Goal: Task Accomplishment & Management: Use online tool/utility

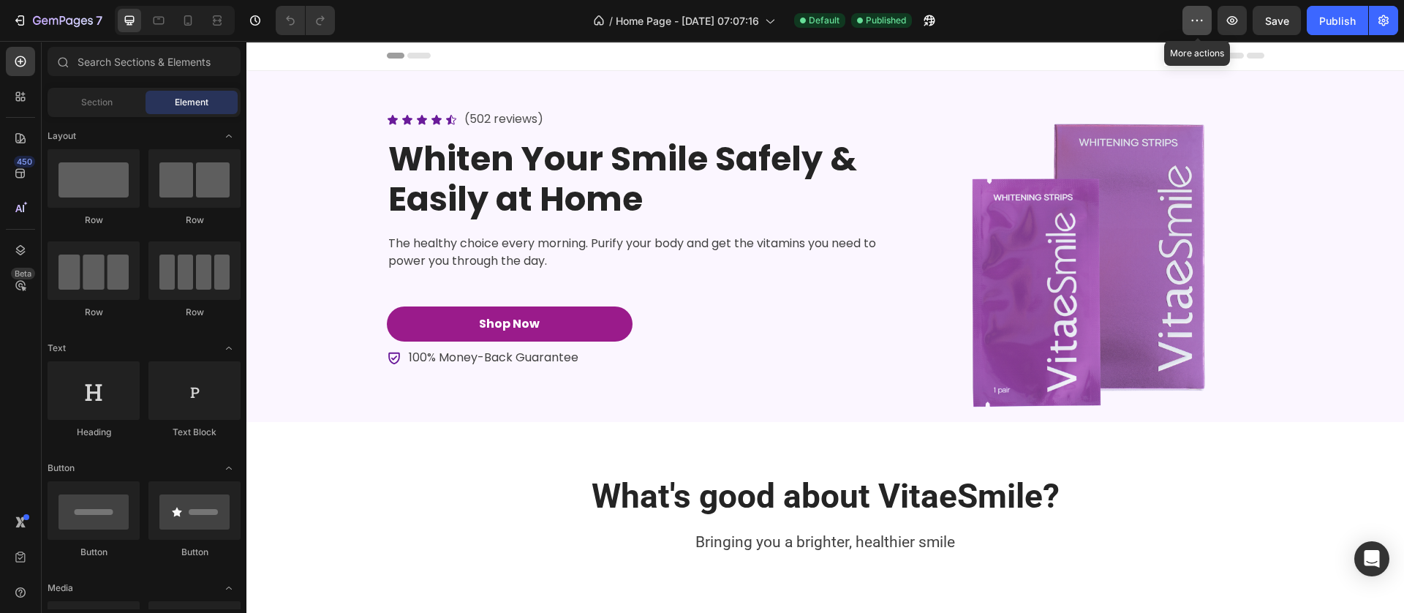
click at [1203, 17] on icon "button" at bounding box center [1196, 20] width 15 height 15
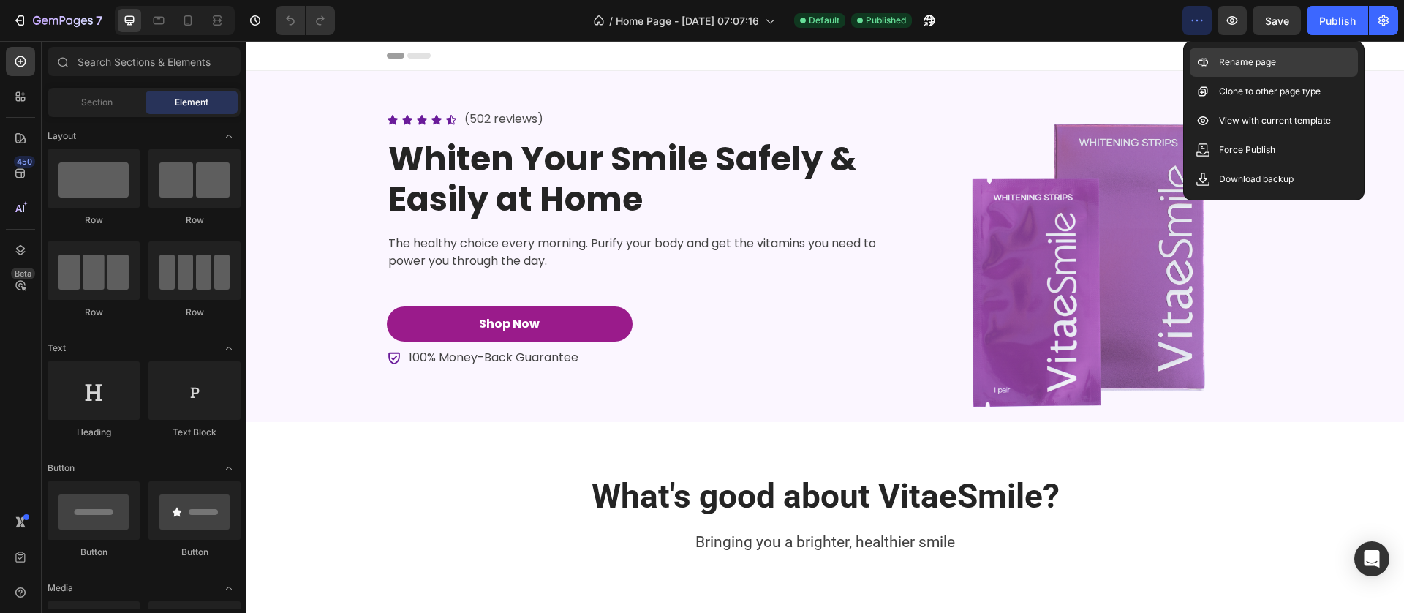
click at [1234, 77] on div "Rename page" at bounding box center [1273, 91] width 168 height 29
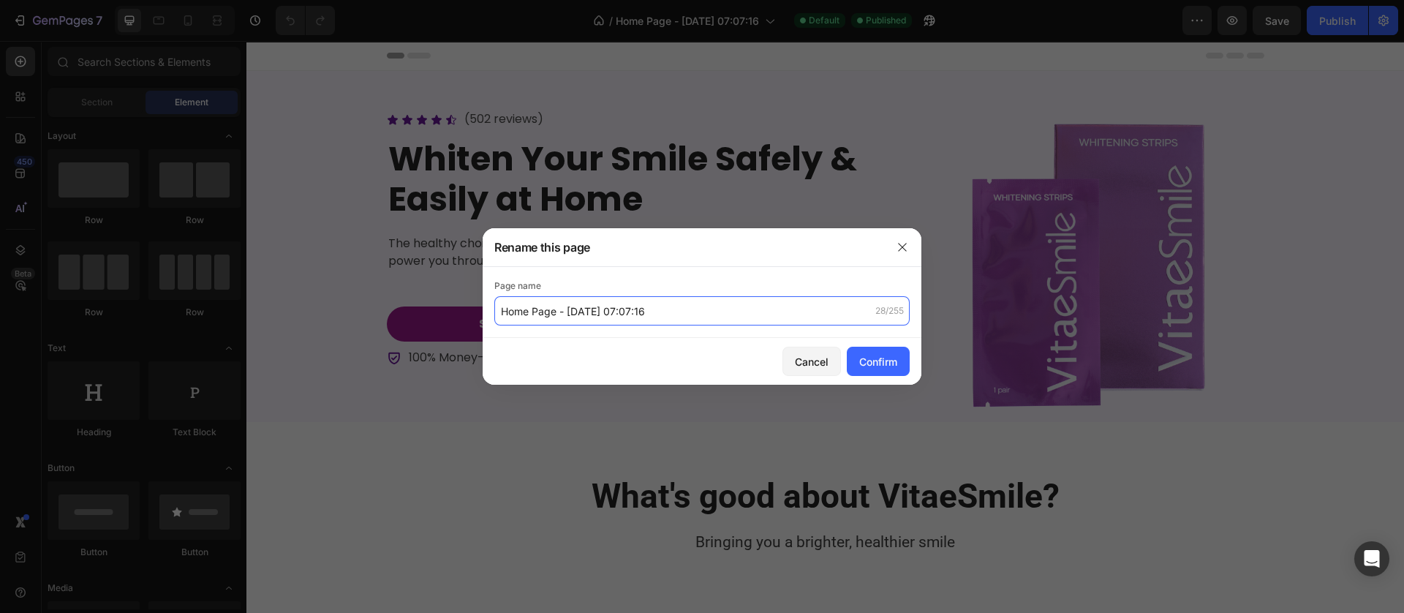
click at [663, 320] on input "Home Page - Aug 27, 07:07:16" at bounding box center [701, 310] width 415 height 29
type input "Vitaesmile"
click at [893, 361] on div "Confirm" at bounding box center [878, 361] width 38 height 15
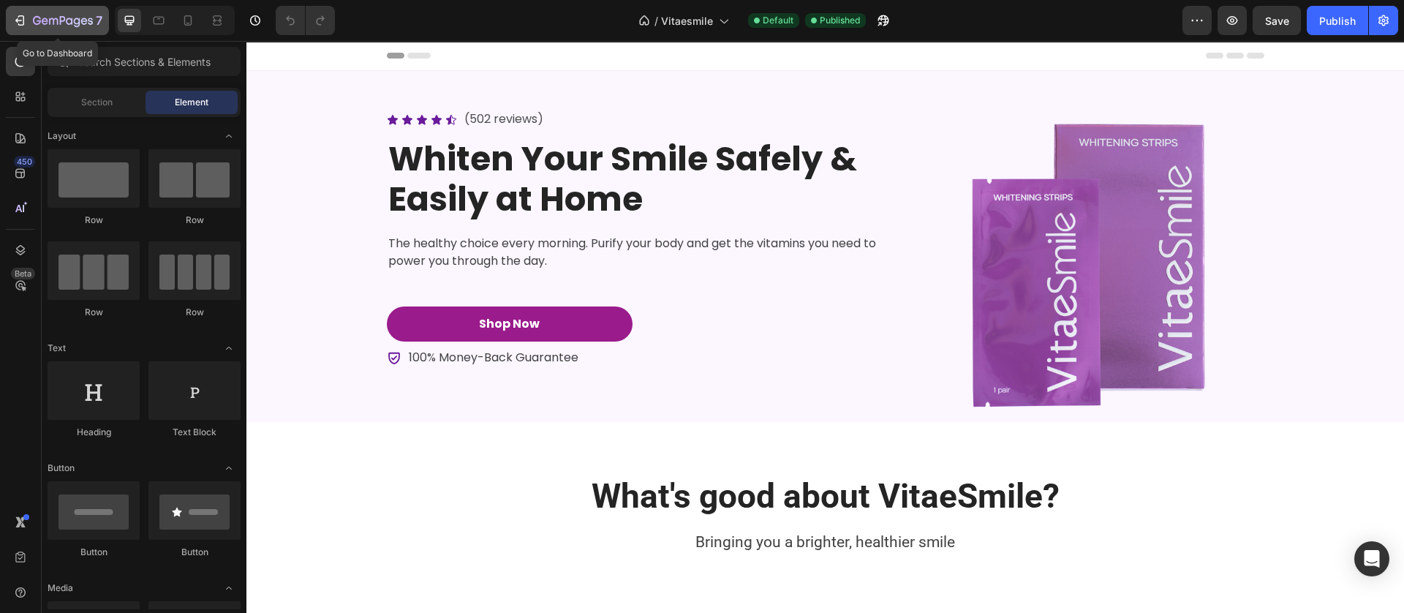
click at [12, 18] on icon "button" at bounding box center [19, 20] width 15 height 15
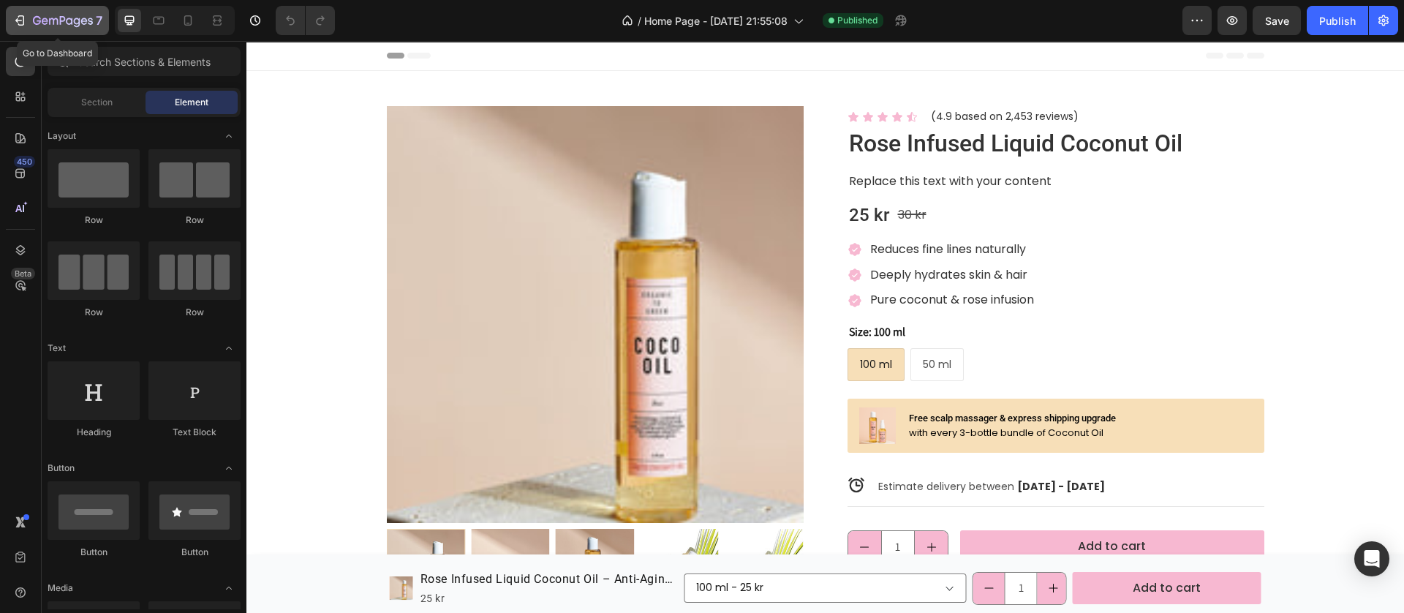
click at [15, 20] on icon "button" at bounding box center [19, 20] width 15 height 15
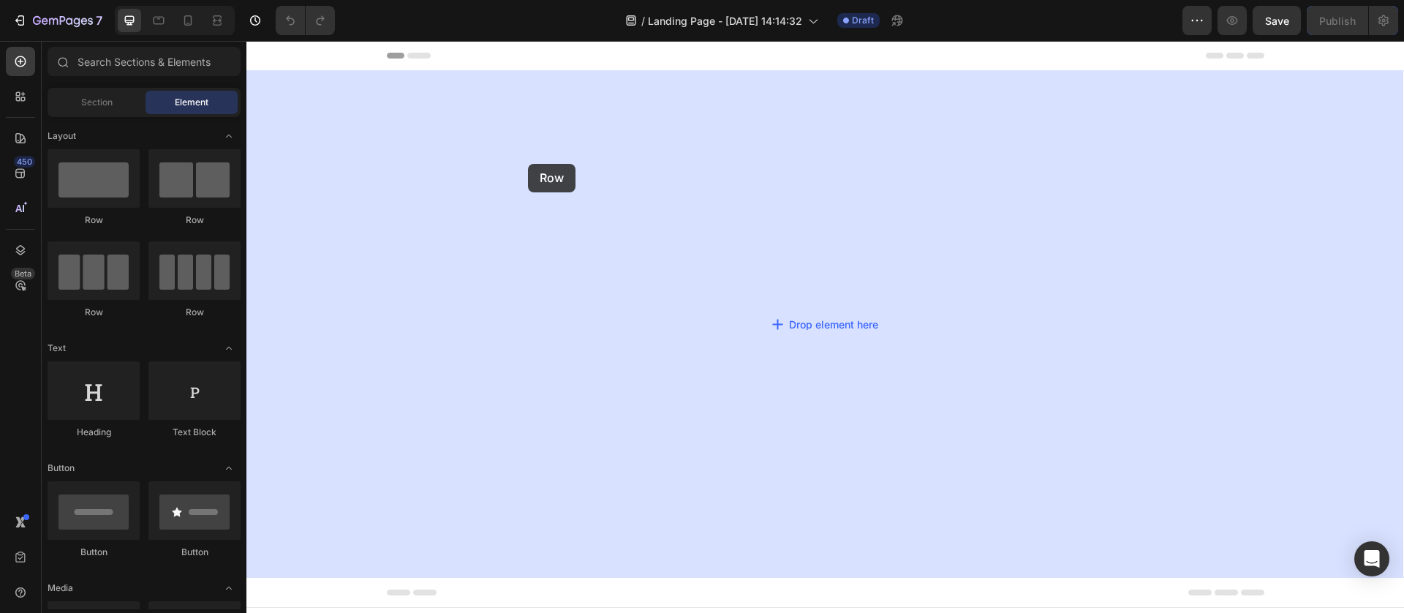
drag, startPoint x: 333, startPoint y: 224, endPoint x: 528, endPoint y: 164, distance: 204.4
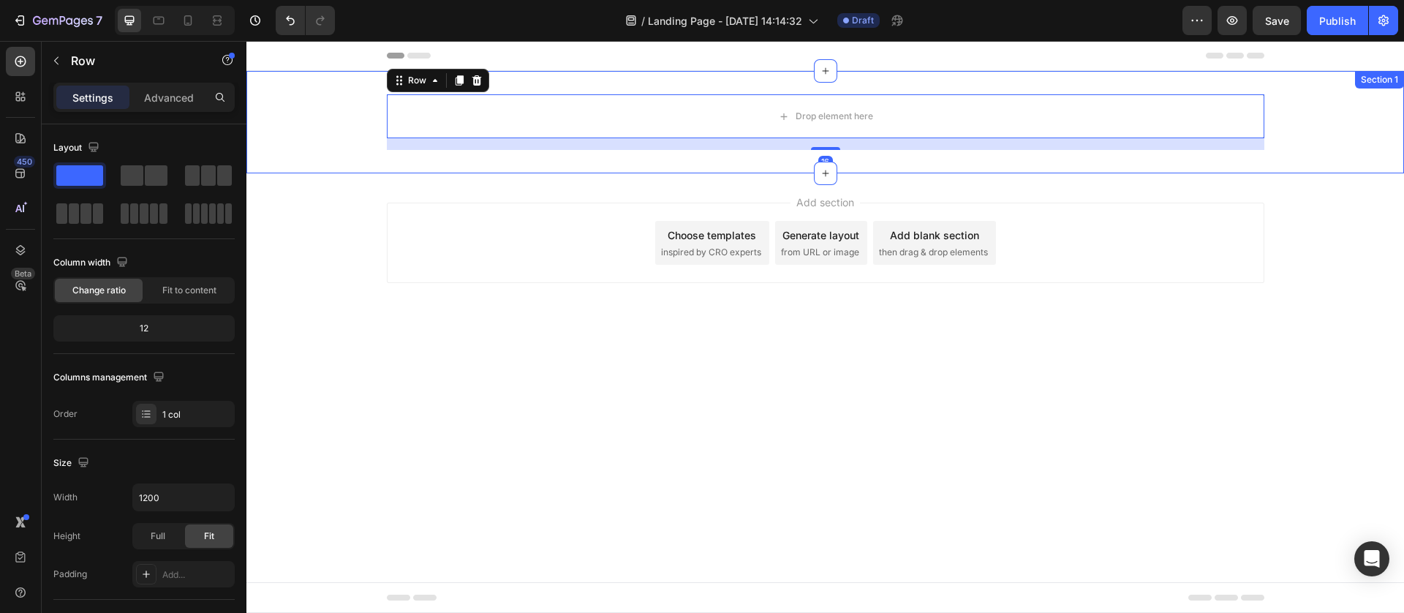
click at [360, 113] on div "Drop element here Row 16" at bounding box center [824, 122] width 1157 height 56
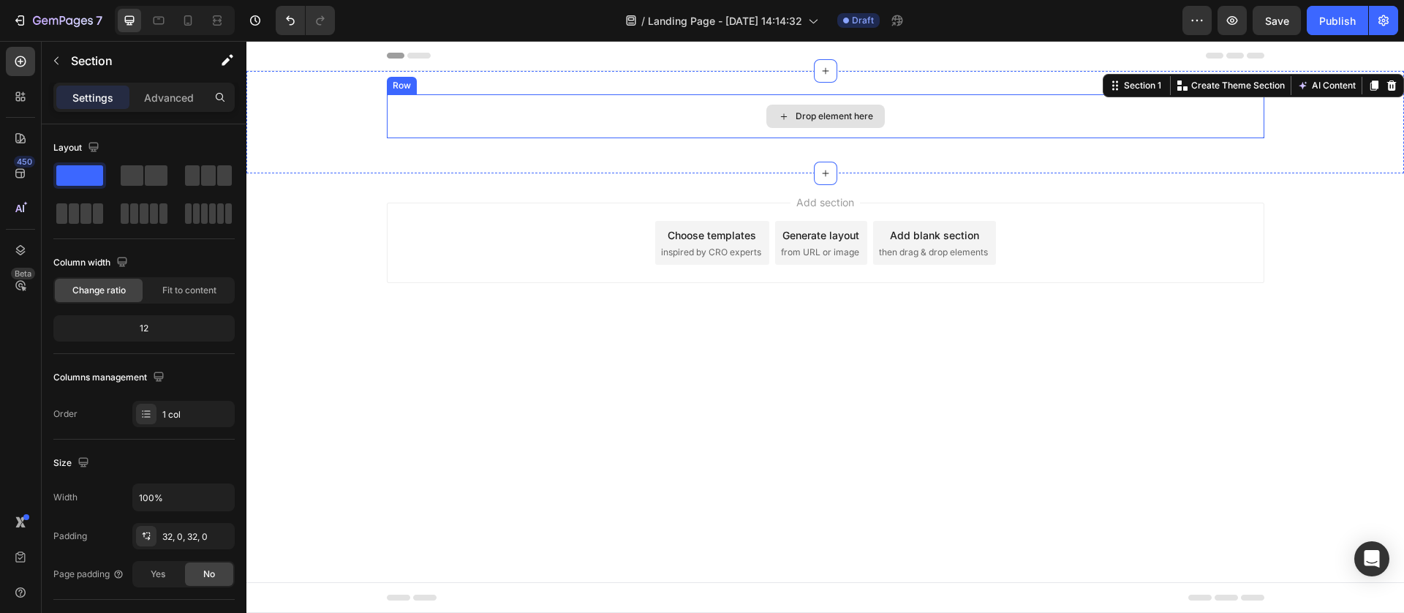
click at [570, 131] on div "Drop element here" at bounding box center [825, 116] width 877 height 44
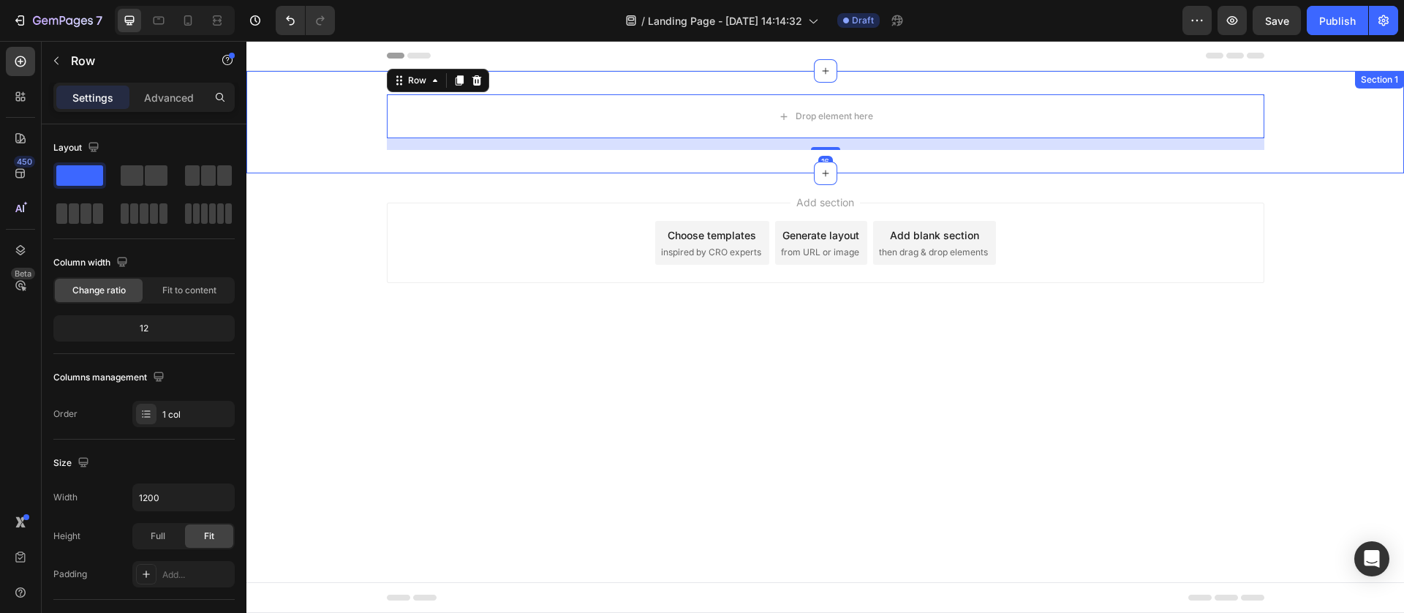
click at [344, 105] on div "Drop element here Row 16" at bounding box center [824, 122] width 1157 height 56
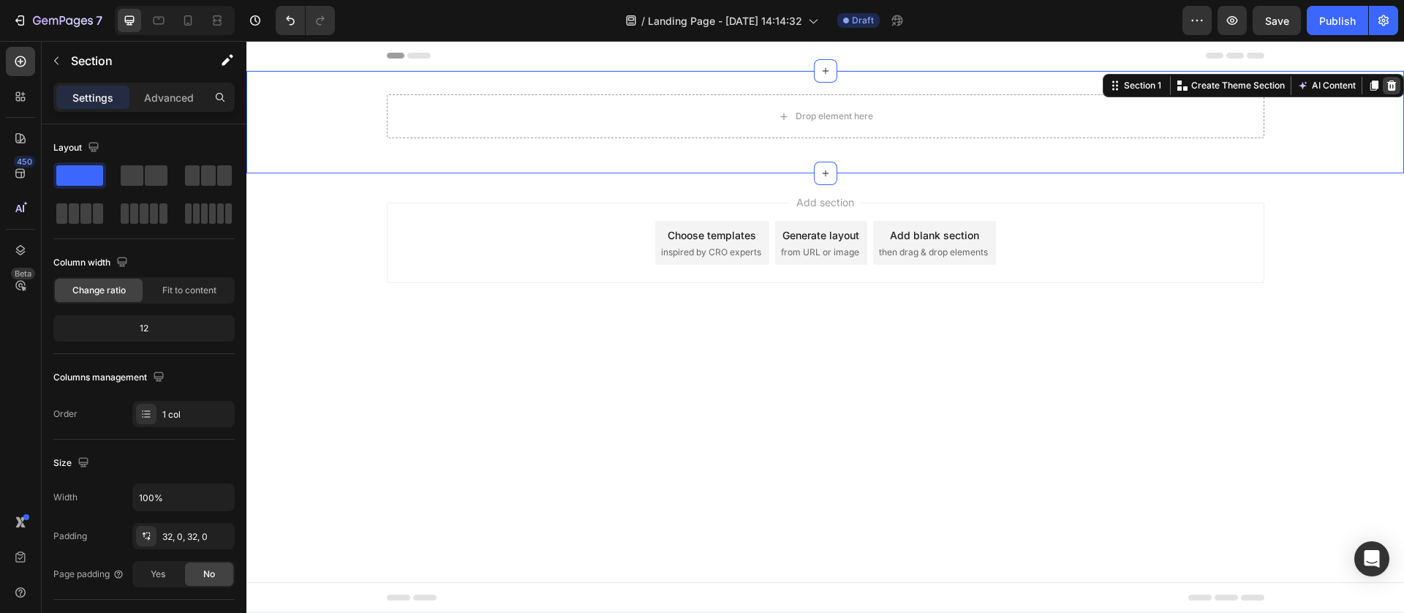
click at [1393, 87] on icon at bounding box center [1392, 85] width 10 height 10
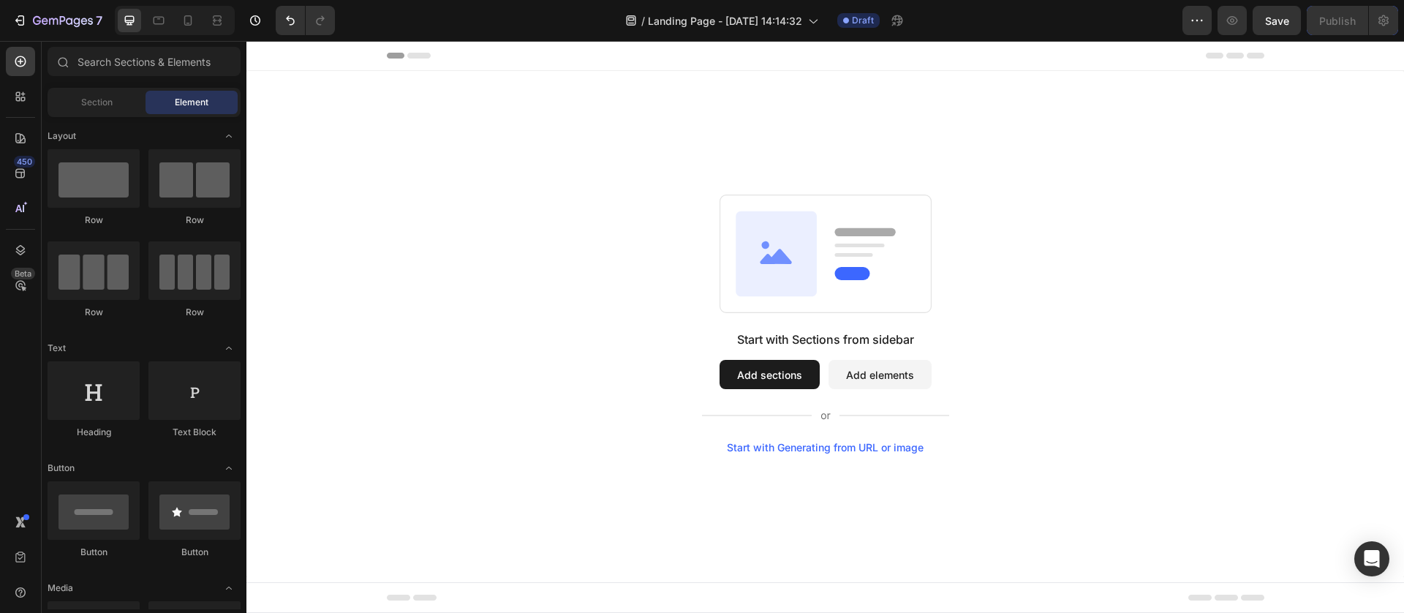
drag, startPoint x: 343, startPoint y: 136, endPoint x: 314, endPoint y: 129, distance: 30.0
click at [342, 135] on div "Start with Sections from sidebar Add sections Add elements Start with Generatin…" at bounding box center [824, 324] width 1157 height 506
drag, startPoint x: 15, startPoint y: 52, endPoint x: 46, endPoint y: 205, distance: 155.8
click at [15, 53] on div at bounding box center [20, 61] width 29 height 29
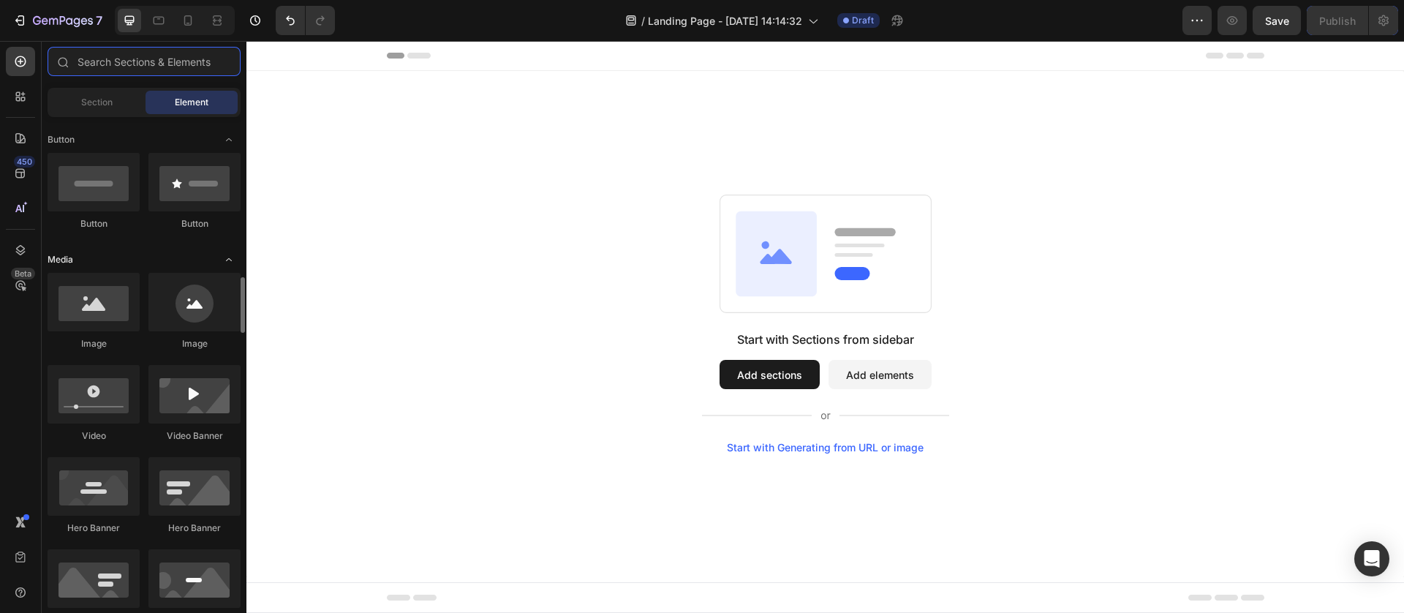
scroll to position [439, 0]
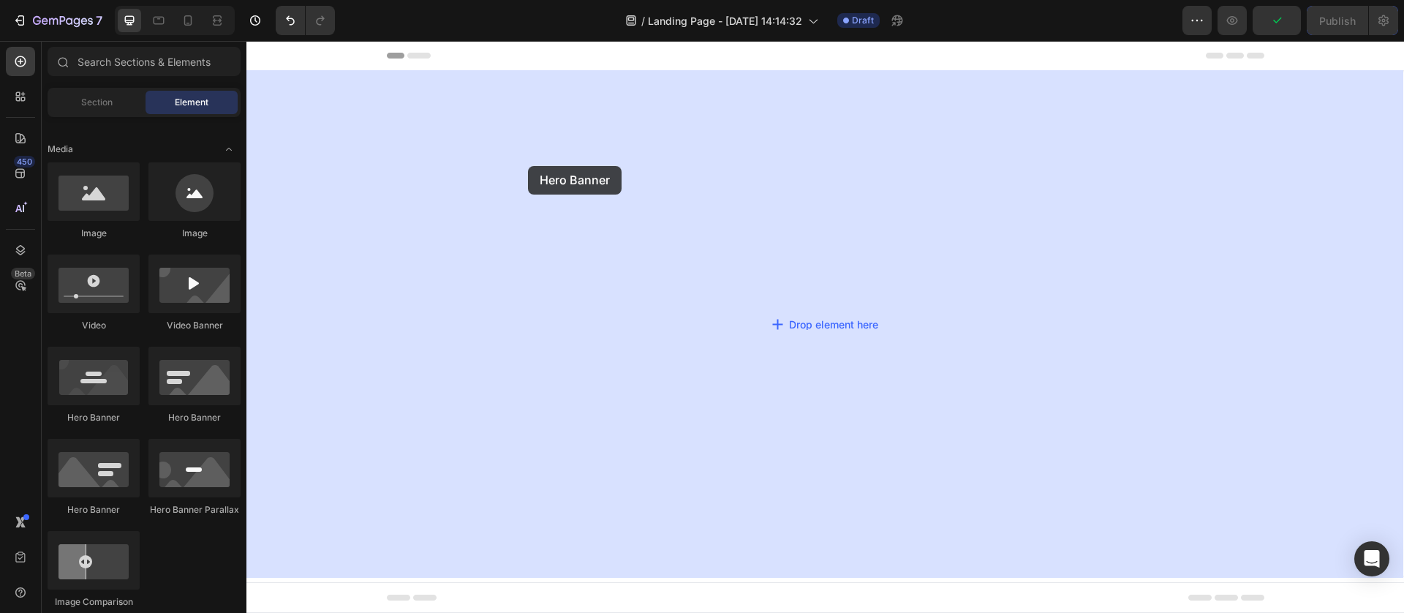
drag, startPoint x: 483, startPoint y: 446, endPoint x: 528, endPoint y: 166, distance: 283.6
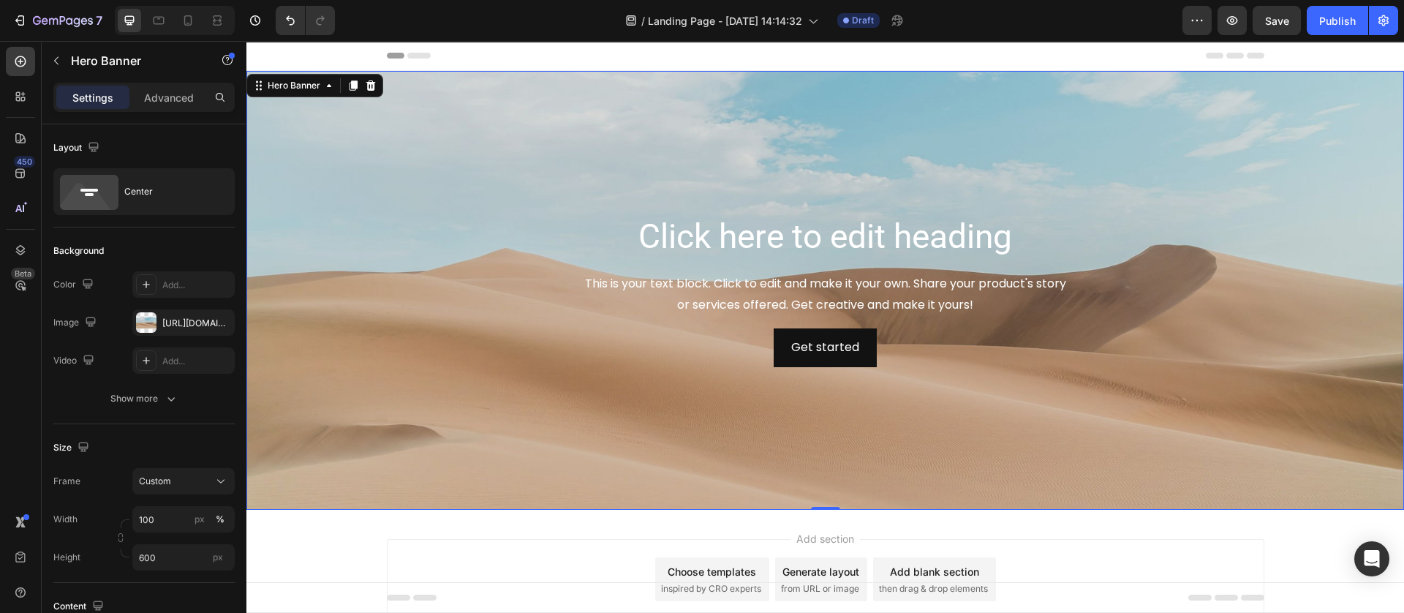
click at [461, 323] on div "Click here to edit heading Heading This is your text block. Click to edit and m…" at bounding box center [825, 290] width 854 height 154
click at [423, 262] on div "Click here to edit heading Heading This is your text block. Click to edit and m…" at bounding box center [825, 290] width 854 height 154
click at [146, 323] on div at bounding box center [146, 322] width 20 height 20
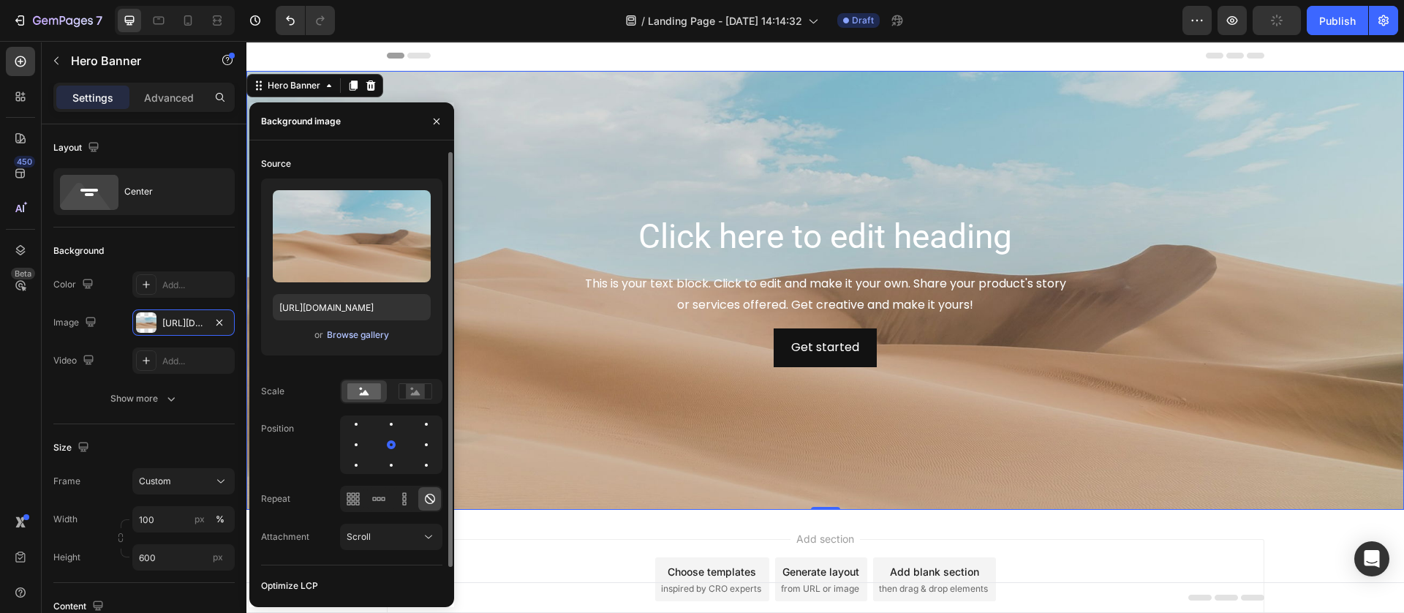
click at [368, 335] on div "Browse gallery" at bounding box center [358, 334] width 62 height 13
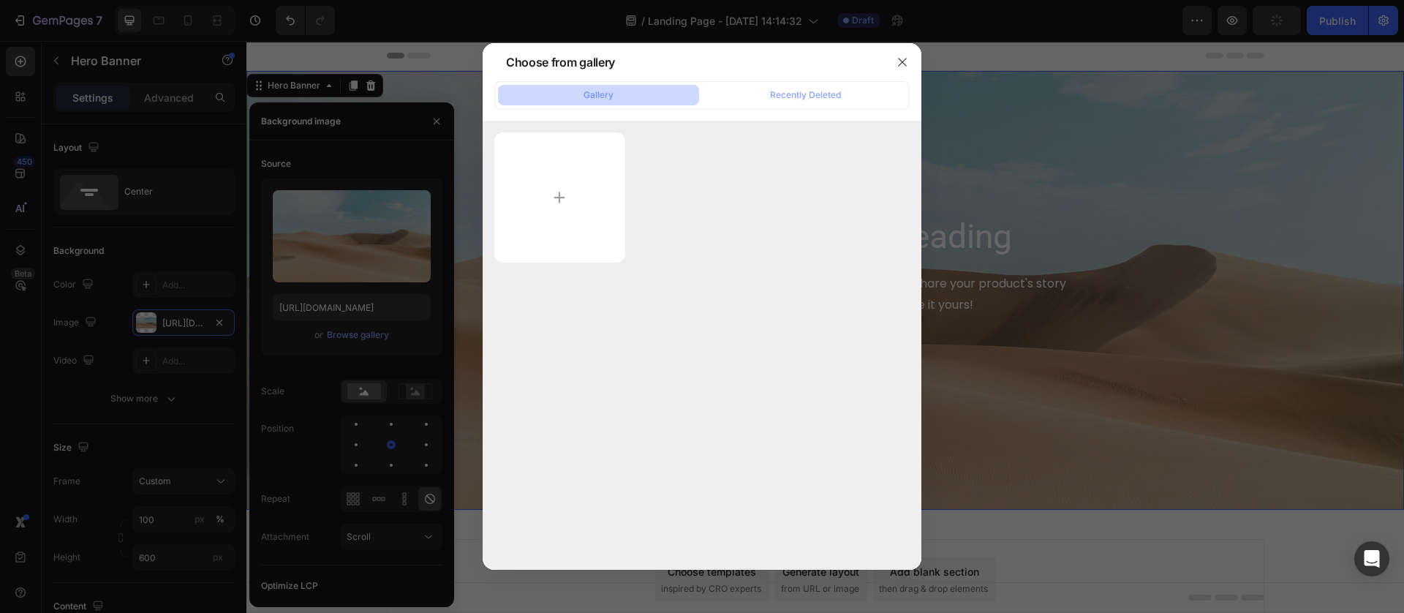
drag, startPoint x: 156, startPoint y: 315, endPoint x: 195, endPoint y: 325, distance: 40.6
click at [161, 317] on div at bounding box center [702, 306] width 1404 height 613
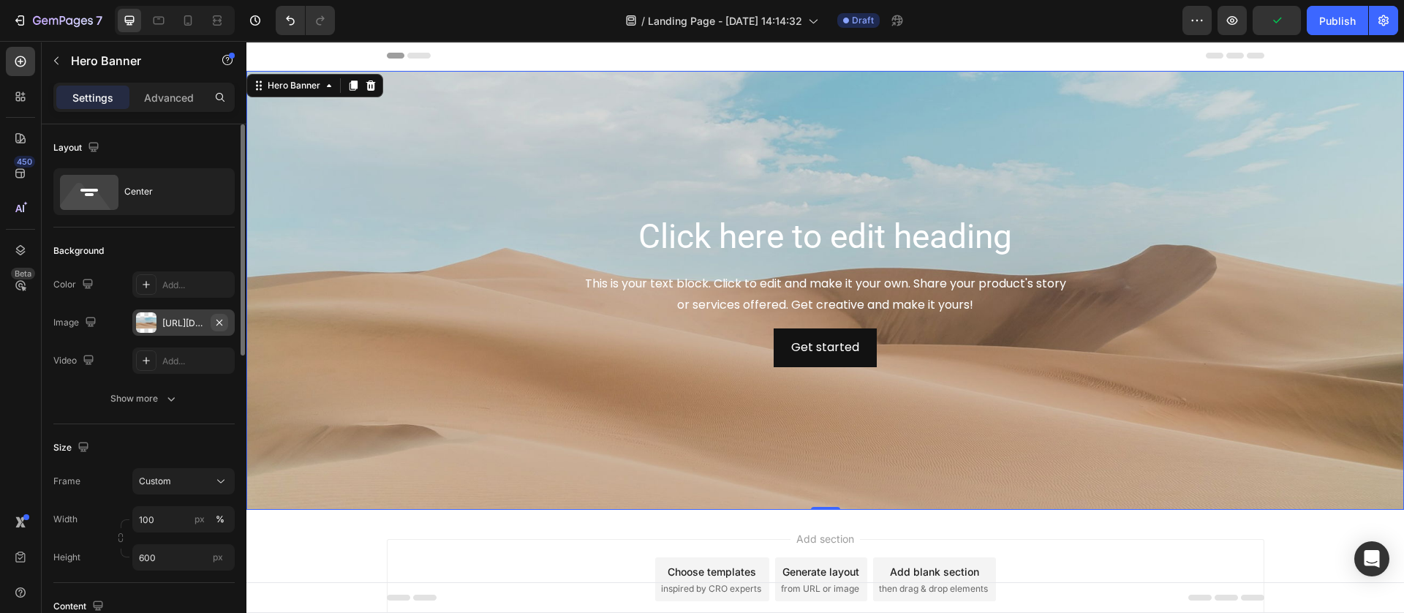
click at [217, 326] on icon "button" at bounding box center [219, 323] width 12 height 12
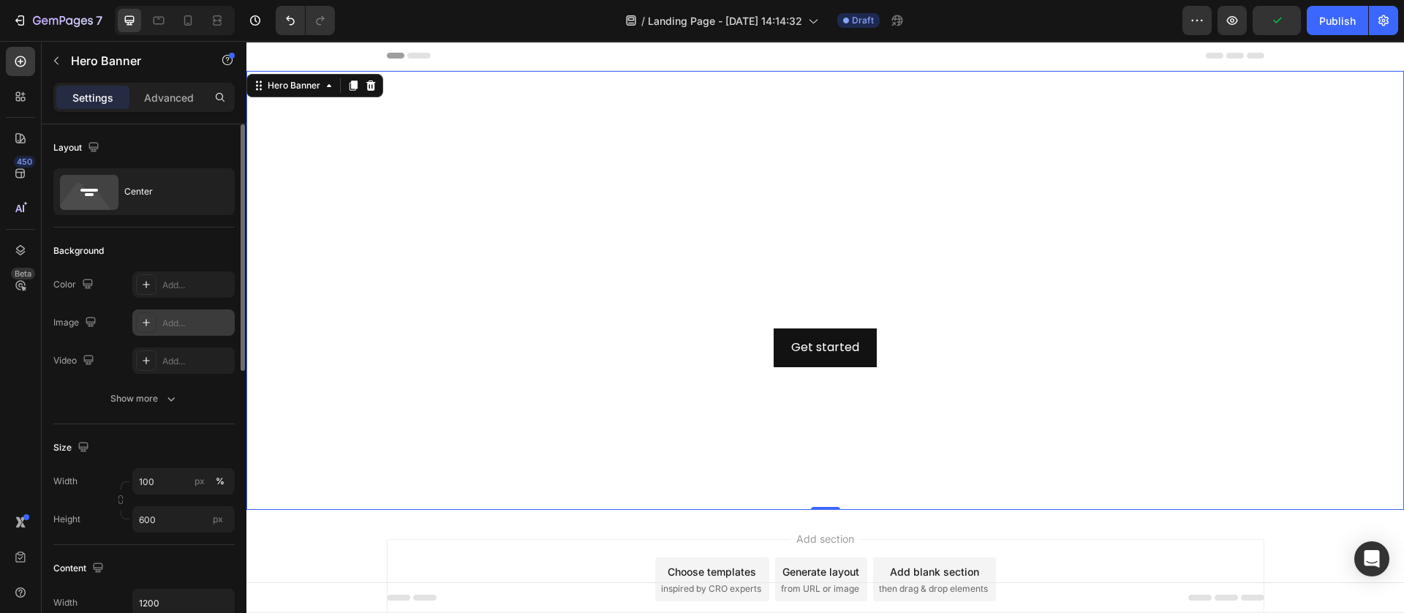
click at [186, 319] on div "Add..." at bounding box center [196, 323] width 69 height 13
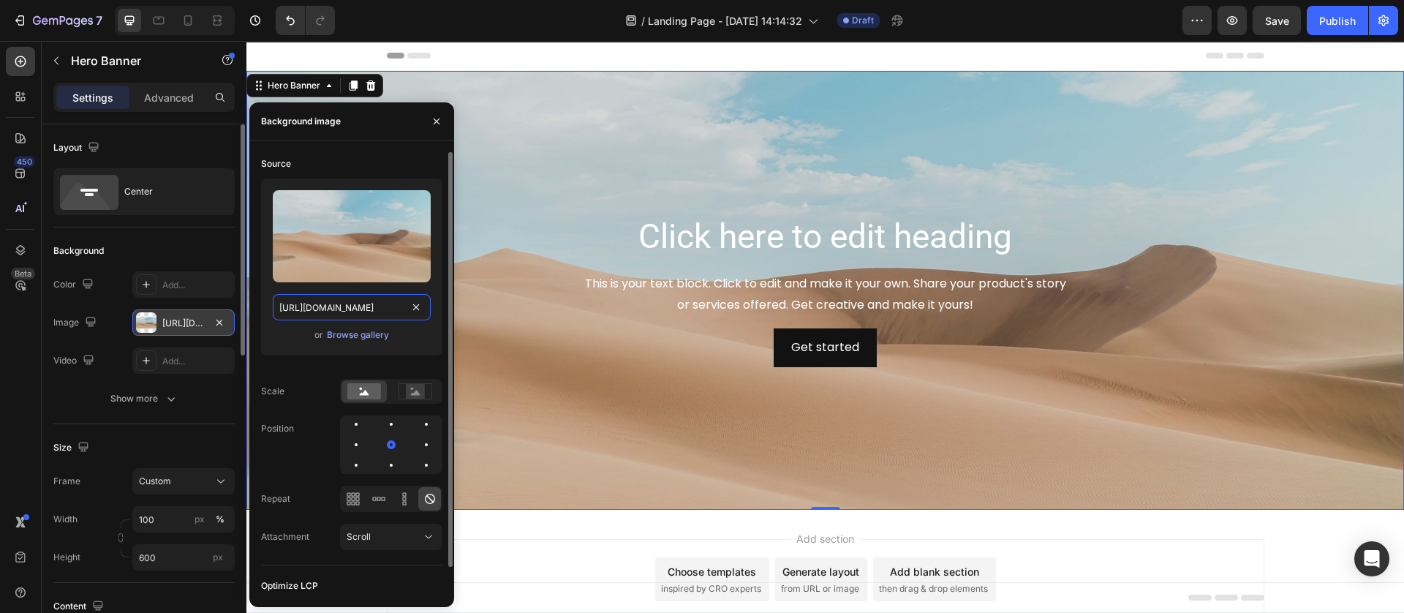
click at [357, 304] on input "[URL][DOMAIN_NAME]" at bounding box center [352, 307] width 158 height 26
paste input "impact-theme-sound.myshopify.com/cdn/shop/files/2500x1200.png?v=1657703543&widt…"
type input "[URL][DOMAIN_NAME]"
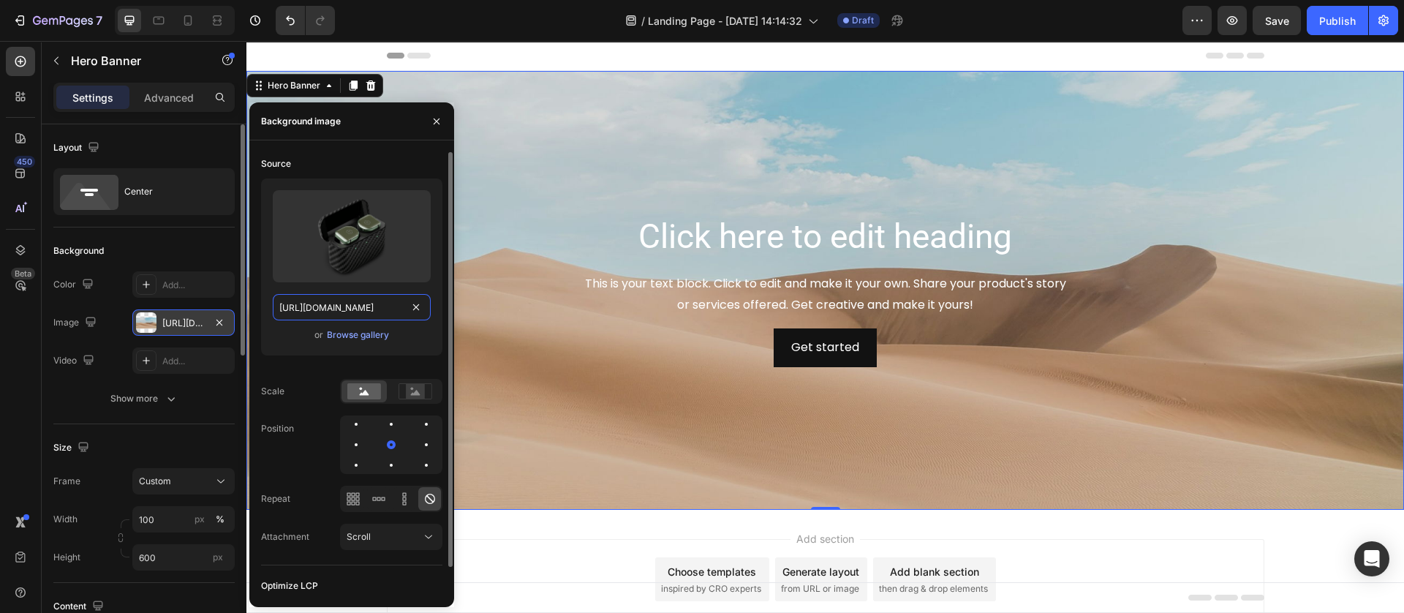
scroll to position [0, 314]
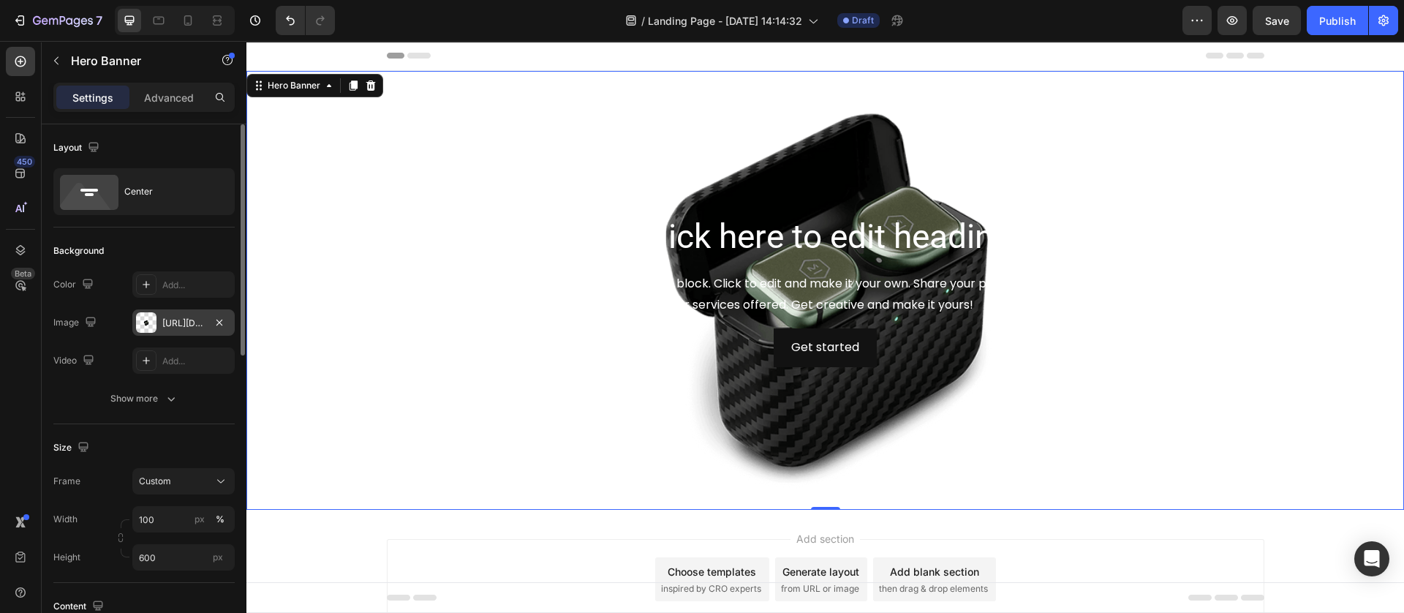
click at [537, 89] on div "Background Image" at bounding box center [824, 290] width 1157 height 439
click at [145, 284] on icon at bounding box center [146, 284] width 7 height 7
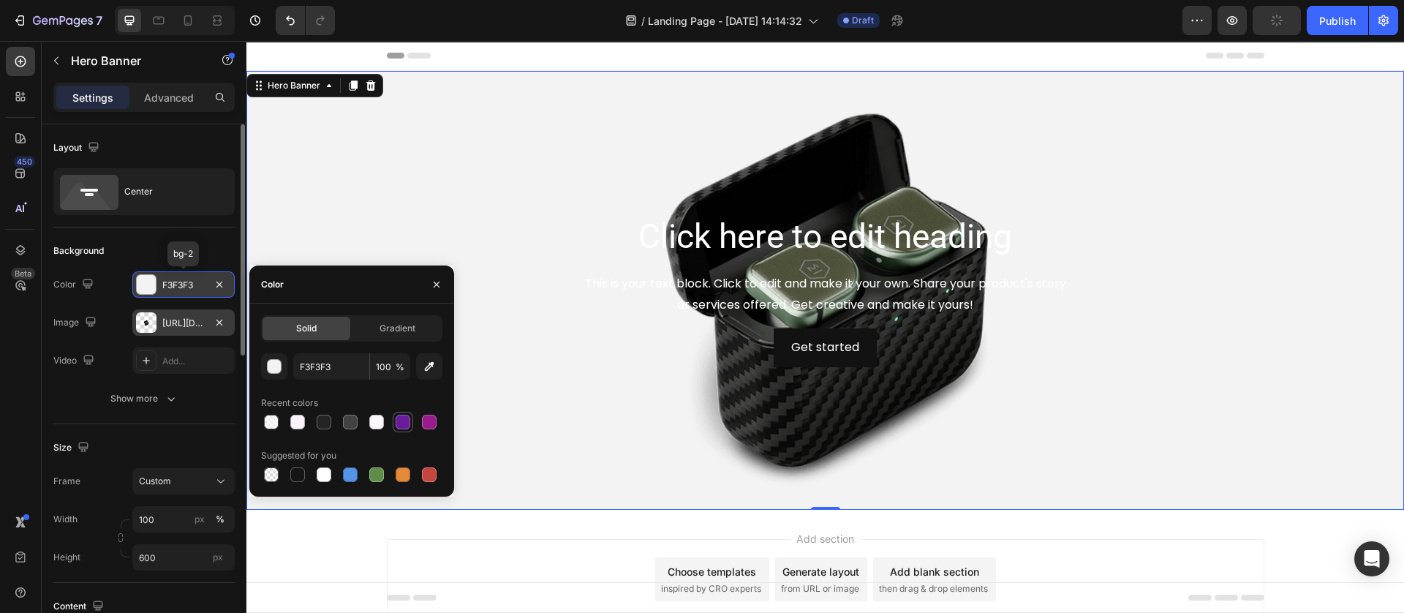
click at [406, 423] on div at bounding box center [403, 422] width 15 height 15
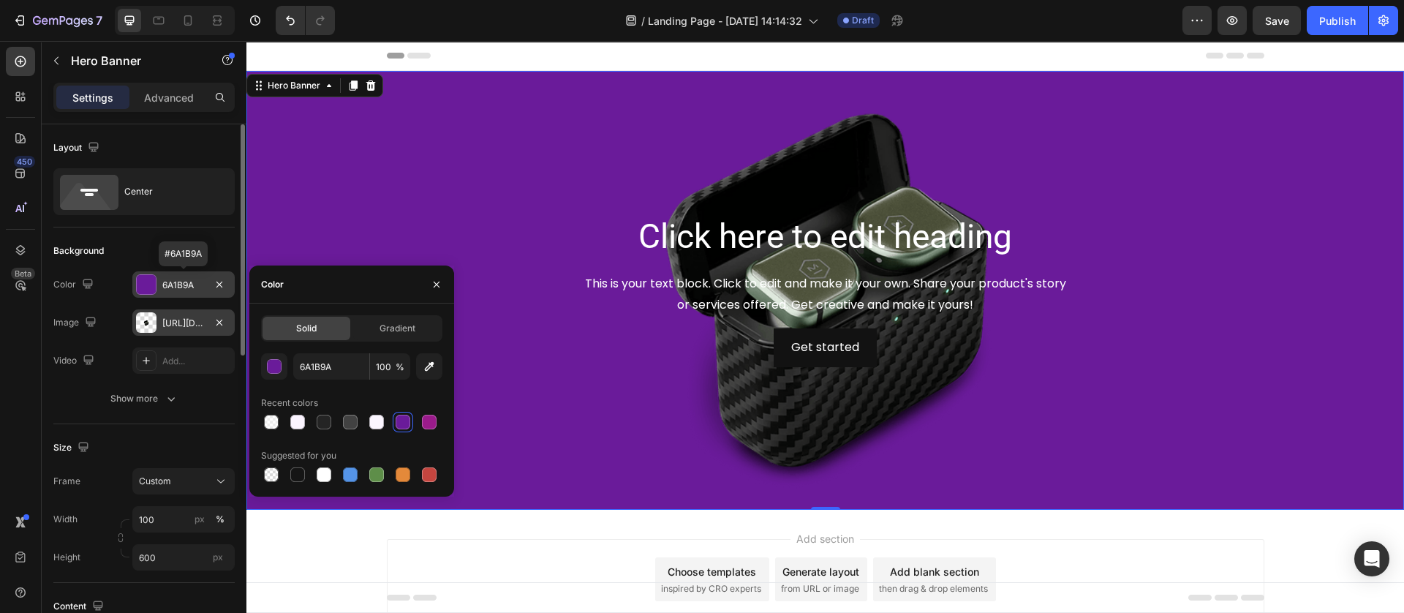
click at [309, 171] on div "Background Image" at bounding box center [824, 290] width 1157 height 439
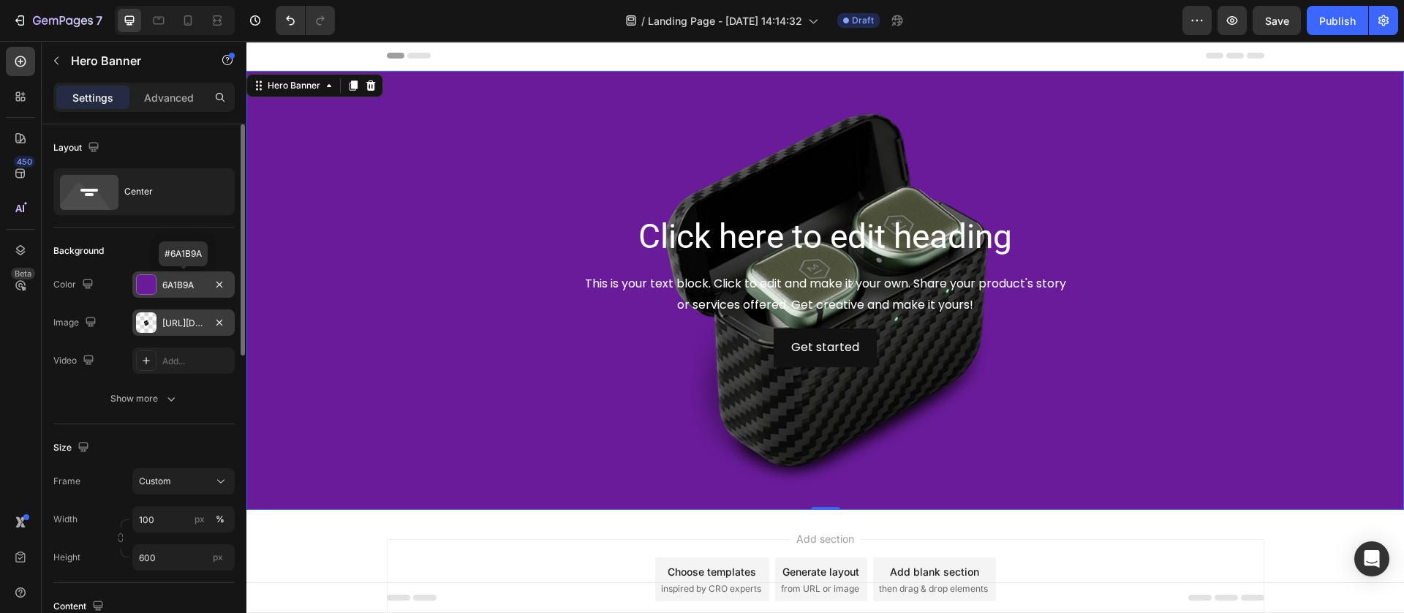
click at [173, 285] on div "6A1B9A" at bounding box center [183, 285] width 42 height 13
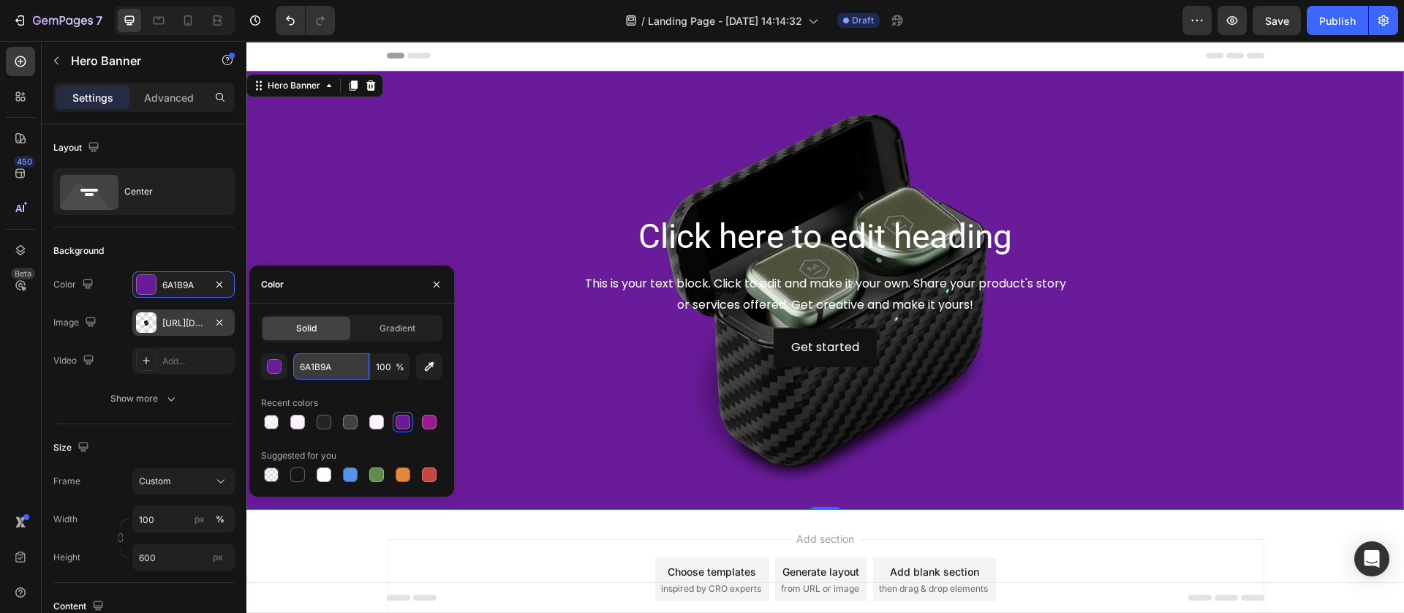
click at [337, 363] on input "6A1B9A" at bounding box center [331, 366] width 76 height 26
paste input "#787F5D"
type input "#787F5D"
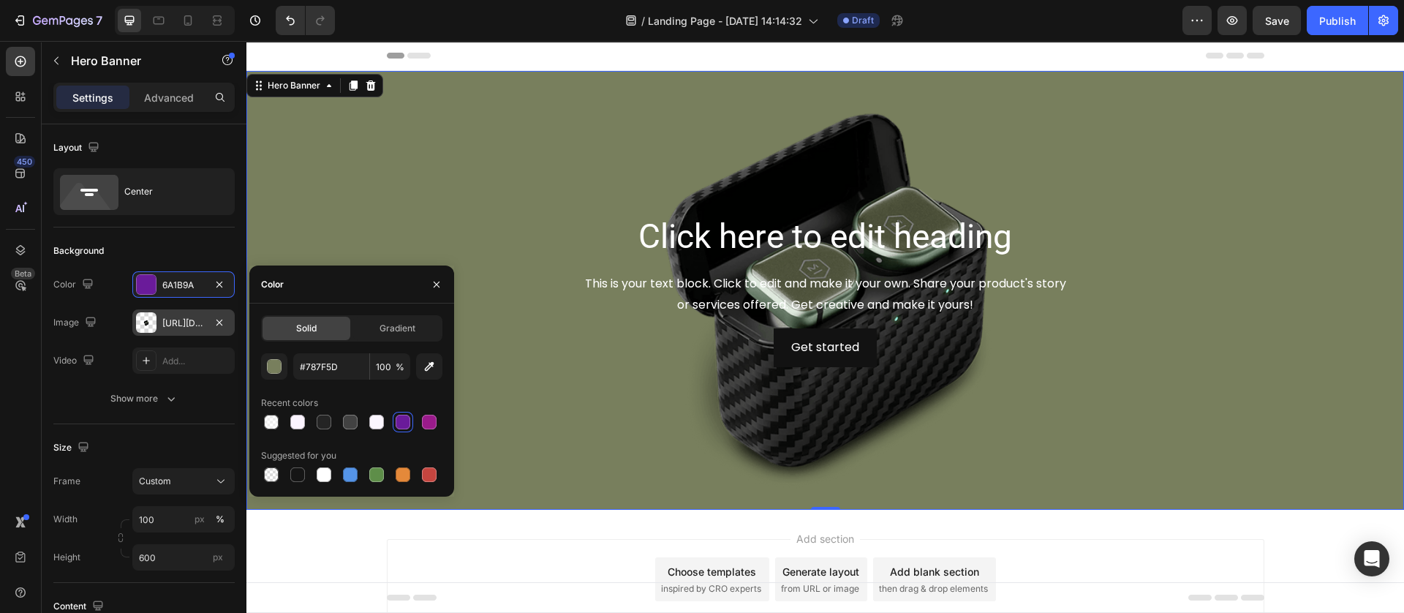
drag, startPoint x: 617, startPoint y: 442, endPoint x: 628, endPoint y: 444, distance: 11.2
click at [617, 444] on div "Background Image" at bounding box center [824, 290] width 1157 height 439
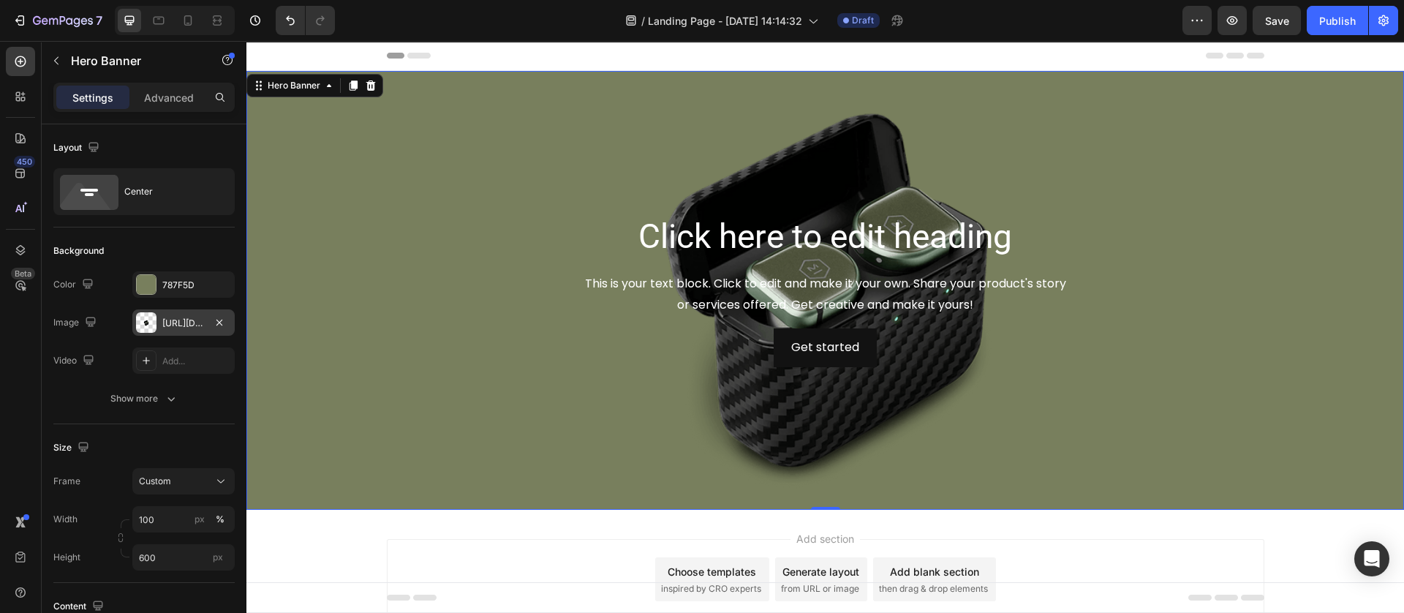
click at [674, 367] on div "Click here to edit heading Heading This is your text block. Click to edit and m…" at bounding box center [825, 290] width 877 height 159
click at [170, 184] on div "Center" at bounding box center [168, 192] width 89 height 34
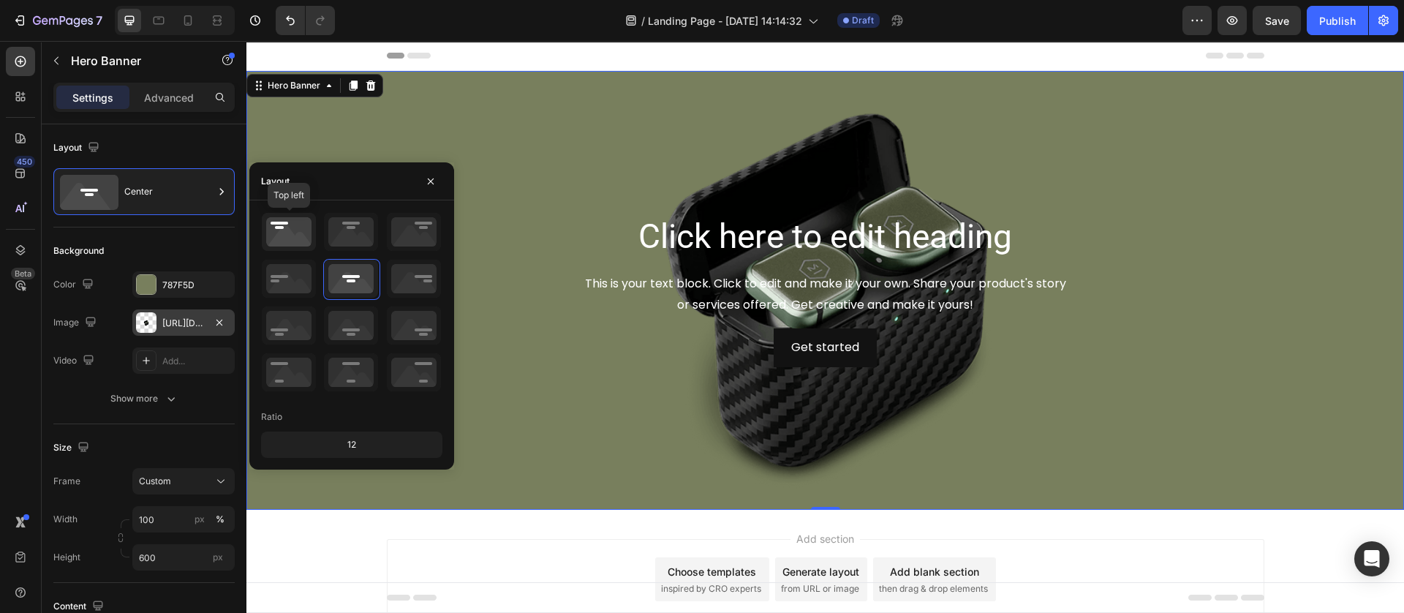
click at [287, 230] on icon at bounding box center [289, 232] width 54 height 38
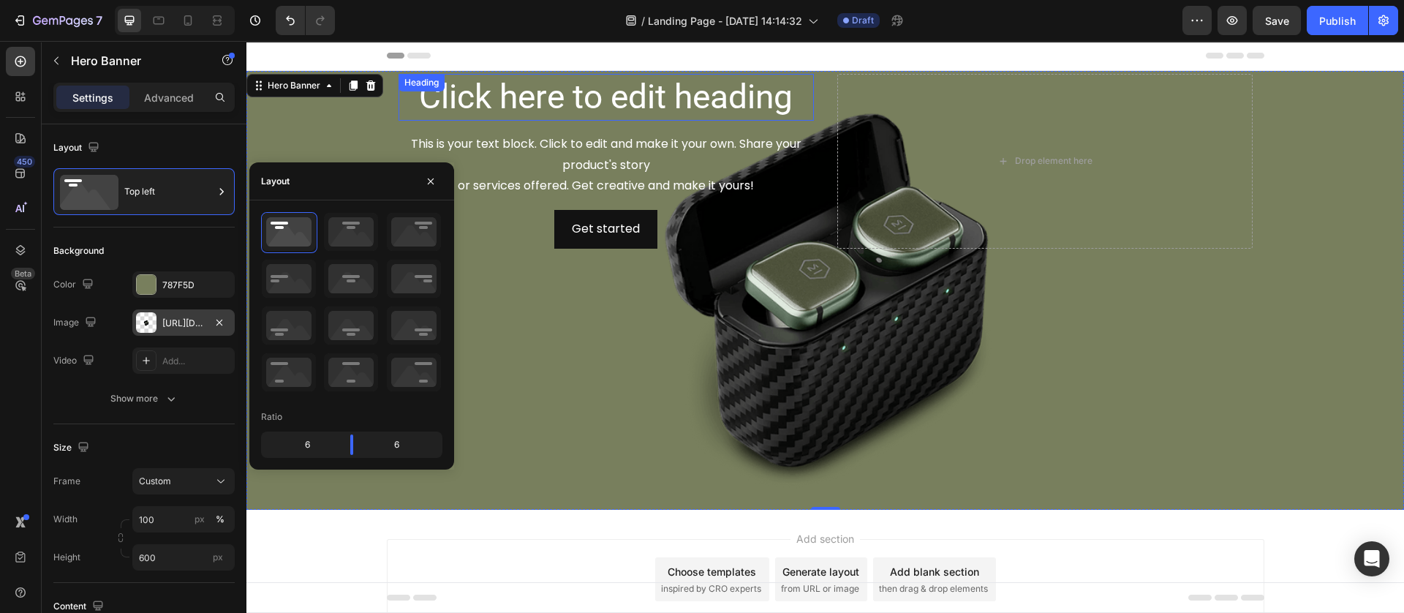
click at [468, 99] on h2 "Click here to edit heading" at bounding box center [605, 97] width 415 height 47
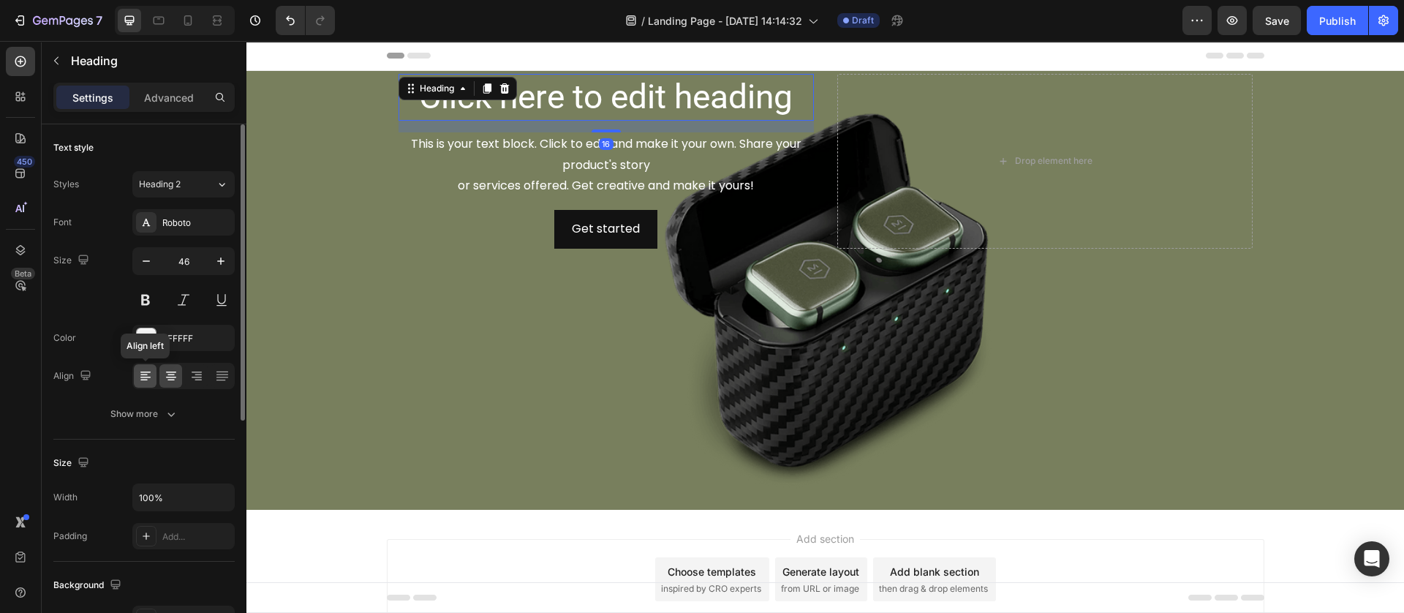
click at [142, 367] on div at bounding box center [145, 375] width 23 height 23
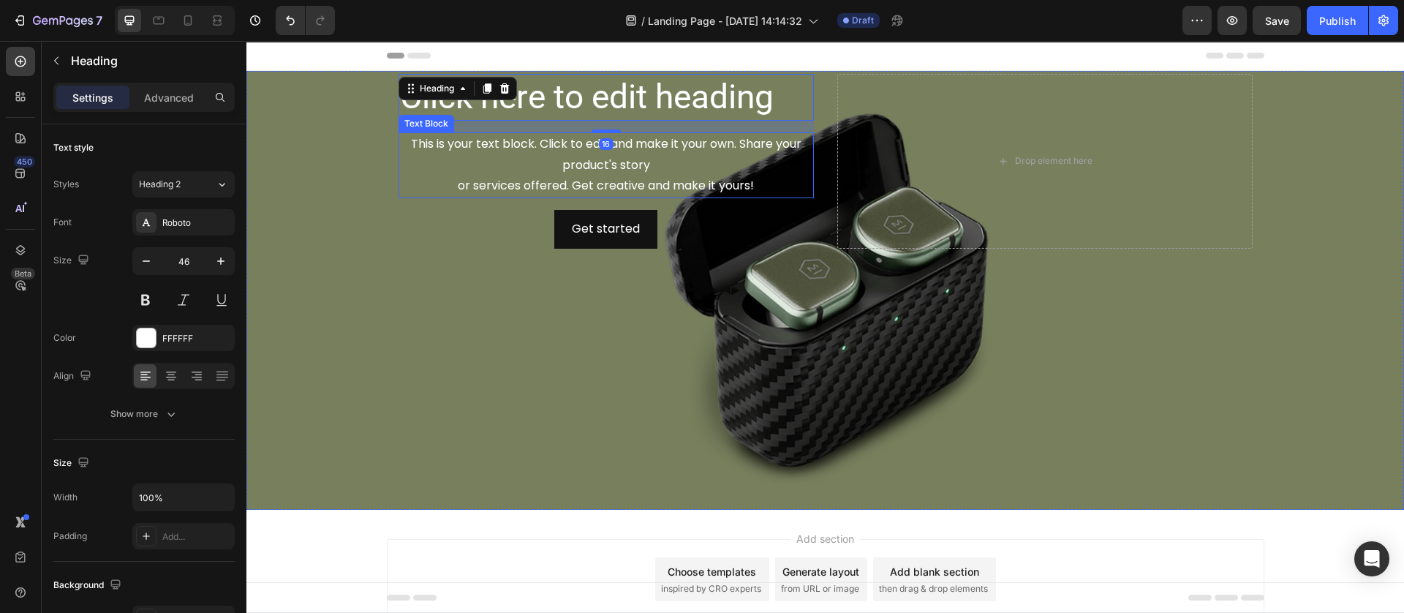
click at [463, 178] on div "This is your text block. Click to edit and make it your own. Share your product…" at bounding box center [605, 165] width 415 height 66
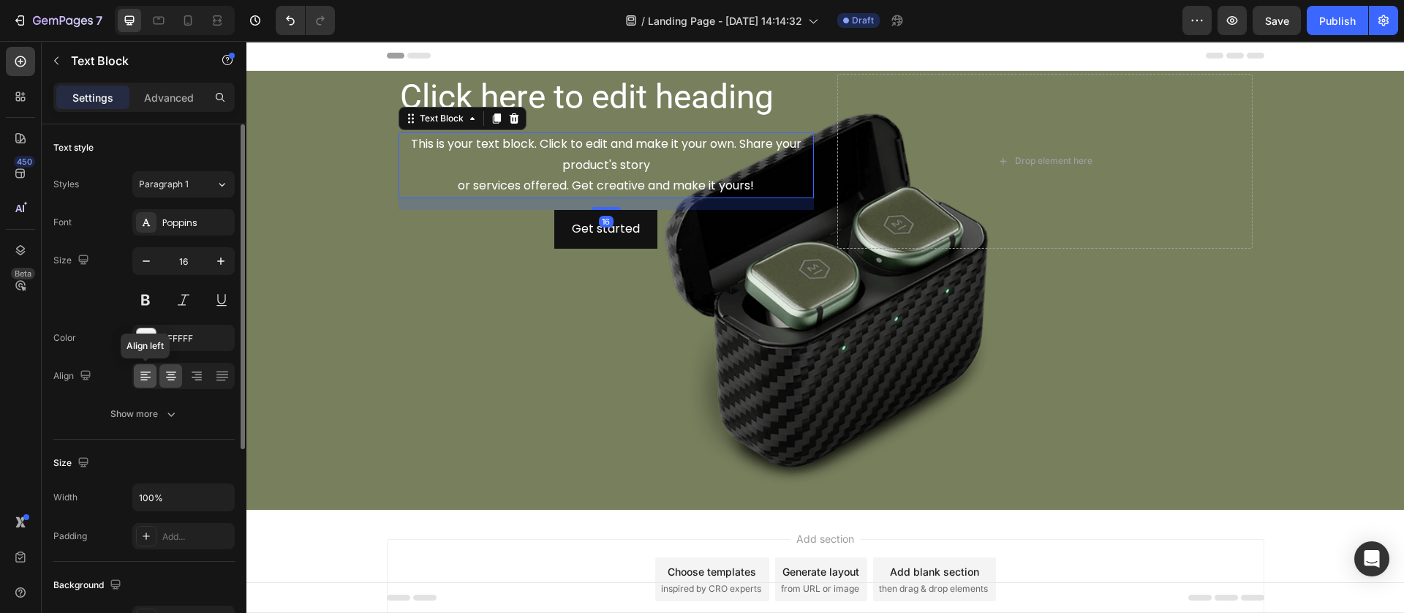
click at [148, 379] on icon at bounding box center [145, 375] width 15 height 15
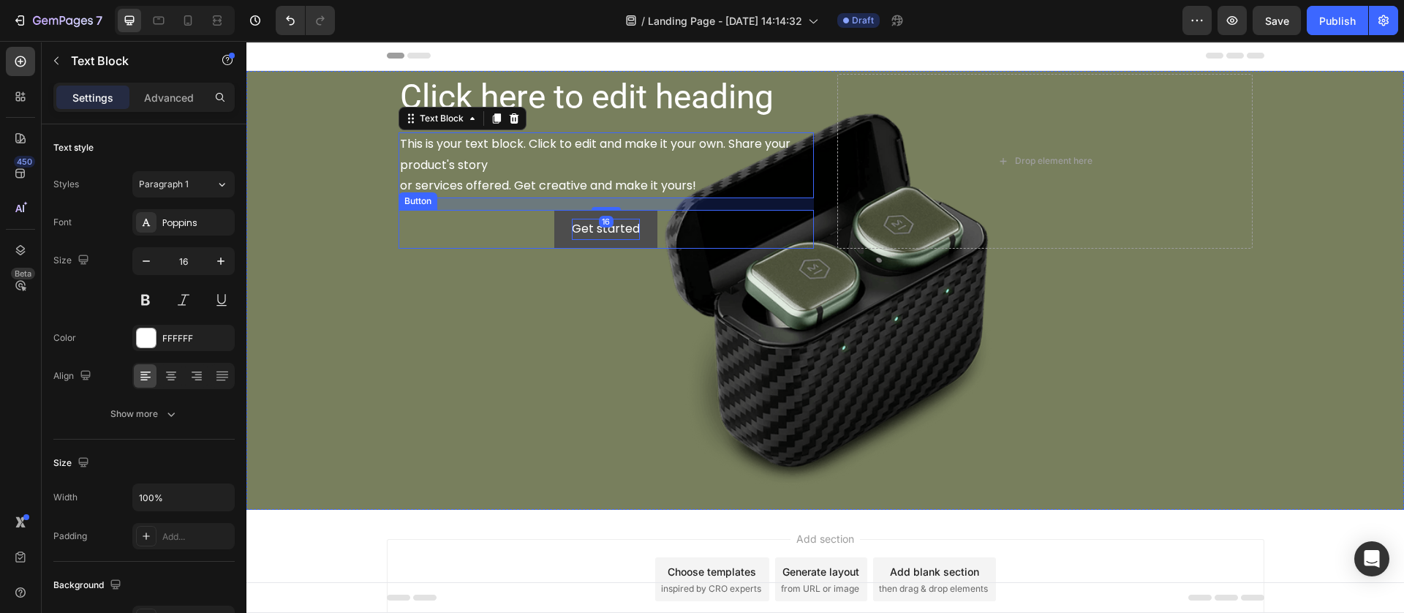
click at [588, 225] on div "Get started" at bounding box center [606, 229] width 68 height 21
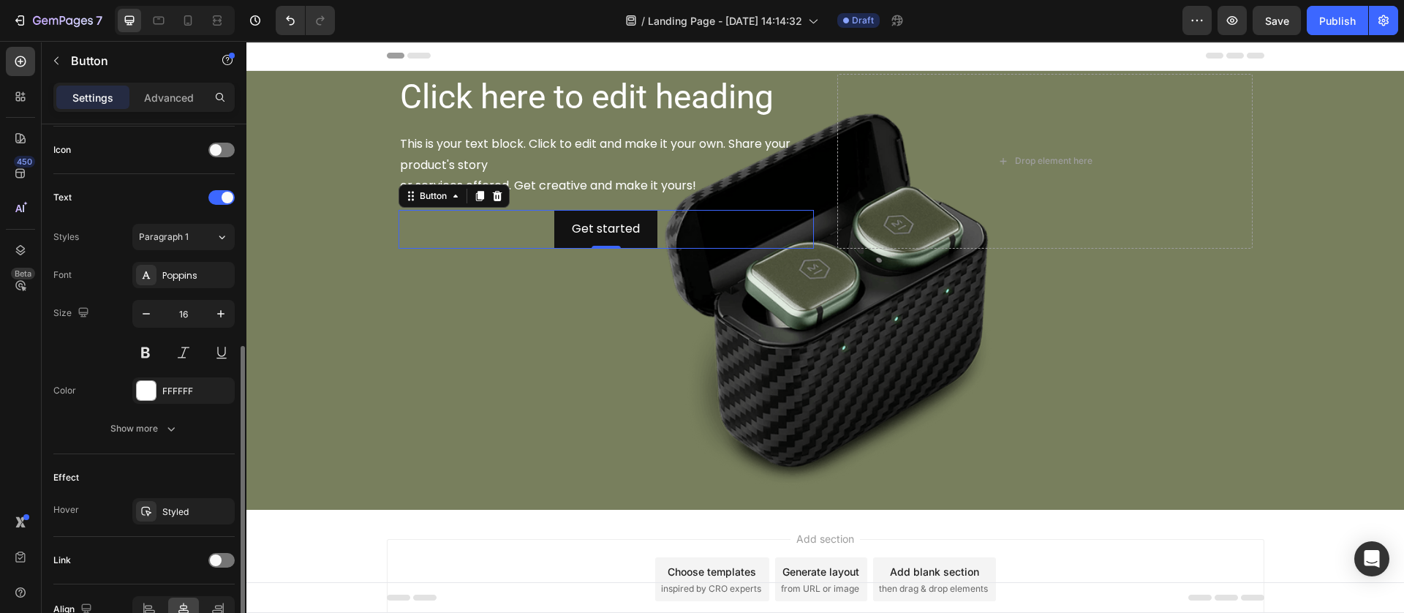
scroll to position [519, 0]
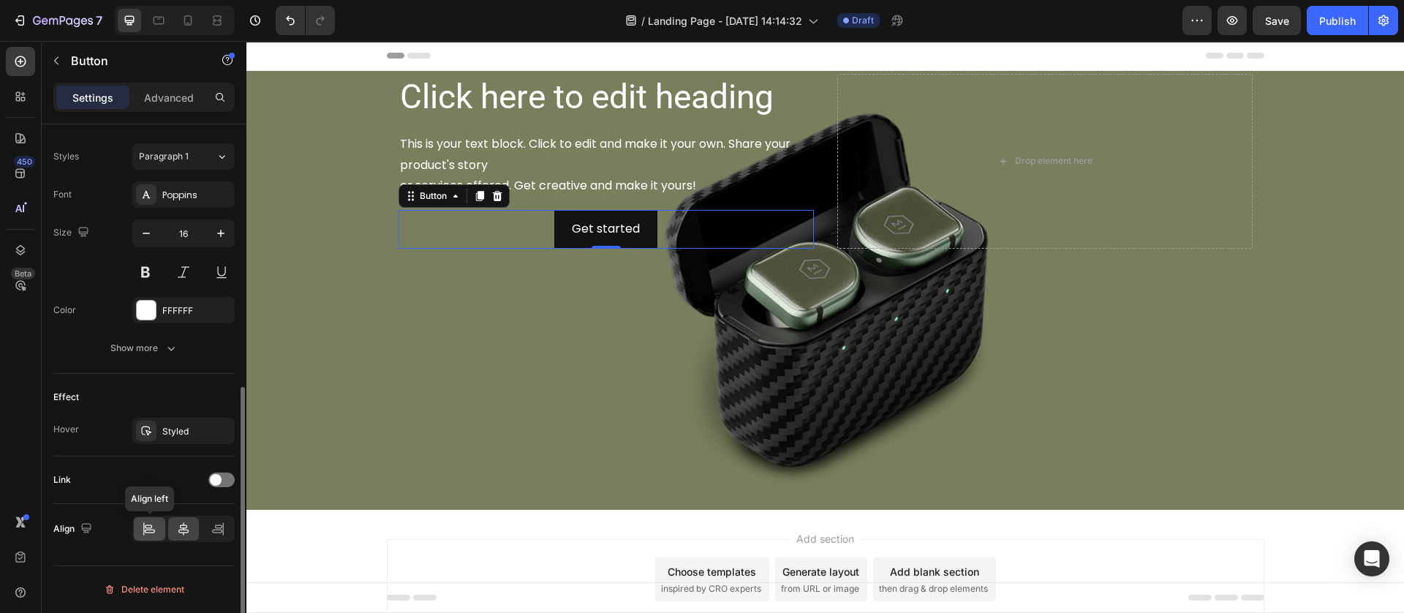
drag, startPoint x: 151, startPoint y: 537, endPoint x: 317, endPoint y: 364, distance: 238.9
click at [151, 536] on icon at bounding box center [149, 528] width 15 height 15
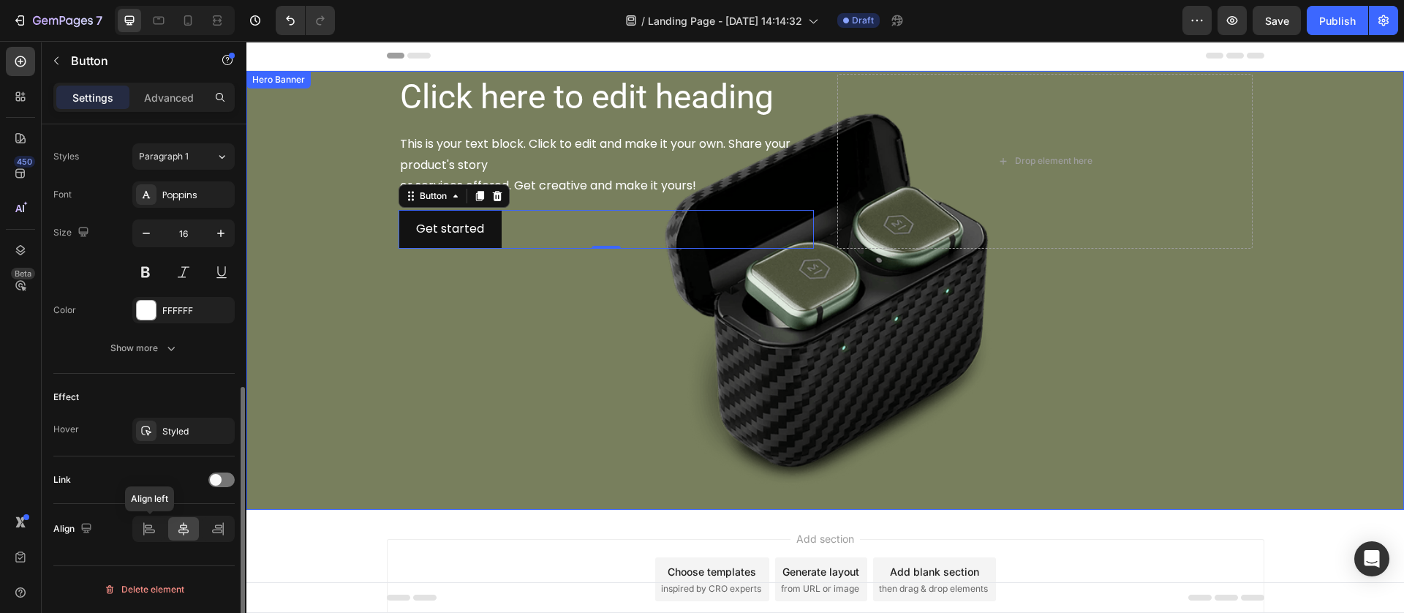
click at [563, 397] on div "Background Image" at bounding box center [824, 290] width 1157 height 439
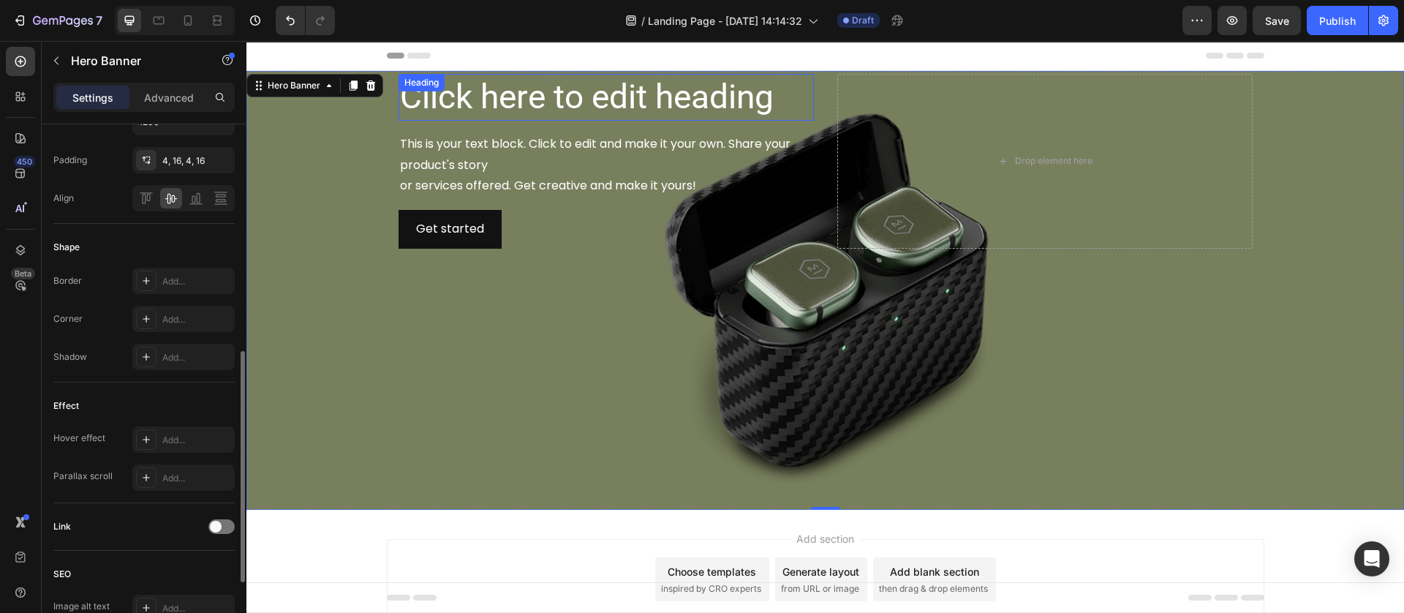
scroll to position [0, 0]
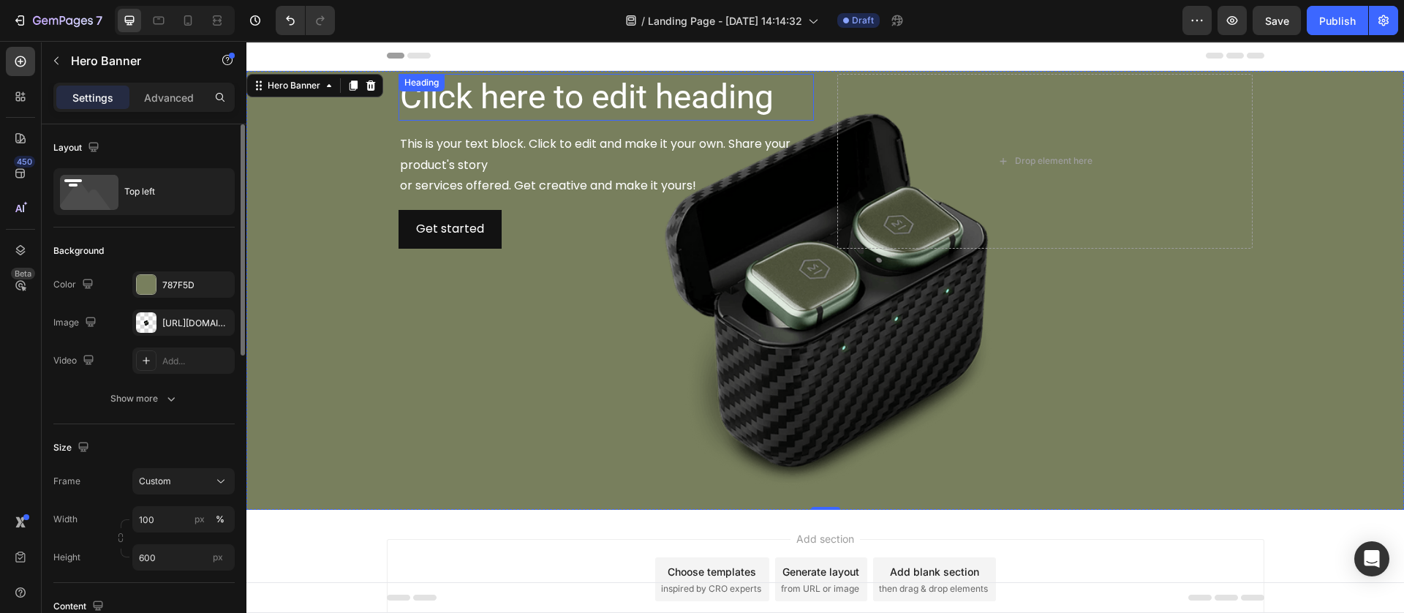
click at [536, 83] on h2 "Click here to edit heading" at bounding box center [605, 97] width 415 height 47
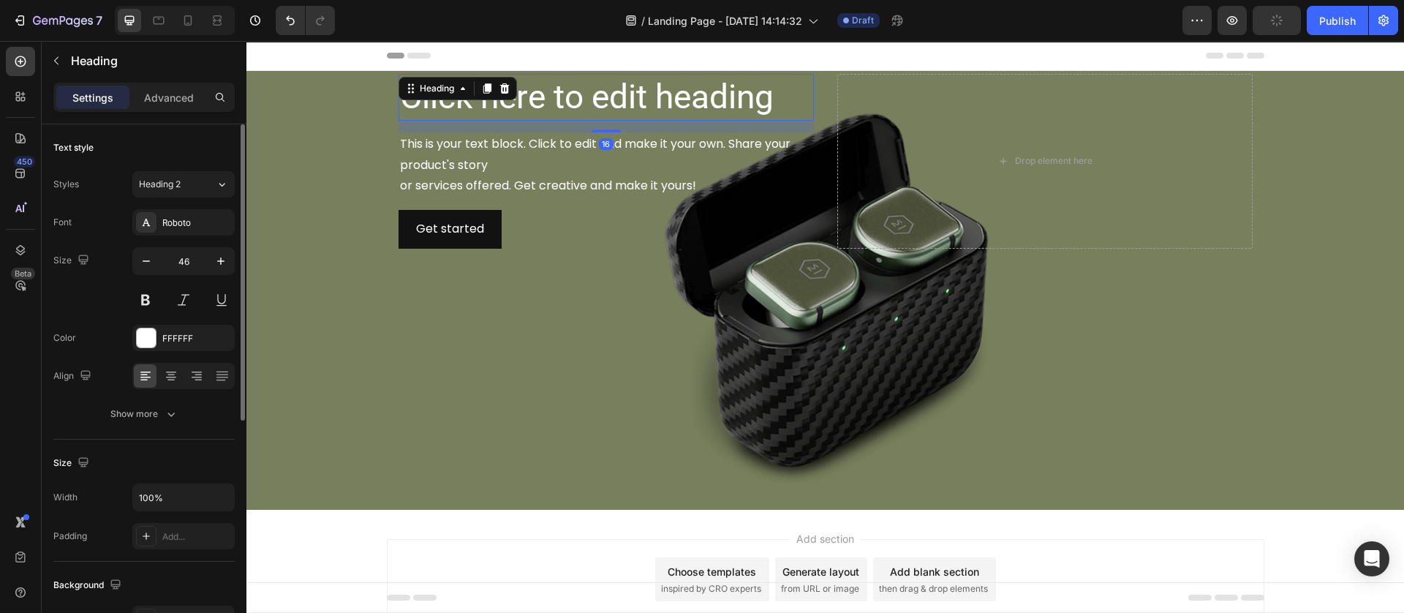
click at [544, 91] on h2 "Click here to edit heading" at bounding box center [605, 97] width 415 height 47
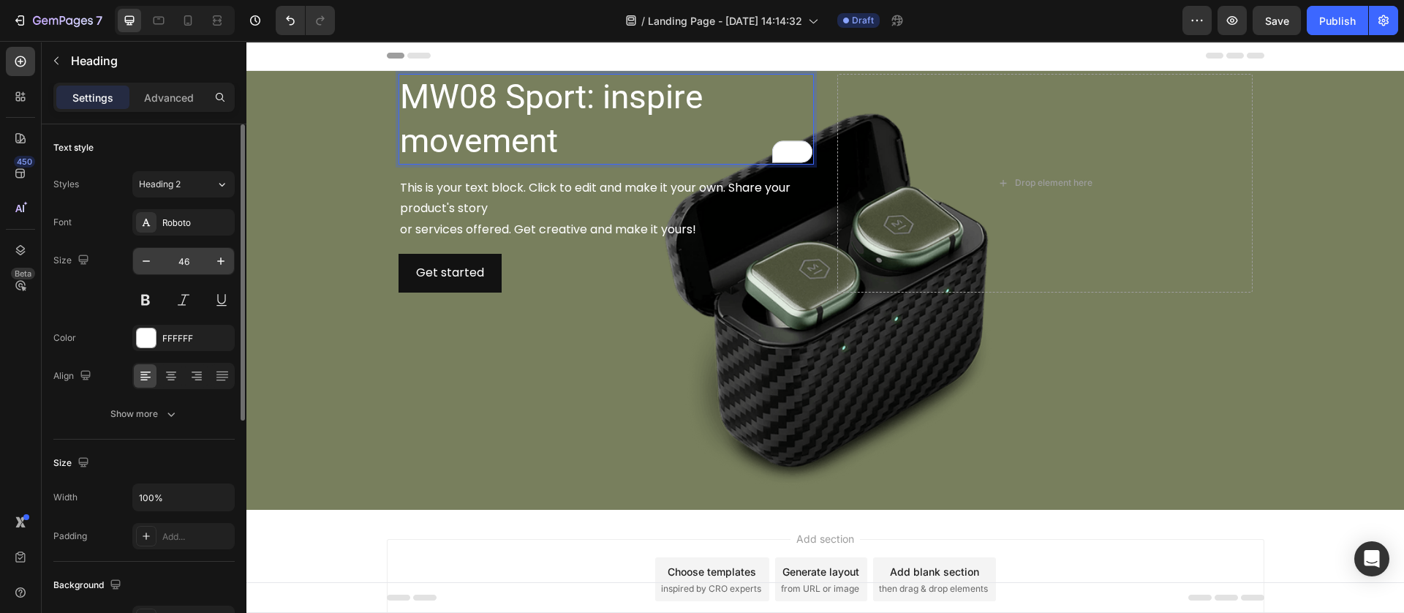
click at [200, 259] on input "46" at bounding box center [183, 261] width 48 height 26
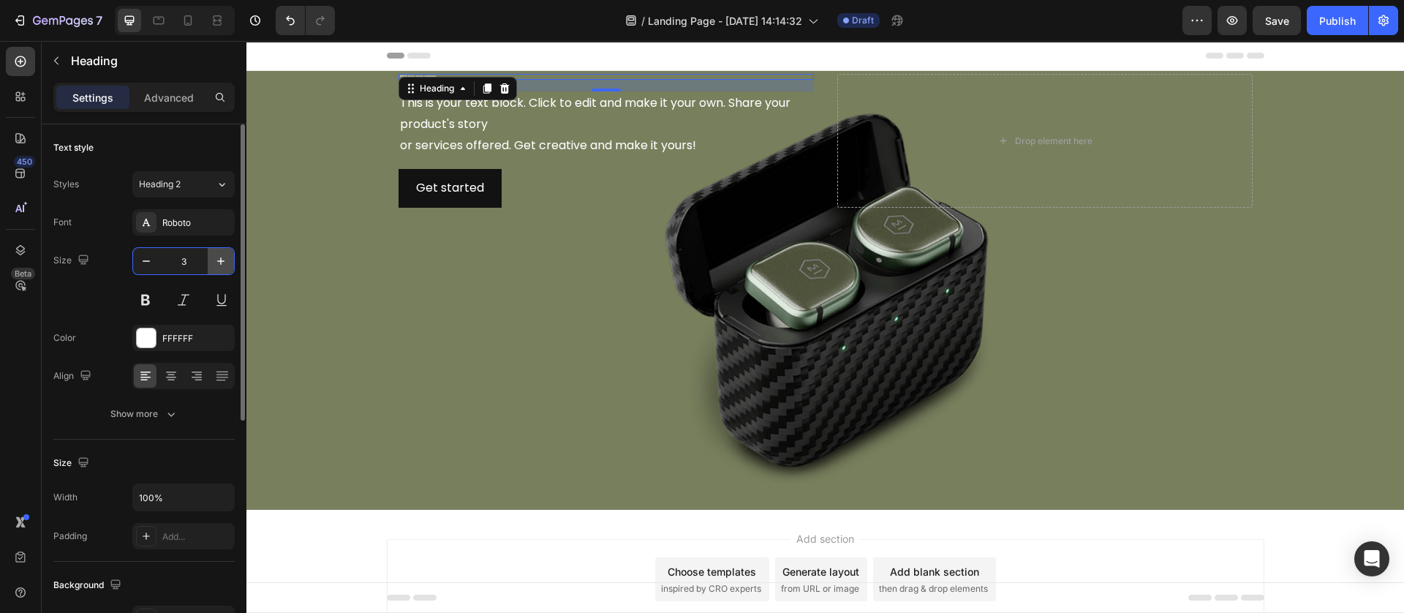
type input "38"
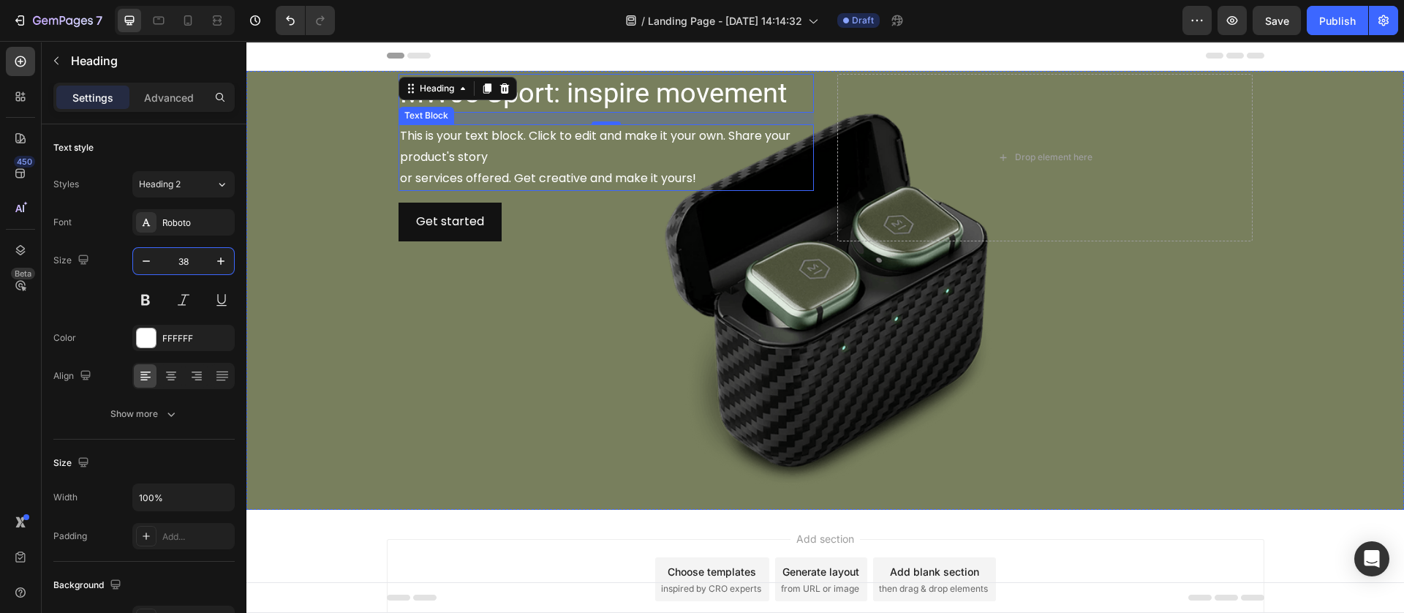
click at [360, 140] on div "Background Image" at bounding box center [824, 290] width 1157 height 439
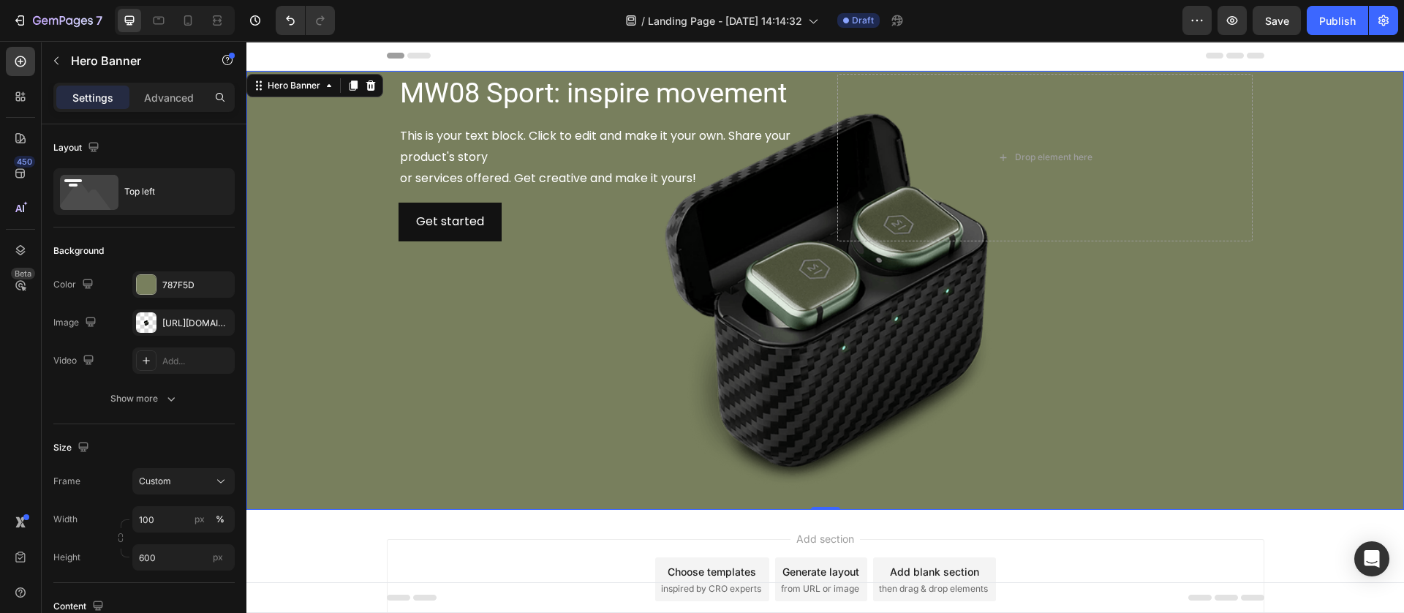
click at [164, 83] on div "Settings Advanced" at bounding box center [143, 97] width 181 height 29
click at [160, 87] on div "Advanced" at bounding box center [168, 97] width 73 height 23
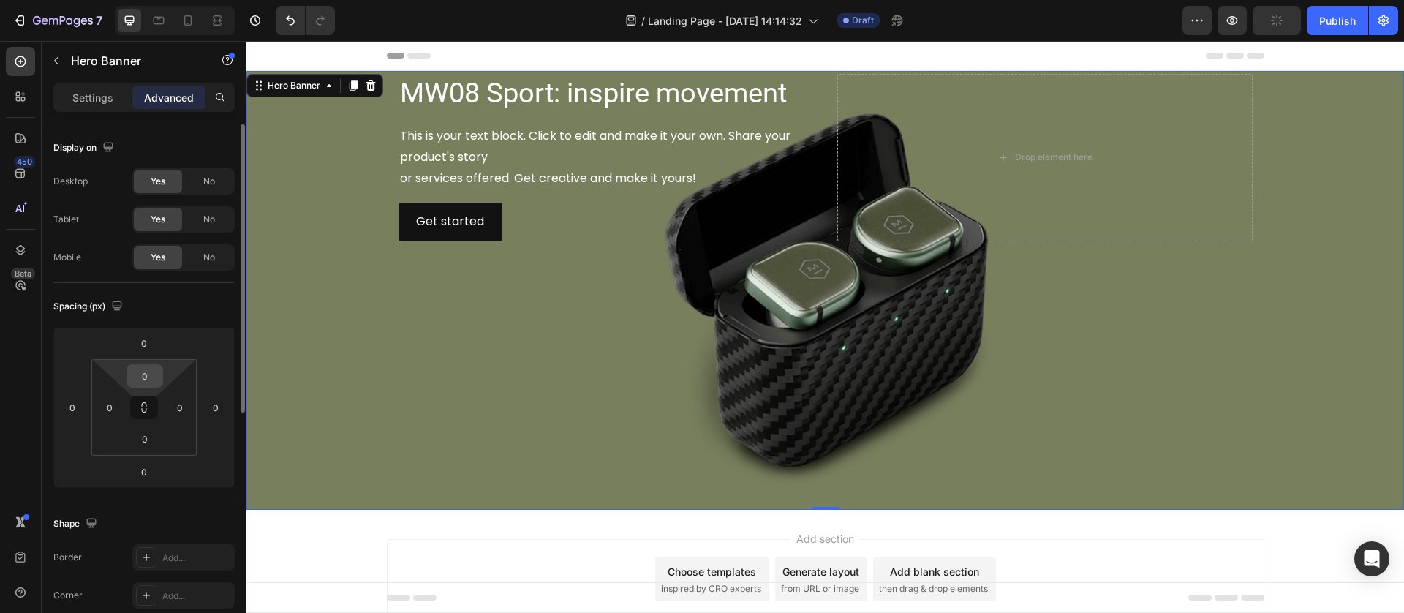
click at [140, 380] on input "0" at bounding box center [144, 376] width 29 height 22
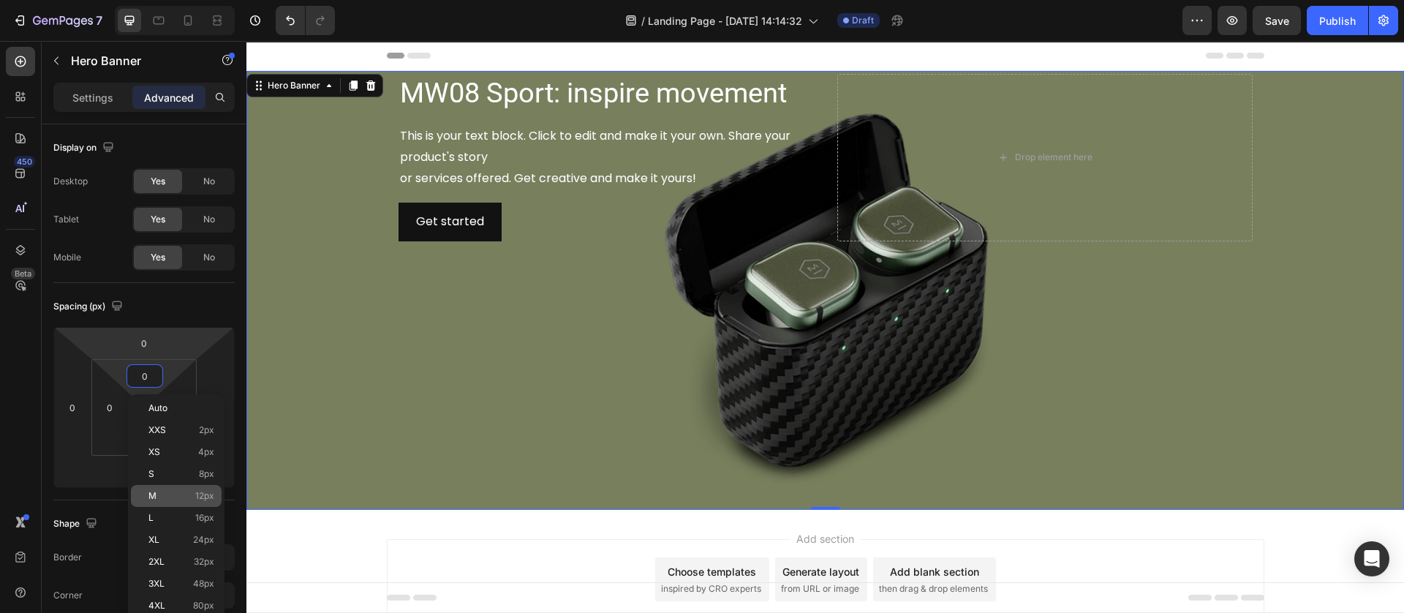
scroll to position [110, 0]
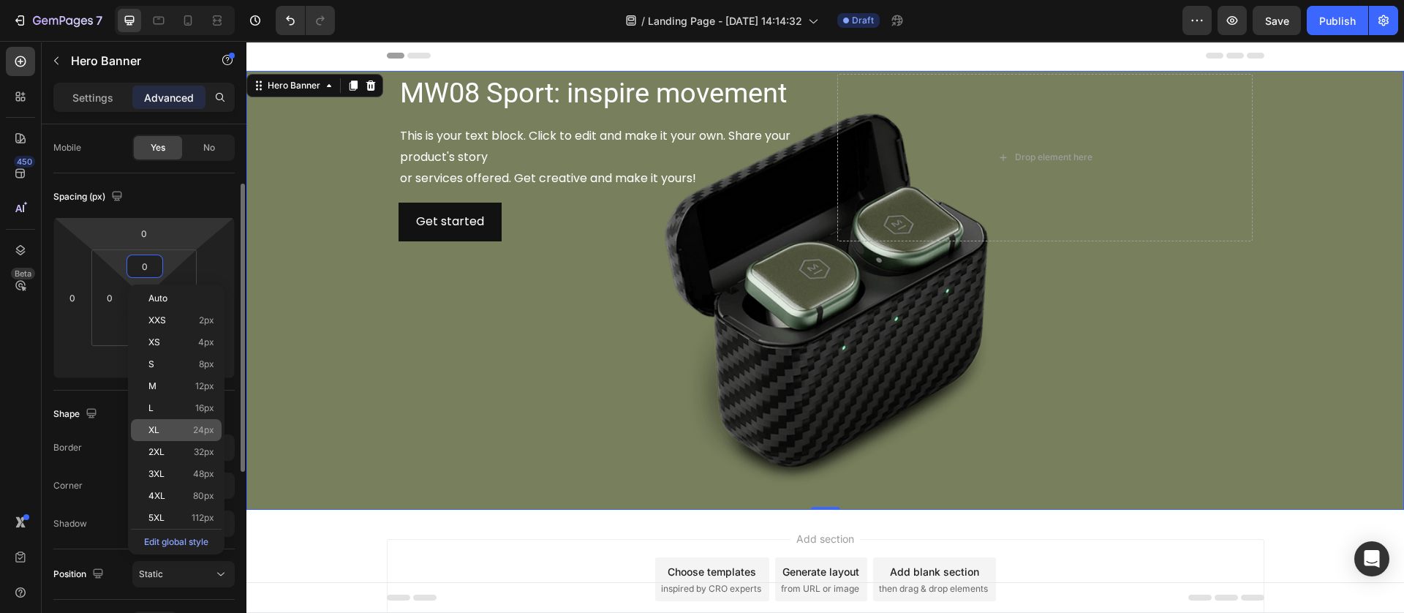
click at [166, 425] on p "XL 24px" at bounding box center [181, 430] width 66 height 10
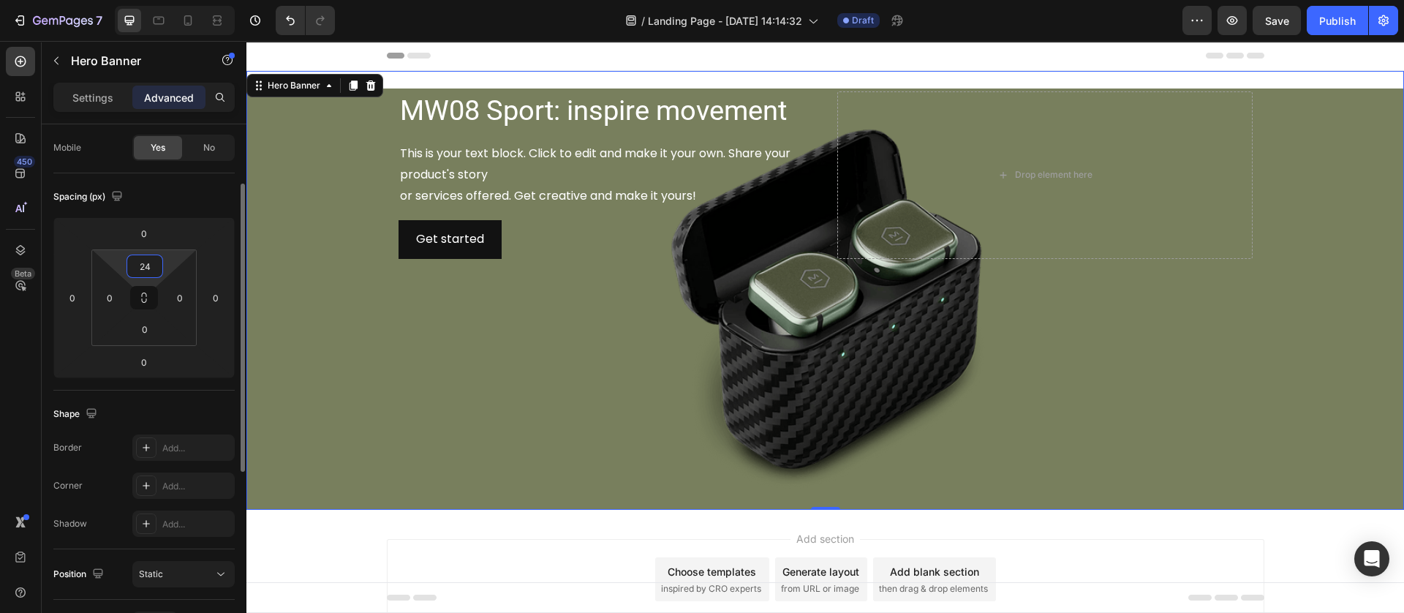
click at [143, 270] on input "24" at bounding box center [144, 266] width 29 height 22
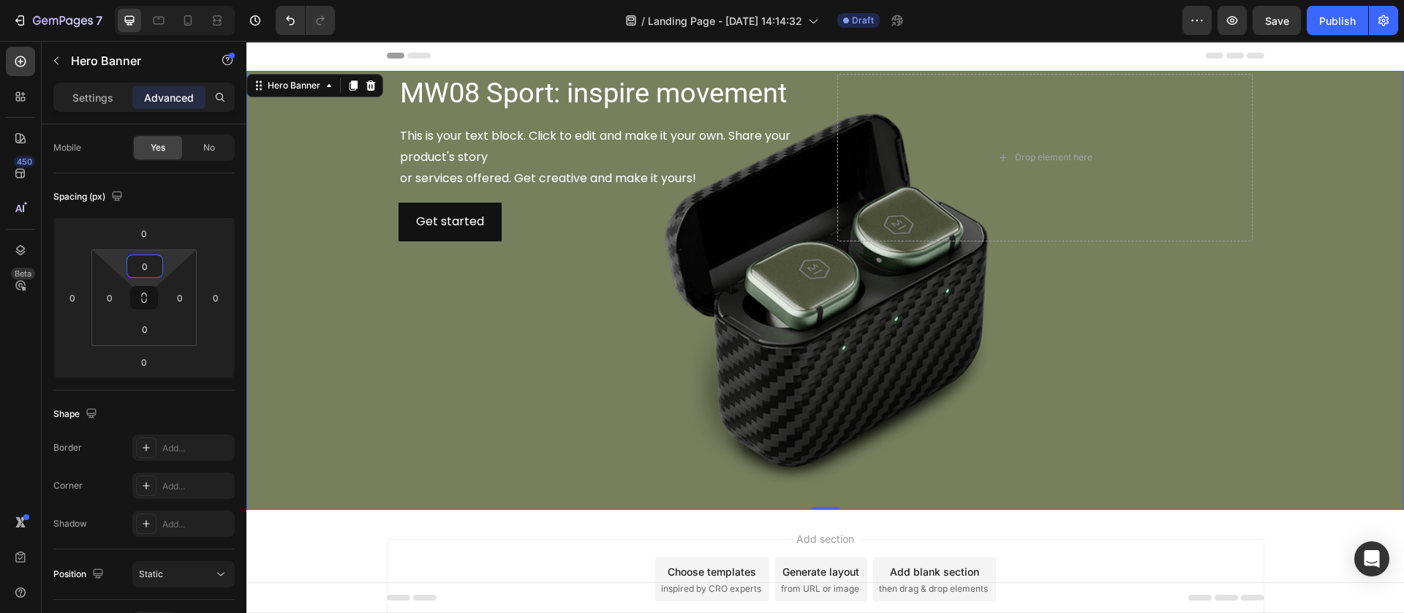
type input "0"
drag, startPoint x: 545, startPoint y: 295, endPoint x: 575, endPoint y: 265, distance: 42.9
click at [546, 292] on div "Background Image" at bounding box center [824, 290] width 1157 height 439
click at [524, 91] on p "MW08 Sport: inspire movement" at bounding box center [606, 93] width 412 height 36
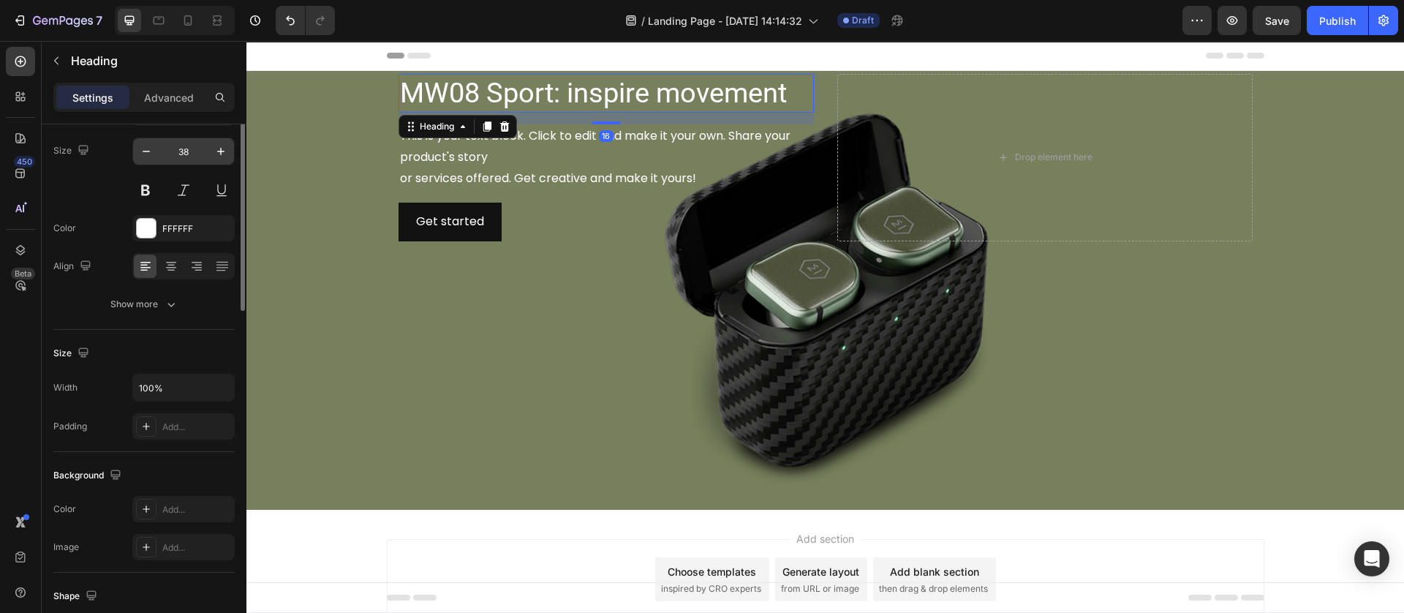
scroll to position [0, 0]
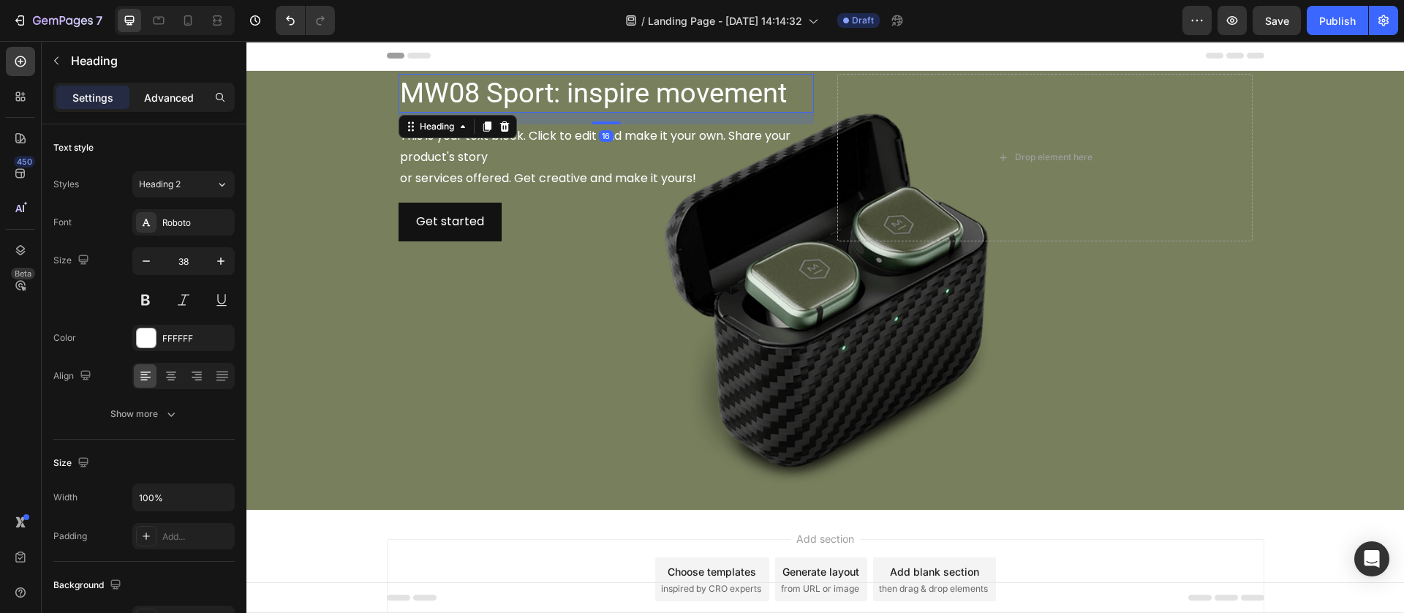
click at [165, 87] on div "Advanced" at bounding box center [168, 97] width 73 height 23
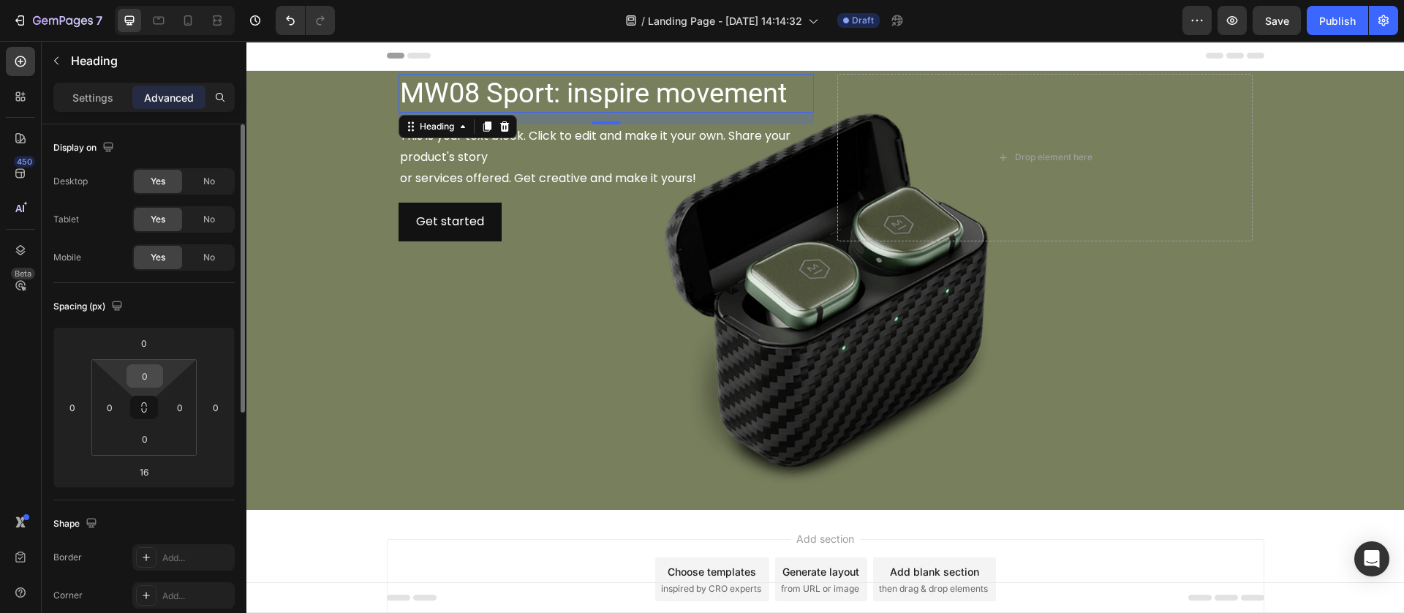
click at [139, 372] on input "0" at bounding box center [144, 376] width 29 height 22
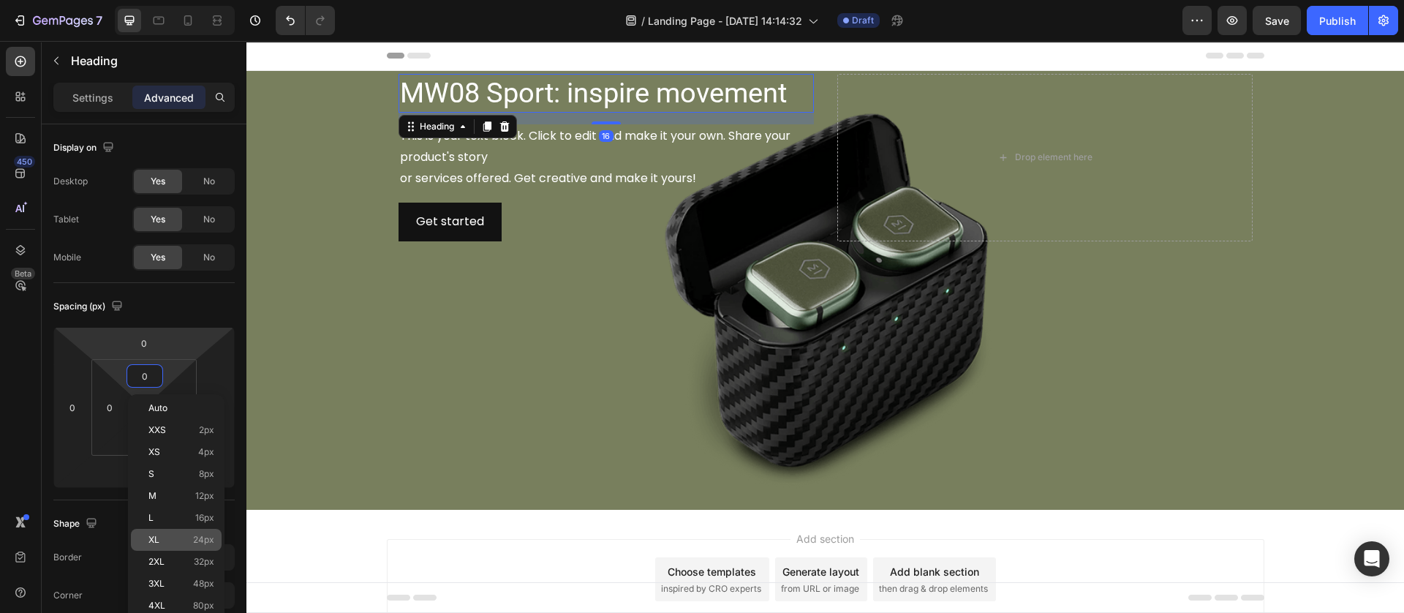
scroll to position [110, 0]
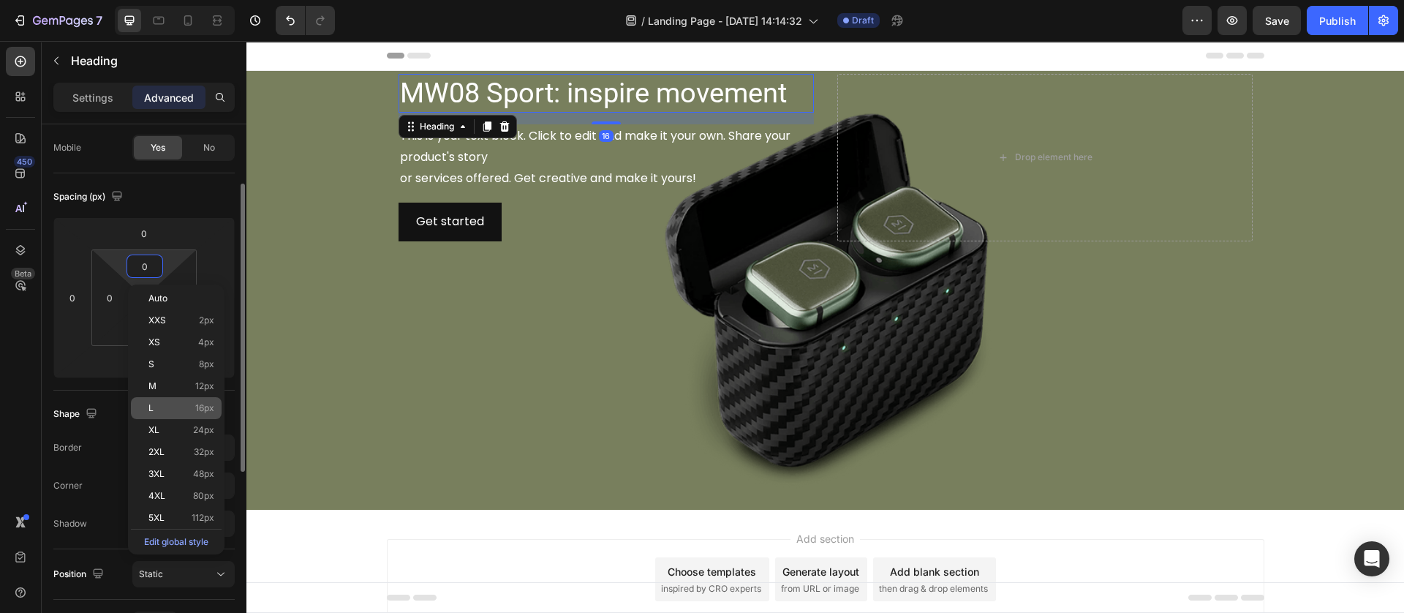
click at [195, 406] on span "16px" at bounding box center [204, 408] width 19 height 10
type input "16"
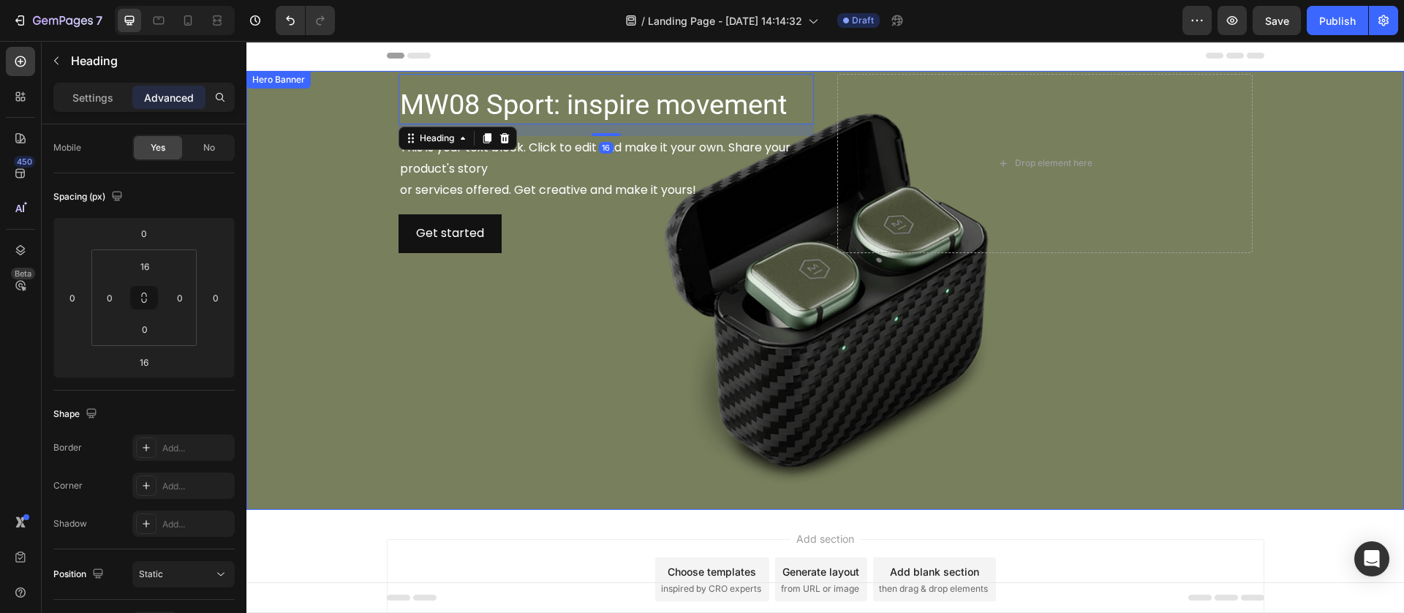
drag, startPoint x: 493, startPoint y: 401, endPoint x: 505, endPoint y: 393, distance: 14.4
click at [493, 401] on div "Background Image" at bounding box center [824, 290] width 1157 height 439
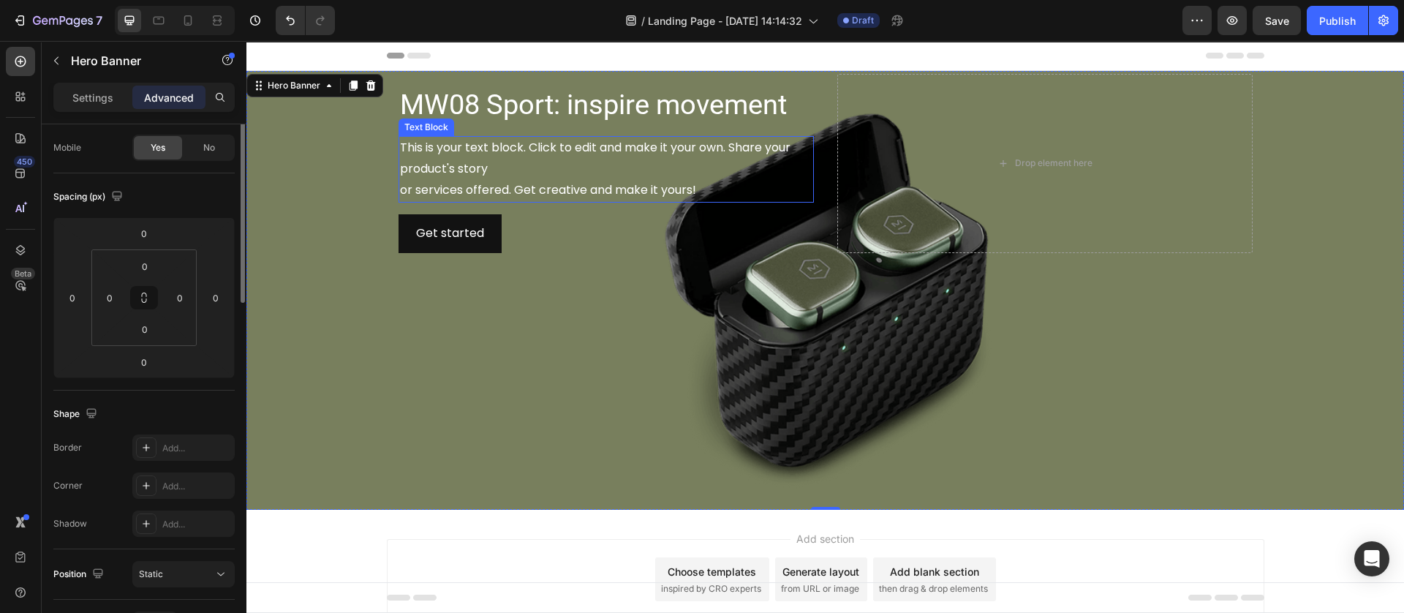
scroll to position [0, 0]
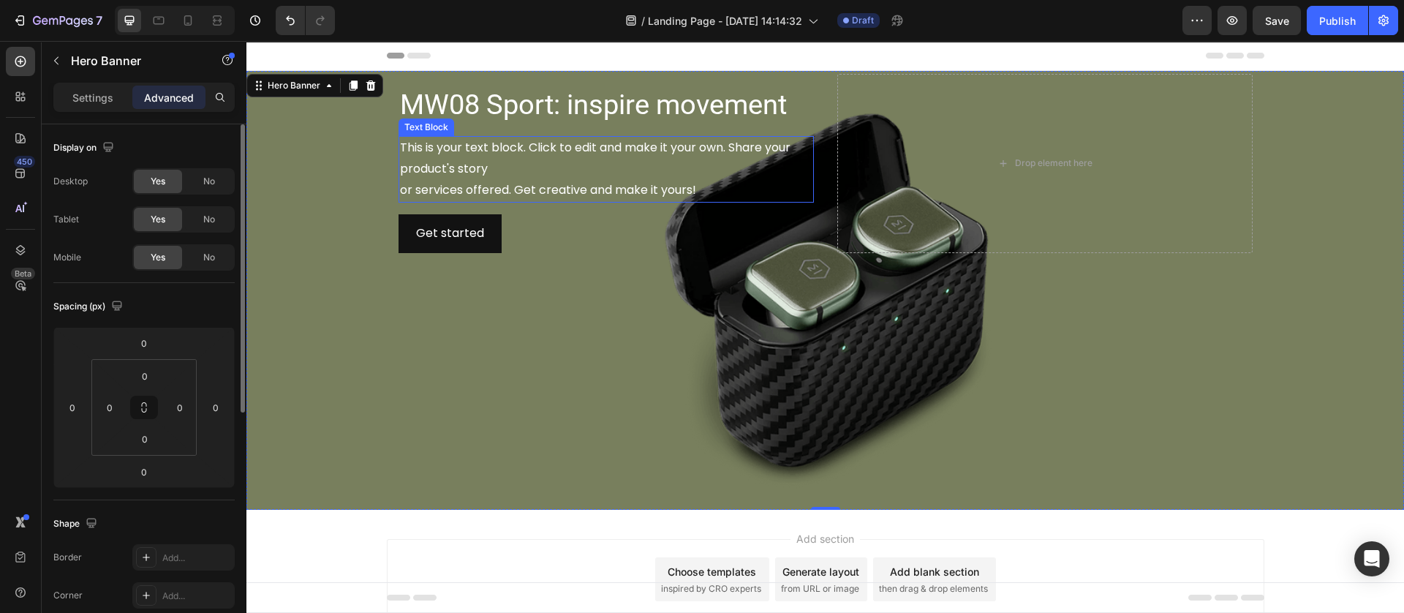
click at [633, 143] on div "This is your text block. Click to edit and make it your own. Share your product…" at bounding box center [605, 169] width 415 height 66
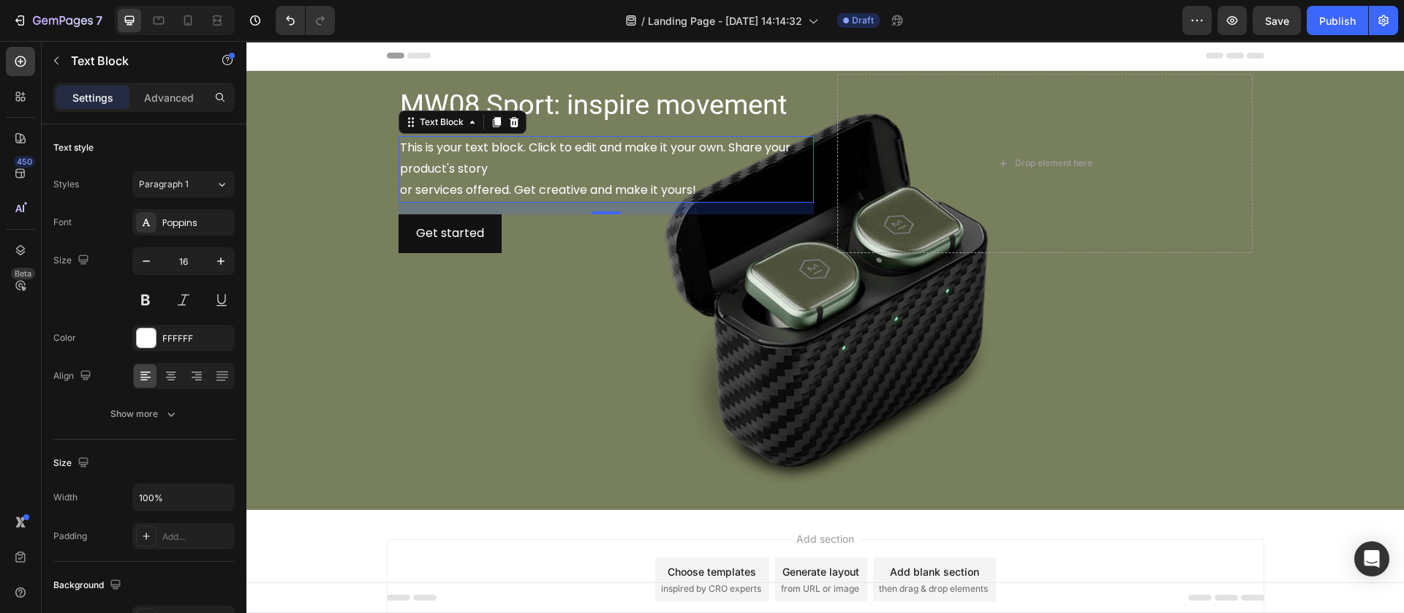
click at [518, 171] on div "This is your text block. Click to edit and make it your own. Share your product…" at bounding box center [605, 169] width 415 height 66
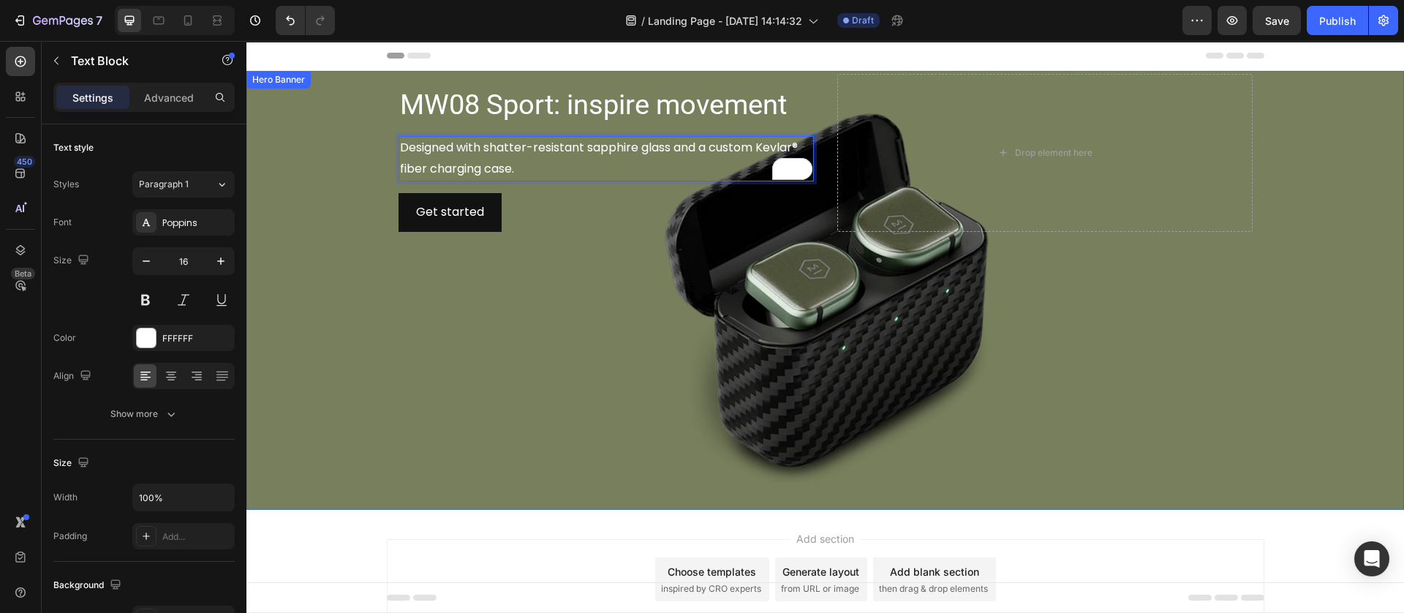
click at [492, 315] on div "Background Image" at bounding box center [824, 290] width 1157 height 439
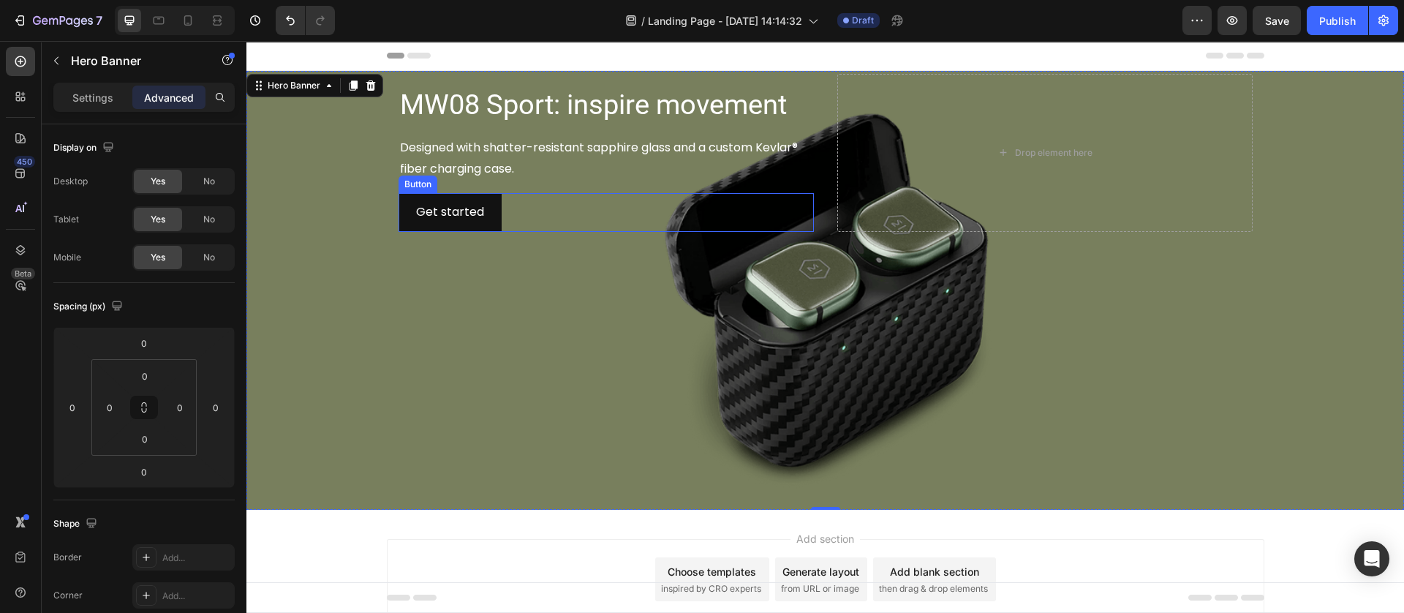
click at [500, 214] on div "Get started Button" at bounding box center [605, 212] width 415 height 39
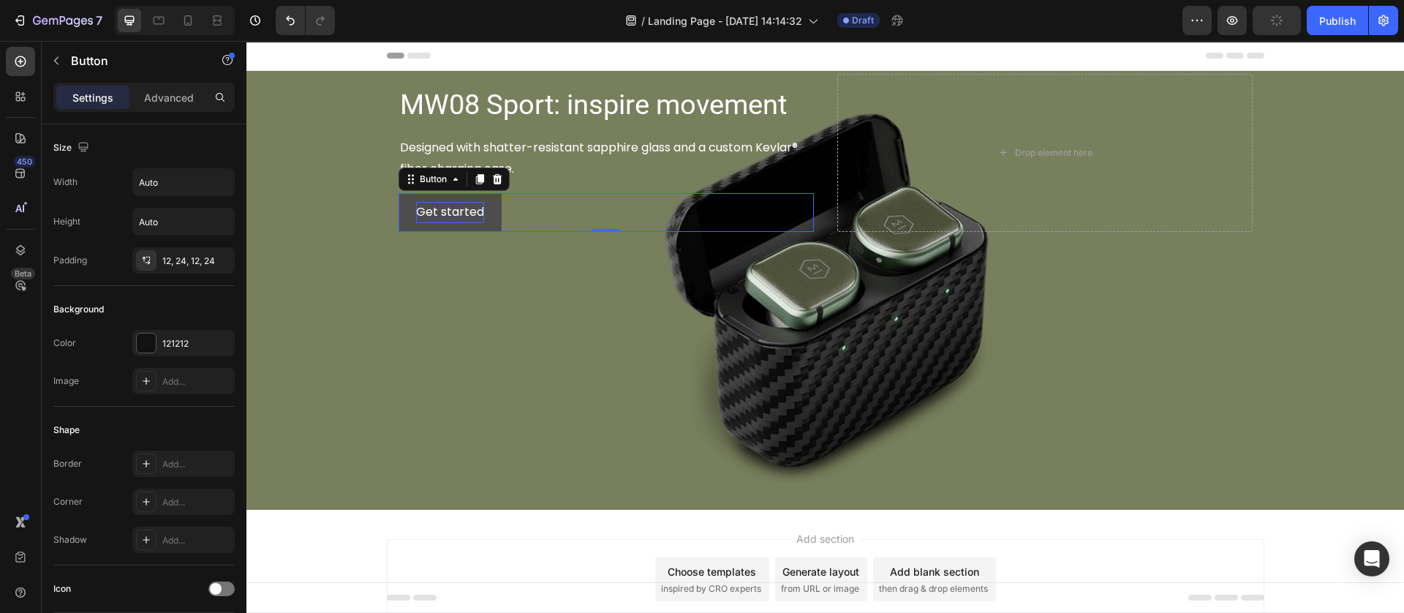
click at [456, 209] on div "Get started" at bounding box center [450, 212] width 68 height 21
click at [456, 209] on p "Get started" at bounding box center [450, 212] width 68 height 21
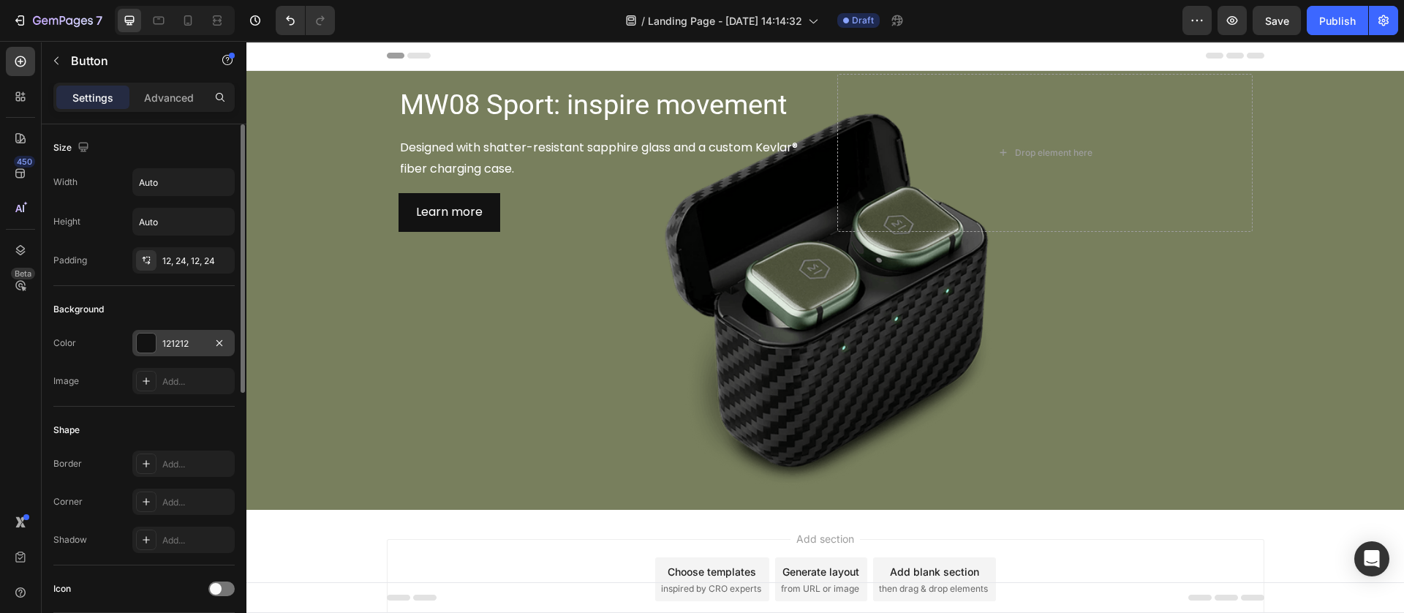
click at [148, 344] on div at bounding box center [146, 342] width 19 height 19
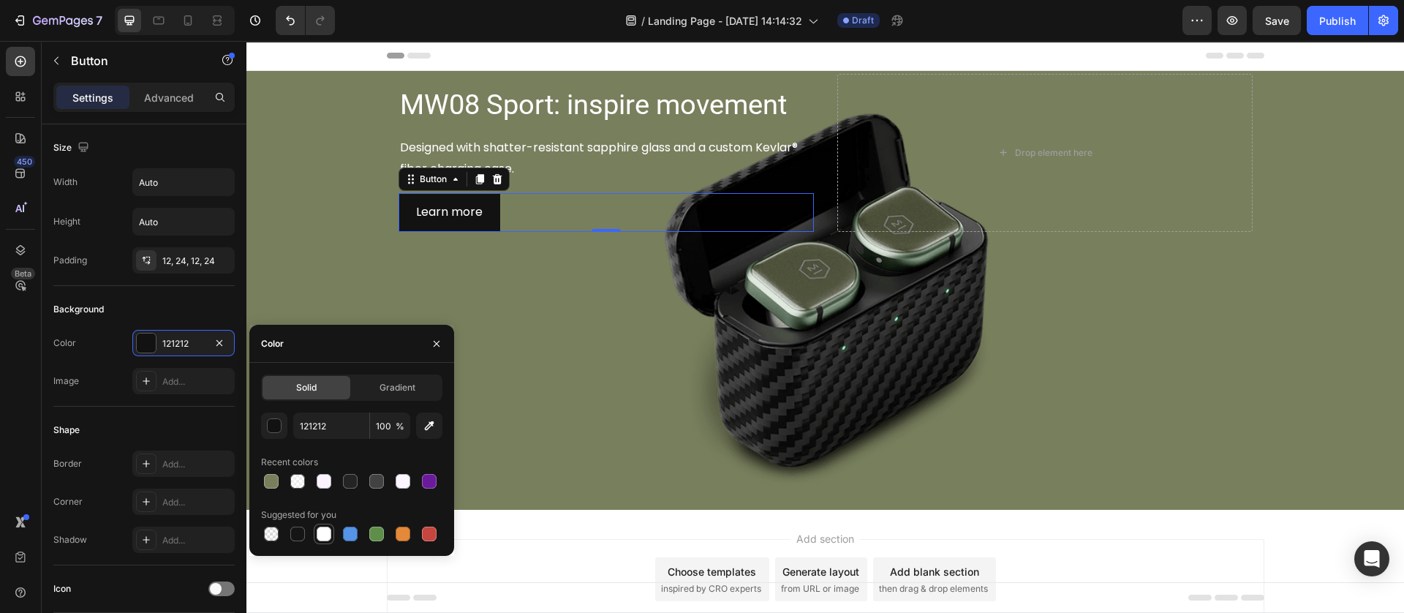
click at [314, 529] on div at bounding box center [324, 533] width 20 height 20
type input "FFFFFF"
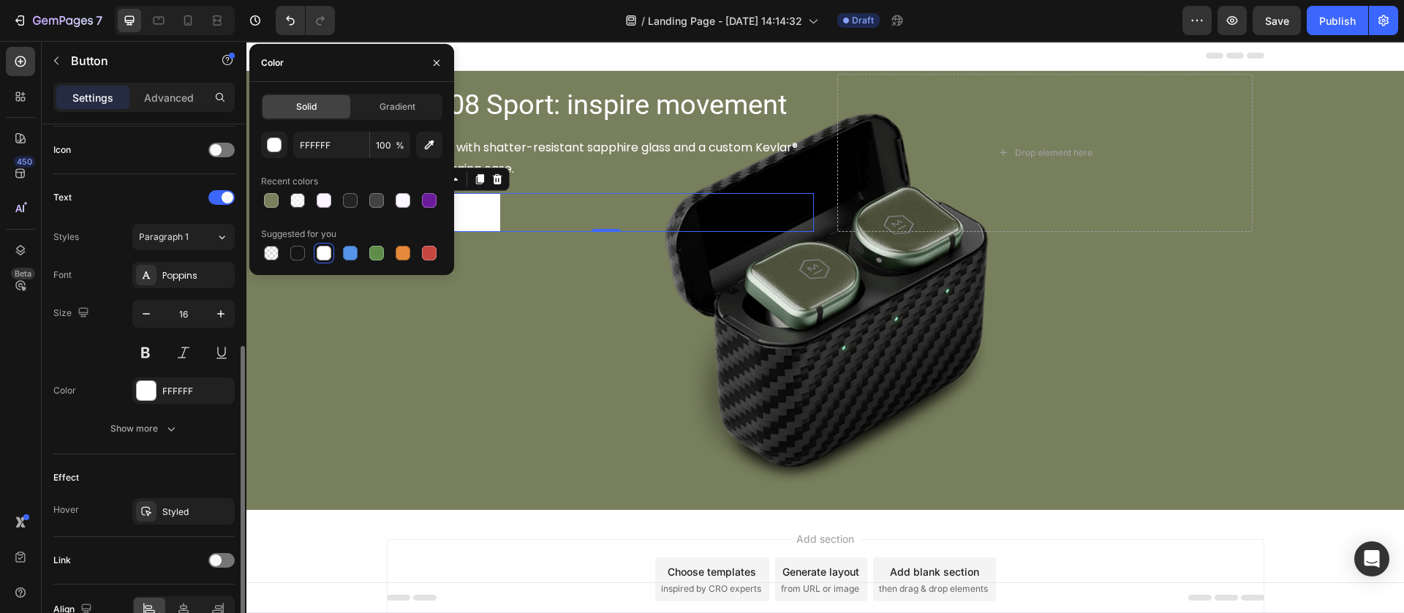
scroll to position [519, 0]
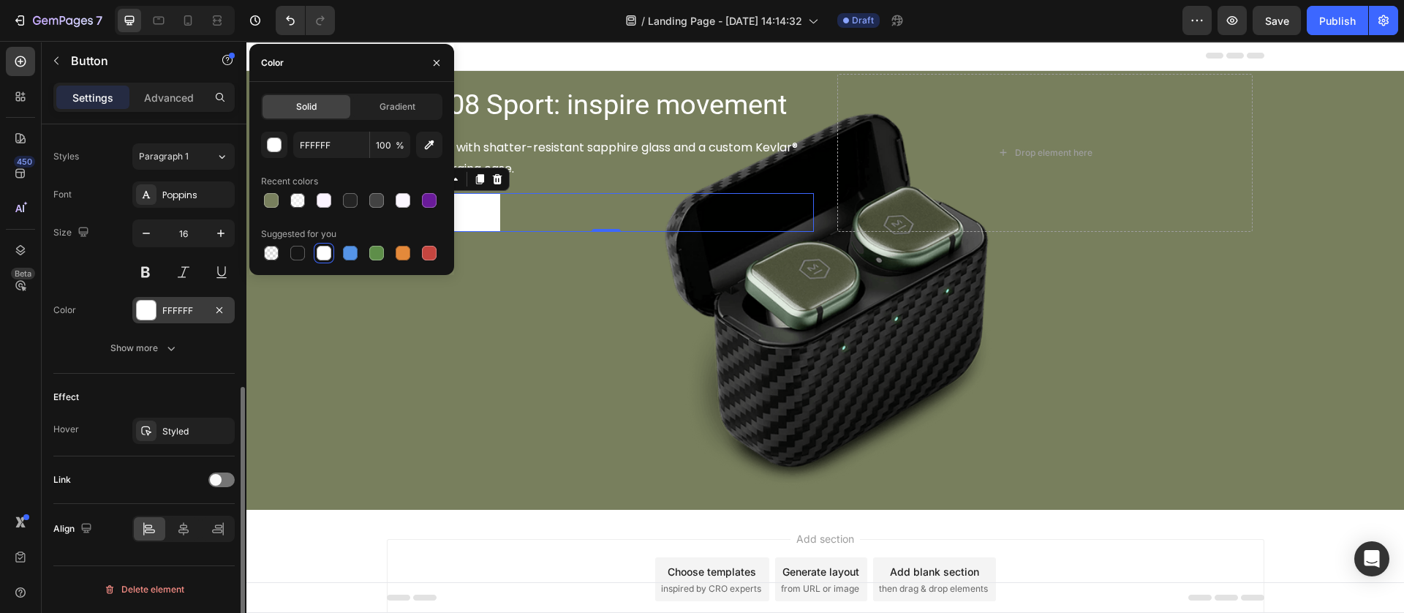
click at [148, 317] on div at bounding box center [146, 309] width 19 height 19
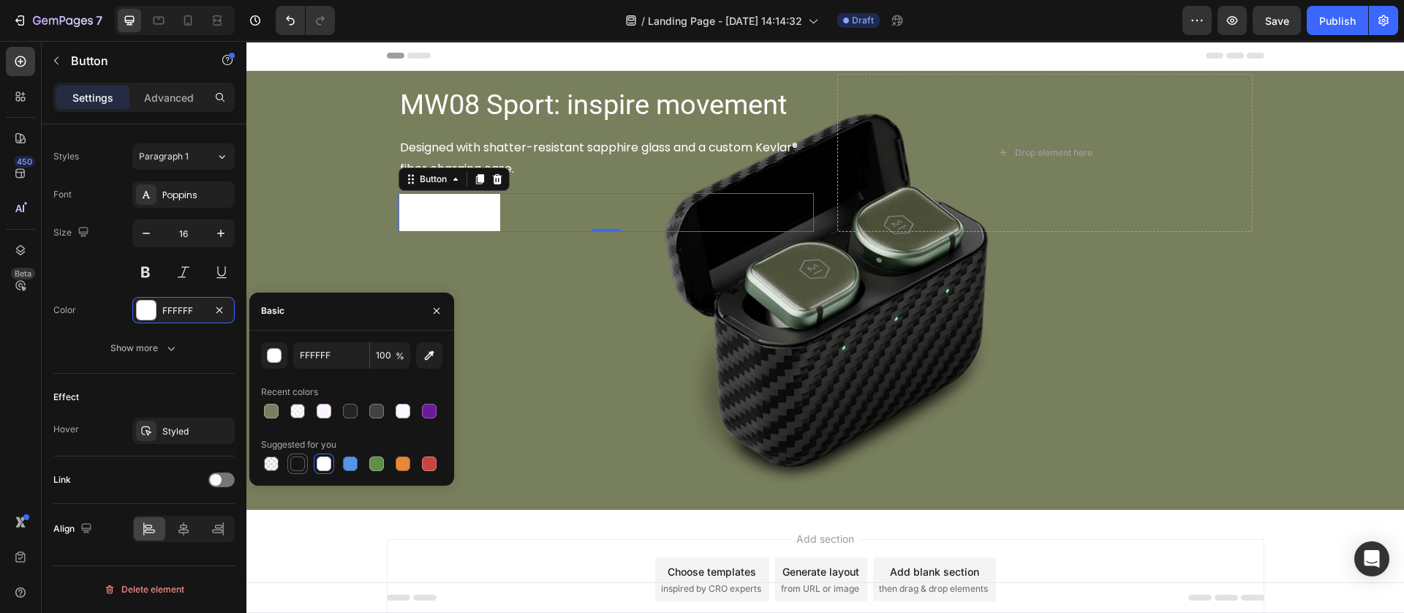
click at [299, 460] on div at bounding box center [297, 463] width 15 height 15
type input "151515"
click at [527, 371] on div "Background Image" at bounding box center [824, 290] width 1157 height 439
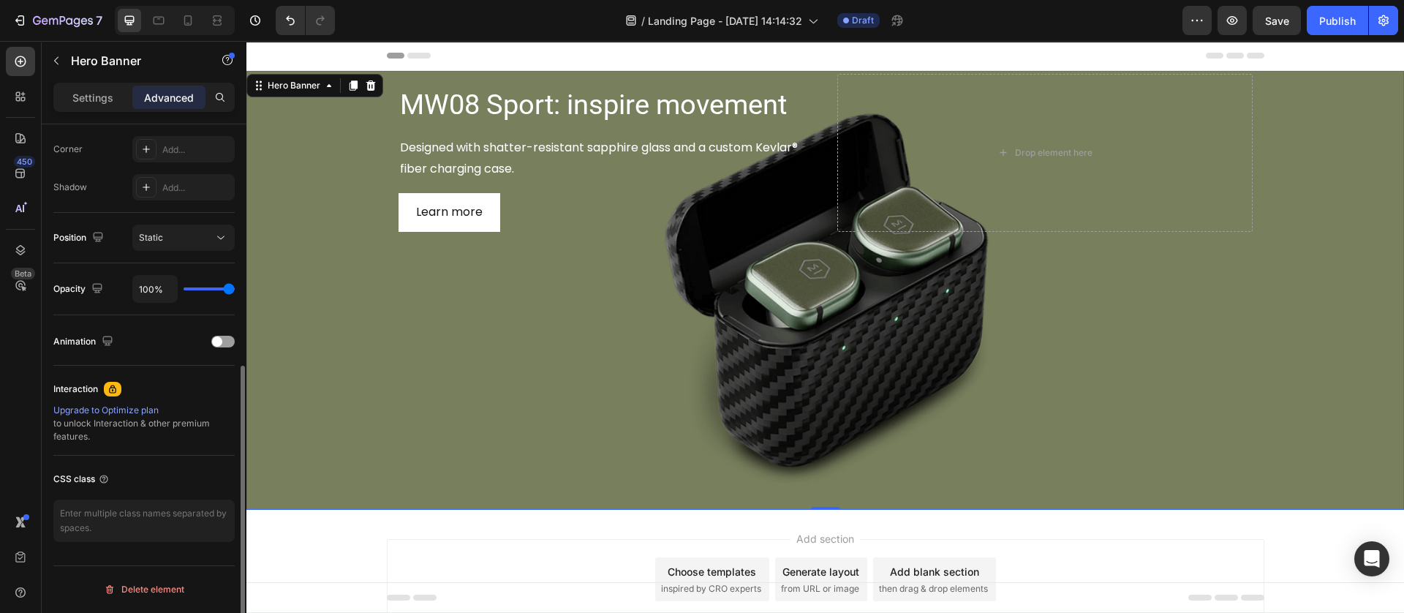
scroll to position [0, 0]
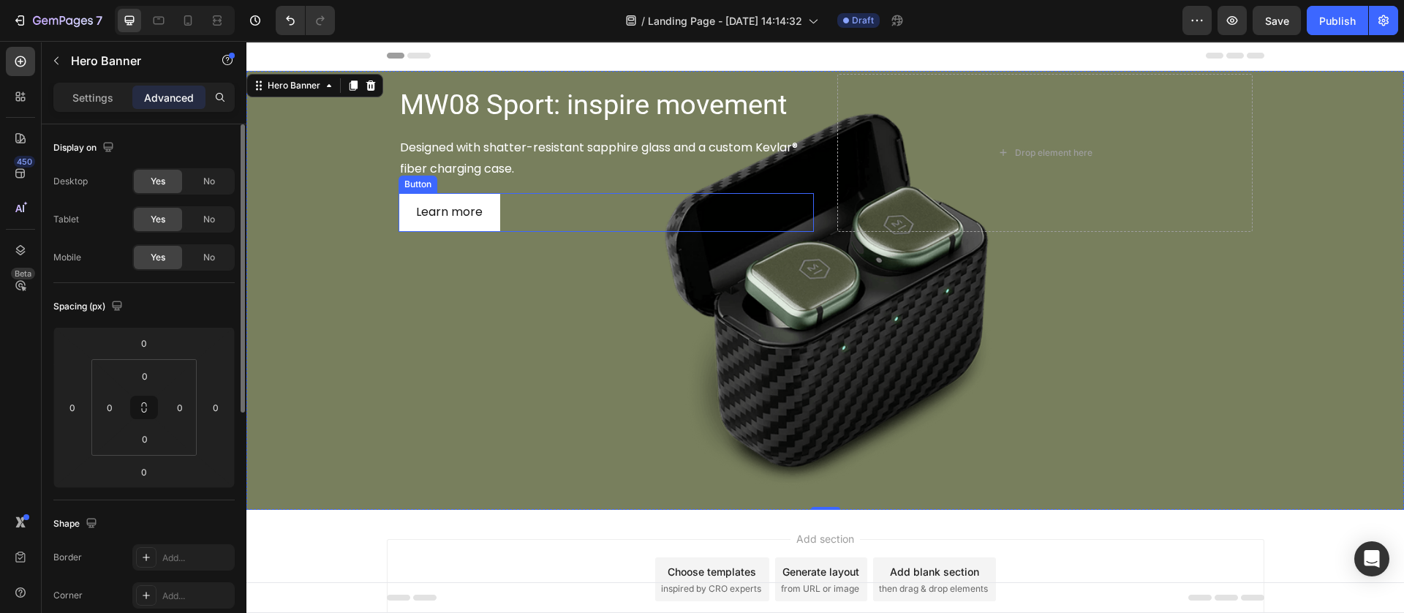
click at [504, 213] on div "Learn more Button" at bounding box center [605, 212] width 415 height 39
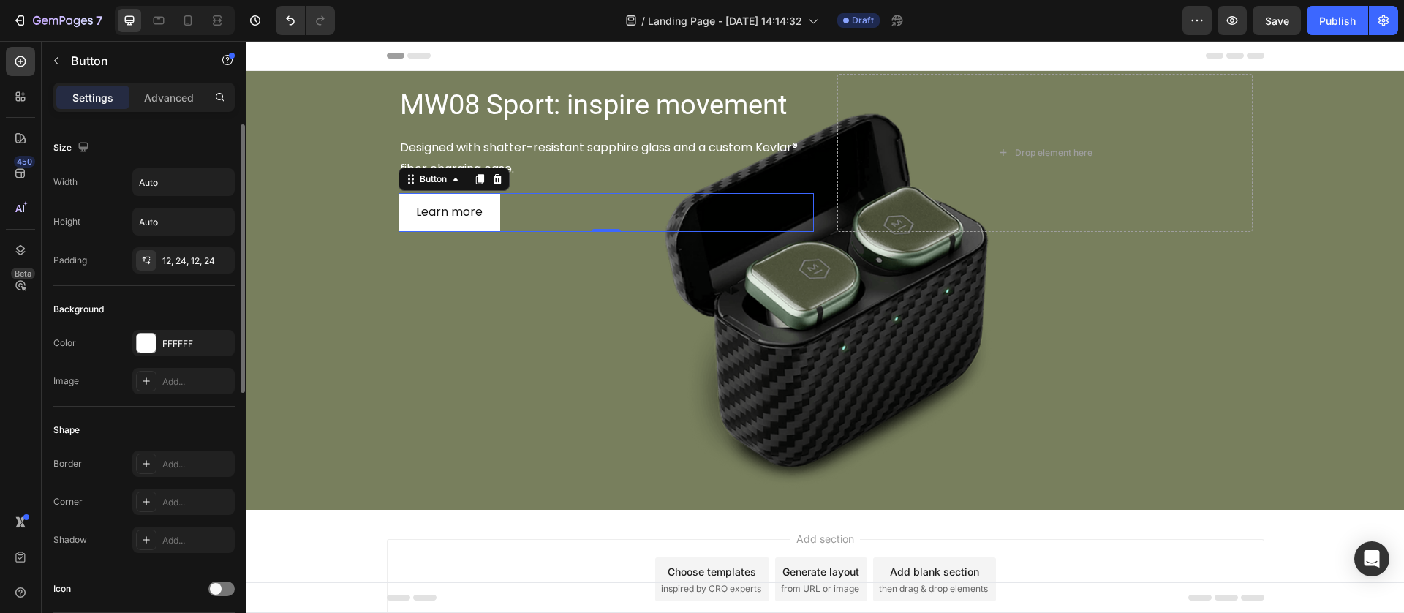
scroll to position [328, 0]
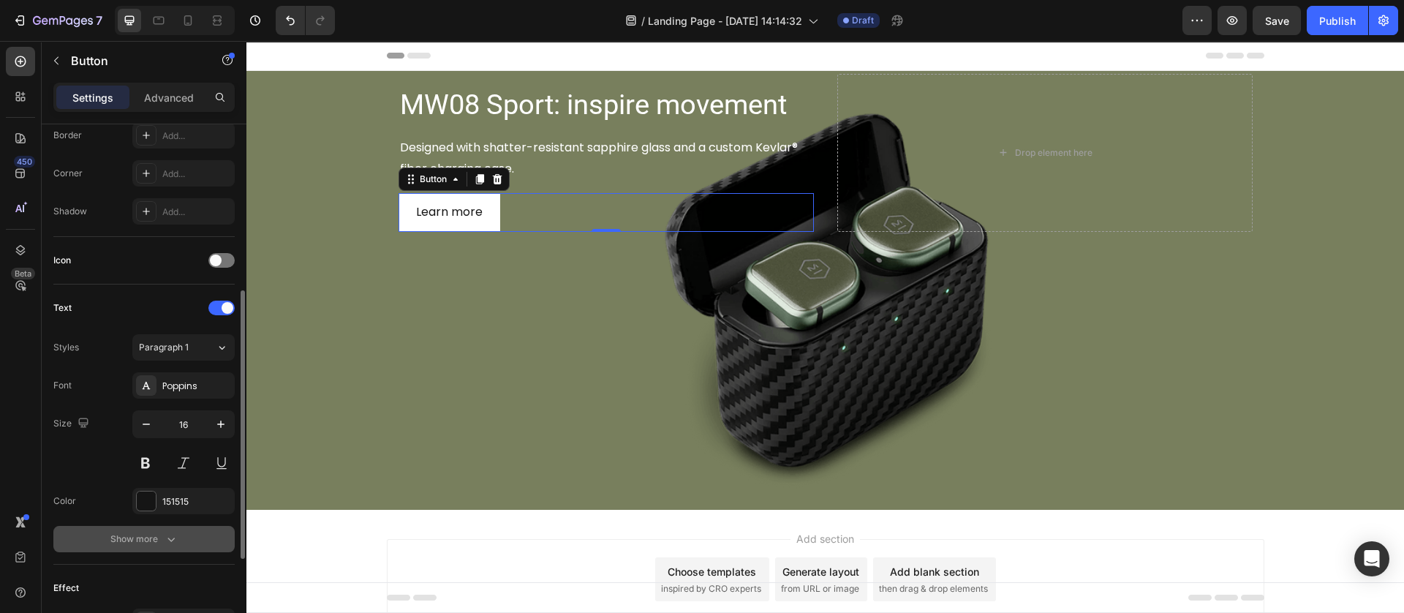
click at [151, 541] on div "Show more" at bounding box center [144, 538] width 68 height 15
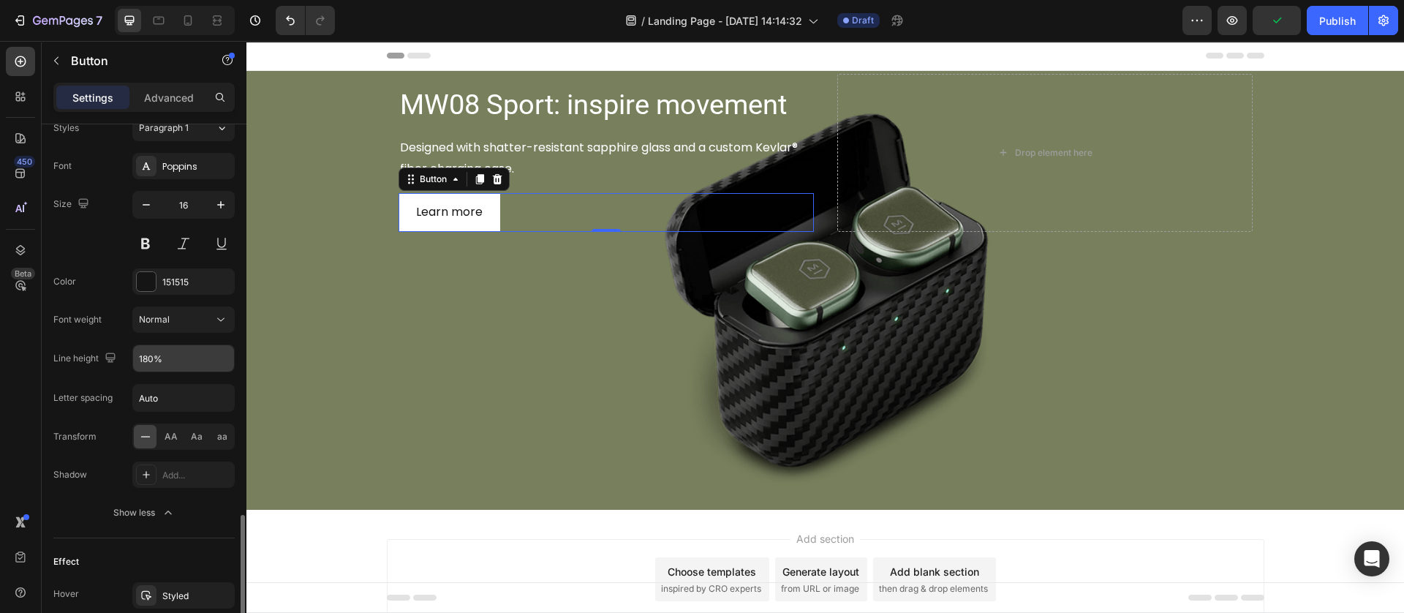
scroll to position [713, 0]
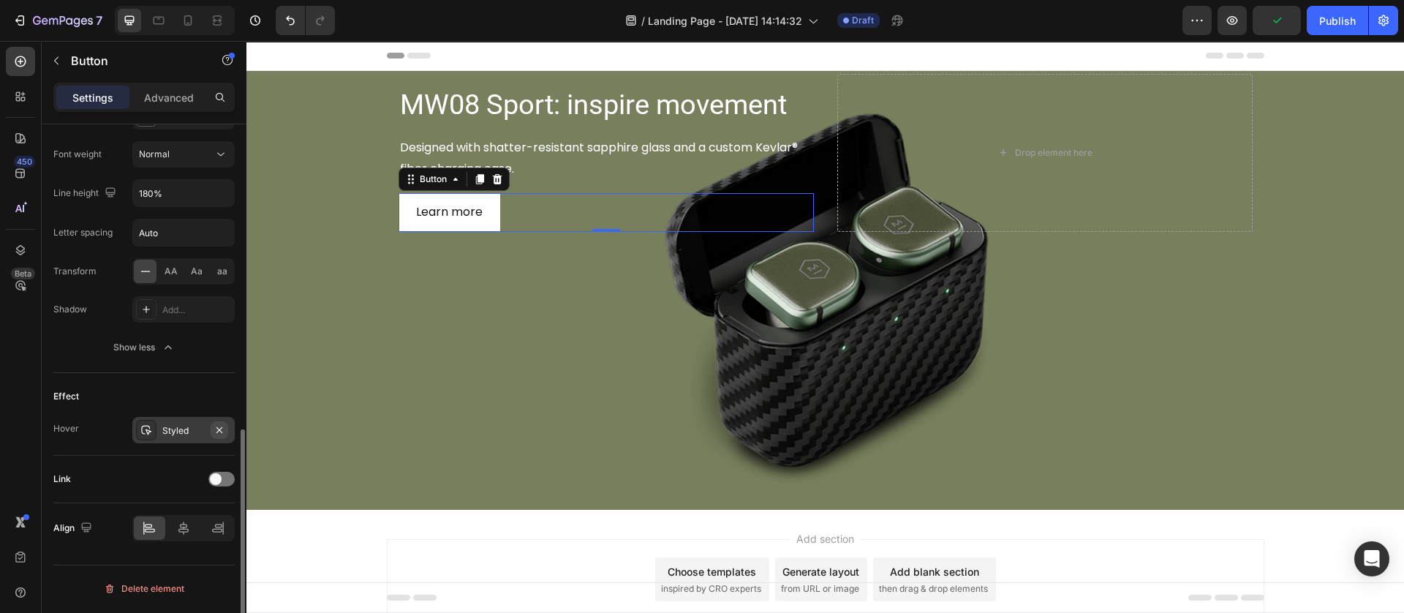
click at [220, 431] on icon "button" at bounding box center [219, 430] width 12 height 12
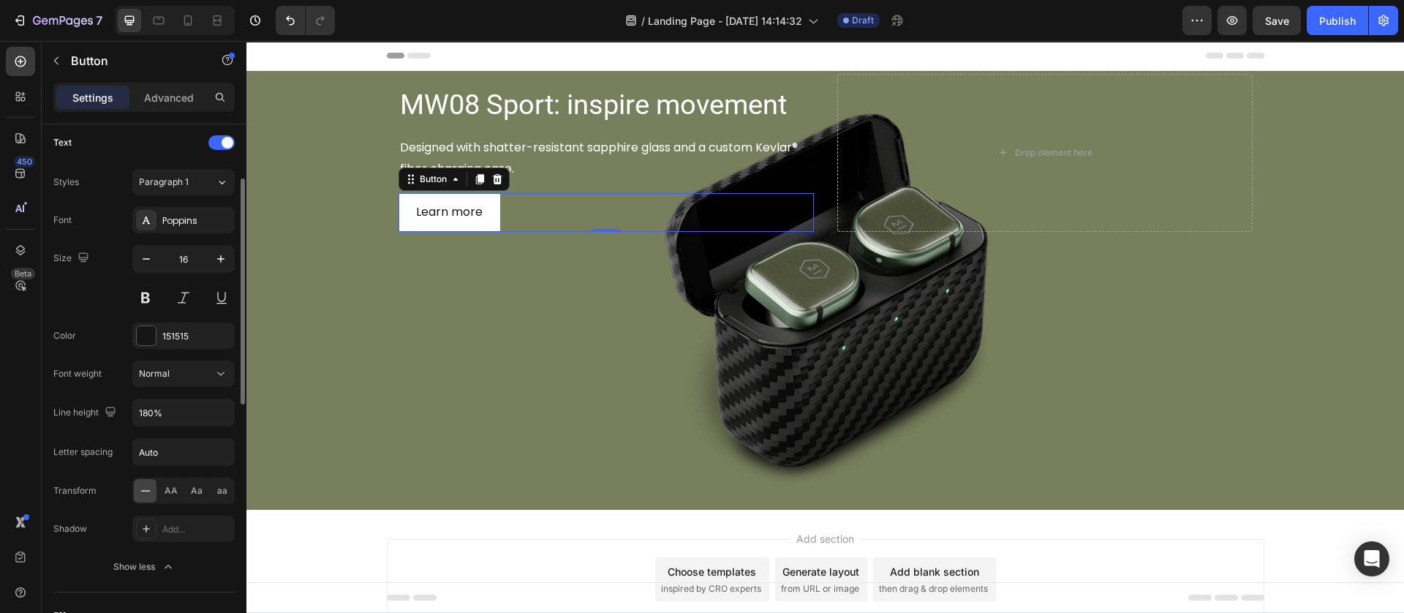
scroll to position [603, 0]
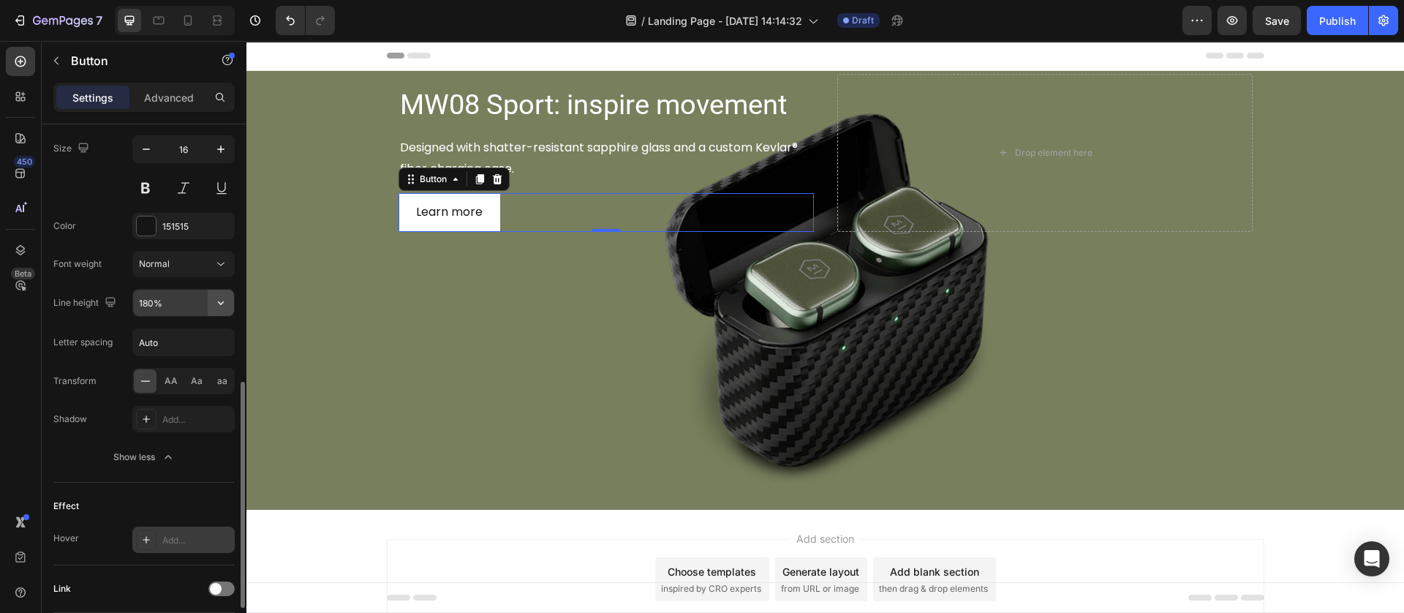
click at [217, 304] on icon "button" at bounding box center [220, 302] width 15 height 15
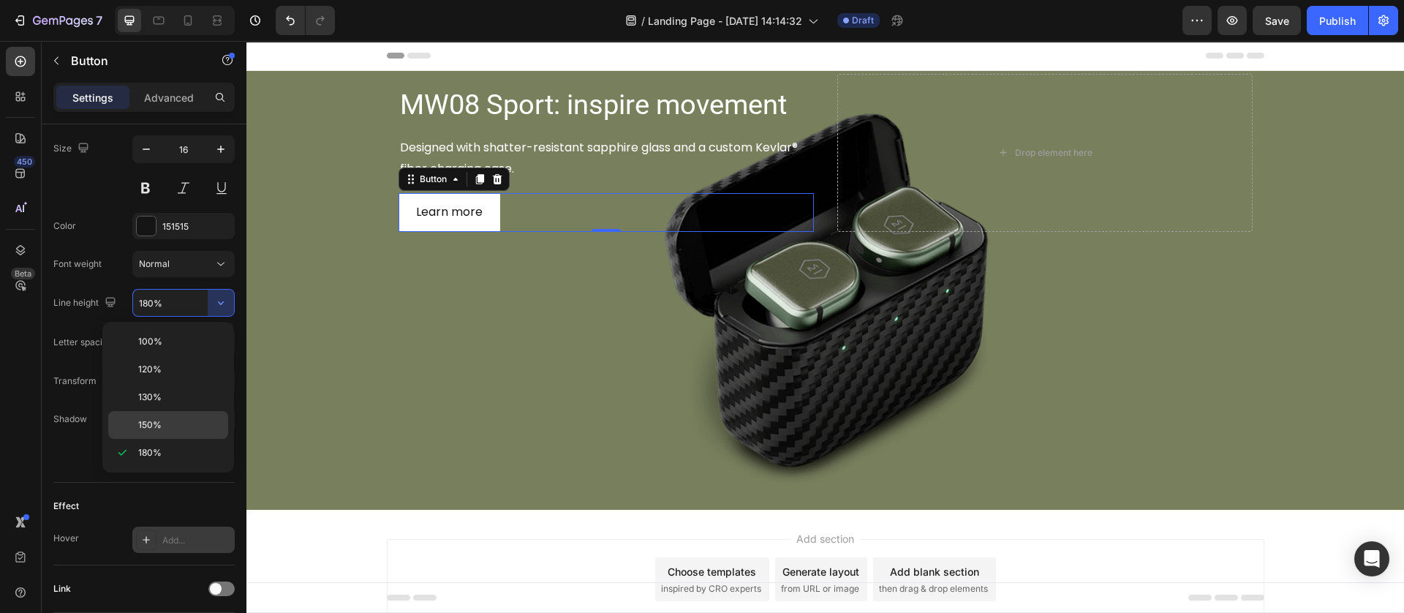
drag, startPoint x: 165, startPoint y: 423, endPoint x: 227, endPoint y: 143, distance: 287.5
click at [165, 423] on p "150%" at bounding box center [179, 424] width 83 height 13
type input "150%"
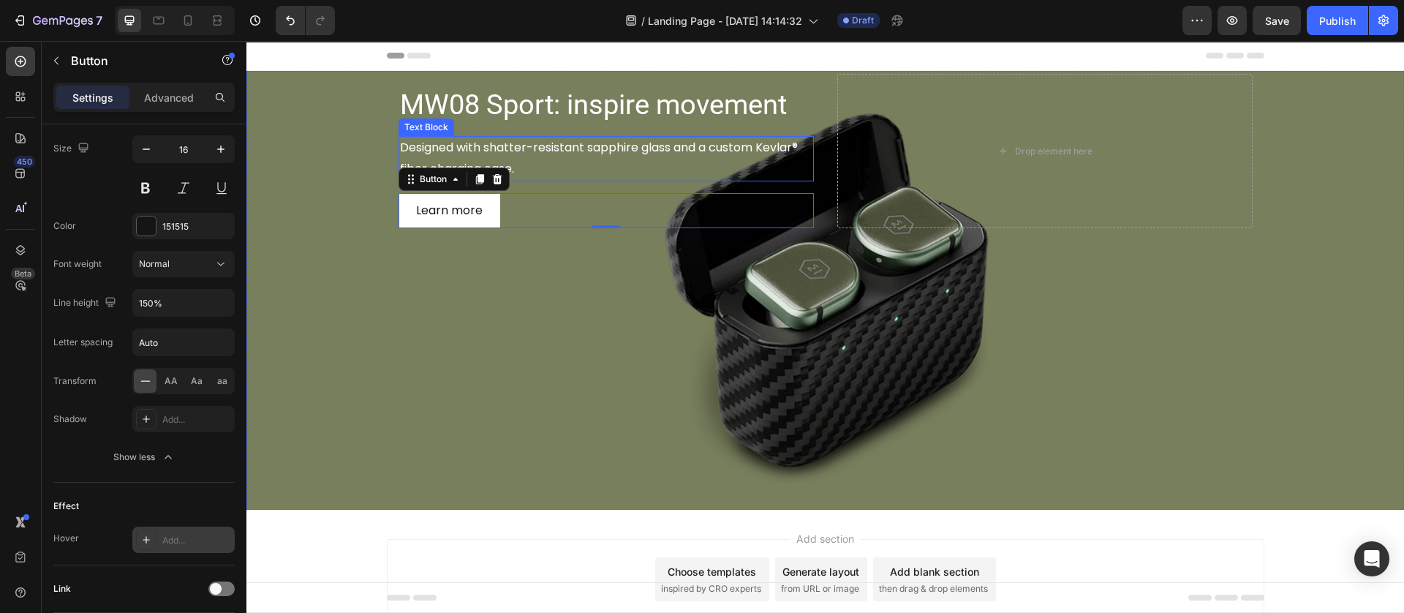
click at [518, 171] on p "Designed with shatter-resistant sapphire glass and a custom Kevlar® fiber charg…" at bounding box center [606, 158] width 412 height 42
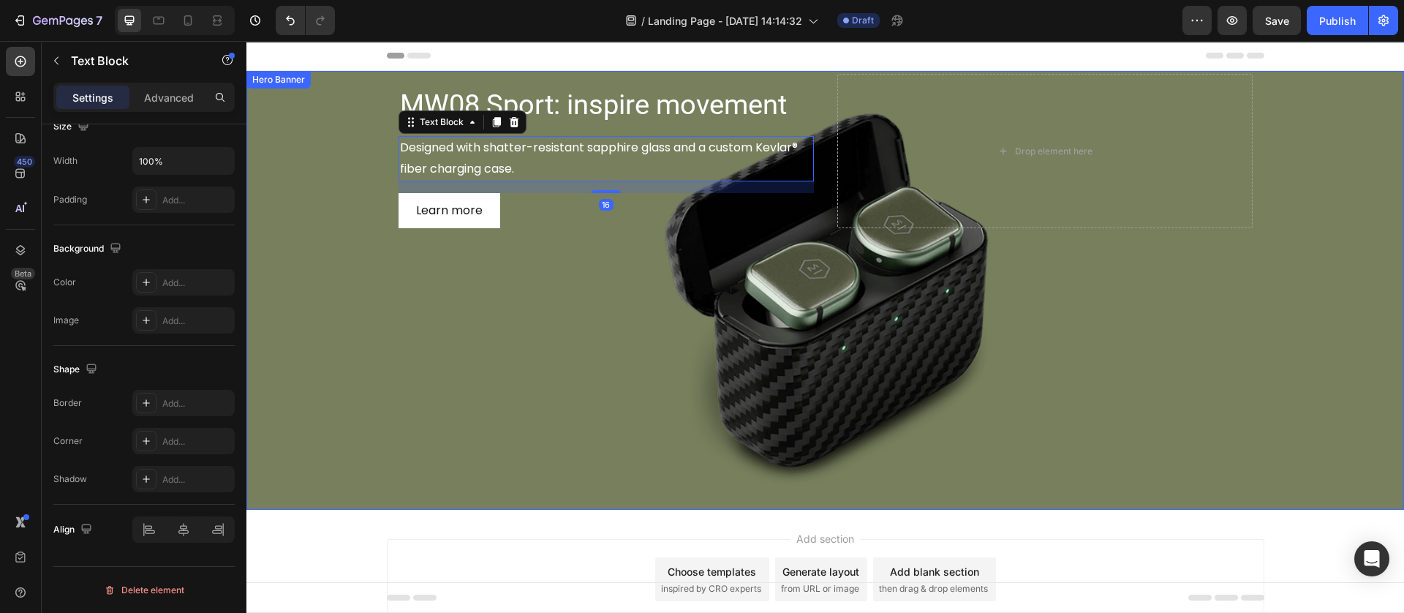
scroll to position [0, 0]
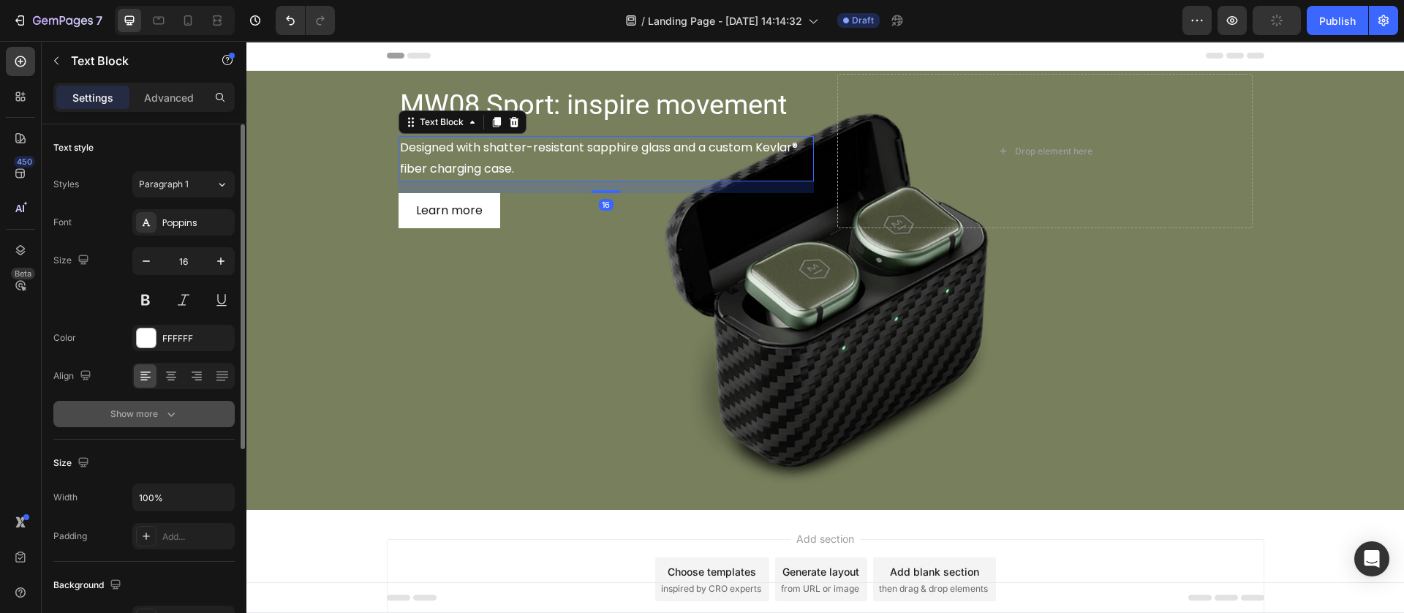
click at [155, 415] on div "Show more" at bounding box center [144, 413] width 68 height 15
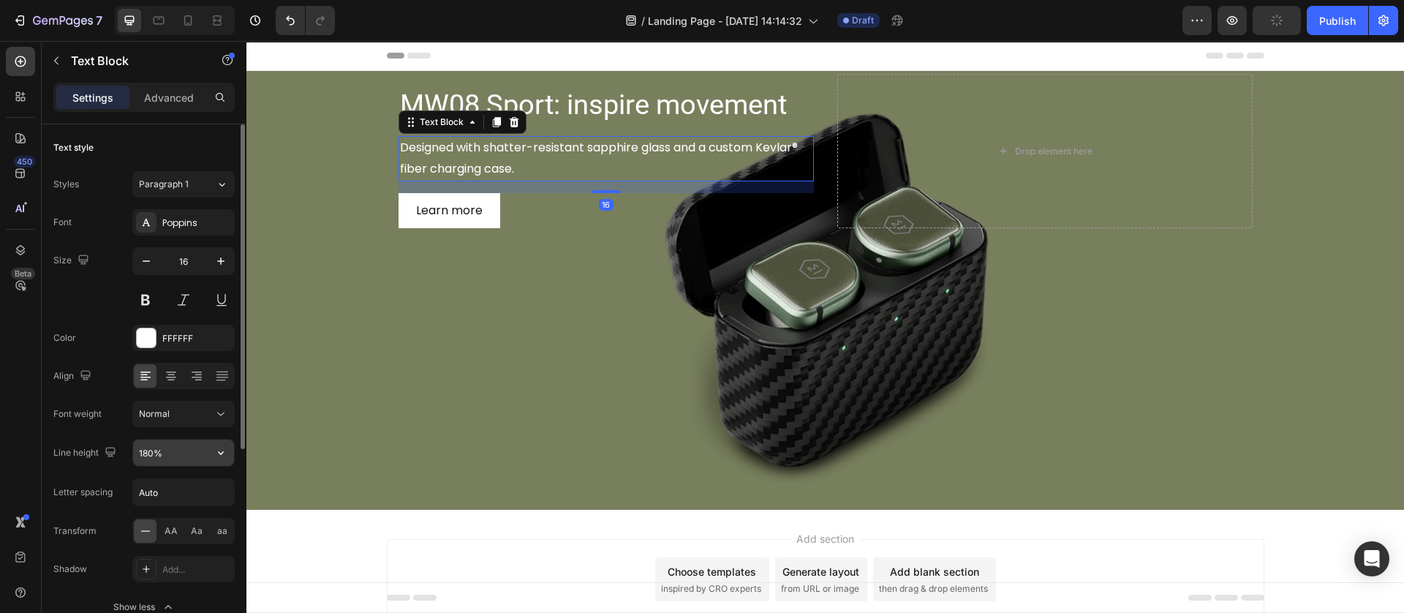
click at [214, 456] on icon "button" at bounding box center [220, 452] width 15 height 15
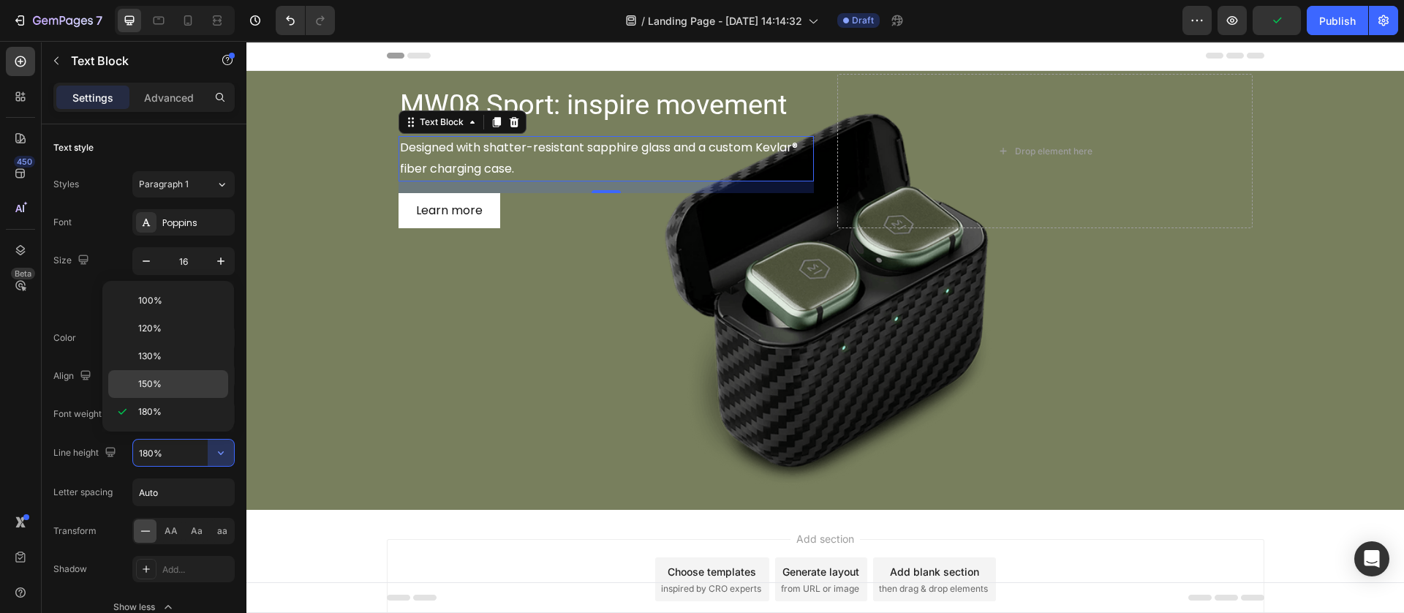
click at [168, 382] on p "150%" at bounding box center [179, 383] width 83 height 13
type input "150%"
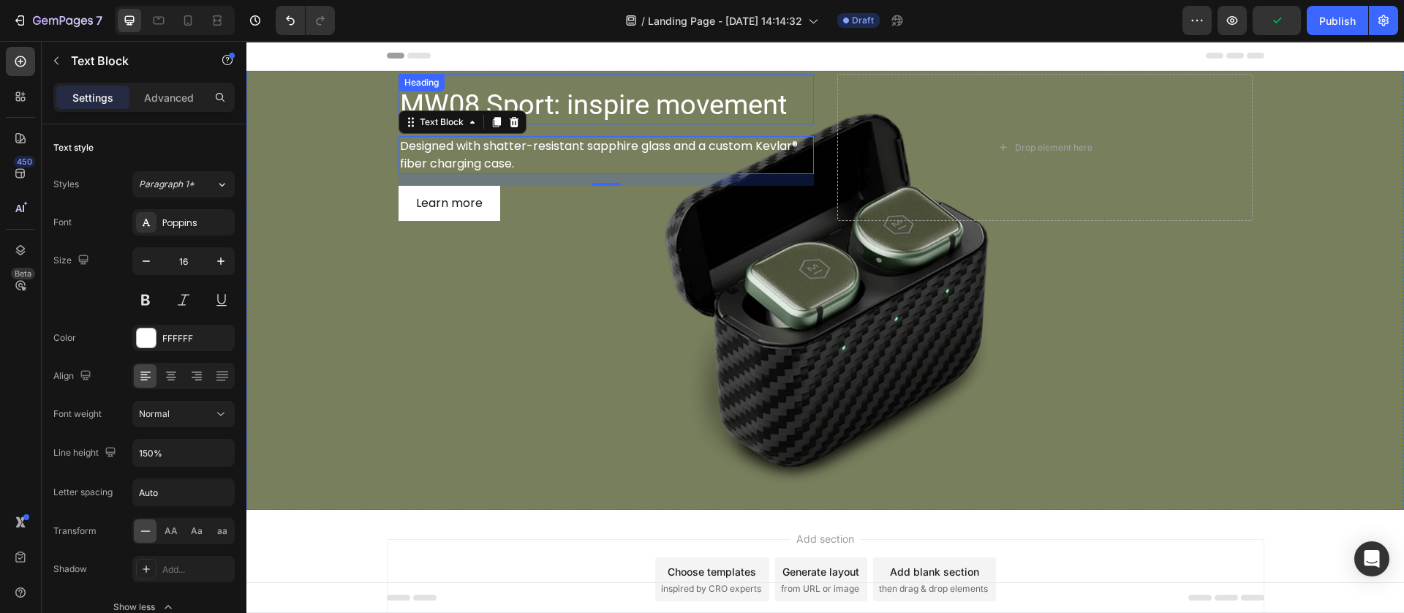
click at [580, 107] on p "MW08 Sport: inspire movement" at bounding box center [606, 105] width 412 height 36
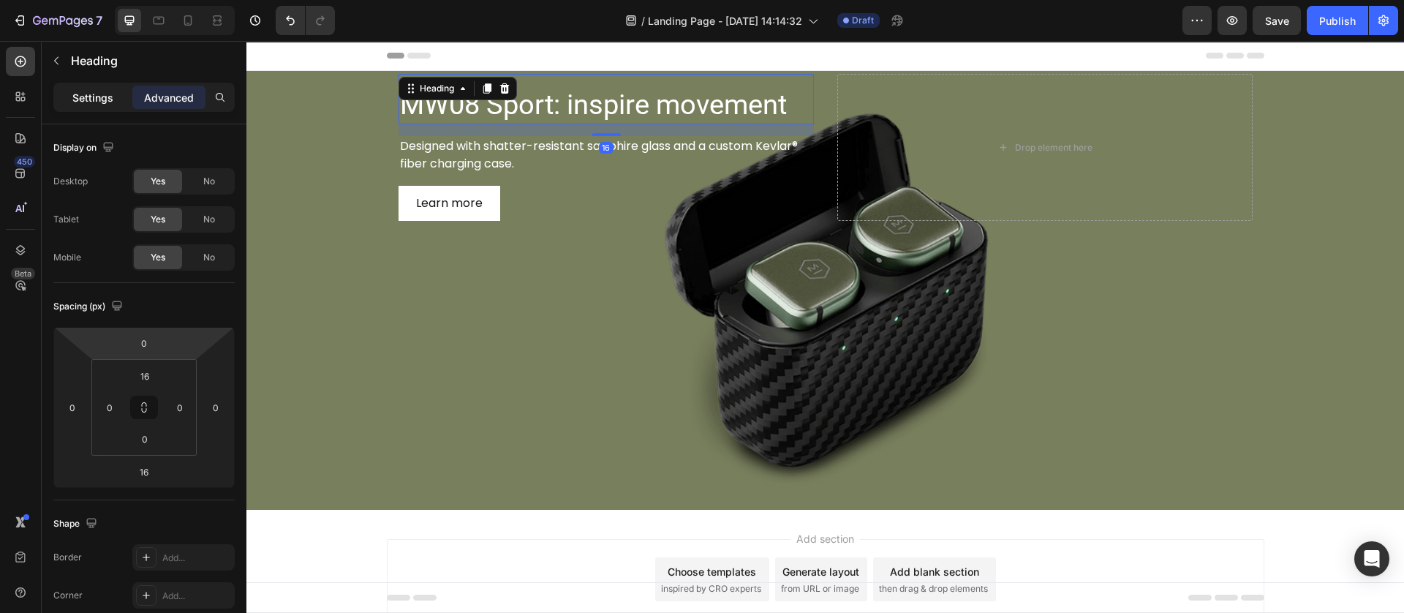
click at [103, 91] on p "Settings" at bounding box center [92, 97] width 41 height 15
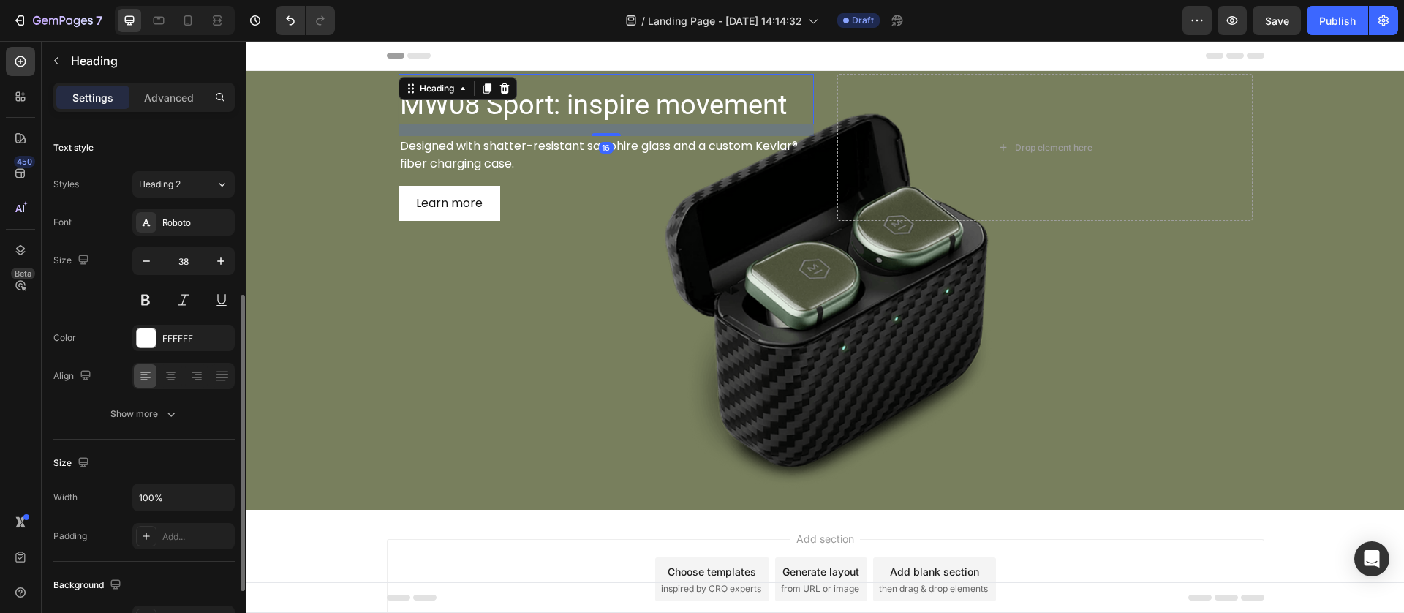
scroll to position [110, 0]
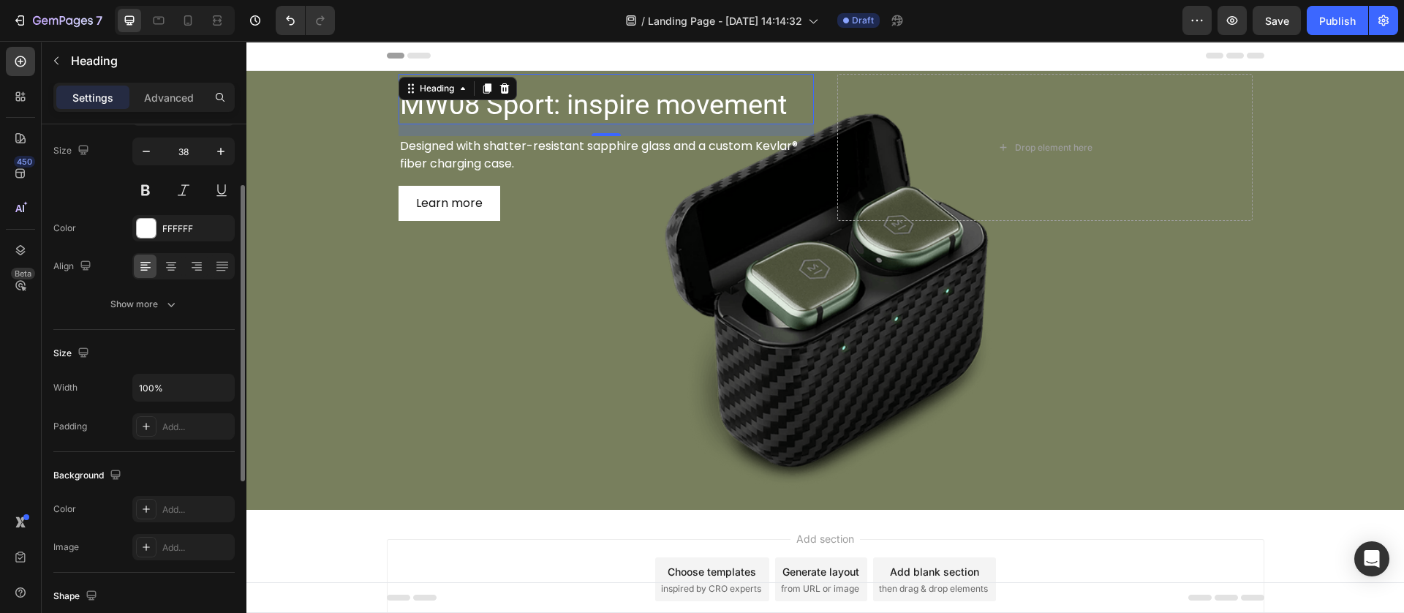
click at [164, 285] on div "Font Roboto Size 38 Color FFFFFF Align Show more" at bounding box center [143, 208] width 181 height 218
drag, startPoint x: 163, startPoint y: 295, endPoint x: 164, endPoint y: 323, distance: 27.8
click at [162, 296] on button "Show more" at bounding box center [143, 304] width 181 height 26
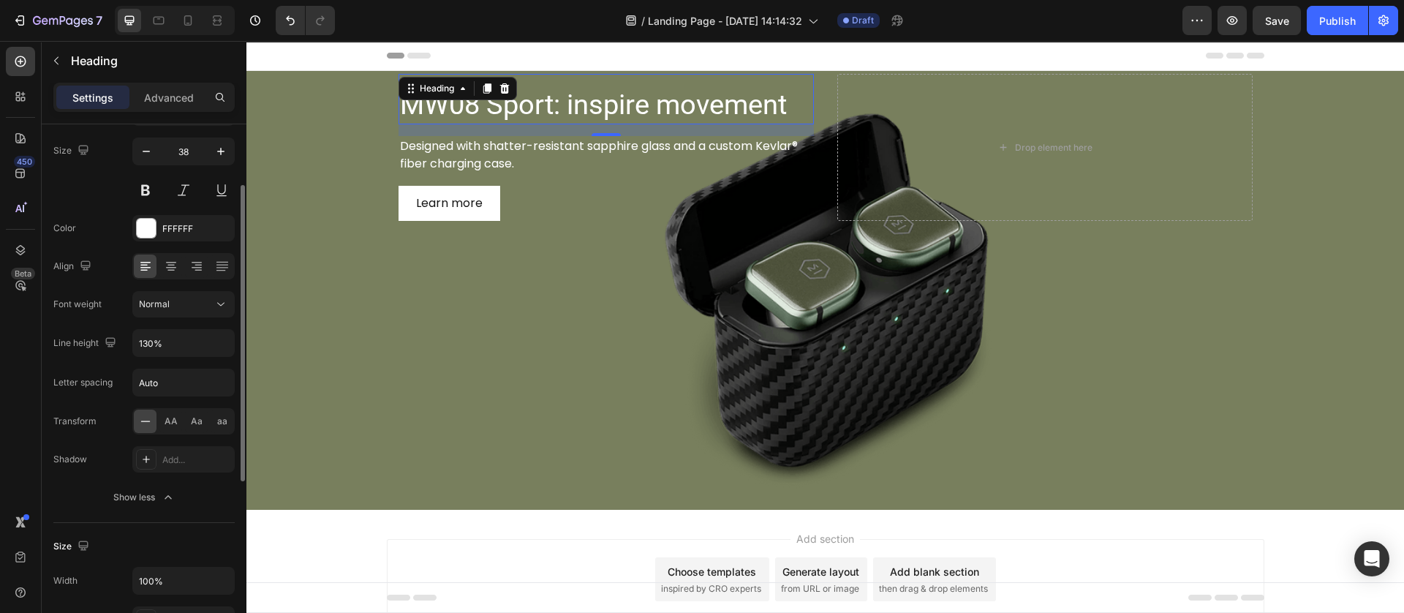
click at [211, 361] on div "Font Roboto Size 38 Color FFFFFF Align Font weight Normal Line height 130% Lett…" at bounding box center [143, 304] width 181 height 411
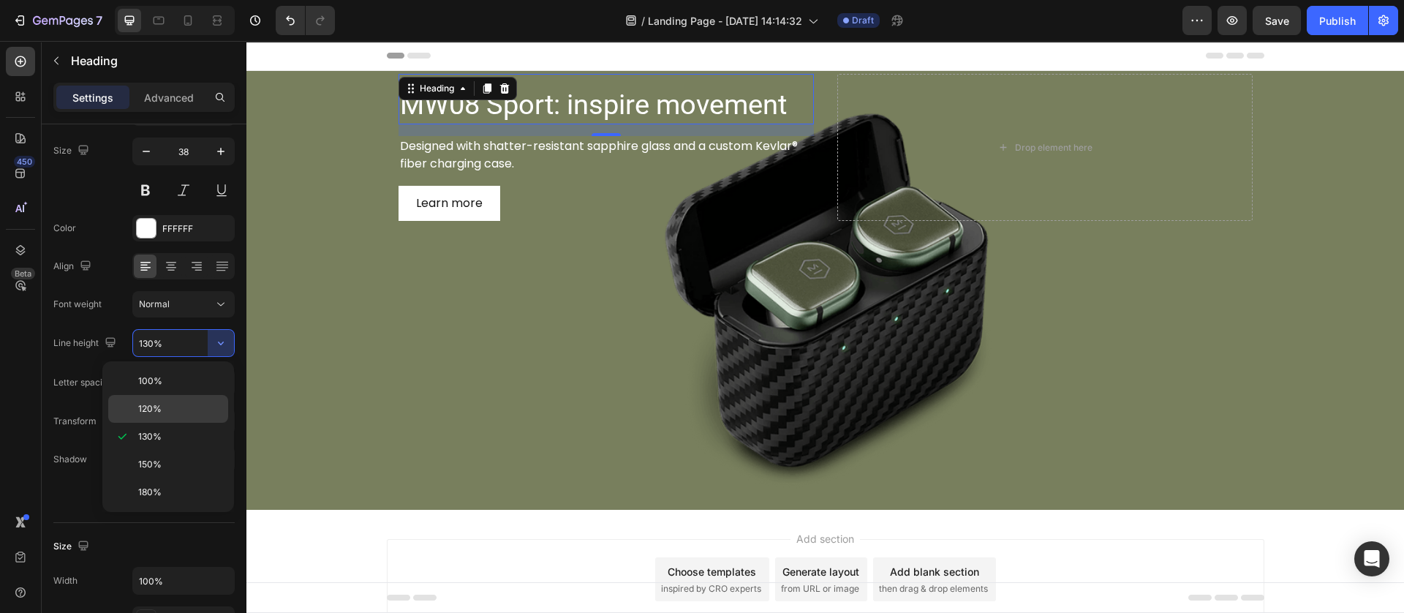
click at [175, 412] on p "120%" at bounding box center [179, 408] width 83 height 13
type input "120%"
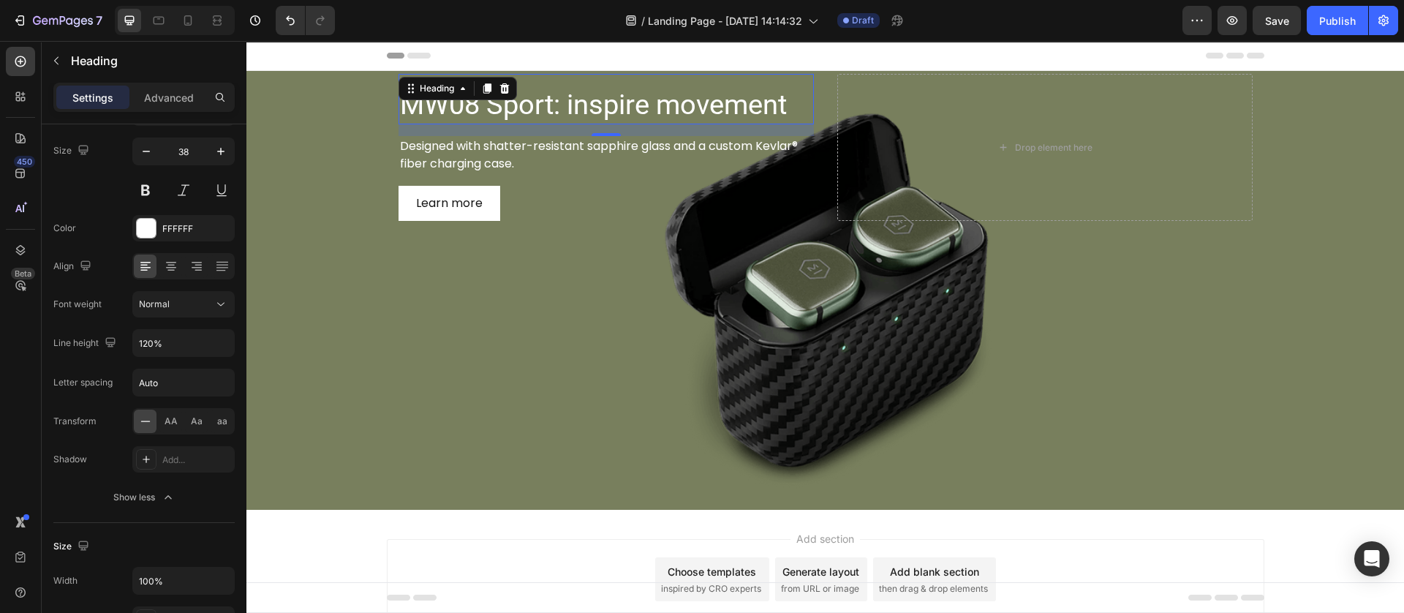
click at [453, 357] on div "Background Image" at bounding box center [824, 290] width 1157 height 439
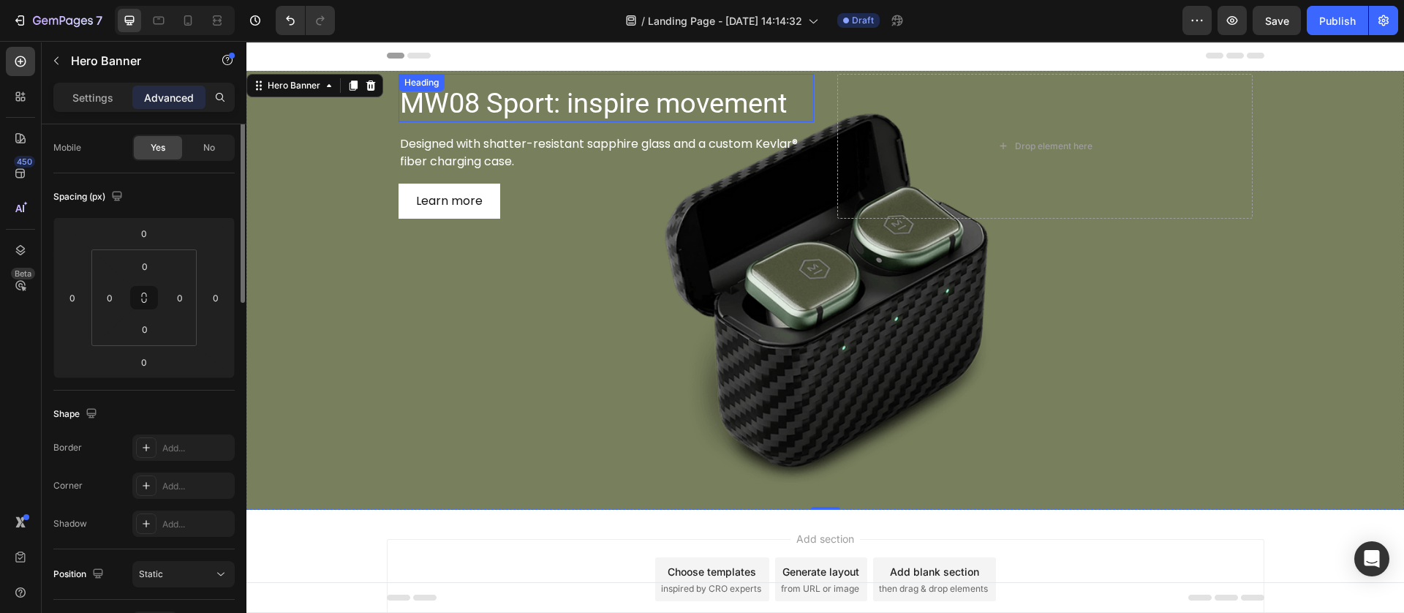
scroll to position [0, 0]
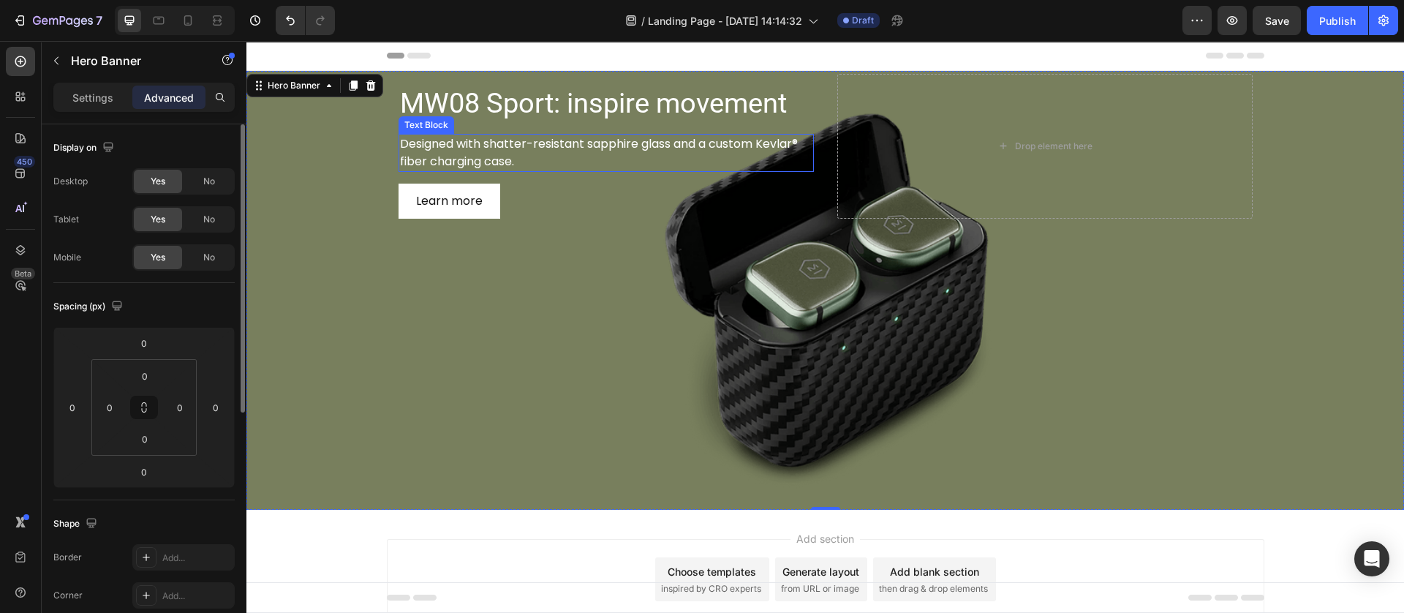
click at [570, 153] on p "Designed with shatter-resistant sapphire glass and a custom Kevlar® fiber charg…" at bounding box center [606, 152] width 412 height 35
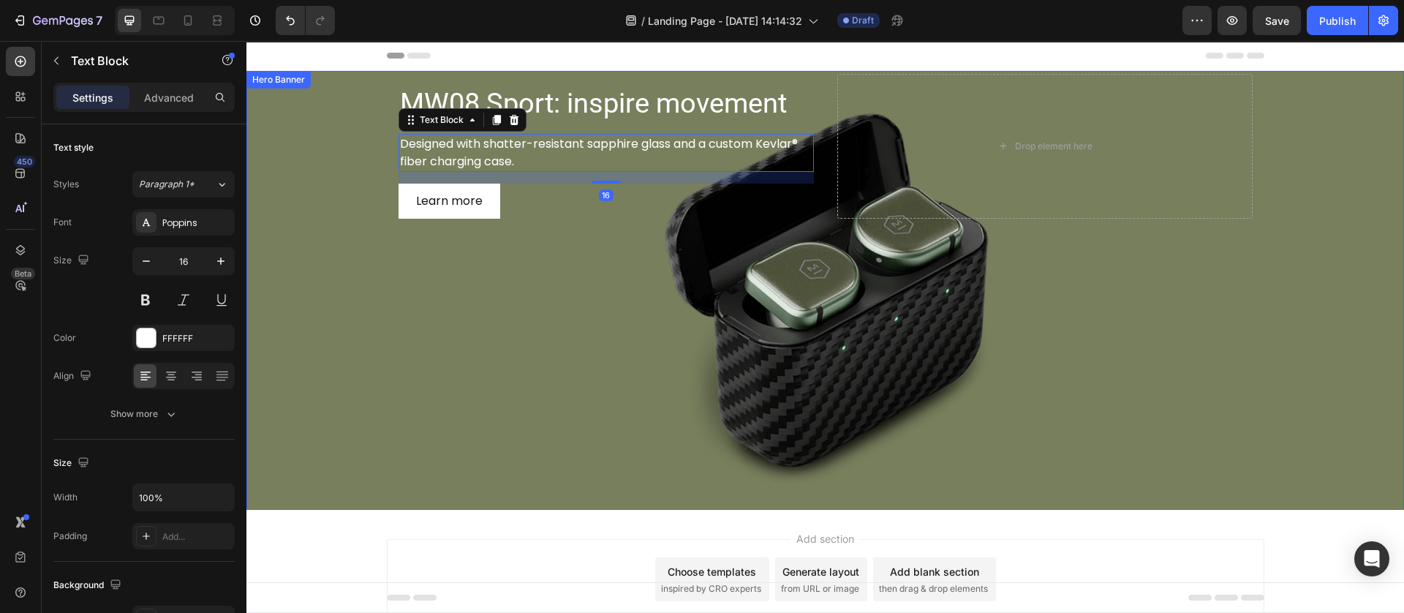
drag, startPoint x: 483, startPoint y: 258, endPoint x: 516, endPoint y: 175, distance: 88.9
click at [483, 257] on div "Background Image" at bounding box center [824, 290] width 1157 height 439
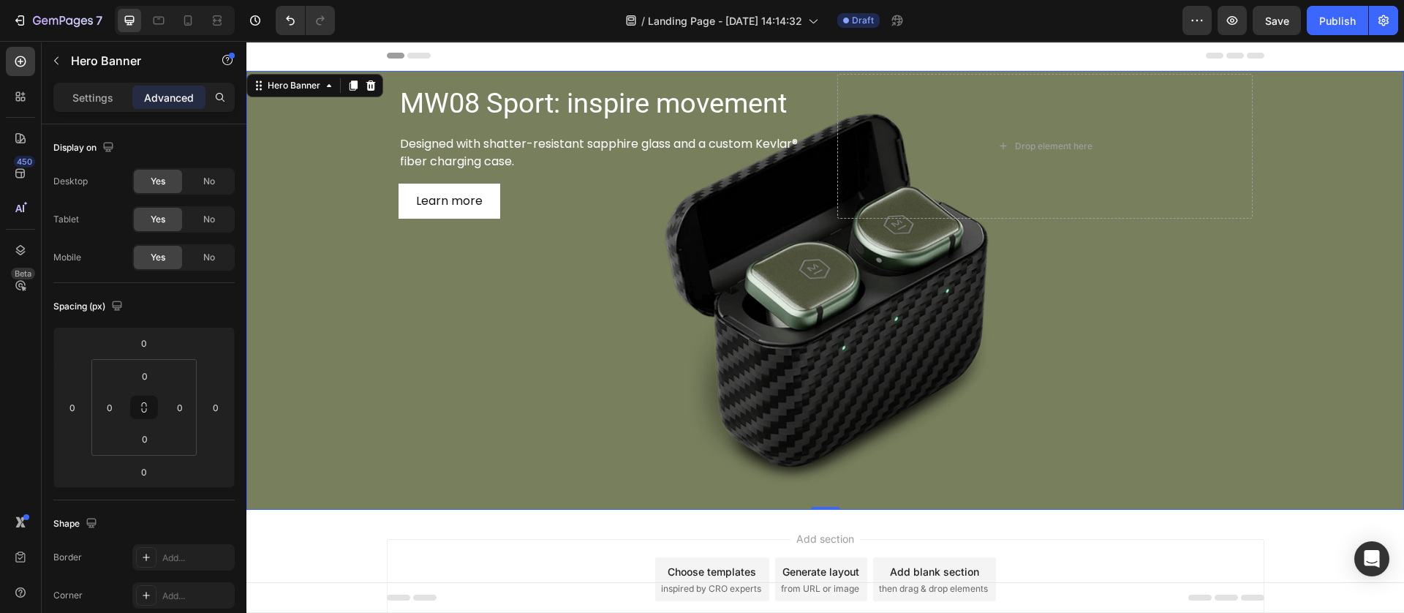
click at [516, 175] on div "MW08 Sport: inspire movement Heading Designed with shatter-resistant sapphire g…" at bounding box center [605, 146] width 415 height 145
click at [507, 206] on div "Learn more Button" at bounding box center [605, 200] width 415 height 35
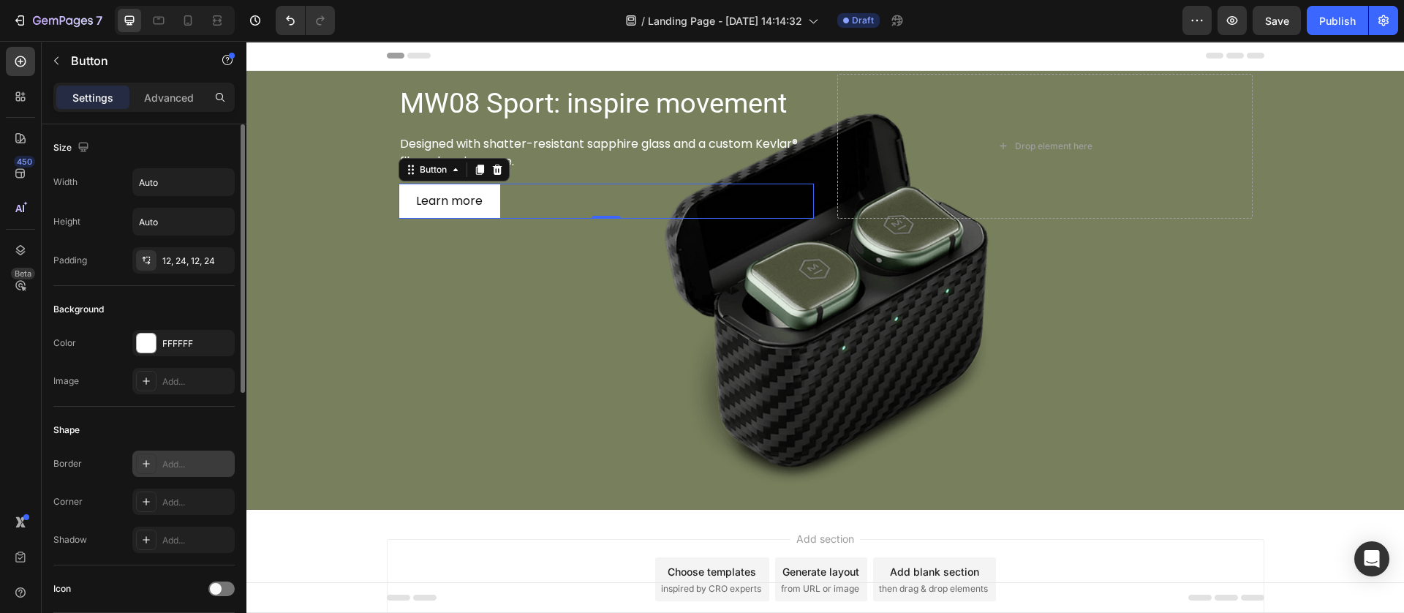
scroll to position [219, 0]
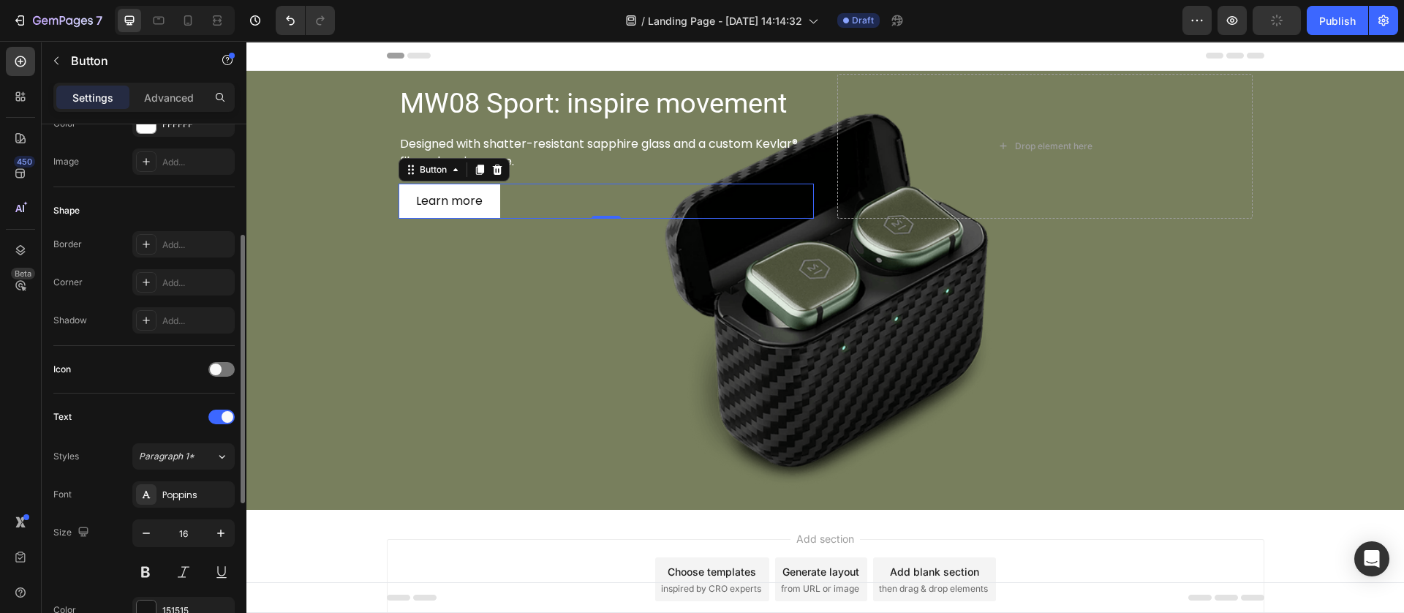
drag, startPoint x: 143, startPoint y: 284, endPoint x: 224, endPoint y: 359, distance: 111.2
click at [143, 285] on icon at bounding box center [146, 282] width 12 height 12
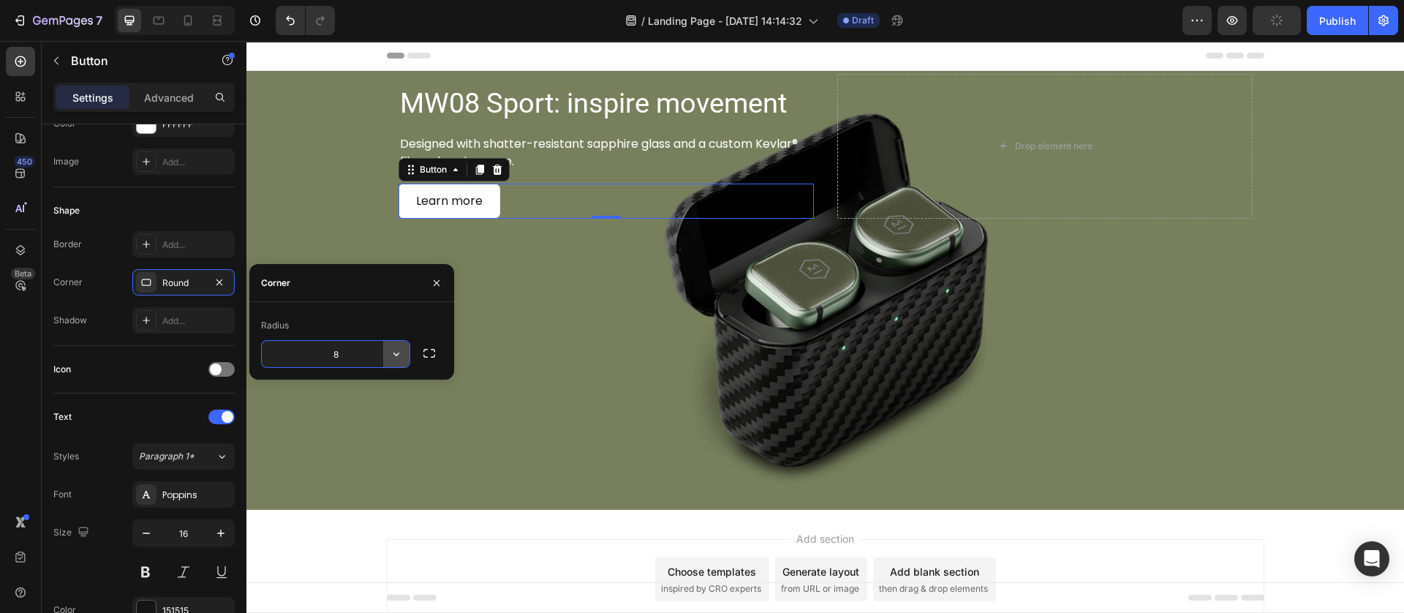
click at [387, 353] on button "button" at bounding box center [396, 354] width 26 height 26
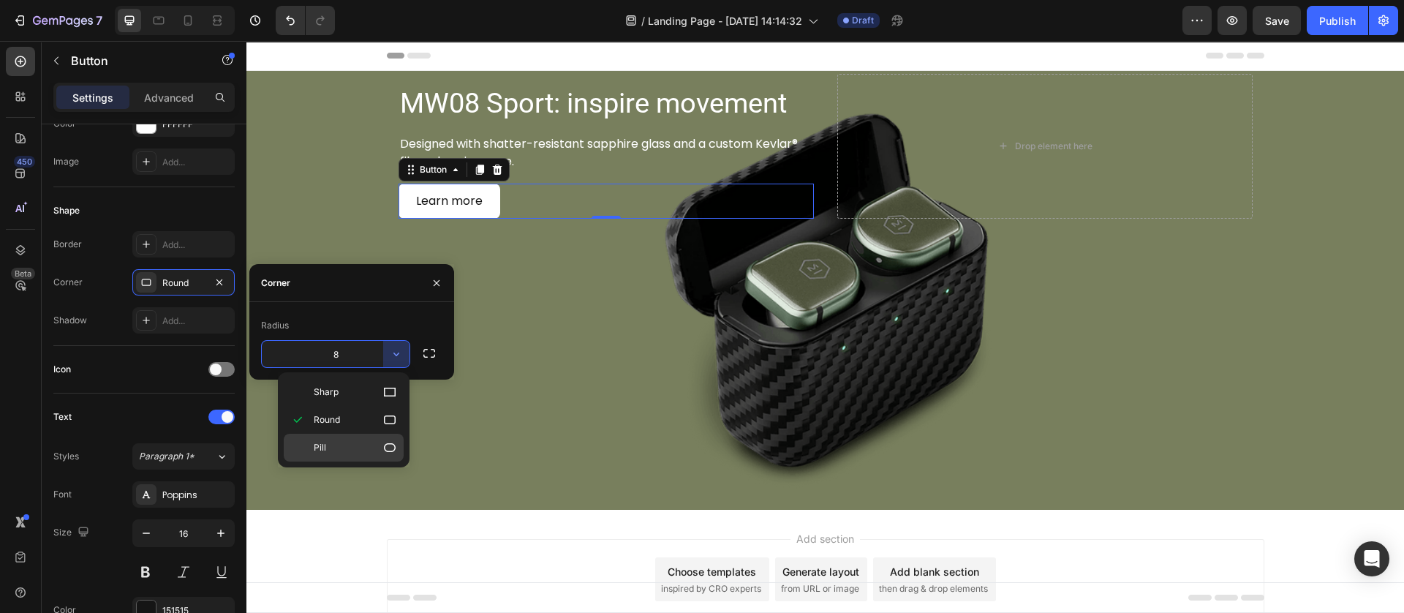
click at [341, 434] on div "Pill" at bounding box center [344, 448] width 120 height 28
type input "9999"
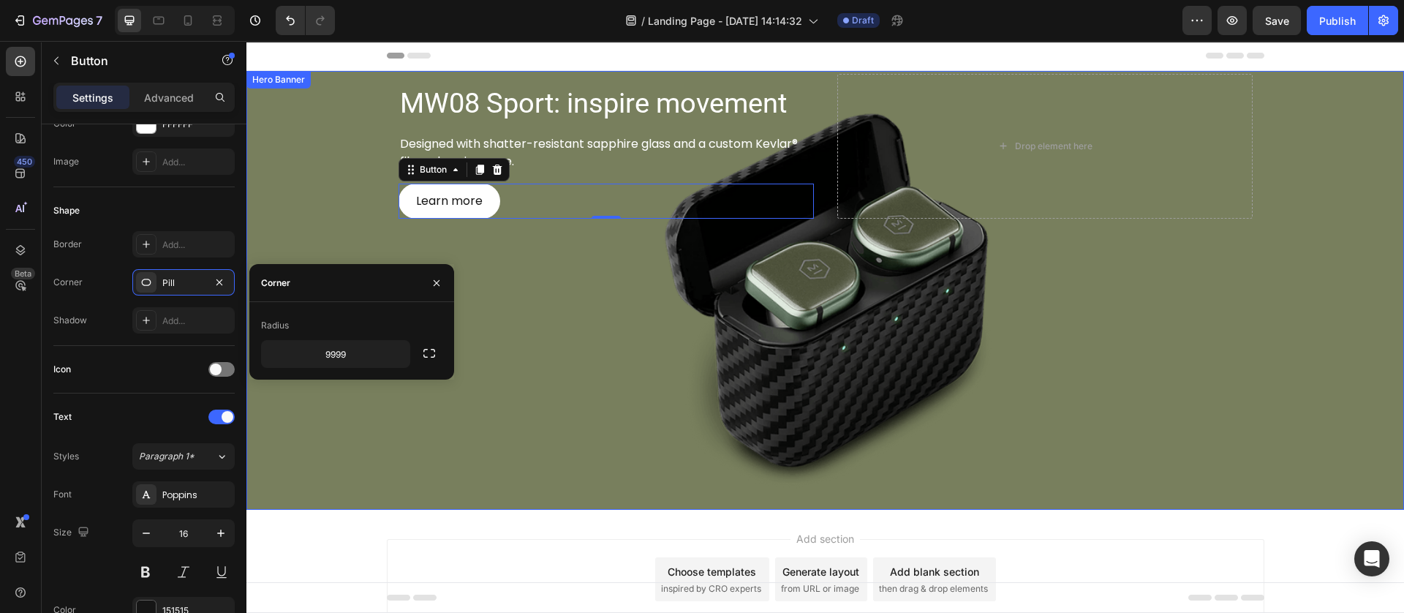
click at [559, 395] on div "Background Image" at bounding box center [824, 290] width 1157 height 439
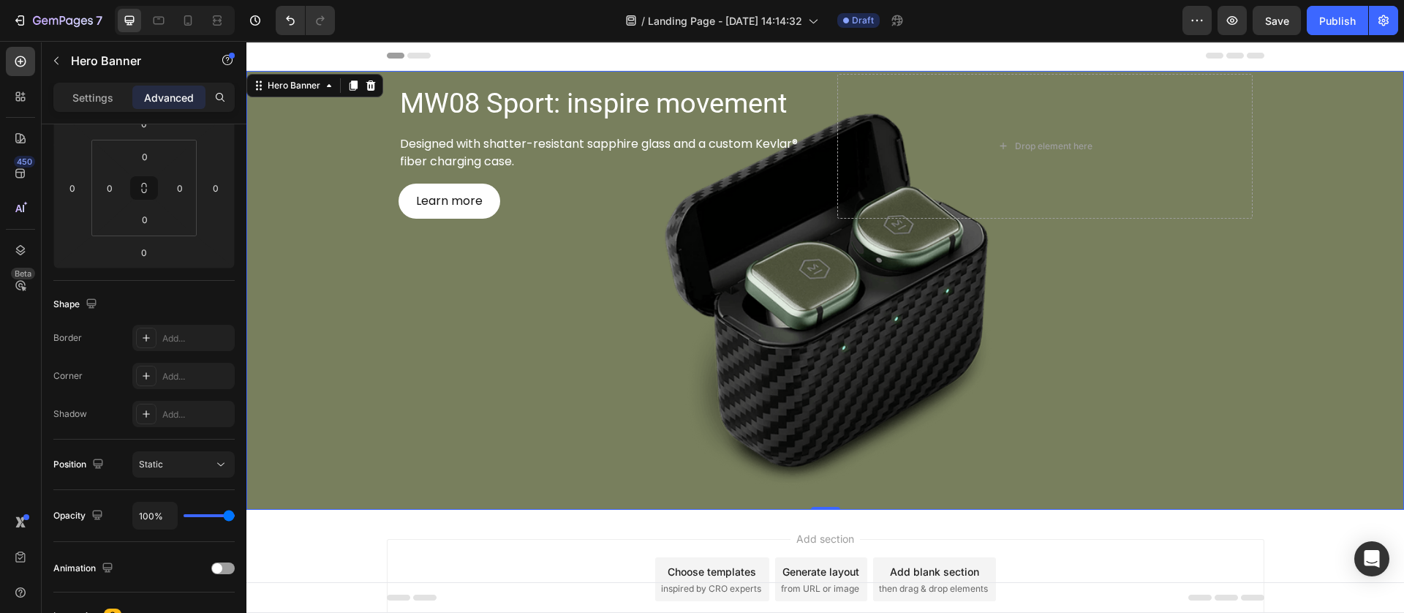
scroll to position [0, 0]
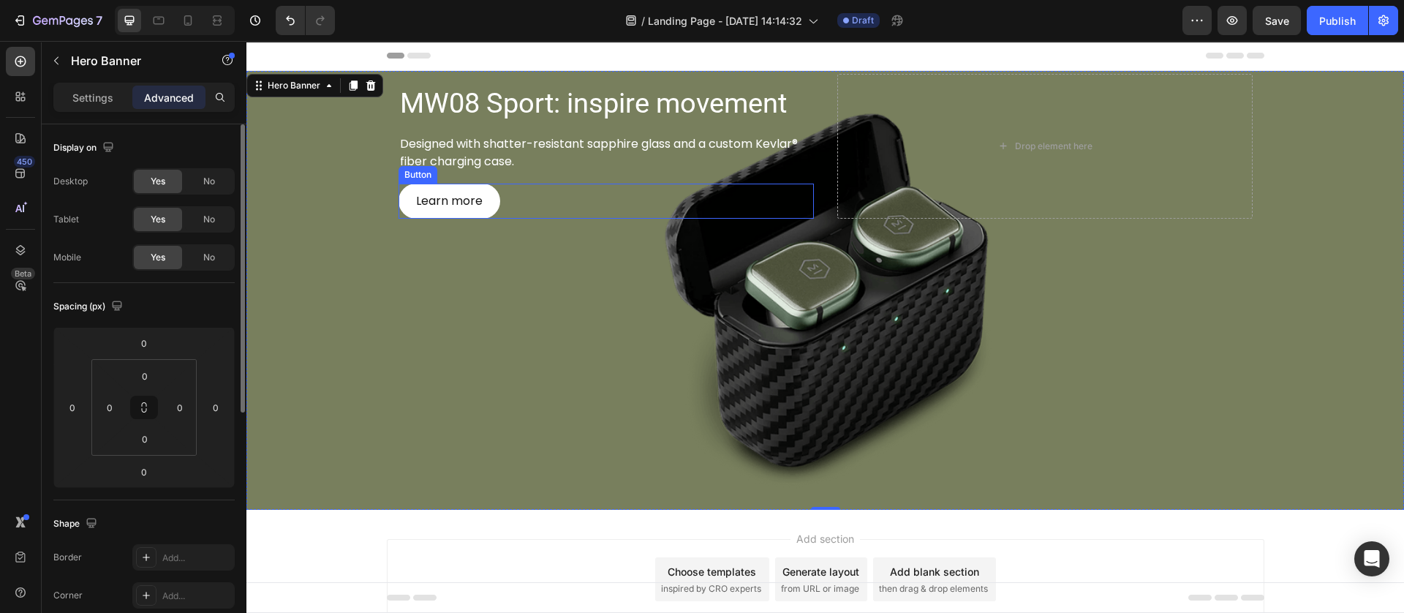
click at [519, 202] on div "Learn more Button" at bounding box center [605, 200] width 415 height 35
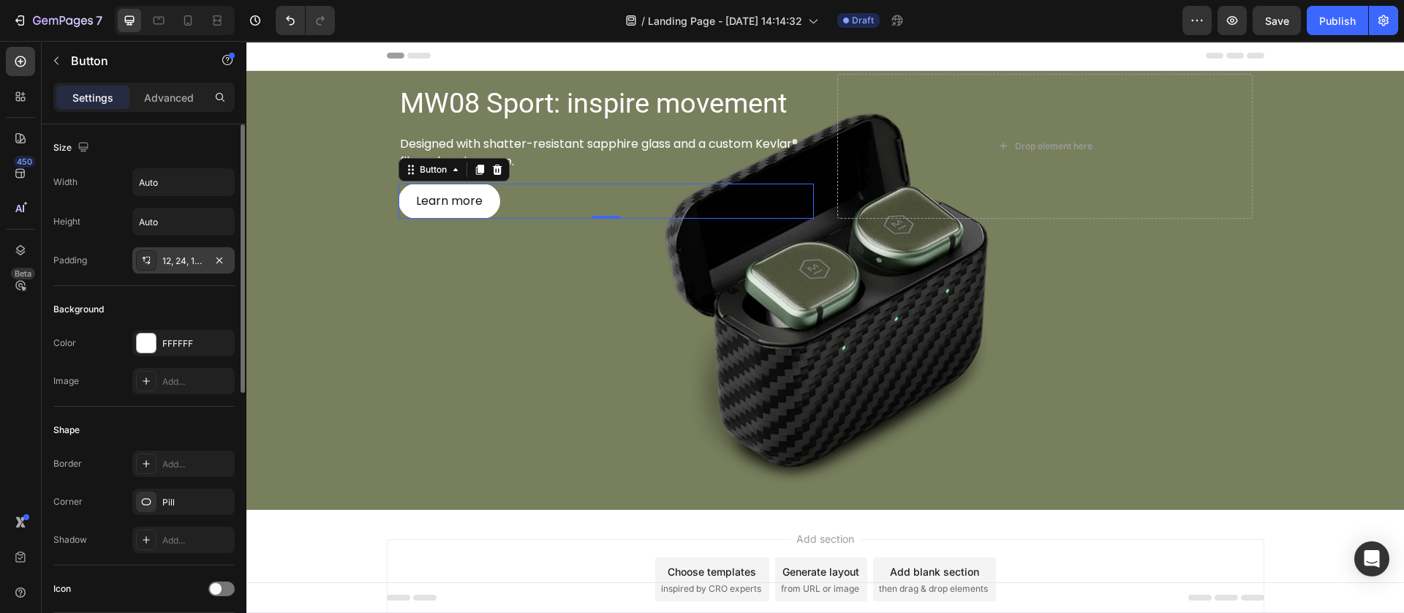
click at [153, 267] on div at bounding box center [146, 260] width 20 height 20
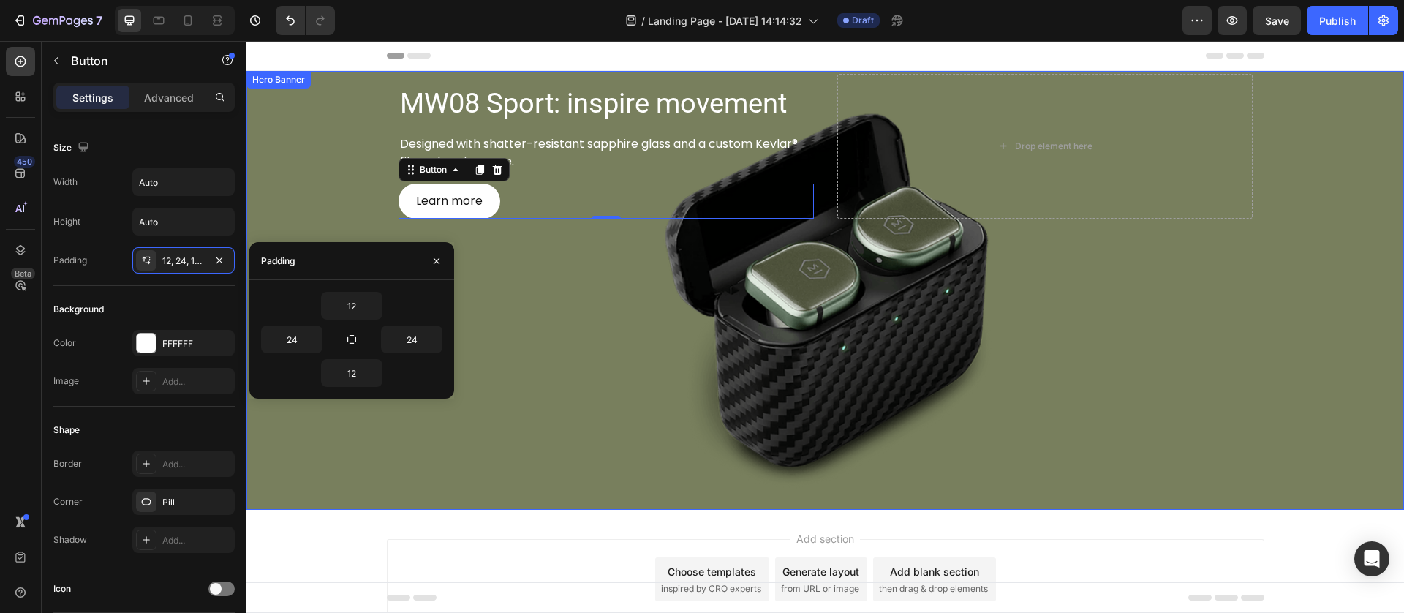
drag, startPoint x: 582, startPoint y: 359, endPoint x: 564, endPoint y: 248, distance: 112.6
click at [585, 358] on div "Background Image" at bounding box center [824, 290] width 1157 height 439
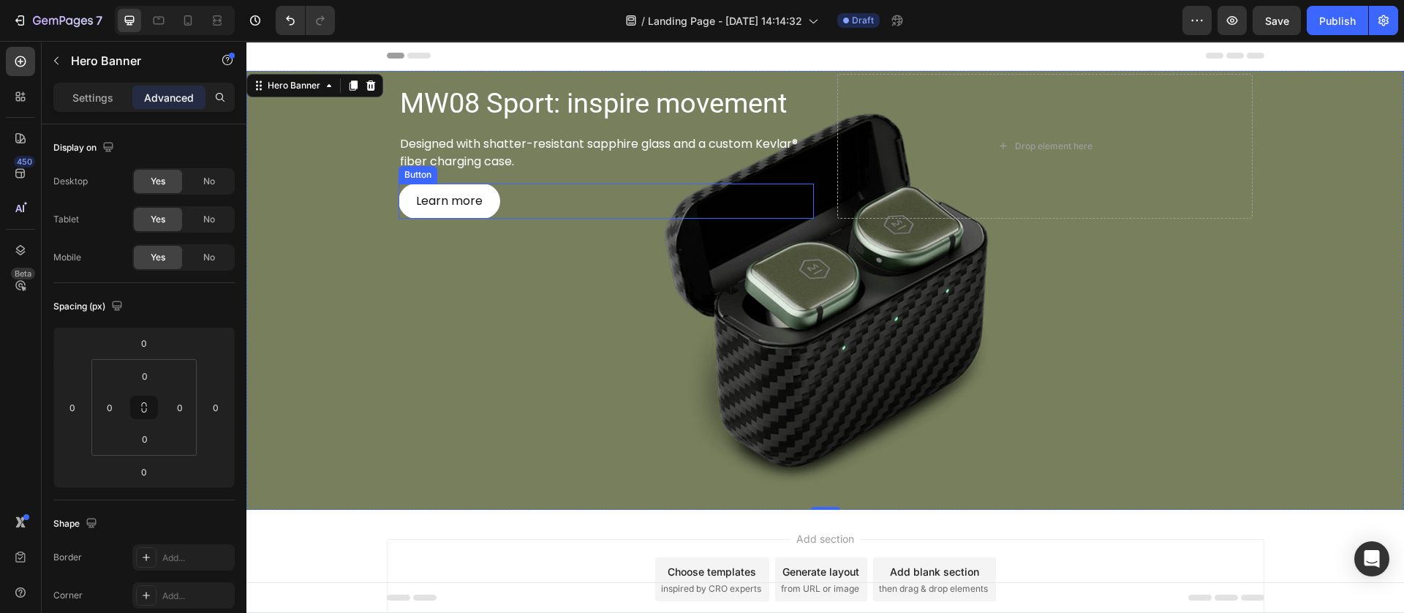
click at [538, 208] on div "Learn more Button" at bounding box center [605, 200] width 415 height 35
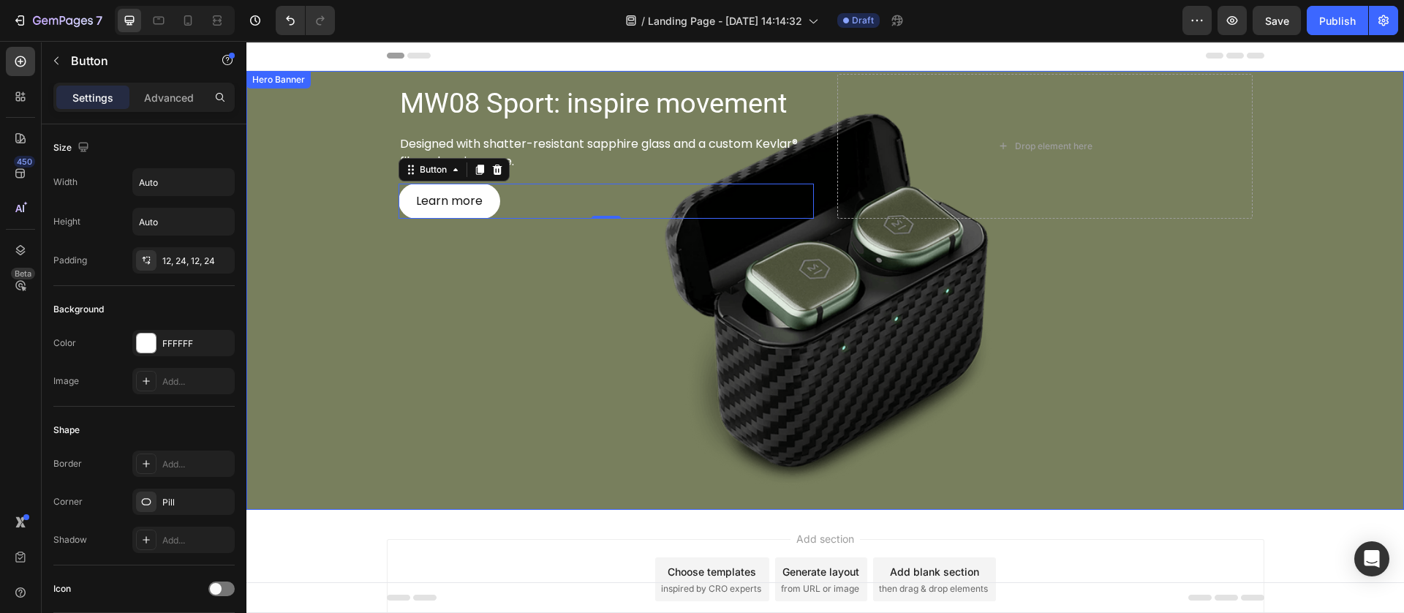
click at [447, 357] on div "Background Image" at bounding box center [824, 290] width 1157 height 439
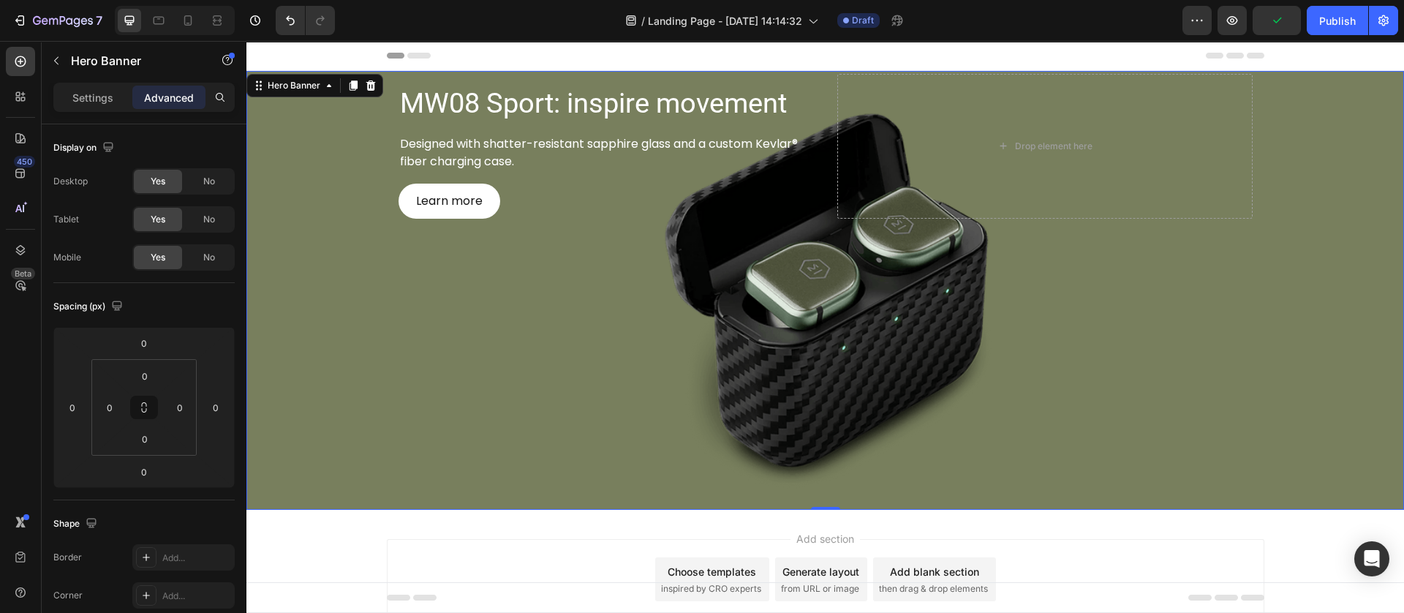
click at [667, 175] on div "MW08 Sport: inspire movement Heading Designed with shatter-resistant sapphire g…" at bounding box center [605, 146] width 415 height 145
click at [770, 148] on p "Designed with shatter-resistant sapphire glass and a custom Kevlar® fiber charg…" at bounding box center [606, 152] width 412 height 35
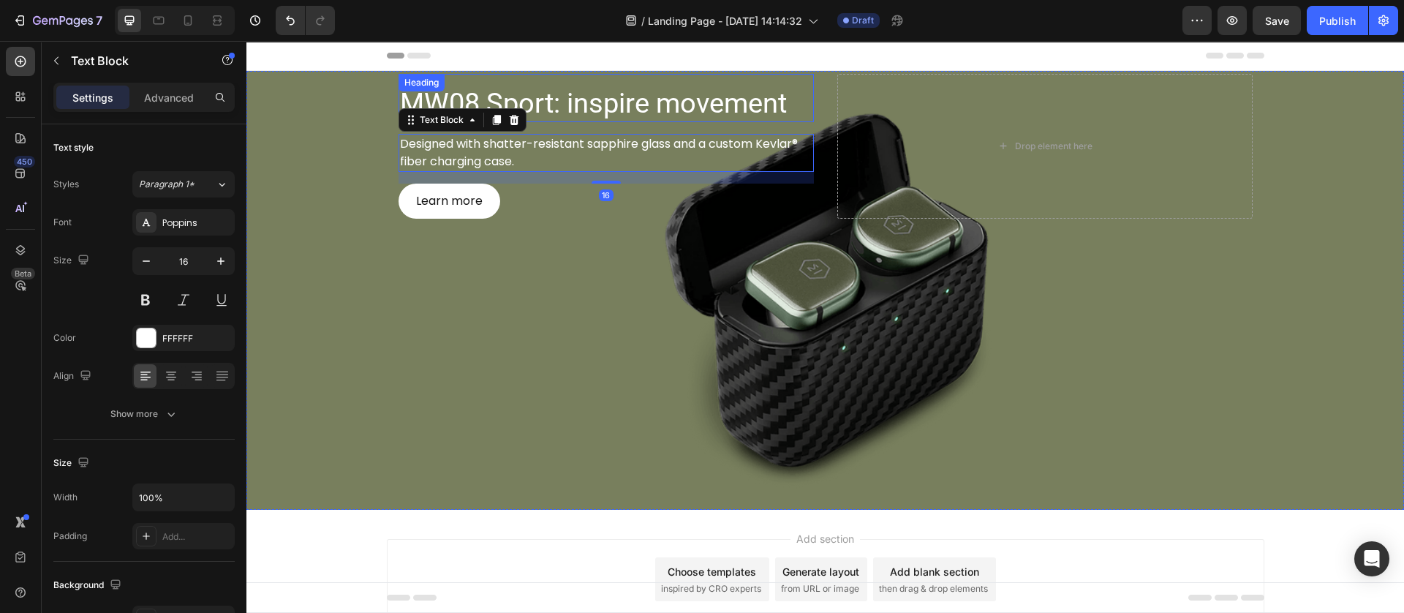
click at [803, 97] on h2 "MW08 Sport: inspire movement" at bounding box center [605, 104] width 415 height 37
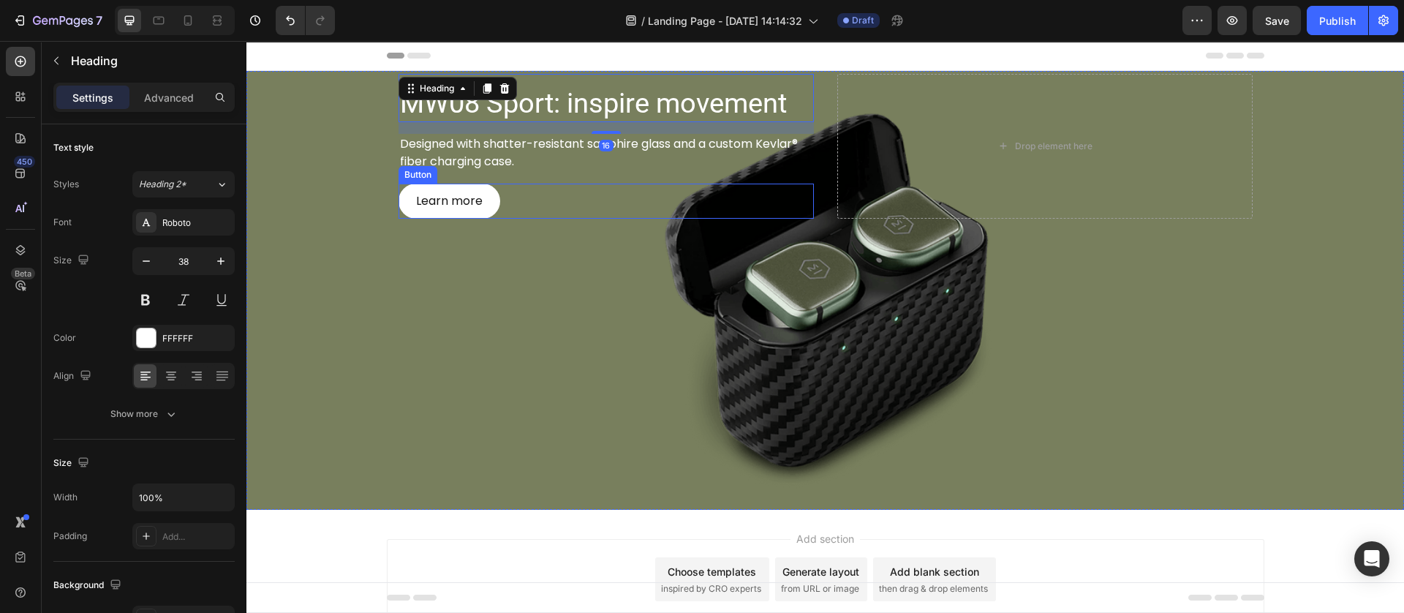
click at [762, 209] on div "Learn more Button" at bounding box center [605, 200] width 415 height 35
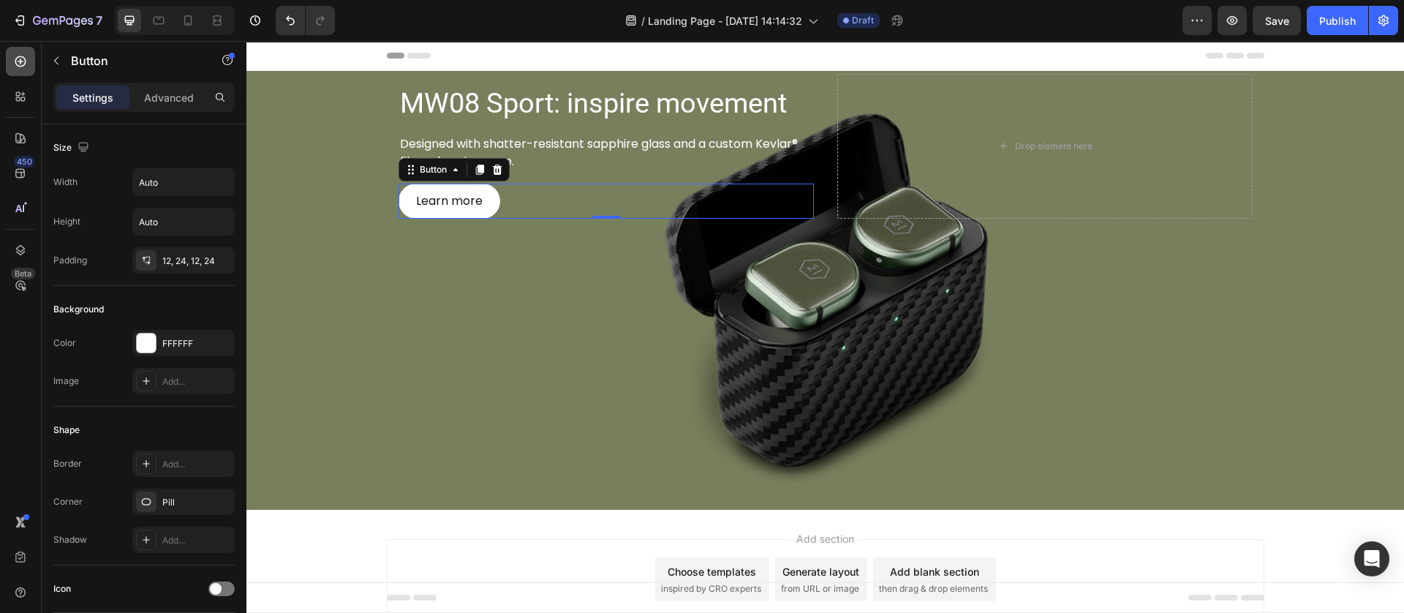
click at [13, 61] on icon at bounding box center [20, 61] width 15 height 15
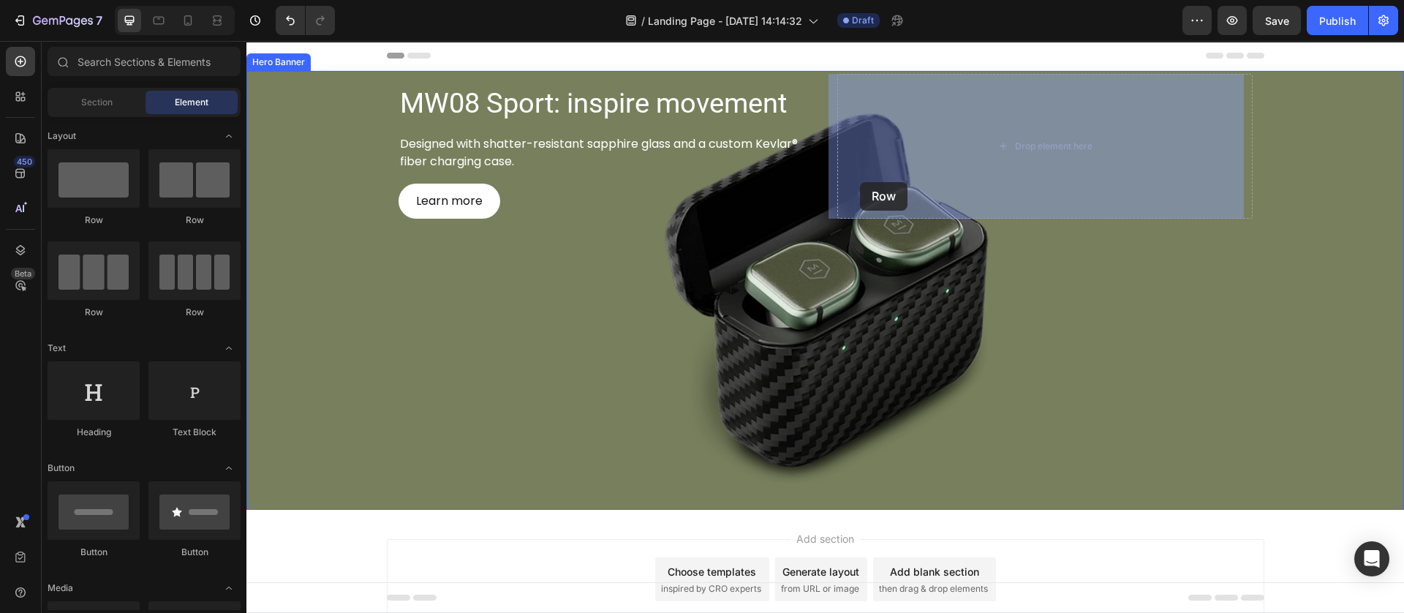
drag, startPoint x: 353, startPoint y: 212, endPoint x: 860, endPoint y: 182, distance: 507.5
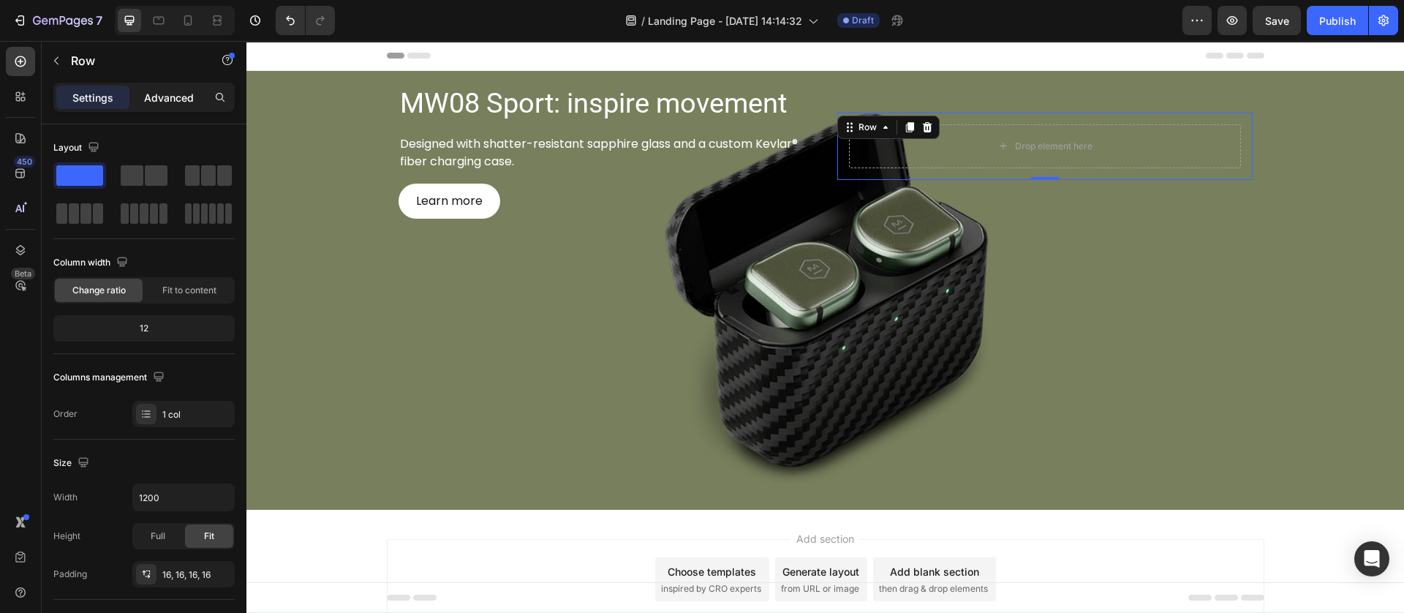
click at [160, 102] on p "Advanced" at bounding box center [169, 97] width 50 height 15
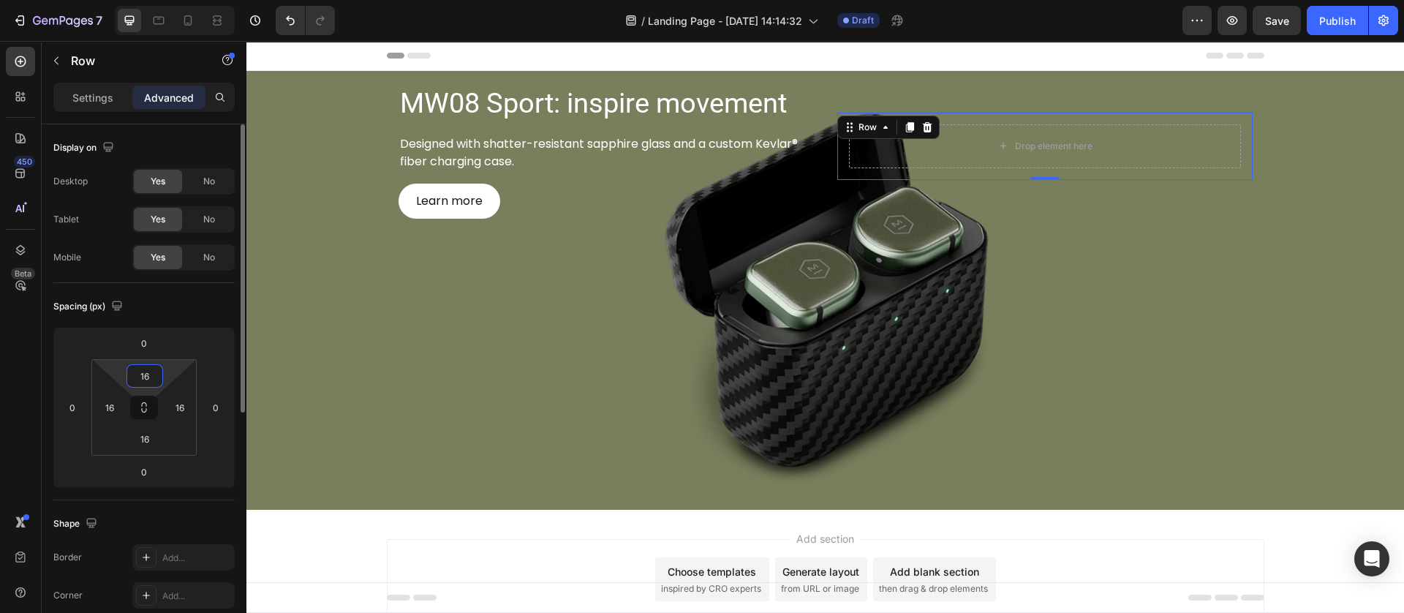
click at [150, 375] on input "16" at bounding box center [144, 376] width 29 height 22
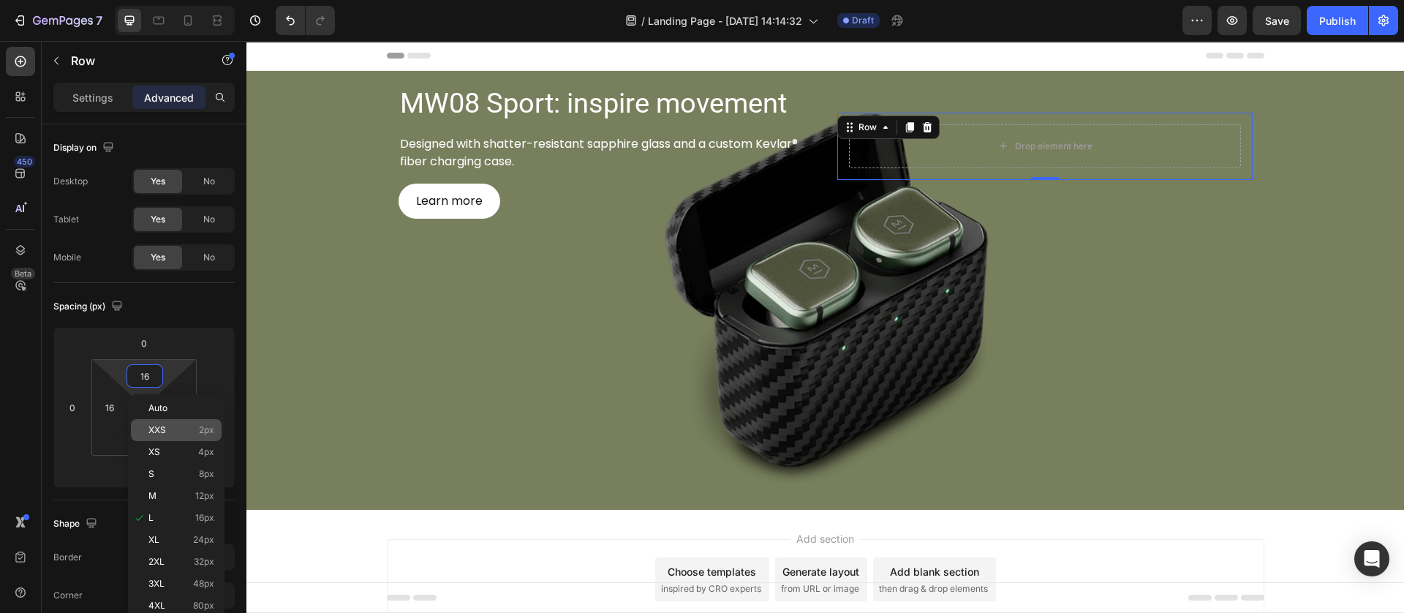
scroll to position [110, 0]
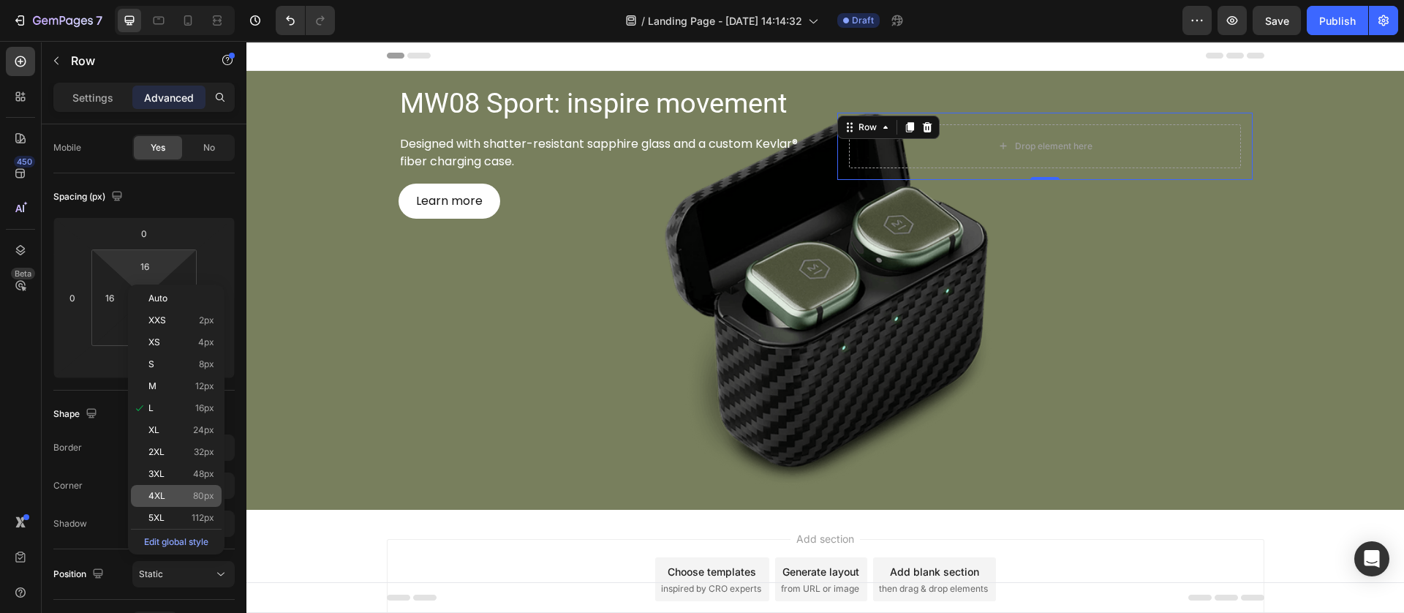
click at [167, 504] on div "4XL 80px" at bounding box center [176, 496] width 91 height 22
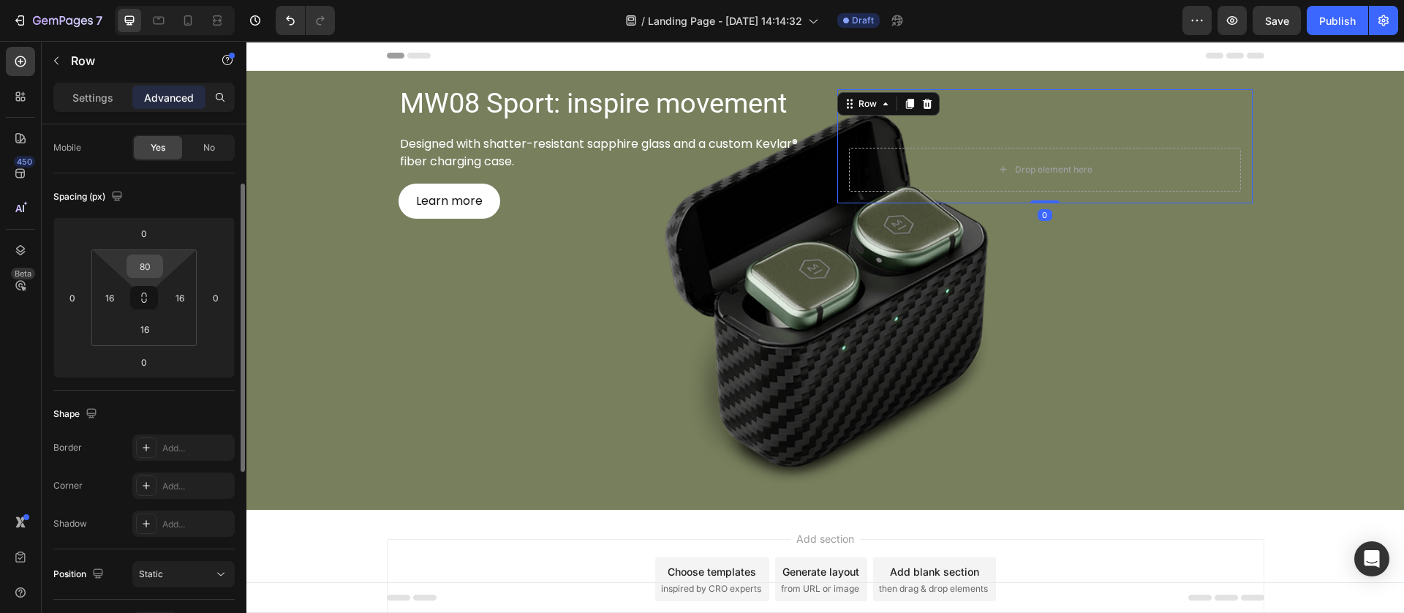
click at [148, 270] on input "80" at bounding box center [144, 266] width 29 height 22
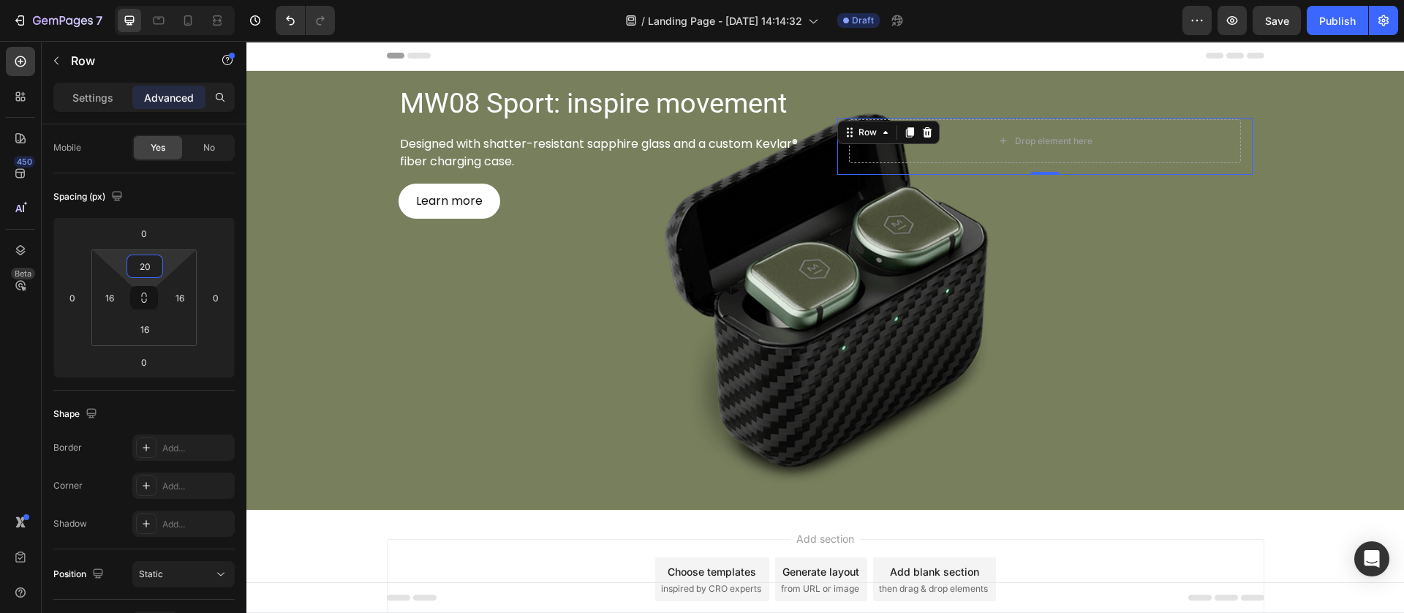
type input "200"
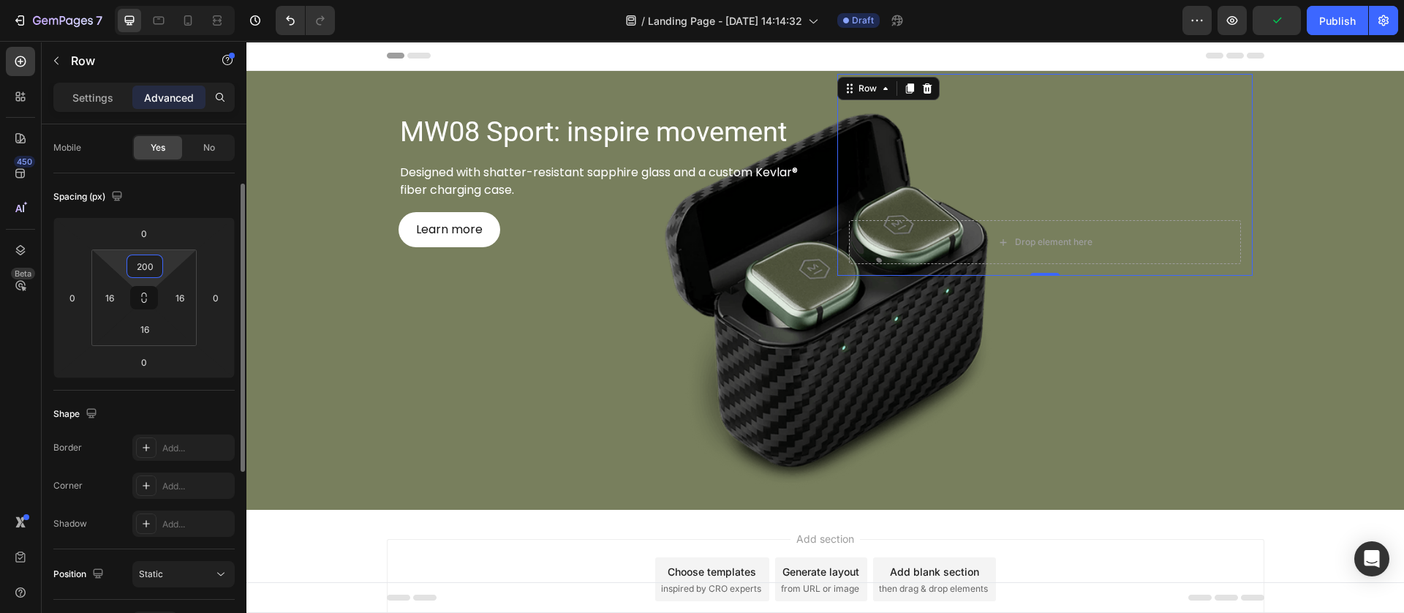
click at [153, 265] on input "200" at bounding box center [144, 266] width 29 height 22
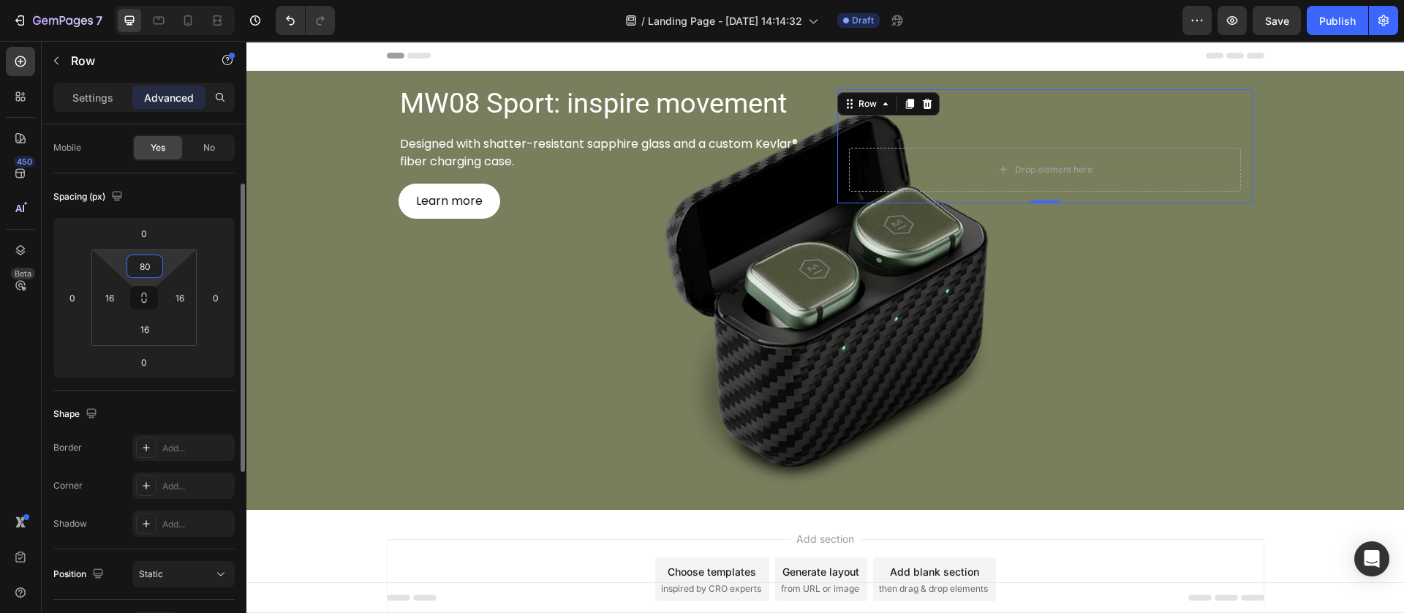
type input "800"
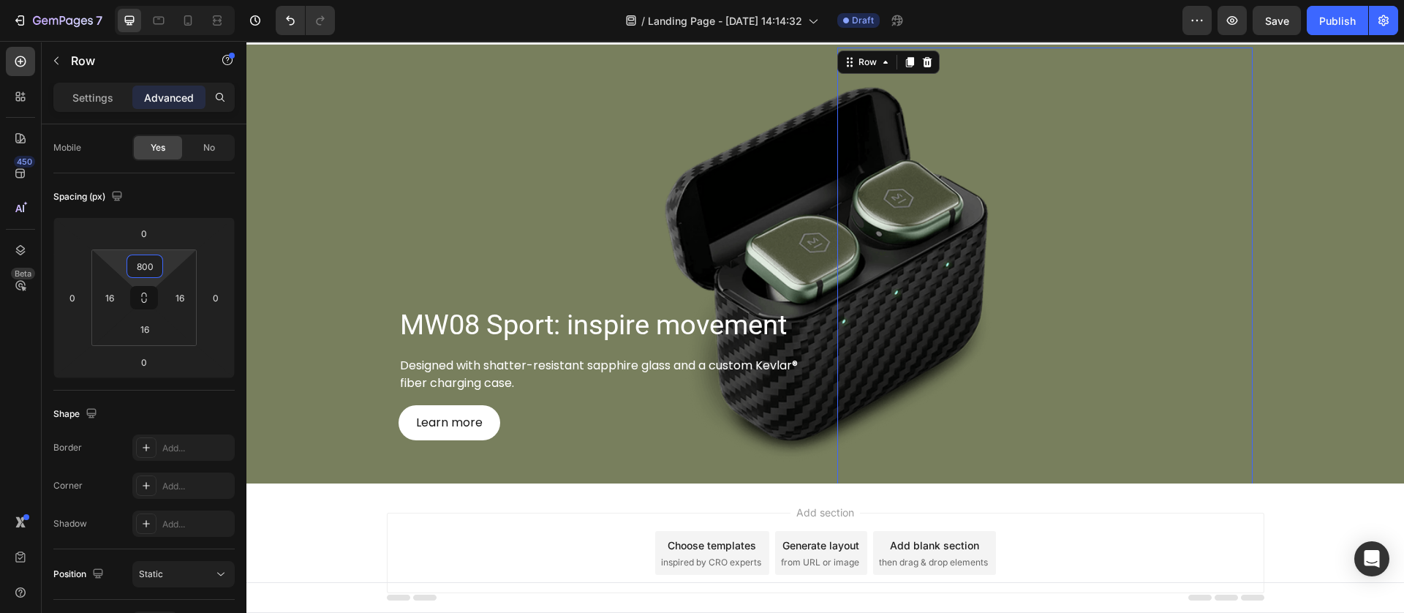
scroll to position [0, 0]
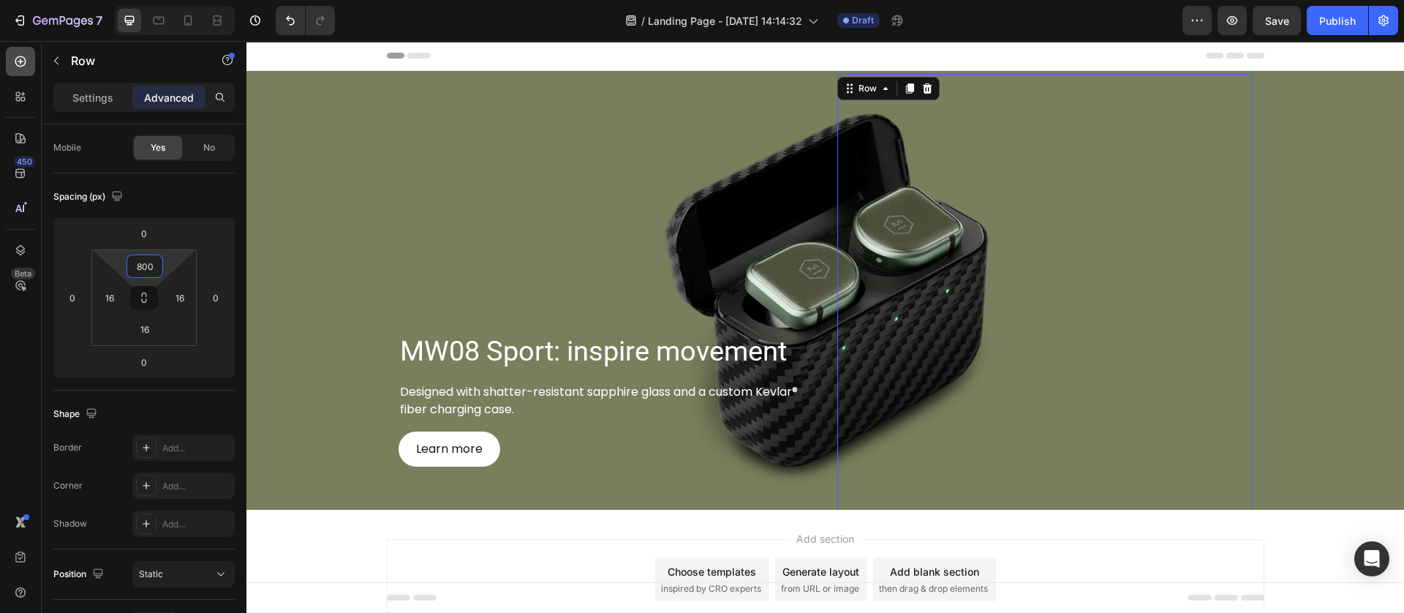
click at [11, 61] on div at bounding box center [20, 61] width 29 height 29
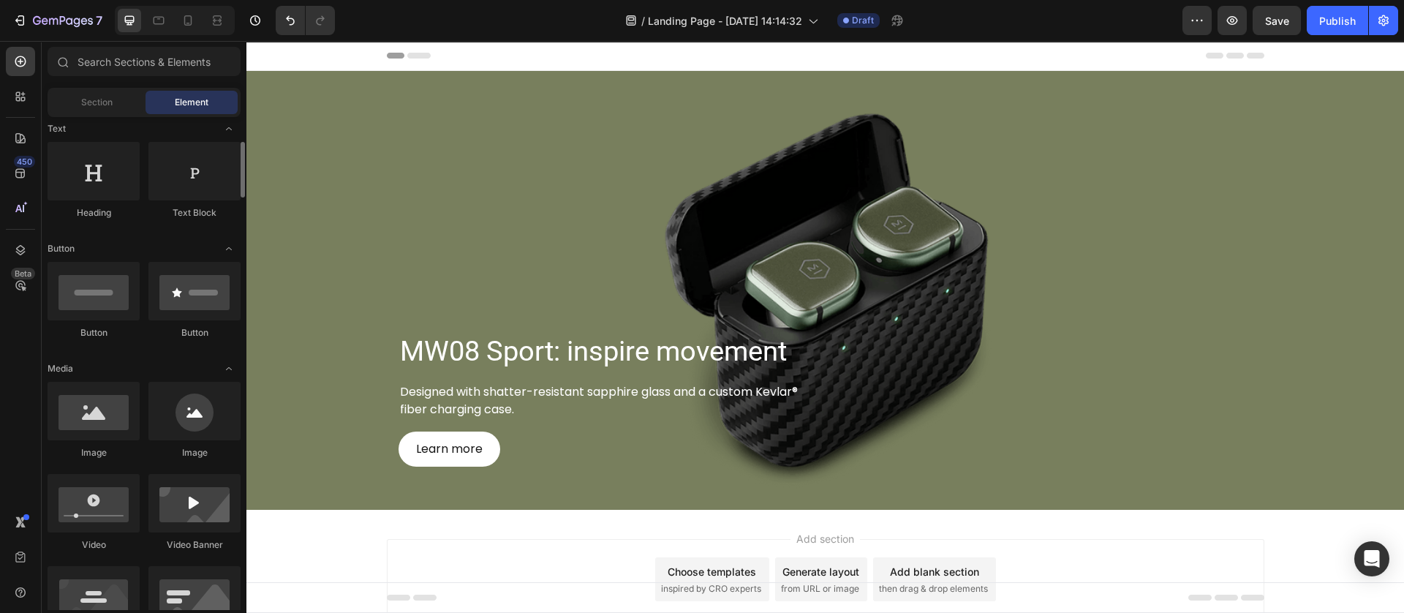
scroll to position [328, 0]
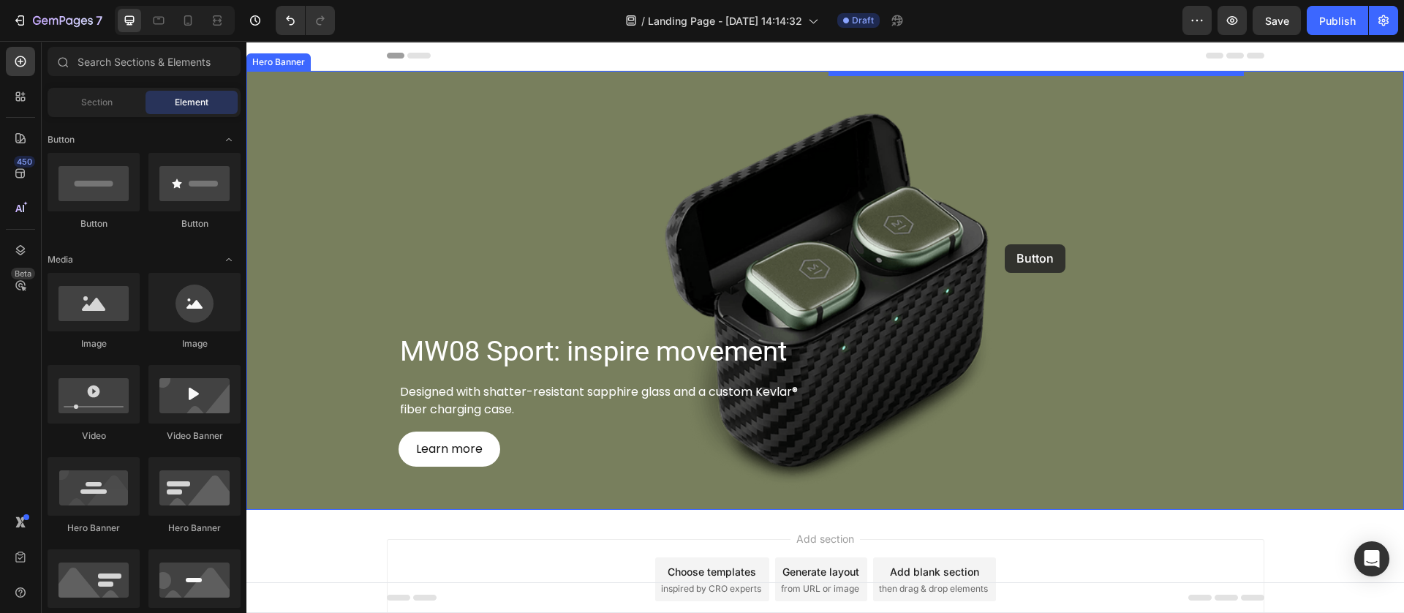
drag, startPoint x: 345, startPoint y: 223, endPoint x: 1004, endPoint y: 244, distance: 659.8
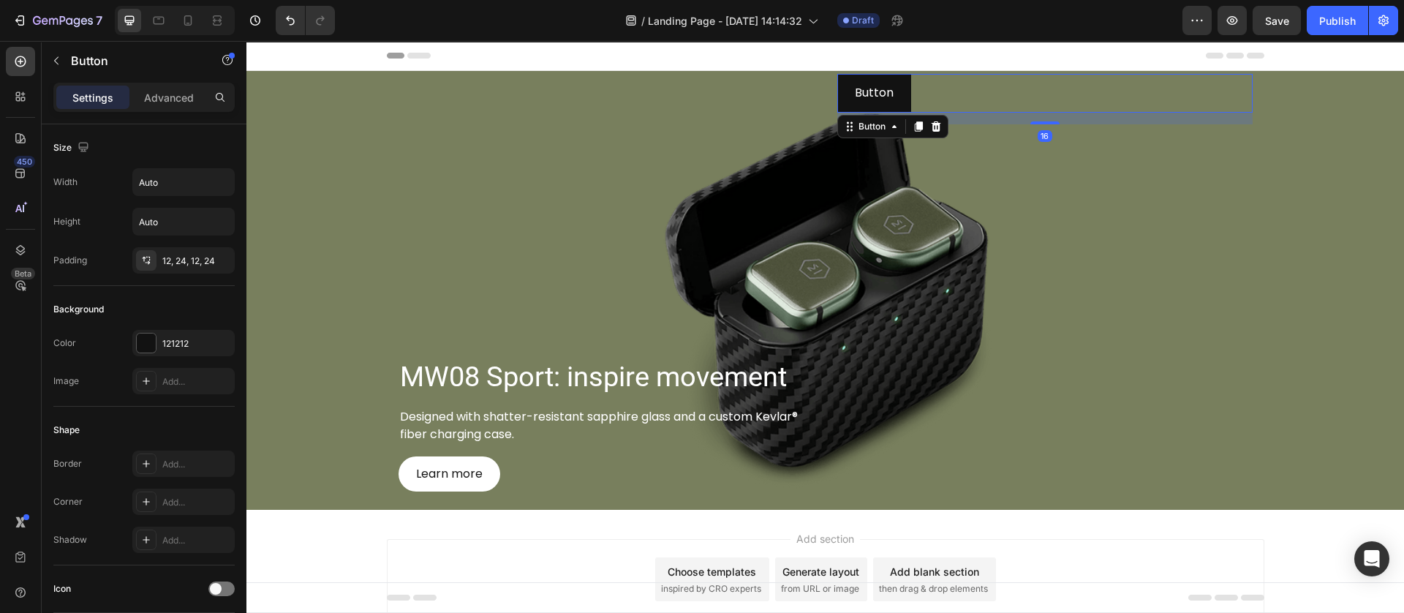
click at [936, 81] on div "Button Button 16" at bounding box center [1044, 93] width 415 height 39
click at [931, 126] on icon at bounding box center [936, 127] width 12 height 12
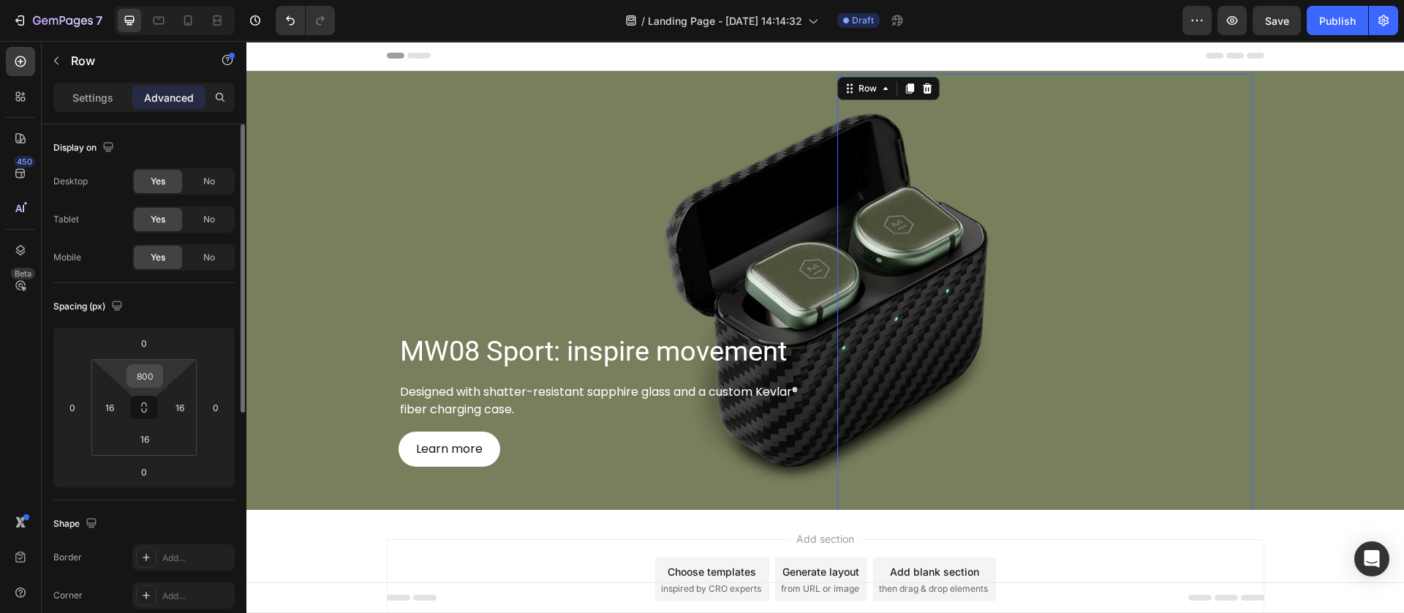
click at [157, 381] on input "800" at bounding box center [144, 376] width 29 height 22
type input "0"
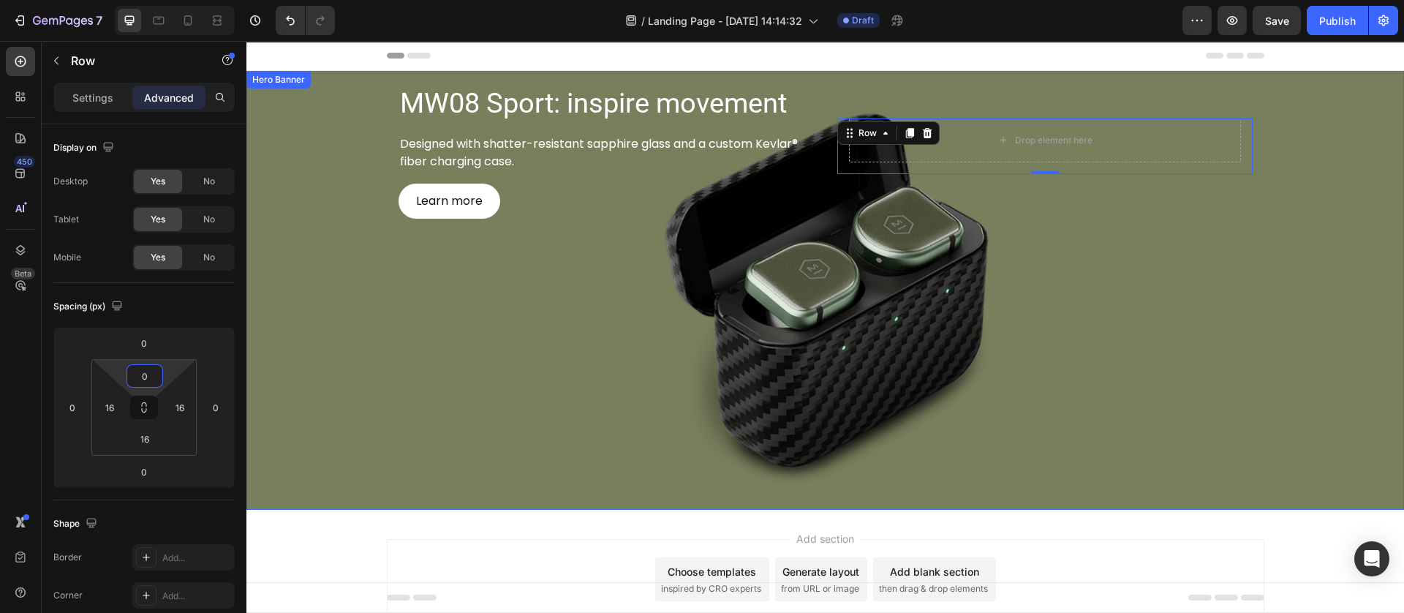
click at [737, 294] on div "Background Image" at bounding box center [824, 290] width 1157 height 439
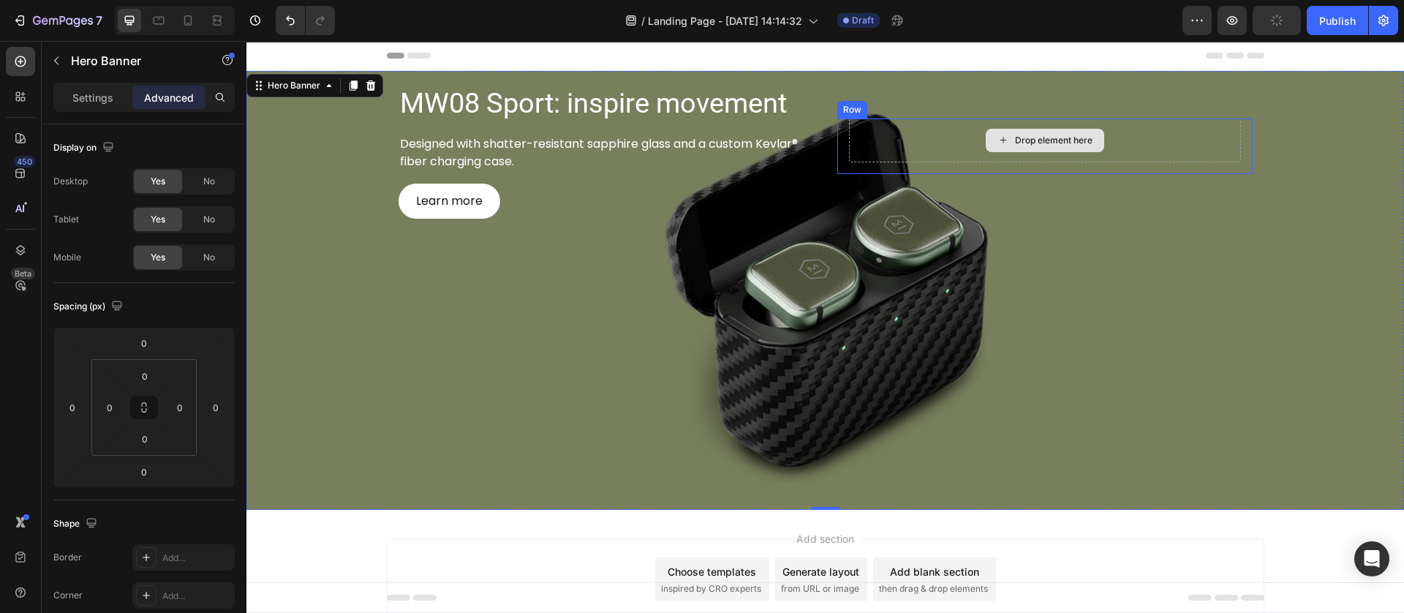
click at [963, 144] on div "Drop element here" at bounding box center [1045, 140] width 392 height 44
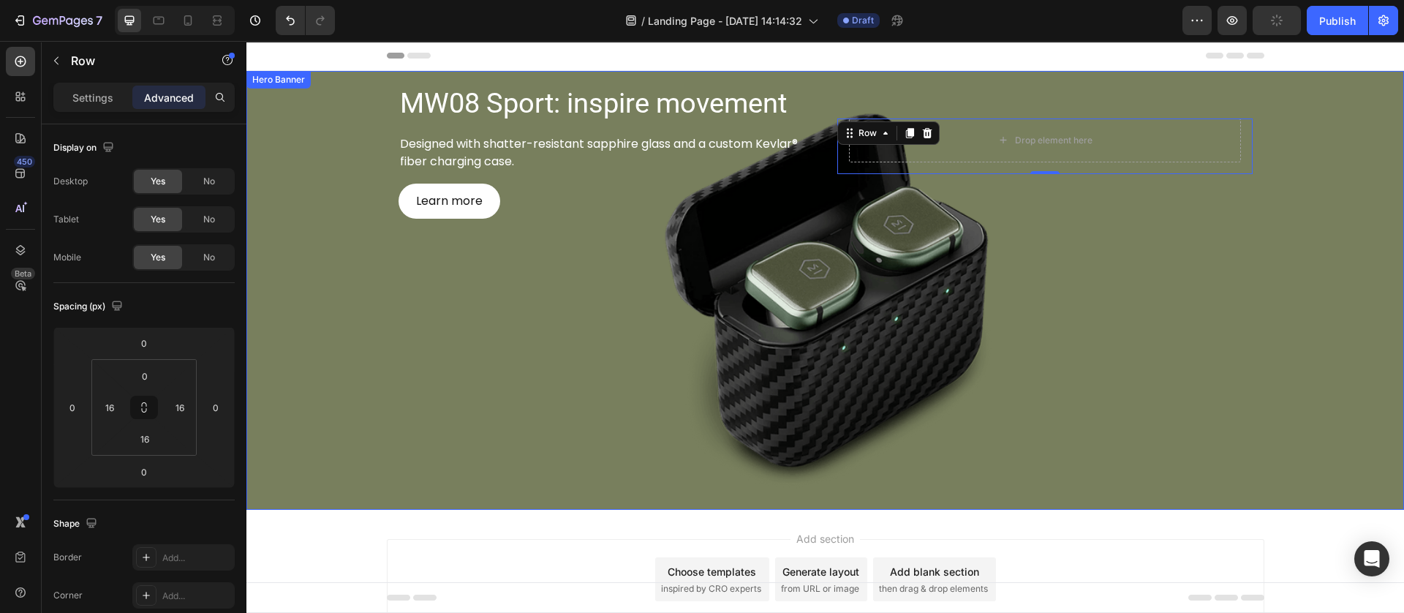
click at [797, 284] on div "Background Image" at bounding box center [824, 290] width 1157 height 439
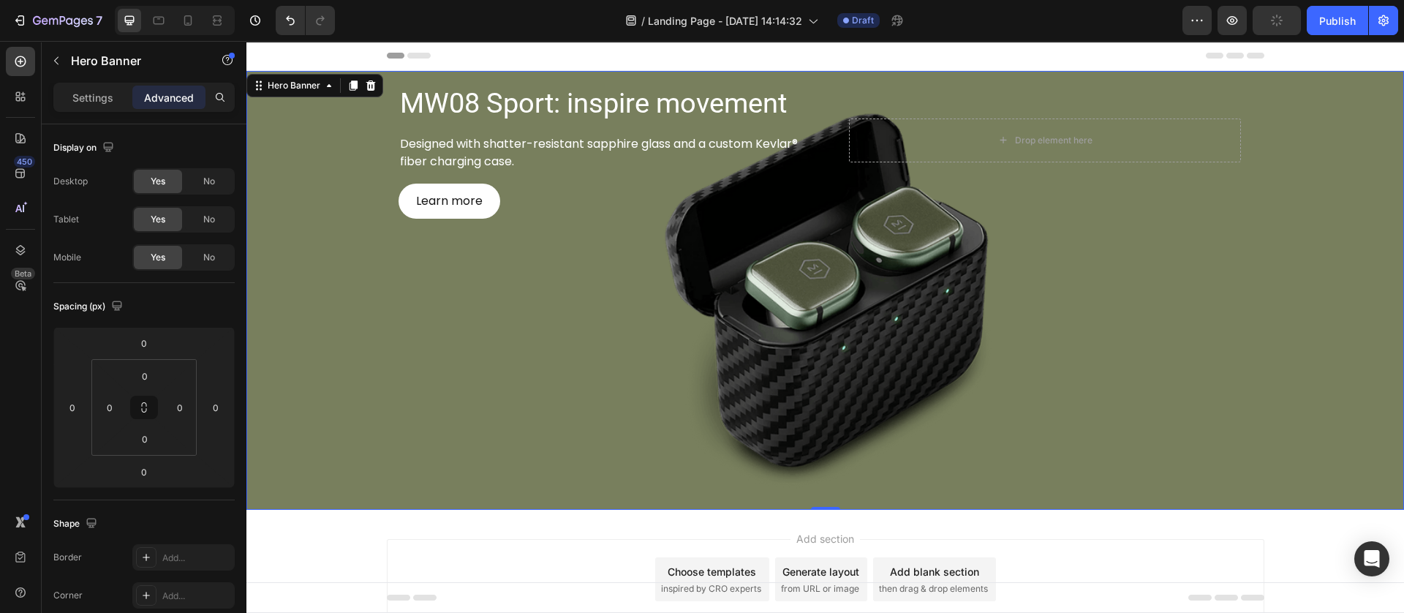
click at [822, 146] on div "MW08 Sport: inspire movement Heading Designed with shatter-resistant sapphire g…" at bounding box center [825, 146] width 877 height 151
click at [856, 142] on div "Drop element here Row" at bounding box center [1044, 146] width 415 height 56
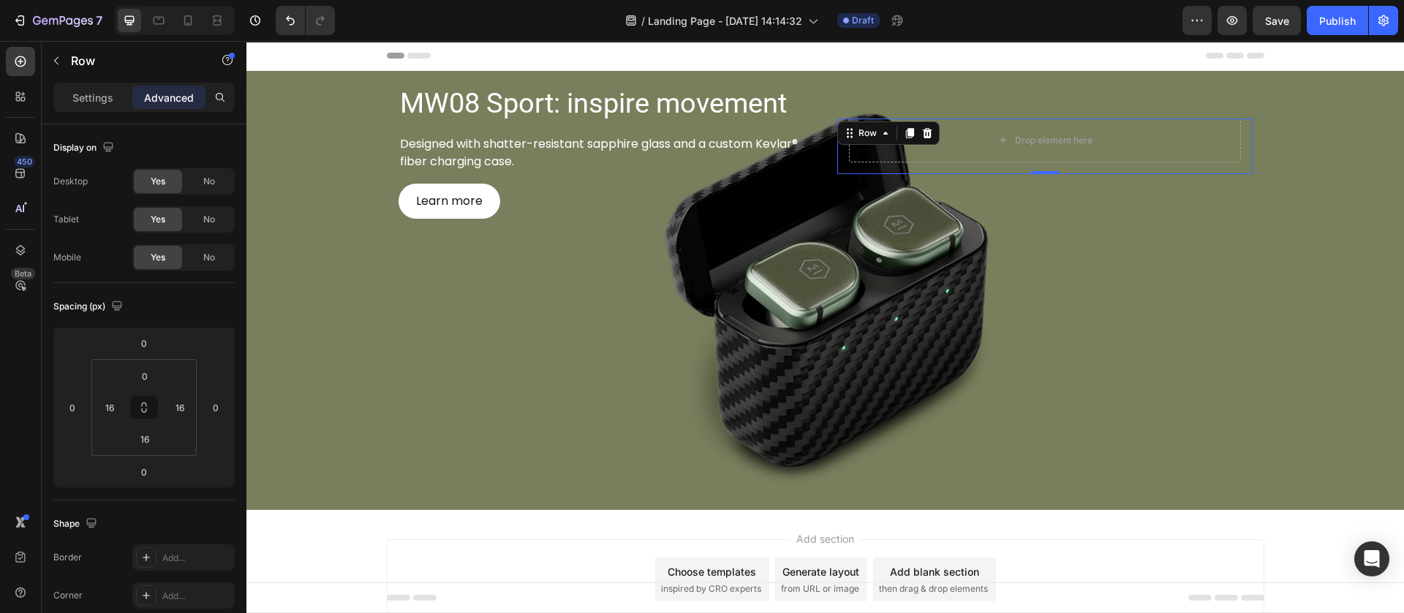
drag, startPoint x: 15, startPoint y: 57, endPoint x: 151, endPoint y: 320, distance: 296.2
click at [13, 58] on icon at bounding box center [20, 61] width 15 height 15
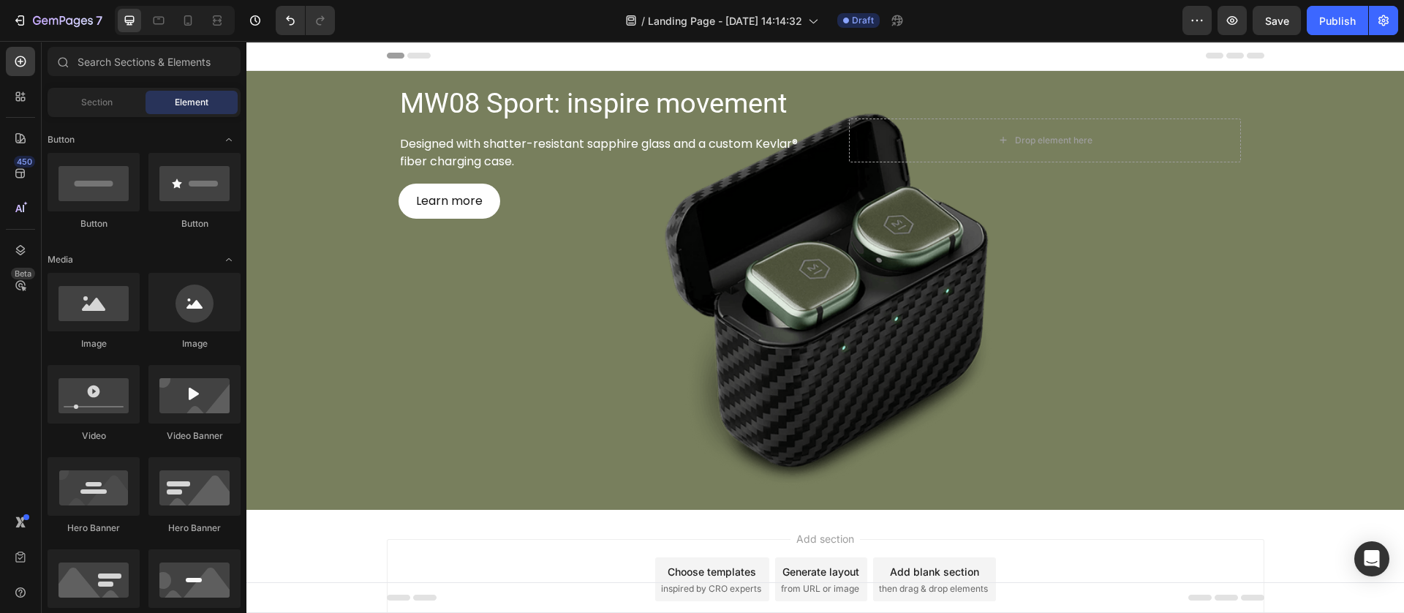
scroll to position [0, 0]
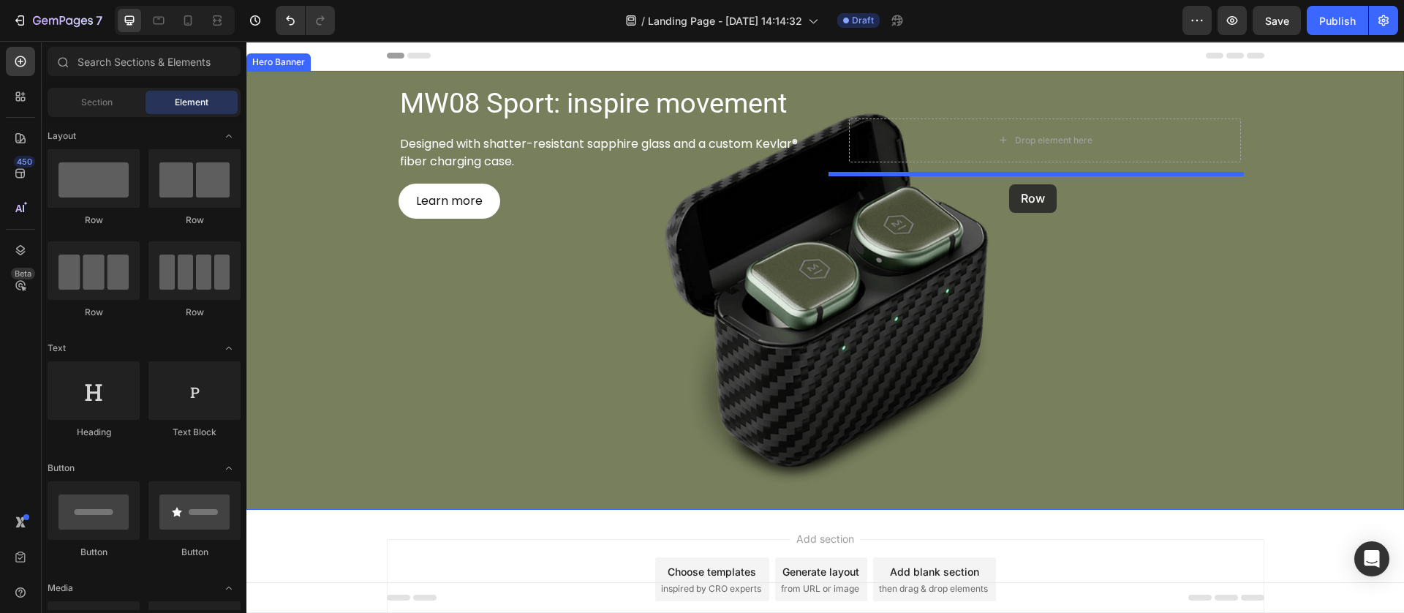
drag, startPoint x: 451, startPoint y: 269, endPoint x: 794, endPoint y: 336, distance: 349.4
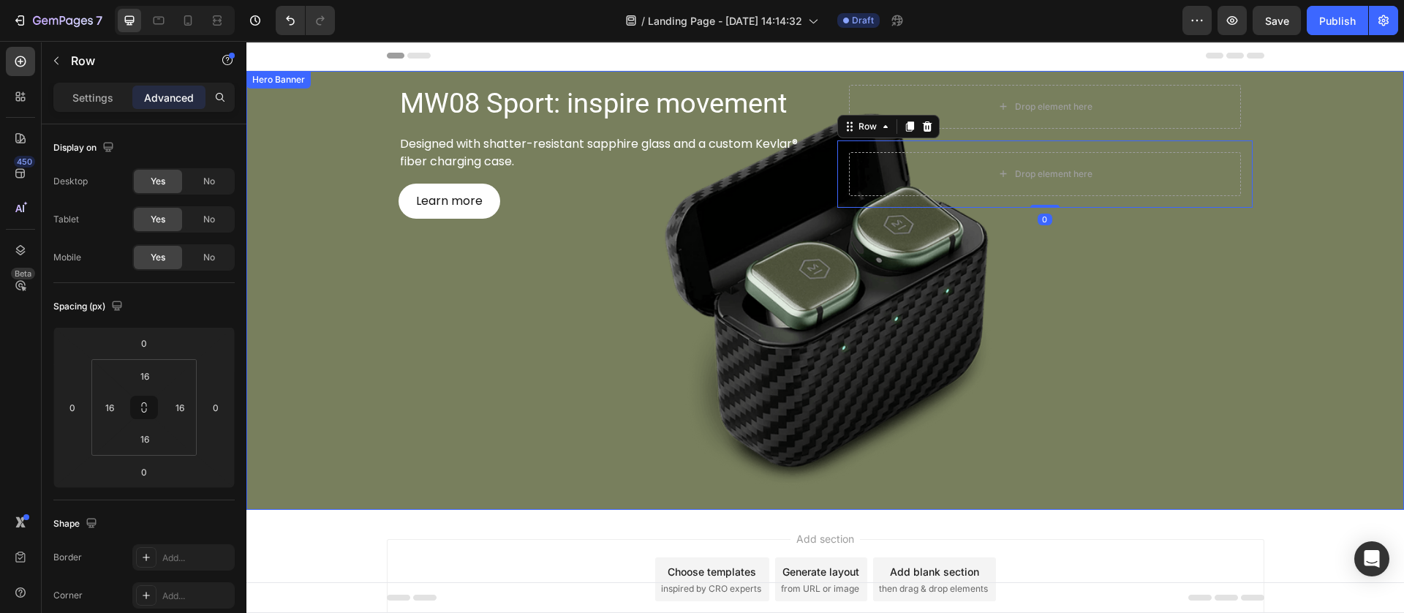
click at [944, 323] on div "Background Image" at bounding box center [824, 290] width 1157 height 439
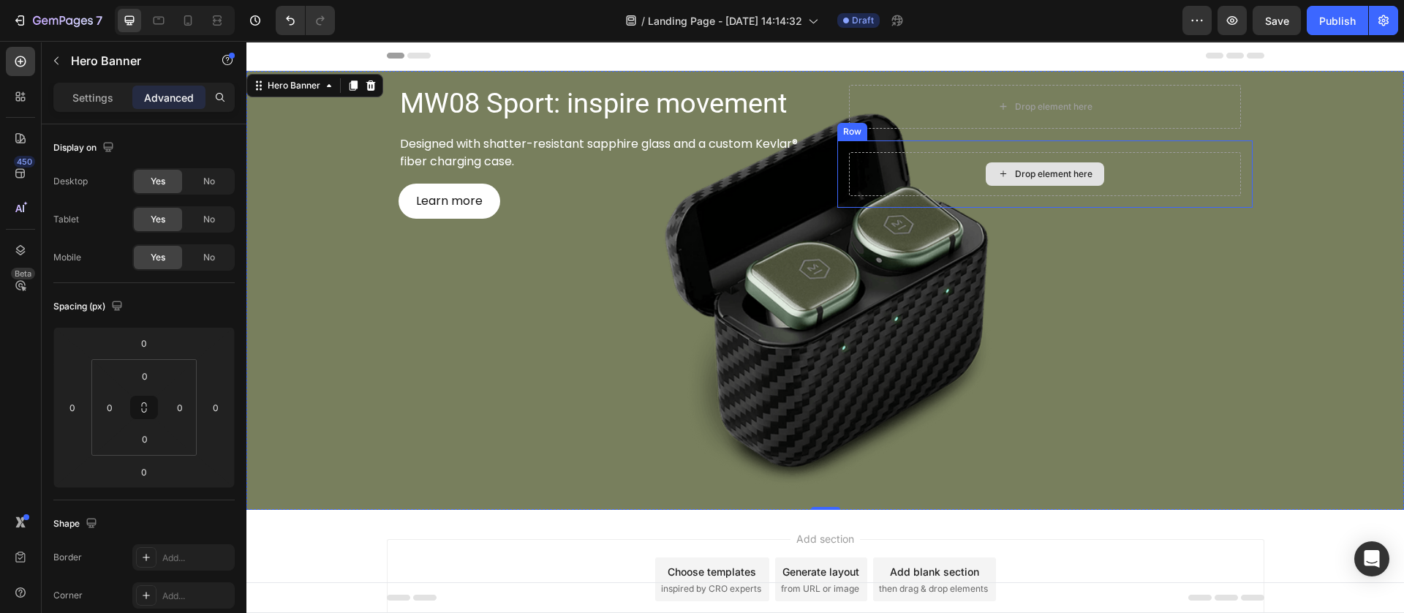
click at [962, 188] on div "Drop element here" at bounding box center [1045, 174] width 392 height 44
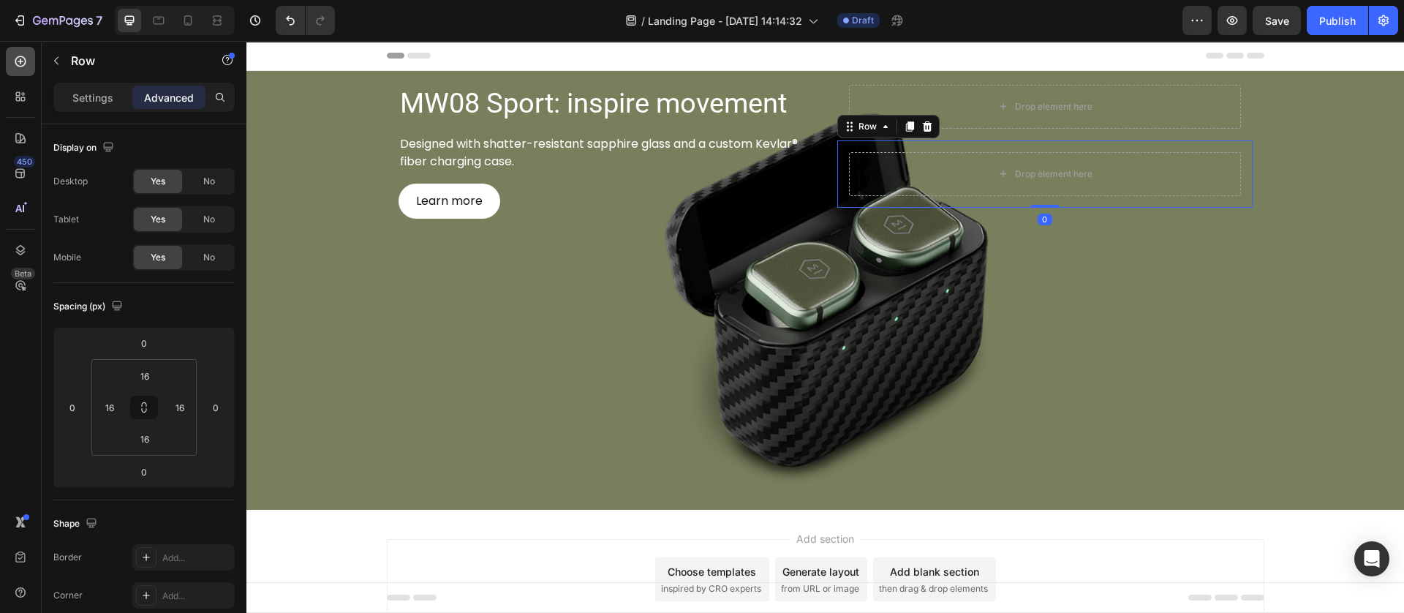
click at [16, 63] on icon at bounding box center [20, 61] width 15 height 15
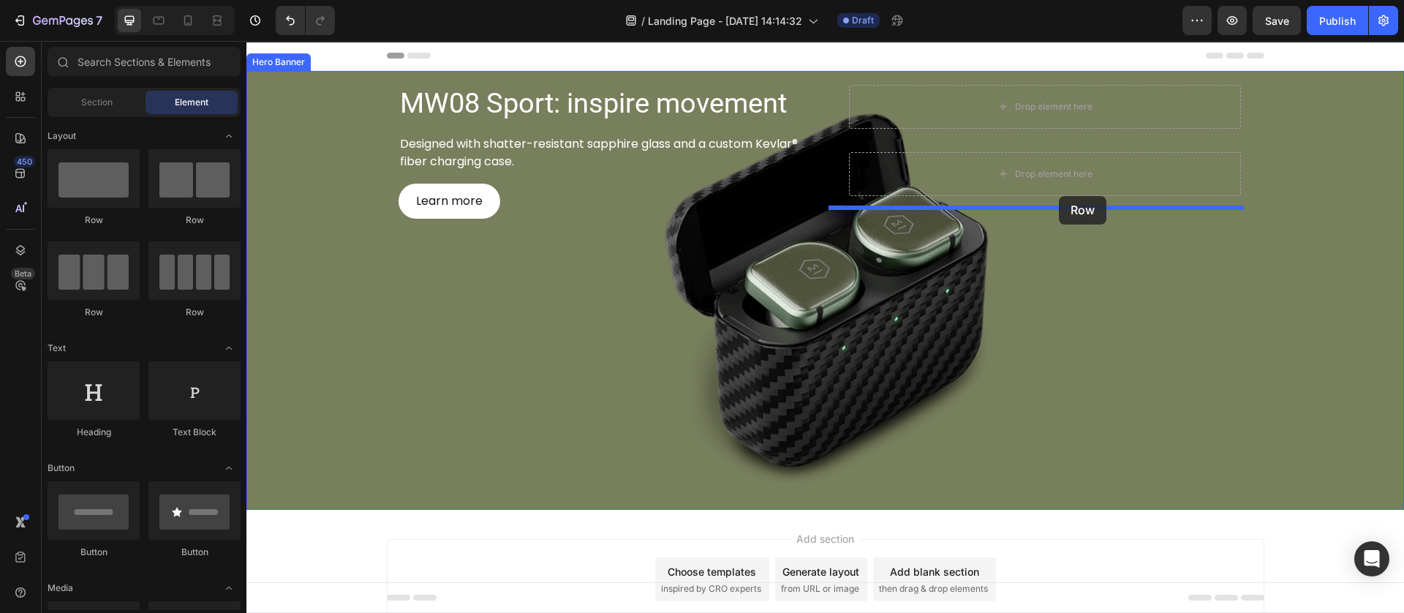
drag, startPoint x: 425, startPoint y: 258, endPoint x: 1059, endPoint y: 196, distance: 636.1
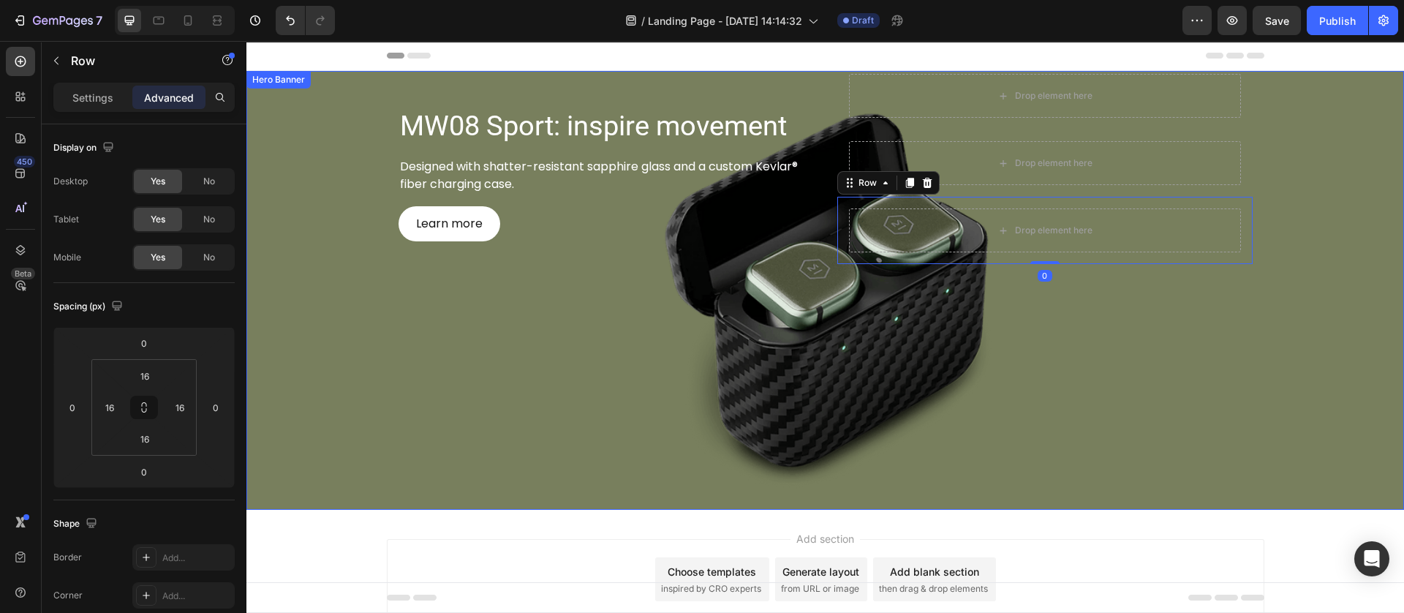
click at [889, 344] on div "Background Image" at bounding box center [824, 290] width 1157 height 439
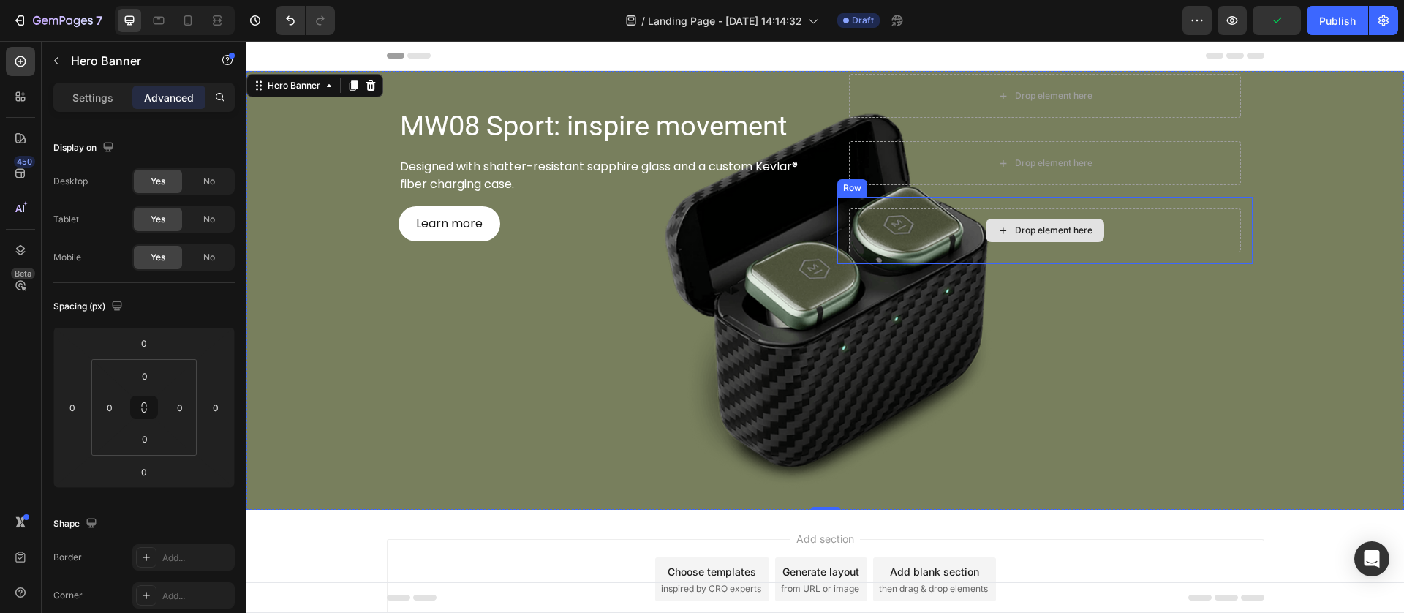
click at [854, 230] on div "Drop element here" at bounding box center [1045, 230] width 392 height 44
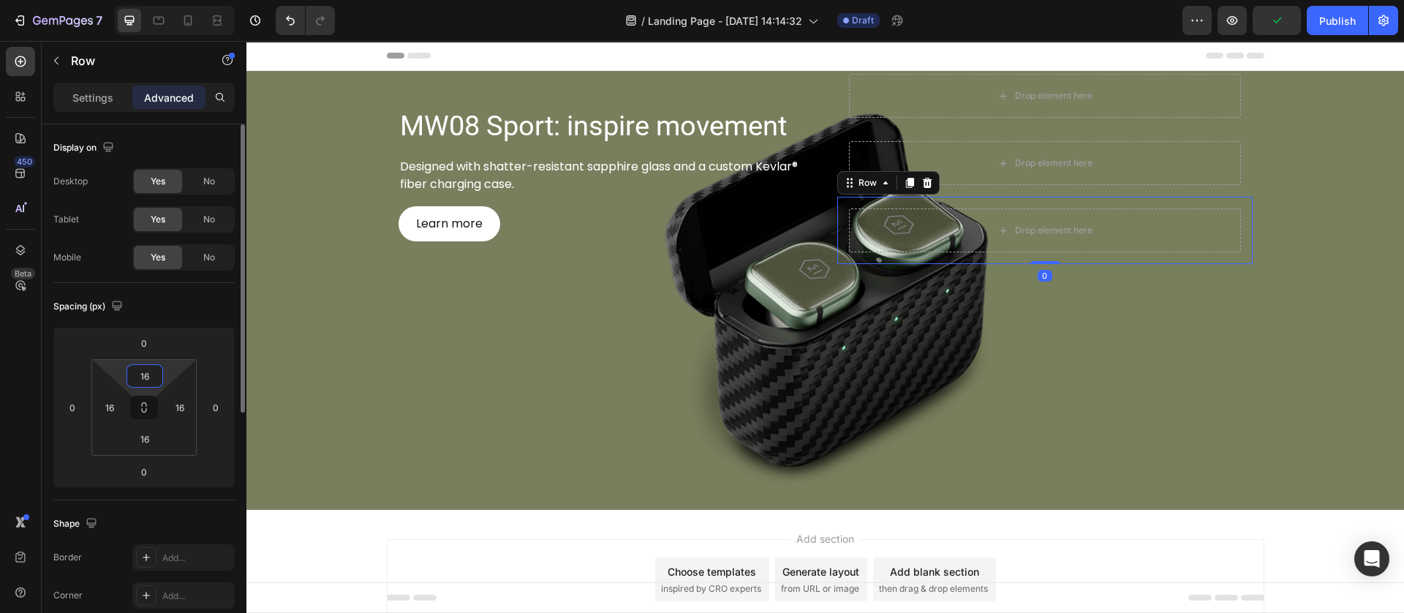
click at [151, 381] on input "16" at bounding box center [144, 376] width 29 height 22
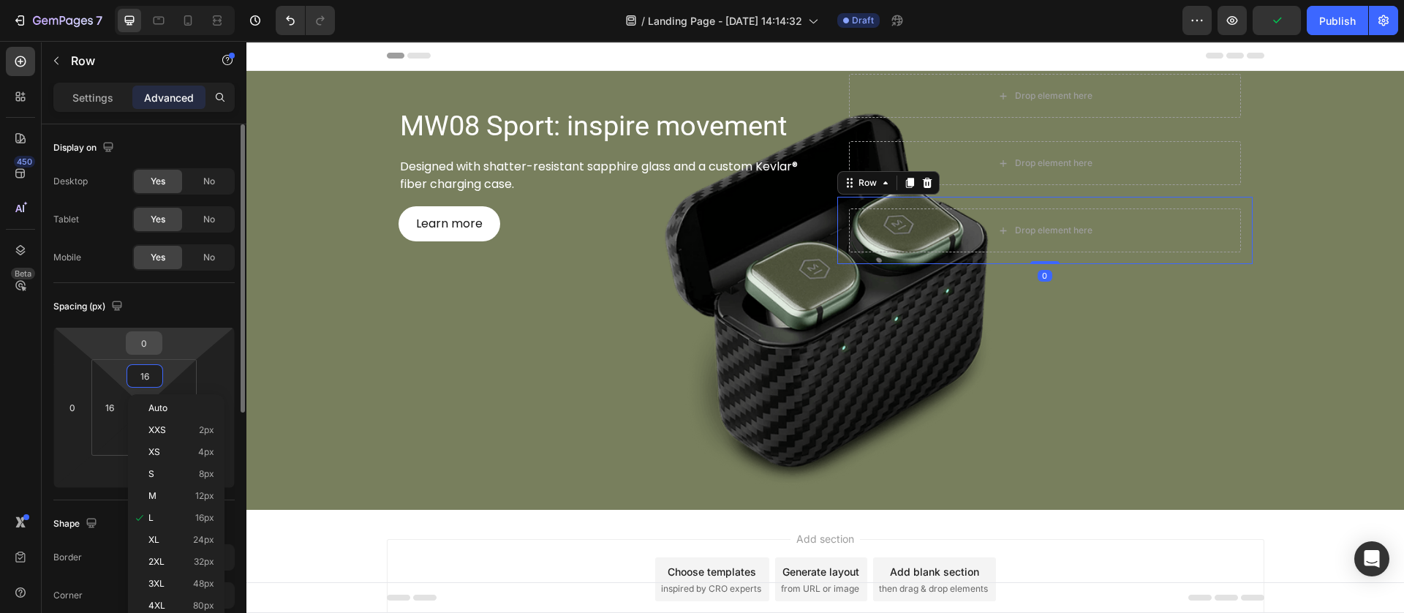
scroll to position [110, 0]
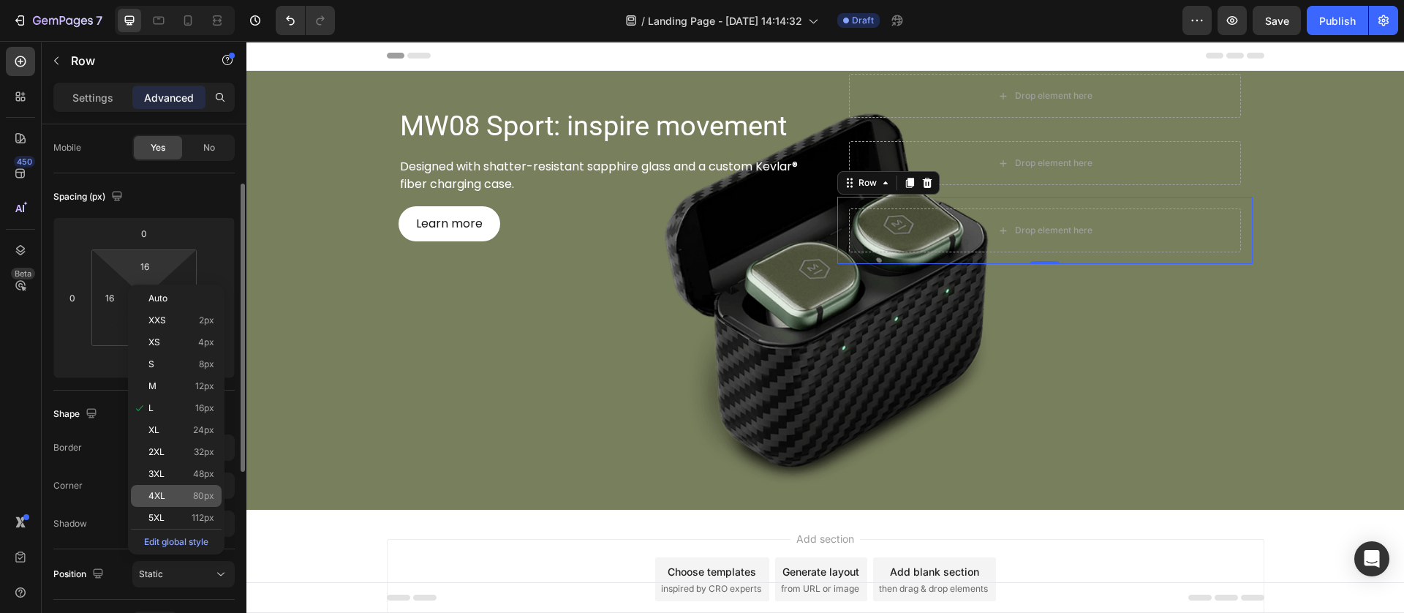
click at [198, 486] on div "4XL 80px" at bounding box center [176, 496] width 91 height 22
type input "80"
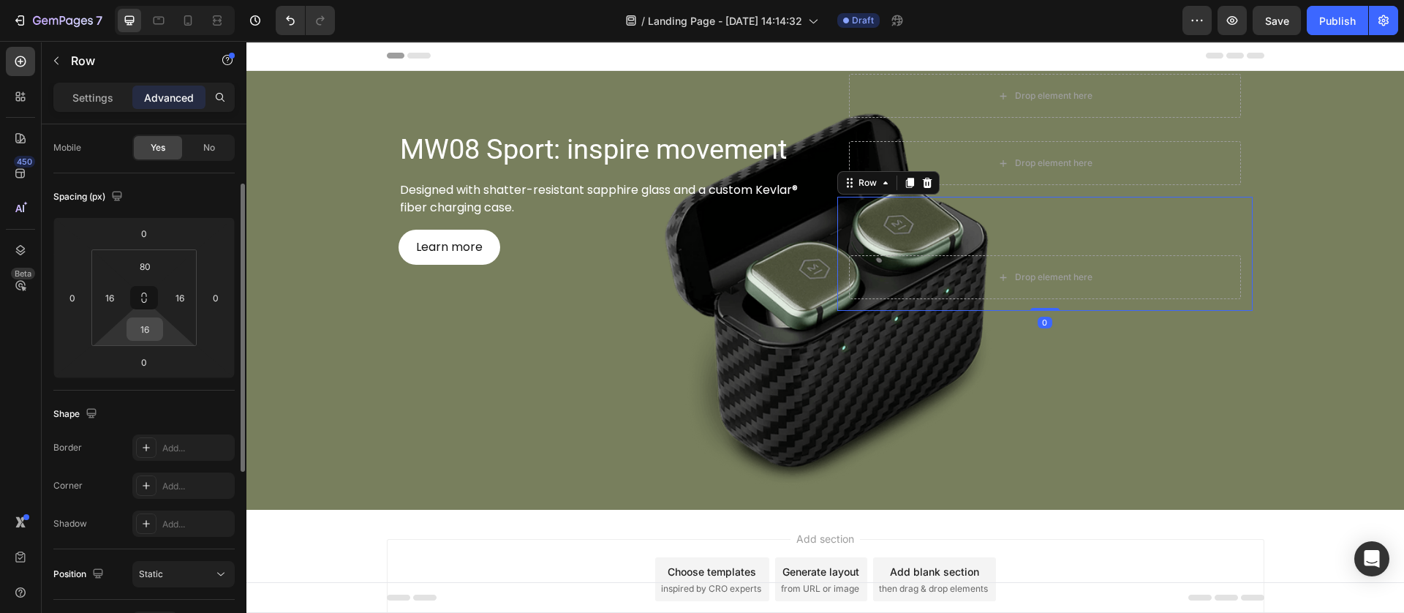
click at [146, 322] on input "16" at bounding box center [144, 329] width 29 height 22
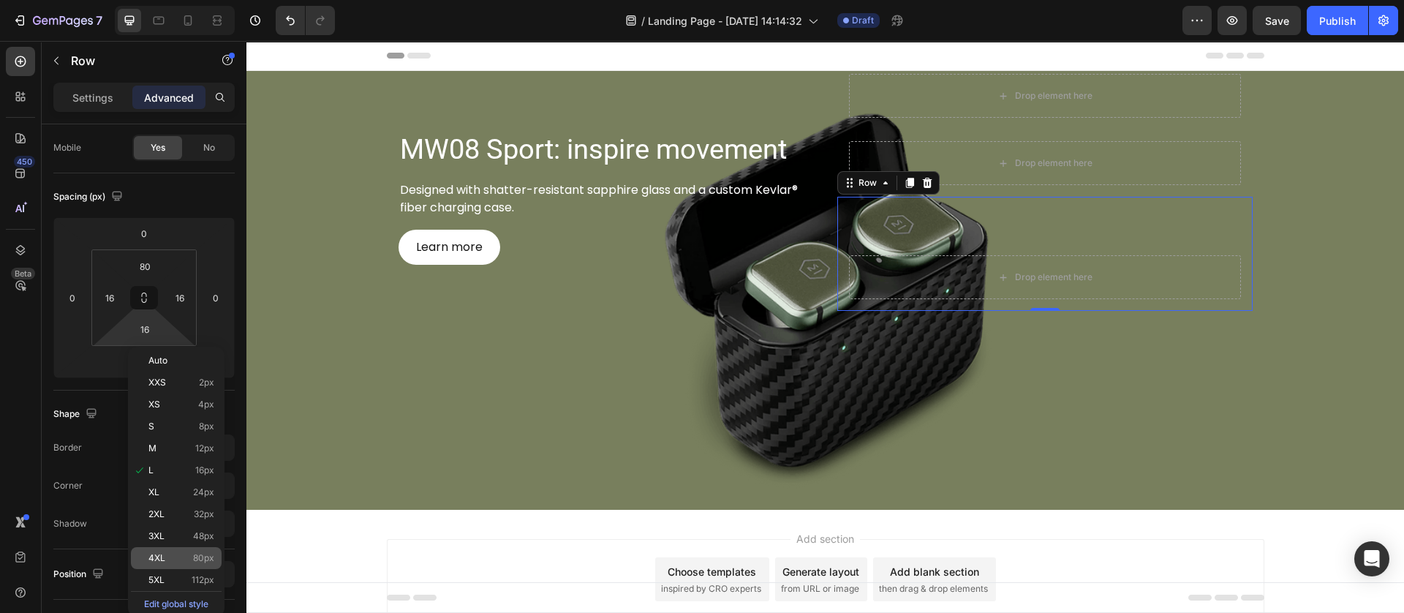
click at [186, 563] on div "4XL 80px" at bounding box center [176, 558] width 91 height 22
type input "80"
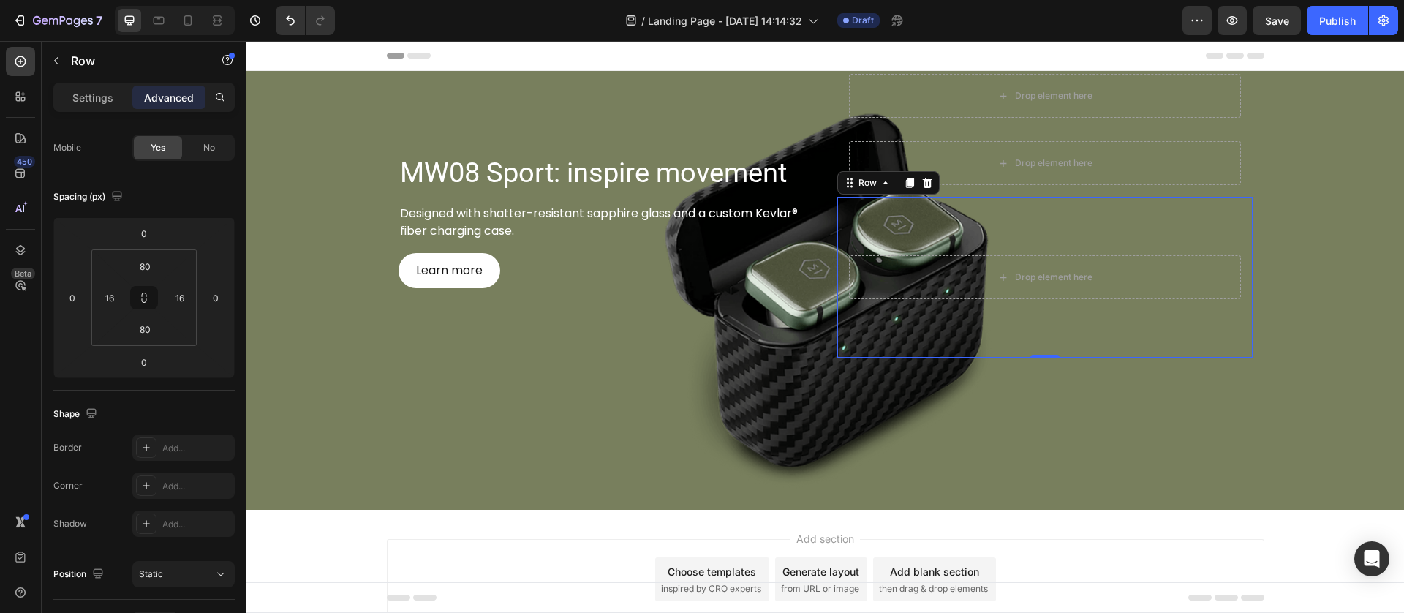
click at [720, 483] on div "Background Image" at bounding box center [824, 290] width 1157 height 439
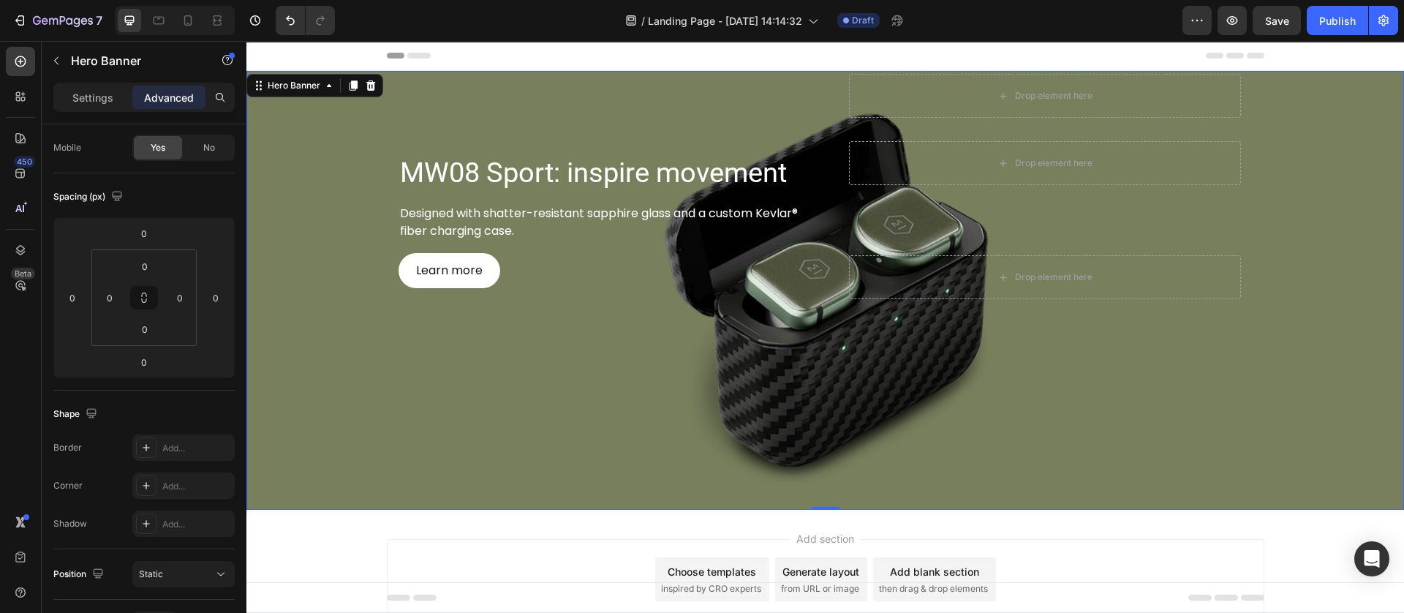
scroll to position [0, 0]
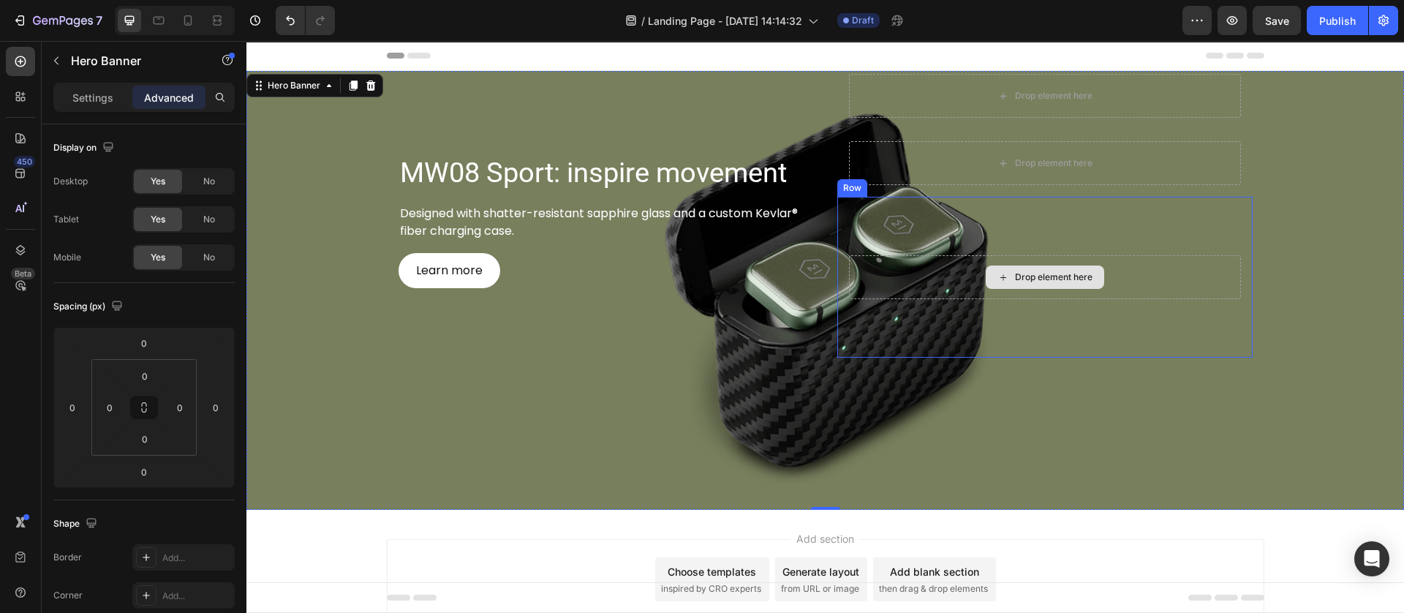
click at [873, 280] on div "Drop element here" at bounding box center [1045, 277] width 392 height 44
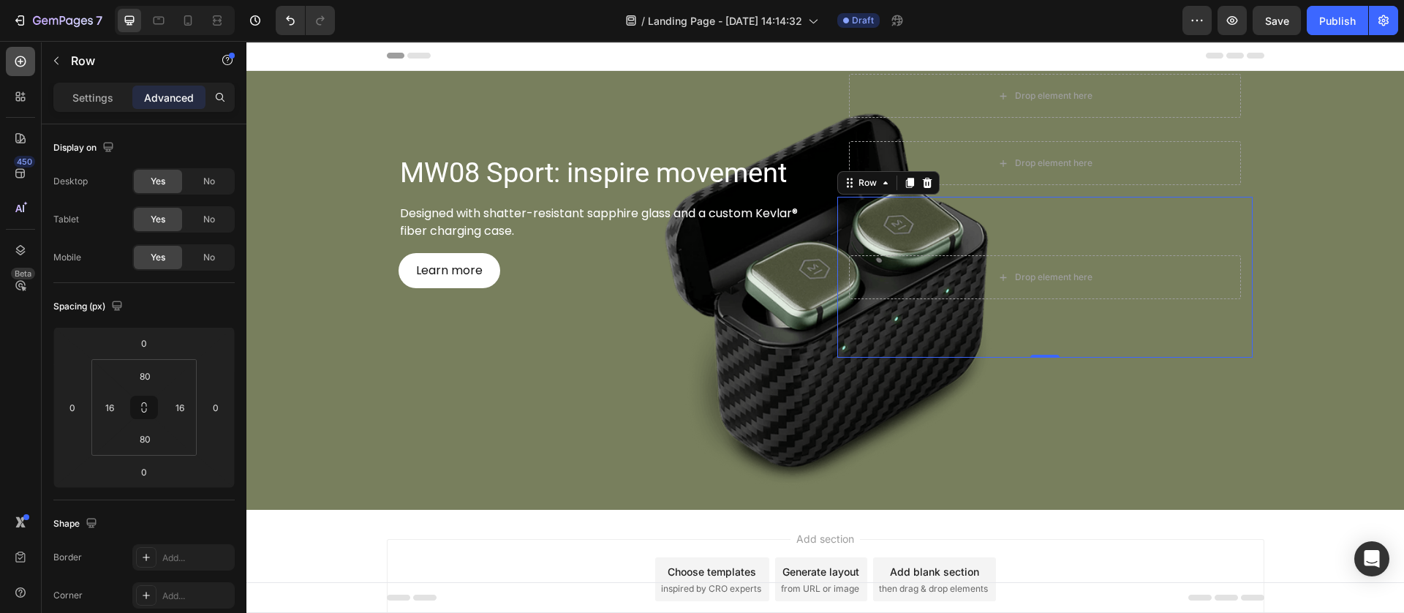
click at [15, 65] on icon at bounding box center [20, 61] width 15 height 15
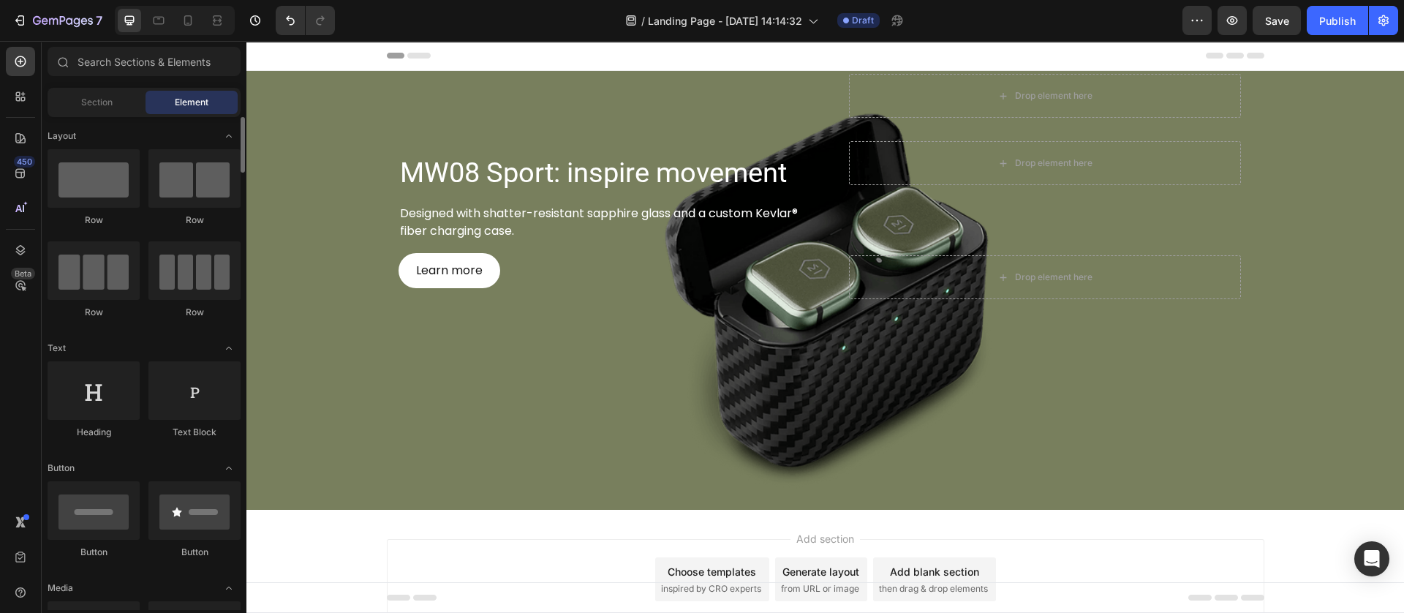
scroll to position [328, 0]
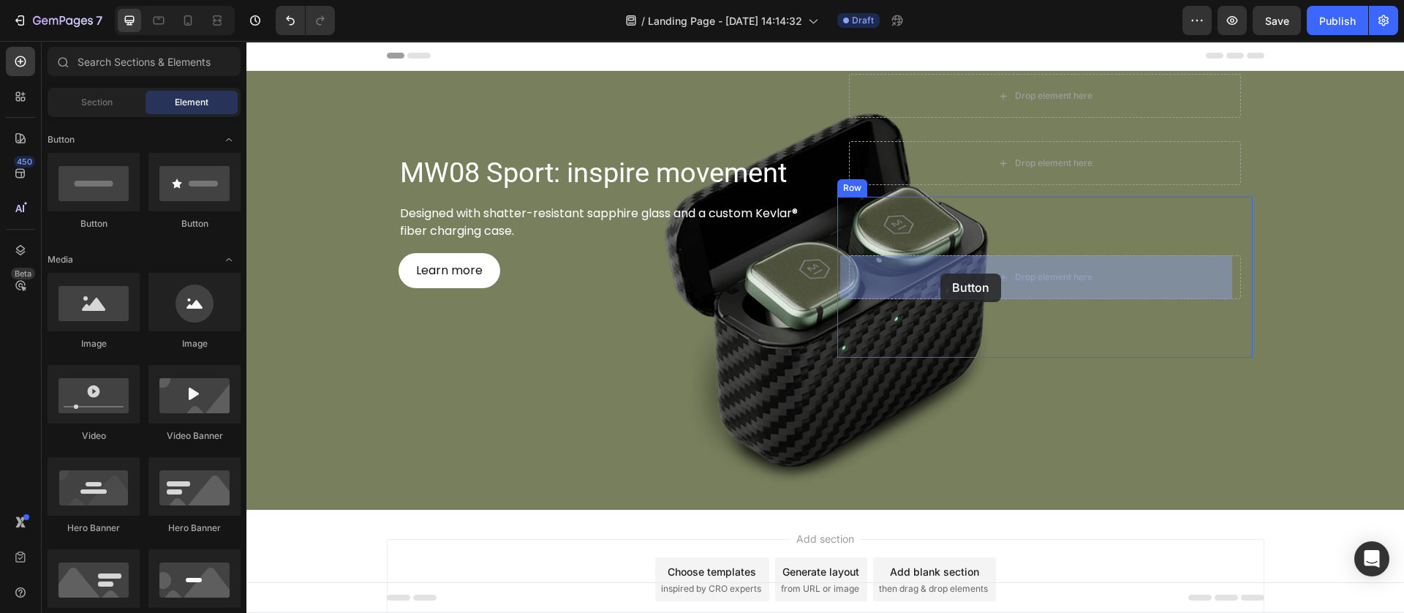
drag, startPoint x: 342, startPoint y: 220, endPoint x: 940, endPoint y: 273, distance: 600.4
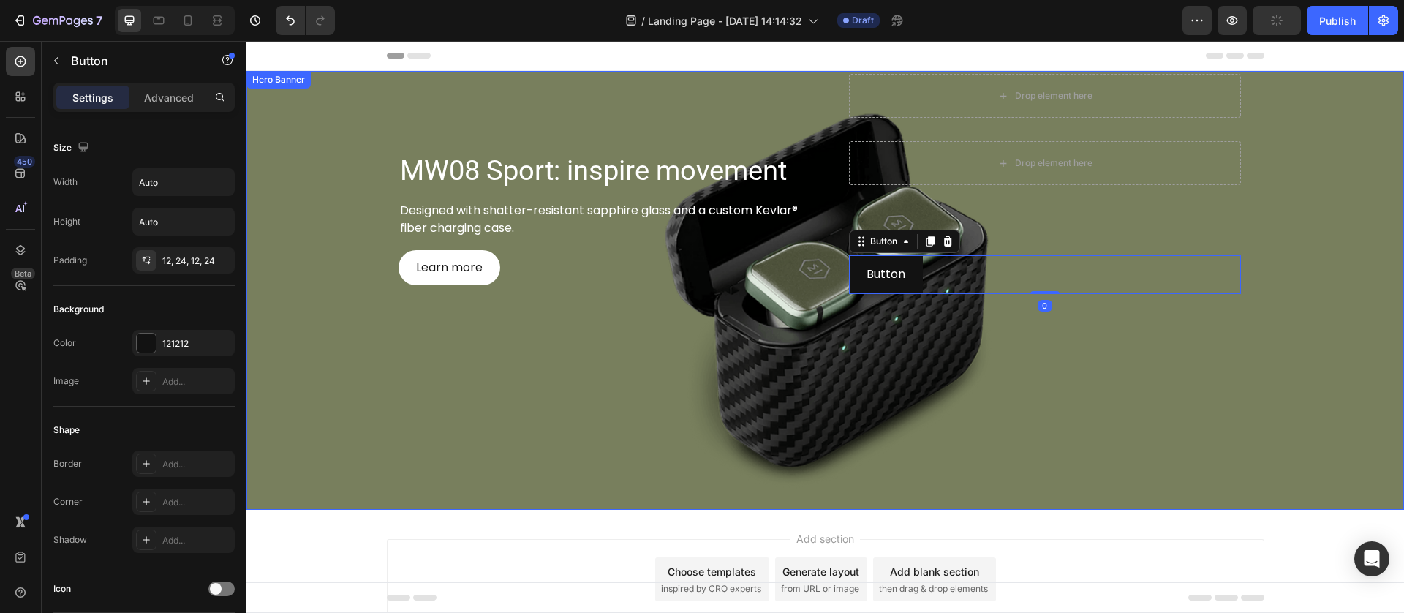
click at [812, 406] on div "Background Image" at bounding box center [824, 290] width 1157 height 439
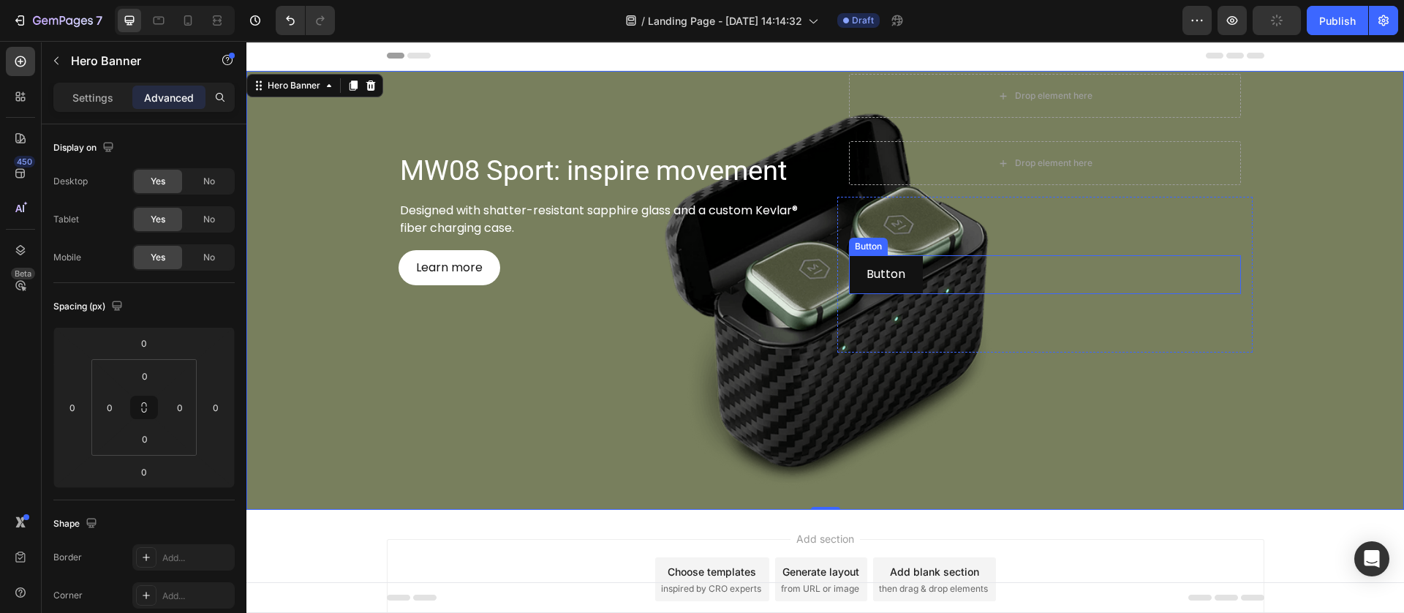
click at [943, 271] on div "Button Button" at bounding box center [1045, 274] width 392 height 39
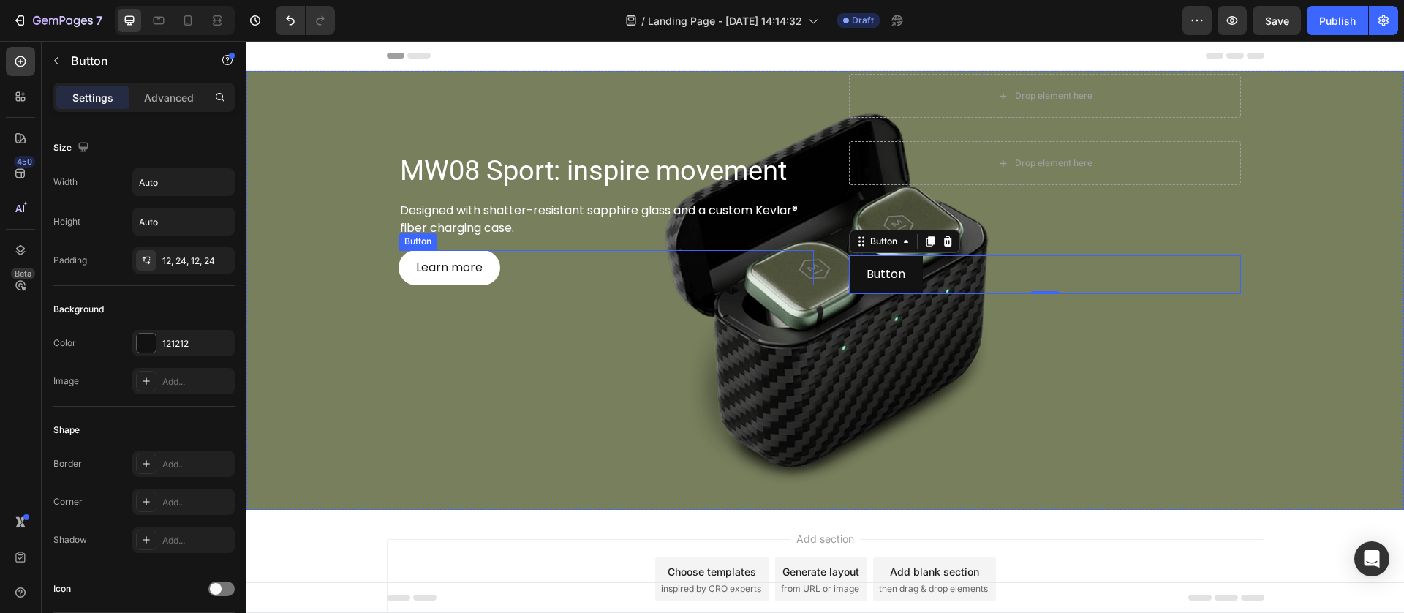
click at [621, 262] on div "Learn more Button" at bounding box center [605, 267] width 415 height 35
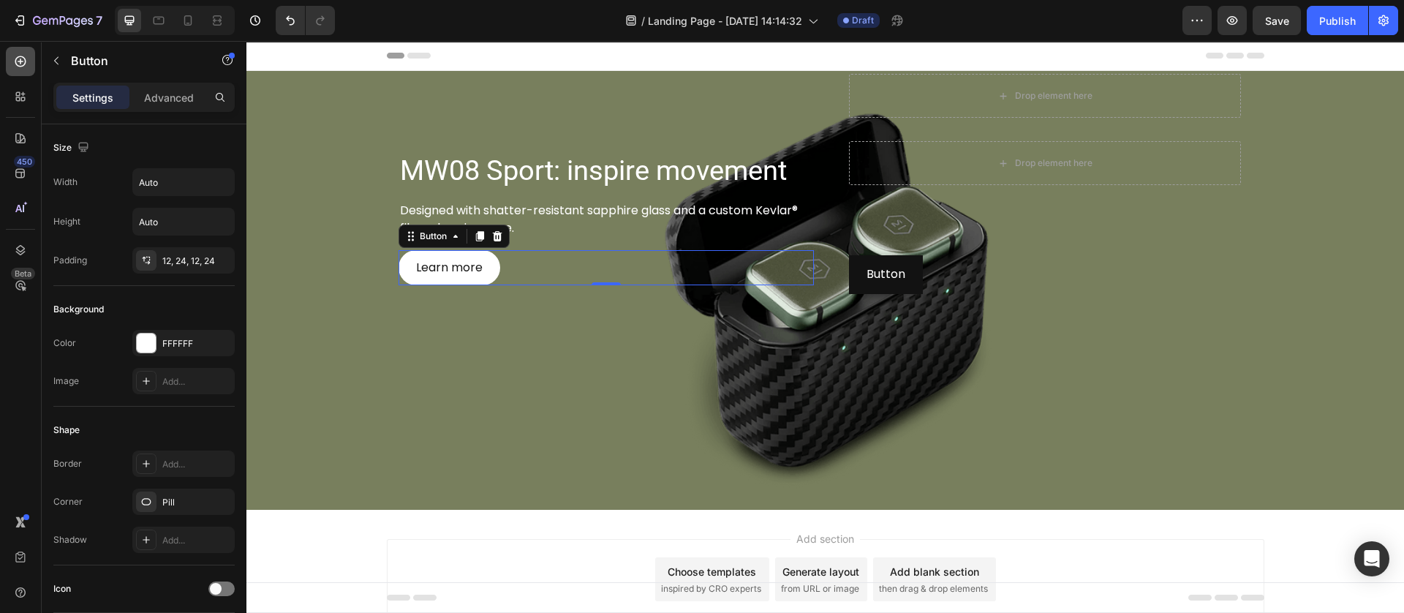
click at [21, 57] on icon at bounding box center [20, 61] width 15 height 15
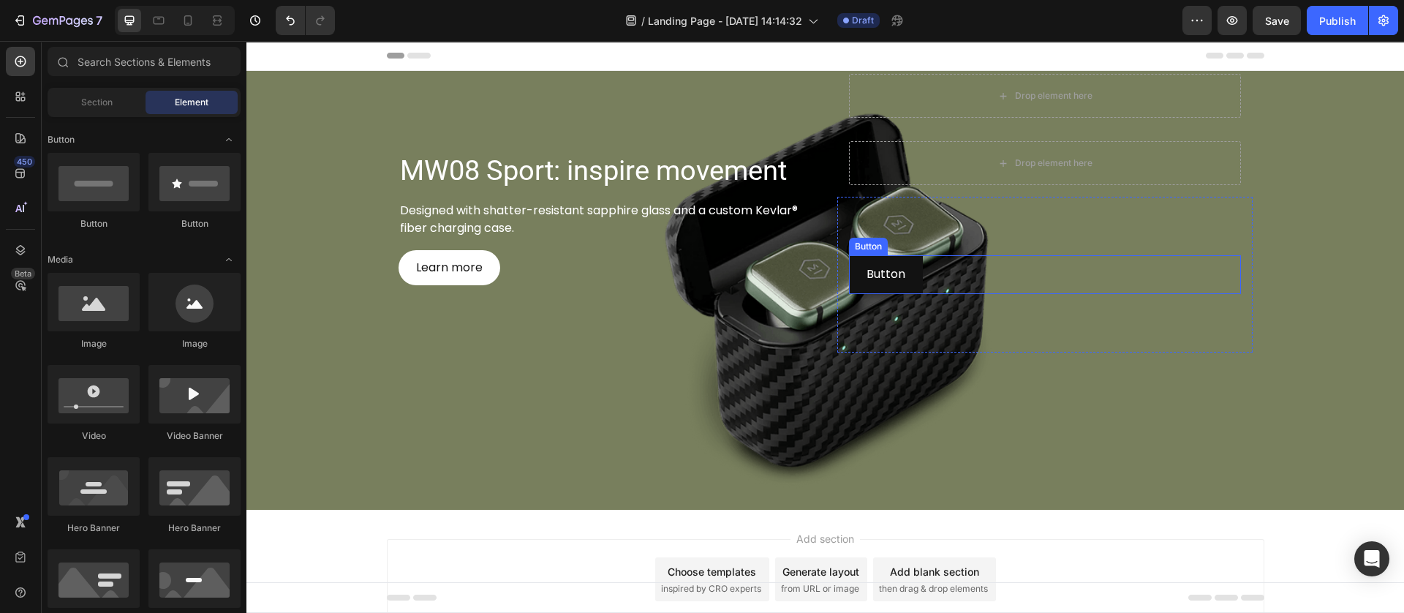
drag, startPoint x: 994, startPoint y: 276, endPoint x: 961, endPoint y: 268, distance: 34.0
click at [994, 276] on div "Button Button" at bounding box center [1045, 274] width 392 height 39
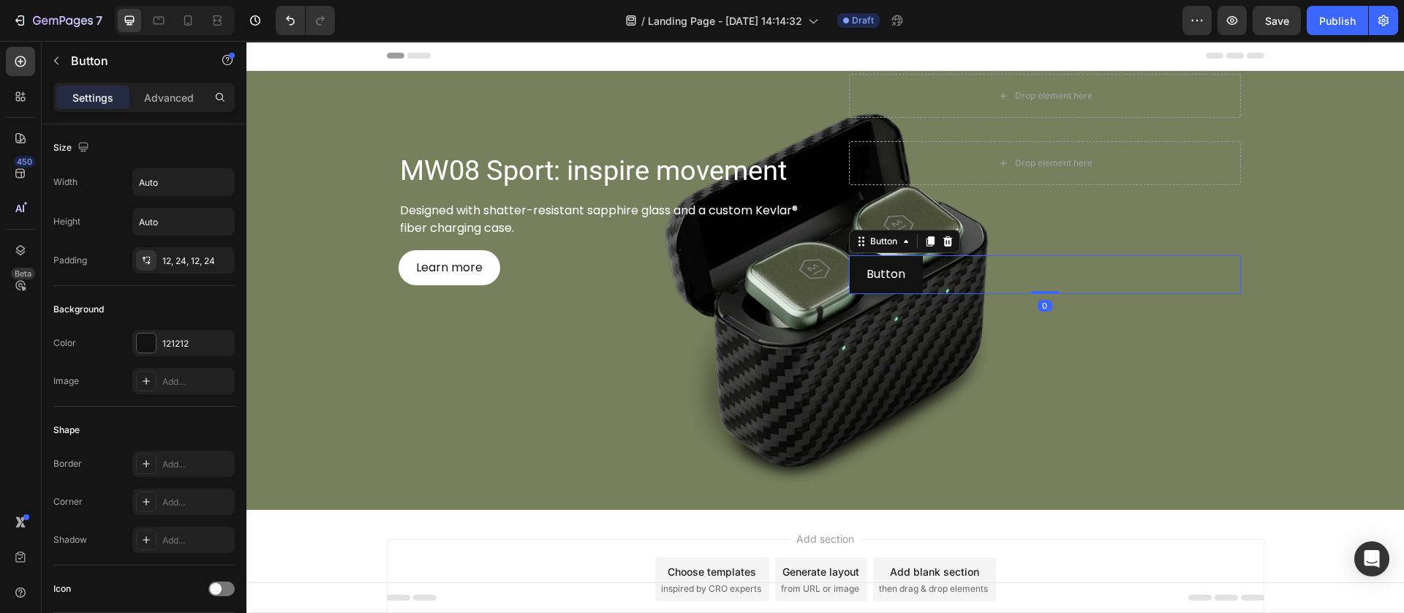
click at [921, 240] on div at bounding box center [930, 241] width 18 height 18
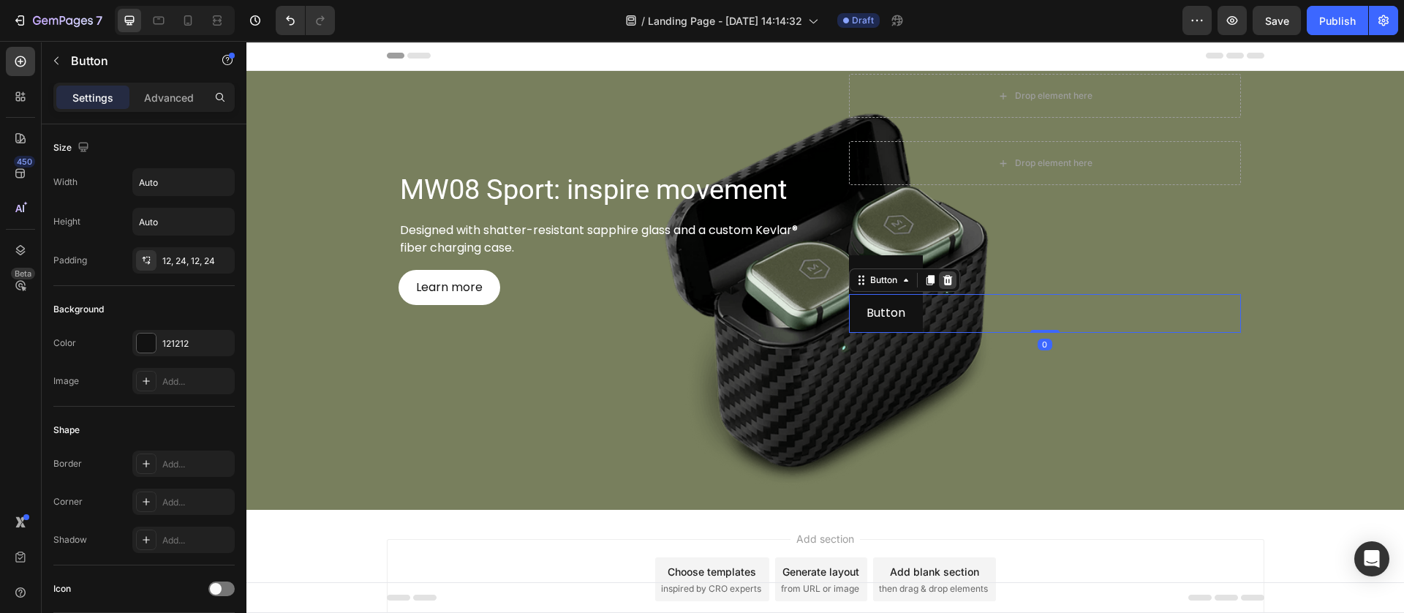
click at [944, 279] on icon at bounding box center [948, 280] width 12 height 12
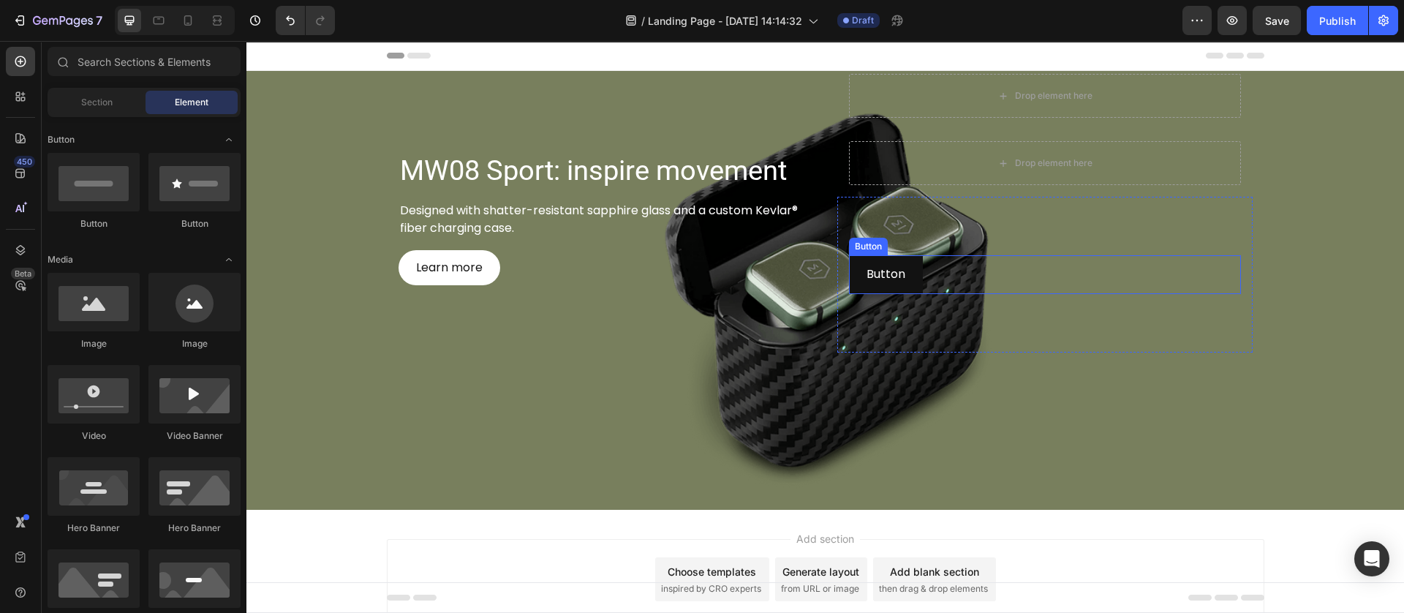
click at [1049, 279] on div "Button Button" at bounding box center [1045, 274] width 392 height 39
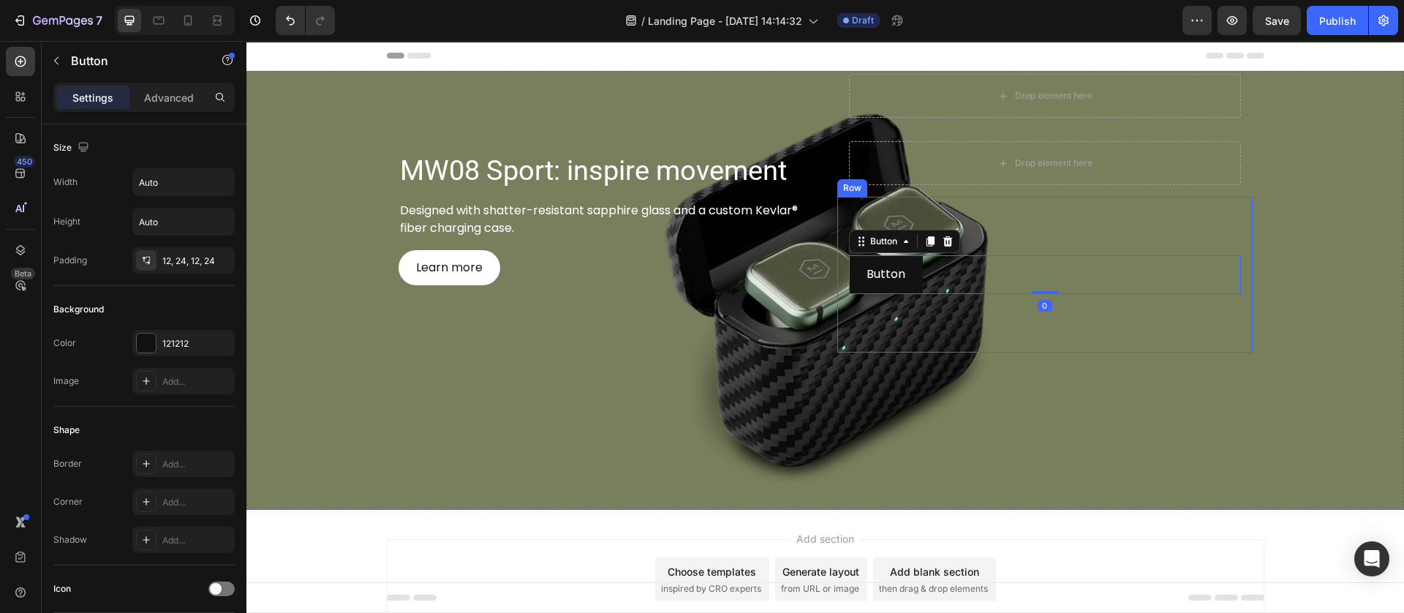
click at [940, 217] on div "Button Button 0 Row" at bounding box center [1044, 275] width 415 height 156
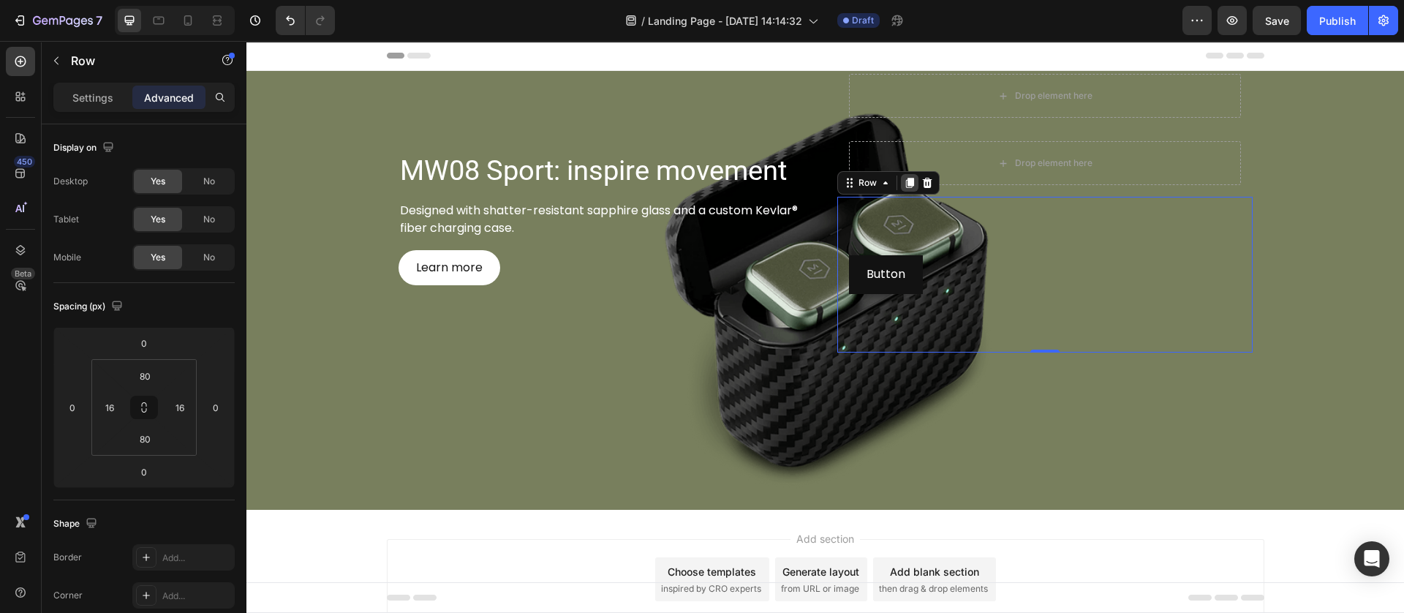
click at [905, 187] on icon at bounding box center [909, 183] width 8 height 10
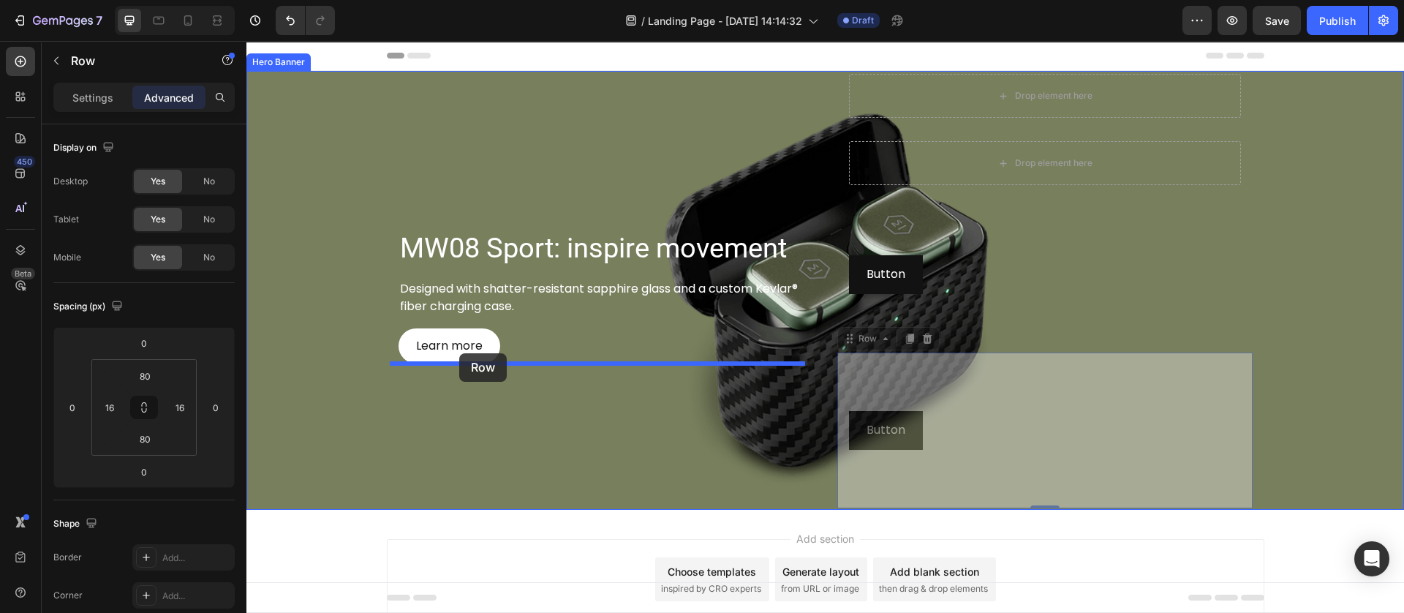
drag, startPoint x: 842, startPoint y: 338, endPoint x: 459, endPoint y: 353, distance: 383.4
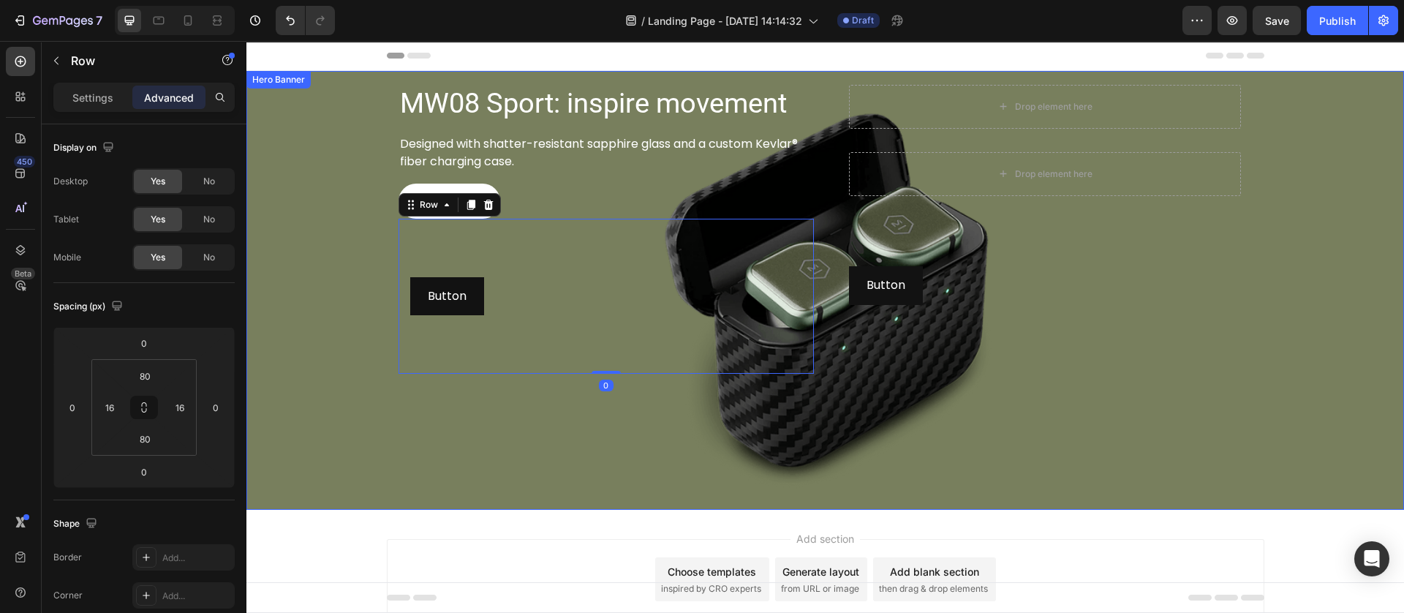
click at [466, 436] on div "Background Image" at bounding box center [824, 290] width 1157 height 439
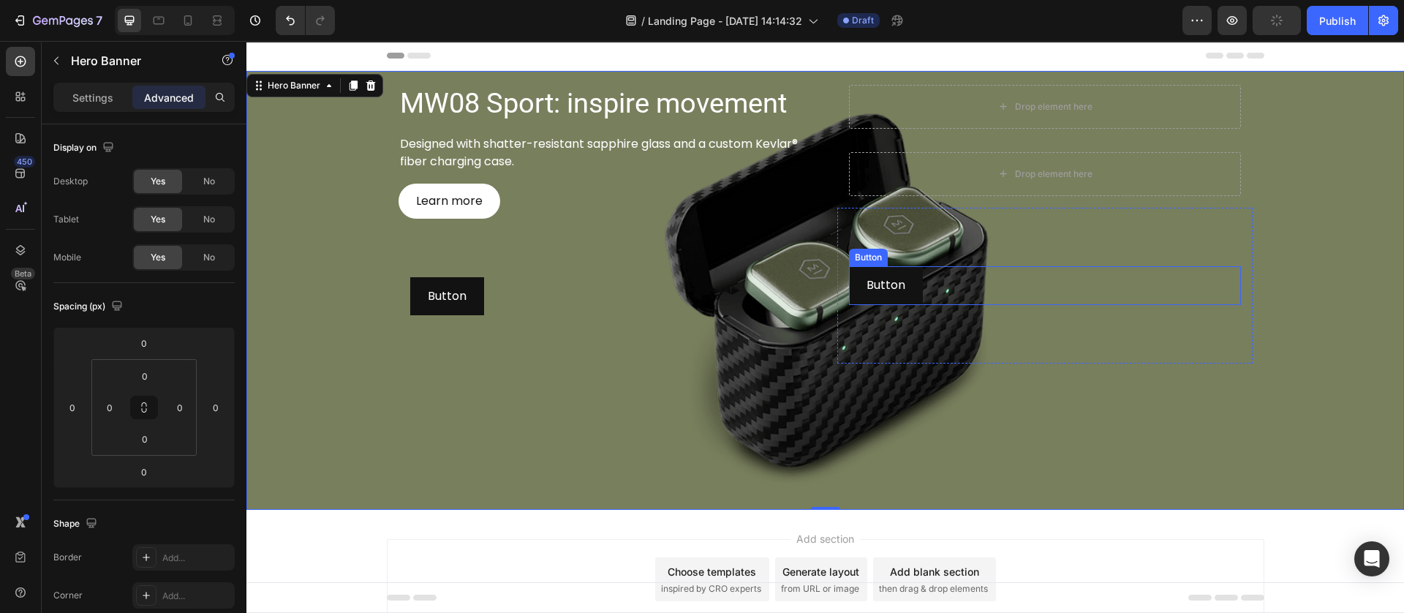
click at [928, 293] on div "Button Button" at bounding box center [1045, 285] width 392 height 39
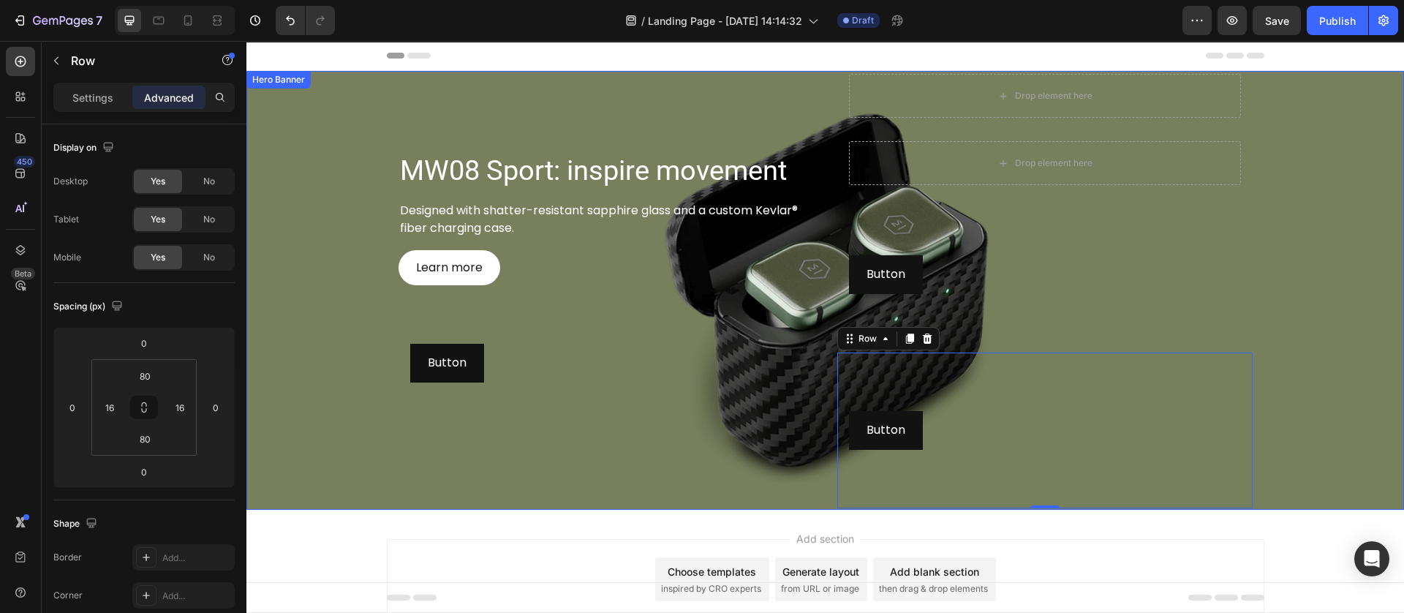
click at [303, 287] on div "Background Image" at bounding box center [824, 290] width 1157 height 439
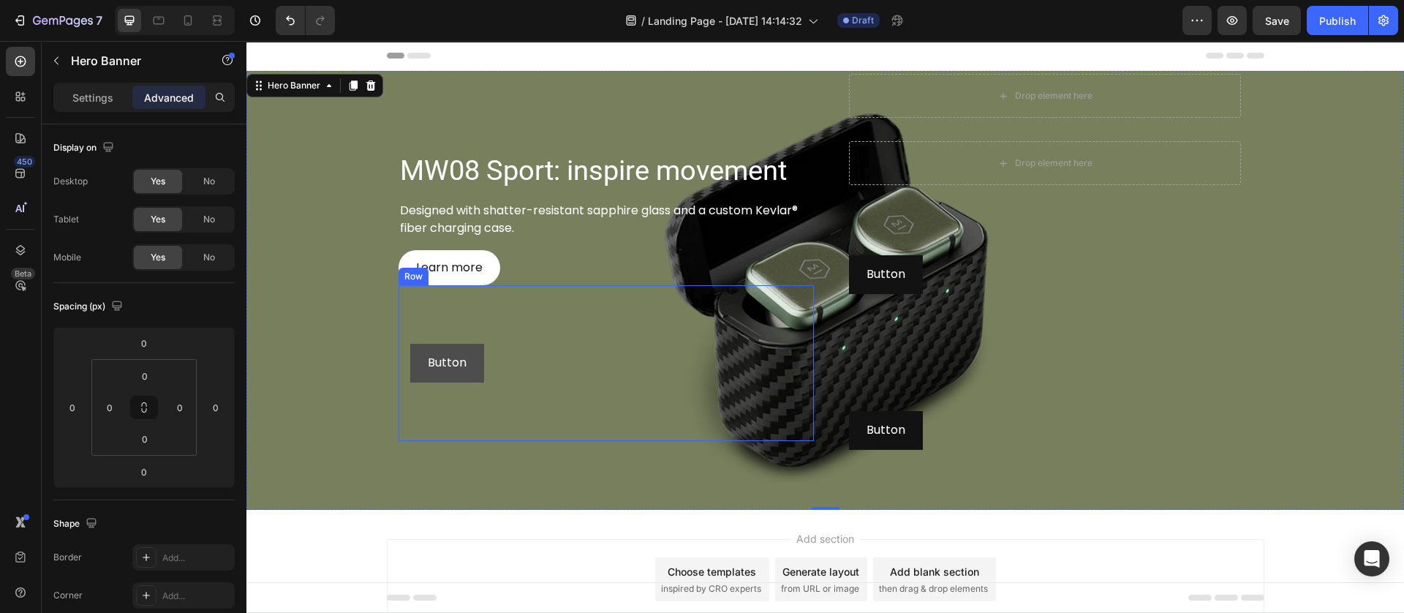
click at [467, 370] on button "Button" at bounding box center [447, 363] width 74 height 39
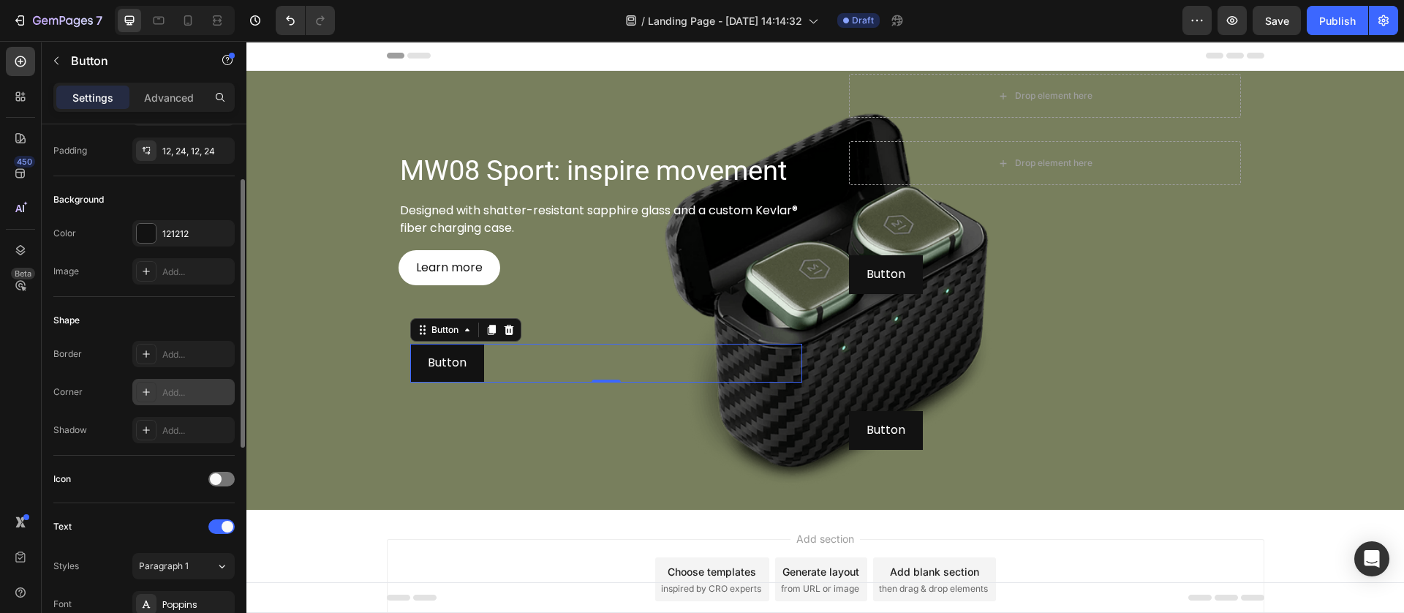
scroll to position [328, 0]
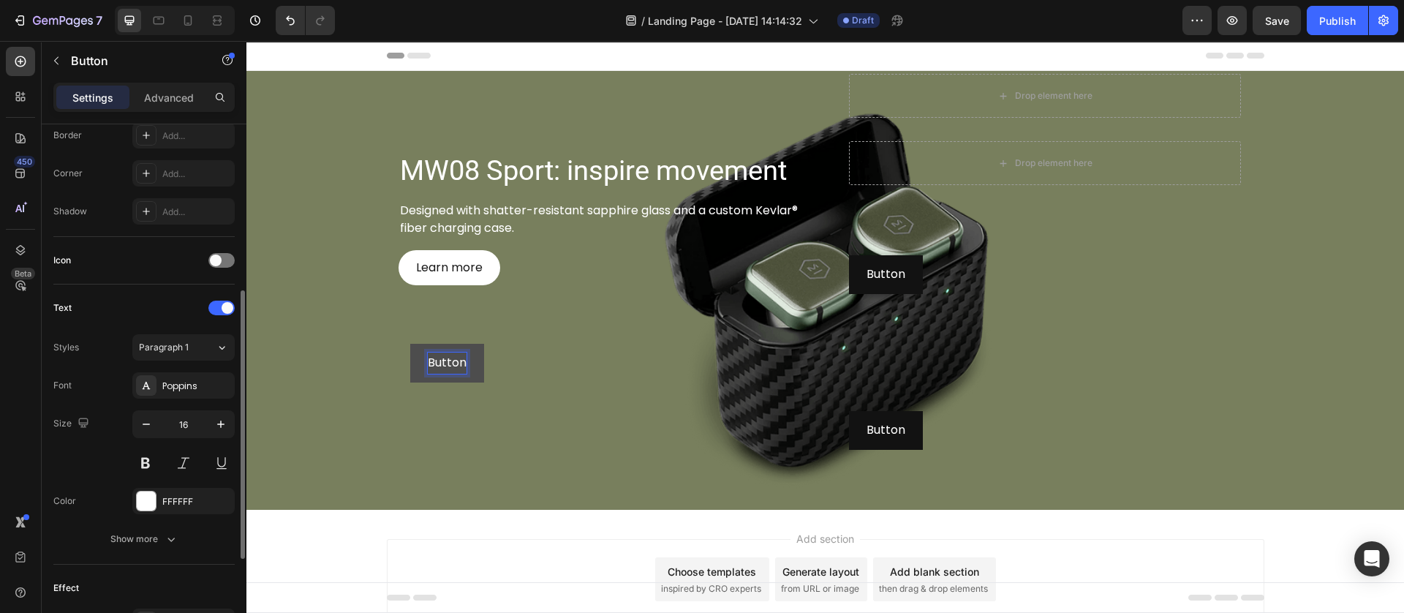
click at [445, 360] on p "Button" at bounding box center [447, 362] width 39 height 21
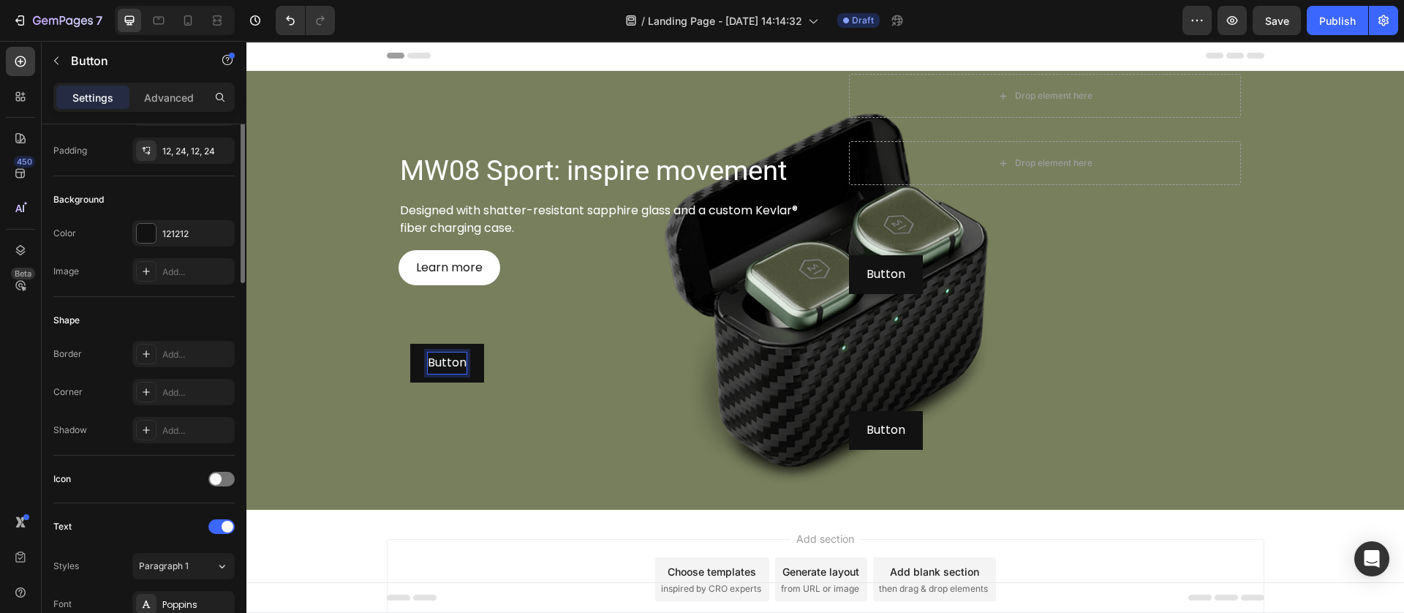
scroll to position [0, 0]
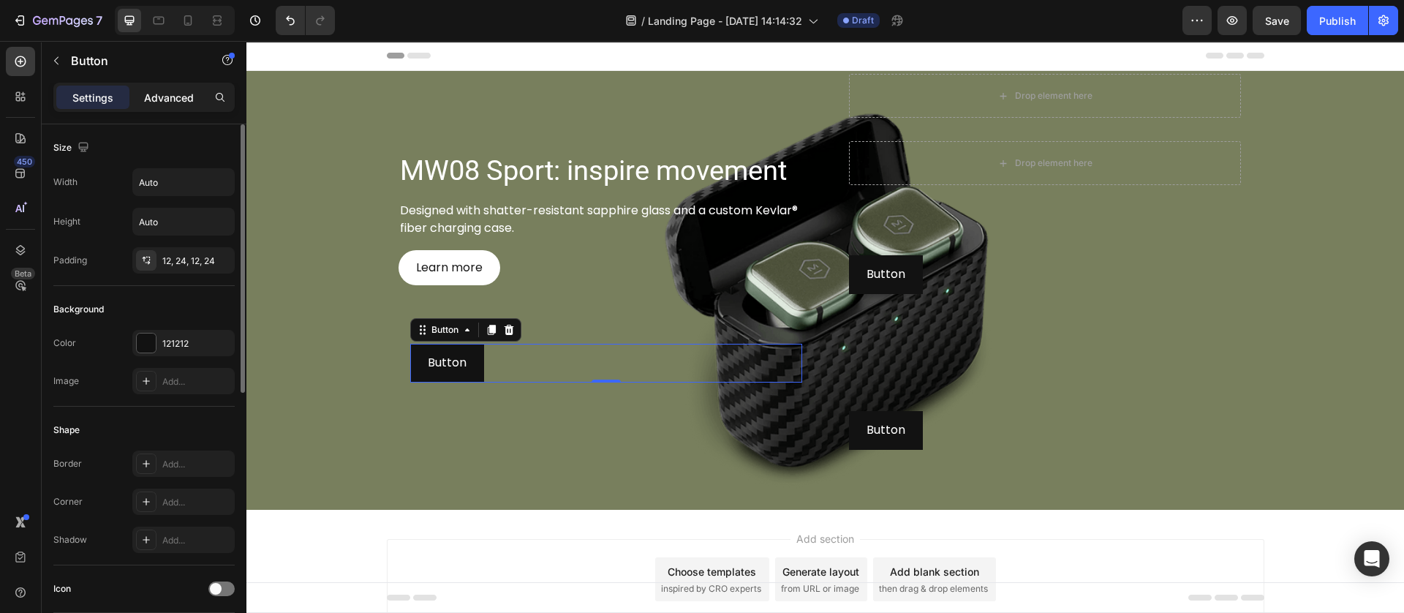
click at [163, 95] on p "Advanced" at bounding box center [169, 97] width 50 height 15
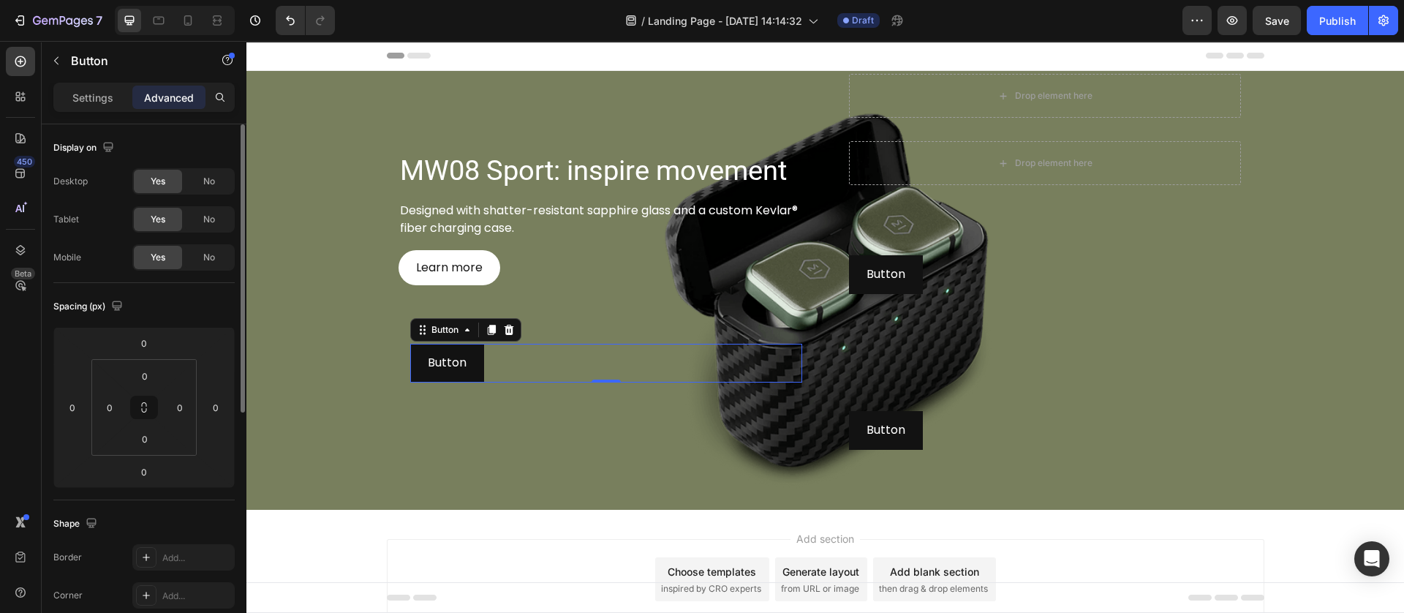
click at [102, 97] on p "Settings" at bounding box center [92, 97] width 41 height 15
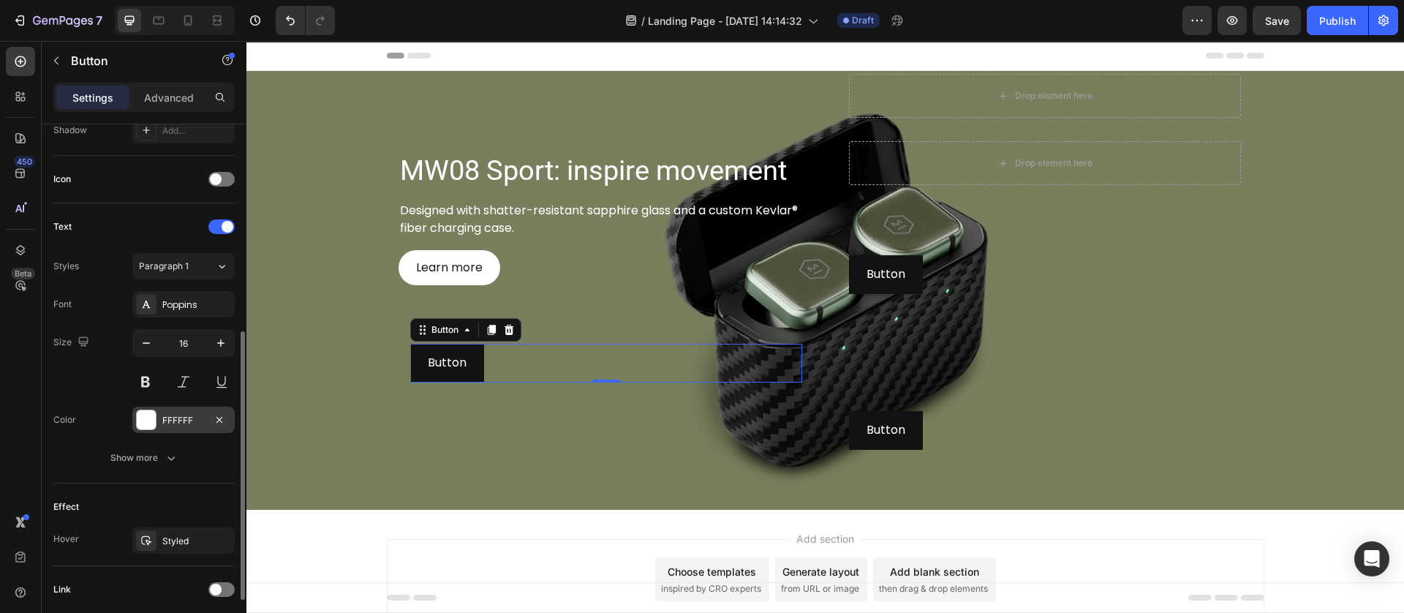
scroll to position [519, 0]
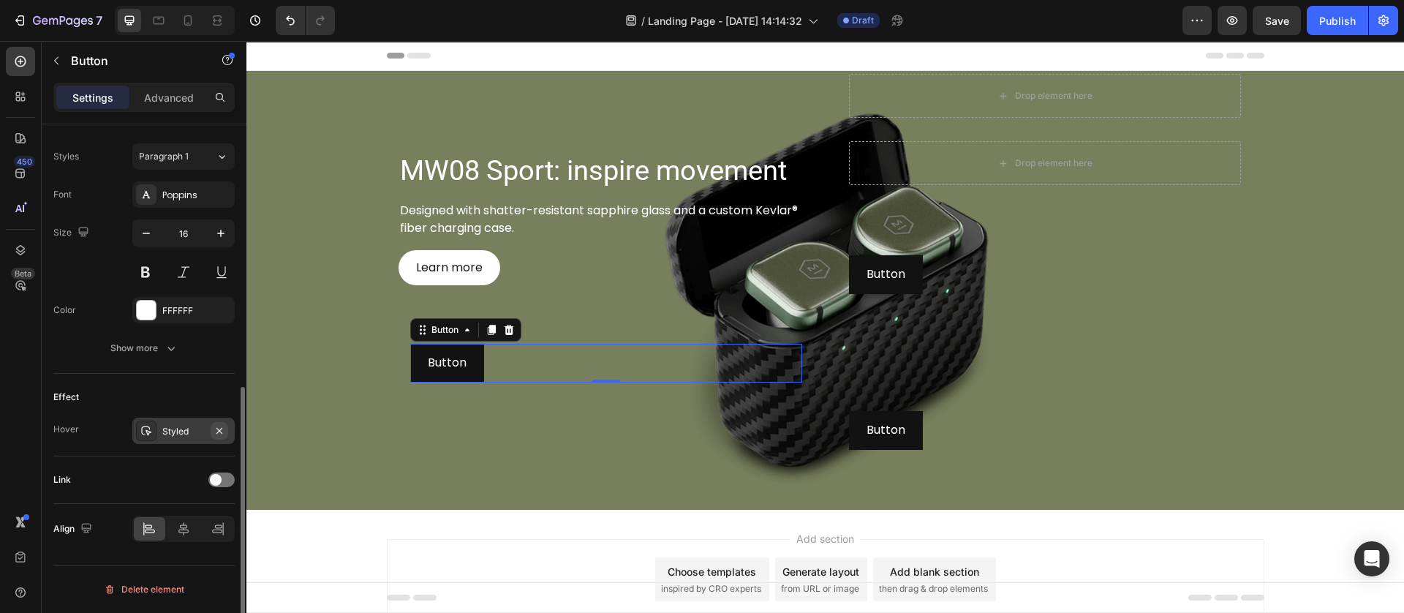
click at [221, 430] on icon "button" at bounding box center [219, 431] width 12 height 12
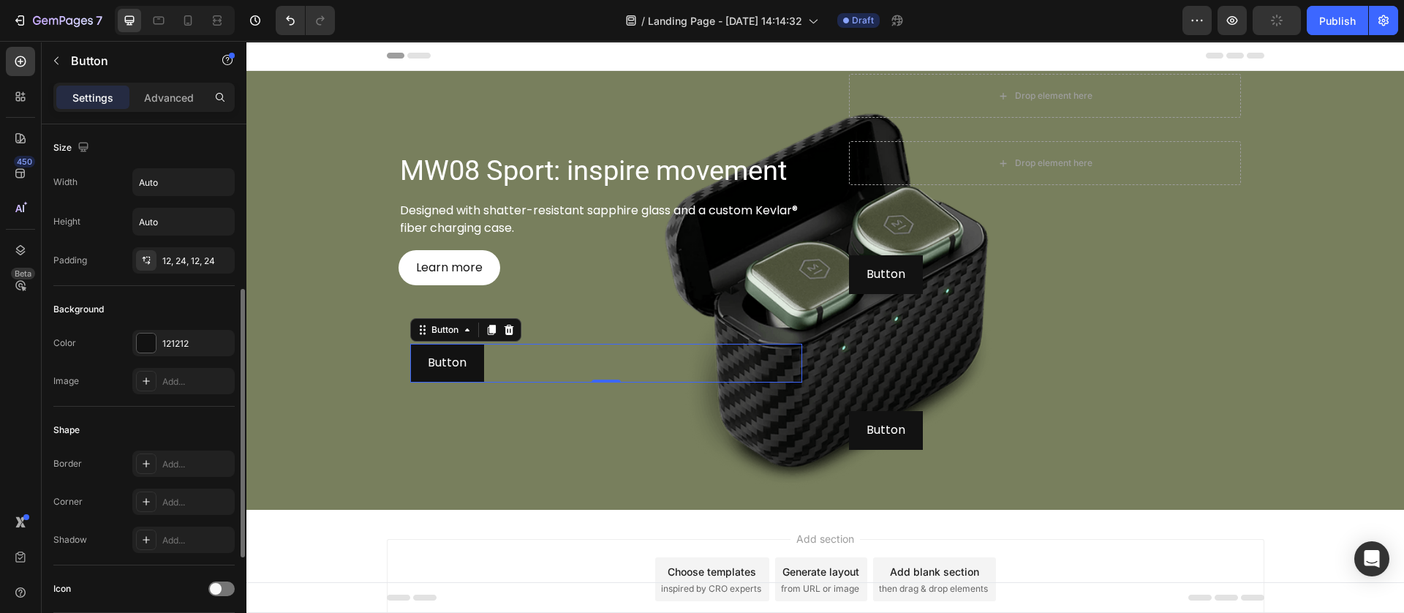
scroll to position [110, 0]
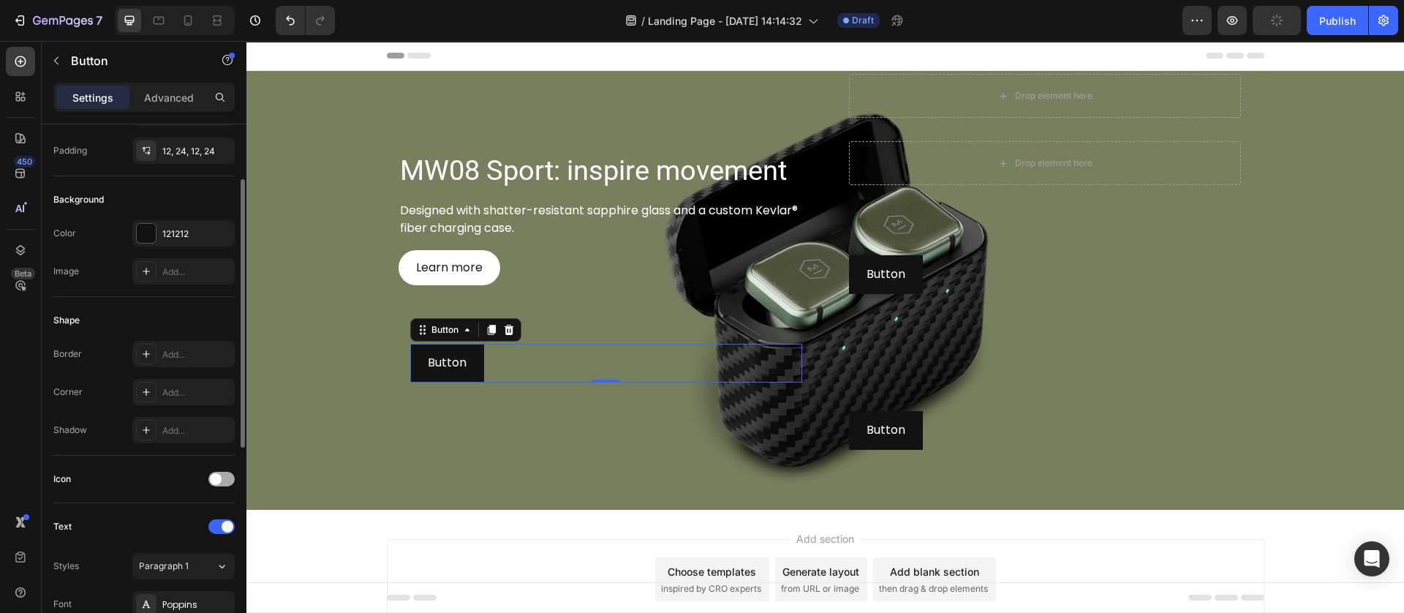
click at [222, 477] on div at bounding box center [221, 479] width 26 height 15
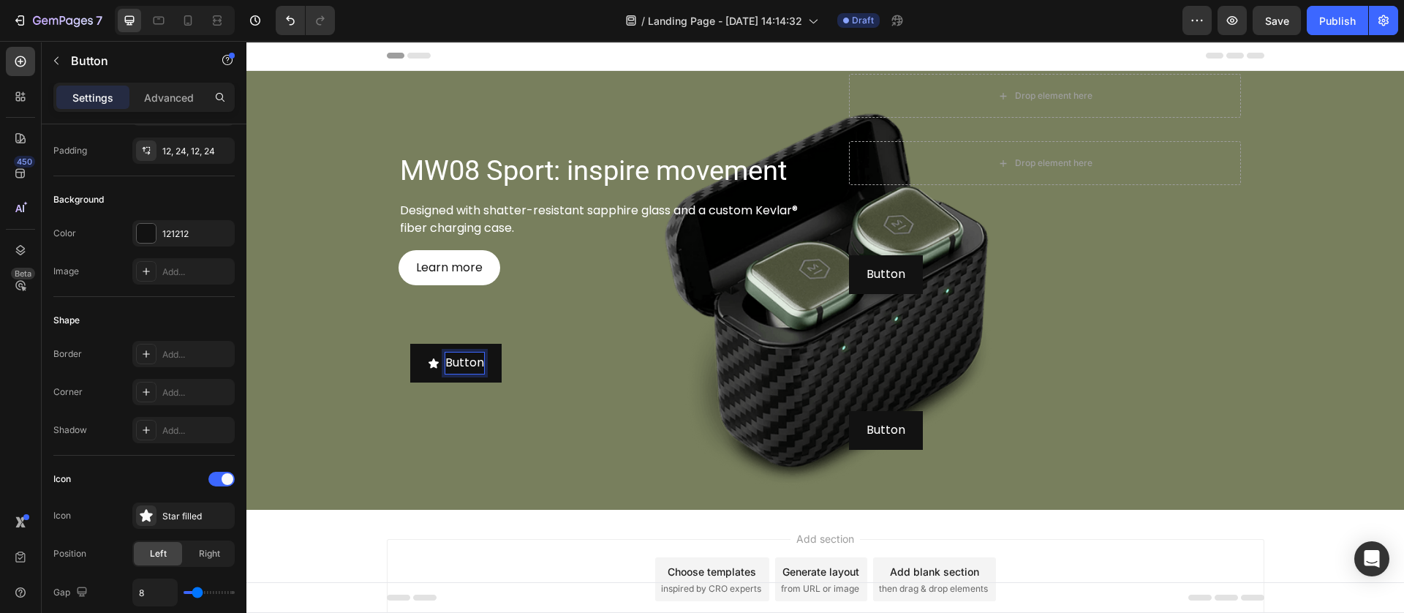
click at [472, 359] on p "Button" at bounding box center [464, 362] width 39 height 21
click at [428, 366] on icon at bounding box center [434, 363] width 12 height 12
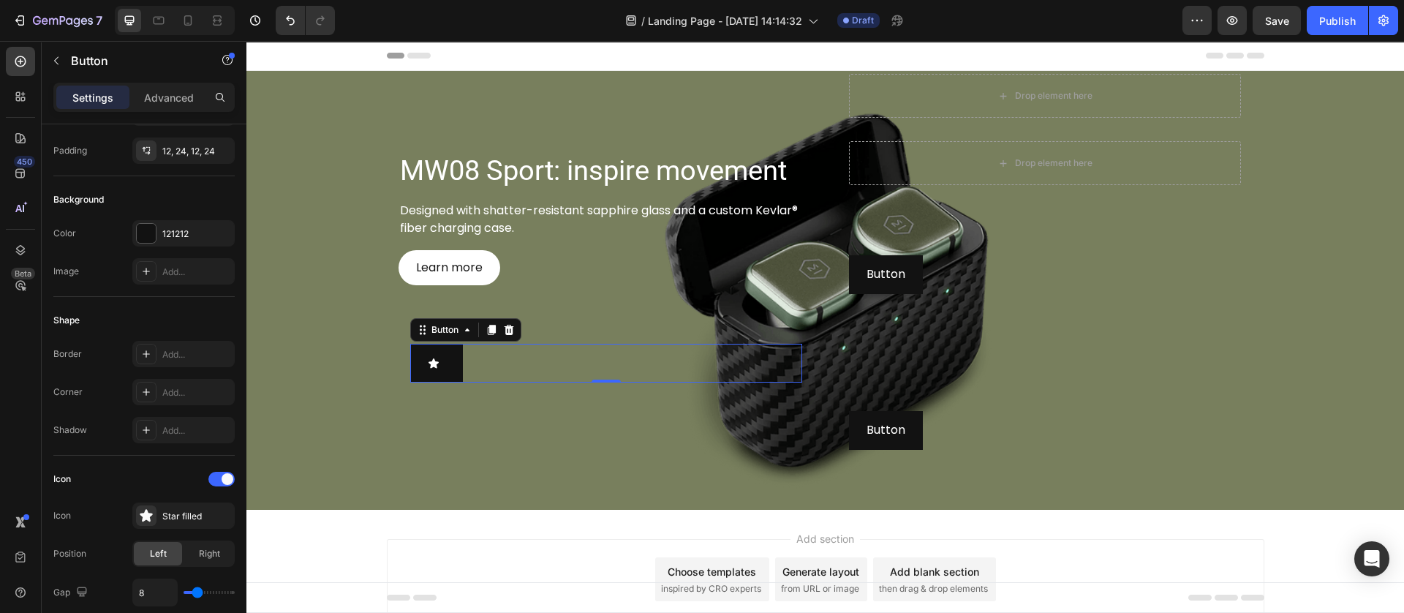
click at [415, 366] on button at bounding box center [436, 363] width 53 height 39
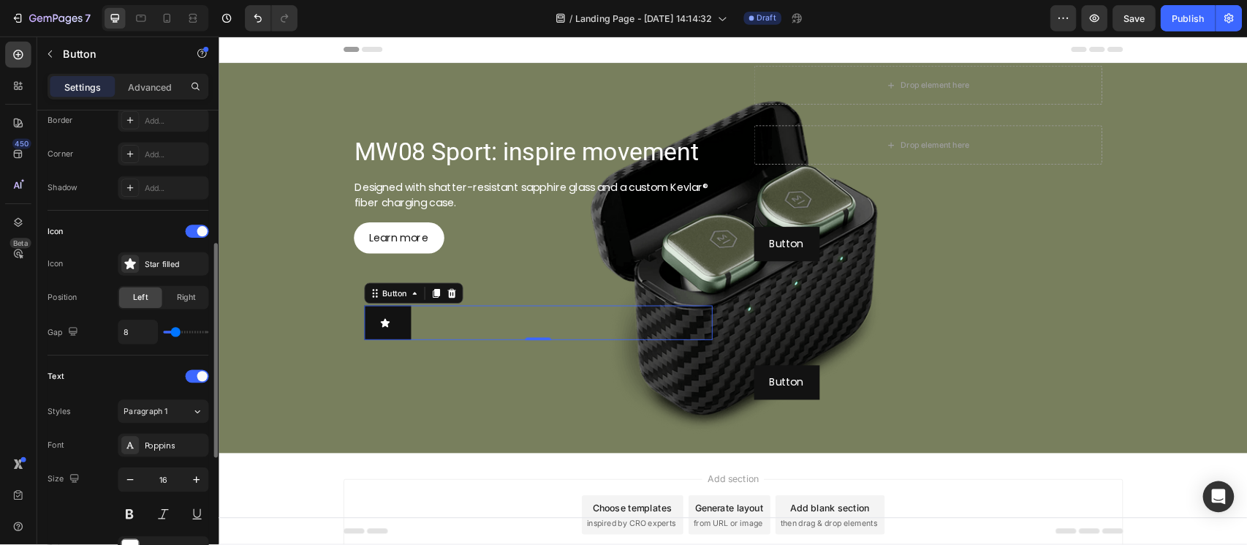
scroll to position [439, 0]
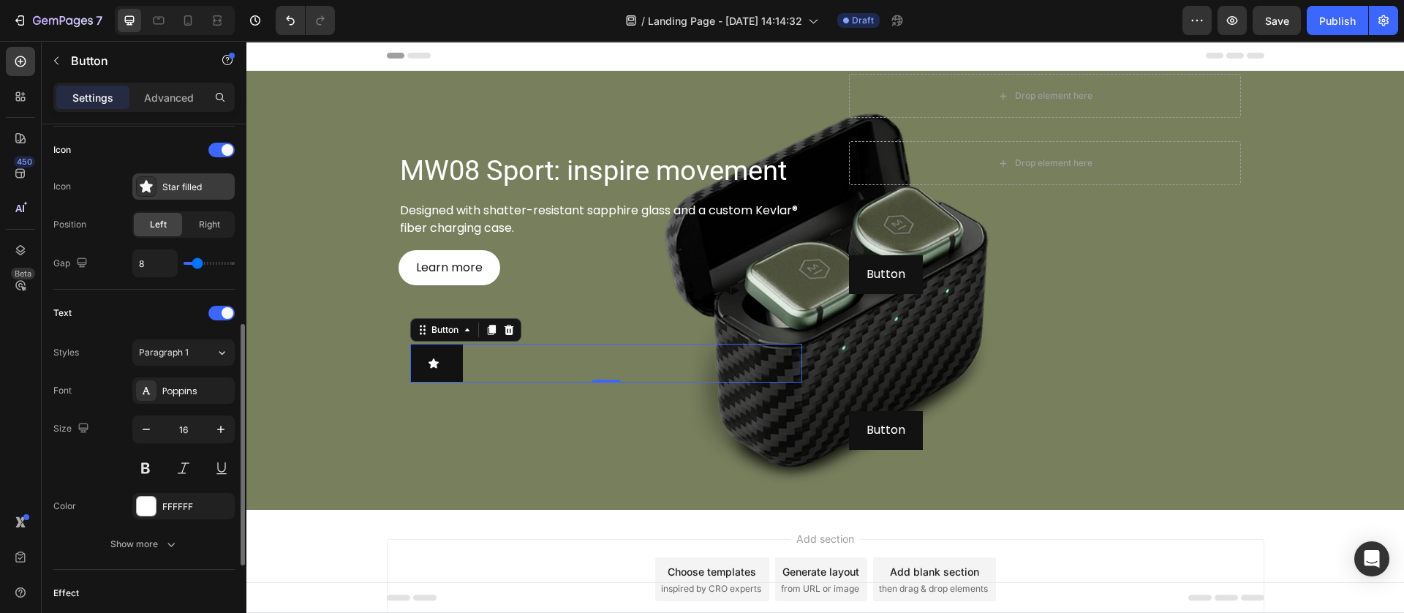
click at [163, 186] on div "Star filled" at bounding box center [196, 187] width 69 height 13
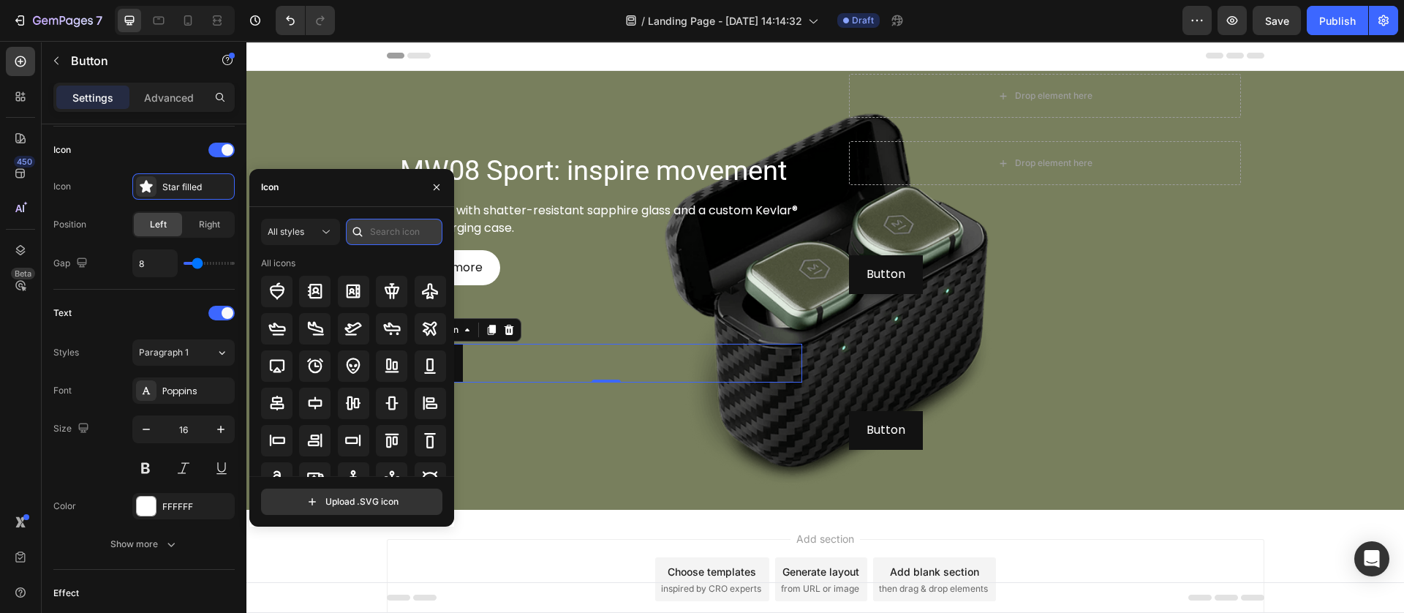
click at [372, 232] on input "text" at bounding box center [394, 232] width 97 height 26
type input "+"
click at [421, 322] on icon at bounding box center [430, 328] width 18 height 18
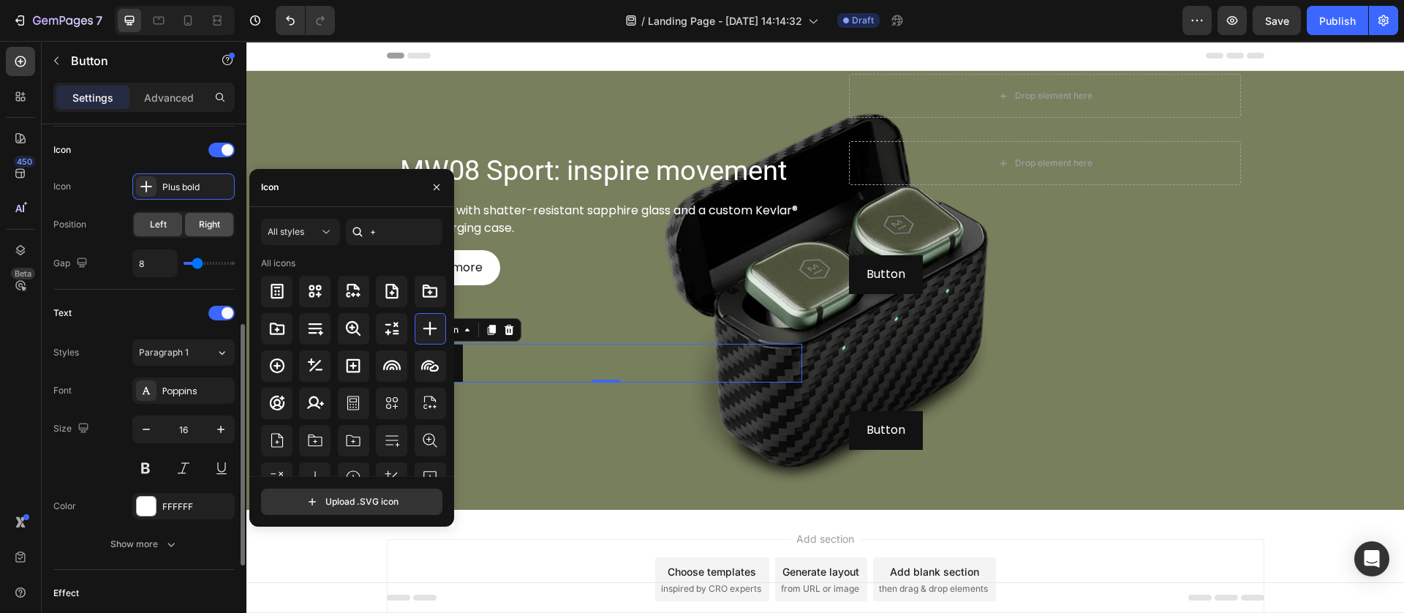
click at [201, 228] on span "Right" at bounding box center [209, 224] width 21 height 13
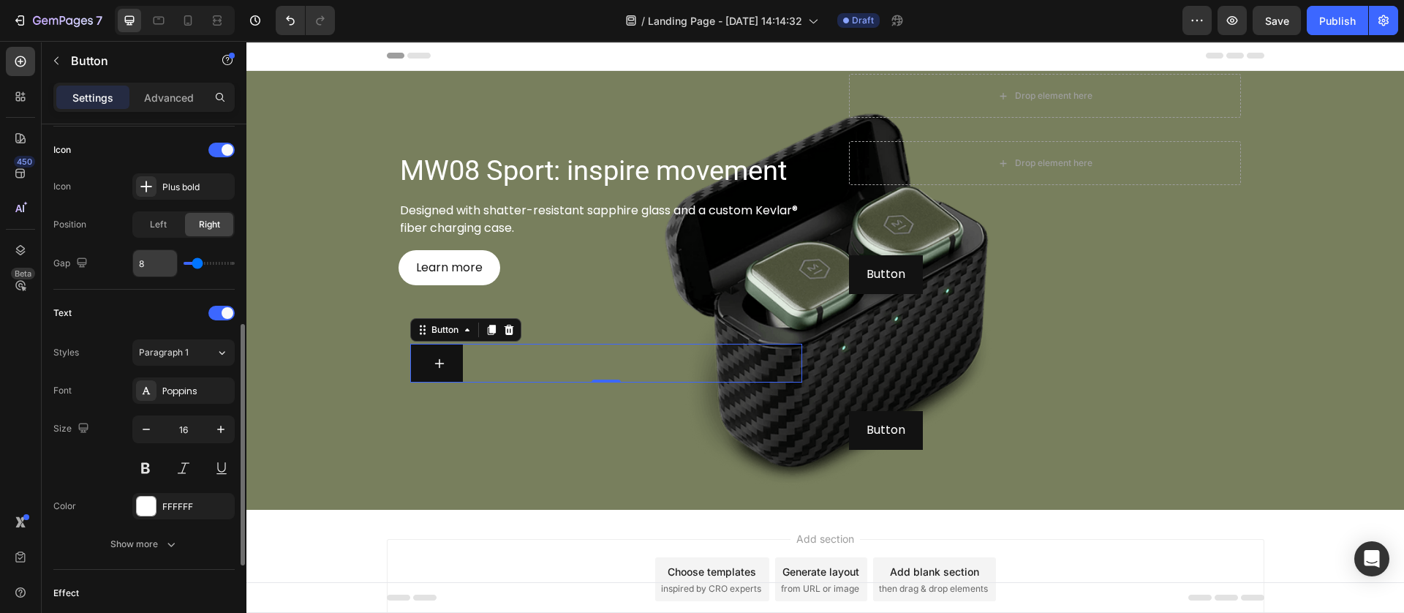
click at [159, 265] on input "8" at bounding box center [155, 263] width 44 height 26
type input "0"
click at [143, 292] on div "Text Styles Paragraph 1 Font Poppins Size 16 Color FFFFFF Show more" at bounding box center [143, 430] width 181 height 280
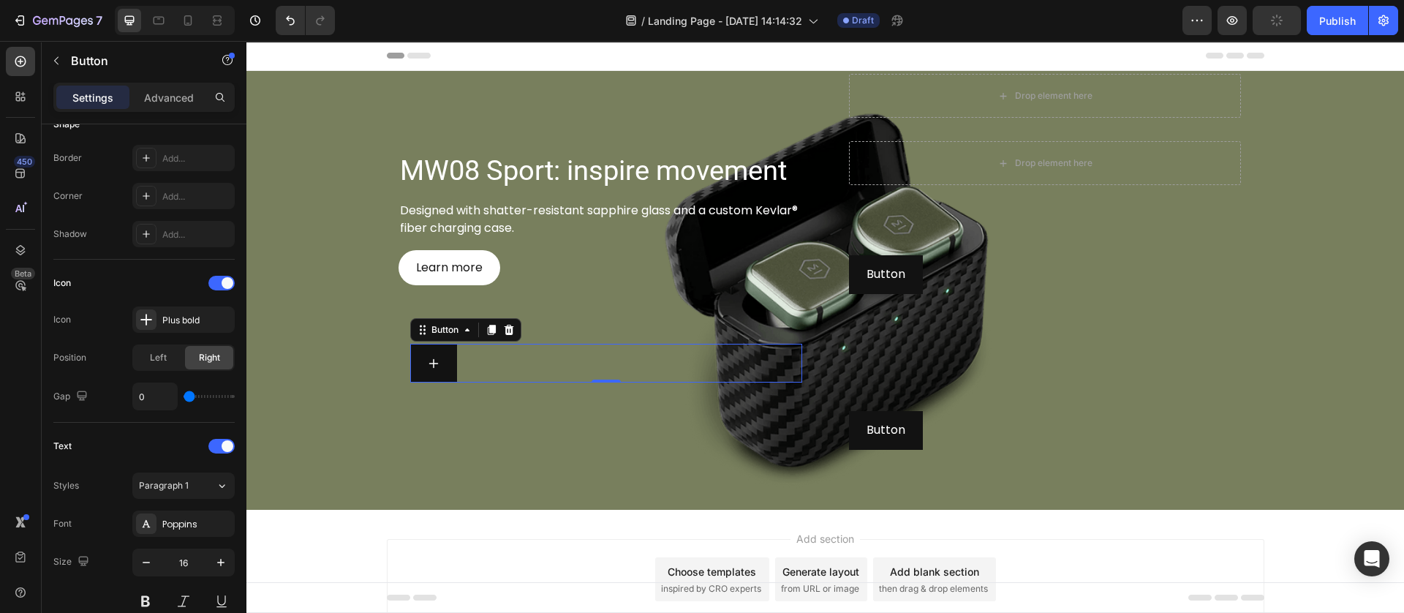
scroll to position [0, 0]
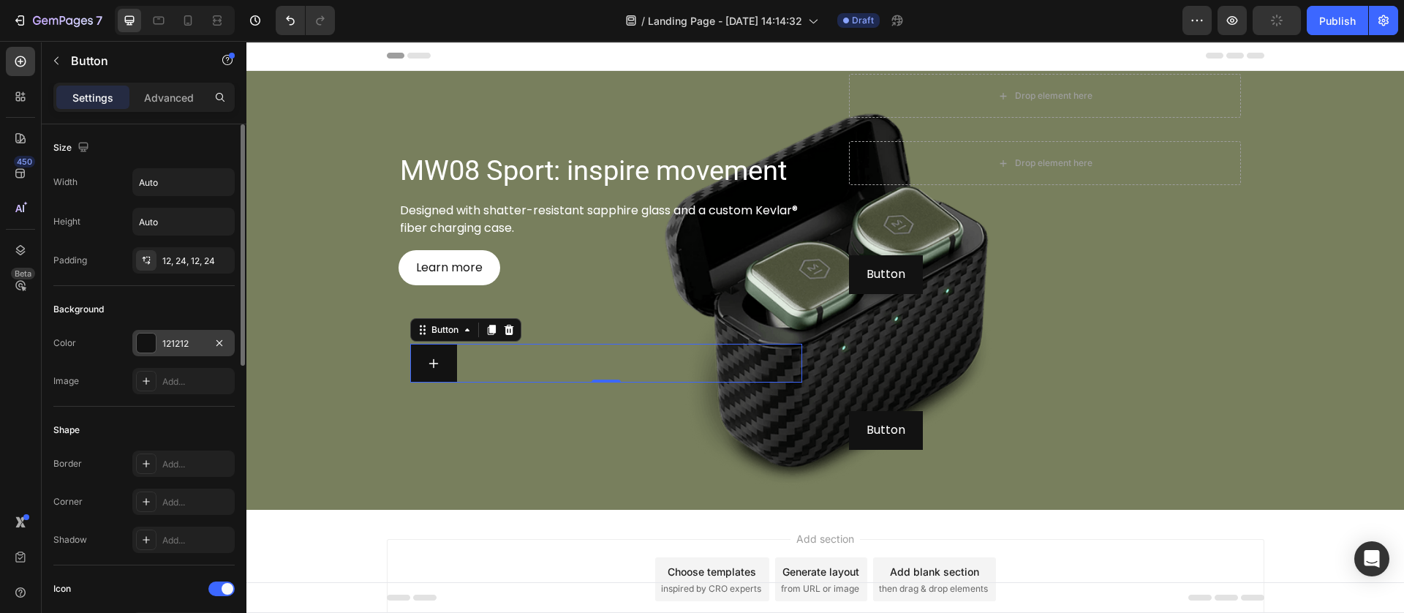
click at [145, 345] on div at bounding box center [146, 342] width 19 height 19
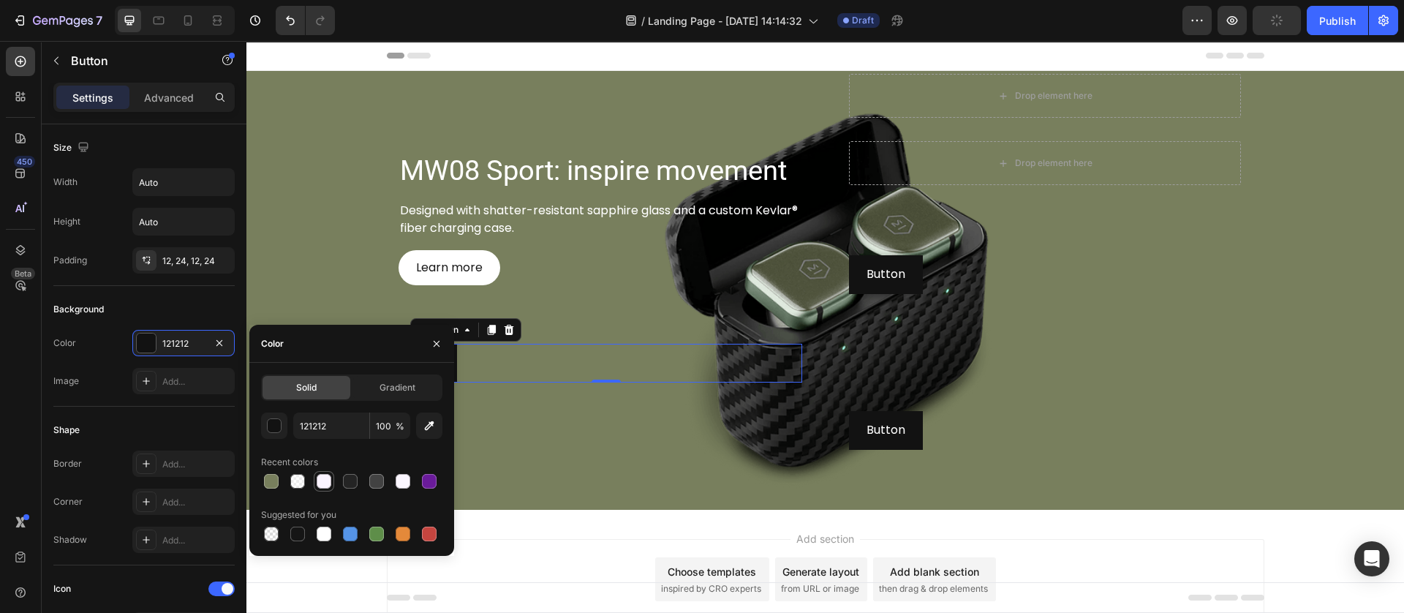
click at [324, 482] on div at bounding box center [324, 481] width 15 height 15
type input "FBF4FF"
click at [630, 482] on div "MW08 Sport: inspire movement Heading Designed with shatter-resistant sapphire g…" at bounding box center [605, 291] width 415 height 434
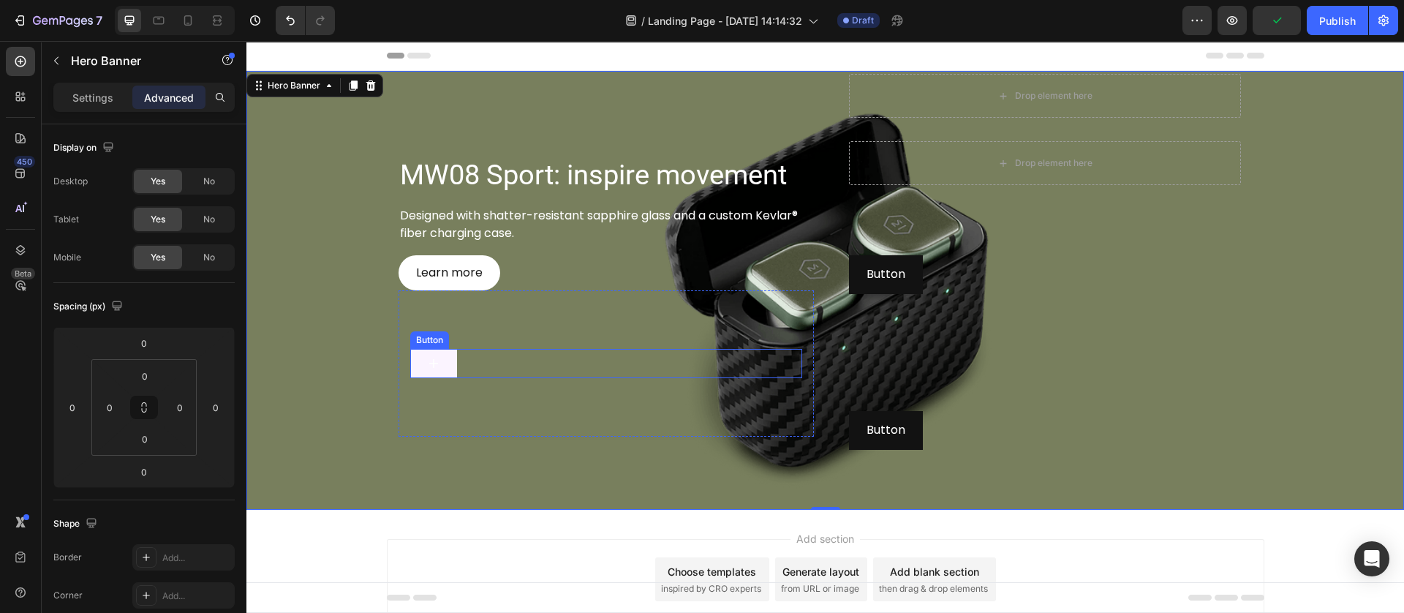
click at [444, 350] on button at bounding box center [433, 363] width 47 height 29
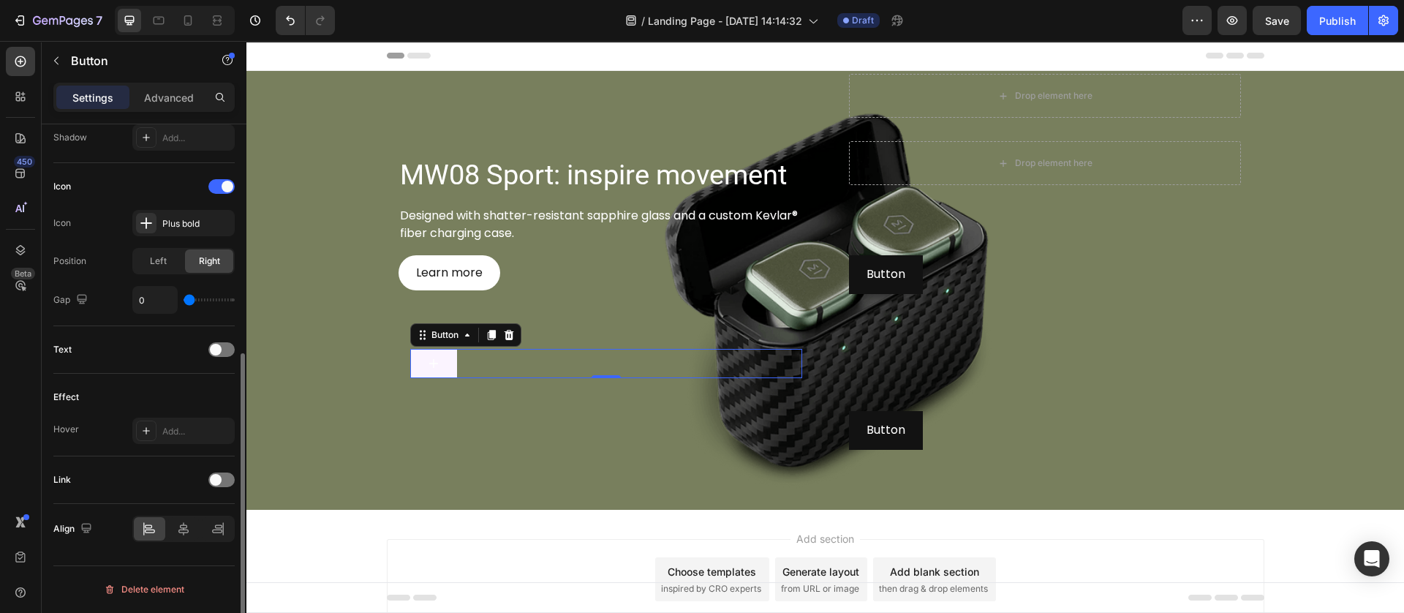
scroll to position [183, 0]
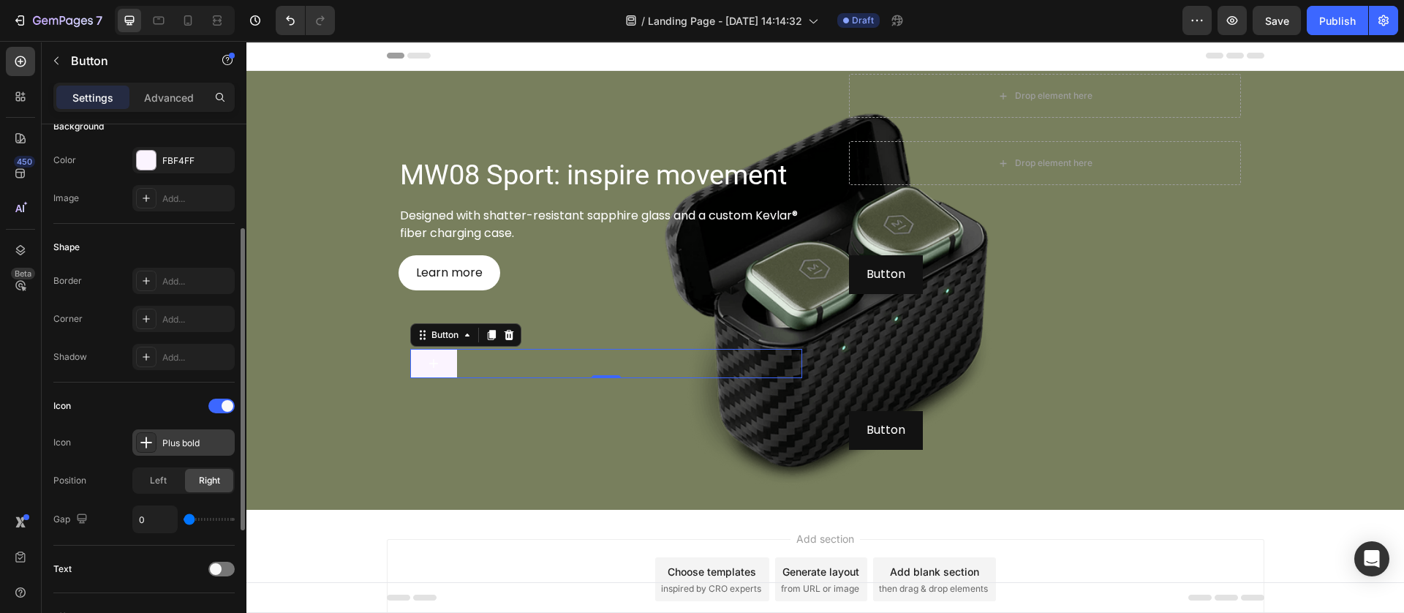
click at [162, 441] on div "Plus bold" at bounding box center [196, 442] width 69 height 13
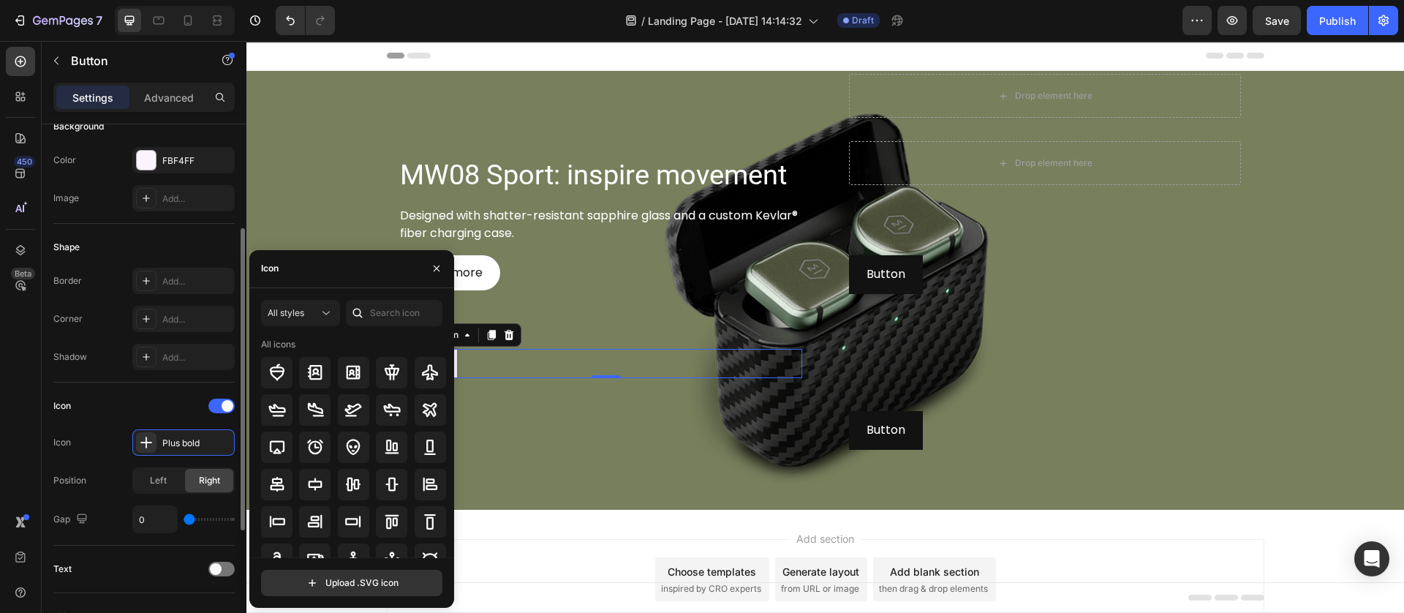
click at [94, 417] on div "Icon" at bounding box center [143, 405] width 181 height 23
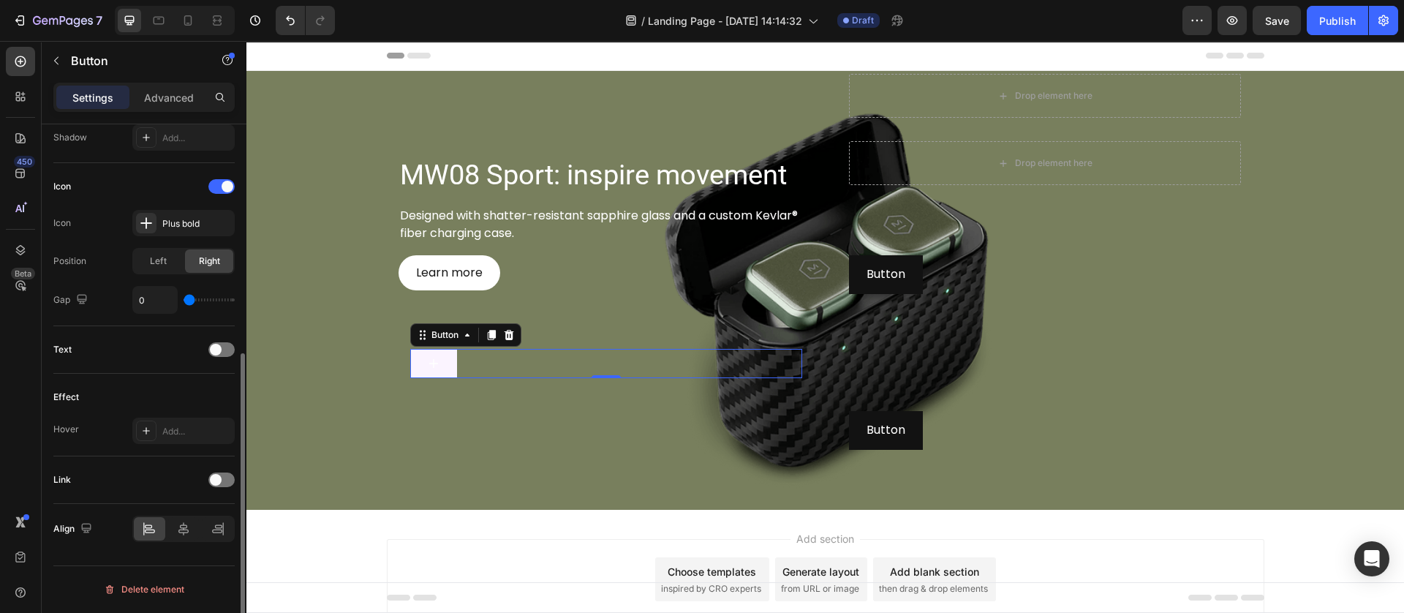
scroll to position [0, 0]
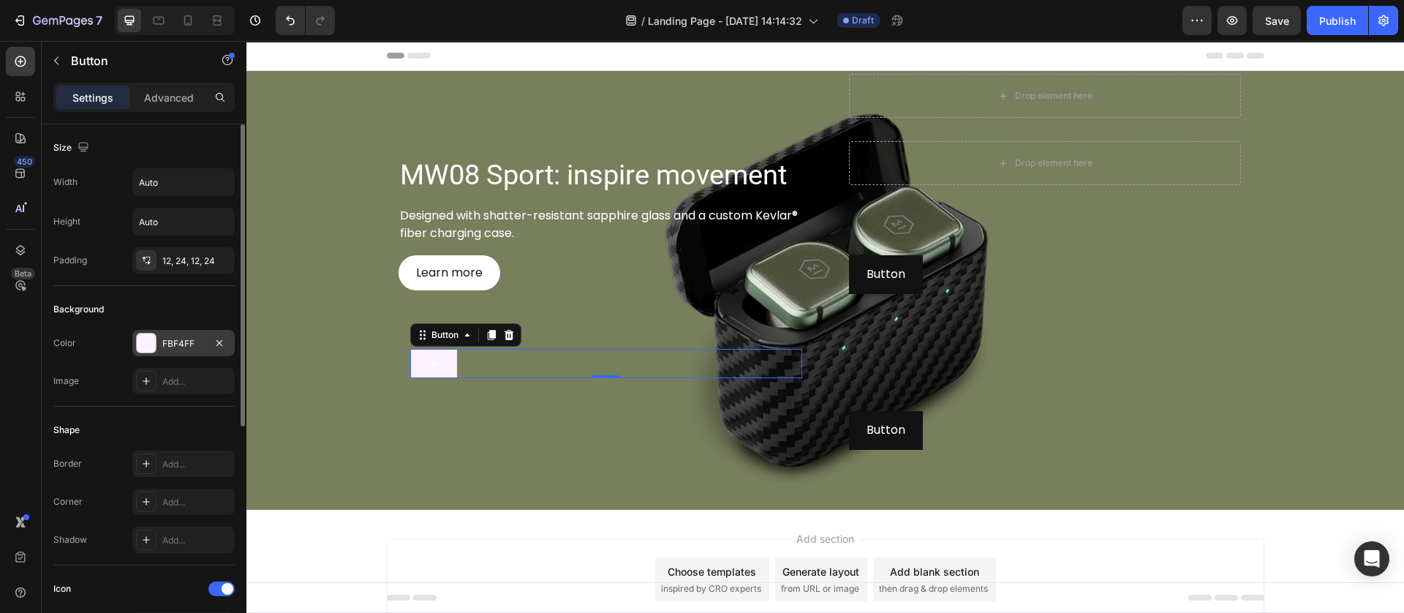
click at [145, 341] on div at bounding box center [146, 342] width 19 height 19
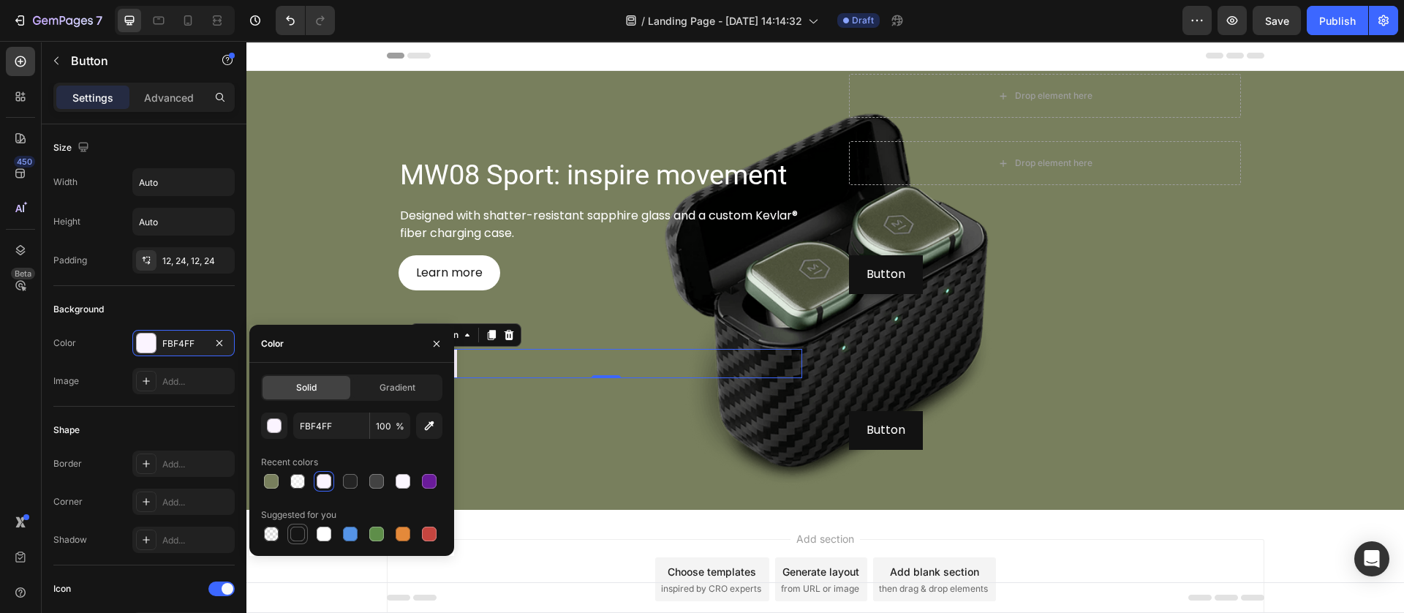
click at [300, 529] on div at bounding box center [297, 533] width 15 height 15
type input "151515"
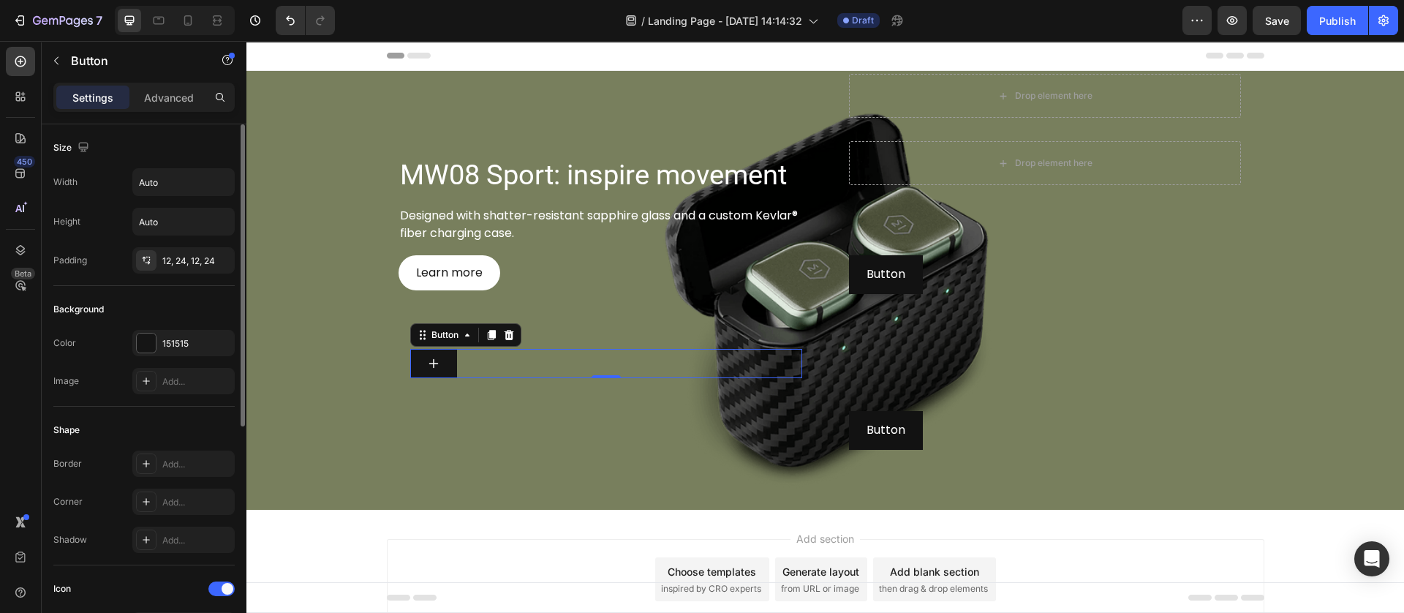
click at [94, 393] on div "Image Add..." at bounding box center [143, 381] width 181 height 26
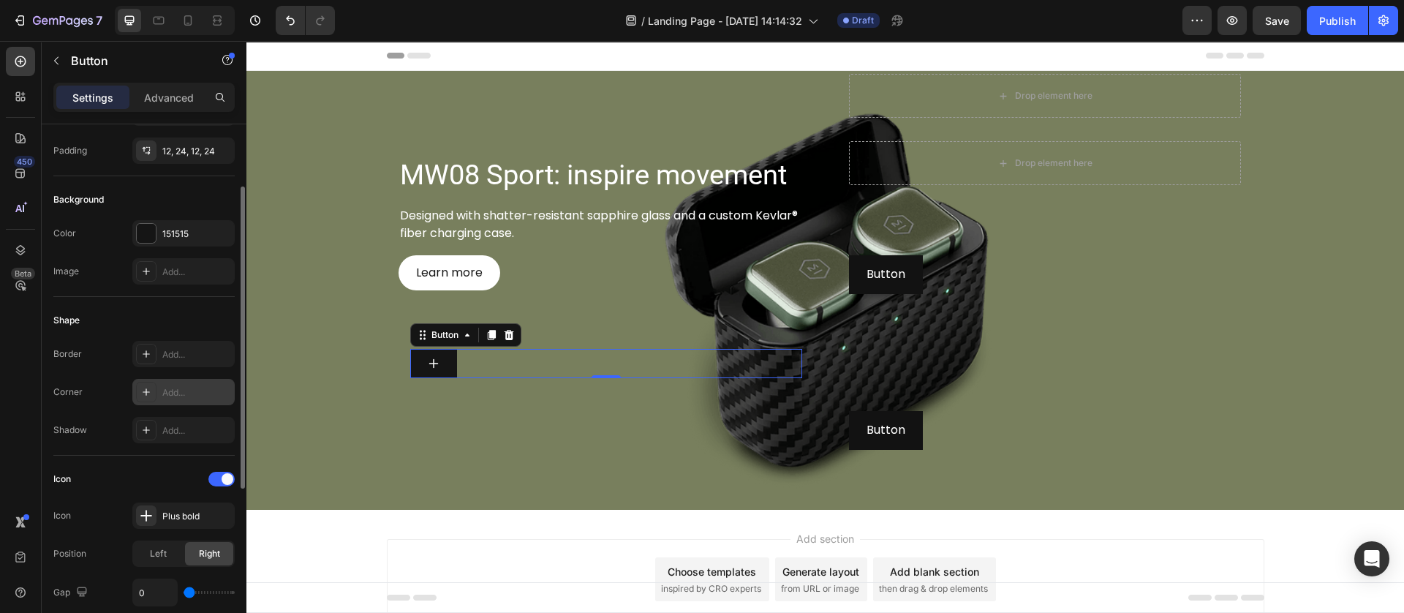
scroll to position [219, 0]
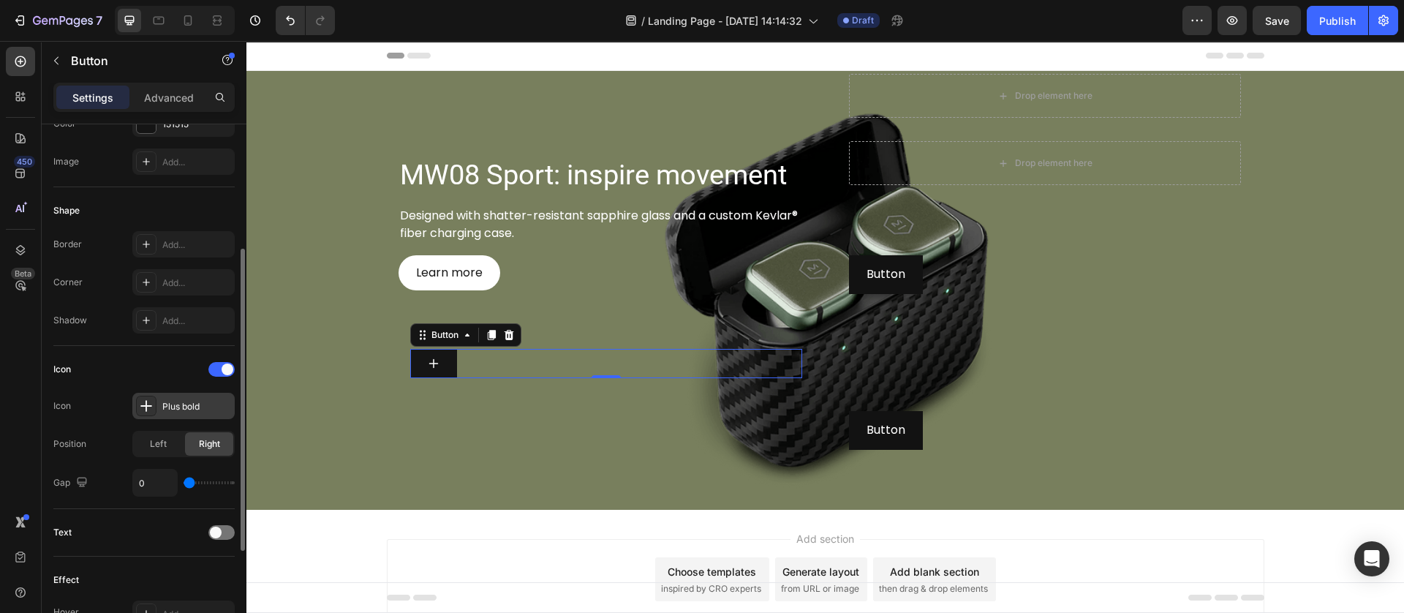
click at [146, 404] on icon at bounding box center [146, 406] width 12 height 12
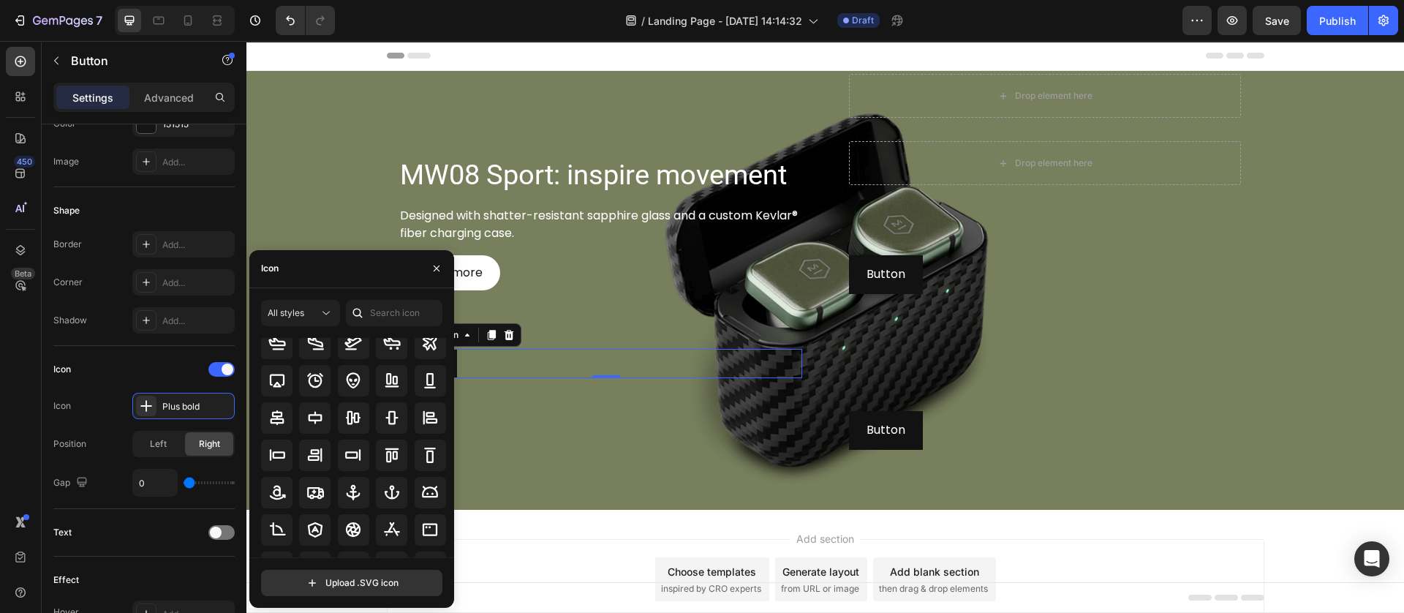
scroll to position [0, 0]
click at [98, 373] on div "Icon" at bounding box center [143, 368] width 181 height 23
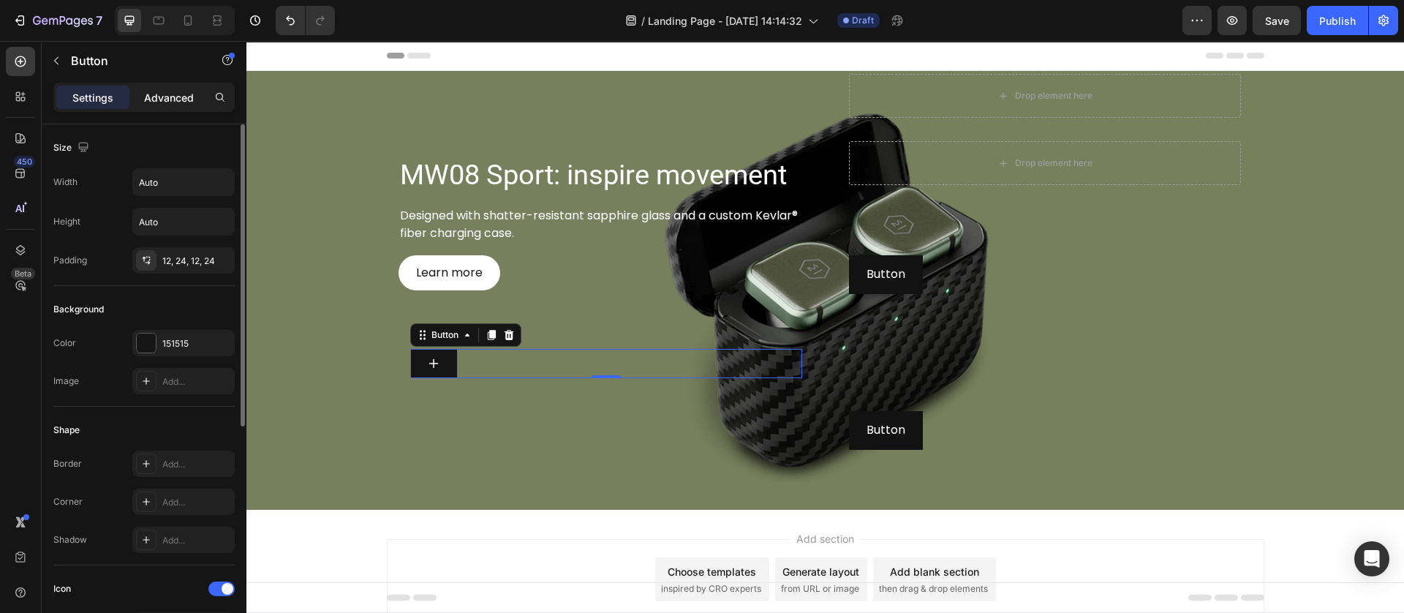
click at [170, 99] on p "Advanced" at bounding box center [169, 97] width 50 height 15
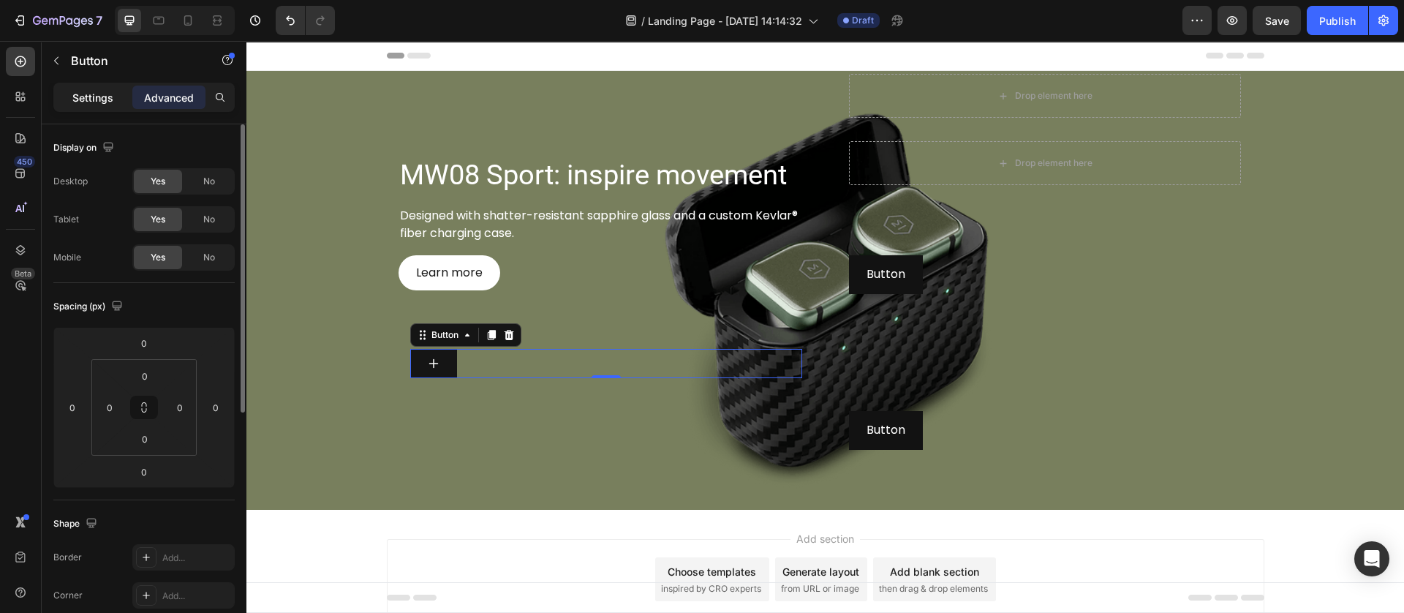
click at [94, 107] on div "Settings" at bounding box center [92, 97] width 73 height 23
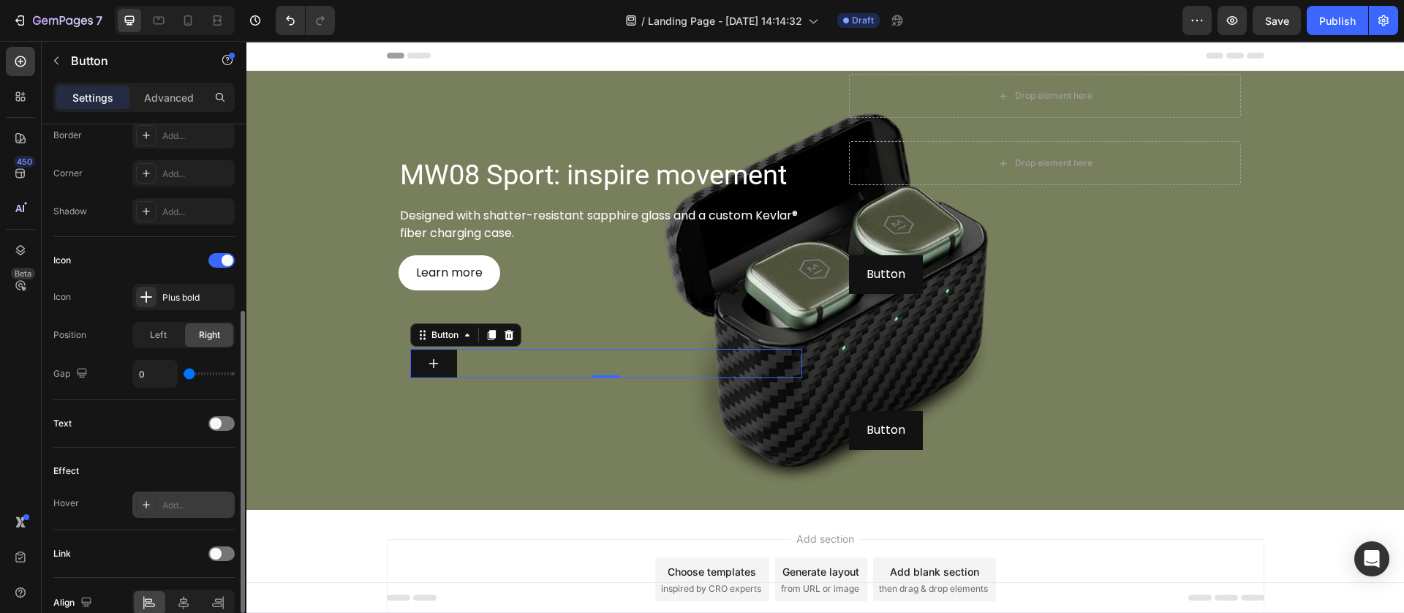
scroll to position [402, 0]
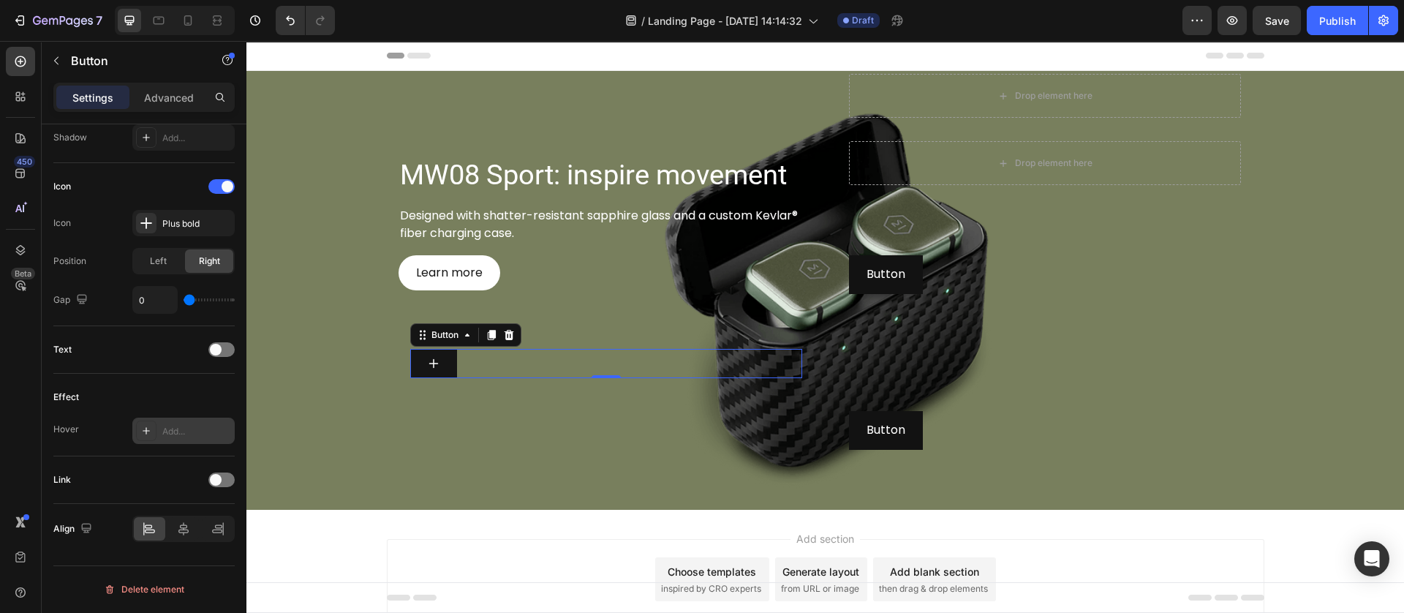
click at [141, 430] on icon at bounding box center [146, 431] width 12 height 12
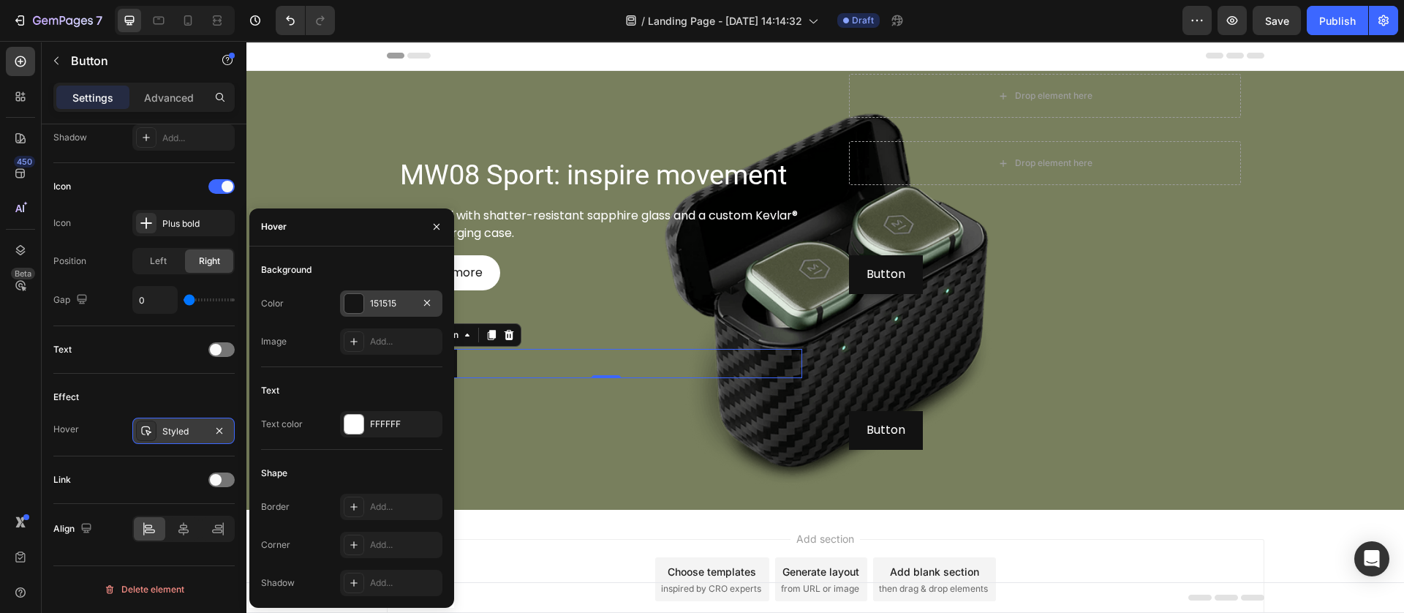
click at [355, 305] on div at bounding box center [353, 303] width 19 height 19
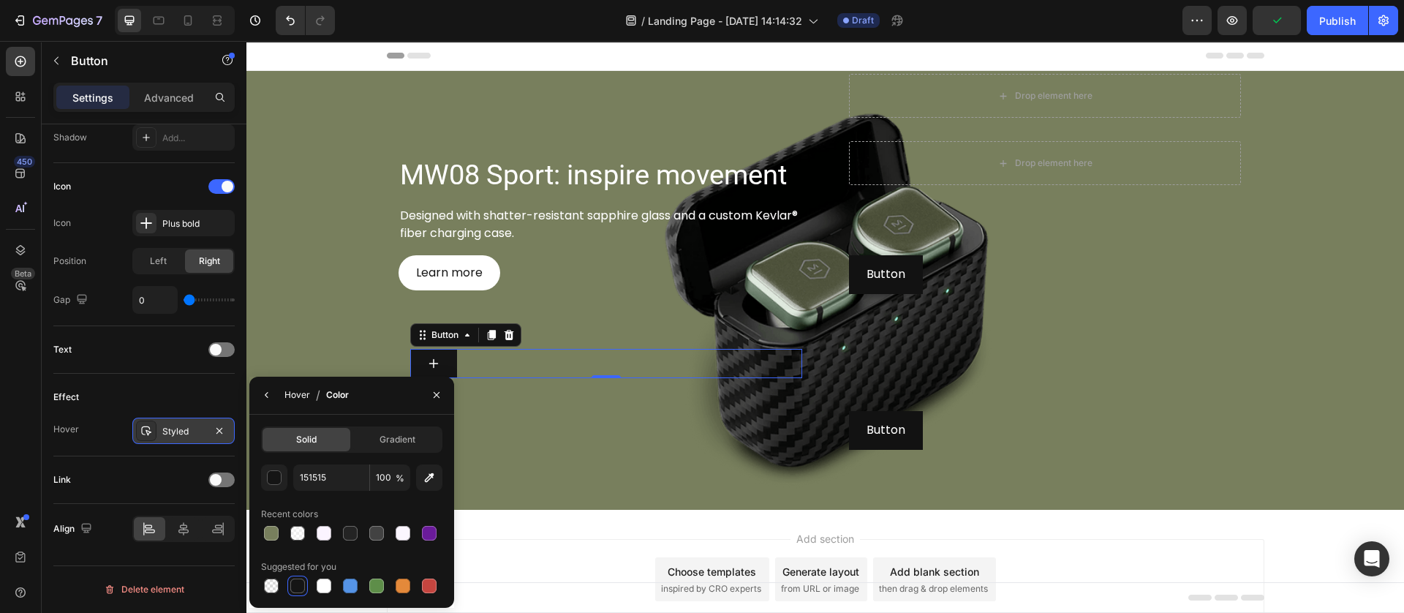
click at [303, 394] on div "Hover" at bounding box center [297, 394] width 26 height 13
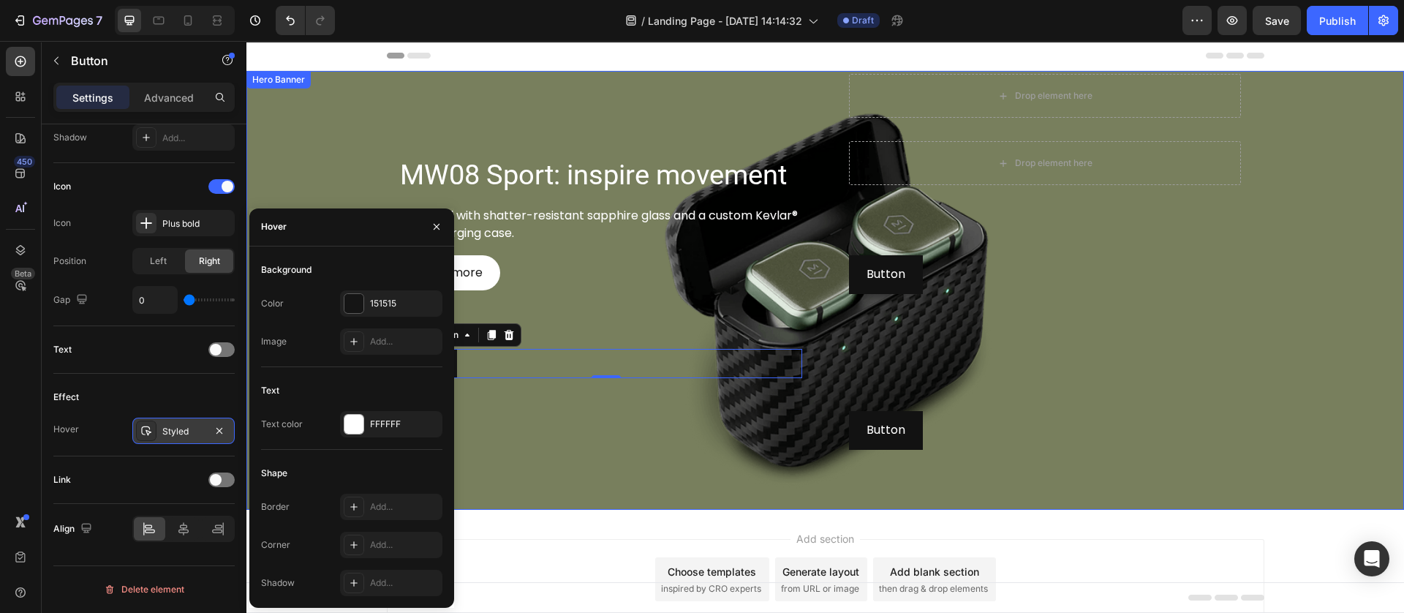
click at [527, 490] on div "MW08 Sport: inspire movement Heading Designed with shatter-resistant sapphire g…" at bounding box center [605, 291] width 415 height 434
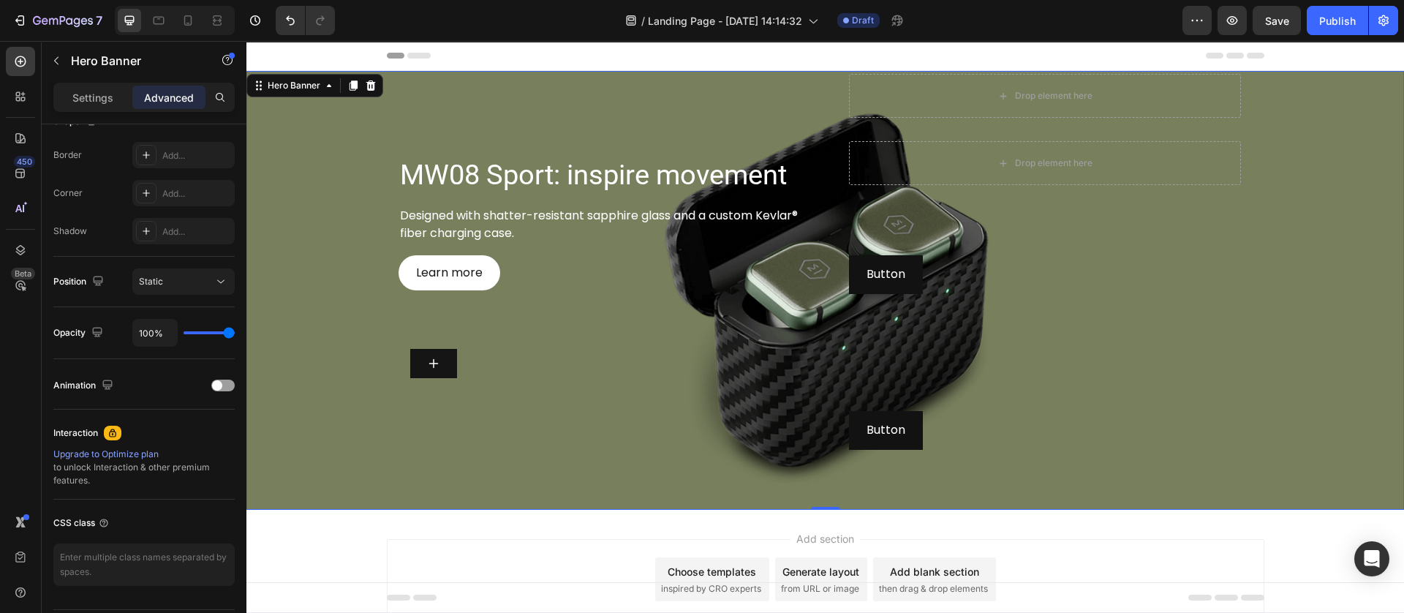
scroll to position [0, 0]
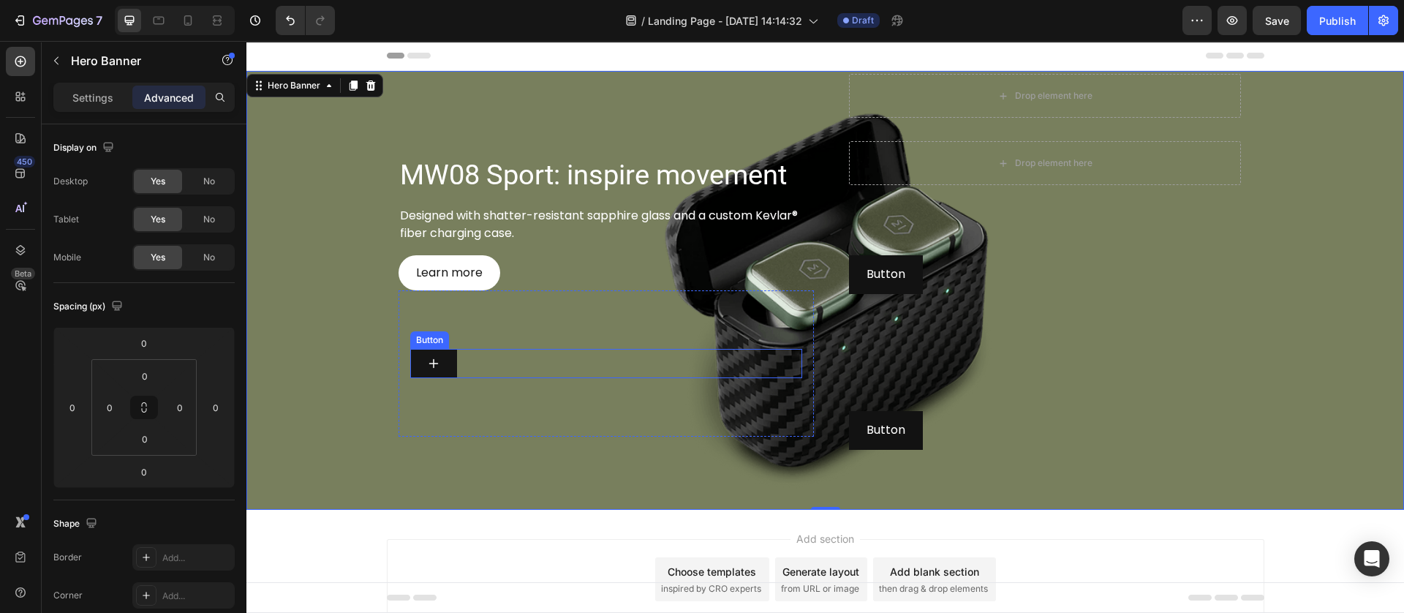
click at [443, 362] on button at bounding box center [433, 363] width 47 height 29
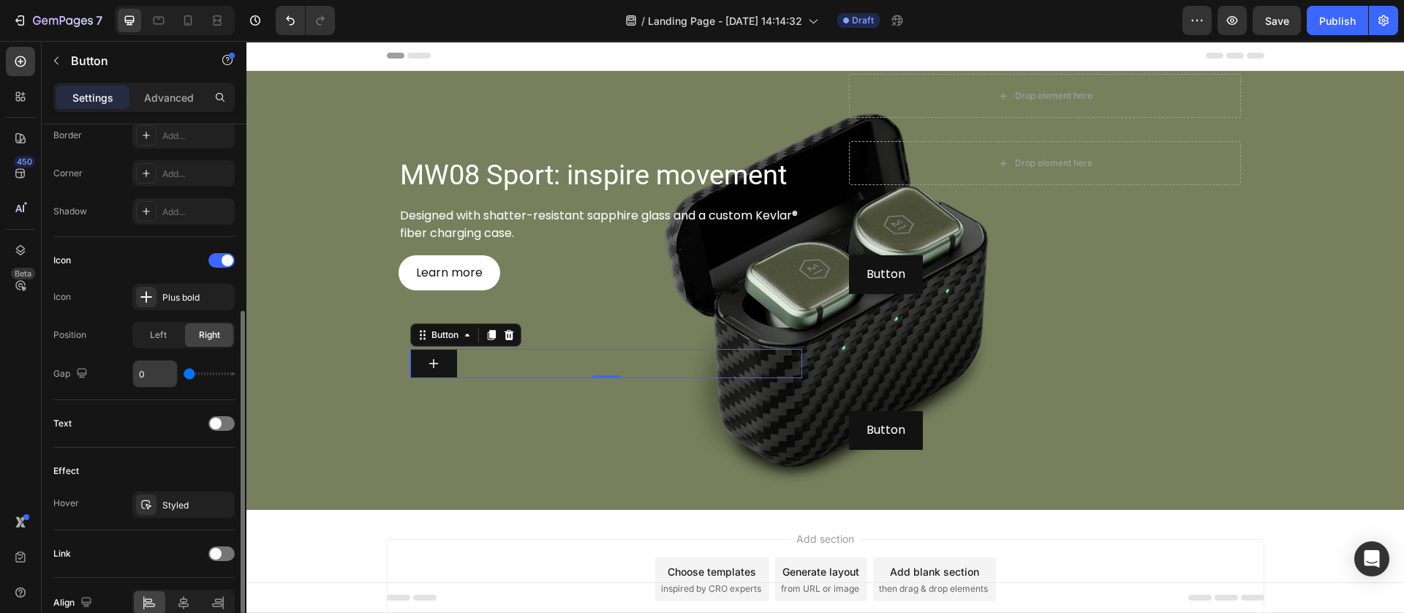
scroll to position [402, 0]
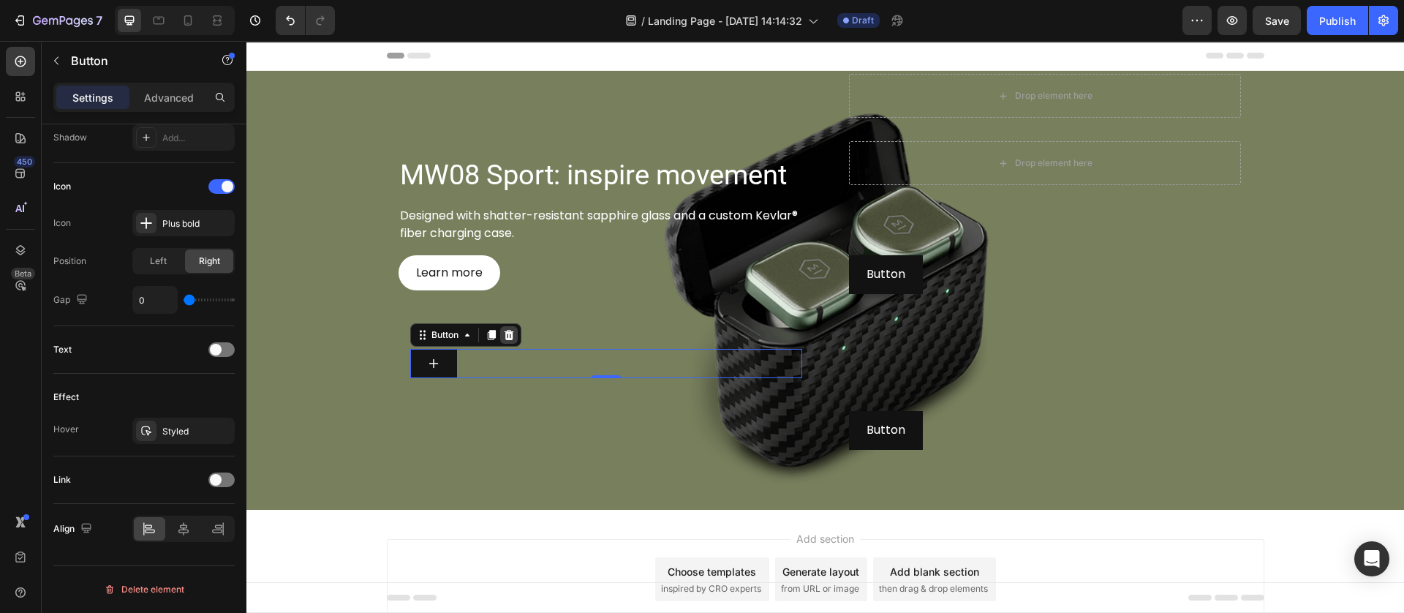
click at [507, 335] on div at bounding box center [509, 335] width 18 height 18
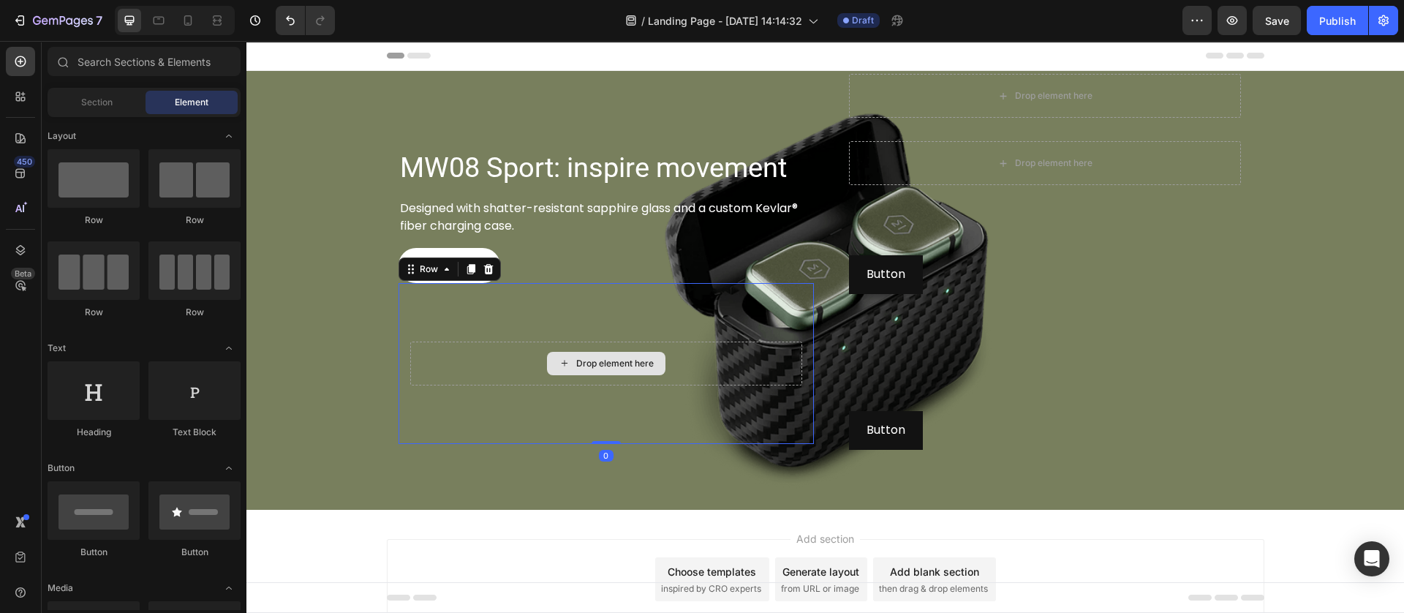
click at [424, 367] on div "Drop element here" at bounding box center [606, 363] width 392 height 44
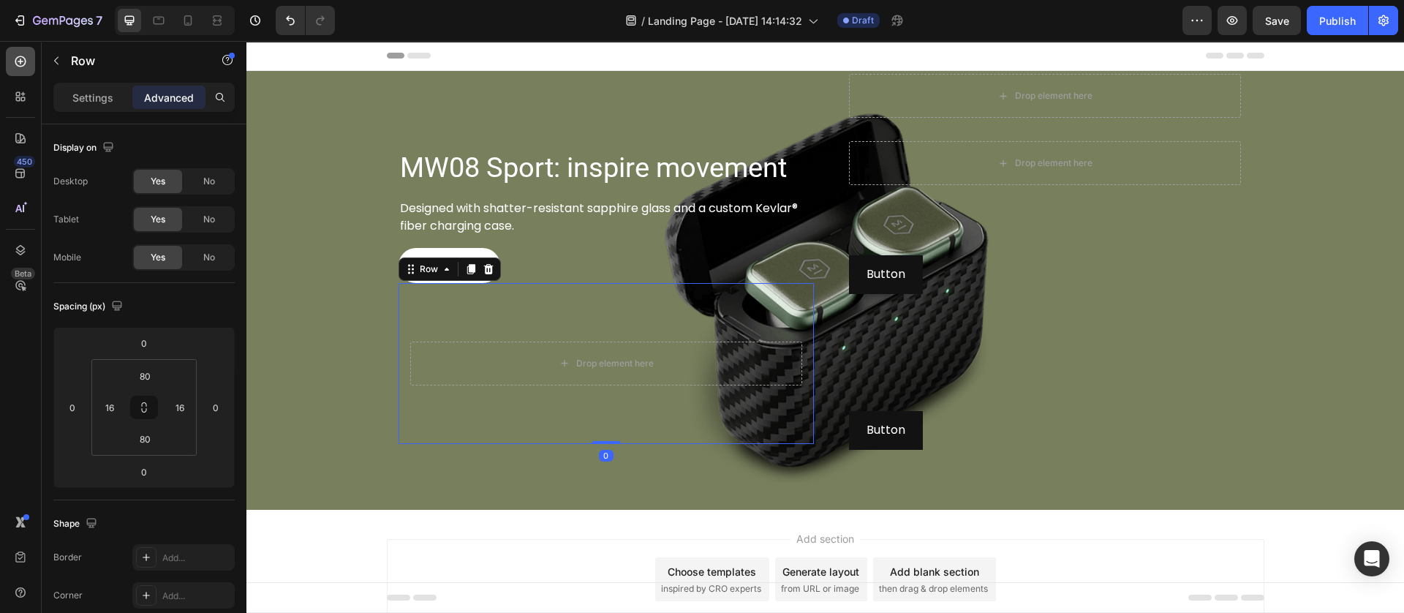
click at [20, 58] on icon at bounding box center [20, 61] width 15 height 15
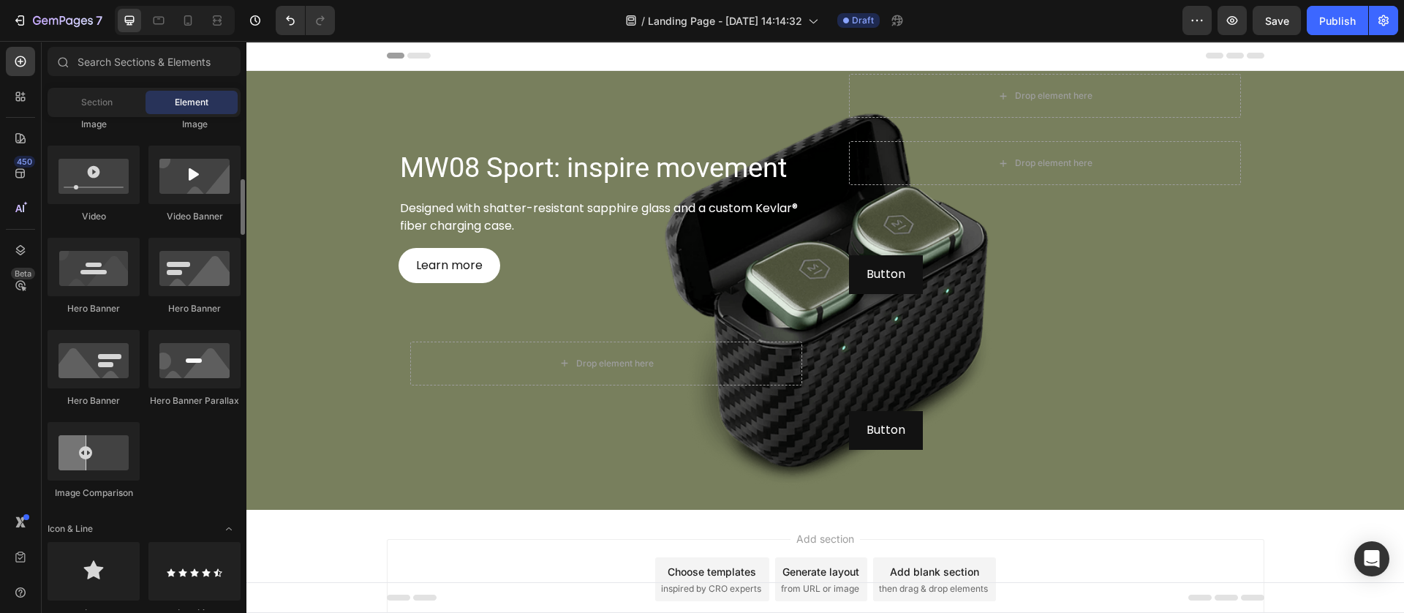
scroll to position [657, 0]
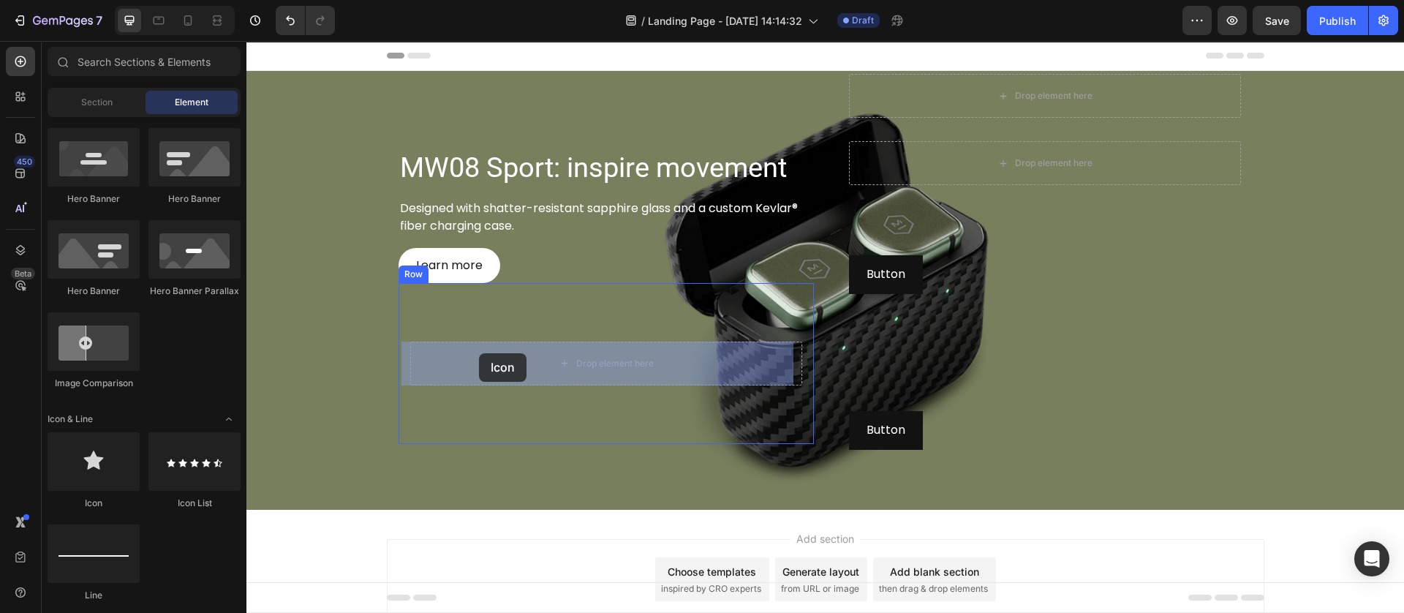
drag, startPoint x: 336, startPoint y: 495, endPoint x: 425, endPoint y: 458, distance: 96.7
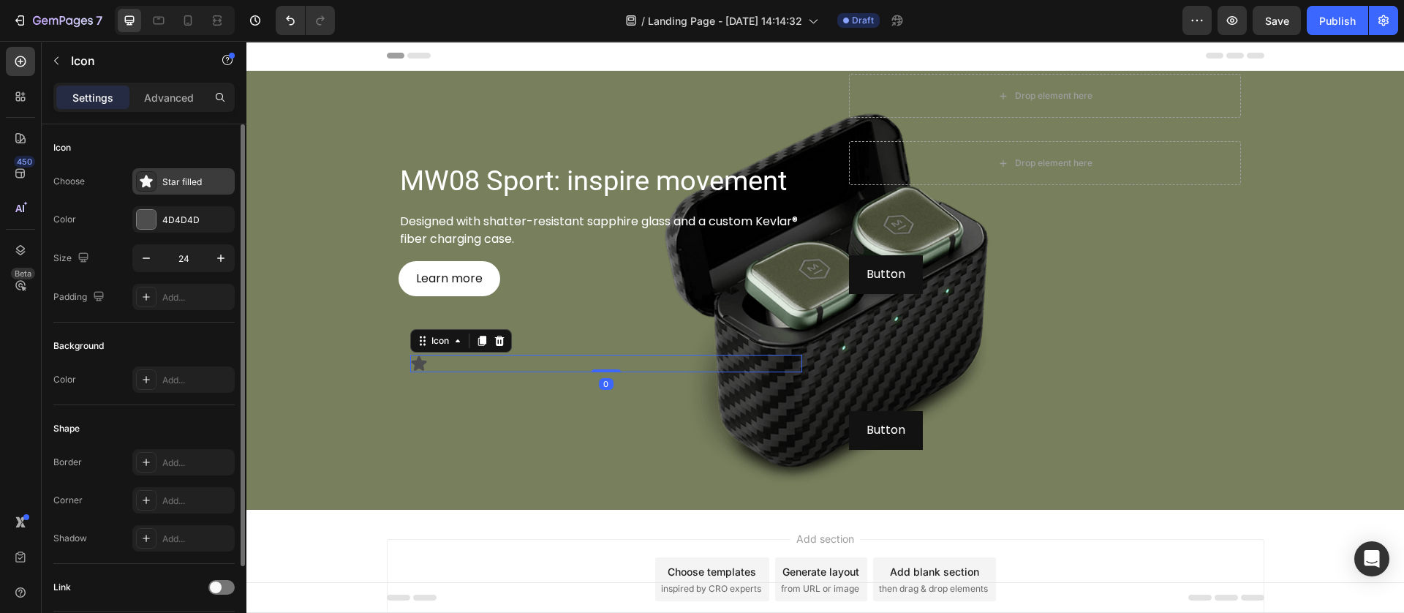
click at [161, 183] on div "Star filled" at bounding box center [183, 181] width 102 height 26
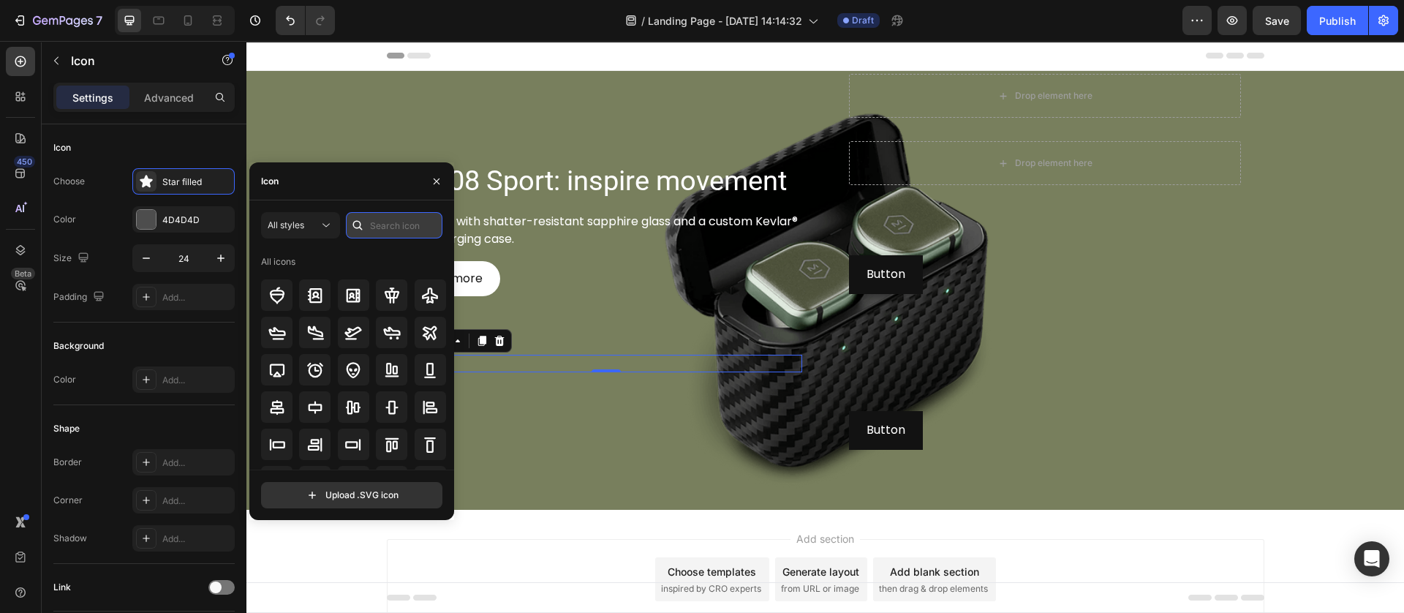
click at [396, 227] on input "text" at bounding box center [394, 225] width 97 height 26
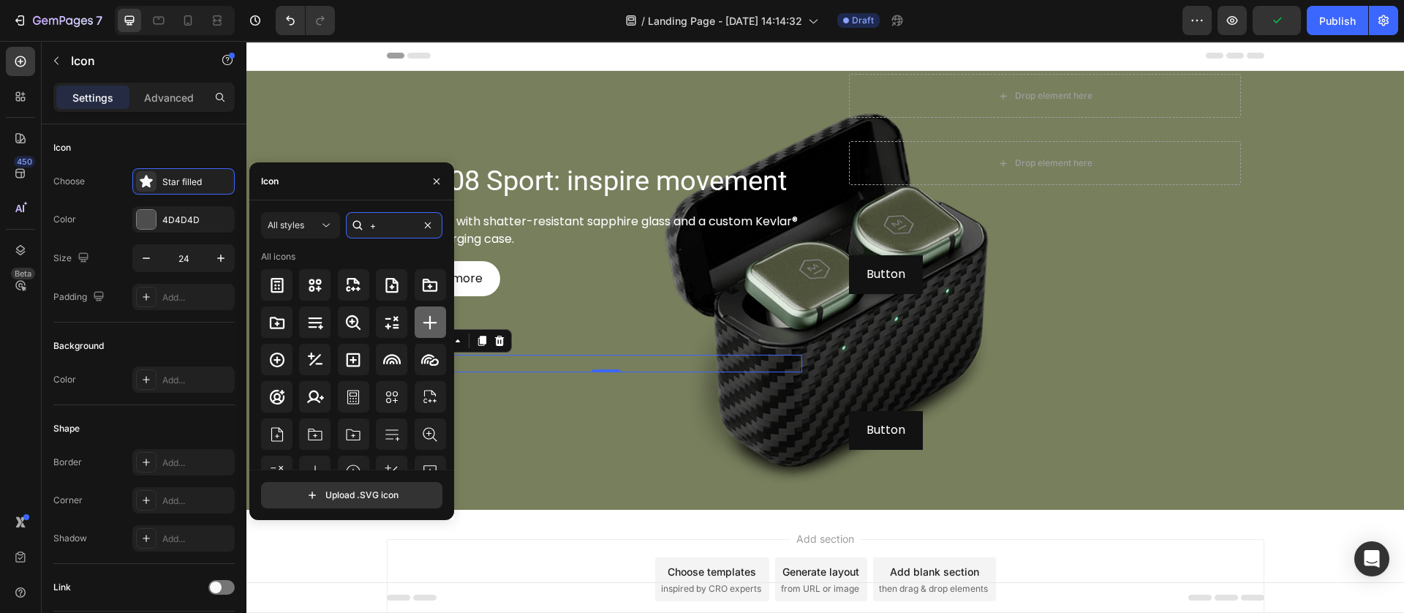
type input "+"
drag, startPoint x: 428, startPoint y: 310, endPoint x: 284, endPoint y: 455, distance: 204.2
click at [428, 311] on div at bounding box center [430, 321] width 31 height 31
click at [553, 477] on div "MW08 Sport: inspire movement Heading Designed with shatter-resistant sapphire g…" at bounding box center [605, 291] width 415 height 434
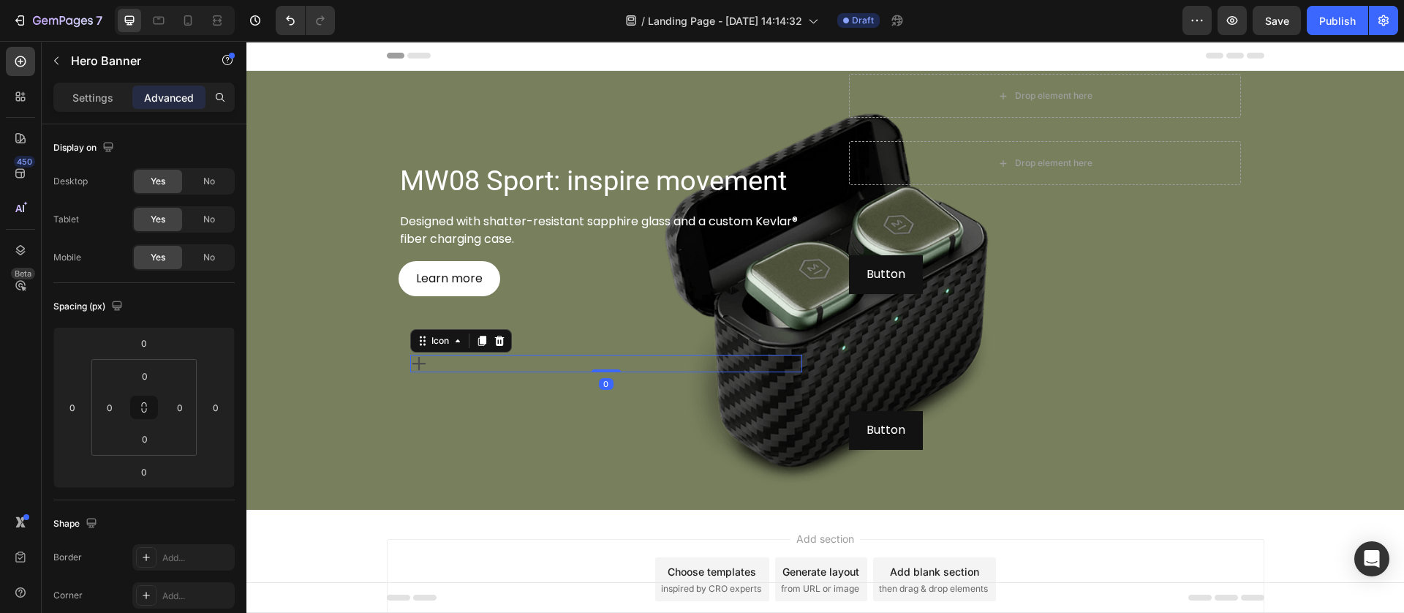
drag, startPoint x: 419, startPoint y: 361, endPoint x: 320, endPoint y: 306, distance: 113.3
click at [419, 361] on div "Icon 0" at bounding box center [606, 364] width 392 height 18
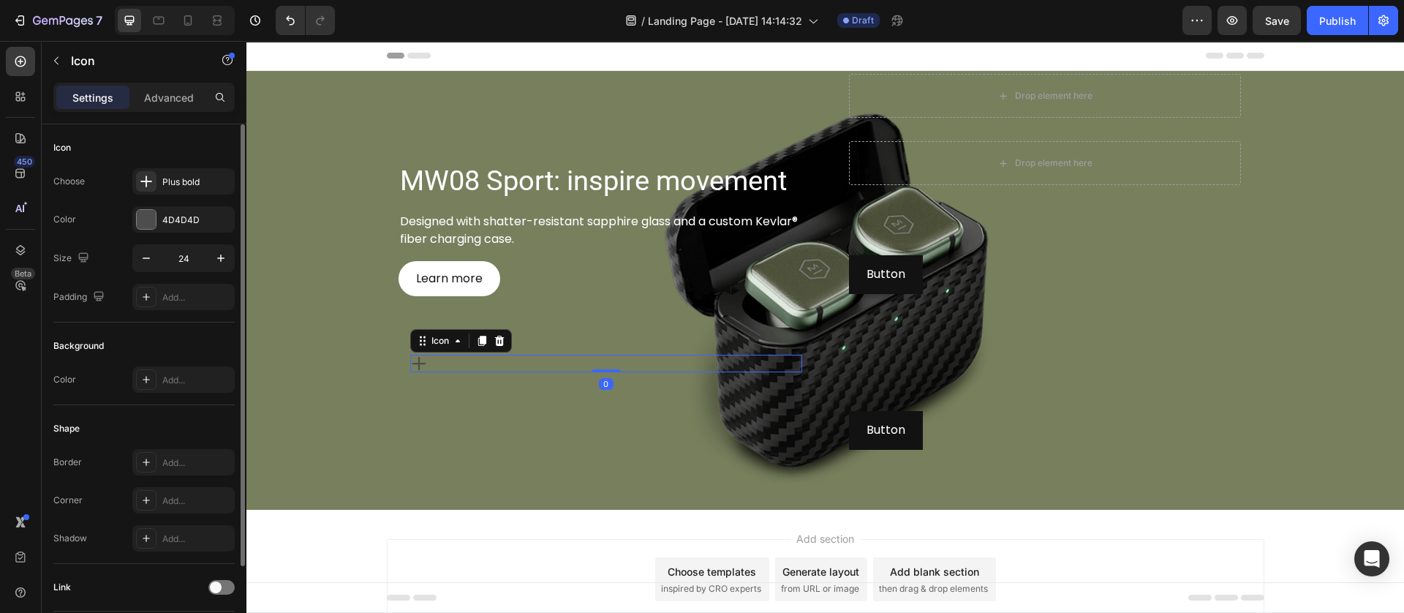
scroll to position [107, 0]
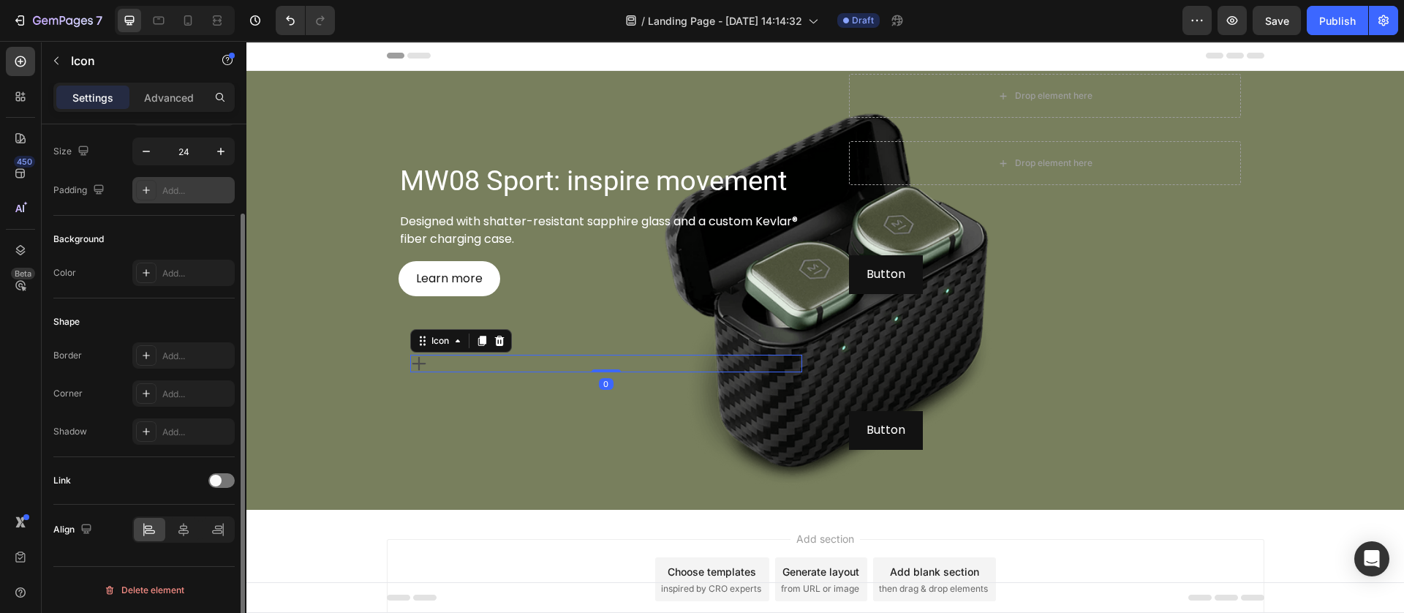
click at [143, 189] on icon at bounding box center [146, 190] width 12 height 12
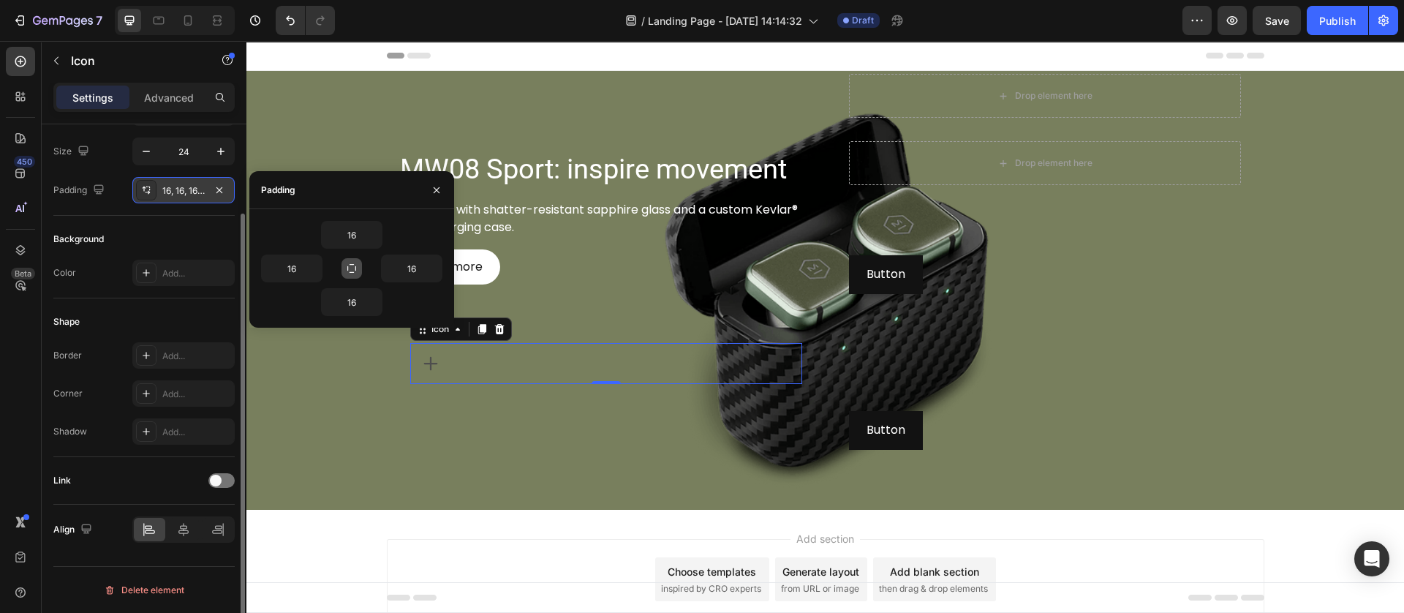
click at [349, 274] on icon "button" at bounding box center [352, 268] width 12 height 12
drag, startPoint x: 458, startPoint y: 447, endPoint x: 493, endPoint y: 340, distance: 112.1
click at [459, 447] on div "MW08 Sport: inspire movement Heading Designed with shatter-resistant sapphire g…" at bounding box center [605, 291] width 415 height 434
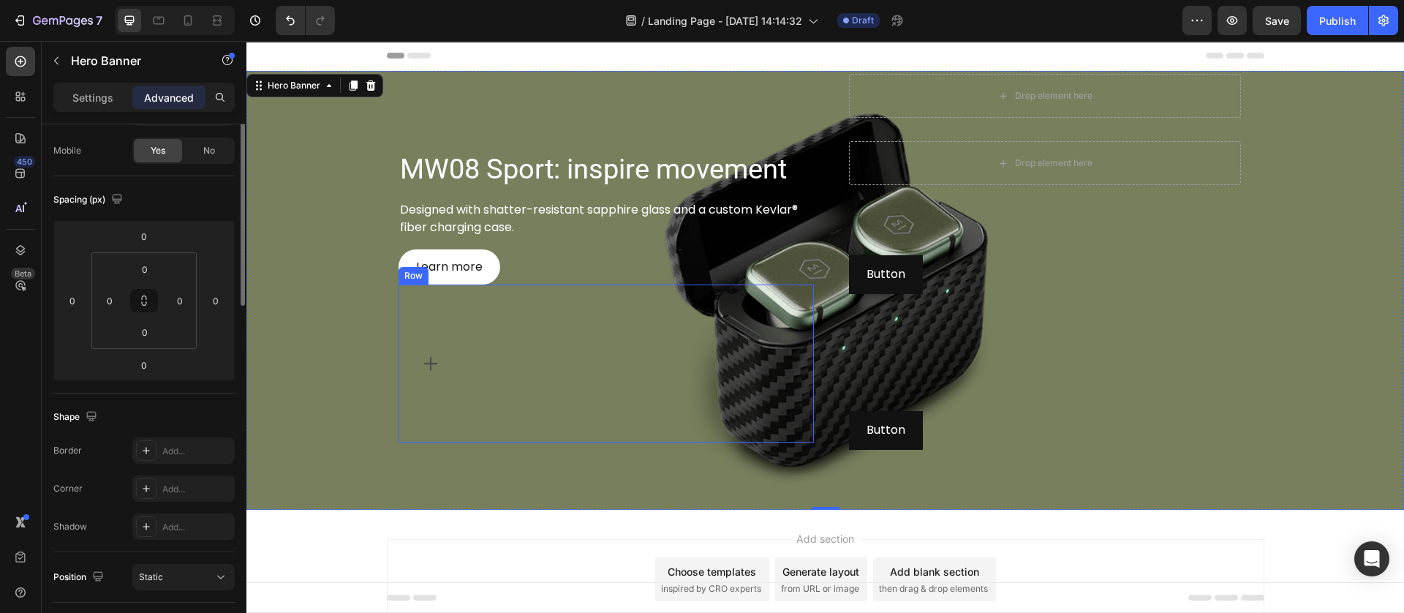
scroll to position [0, 0]
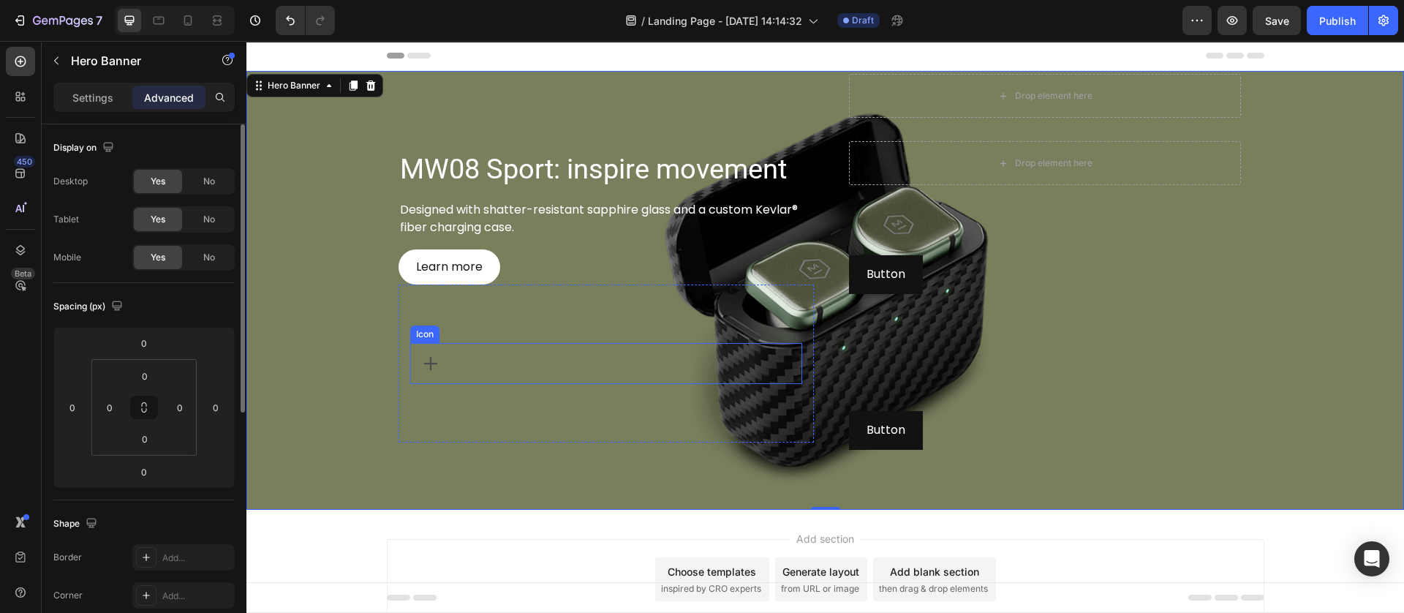
click at [448, 357] on div "Icon" at bounding box center [606, 363] width 392 height 41
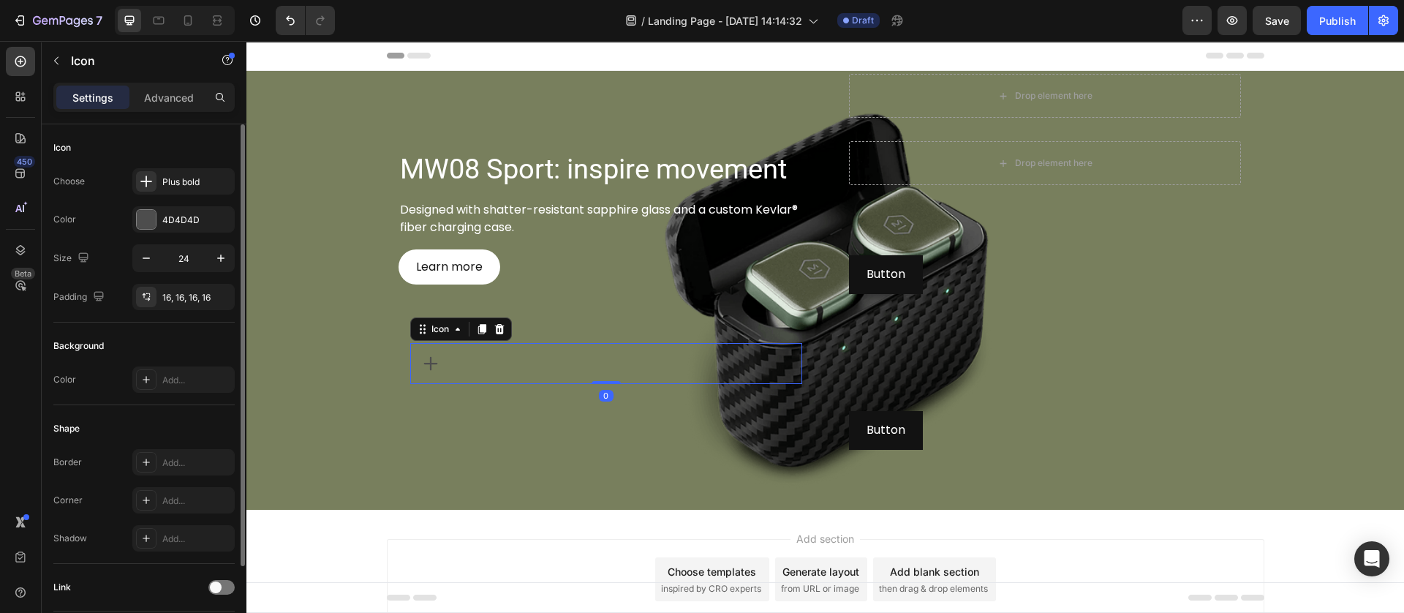
scroll to position [107, 0]
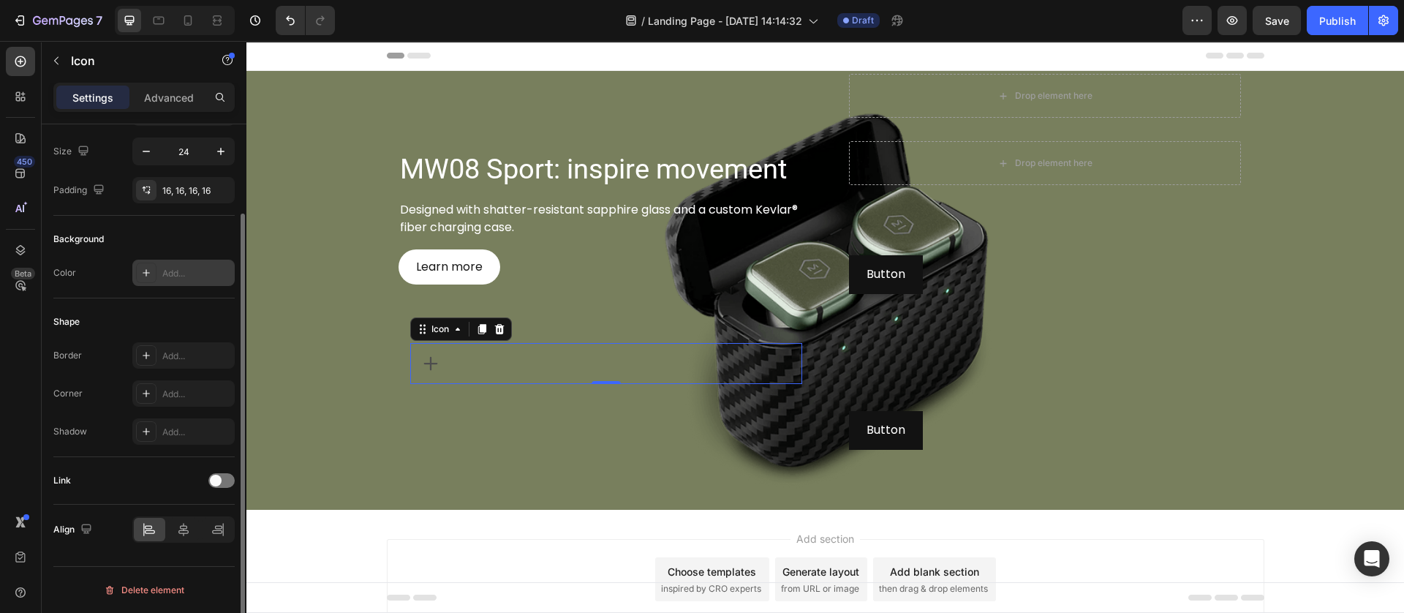
click at [151, 269] on icon at bounding box center [146, 273] width 12 height 12
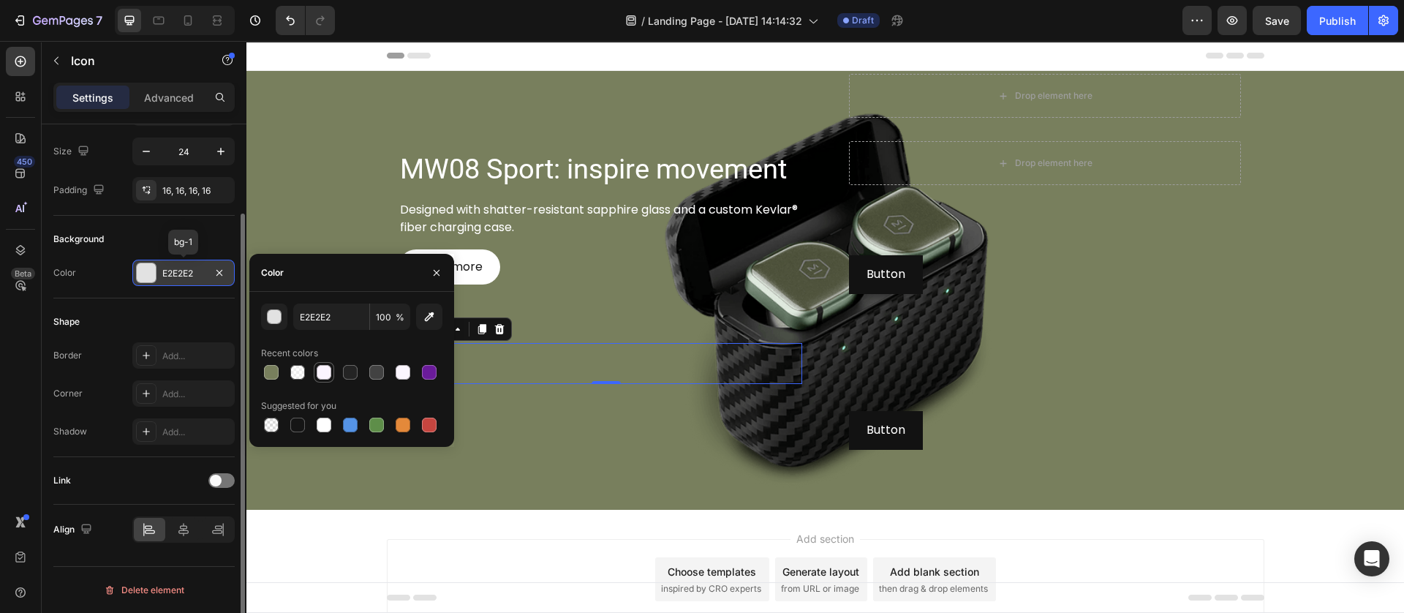
click at [323, 366] on div at bounding box center [324, 372] width 15 height 15
click at [317, 420] on div at bounding box center [324, 424] width 15 height 15
type input "FFFFFF"
click at [506, 443] on div "MW08 Sport: inspire movement Heading Designed with shatter-resistant sapphire g…" at bounding box center [605, 291] width 415 height 434
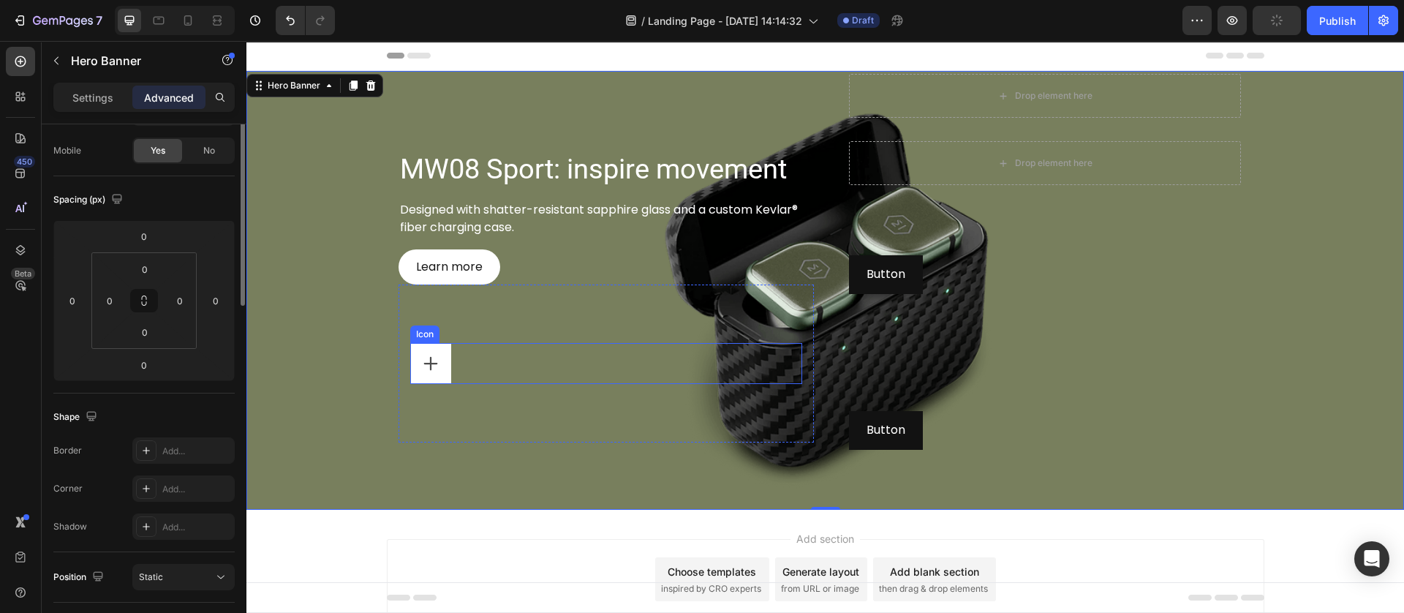
scroll to position [0, 0]
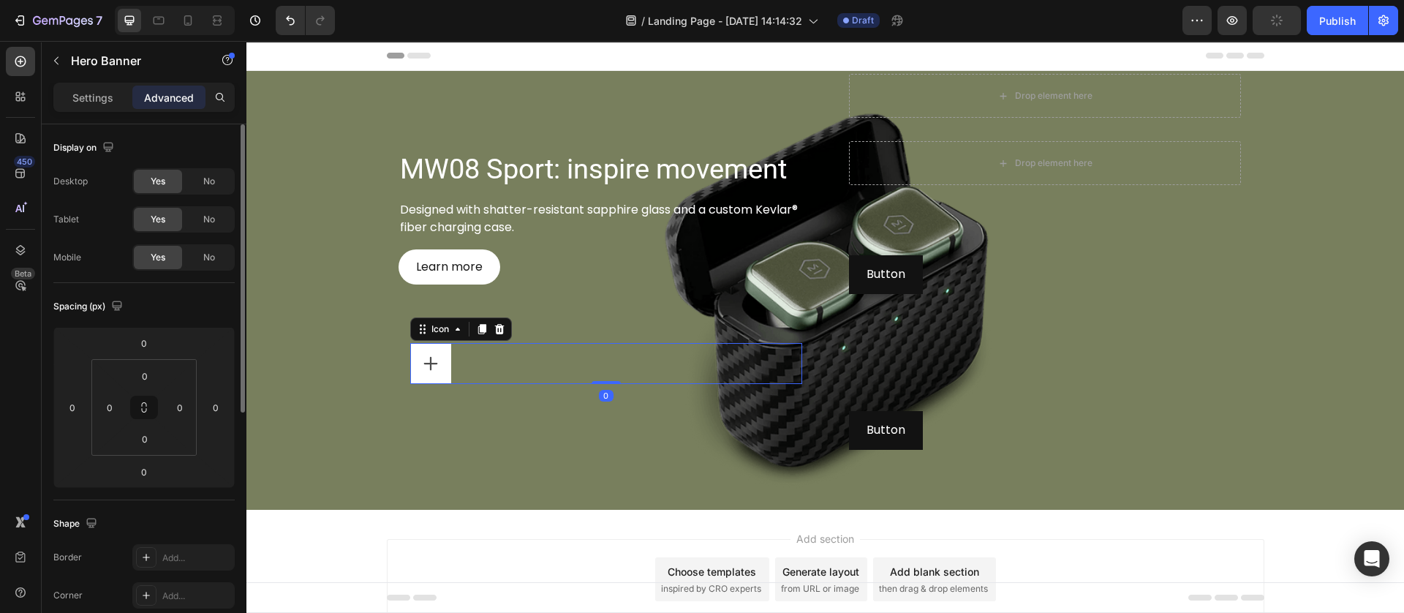
drag, startPoint x: 443, startPoint y: 353, endPoint x: 393, endPoint y: 447, distance: 106.0
click at [443, 353] on div "Icon 0" at bounding box center [606, 363] width 392 height 41
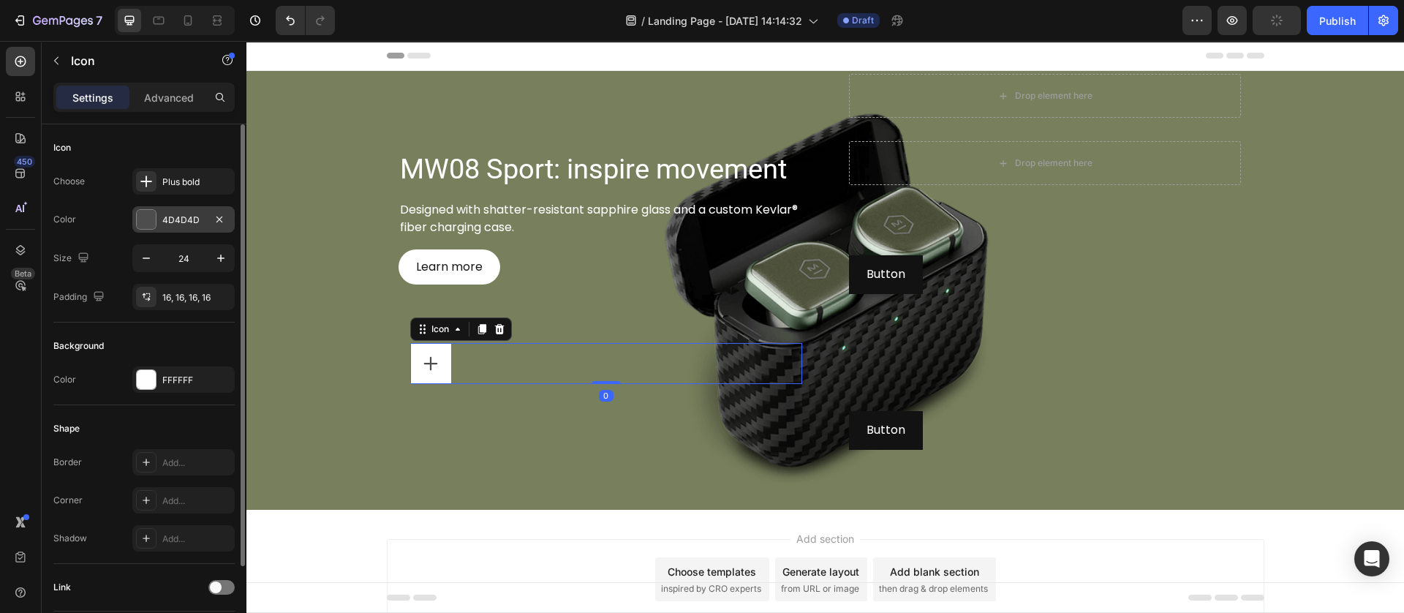
click at [152, 222] on div at bounding box center [146, 219] width 19 height 19
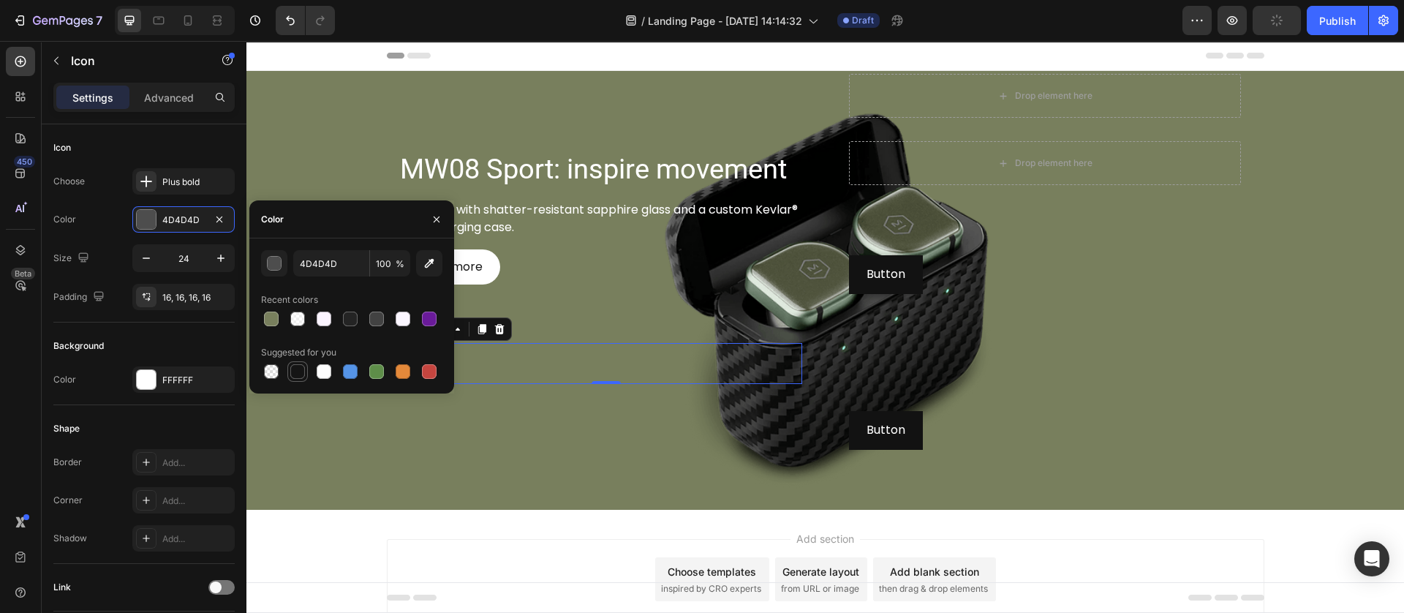
click at [295, 381] on div at bounding box center [297, 371] width 20 height 20
type input "151515"
click at [610, 462] on div "MW08 Sport: inspire movement Heading Designed with shatter-resistant sapphire g…" at bounding box center [605, 291] width 415 height 434
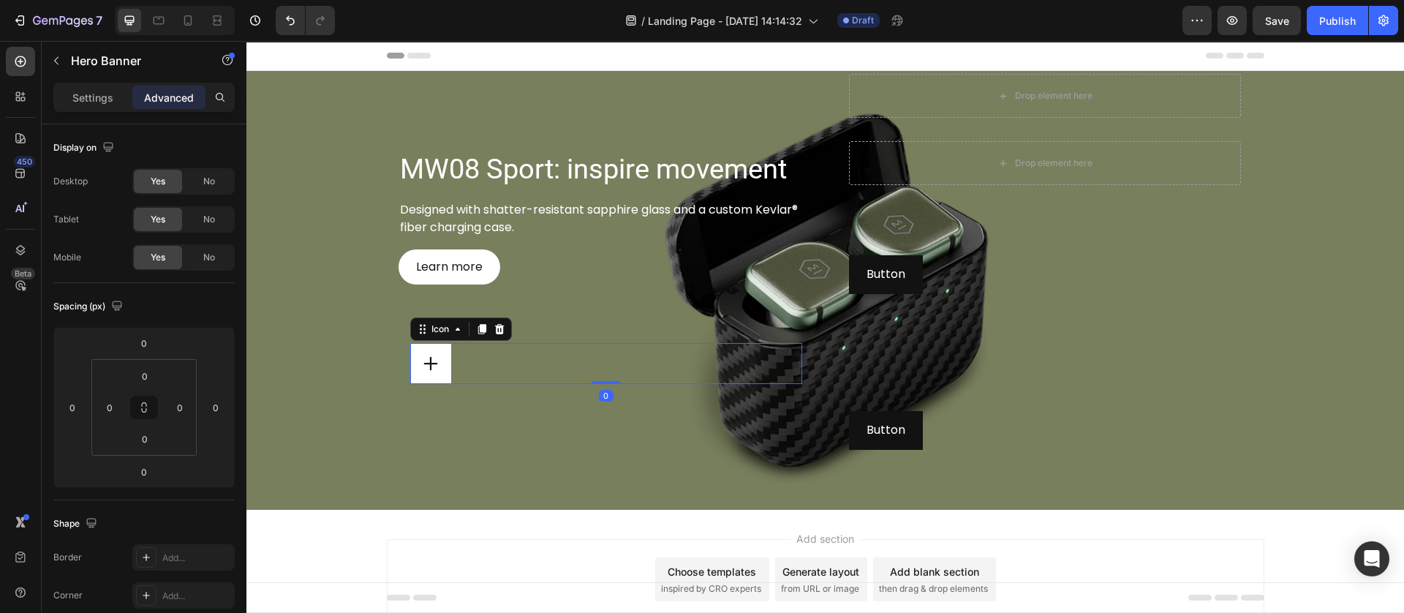
click at [443, 354] on div "Icon 0" at bounding box center [606, 363] width 392 height 41
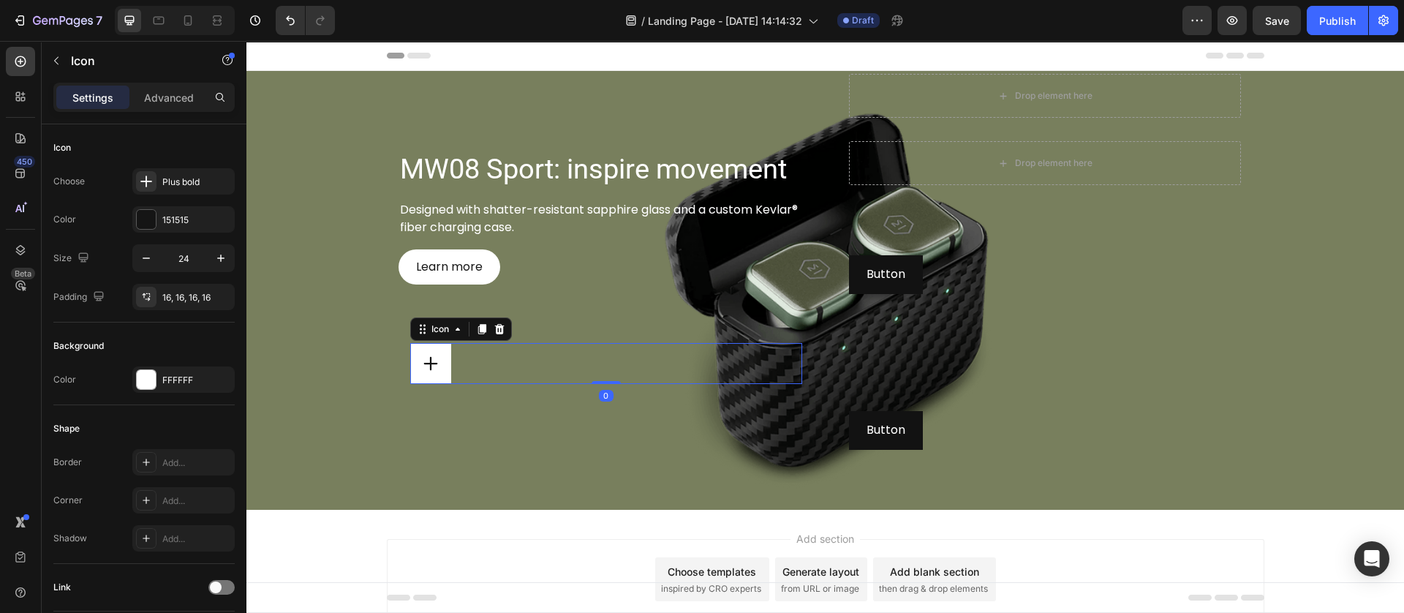
scroll to position [107, 0]
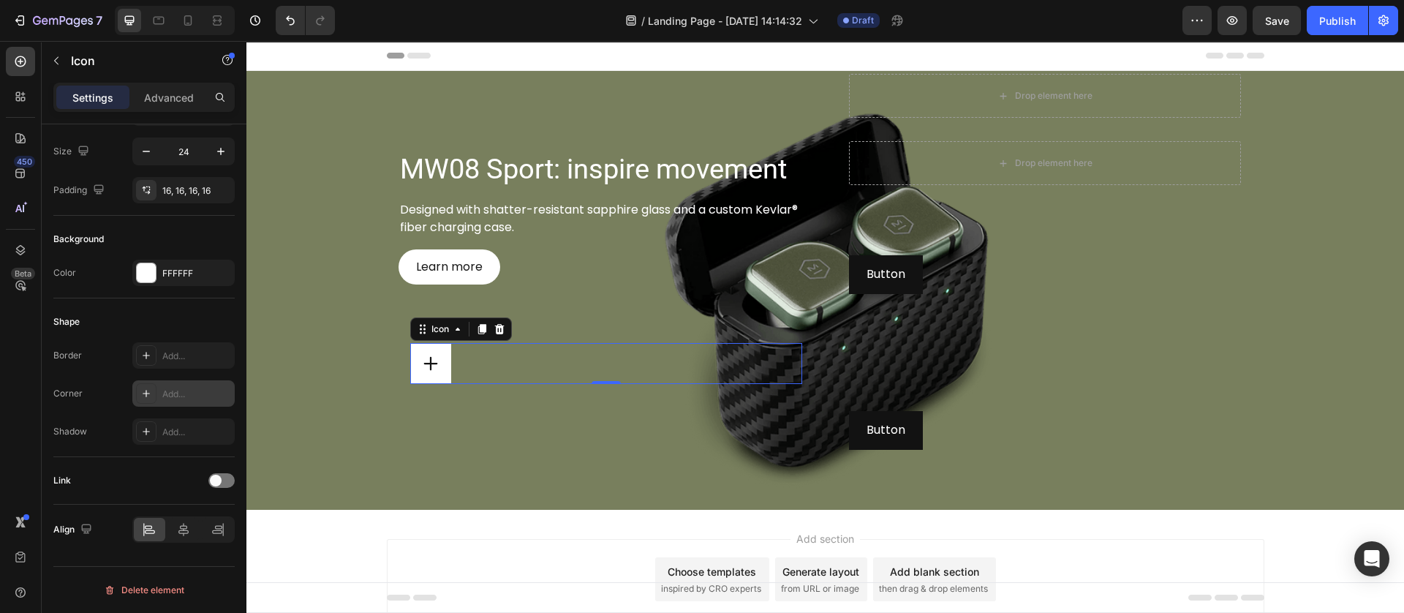
click at [150, 393] on icon at bounding box center [146, 393] width 12 height 12
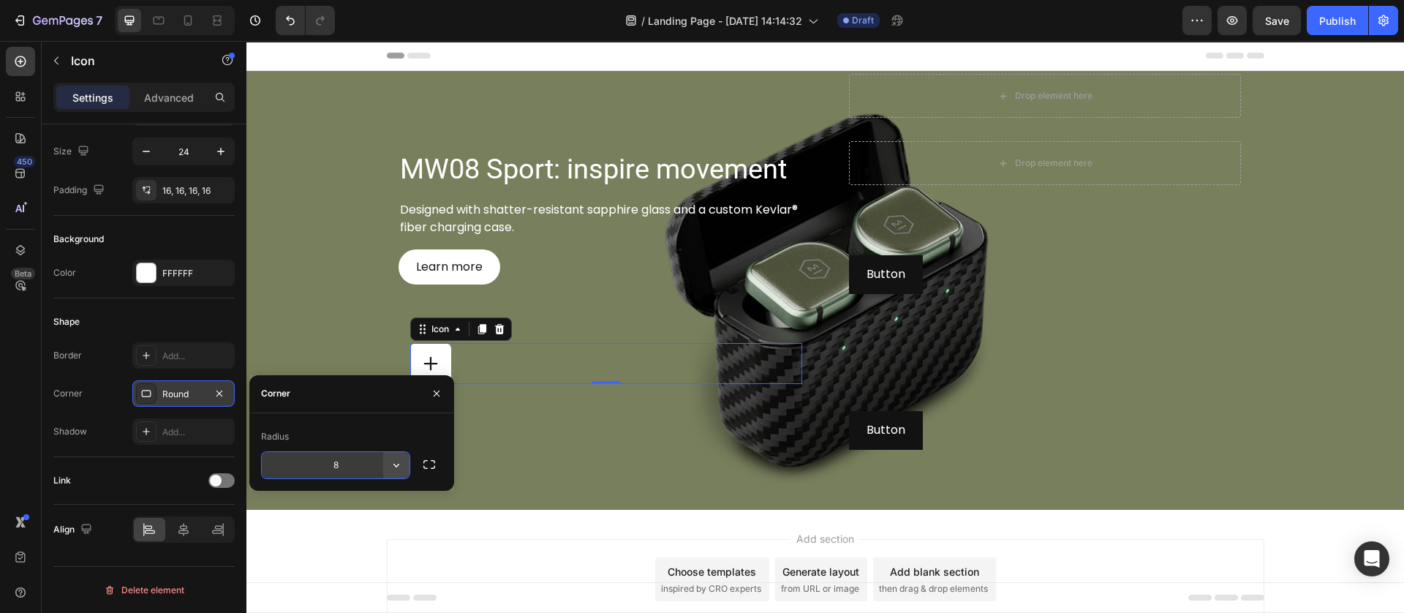
click at [394, 469] on icon "button" at bounding box center [396, 465] width 15 height 15
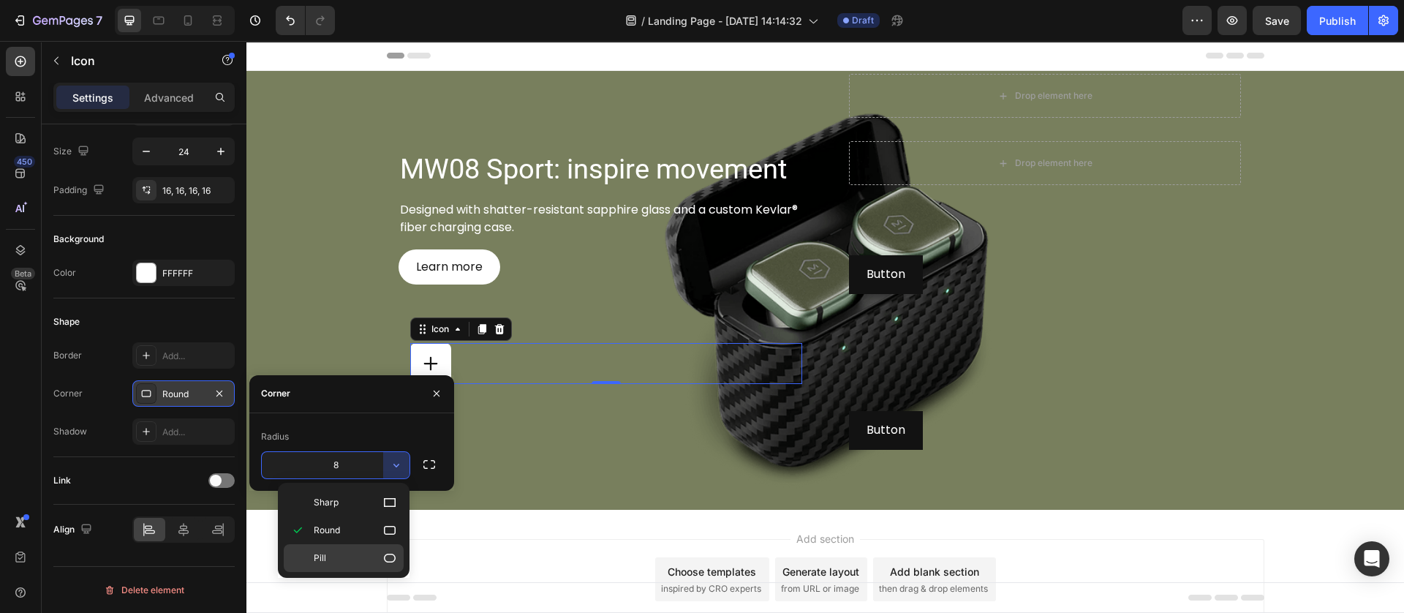
click at [390, 552] on icon at bounding box center [389, 557] width 15 height 15
type input "9999"
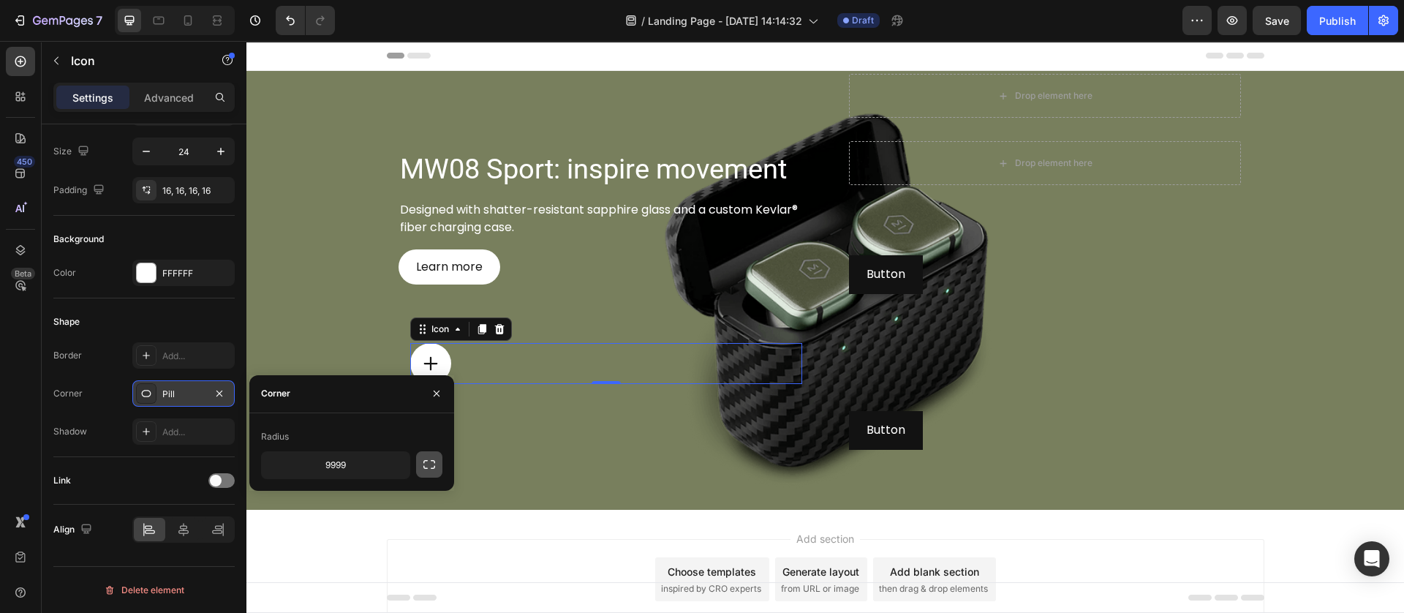
click at [420, 451] on button "button" at bounding box center [429, 464] width 26 height 26
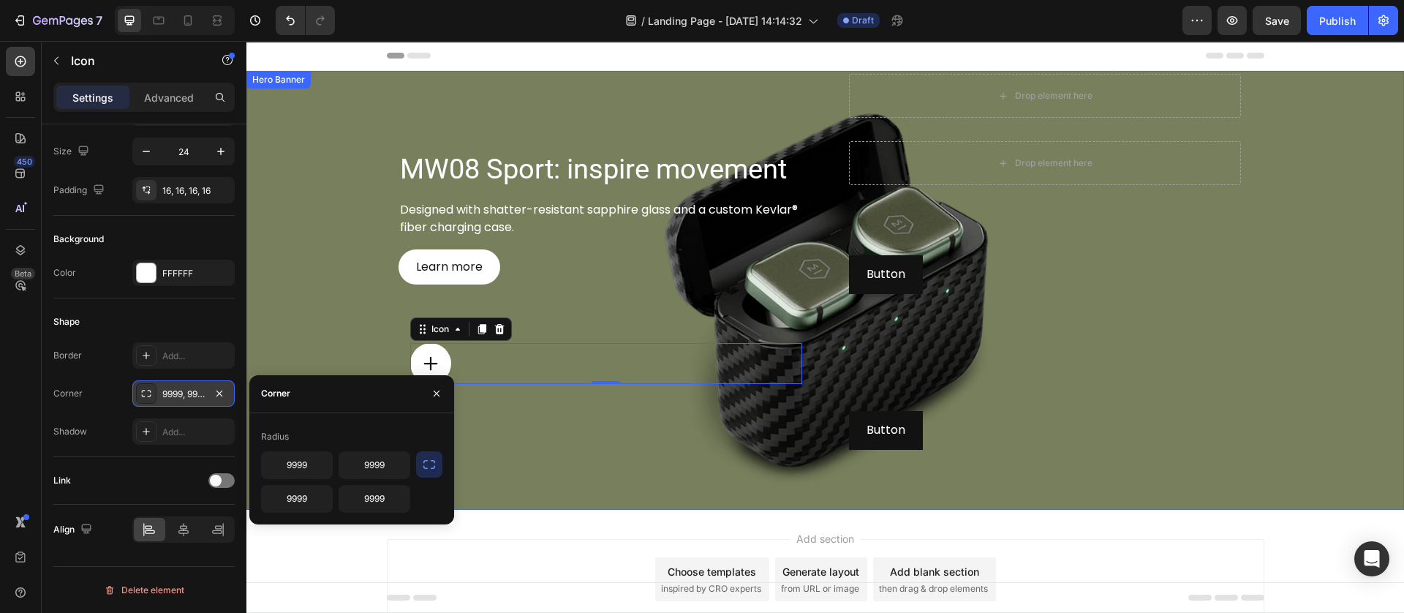
click at [512, 471] on div "MW08 Sport: inspire movement Heading Designed with shatter-resistant sapphire g…" at bounding box center [605, 291] width 415 height 434
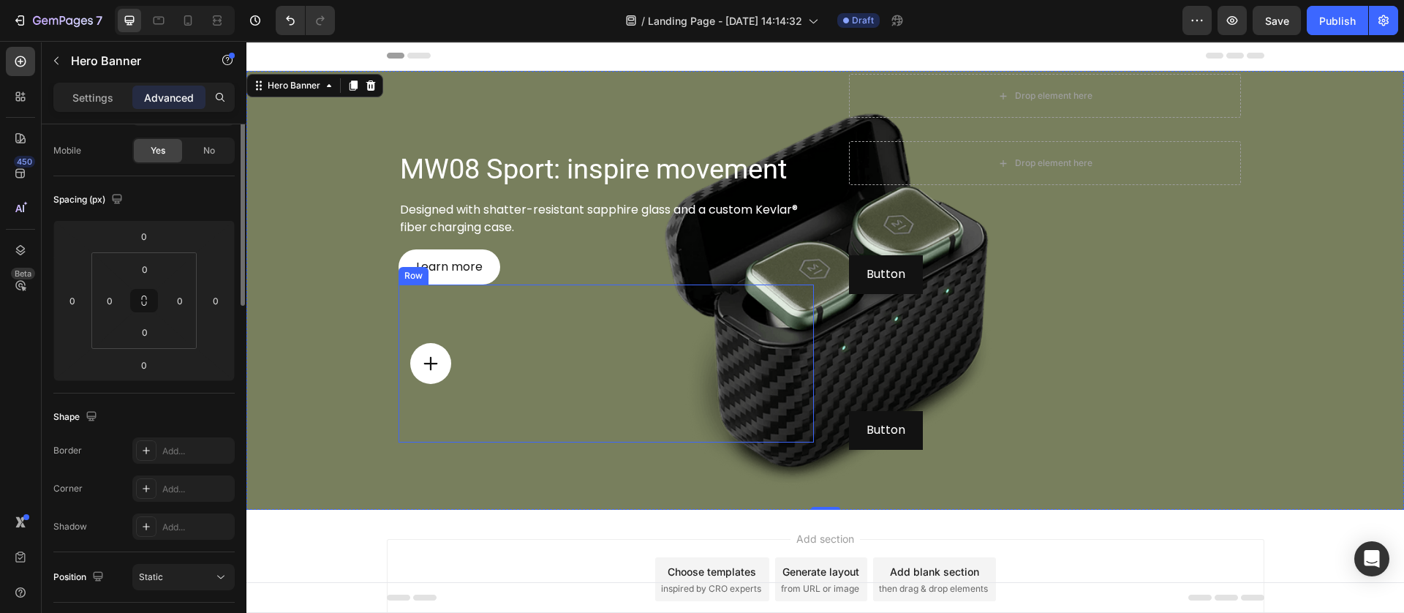
scroll to position [0, 0]
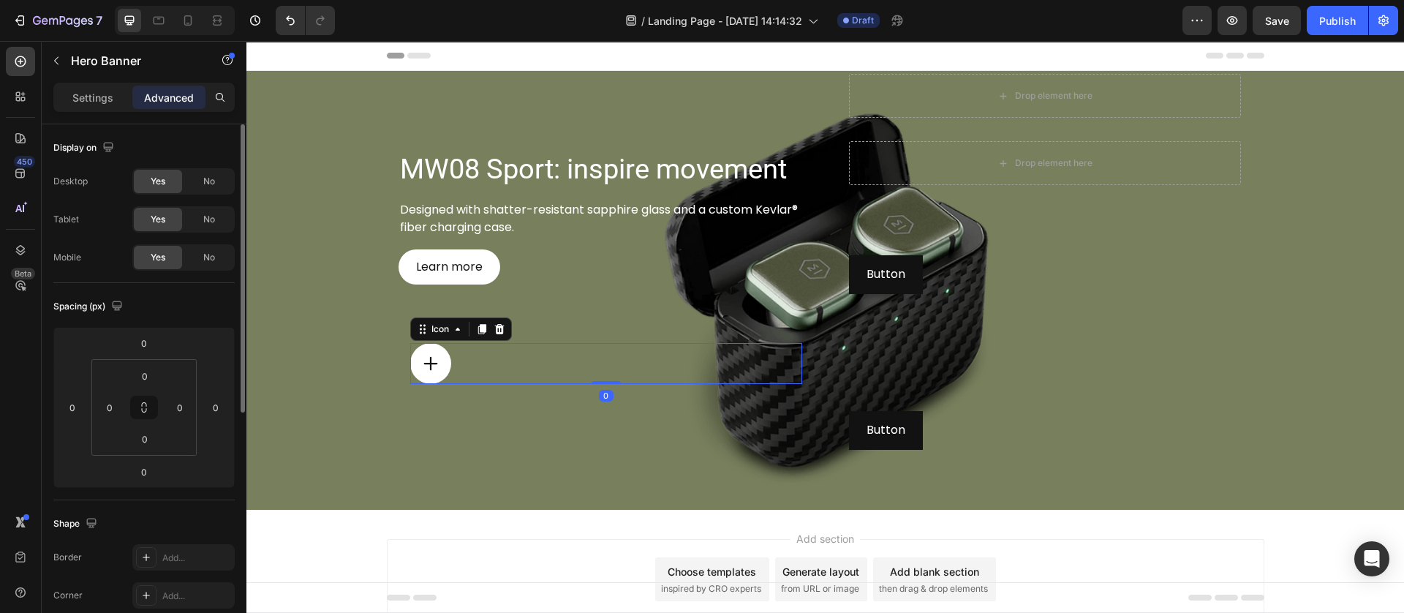
click at [434, 368] on div at bounding box center [430, 363] width 41 height 41
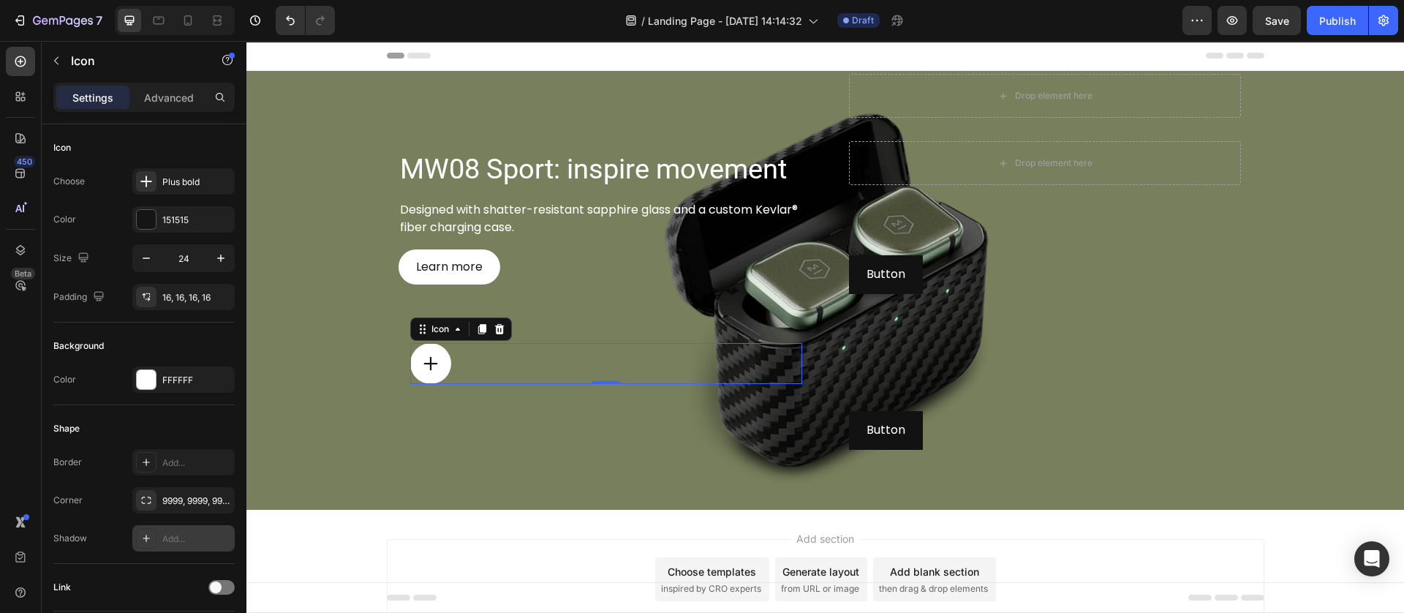
click at [148, 529] on div at bounding box center [146, 538] width 20 height 20
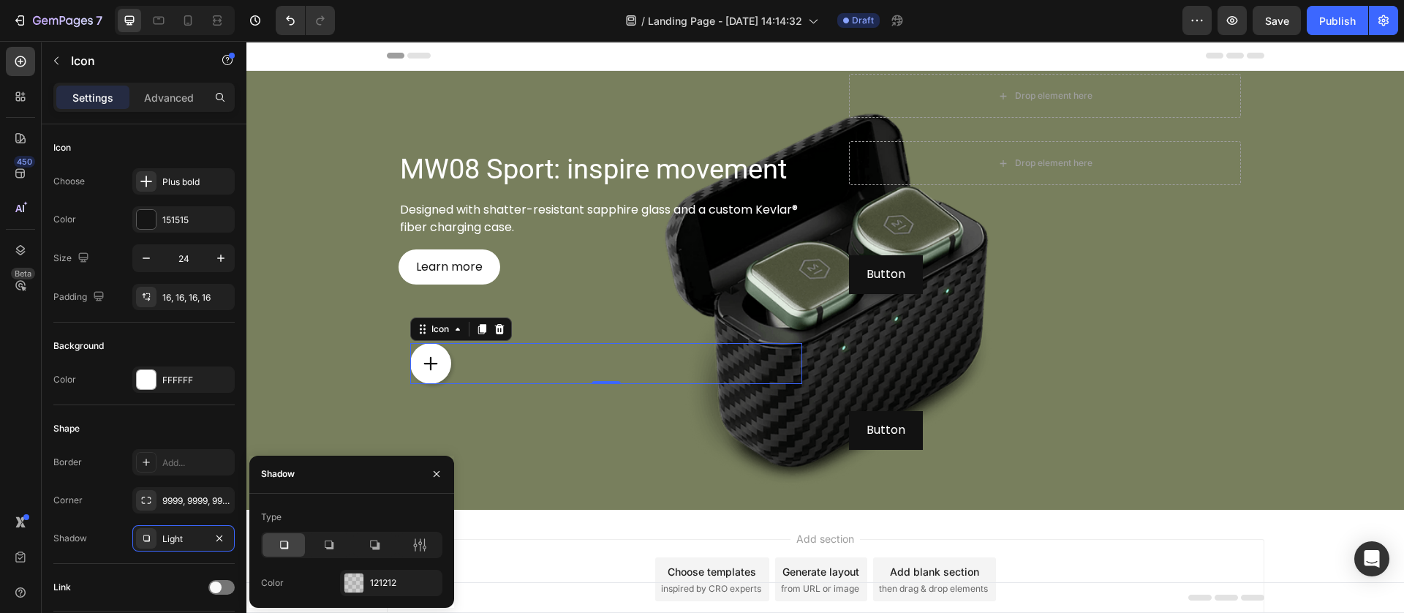
click at [289, 543] on icon at bounding box center [283, 544] width 15 height 15
click at [349, 579] on div at bounding box center [353, 582] width 19 height 19
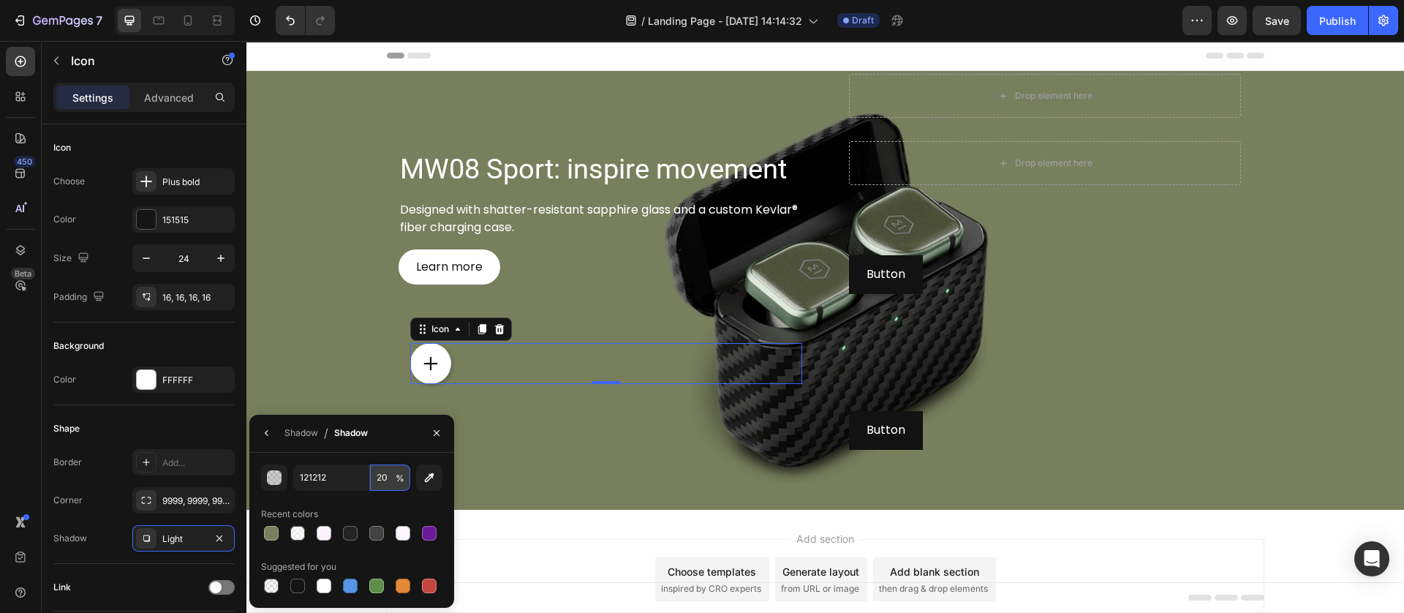
click at [387, 472] on input "20" at bounding box center [390, 477] width 40 height 26
click at [431, 481] on icon "button" at bounding box center [429, 477] width 15 height 15
type input "787F5D"
type input "100"
click at [298, 436] on div "Shadow" at bounding box center [301, 432] width 34 height 13
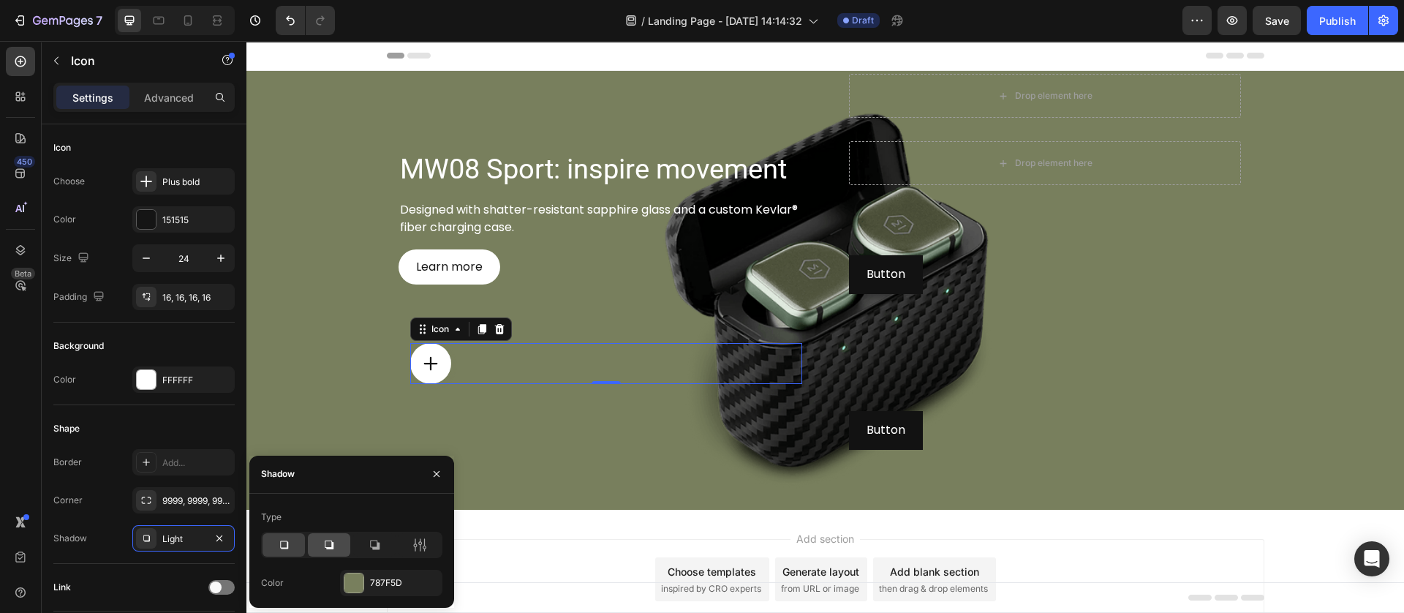
click at [328, 548] on icon at bounding box center [329, 544] width 15 height 15
click at [494, 436] on div "Icon 0 Row" at bounding box center [605, 363] width 415 height 158
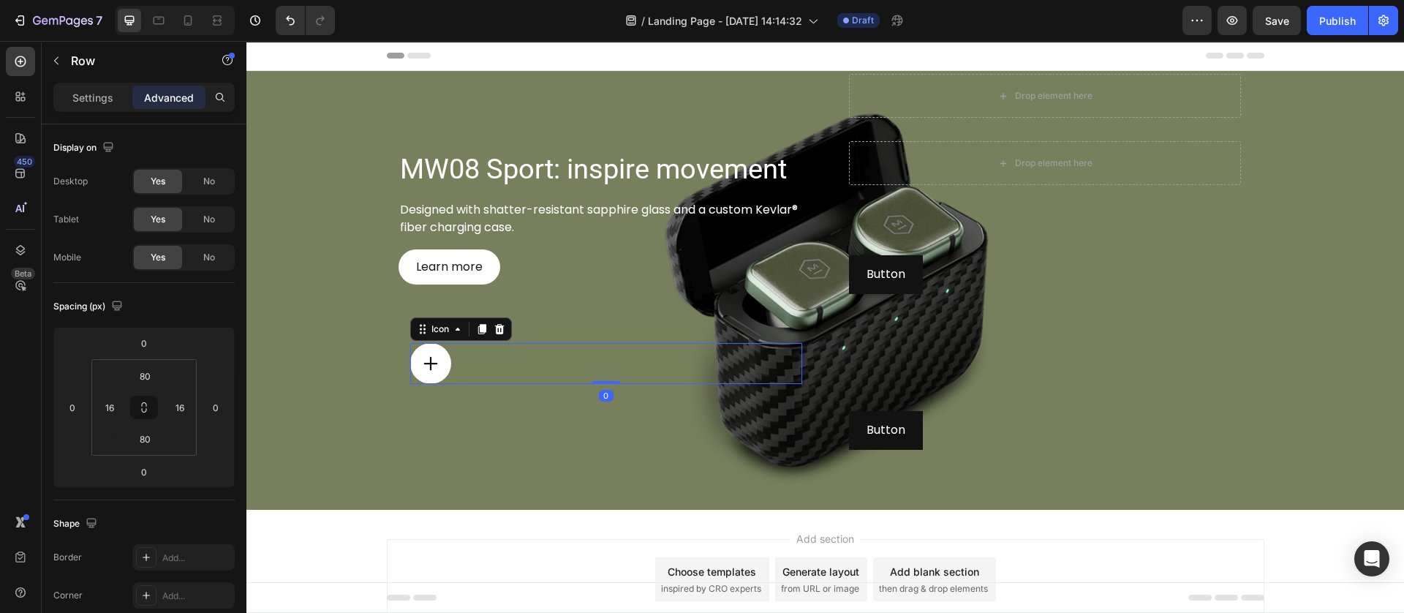
click at [446, 368] on div "Icon 0" at bounding box center [606, 363] width 392 height 41
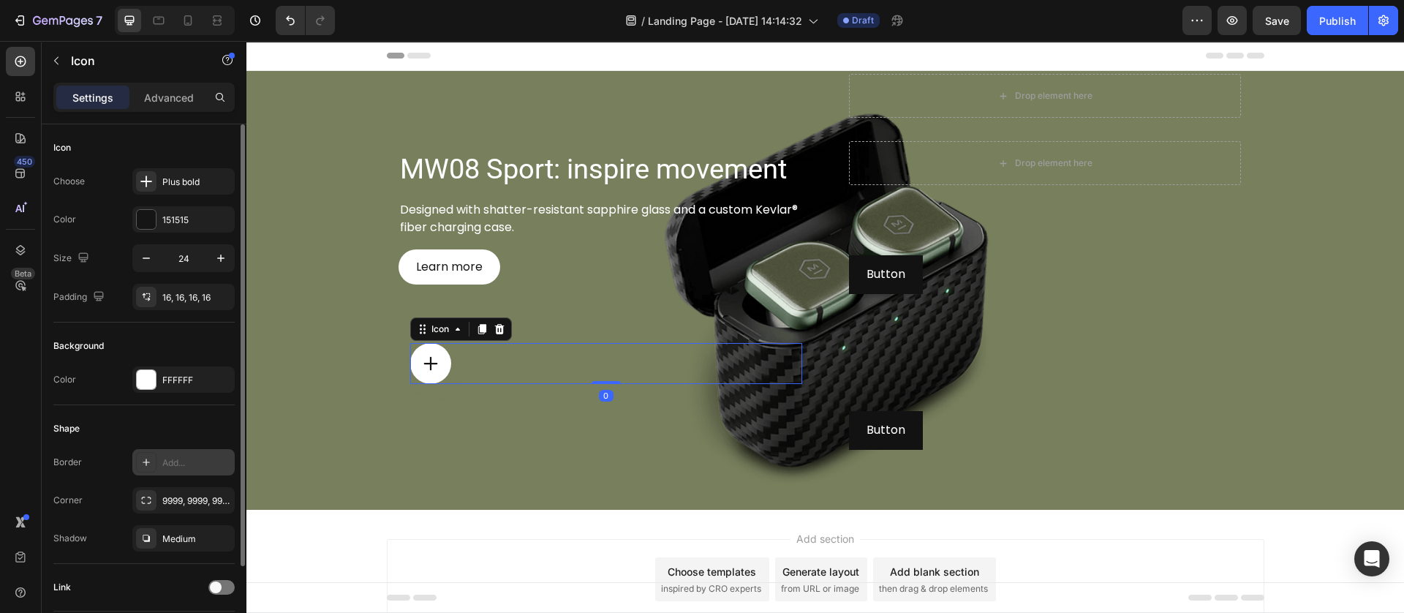
scroll to position [107, 0]
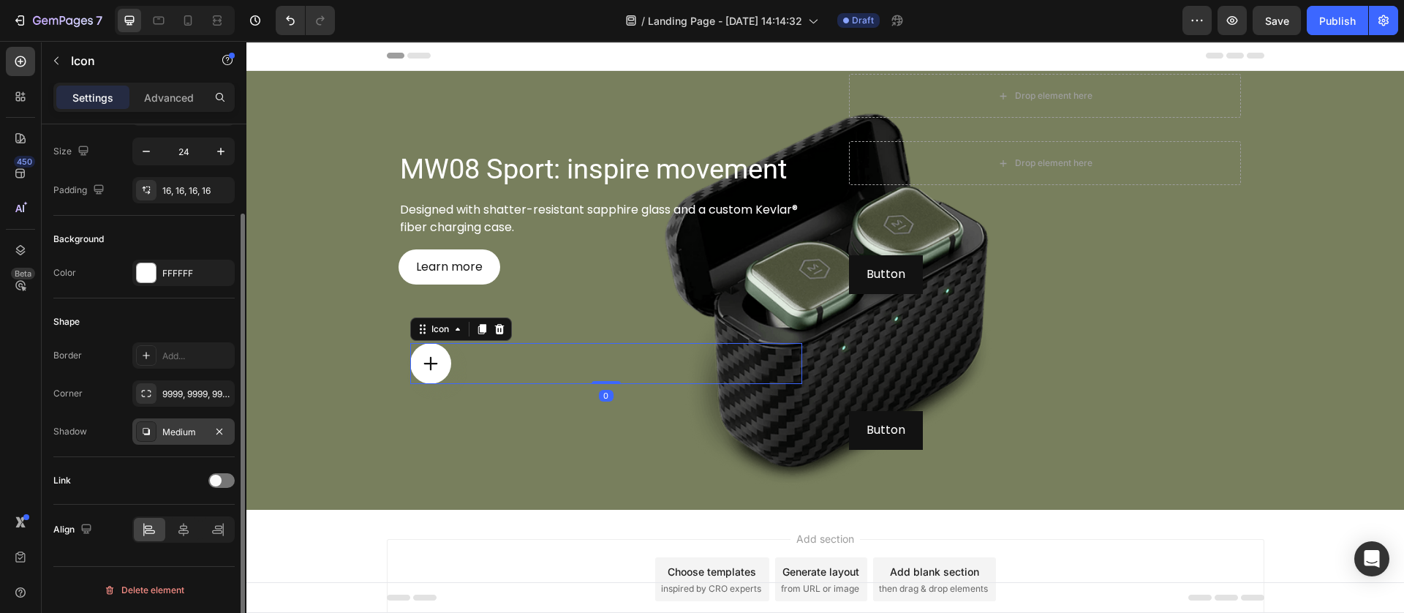
click at [151, 431] on icon at bounding box center [146, 431] width 12 height 12
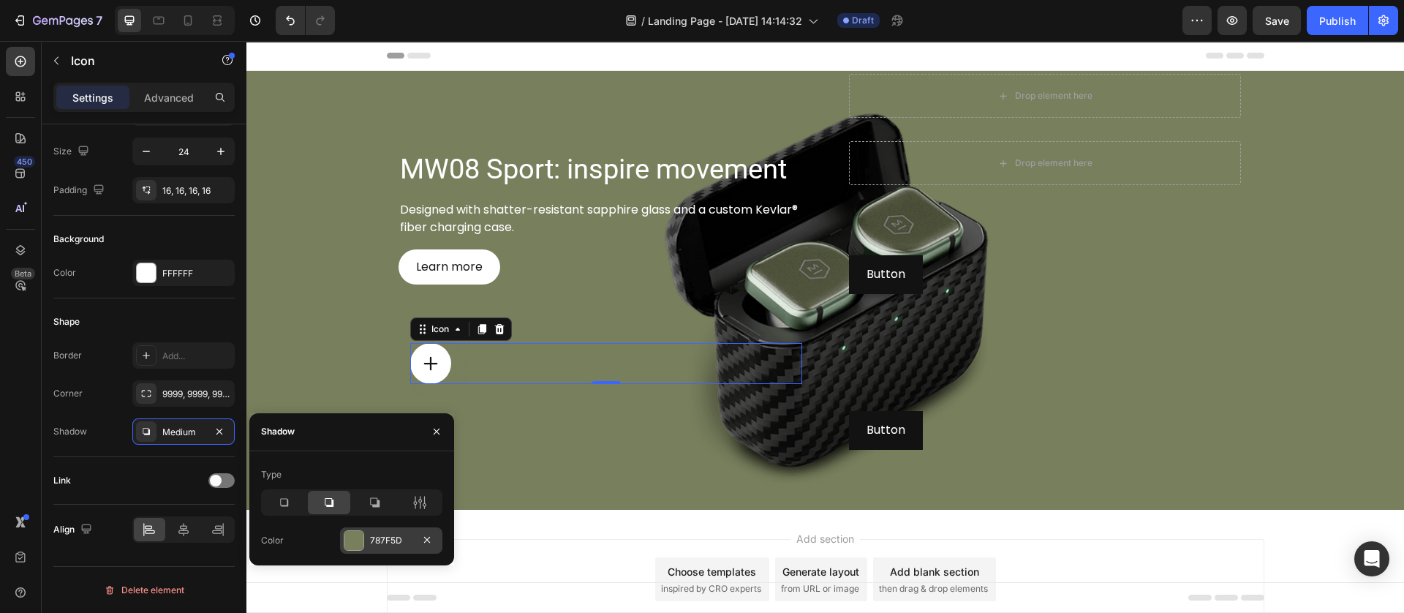
click at [360, 529] on div "787F5D" at bounding box center [391, 540] width 102 height 26
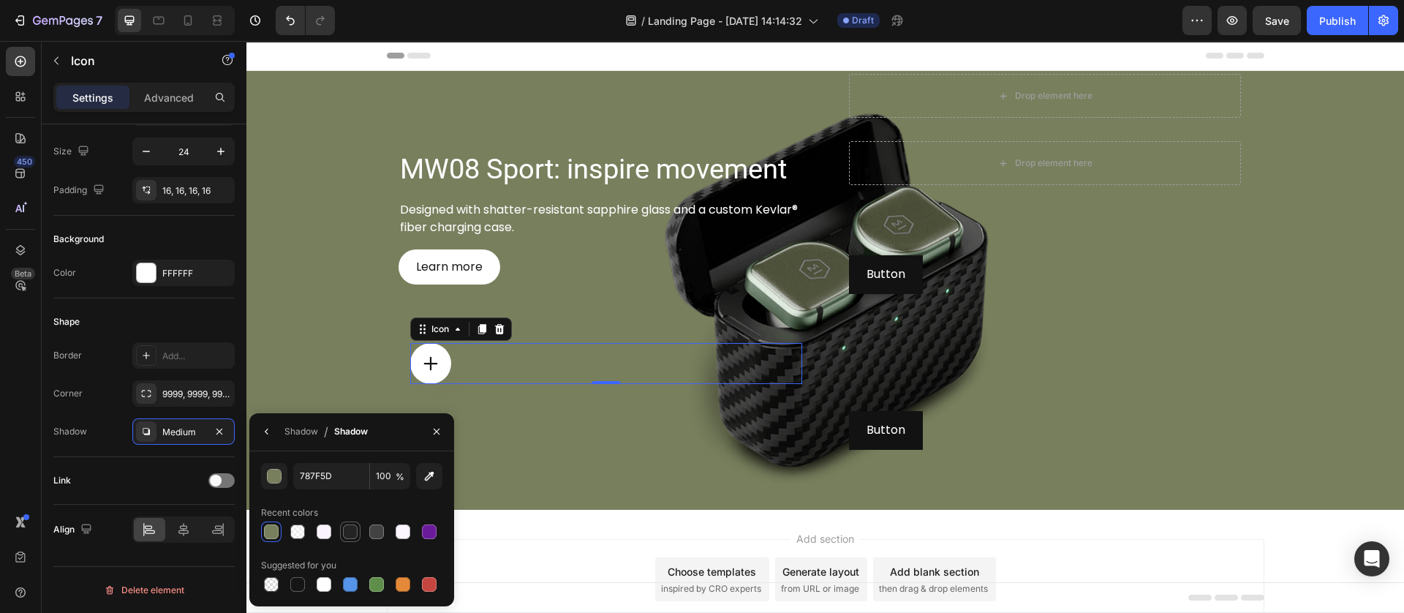
click at [345, 523] on div at bounding box center [350, 532] width 18 height 18
click at [295, 582] on div at bounding box center [297, 584] width 15 height 15
type input "151515"
click at [393, 476] on input "100" at bounding box center [390, 476] width 40 height 26
click at [405, 466] on input "100" at bounding box center [390, 476] width 40 height 26
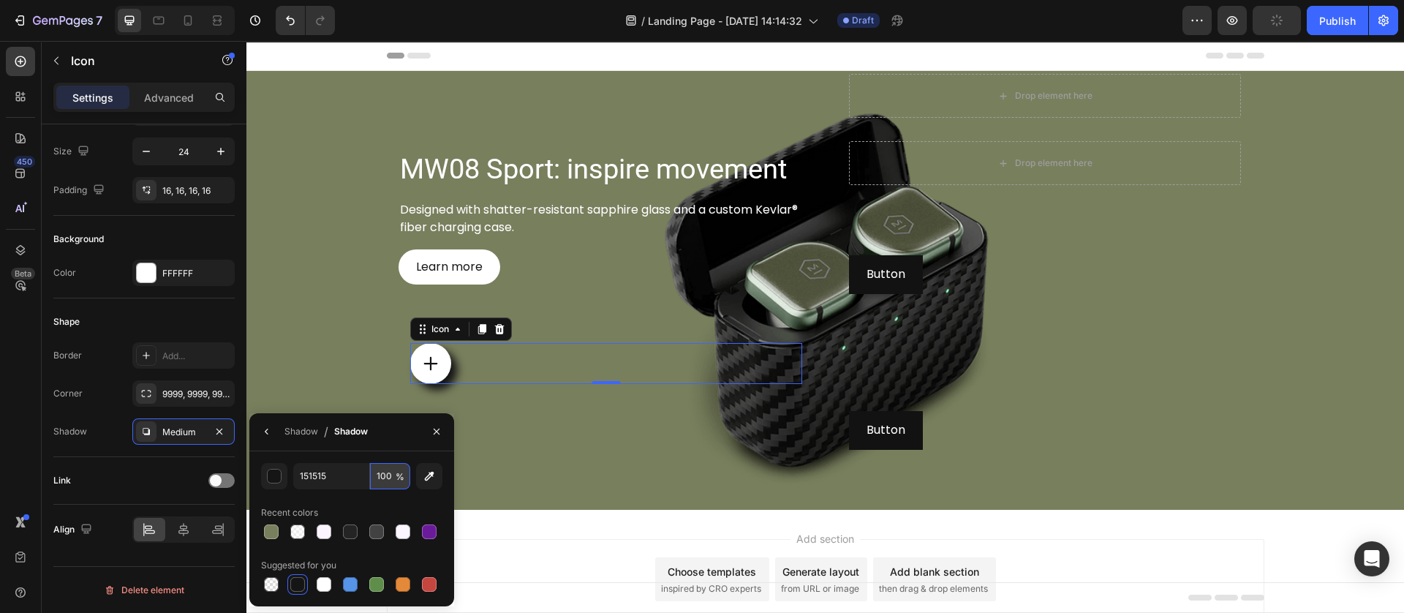
click at [385, 480] on input "100" at bounding box center [390, 476] width 40 height 26
type input "10"
click at [314, 438] on div "Shadow" at bounding box center [301, 431] width 34 height 23
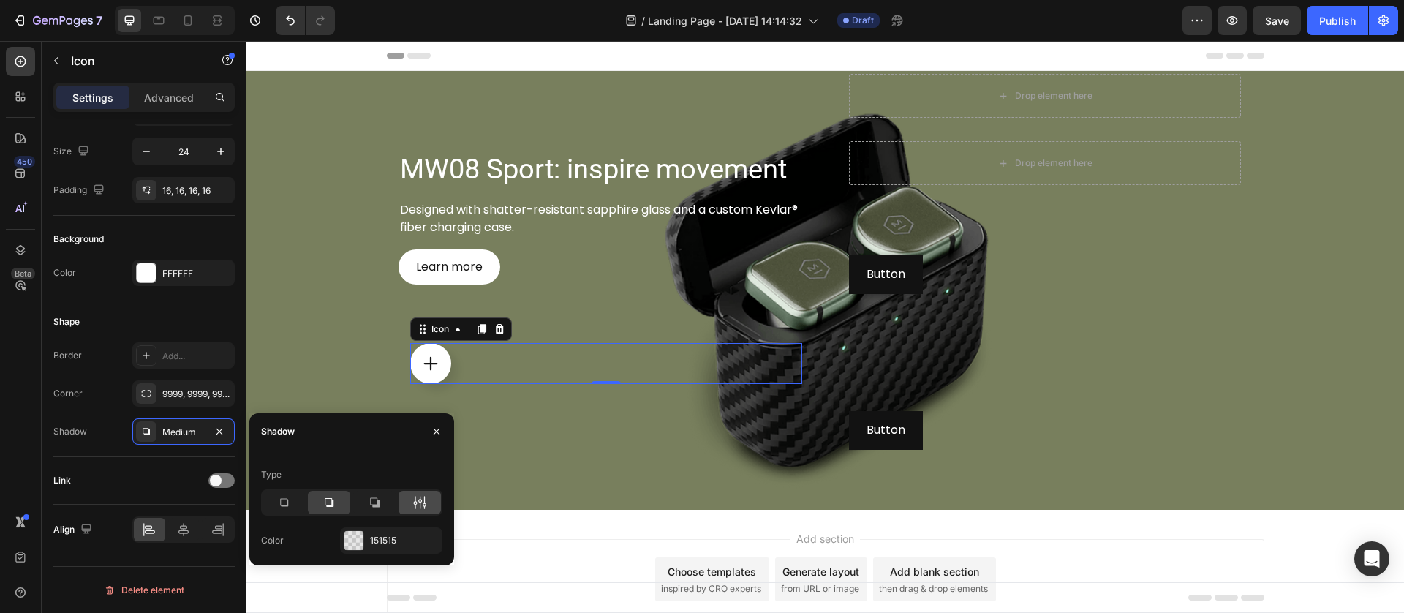
click at [420, 503] on icon at bounding box center [419, 502] width 15 height 15
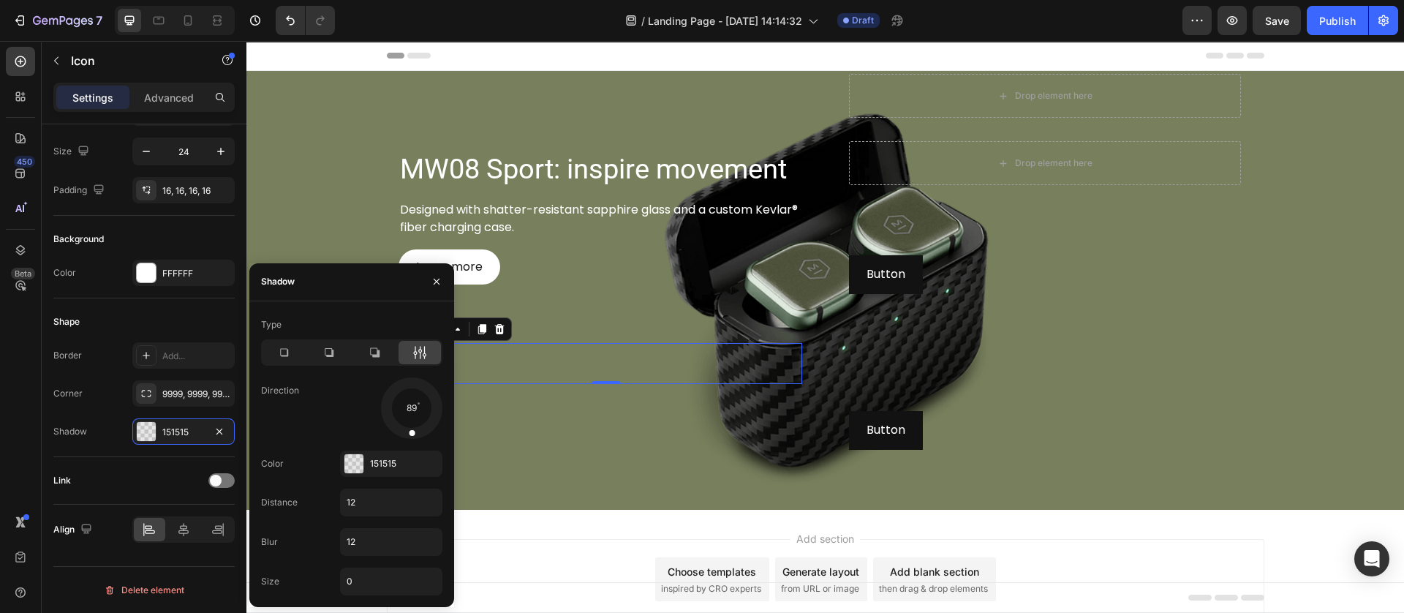
drag, startPoint x: 428, startPoint y: 428, endPoint x: 409, endPoint y: 436, distance: 20.9
click at [409, 436] on div at bounding box center [412, 423] width 10 height 33
click at [370, 507] on input "12" at bounding box center [391, 502] width 101 height 26
type input "4"
click at [369, 538] on input "12" at bounding box center [391, 542] width 101 height 26
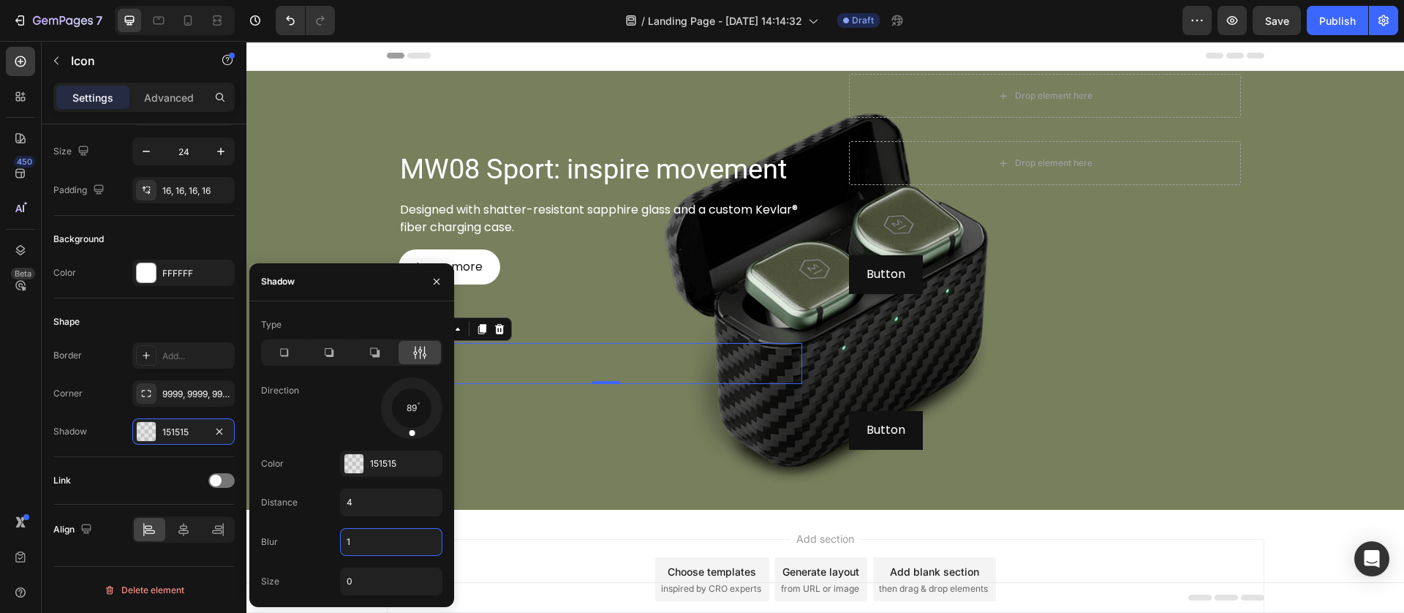
type input "16"
click at [524, 491] on div "MW08 Sport: inspire movement Heading Designed with shatter-resistant sapphire g…" at bounding box center [605, 291] width 415 height 434
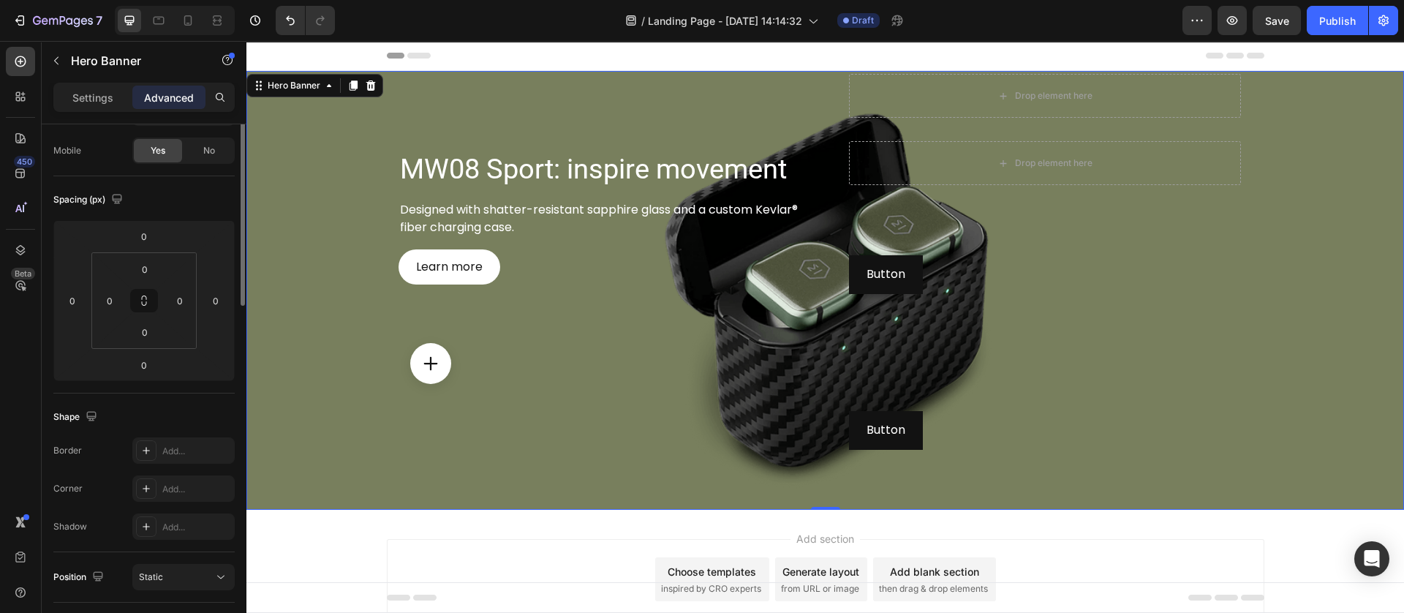
scroll to position [0, 0]
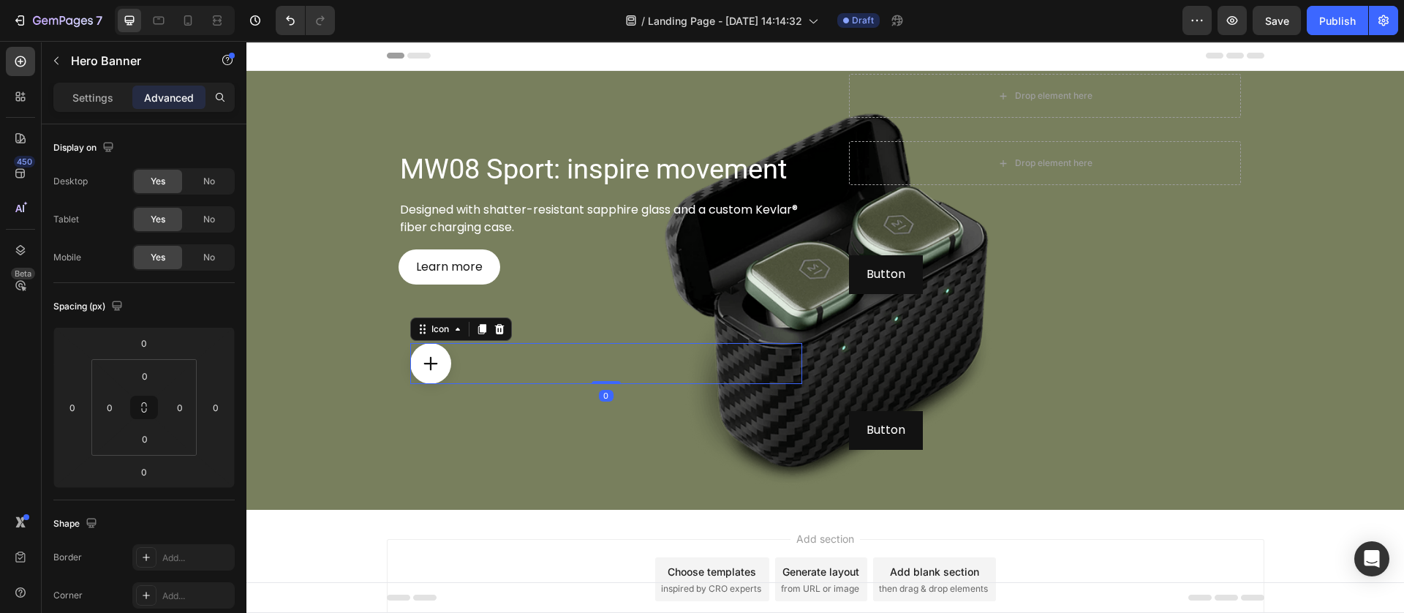
click at [445, 363] on div "Icon 0" at bounding box center [606, 363] width 392 height 41
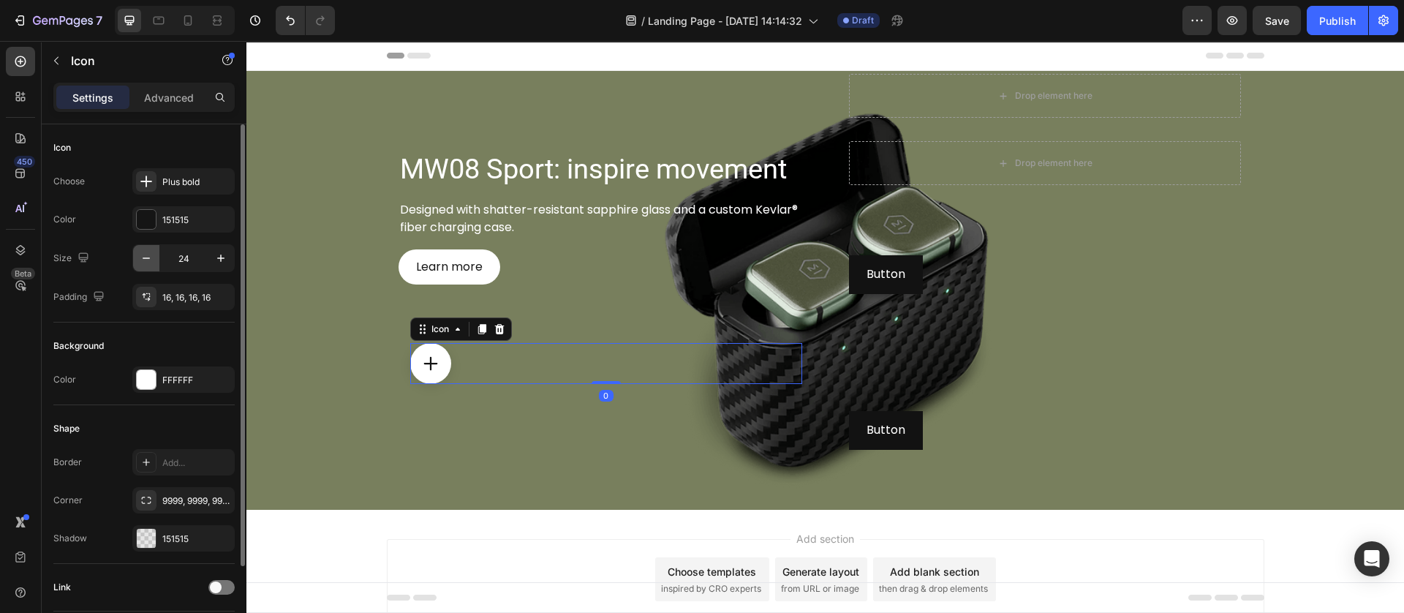
click at [140, 260] on icon "button" at bounding box center [146, 258] width 15 height 15
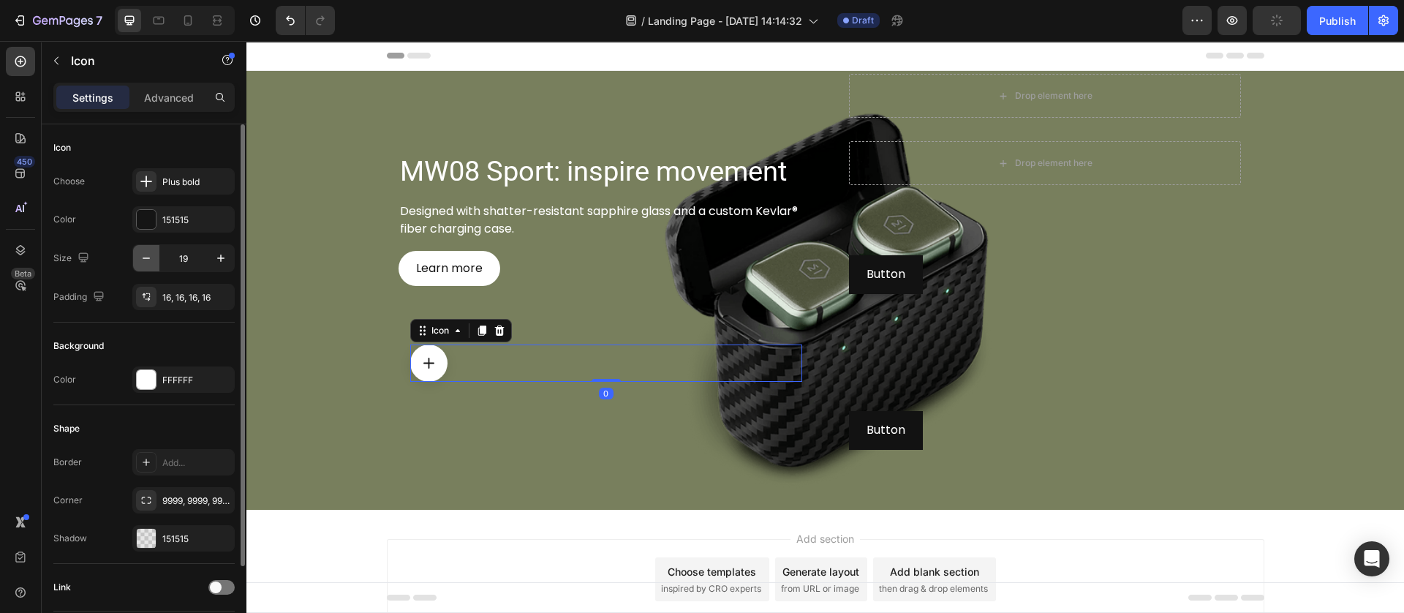
click at [140, 260] on icon "button" at bounding box center [146, 258] width 15 height 15
click at [141, 260] on icon "button" at bounding box center [146, 258] width 15 height 15
type input "16"
drag, startPoint x: 148, startPoint y: 296, endPoint x: 214, endPoint y: 317, distance: 69.1
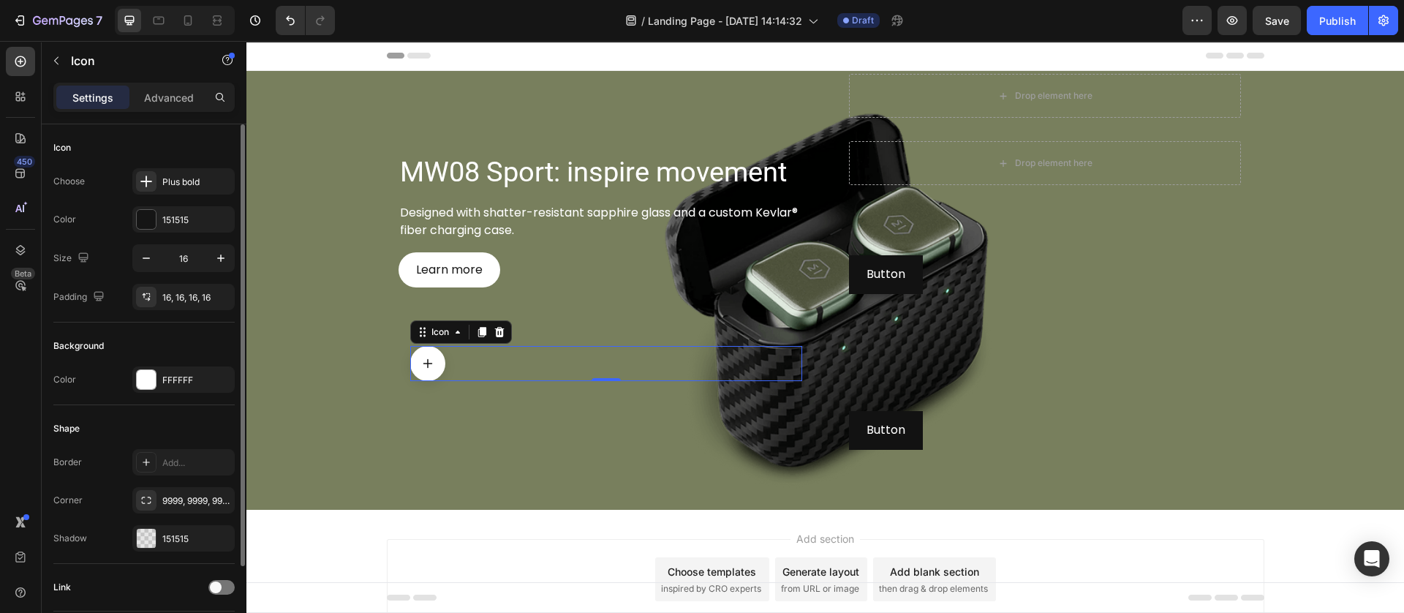
click at [148, 297] on icon at bounding box center [146, 297] width 12 height 12
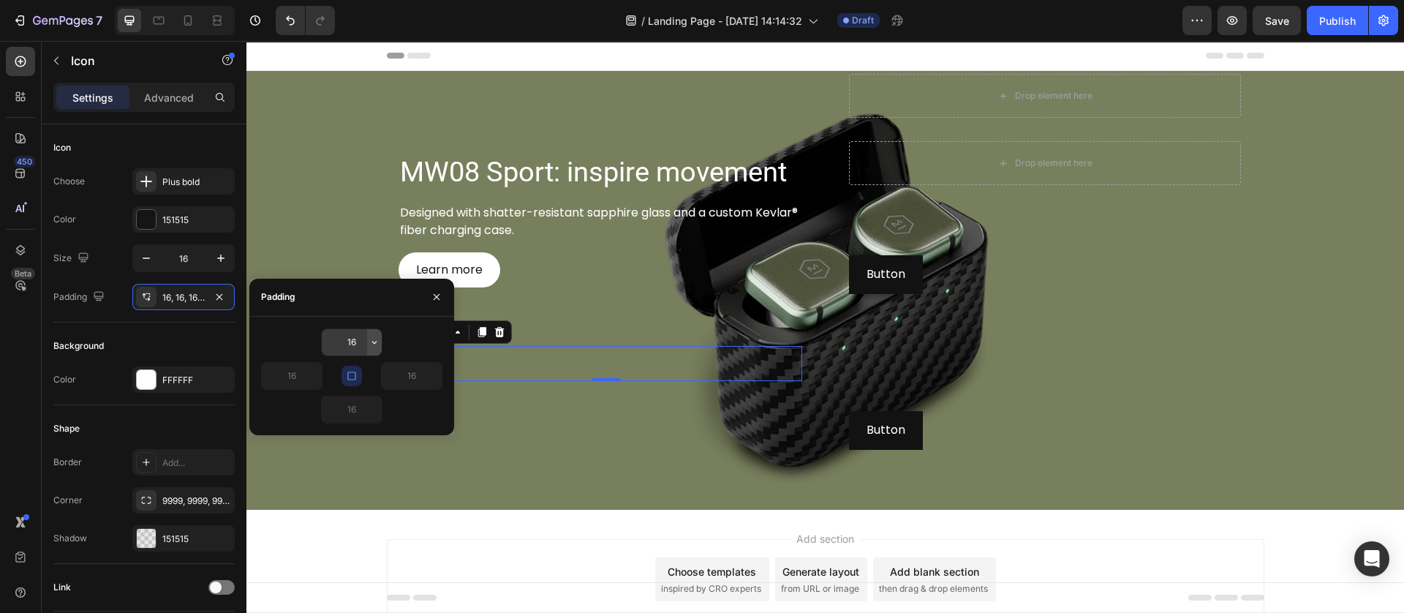
click at [368, 339] on icon "button" at bounding box center [374, 342] width 12 height 12
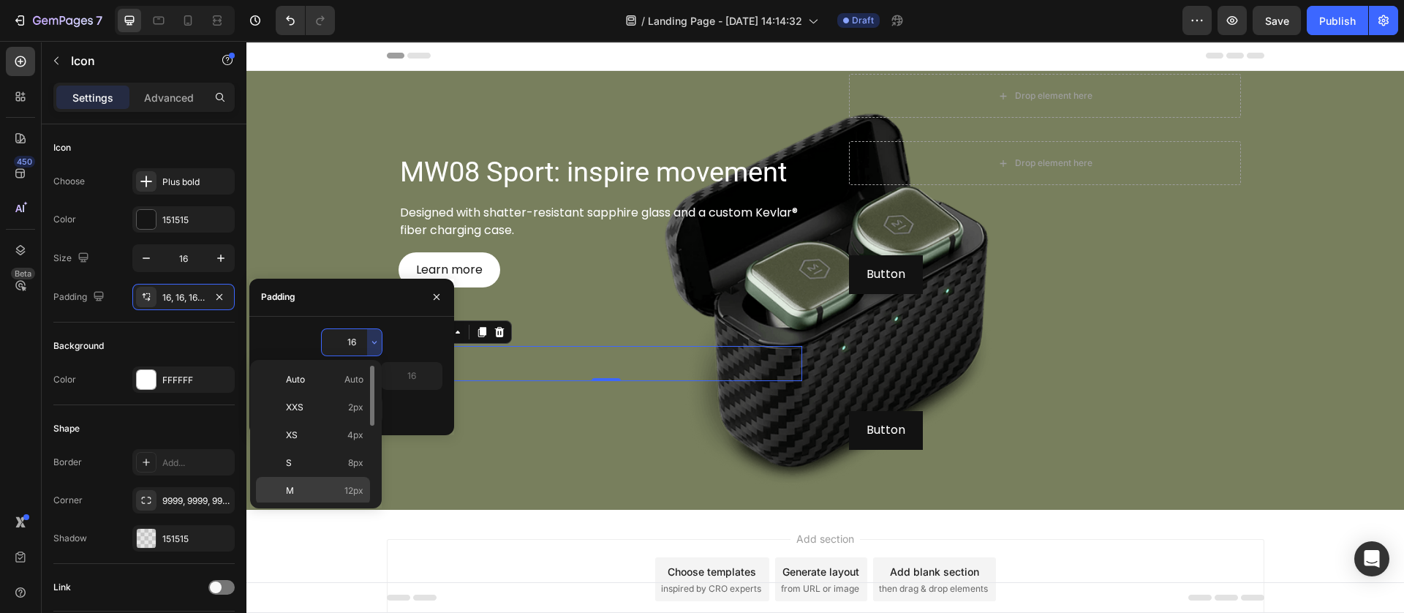
click at [352, 485] on span "12px" at bounding box center [353, 490] width 19 height 13
type input "12"
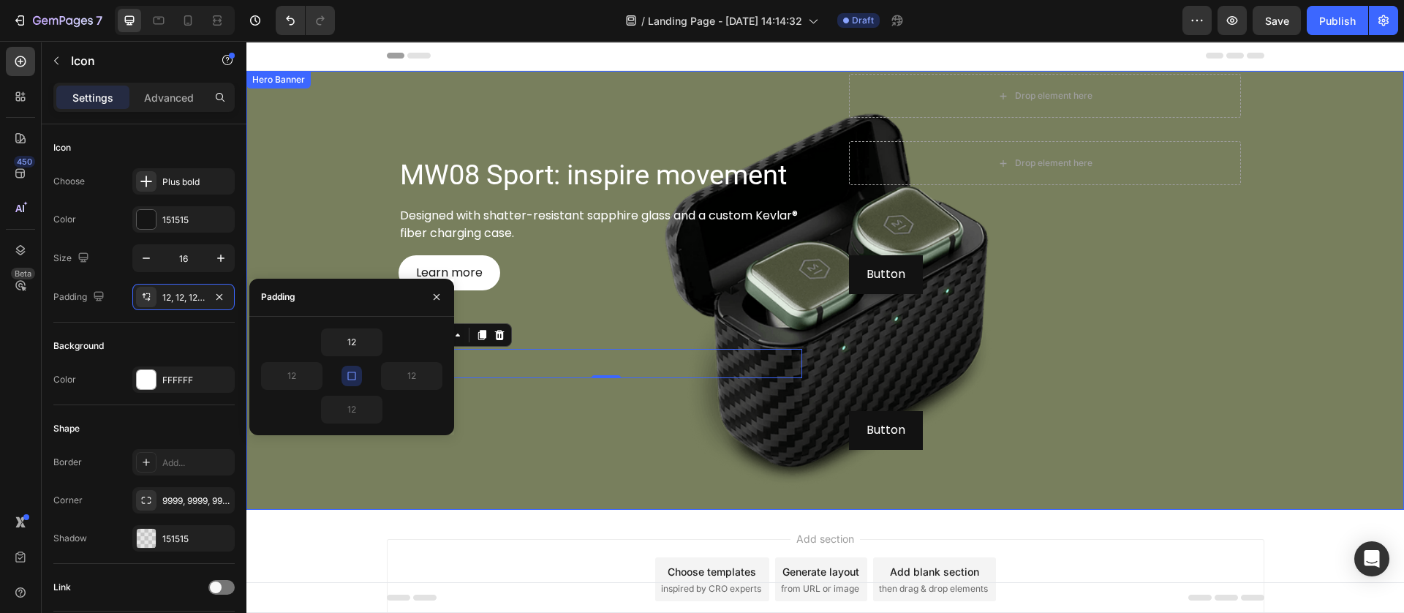
click at [456, 475] on div "MW08 Sport: inspire movement Heading Designed with shatter-resistant sapphire g…" at bounding box center [605, 291] width 415 height 434
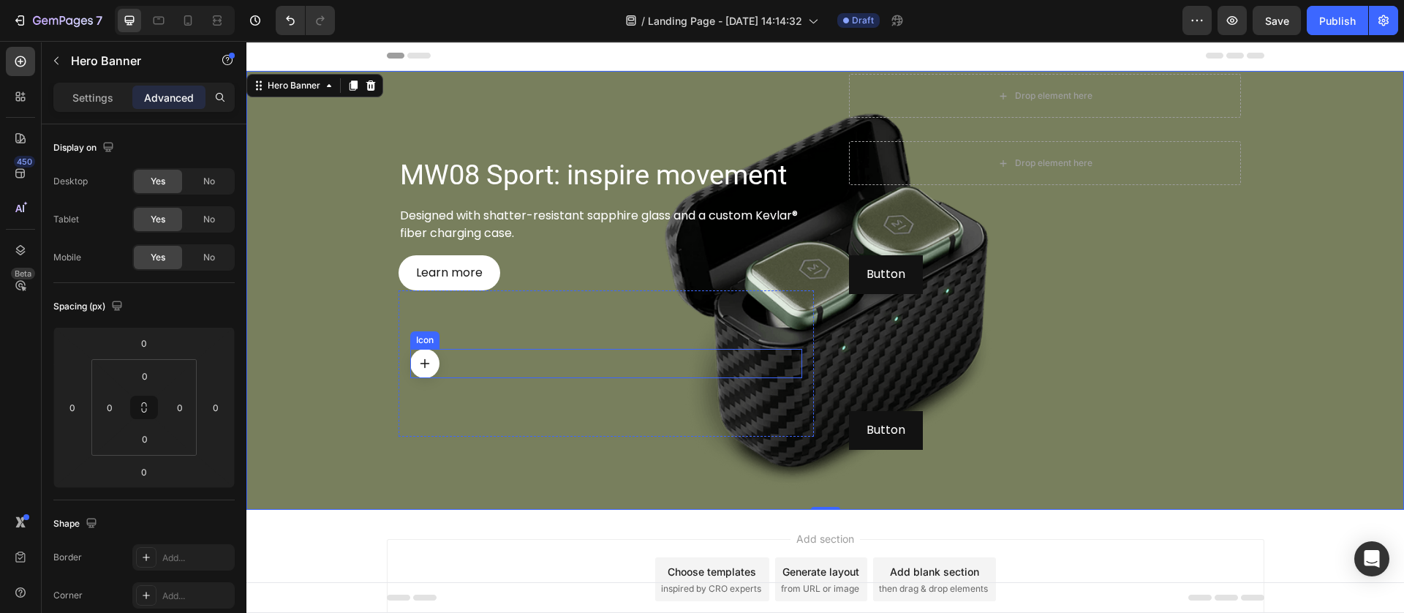
click at [472, 366] on div "Icon" at bounding box center [606, 363] width 392 height 29
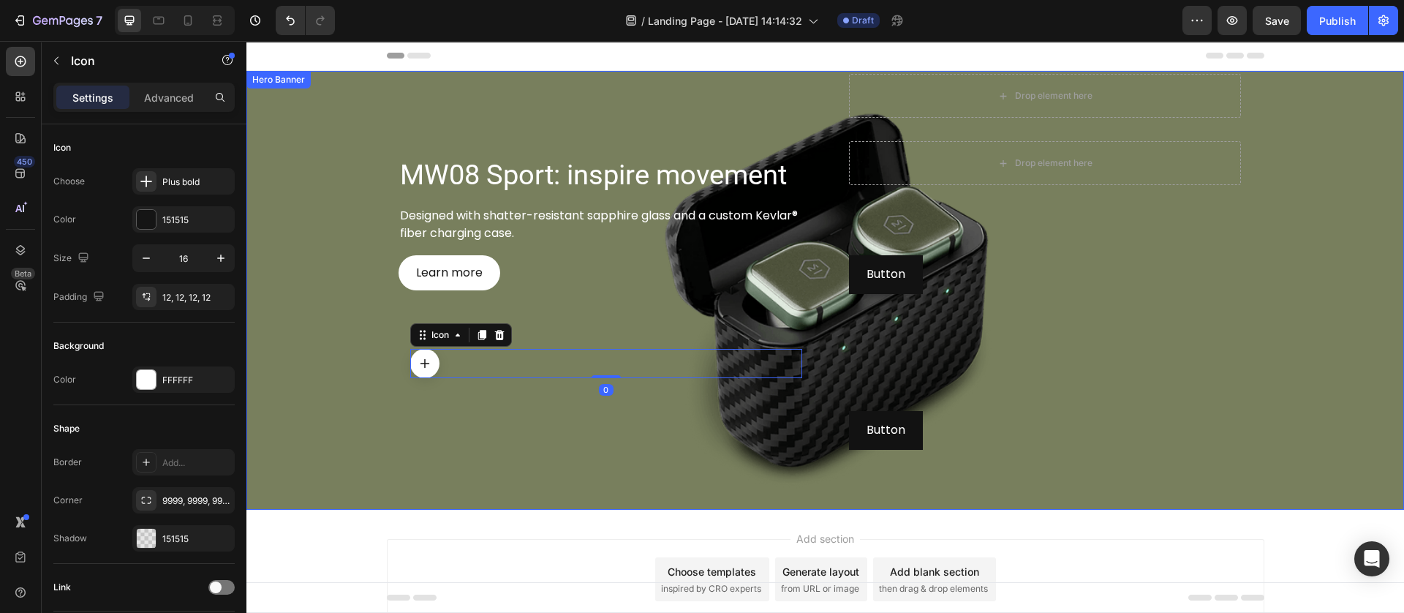
click at [409, 491] on div "MW08 Sport: inspire movement Heading Designed with shatter-resistant sapphire g…" at bounding box center [605, 291] width 415 height 434
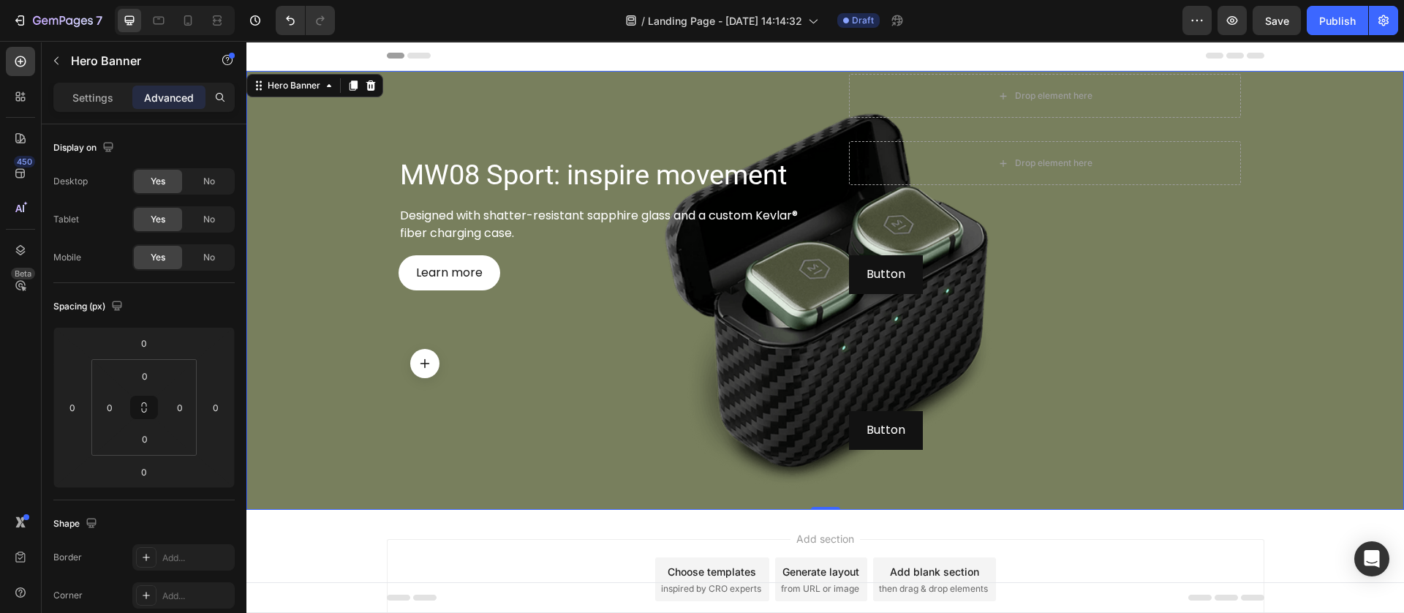
click at [410, 355] on div at bounding box center [424, 363] width 29 height 29
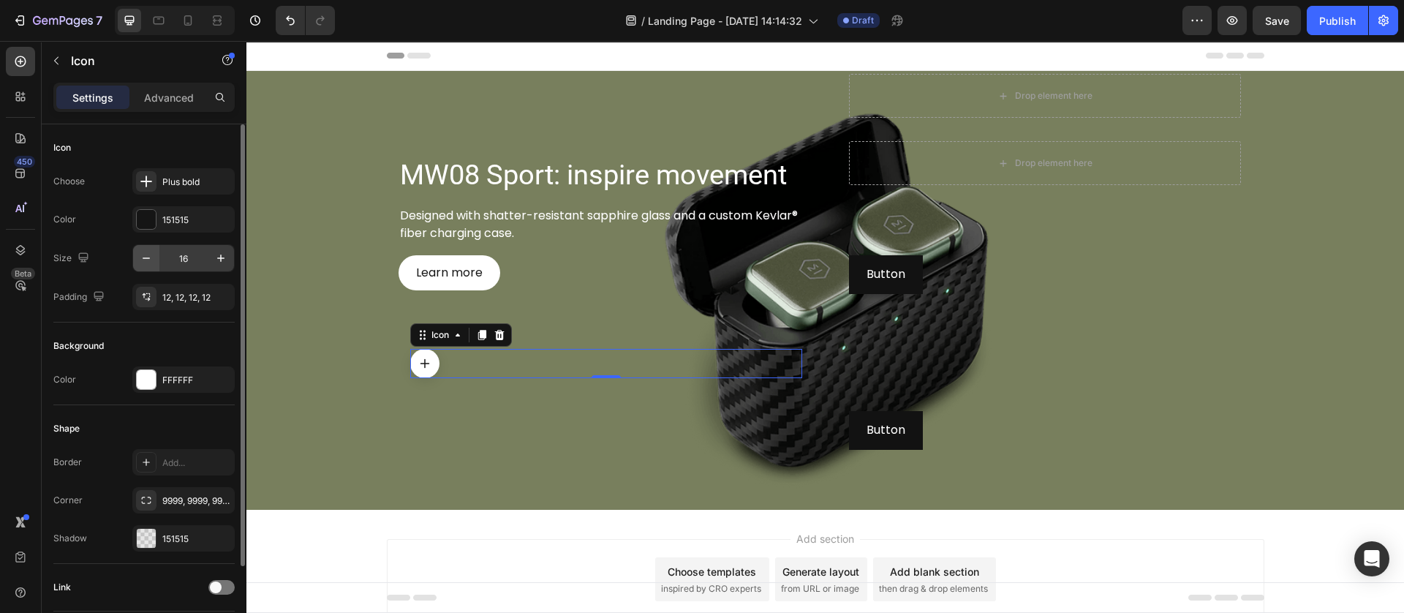
scroll to position [107, 0]
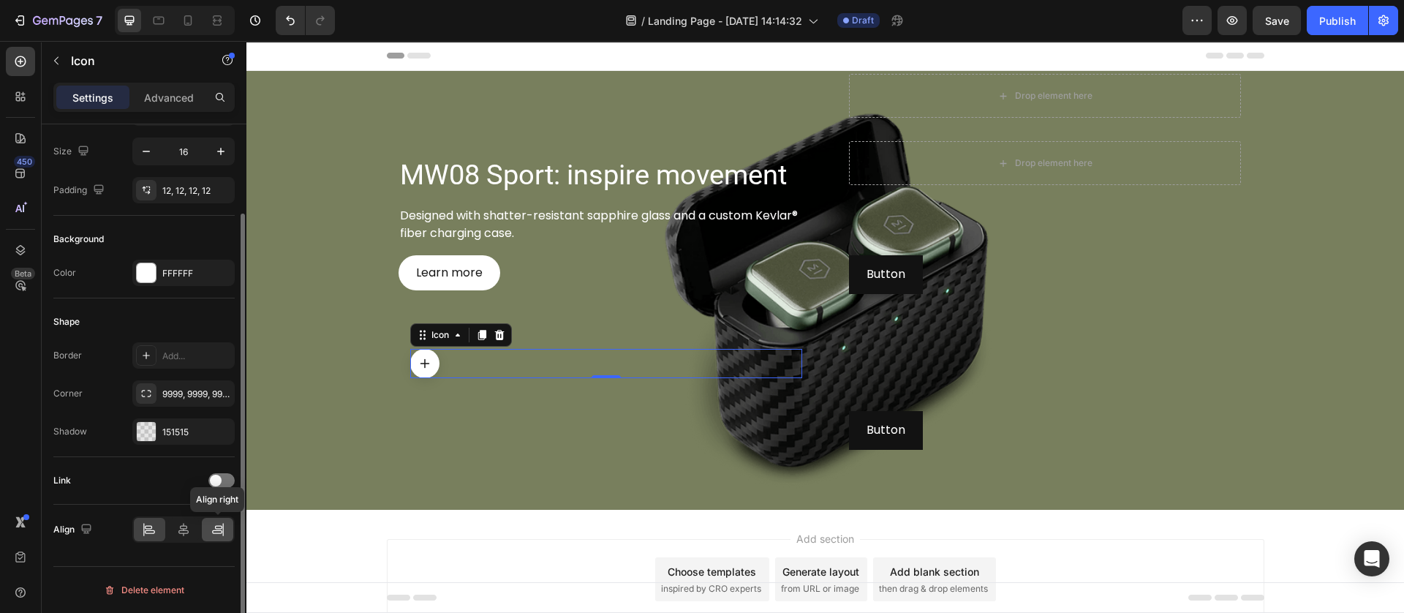
click at [224, 528] on icon at bounding box center [218, 529] width 15 height 15
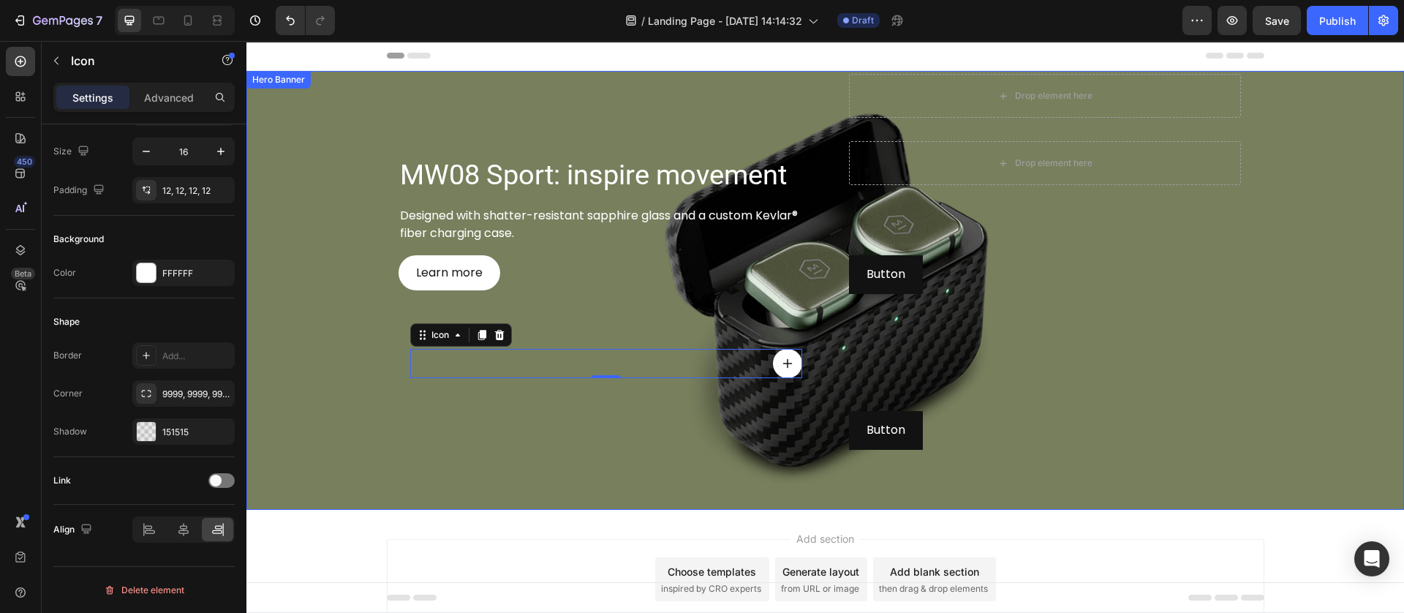
click at [649, 447] on div "MW08 Sport: inspire movement Heading Designed with shatter-resistant sapphire g…" at bounding box center [605, 291] width 415 height 434
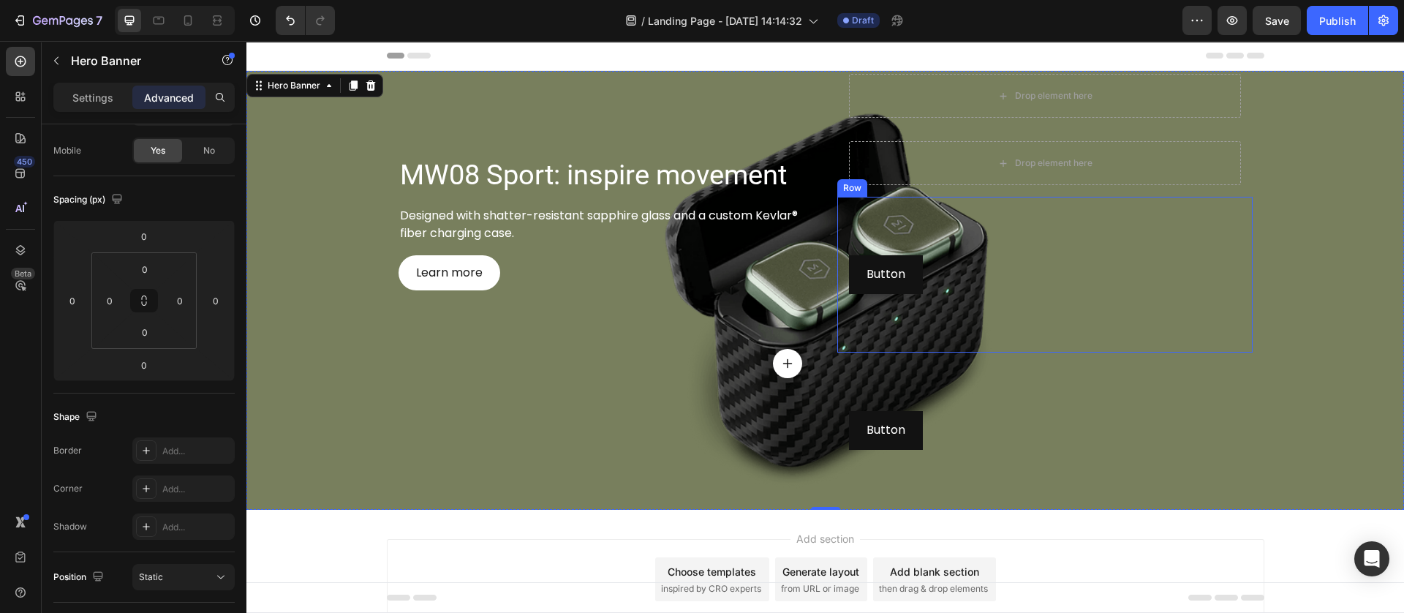
scroll to position [0, 0]
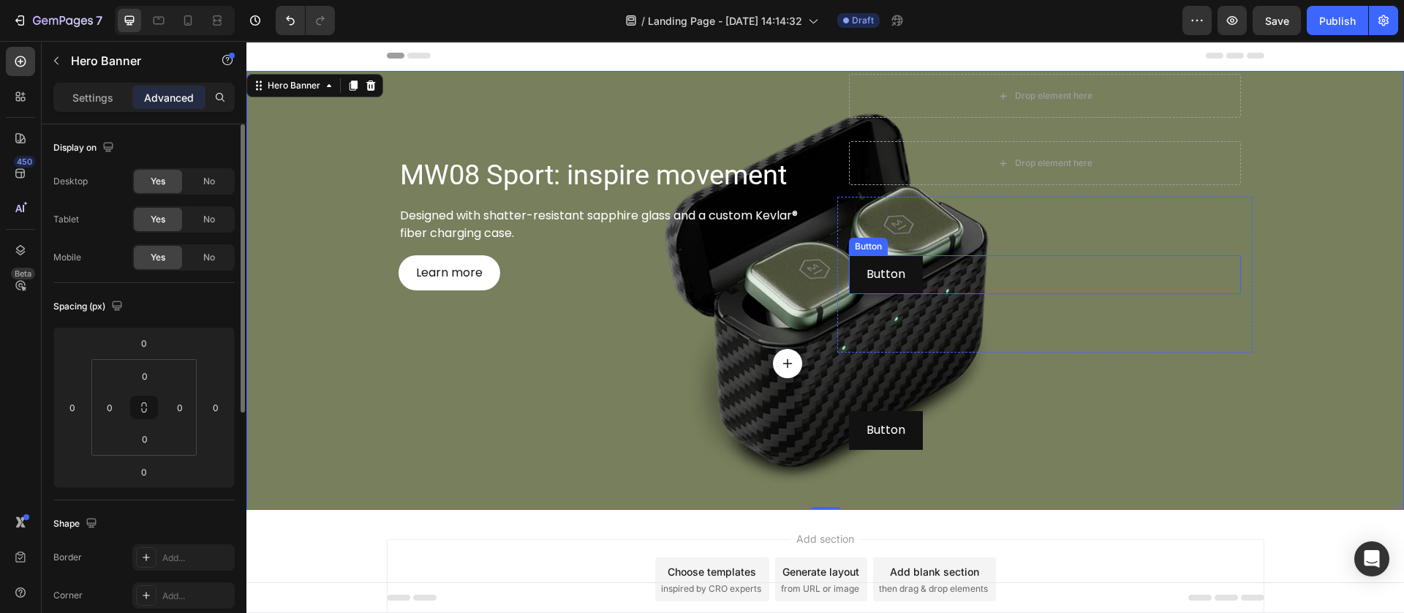
click at [937, 272] on div "Button Button" at bounding box center [1045, 274] width 392 height 39
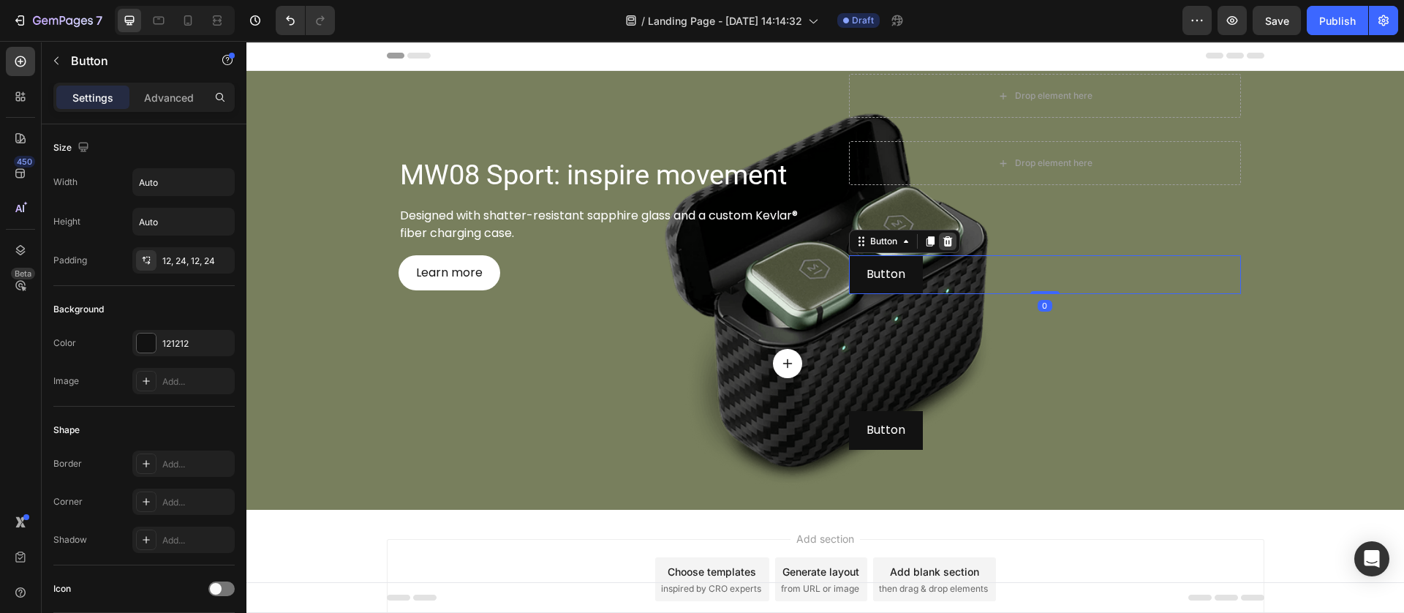
click at [942, 243] on icon at bounding box center [948, 241] width 12 height 12
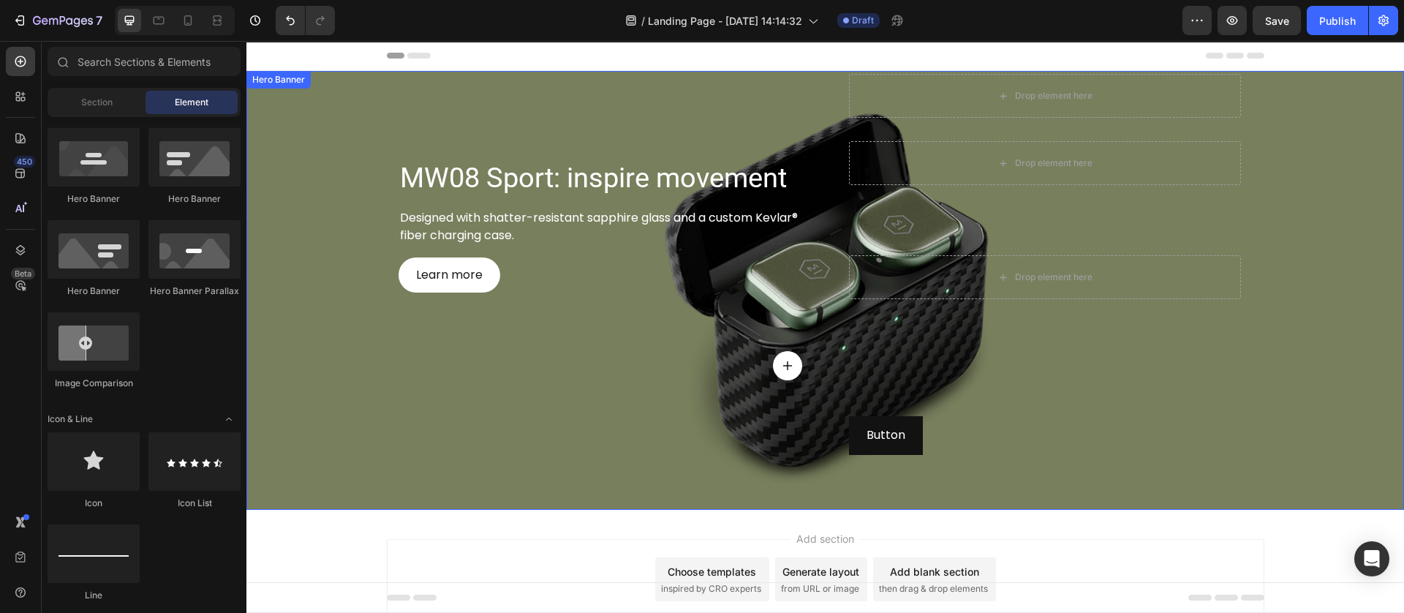
click at [822, 375] on div "MW08 Sport: inspire movement Heading Designed with shatter-resistant sapphire g…" at bounding box center [825, 293] width 877 height 445
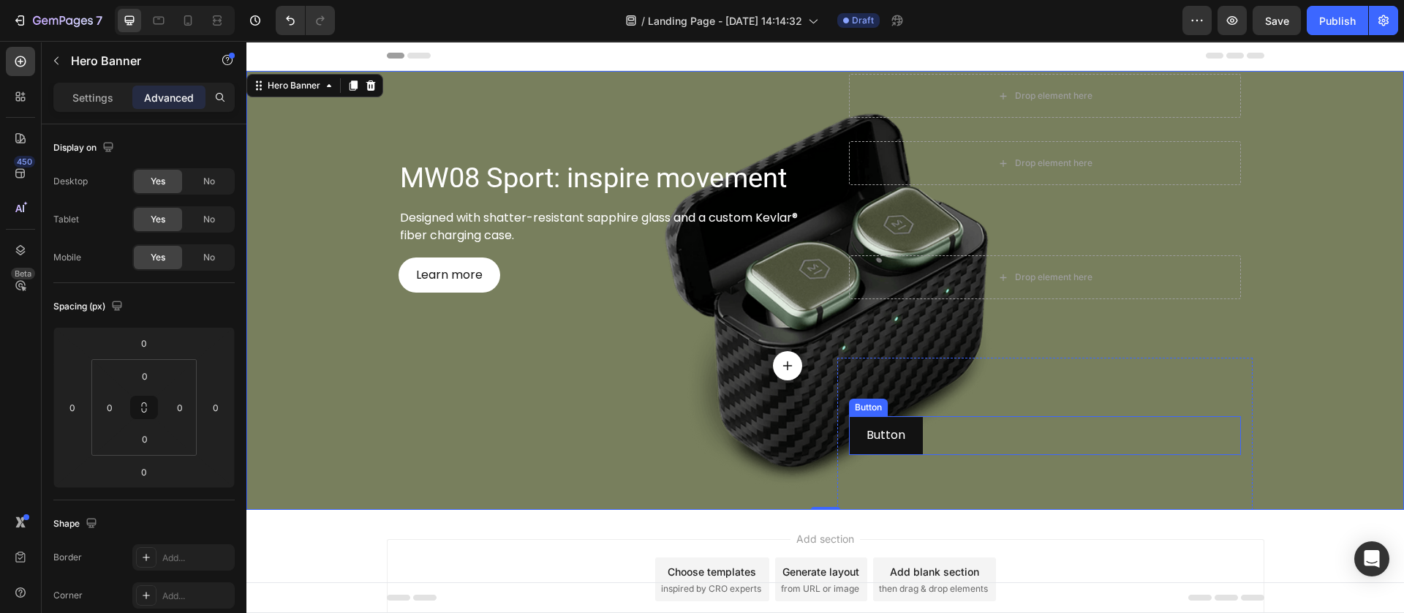
click at [989, 431] on div "Button Button" at bounding box center [1045, 435] width 392 height 39
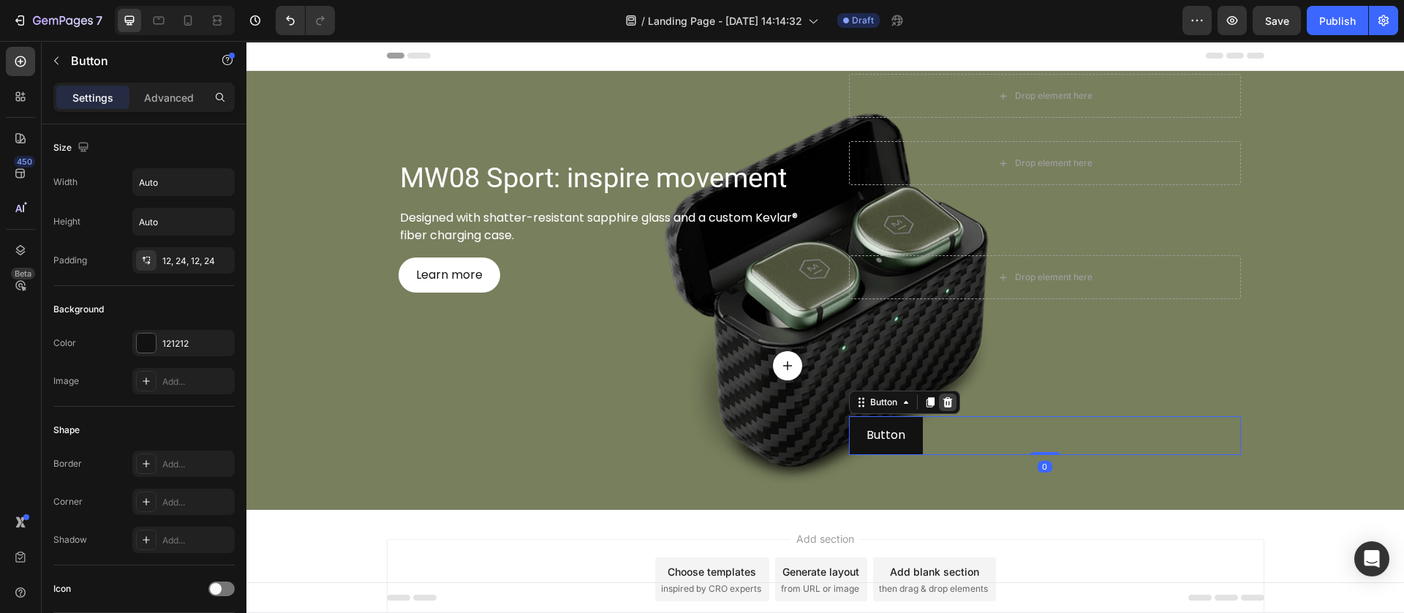
click at [945, 399] on icon at bounding box center [948, 402] width 12 height 12
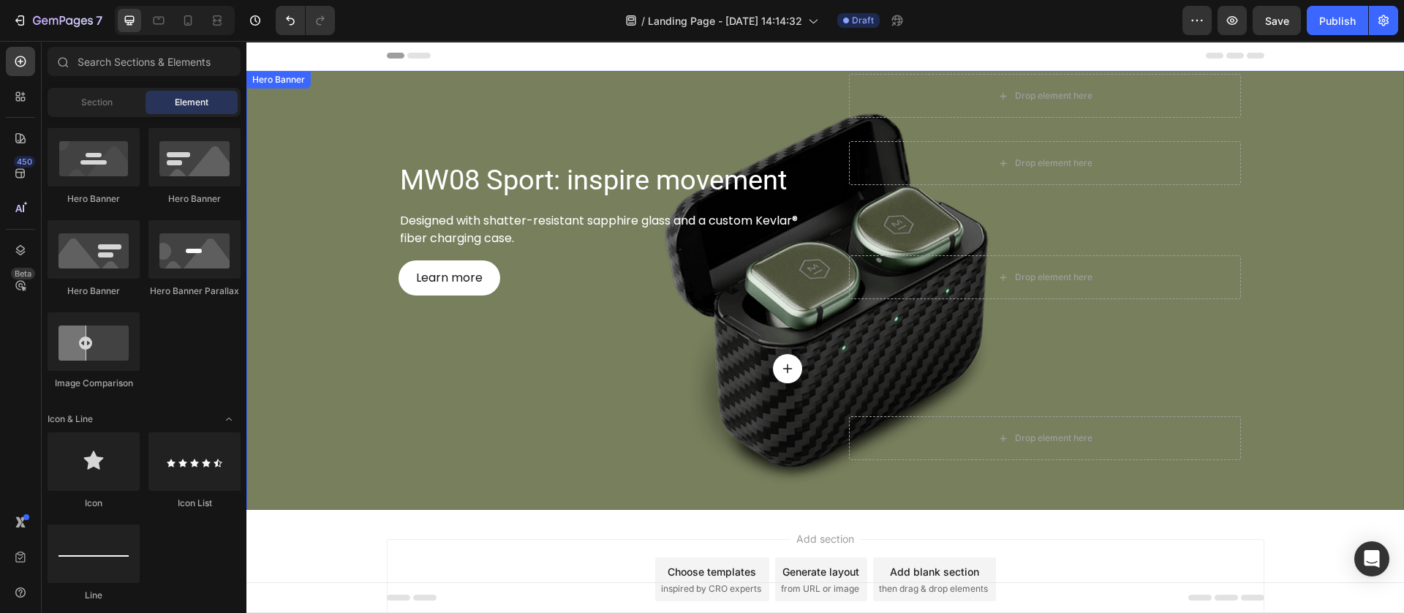
click at [817, 370] on div "MW08 Sport: inspire movement Heading Designed with shatter-resistant sapphire g…" at bounding box center [825, 296] width 877 height 450
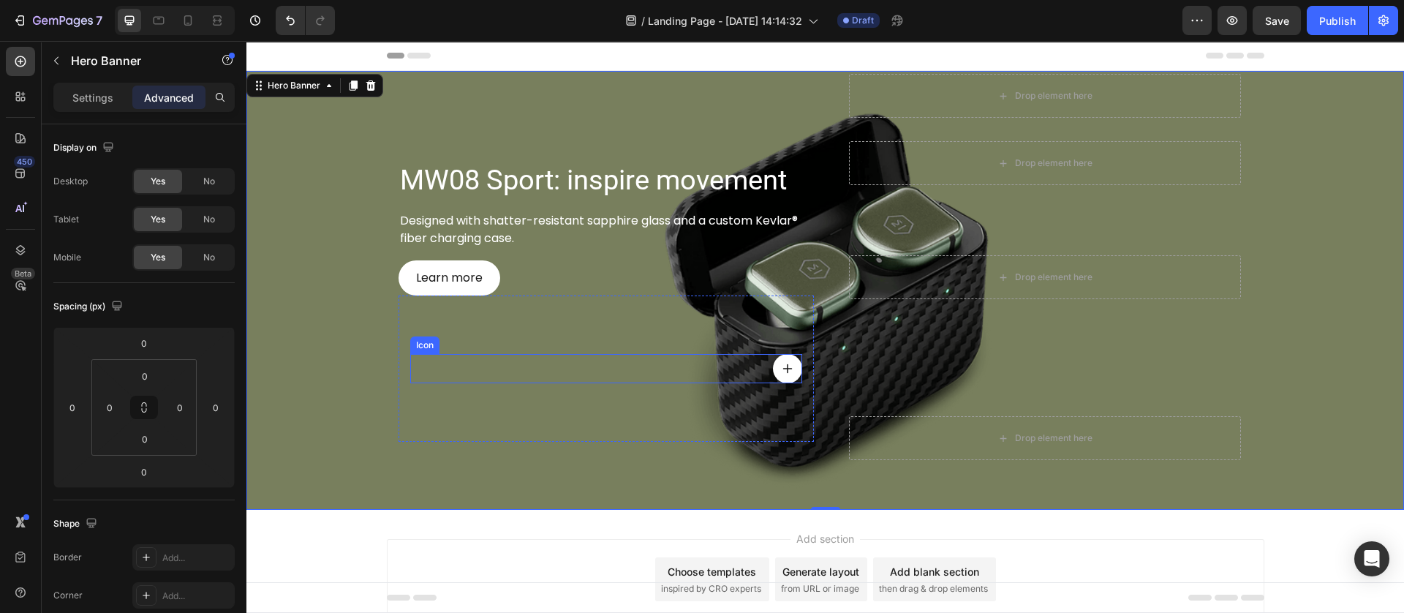
click at [792, 376] on div "Icon" at bounding box center [606, 368] width 392 height 29
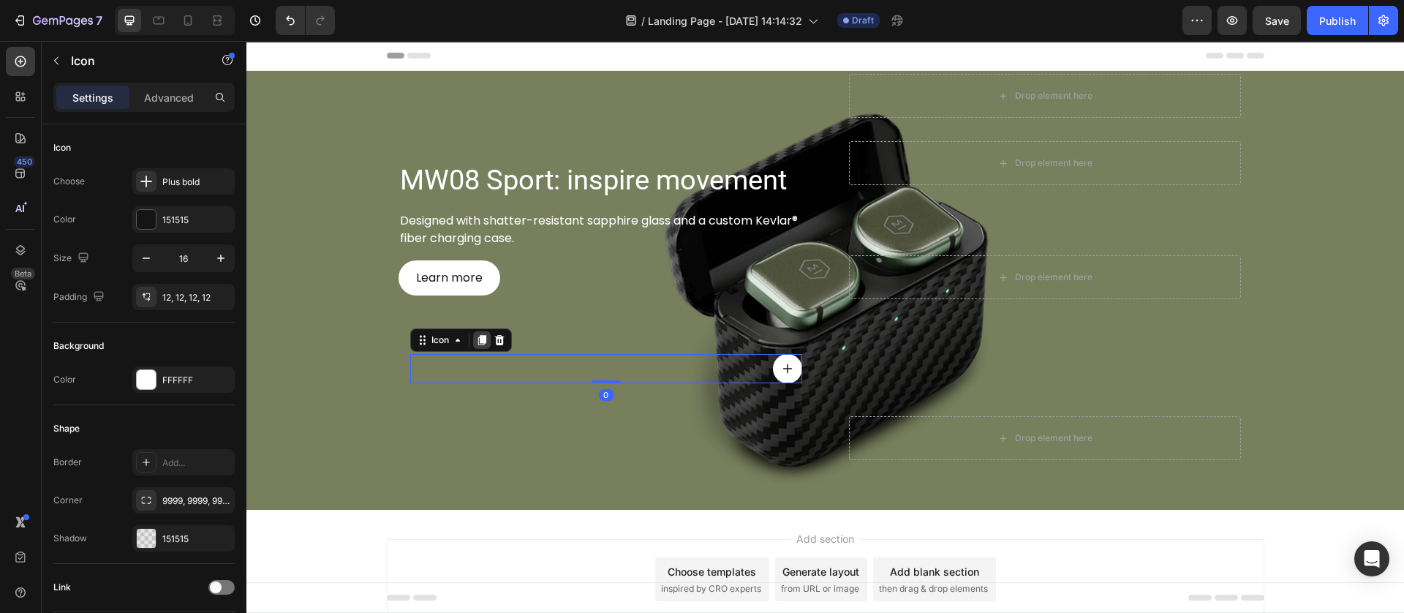
click at [477, 340] on icon at bounding box center [481, 340] width 8 height 10
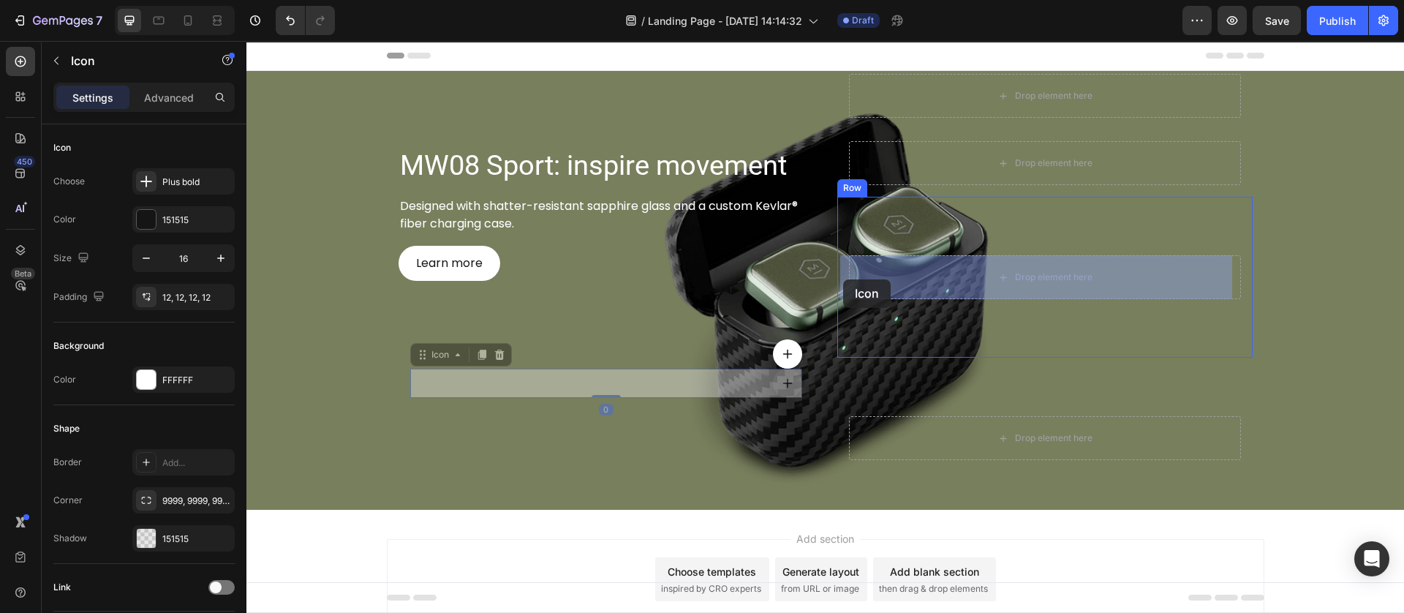
drag, startPoint x: 417, startPoint y: 353, endPoint x: 843, endPoint y: 279, distance: 431.8
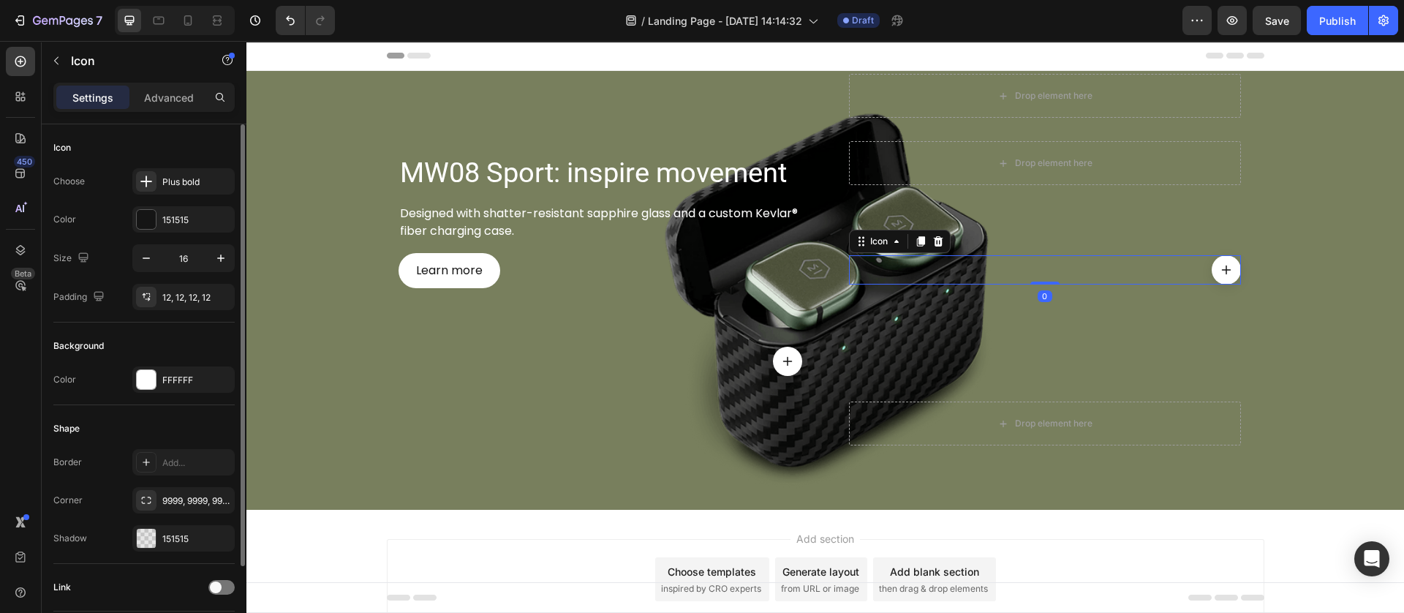
scroll to position [107, 0]
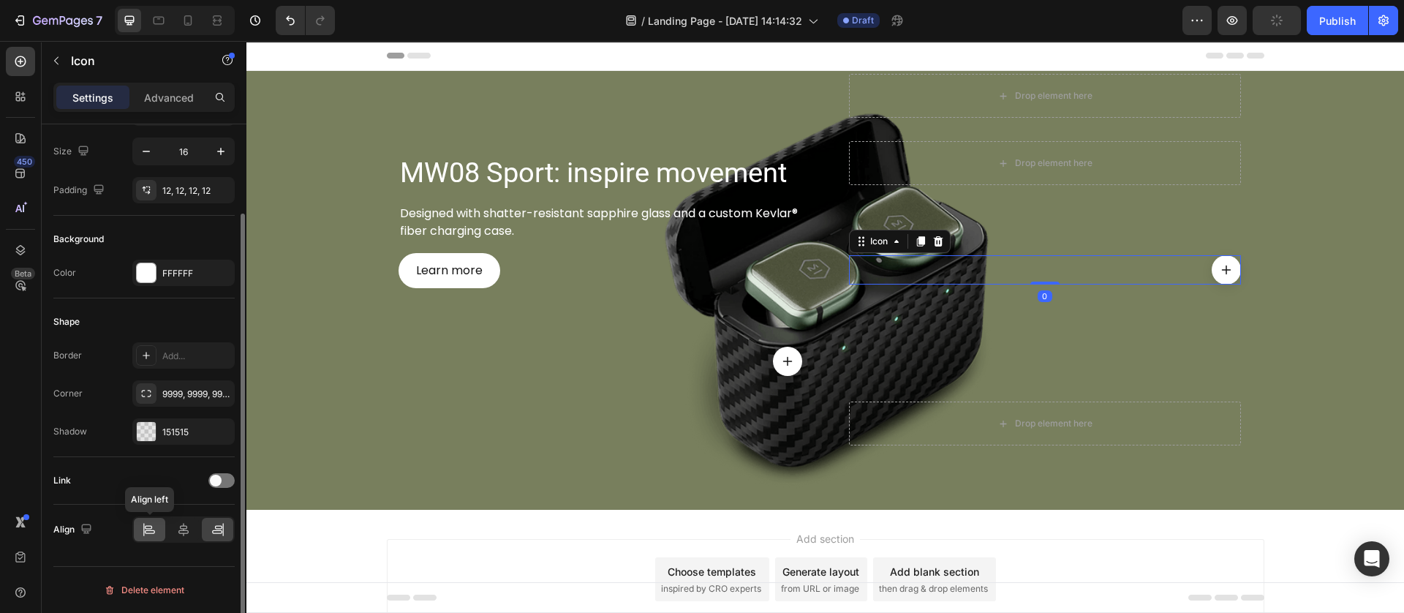
click at [134, 532] on div at bounding box center [149, 529] width 31 height 23
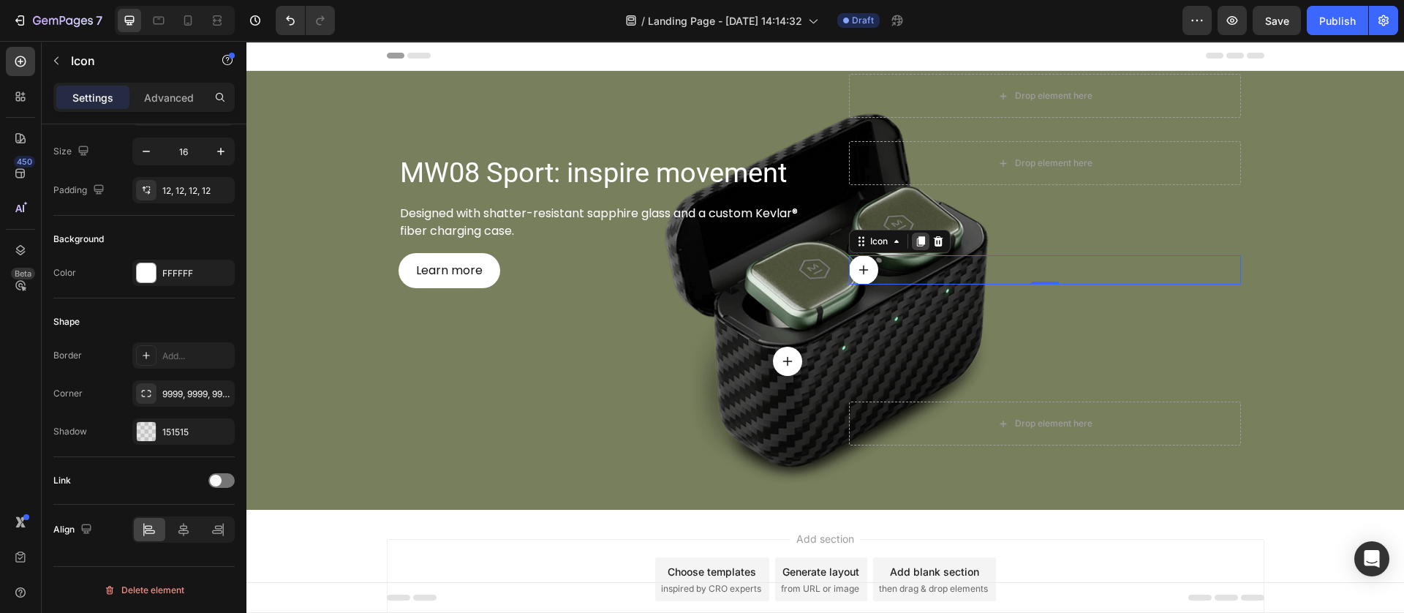
click at [915, 241] on icon at bounding box center [921, 241] width 12 height 12
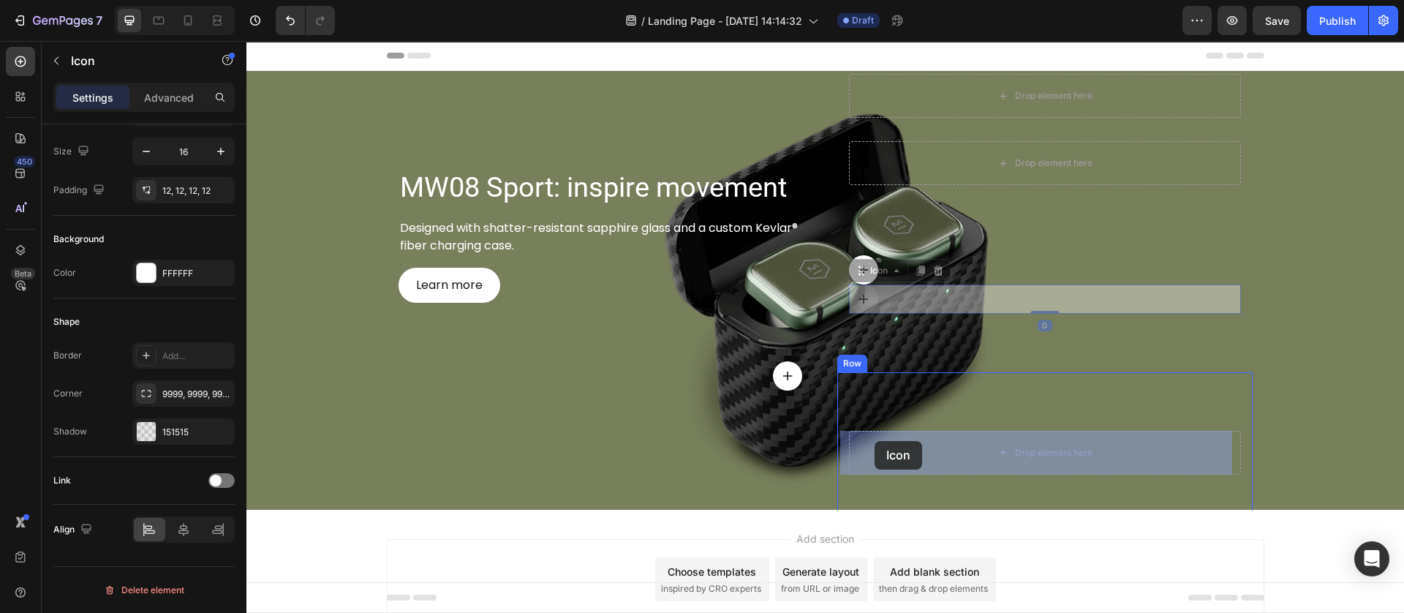
drag, startPoint x: 853, startPoint y: 270, endPoint x: 874, endPoint y: 441, distance: 171.7
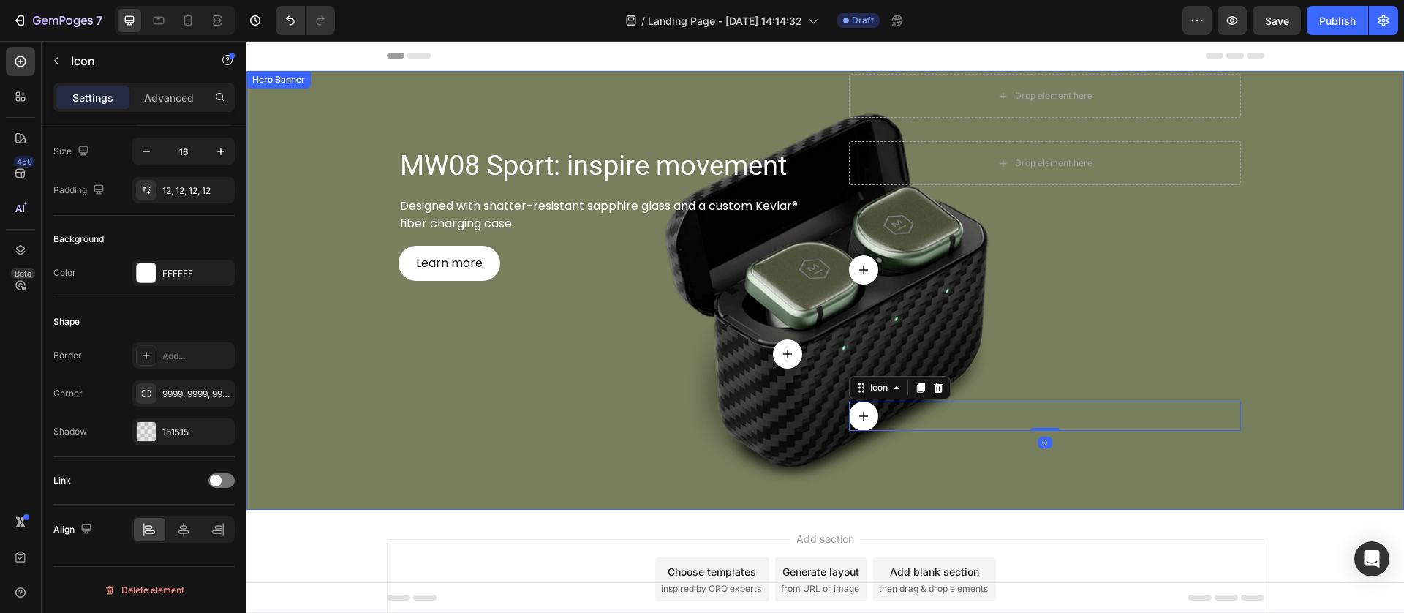
click at [740, 440] on div "MW08 Sport: inspire movement Heading Designed with shatter-resistant sapphire g…" at bounding box center [605, 281] width 415 height 415
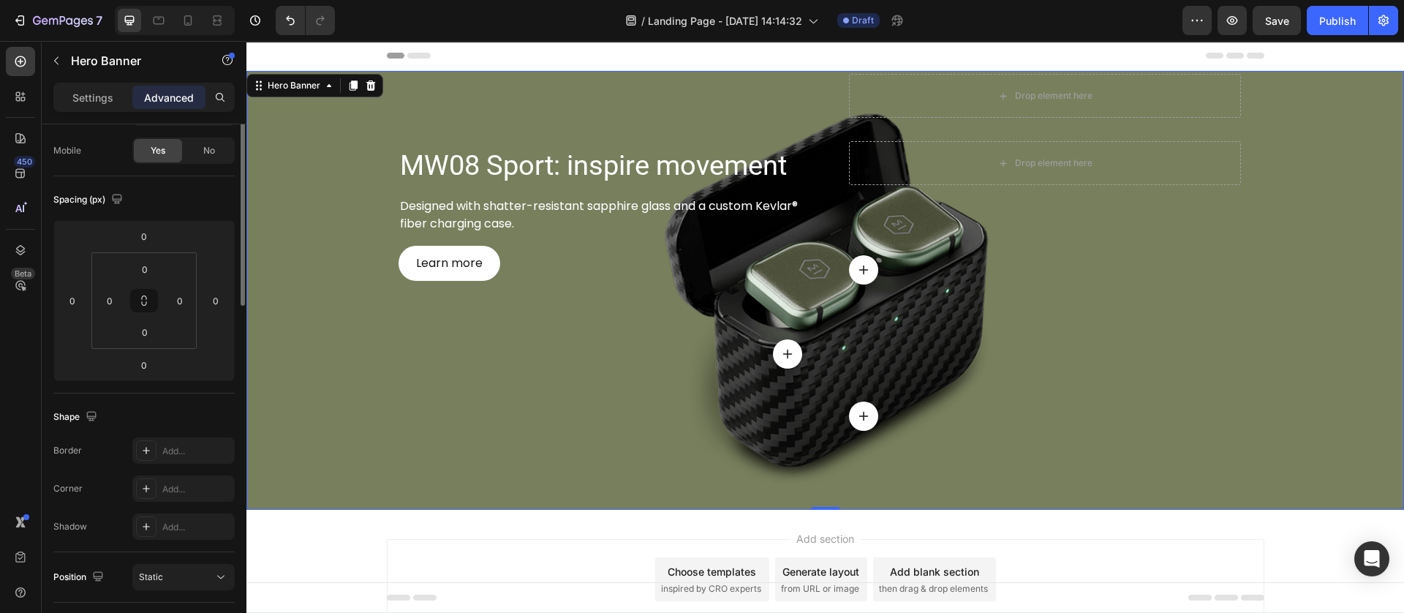
scroll to position [0, 0]
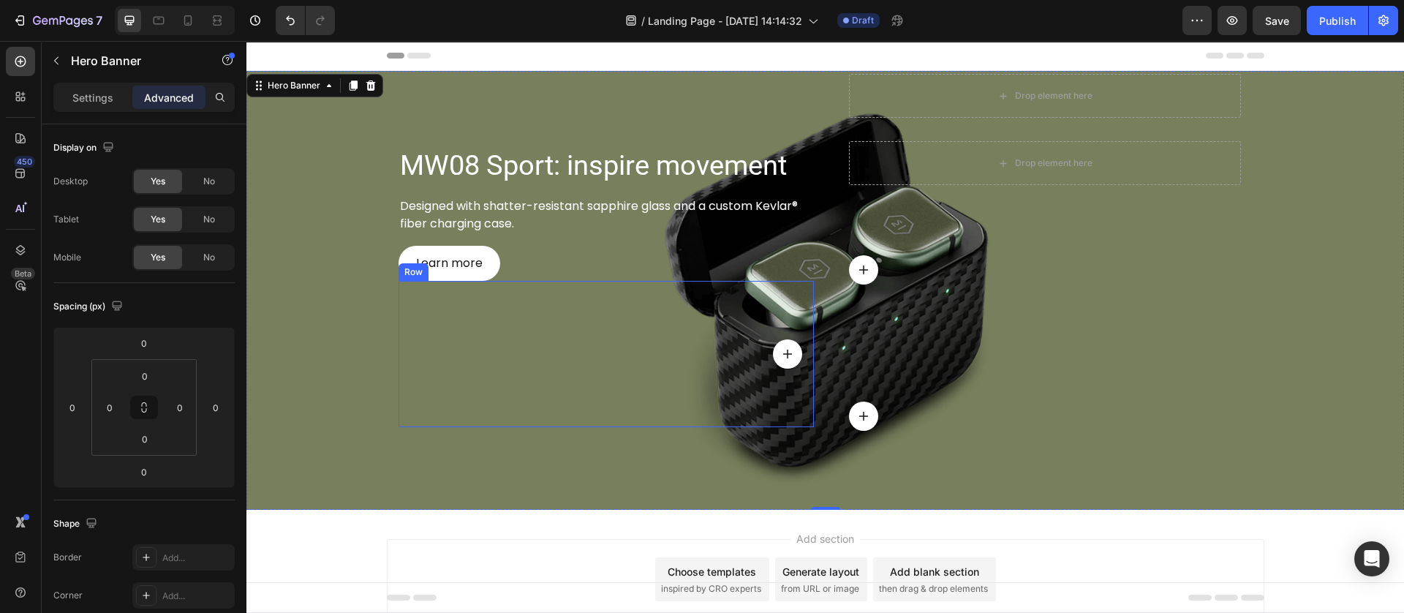
click at [545, 374] on div "Icon Row" at bounding box center [605, 354] width 415 height 146
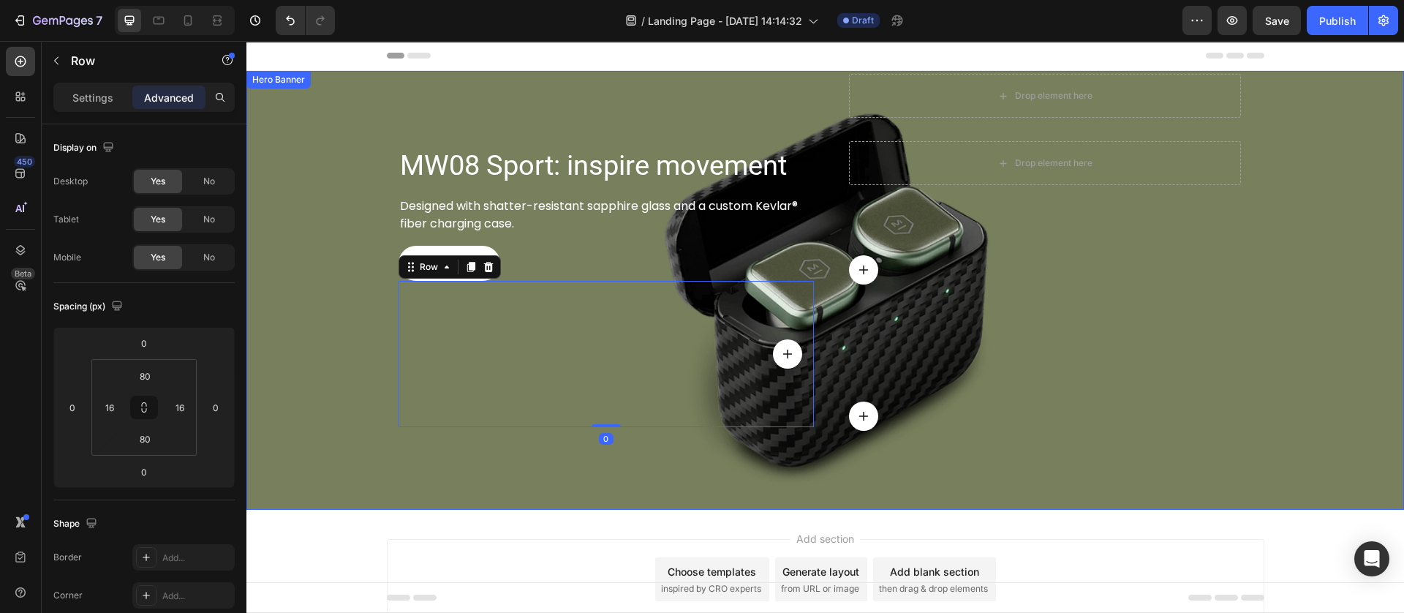
click at [334, 386] on div "Background Image" at bounding box center [824, 290] width 1157 height 439
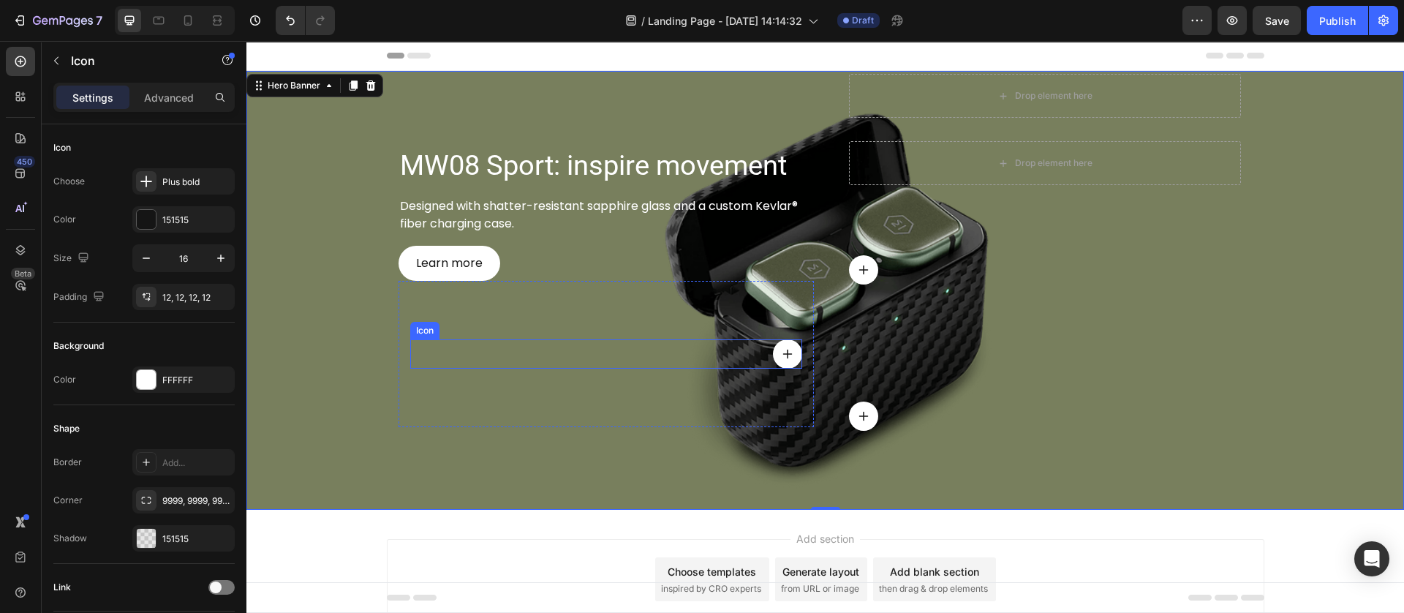
click at [787, 355] on div at bounding box center [787, 353] width 29 height 29
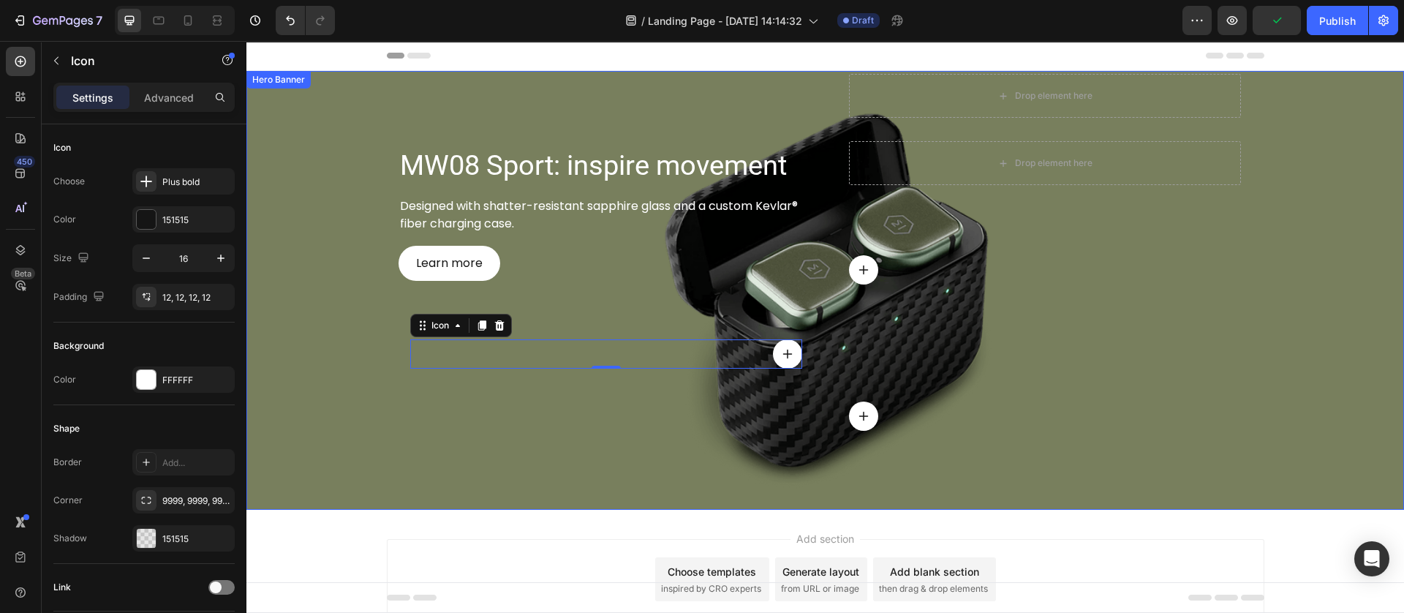
click at [569, 461] on div "MW08 Sport: inspire movement Heading Designed with shatter-resistant sapphire g…" at bounding box center [605, 281] width 415 height 415
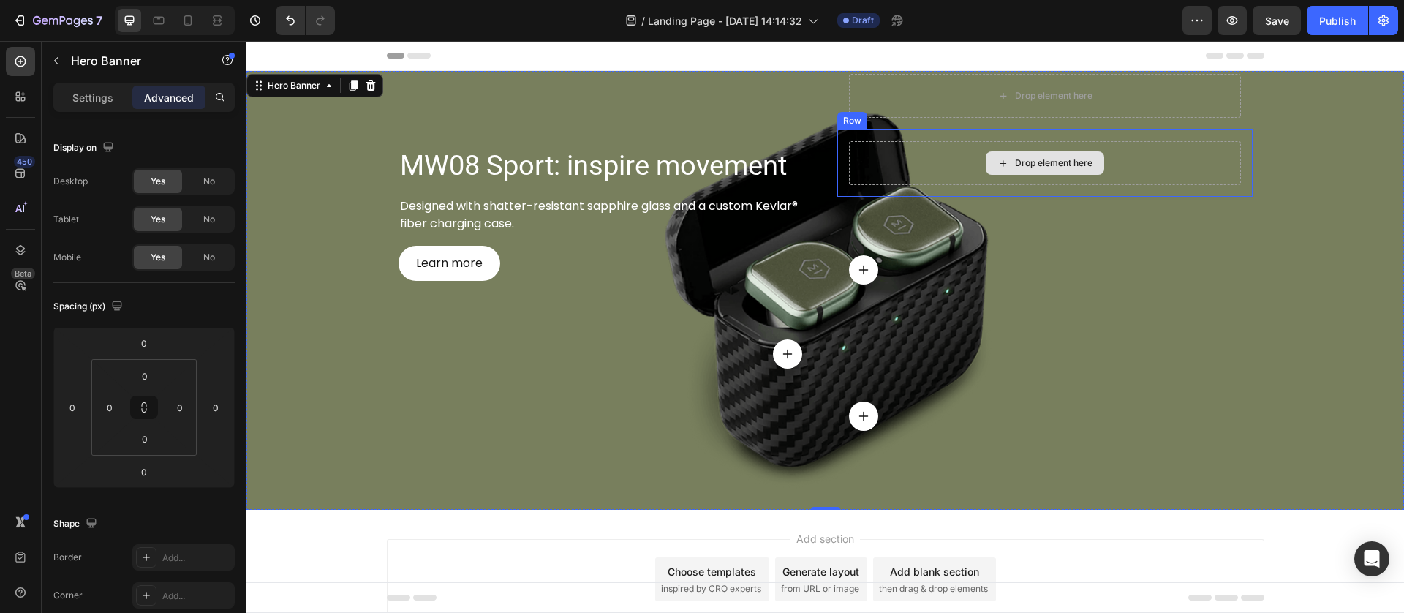
click at [889, 141] on div "Drop element here" at bounding box center [1045, 163] width 392 height 44
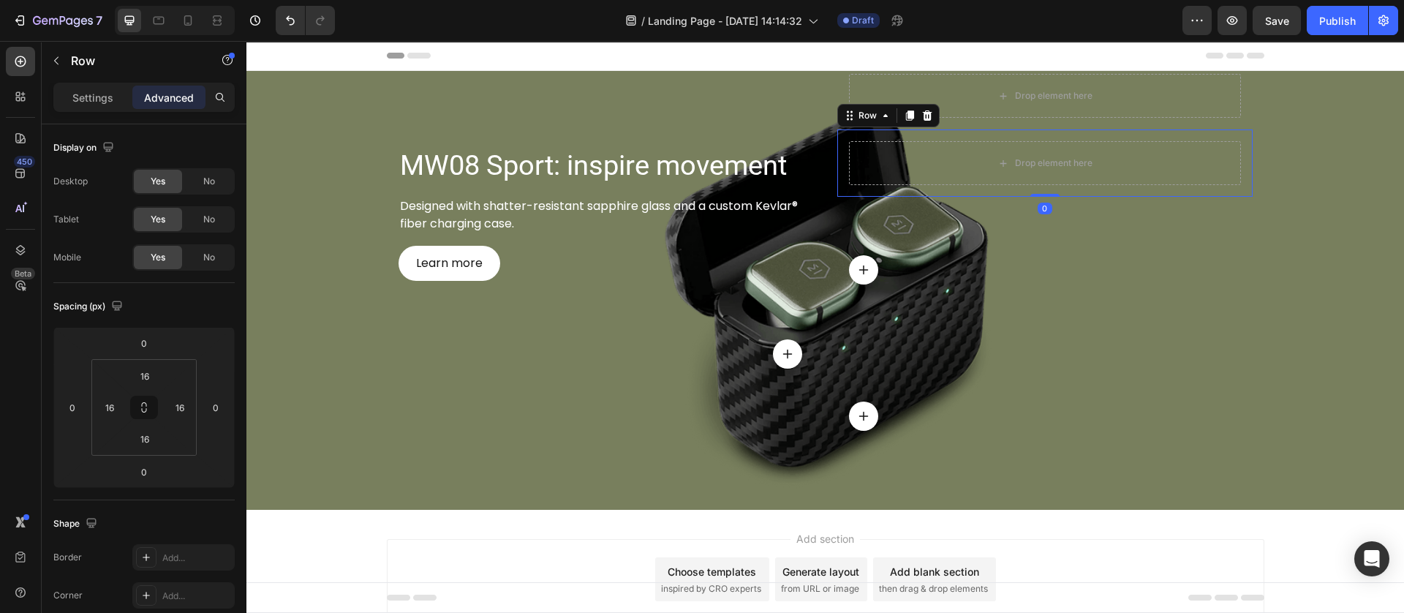
click at [918, 105] on div "Row" at bounding box center [888, 115] width 102 height 23
click at [923, 110] on icon at bounding box center [927, 116] width 12 height 12
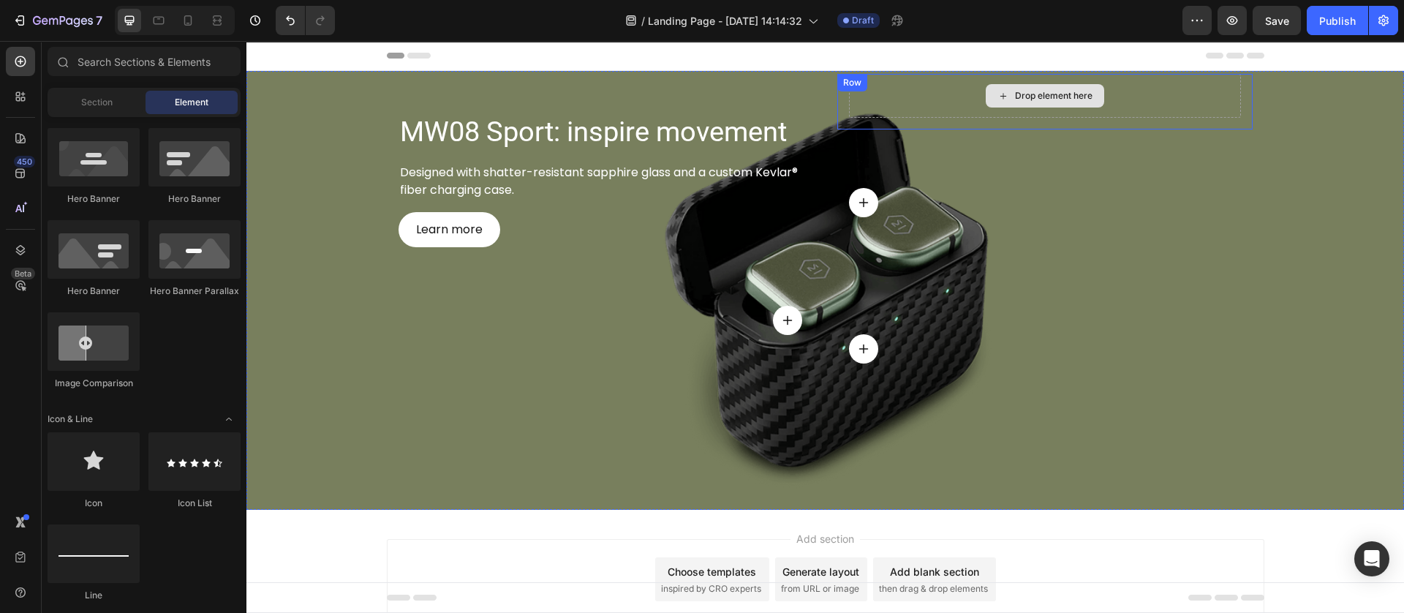
click at [936, 105] on div "Drop element here" at bounding box center [1045, 96] width 392 height 44
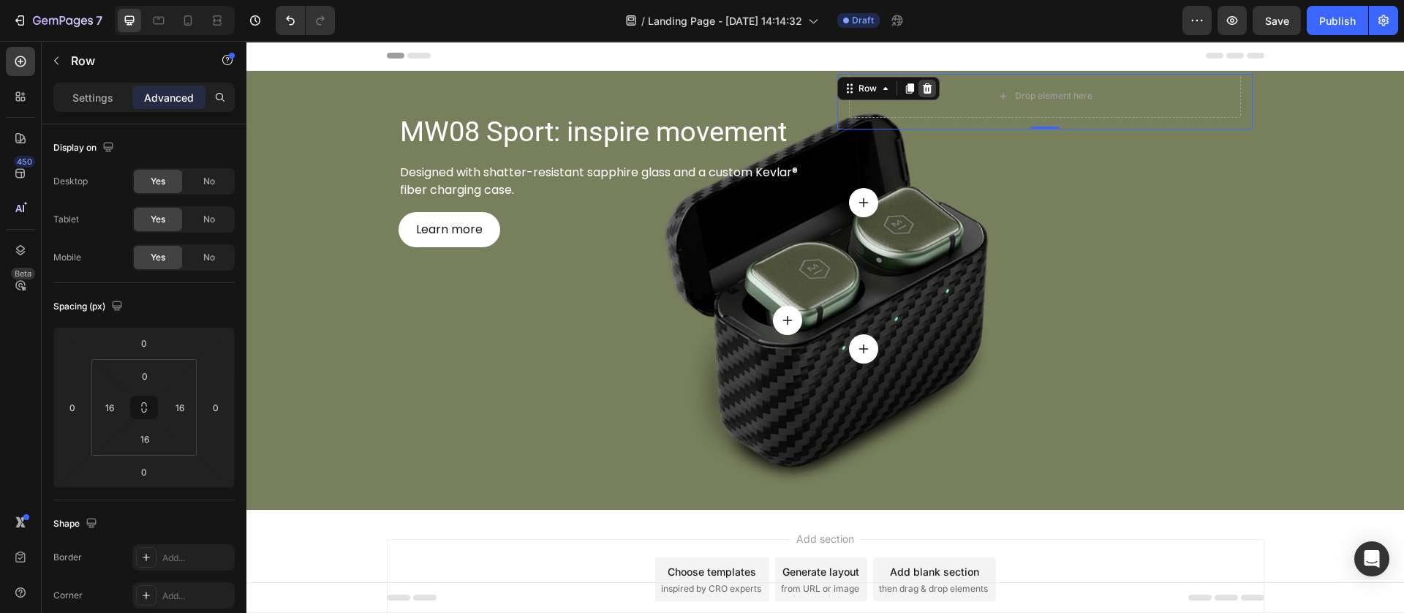
click at [922, 91] on icon at bounding box center [927, 88] width 10 height 10
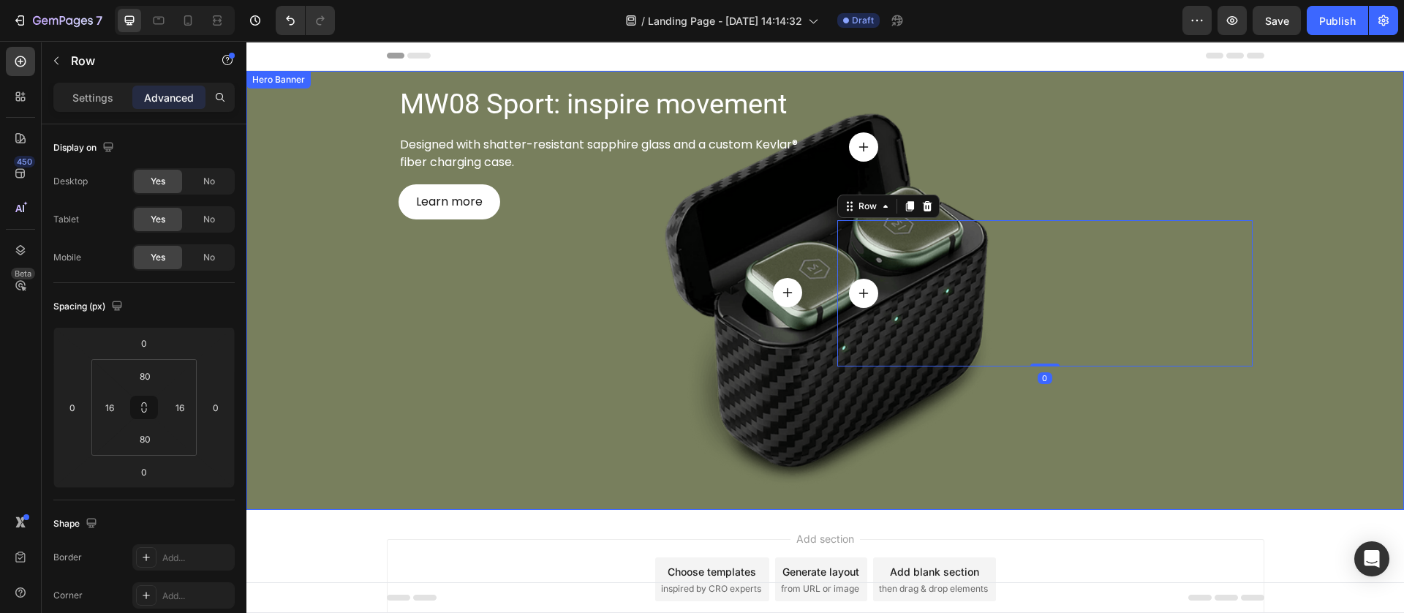
click at [664, 405] on div "Background Image" at bounding box center [824, 290] width 1157 height 439
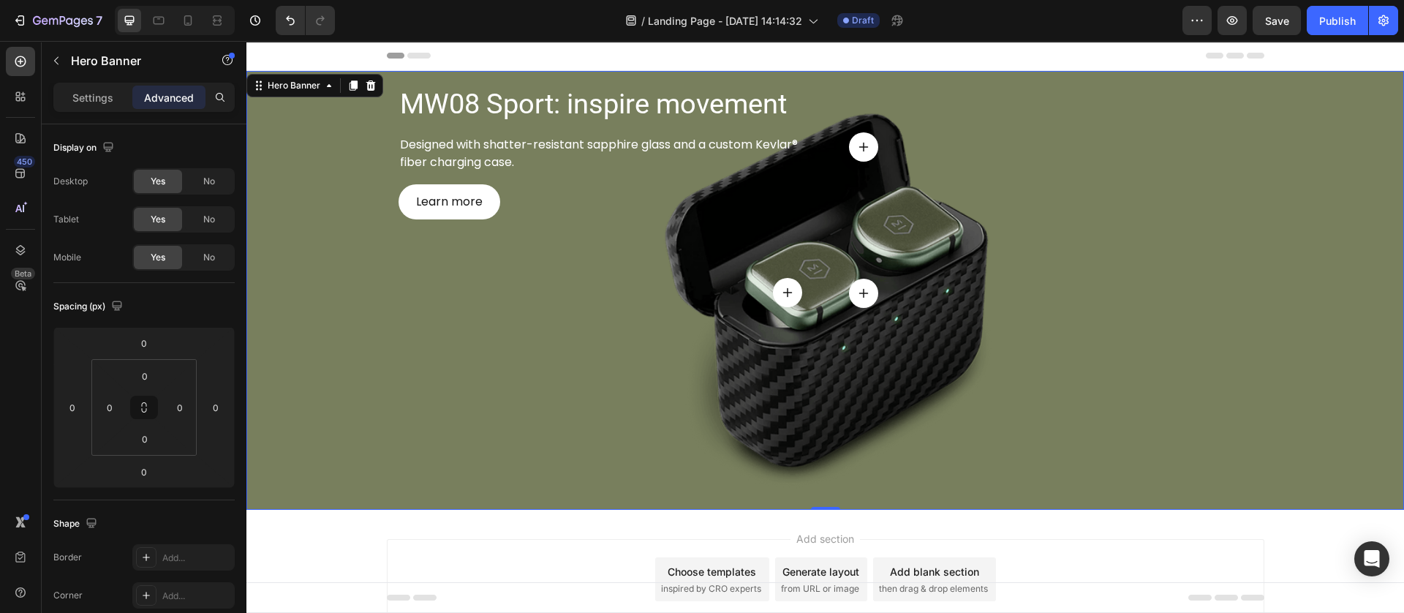
click at [738, 417] on div "Background Image" at bounding box center [824, 290] width 1157 height 439
click at [904, 344] on div "Icon Row" at bounding box center [1044, 293] width 415 height 146
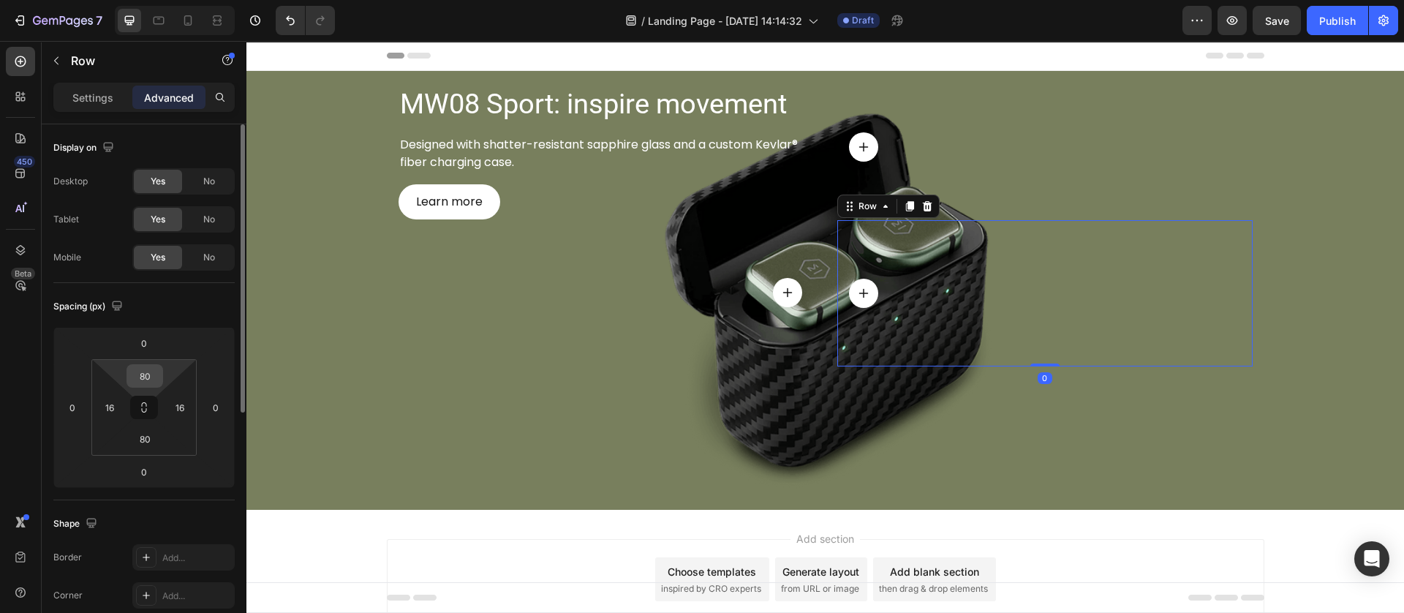
click at [141, 379] on input "80" at bounding box center [144, 376] width 29 height 22
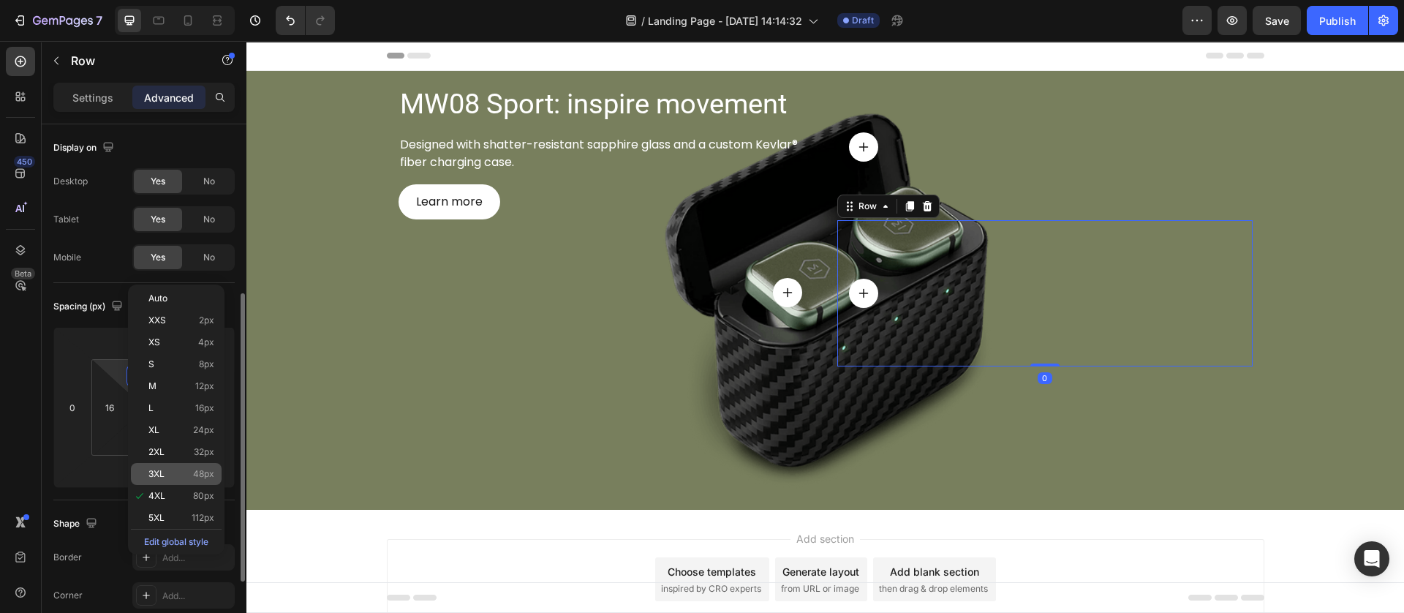
scroll to position [110, 0]
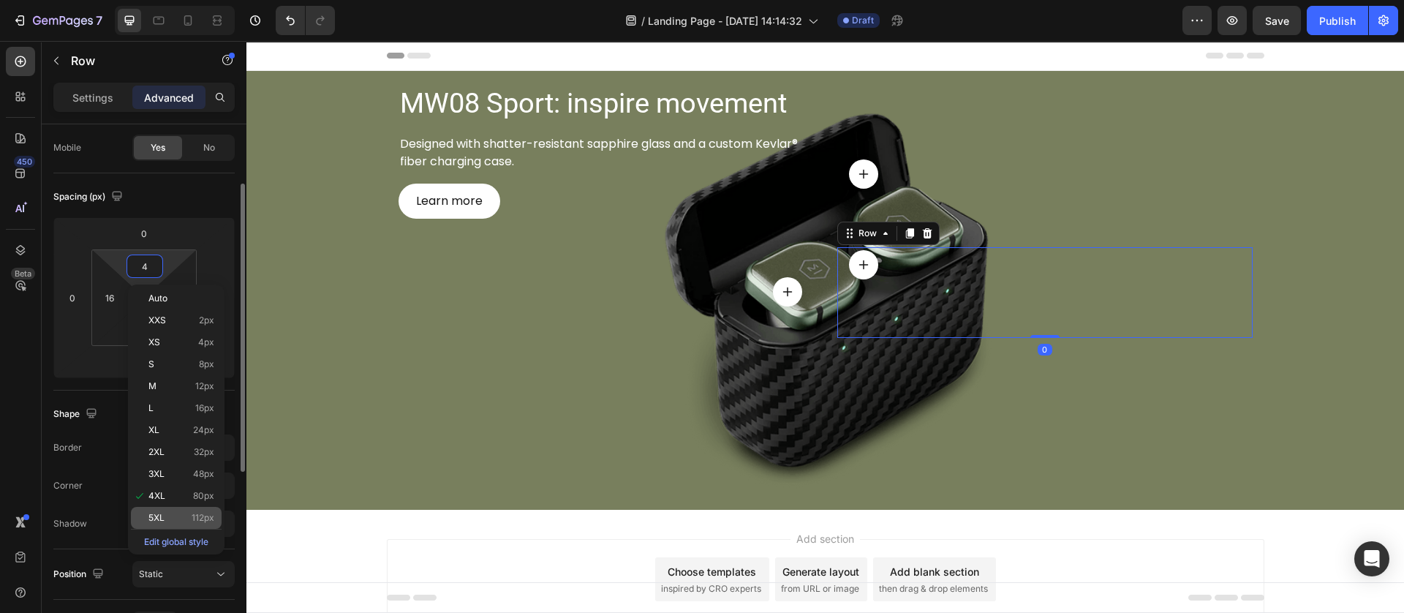
click at [194, 520] on span "112px" at bounding box center [203, 517] width 23 height 10
type input "112"
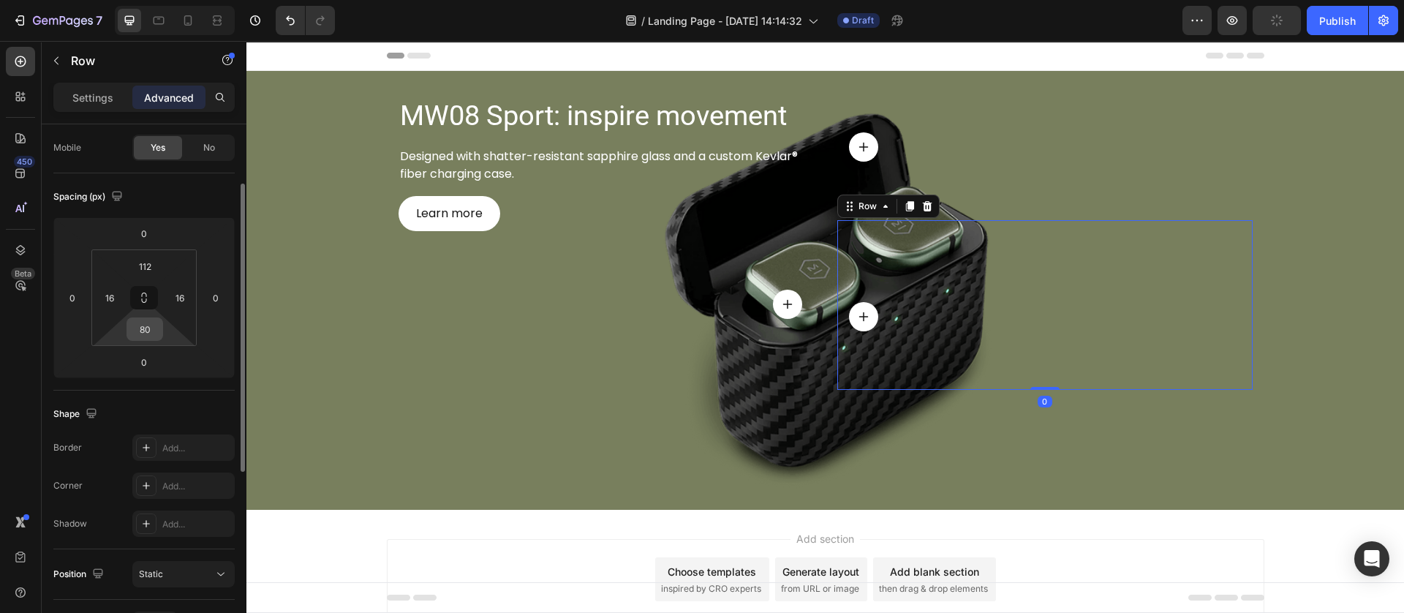
click at [156, 329] on input "80" at bounding box center [144, 329] width 29 height 22
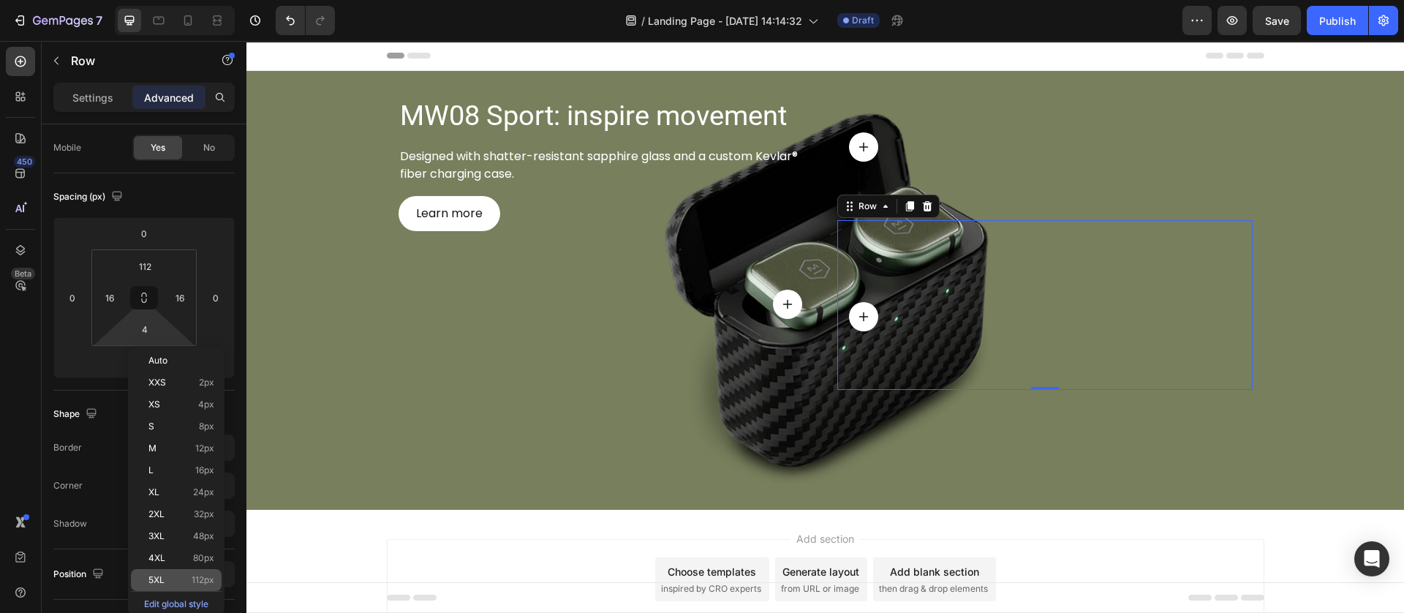
click at [187, 572] on div "5XL 112px" at bounding box center [176, 580] width 91 height 22
type input "112"
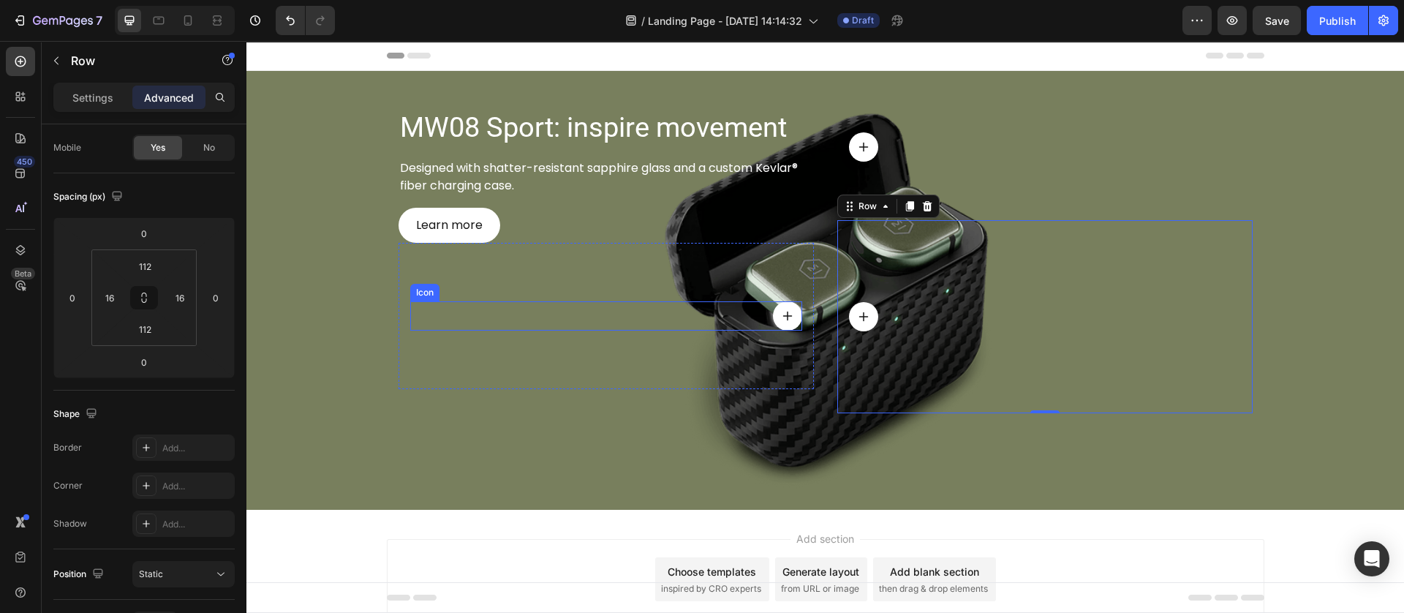
click at [709, 328] on div "Icon" at bounding box center [606, 315] width 392 height 29
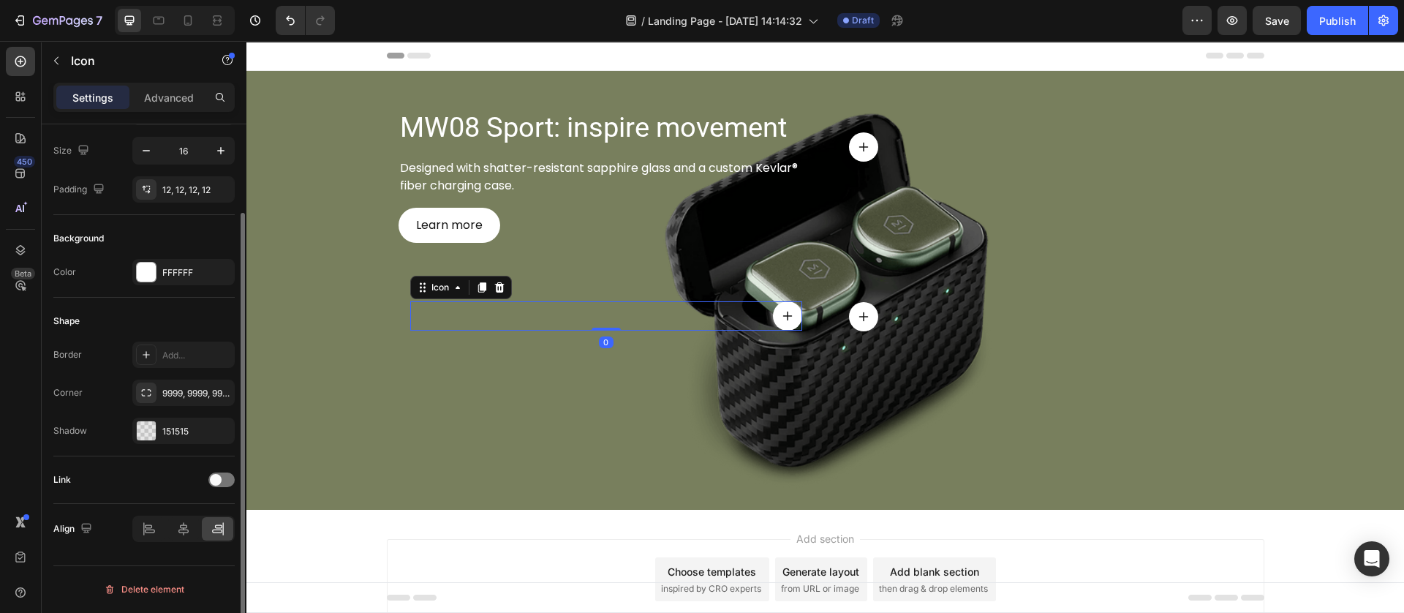
scroll to position [0, 0]
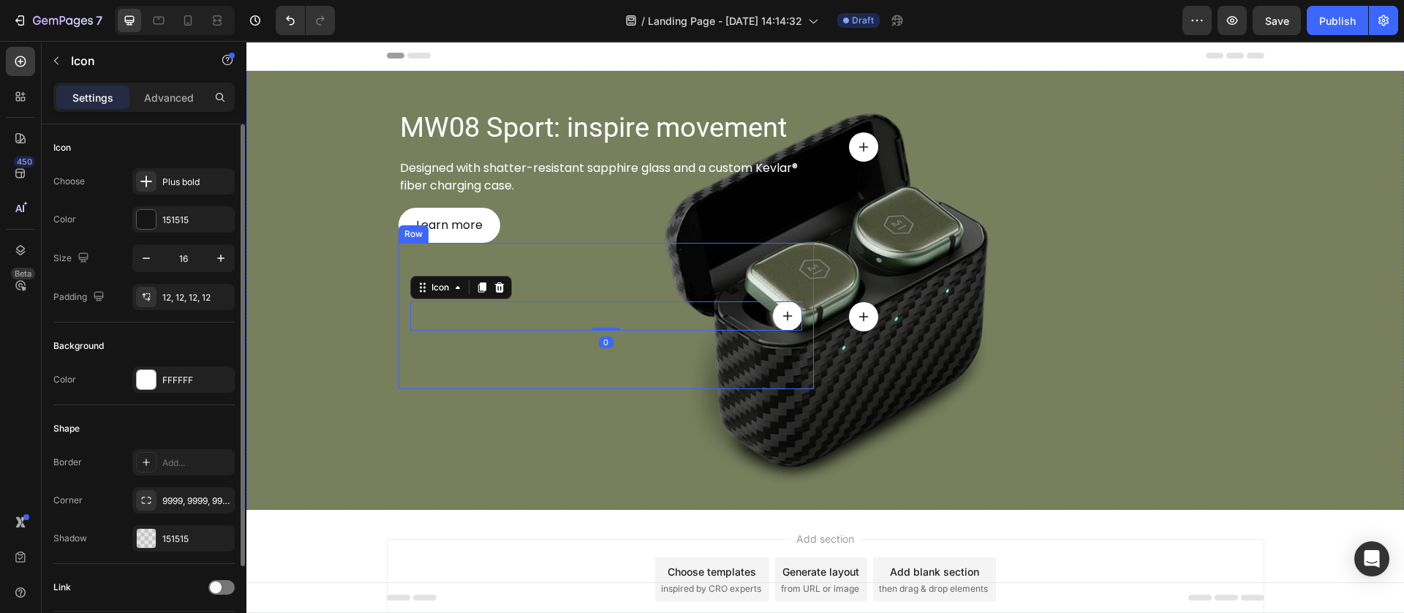
click at [708, 366] on div "Icon 0 Row" at bounding box center [605, 316] width 415 height 146
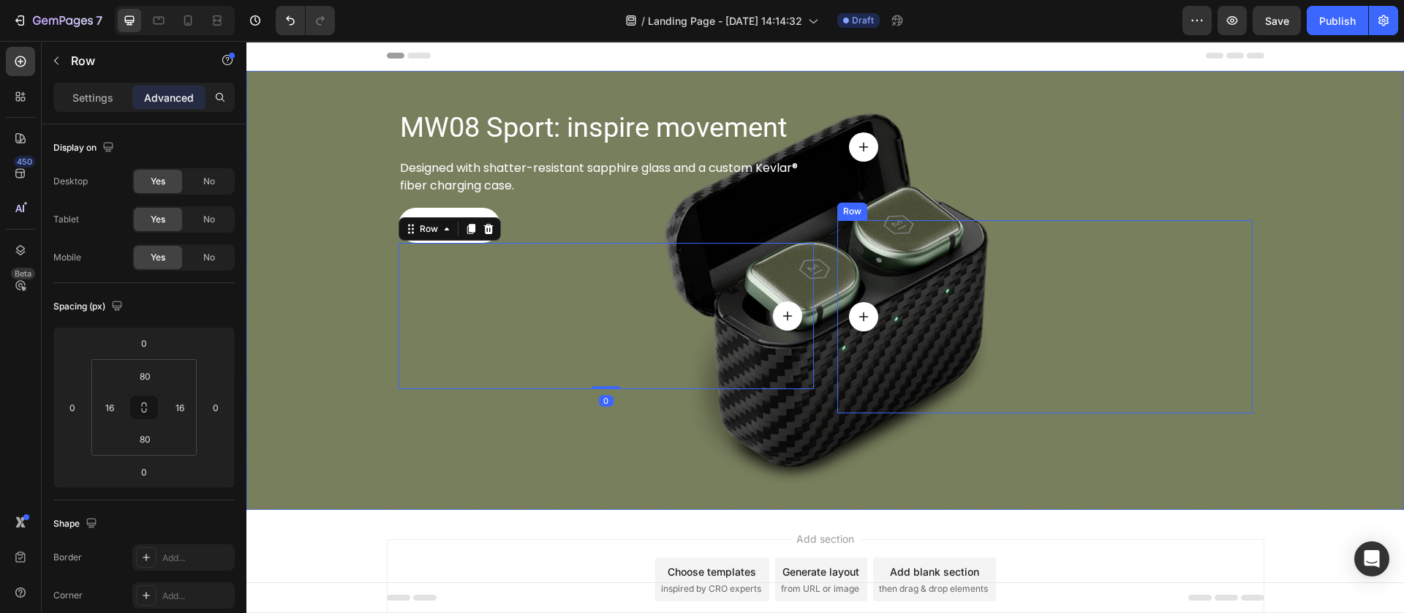
click at [912, 345] on div "Icon Row" at bounding box center [1044, 316] width 415 height 193
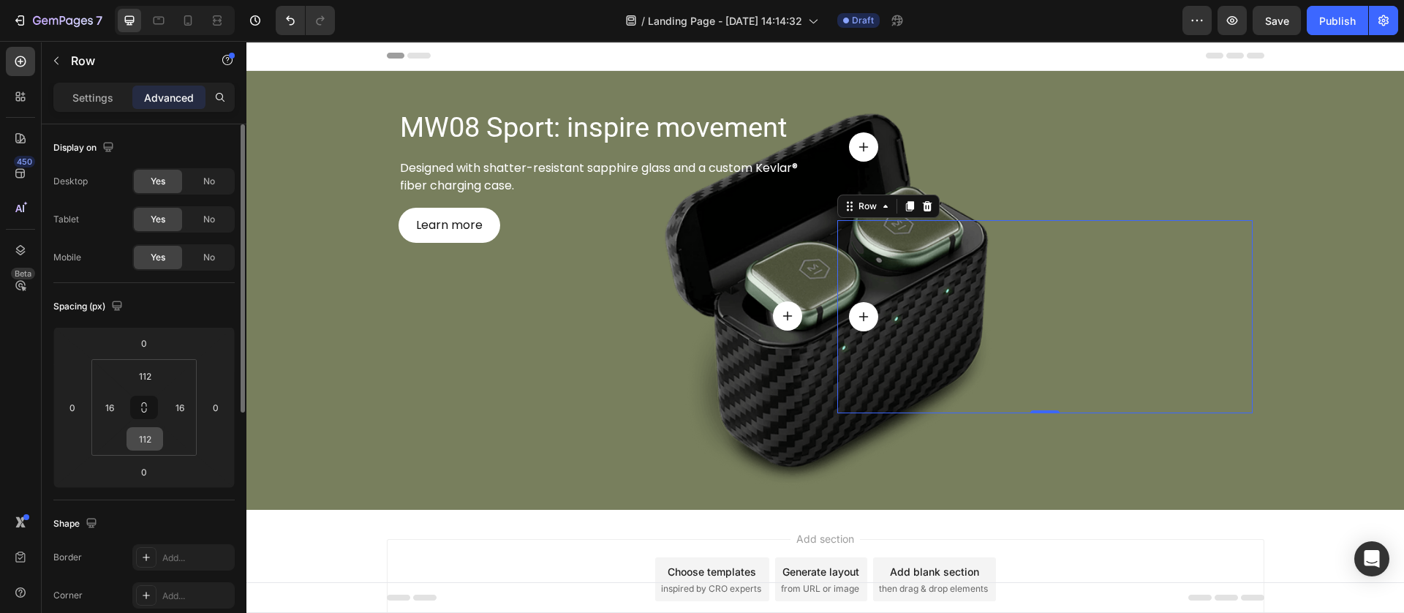
click at [143, 428] on input "112" at bounding box center [144, 439] width 29 height 22
click at [142, 436] on input "112" at bounding box center [144, 439] width 29 height 22
type input "0"
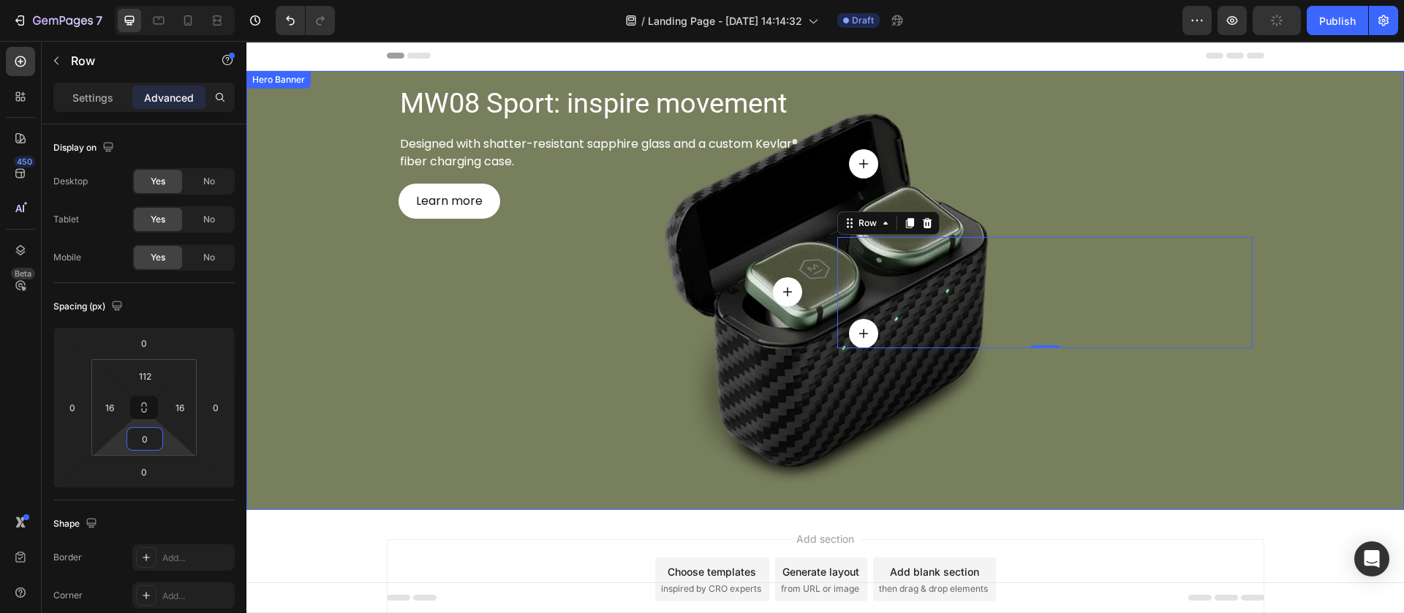
click at [500, 483] on div "Background Image" at bounding box center [824, 290] width 1157 height 439
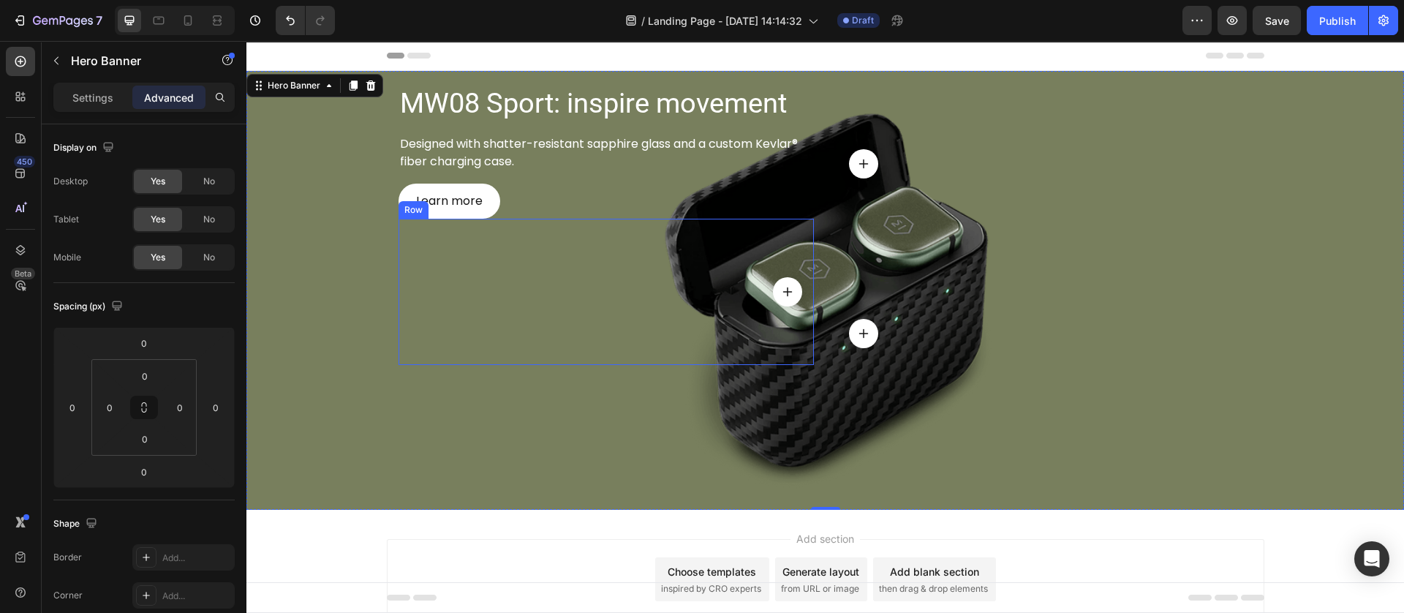
click at [777, 241] on div "Icon Row" at bounding box center [605, 292] width 415 height 146
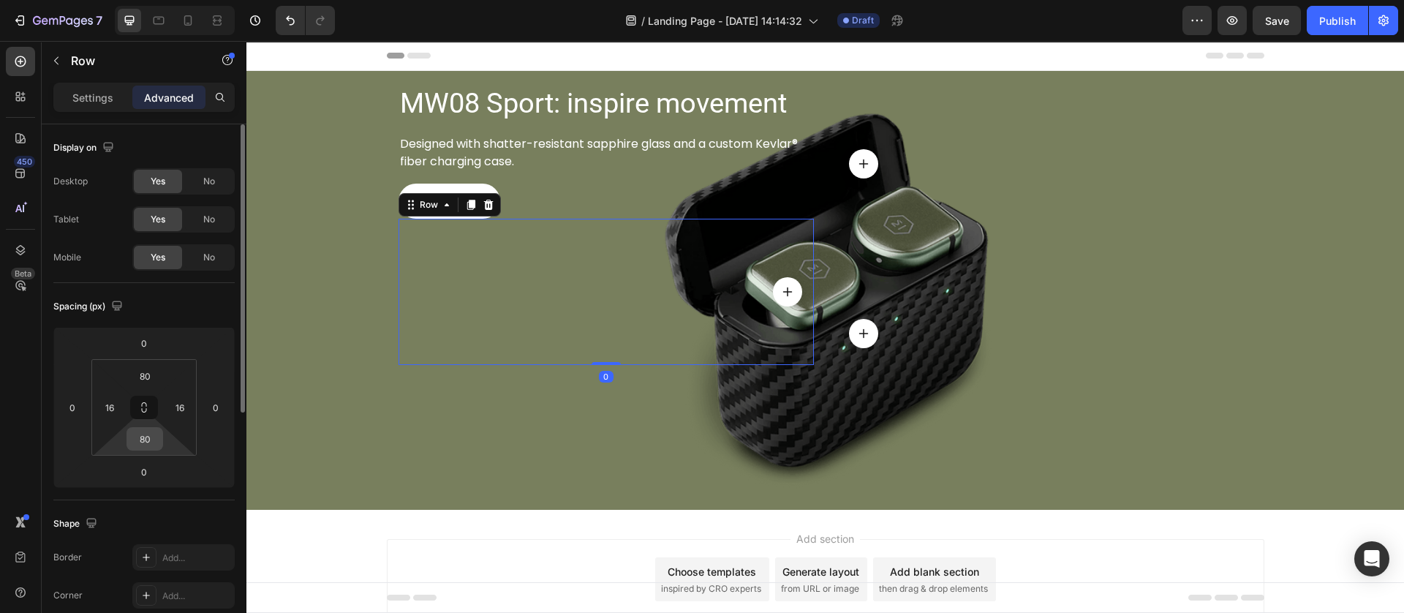
click at [141, 438] on input "80" at bounding box center [144, 439] width 29 height 22
click at [148, 442] on input "79" at bounding box center [144, 439] width 29 height 22
click at [148, 440] on input "79" at bounding box center [144, 439] width 29 height 22
type input "0"
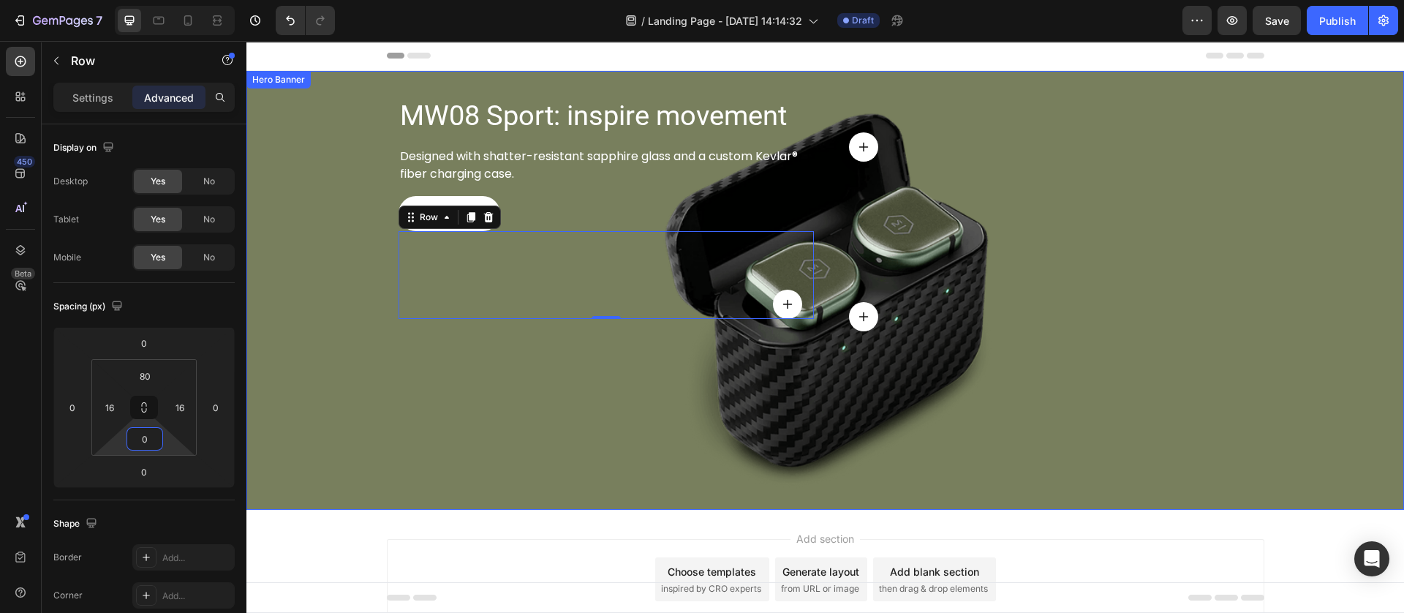
click at [401, 441] on div "Background Image" at bounding box center [824, 290] width 1157 height 439
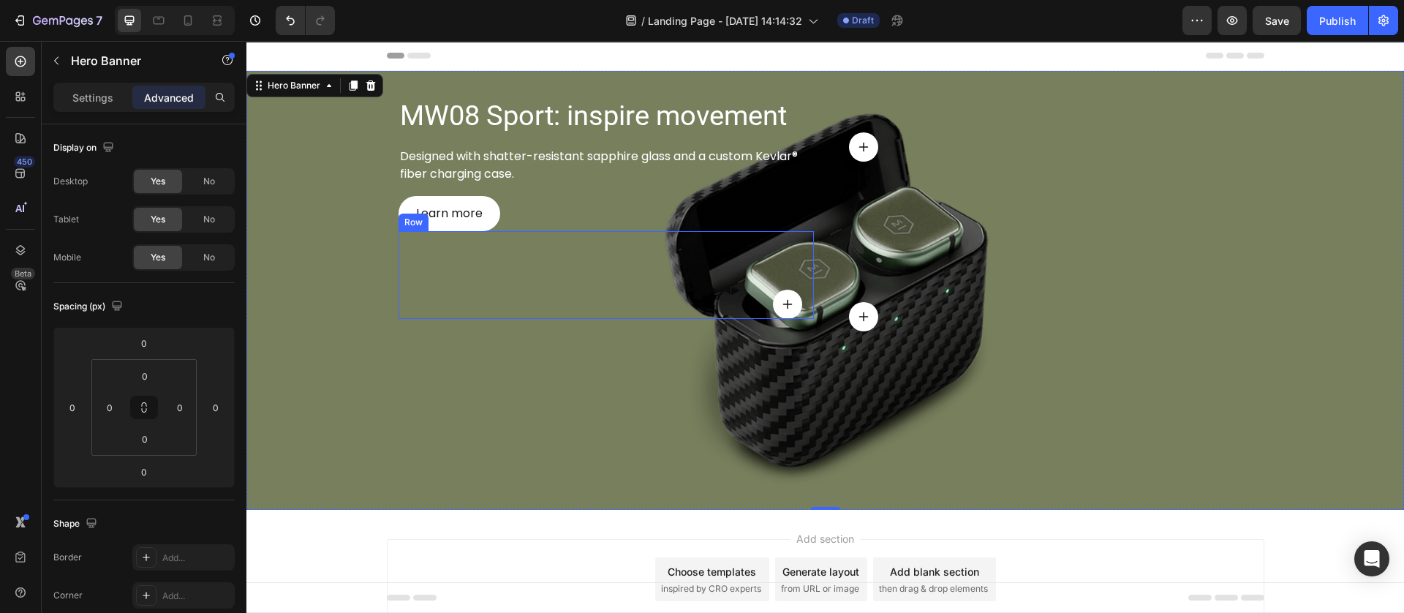
click at [654, 257] on div "Icon Row" at bounding box center [605, 275] width 415 height 88
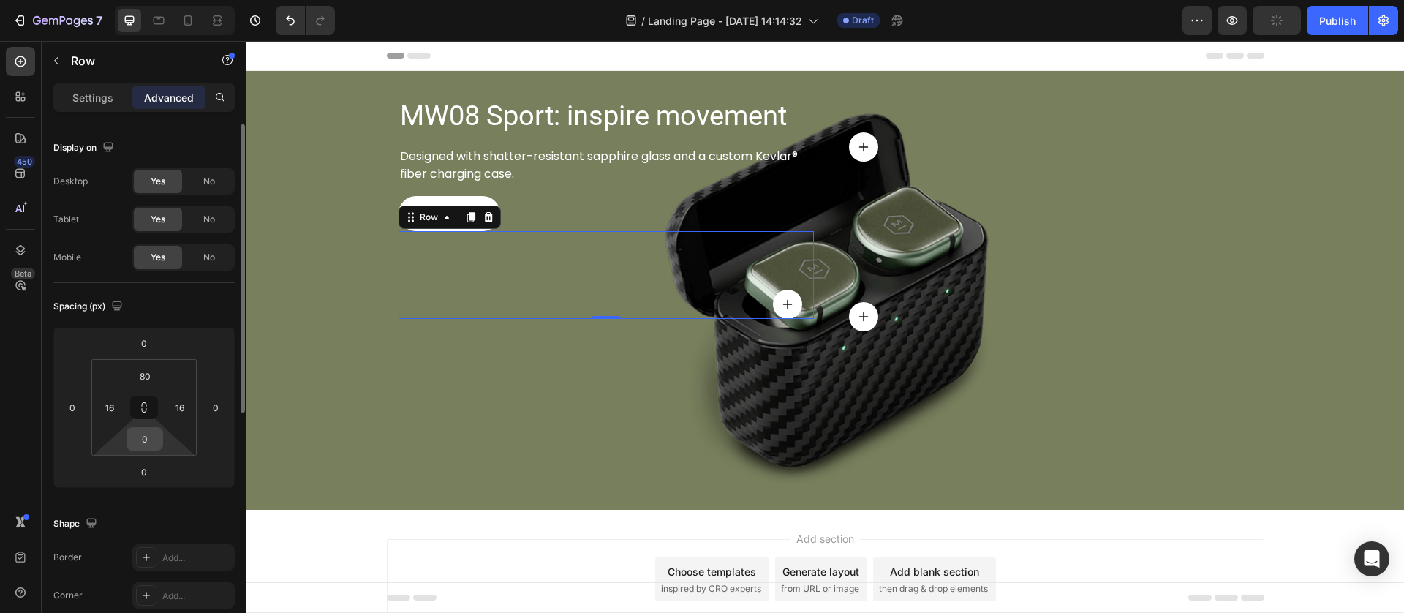
click at [148, 438] on input "0" at bounding box center [144, 439] width 29 height 22
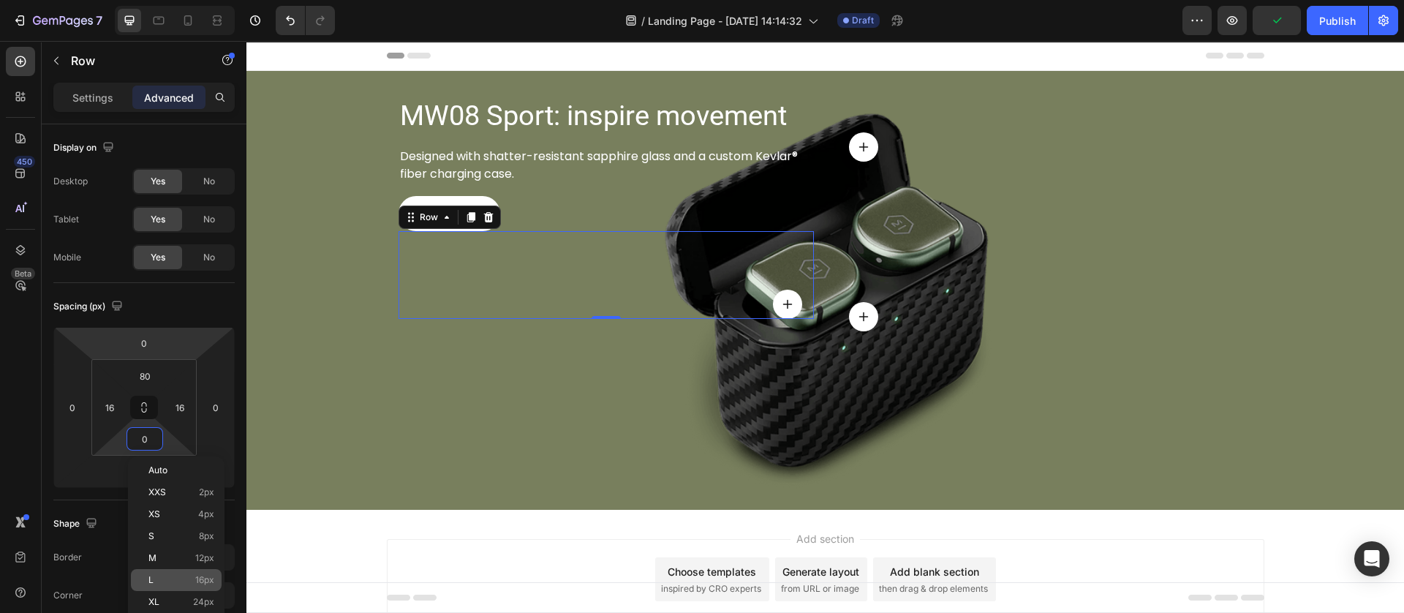
scroll to position [110, 0]
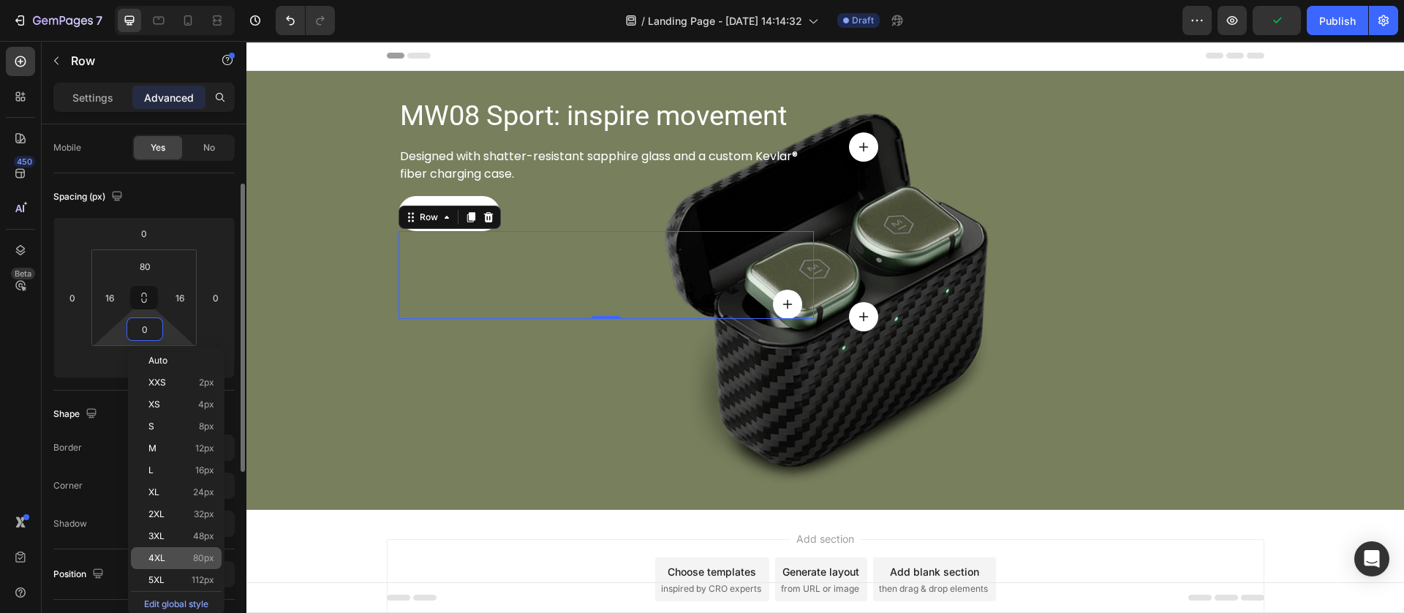
click at [191, 559] on p "4XL 80px" at bounding box center [181, 558] width 66 height 10
type input "80"
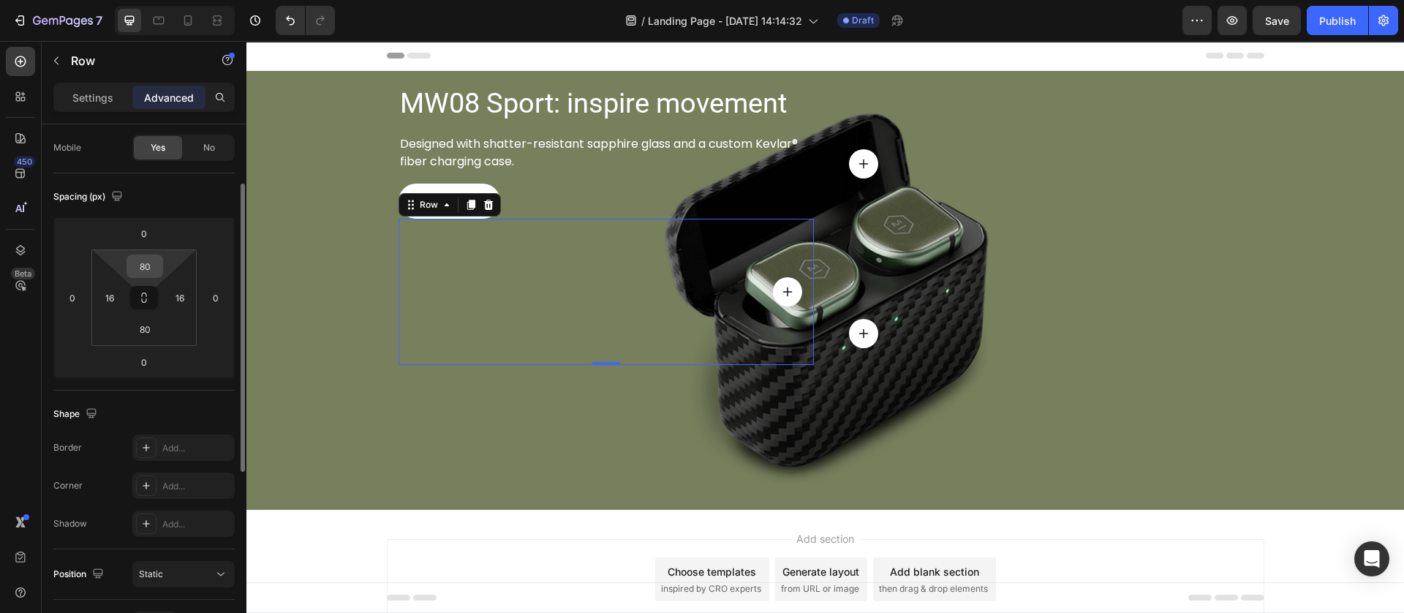
click at [146, 262] on input "80" at bounding box center [144, 266] width 29 height 22
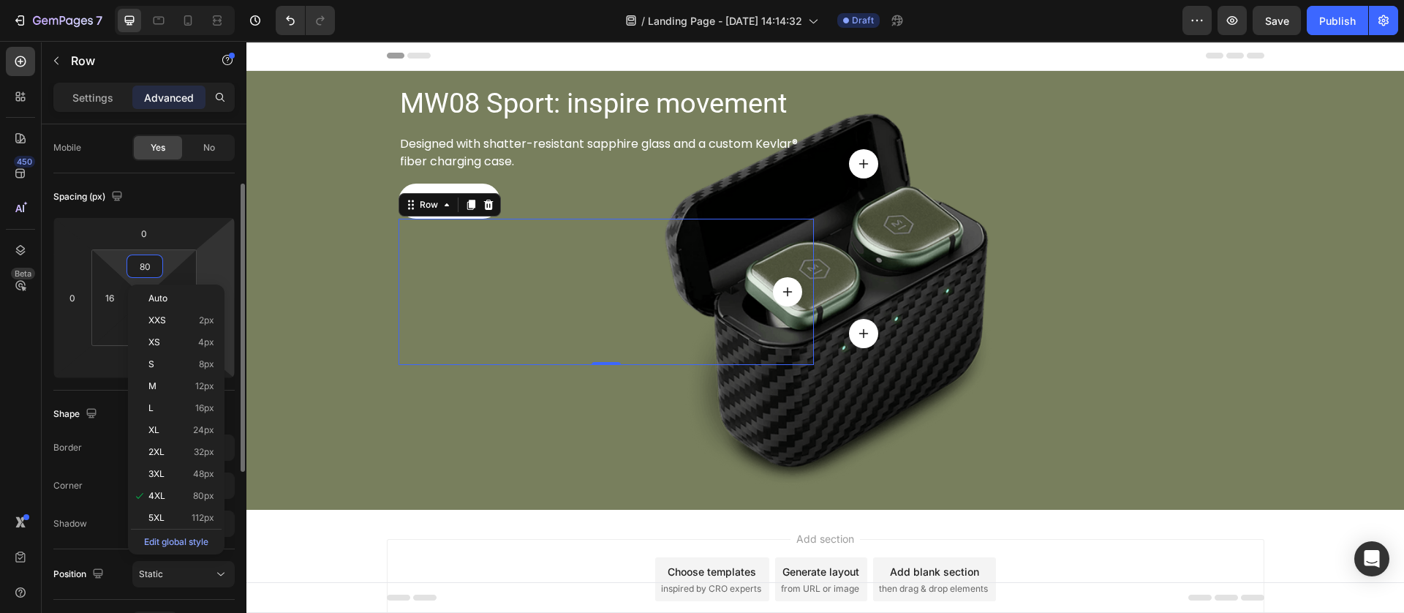
type input "0"
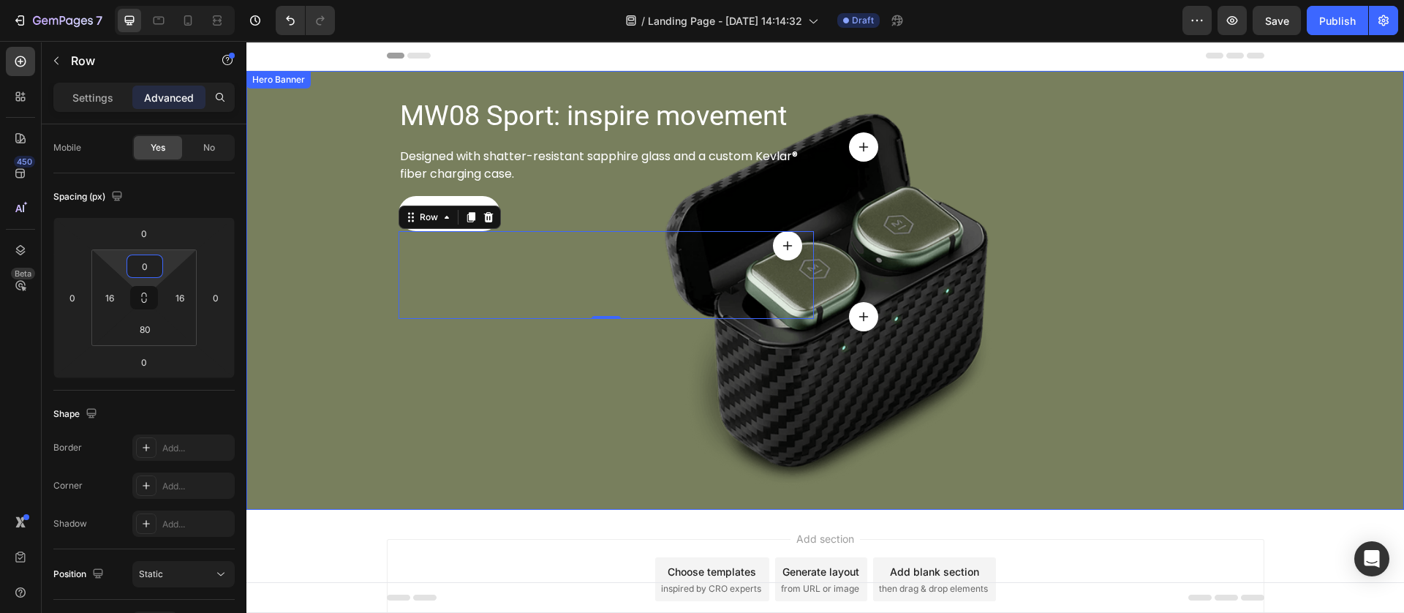
click at [431, 433] on div "Background Image" at bounding box center [824, 290] width 1157 height 439
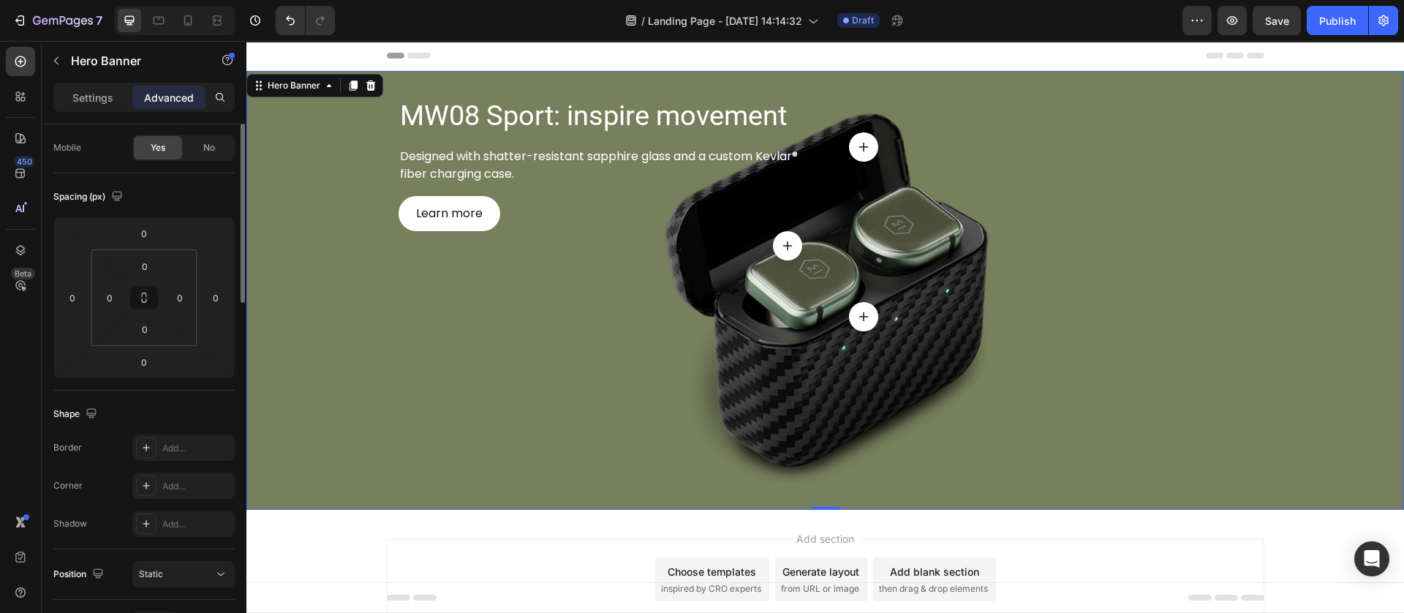
scroll to position [0, 0]
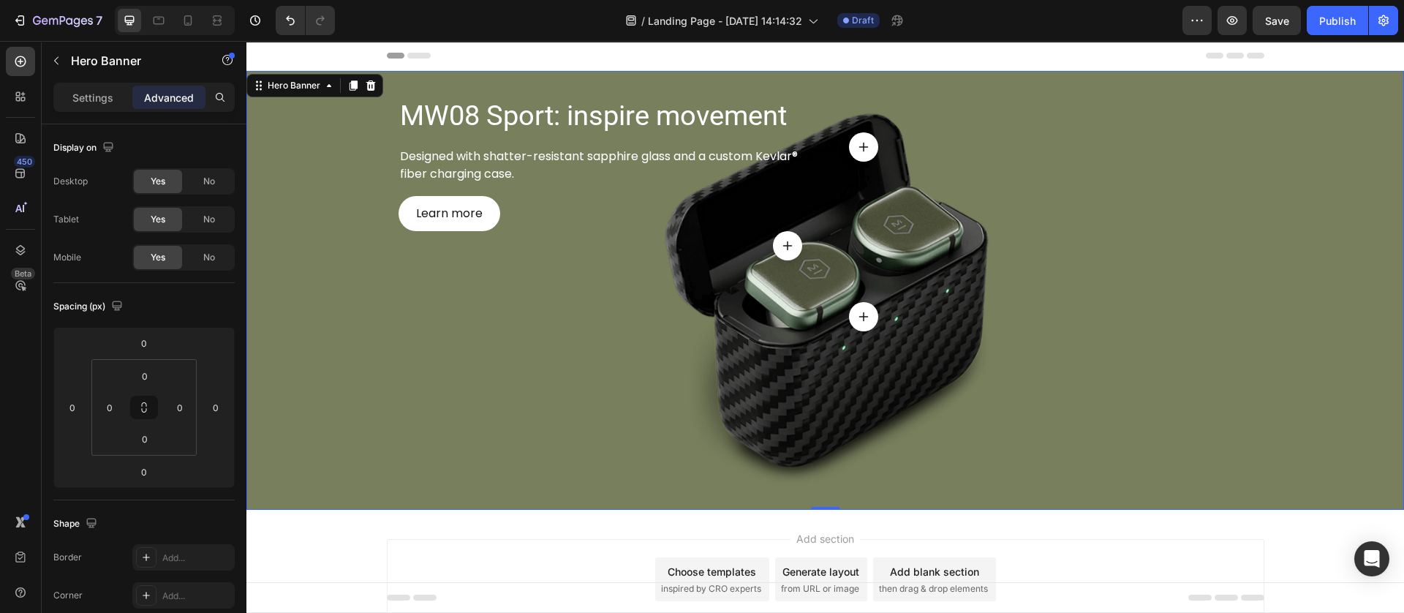
click at [641, 389] on div "Background Image" at bounding box center [824, 290] width 1157 height 439
click at [633, 270] on div "Icon Row" at bounding box center [605, 275] width 415 height 88
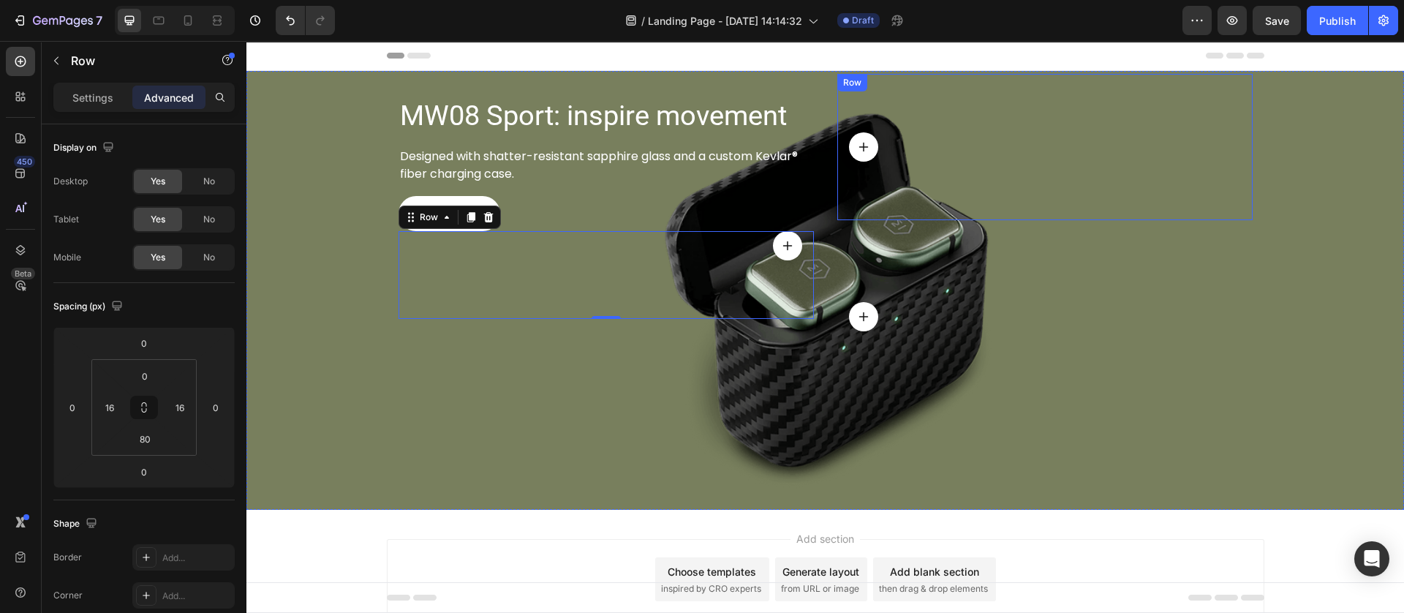
click at [837, 167] on div "Icon Row" at bounding box center [1044, 147] width 415 height 146
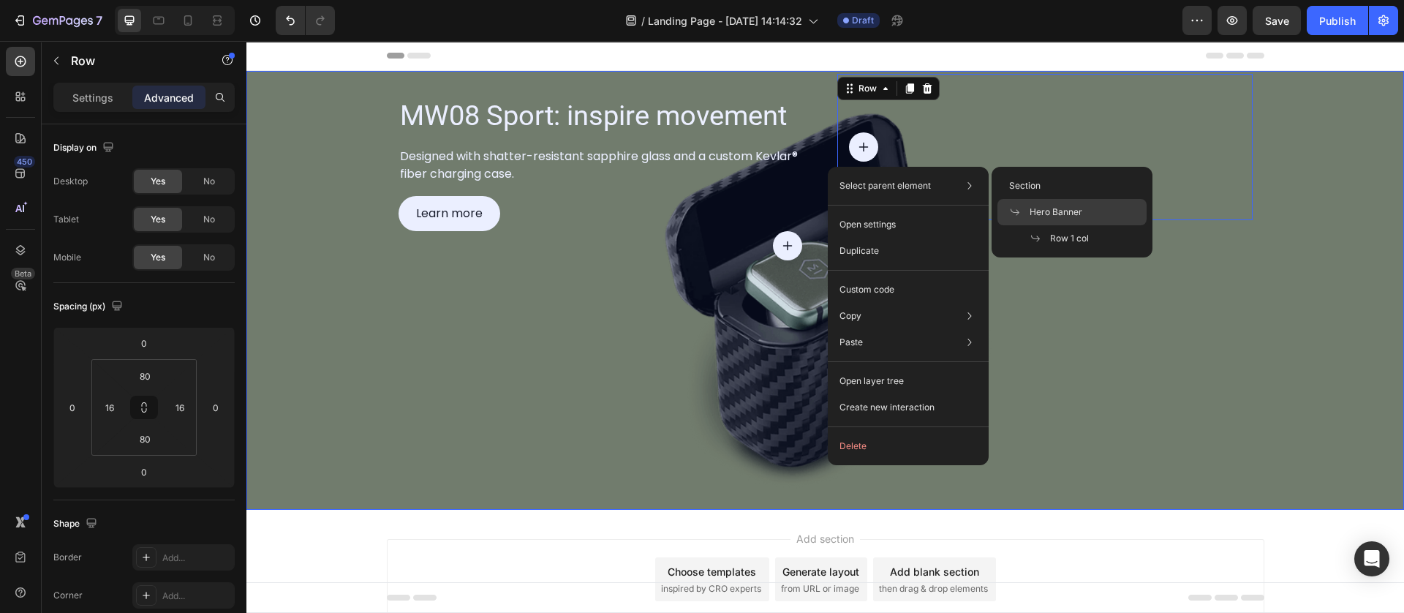
drag, startPoint x: 1029, startPoint y: 209, endPoint x: 180, endPoint y: 251, distance: 850.5
click at [1029, 209] on span "Hero Banner" at bounding box center [1055, 211] width 53 height 13
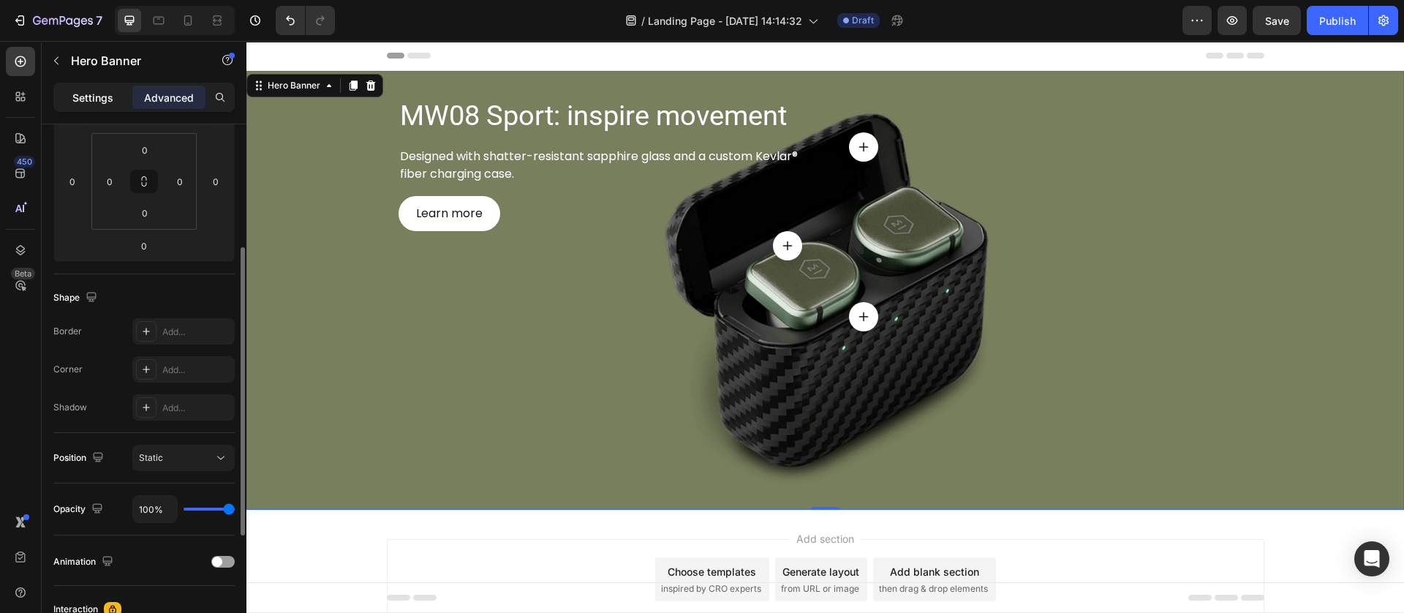
click at [98, 97] on p "Settings" at bounding box center [92, 97] width 41 height 15
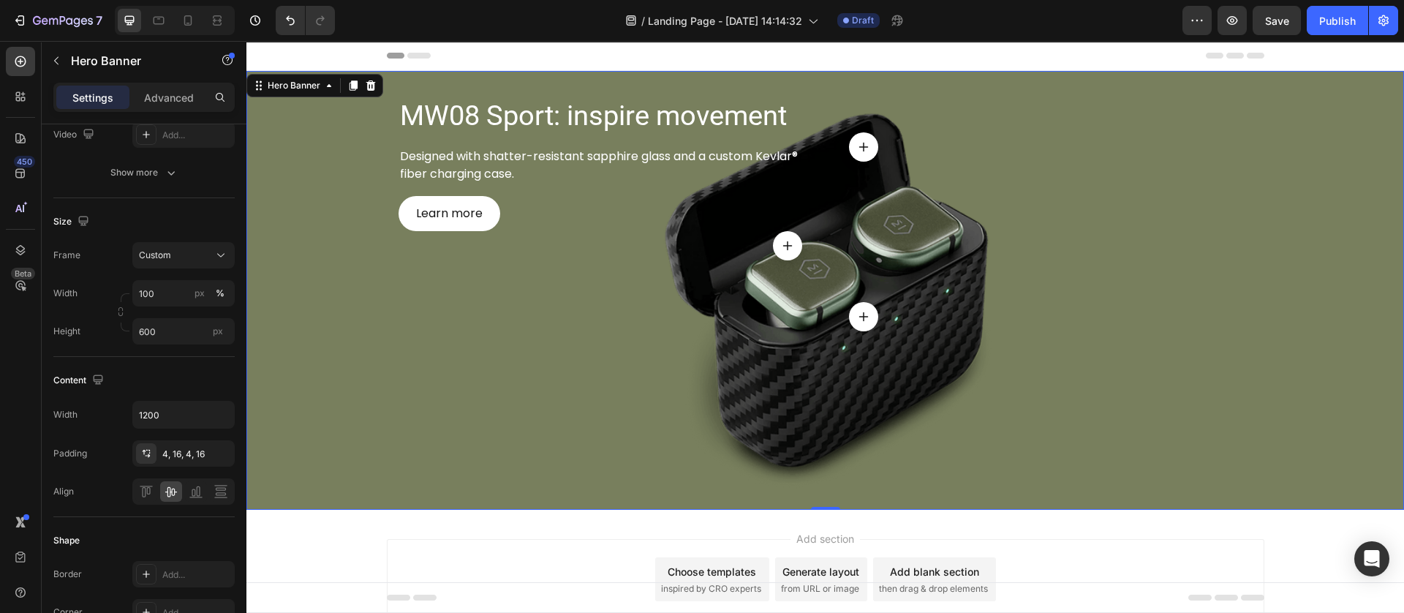
scroll to position [686, 0]
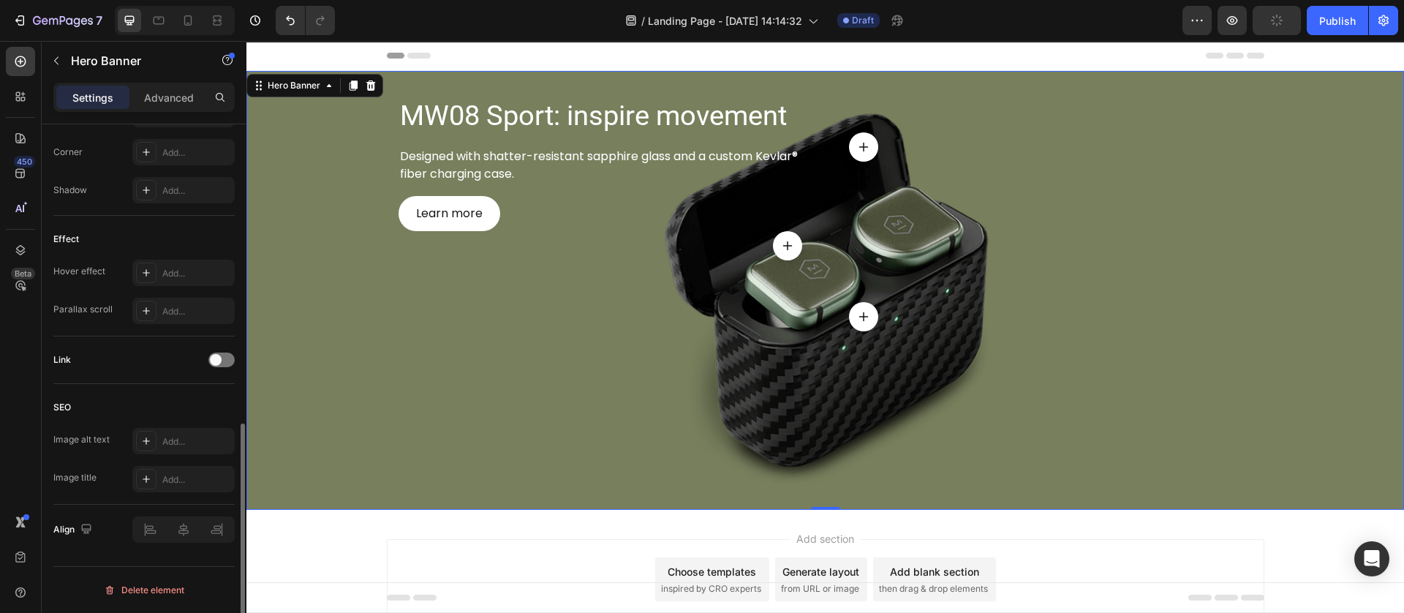
click at [673, 379] on div "Background Image" at bounding box center [824, 290] width 1157 height 439
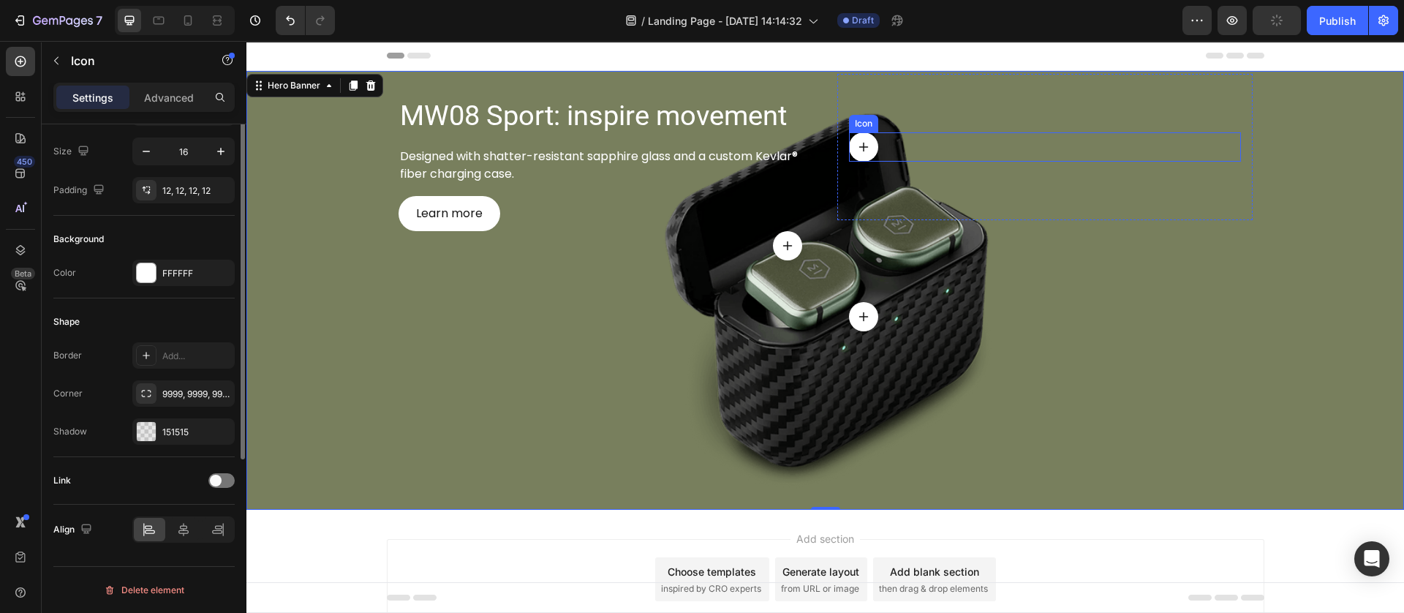
click at [849, 143] on div at bounding box center [863, 146] width 29 height 29
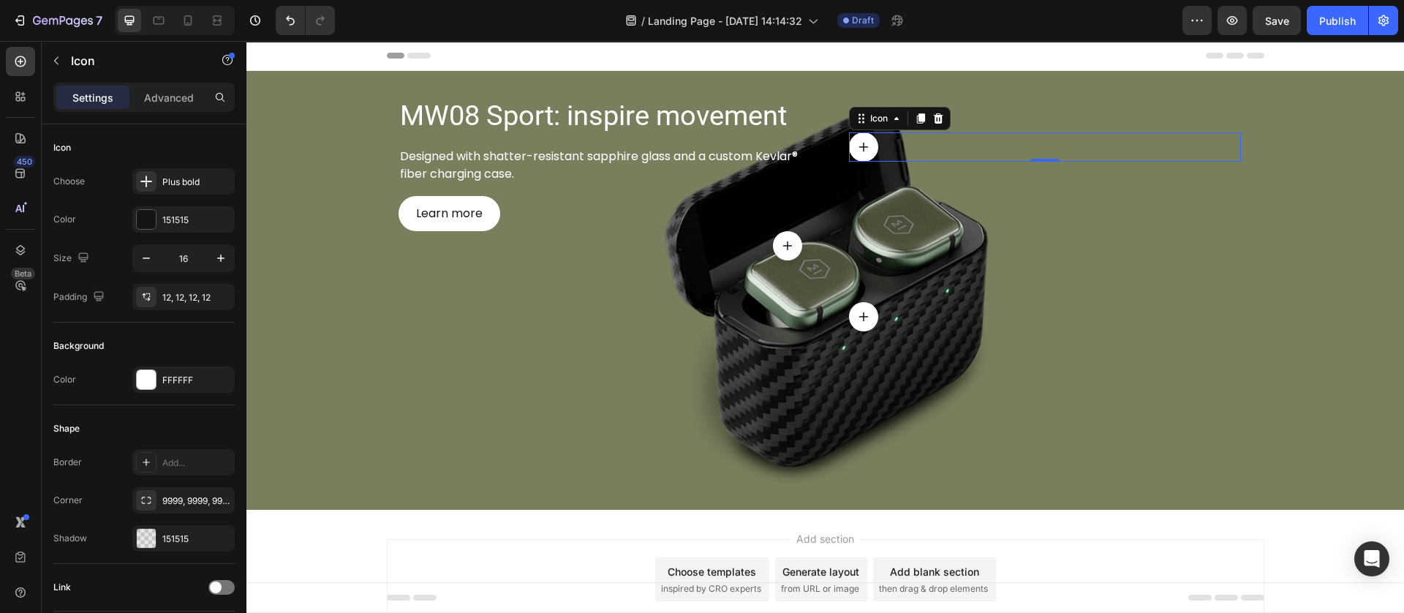
click at [851, 137] on div at bounding box center [863, 146] width 29 height 29
click at [23, 50] on div at bounding box center [20, 61] width 29 height 29
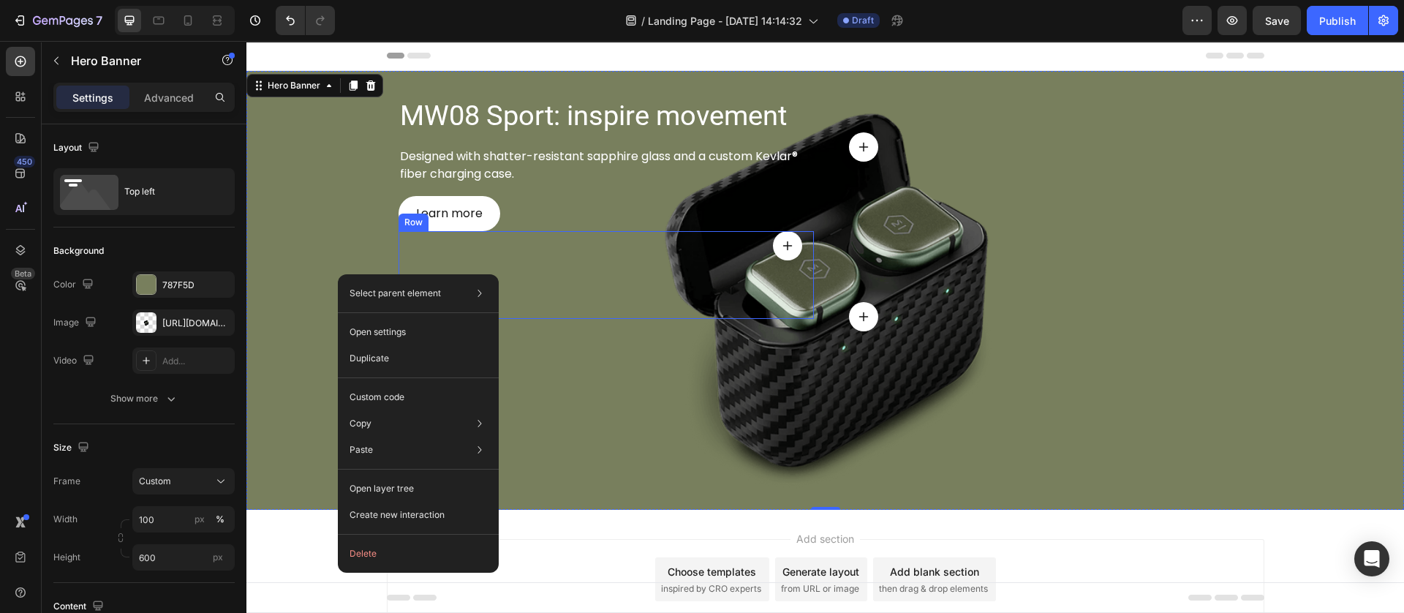
click at [665, 314] on div "Icon Row" at bounding box center [605, 275] width 415 height 88
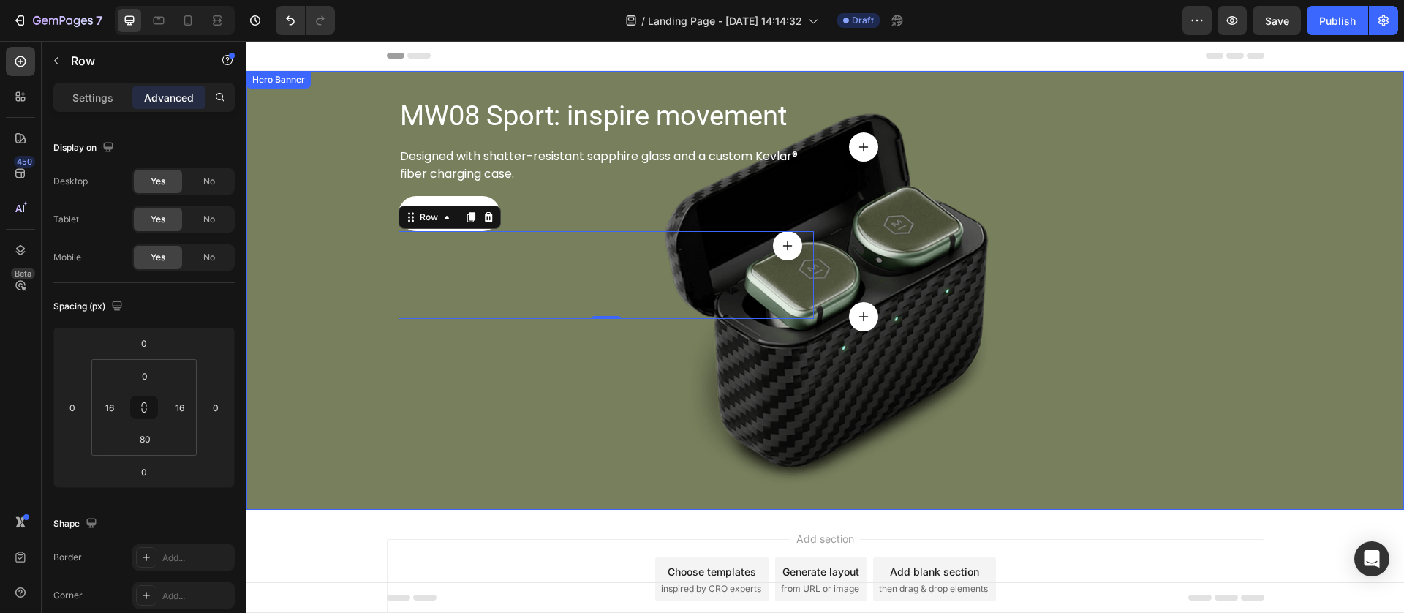
click at [606, 384] on div "Background Image" at bounding box center [824, 290] width 1157 height 439
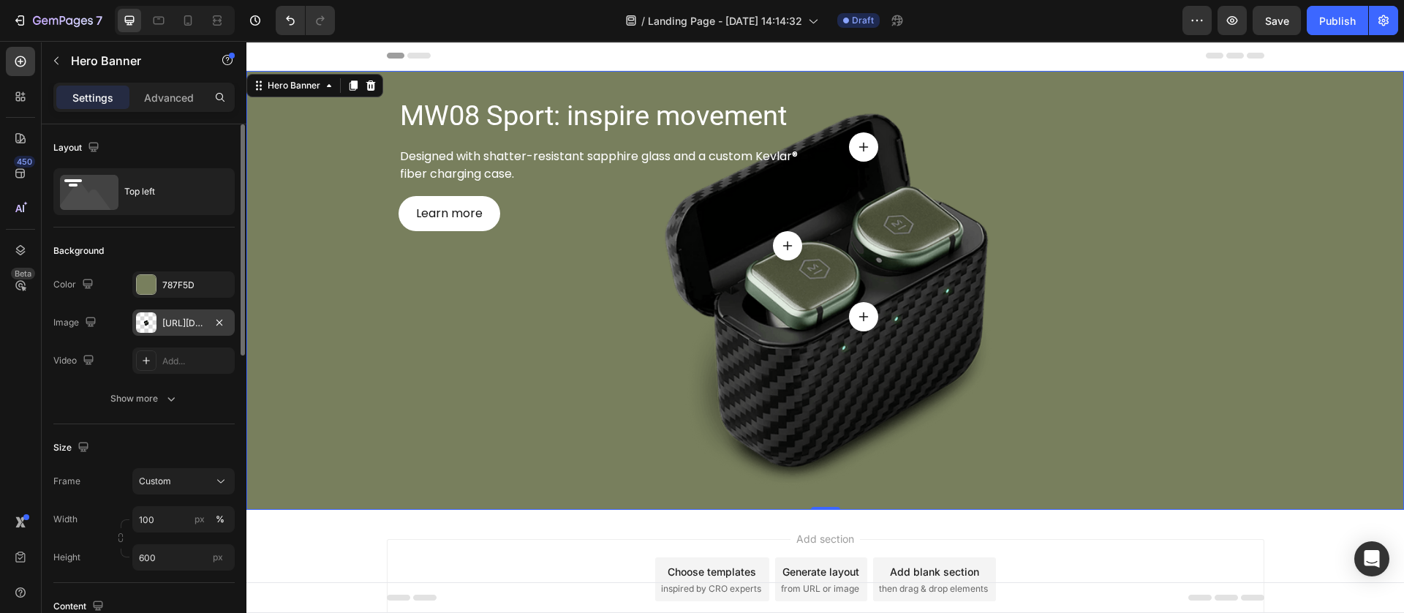
click at [148, 315] on div at bounding box center [146, 322] width 20 height 20
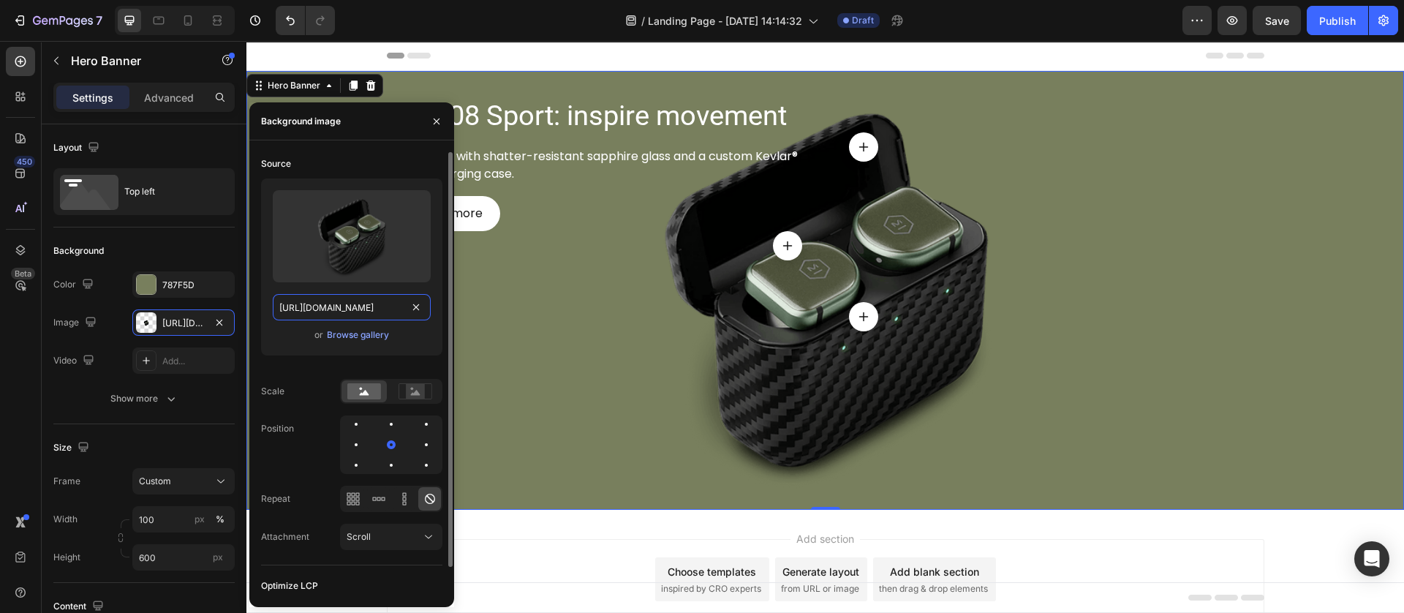
click at [362, 310] on input "[URL][DOMAIN_NAME]" at bounding box center [352, 307] width 158 height 26
click at [570, 361] on div "Background Image" at bounding box center [824, 290] width 1157 height 439
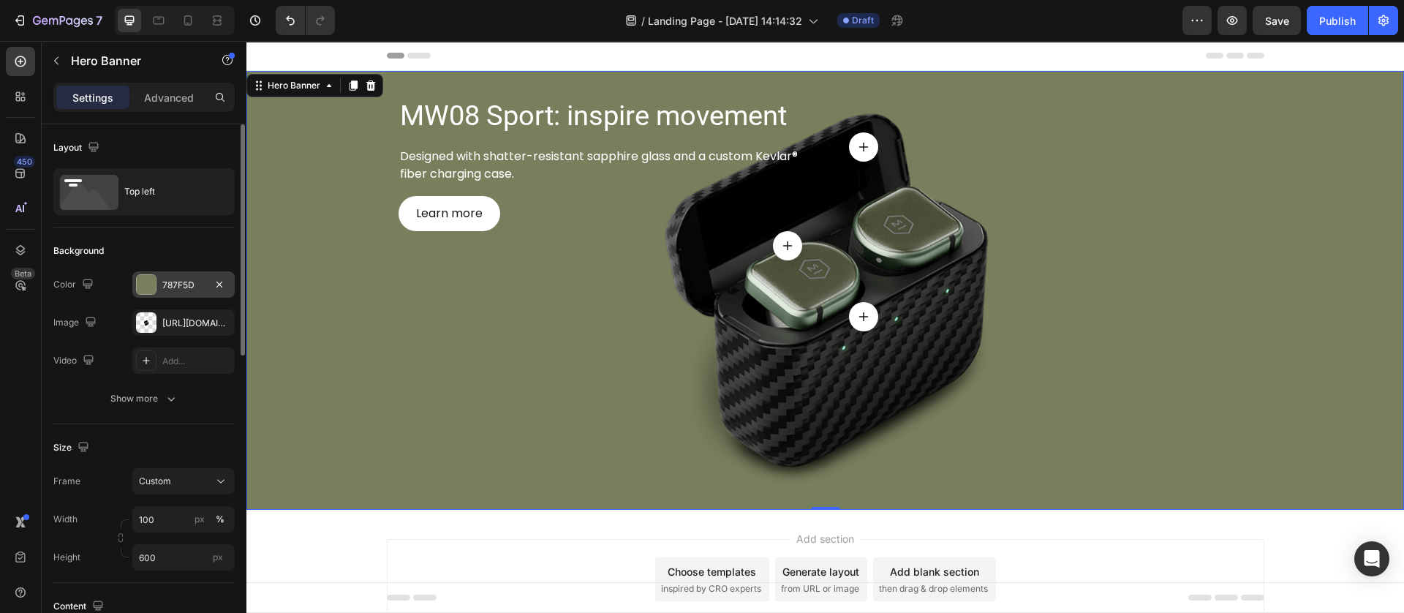
click at [148, 280] on div at bounding box center [146, 284] width 19 height 19
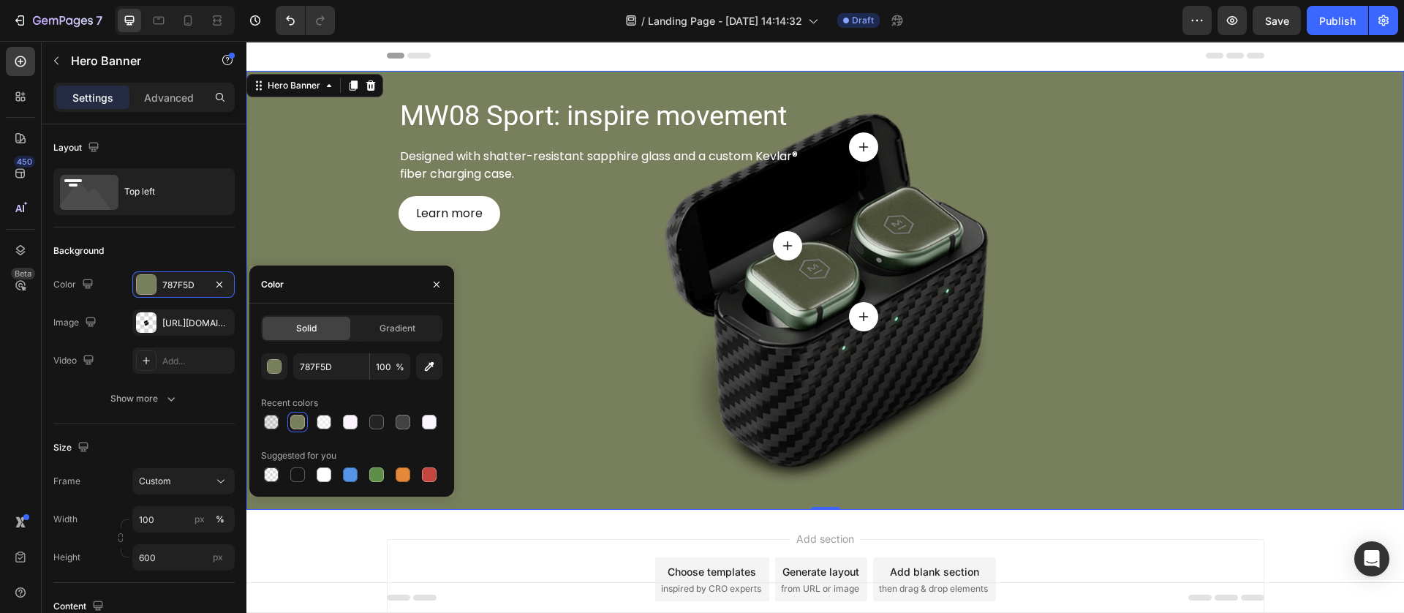
click at [321, 351] on div "Solid Gradient 787F5D 100 % Recent colors Suggested for you" at bounding box center [351, 400] width 181 height 170
click at [332, 373] on input "787F5D" at bounding box center [331, 366] width 76 height 26
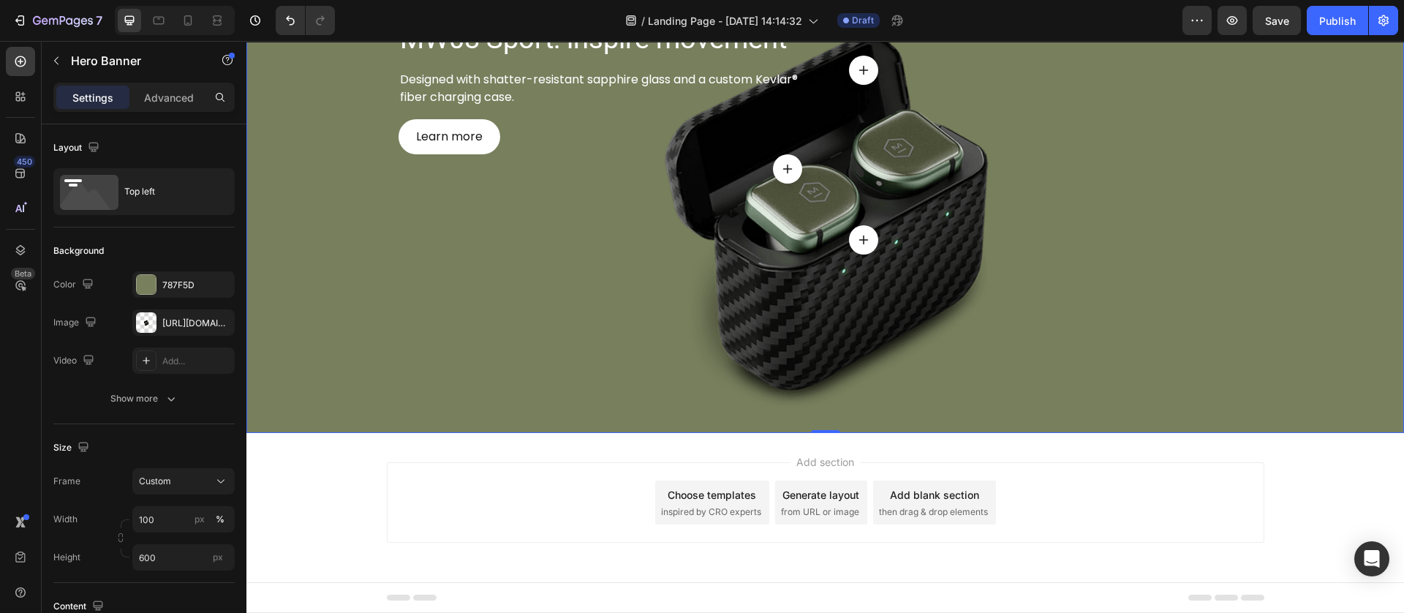
click at [673, 363] on div "Background Image" at bounding box center [824, 213] width 1157 height 439
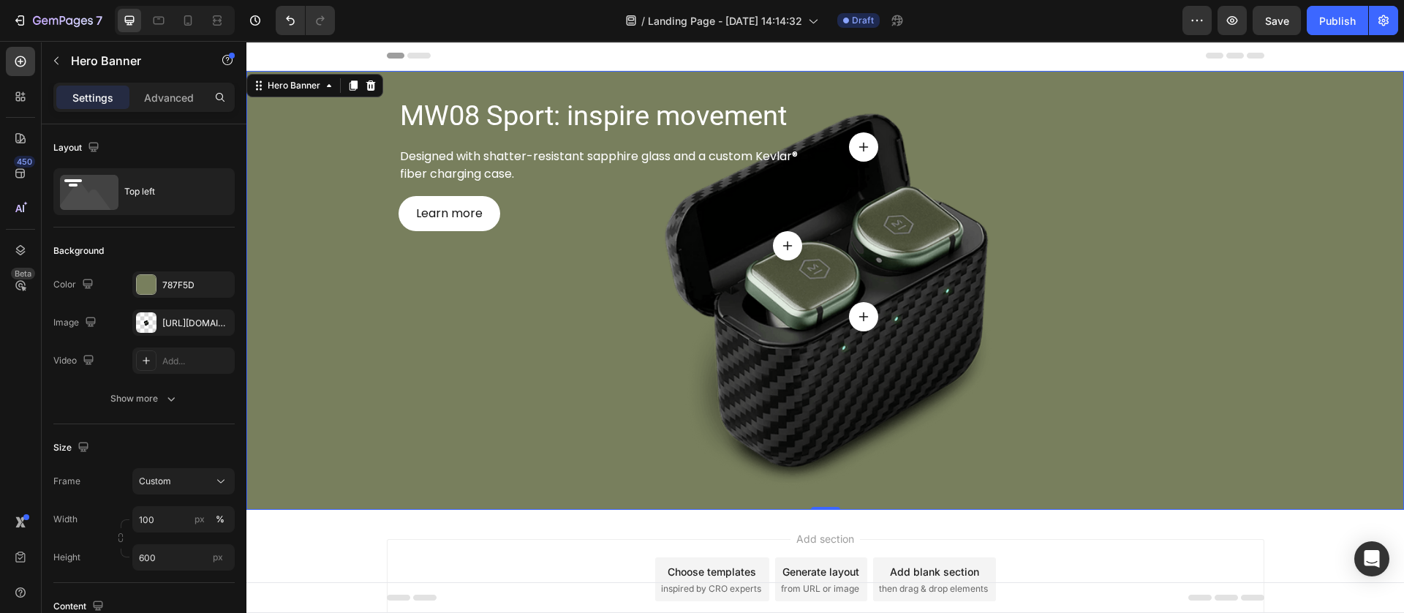
click at [566, 360] on div "Background Image" at bounding box center [824, 290] width 1157 height 439
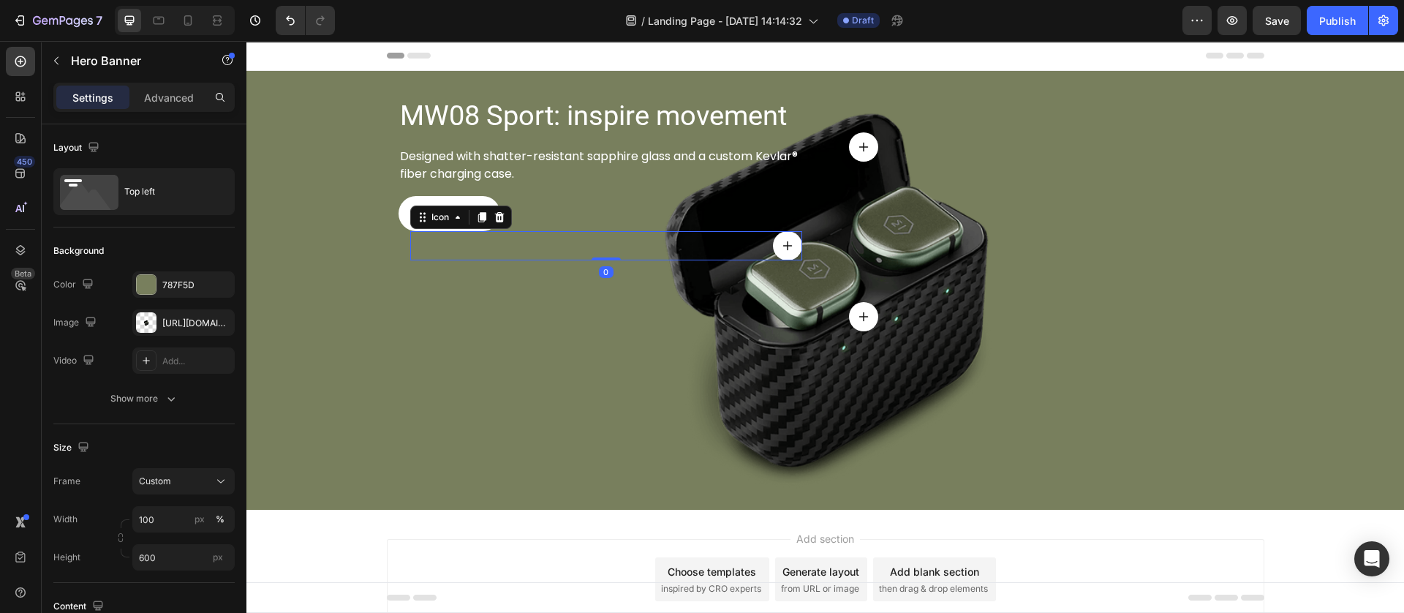
click at [784, 243] on icon at bounding box center [788, 246] width 12 height 12
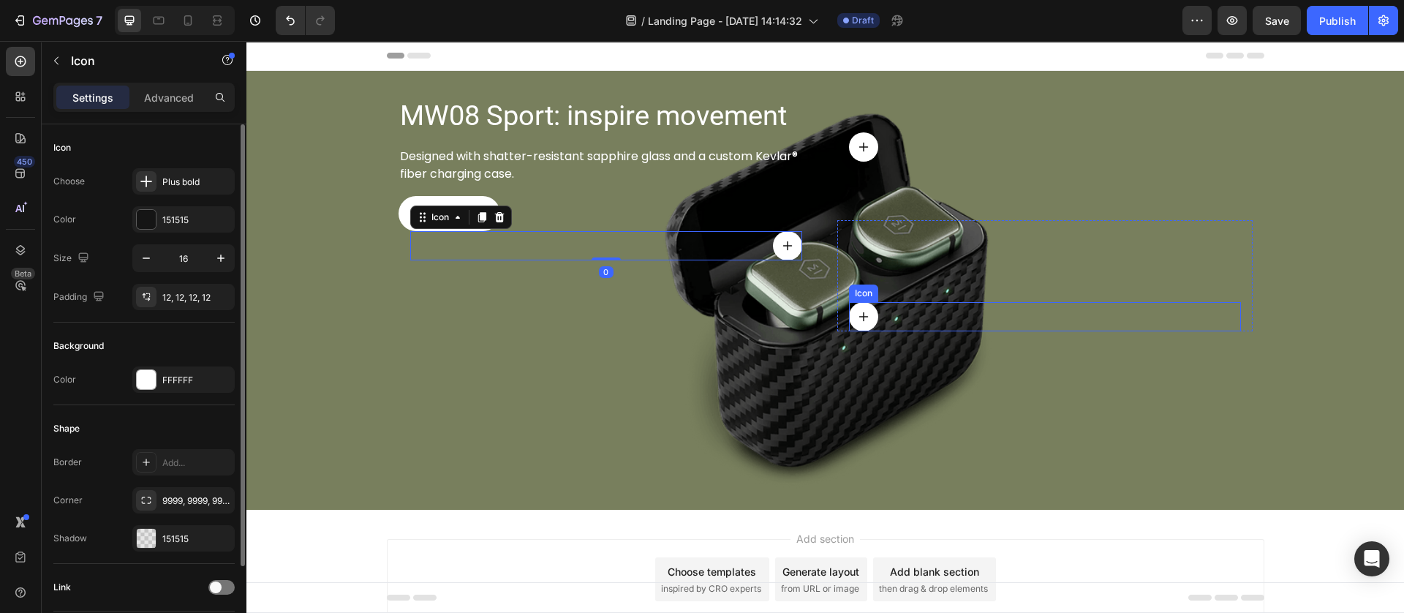
click at [862, 324] on div at bounding box center [863, 316] width 29 height 29
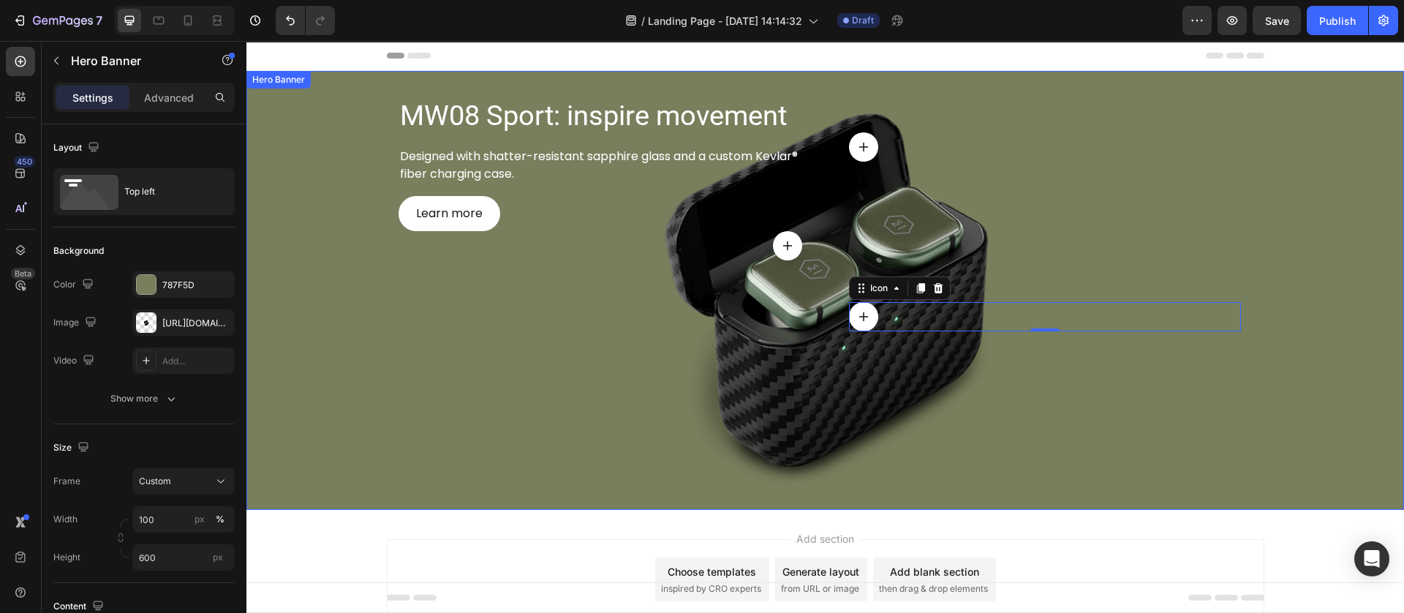
click at [608, 421] on div "Background Image" at bounding box center [824, 290] width 1157 height 439
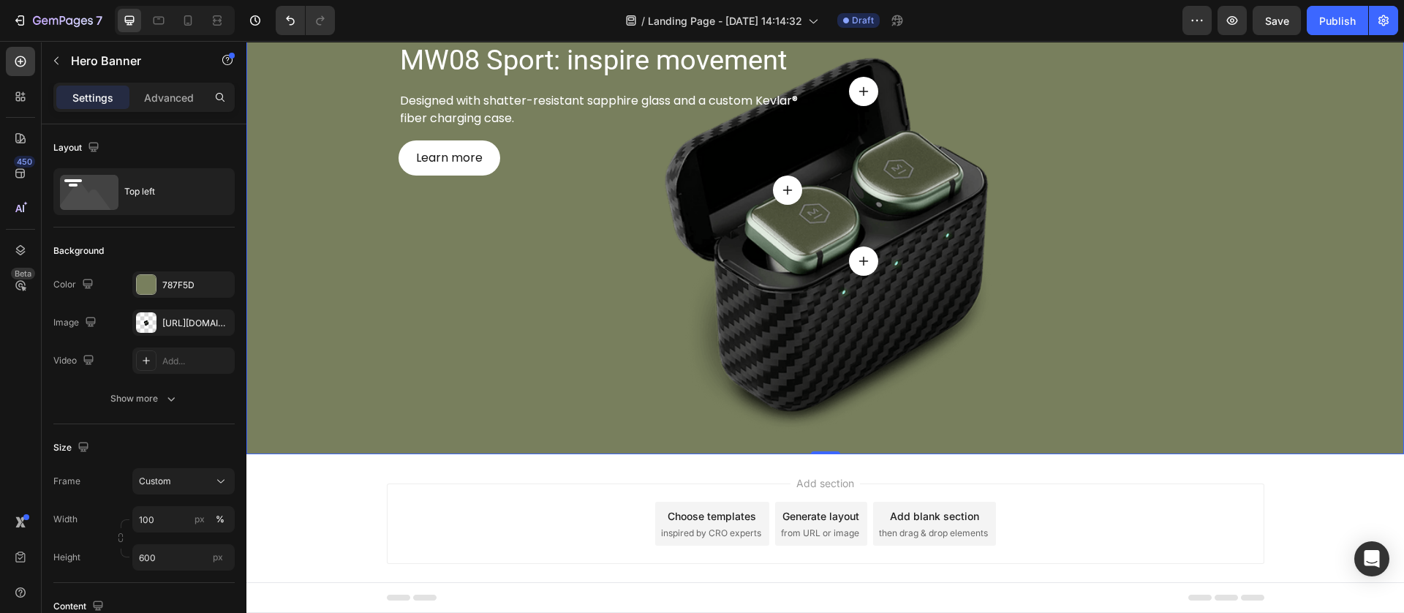
scroll to position [77, 0]
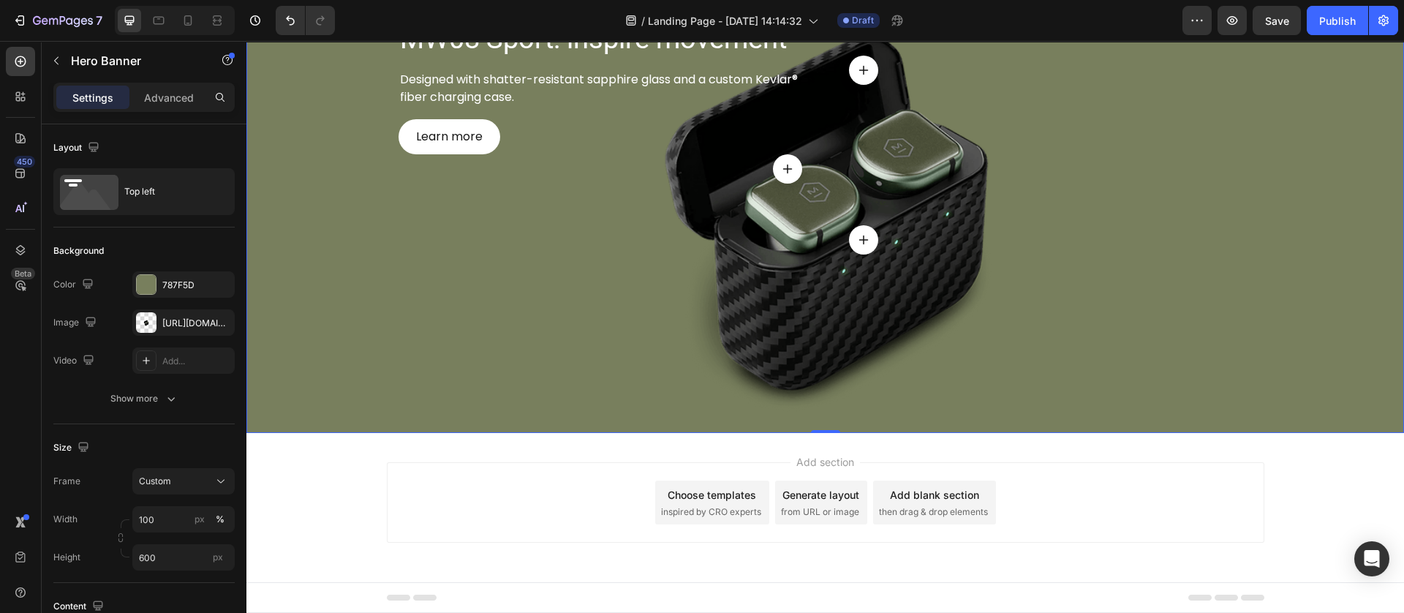
click at [305, 390] on div "Background Image" at bounding box center [824, 213] width 1157 height 439
drag, startPoint x: 24, startPoint y: 64, endPoint x: 0, endPoint y: 91, distance: 36.2
click at [20, 64] on icon at bounding box center [20, 61] width 15 height 15
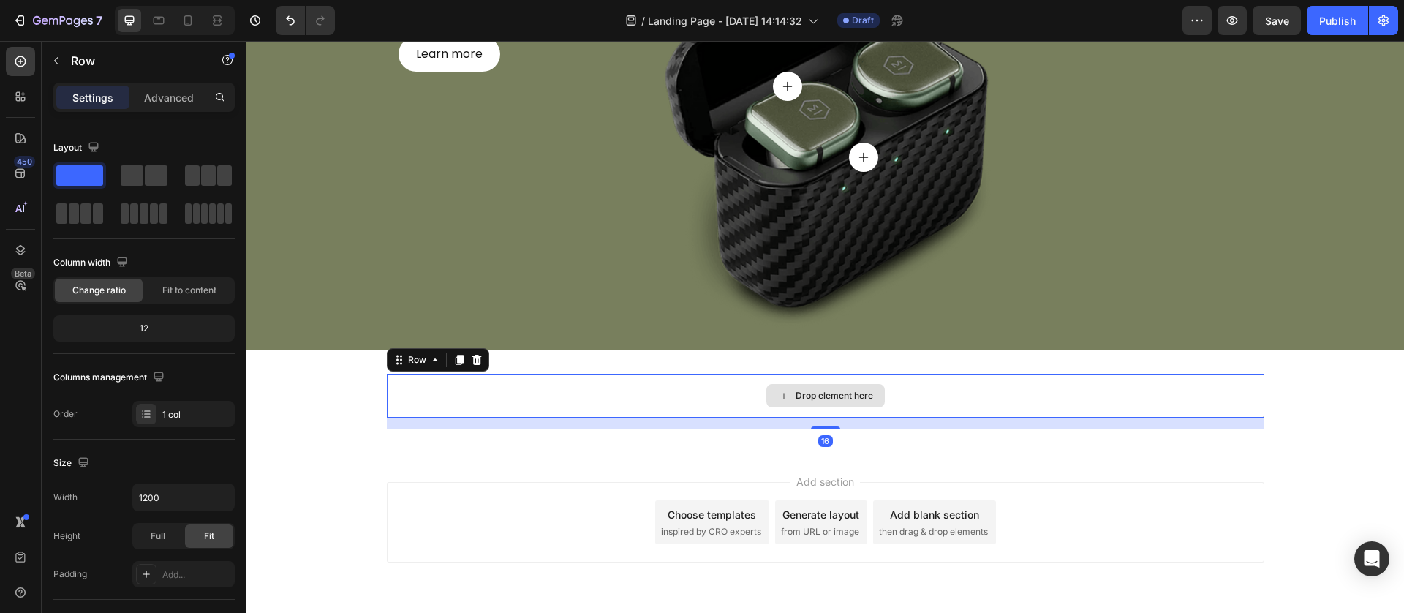
scroll to position [211, 0]
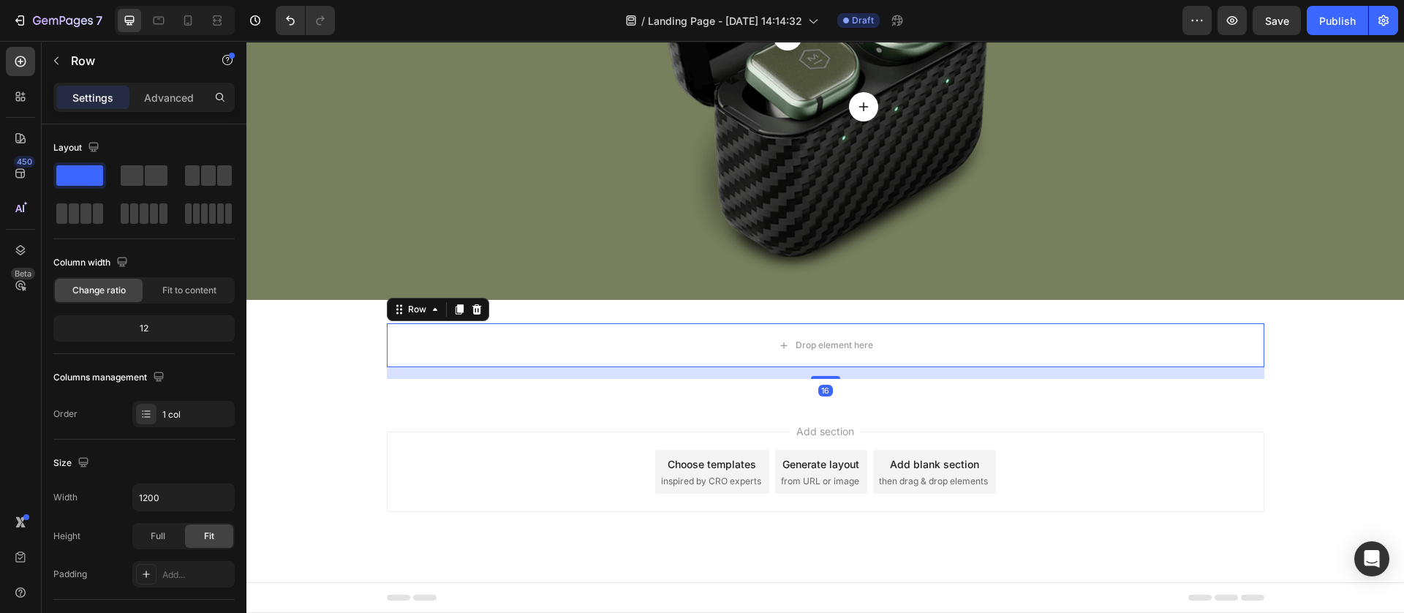
click at [170, 110] on div "Settings Advanced" at bounding box center [143, 97] width 181 height 29
drag, startPoint x: 186, startPoint y: 96, endPoint x: 156, endPoint y: 126, distance: 42.4
click at [185, 96] on p "Advanced" at bounding box center [169, 97] width 50 height 15
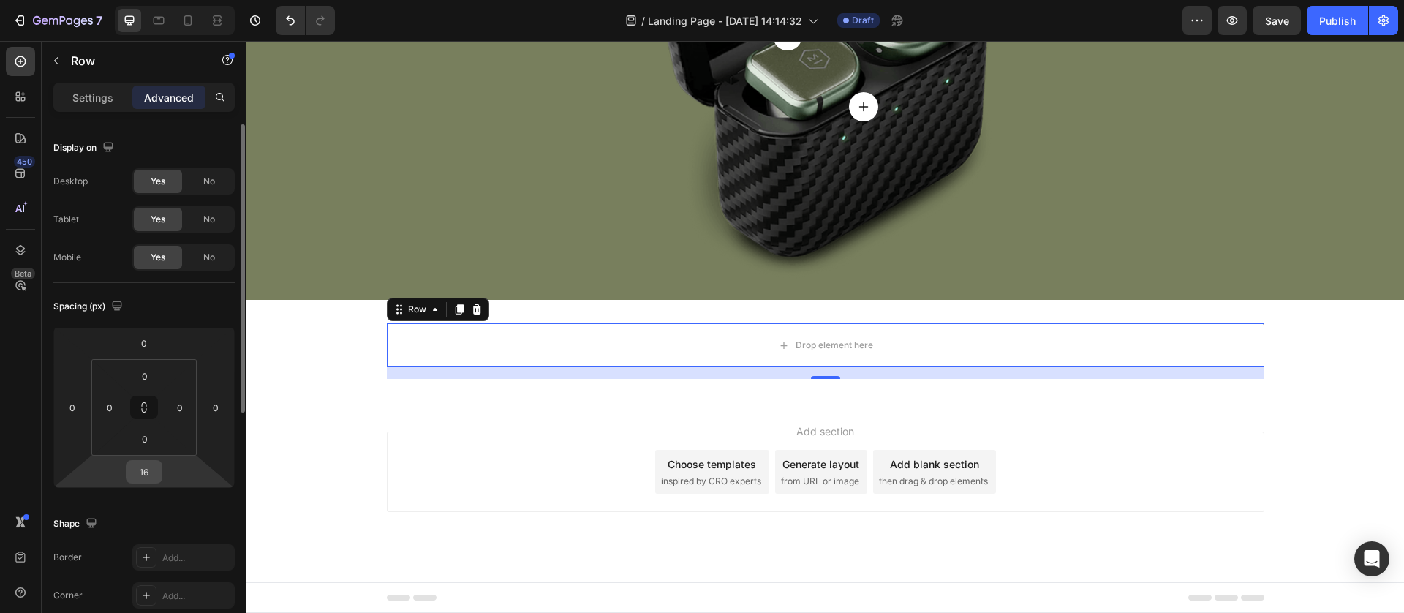
click at [148, 476] on input "16" at bounding box center [143, 472] width 29 height 22
type input "0"
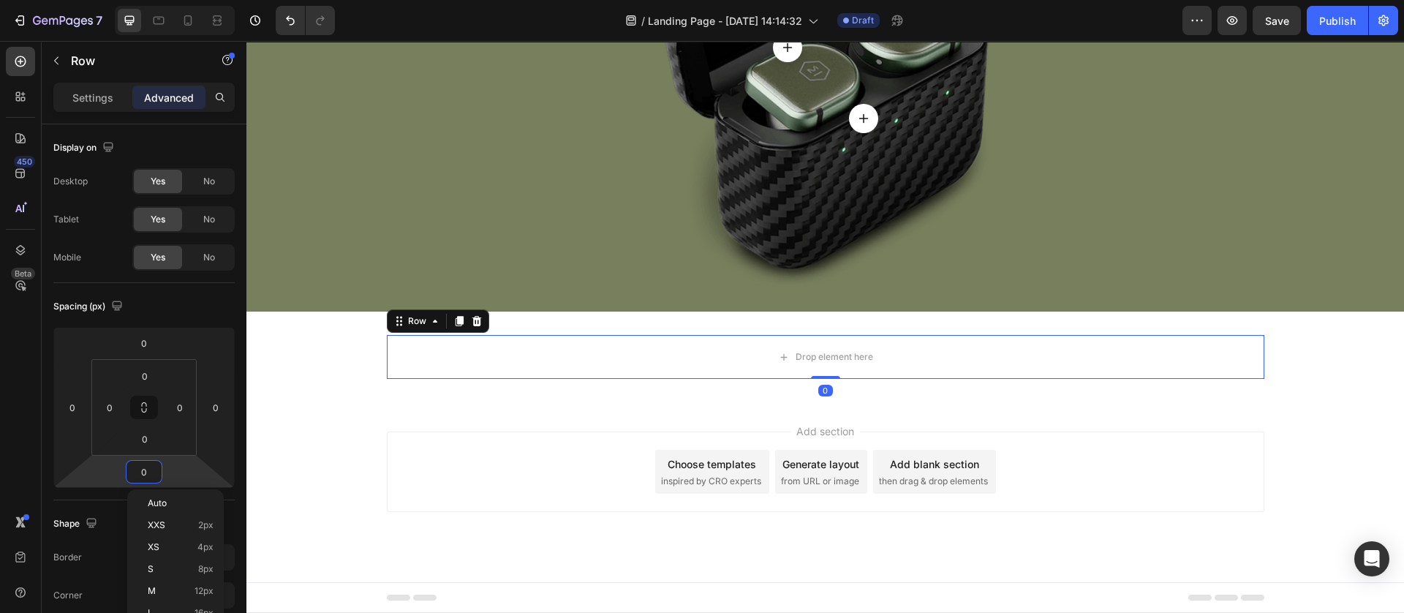
scroll to position [198, 0]
click at [322, 450] on div "Add section Choose templates inspired by CRO experts Generate layout from URL o…" at bounding box center [824, 492] width 1157 height 180
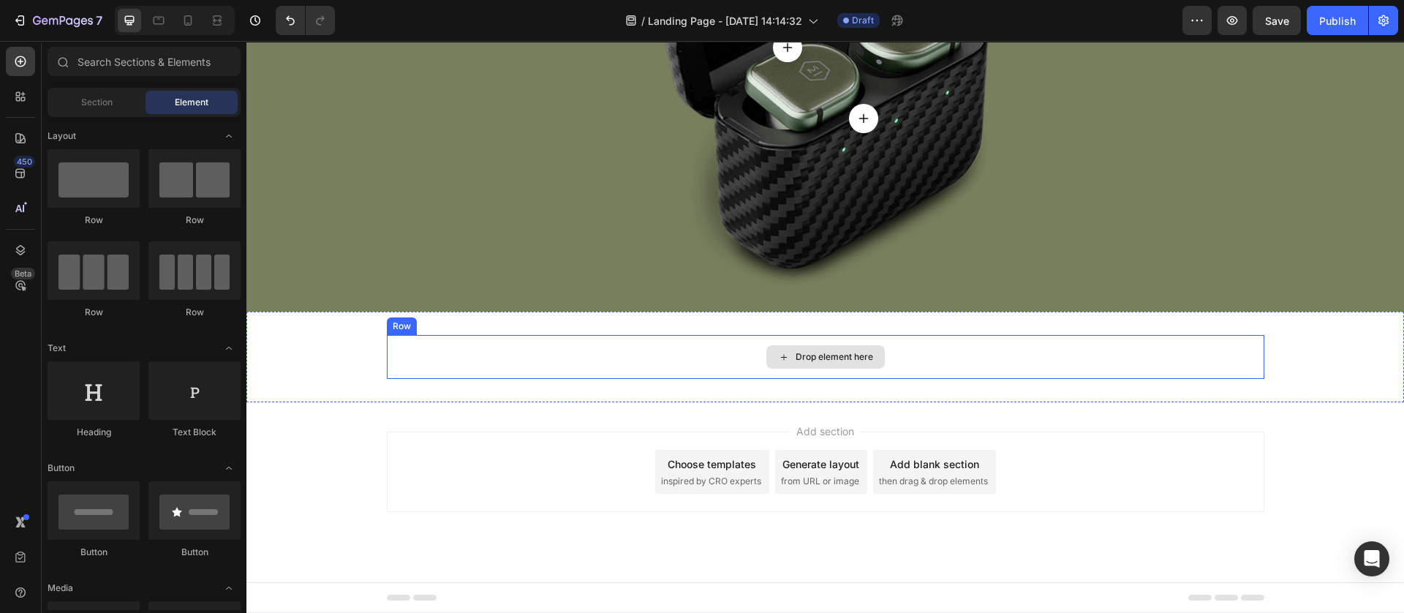
click at [621, 349] on div "Drop element here" at bounding box center [825, 357] width 877 height 44
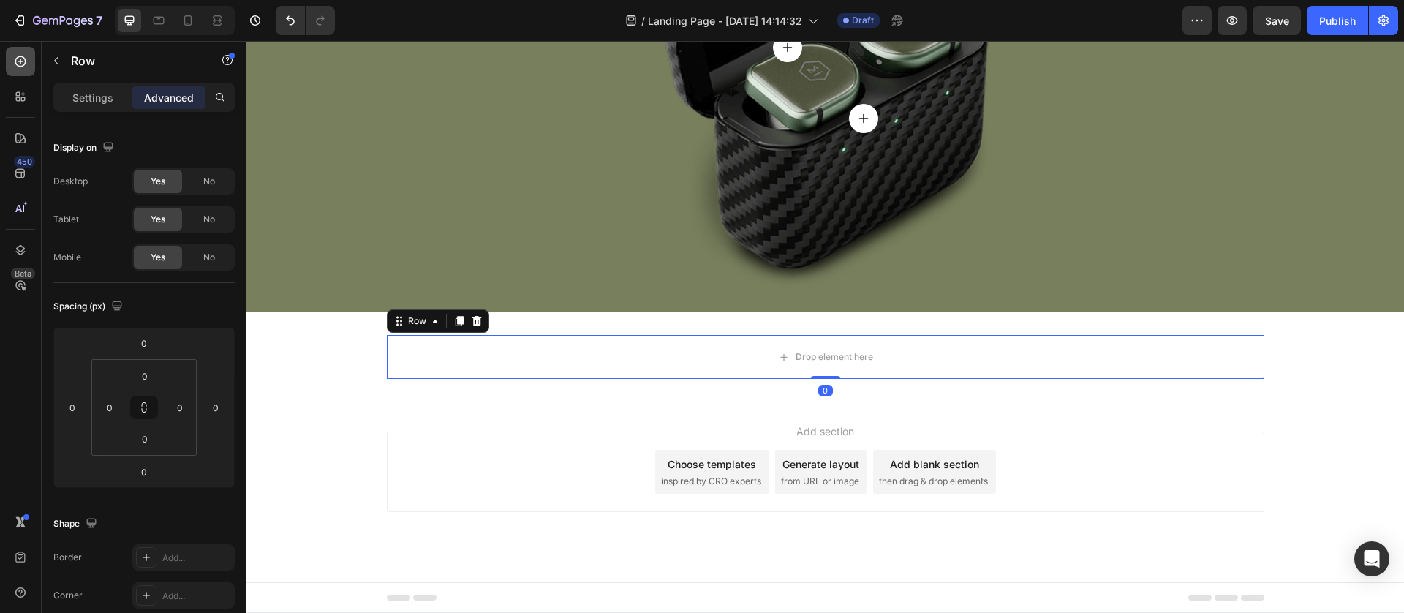
click at [20, 64] on icon at bounding box center [20, 61] width 15 height 15
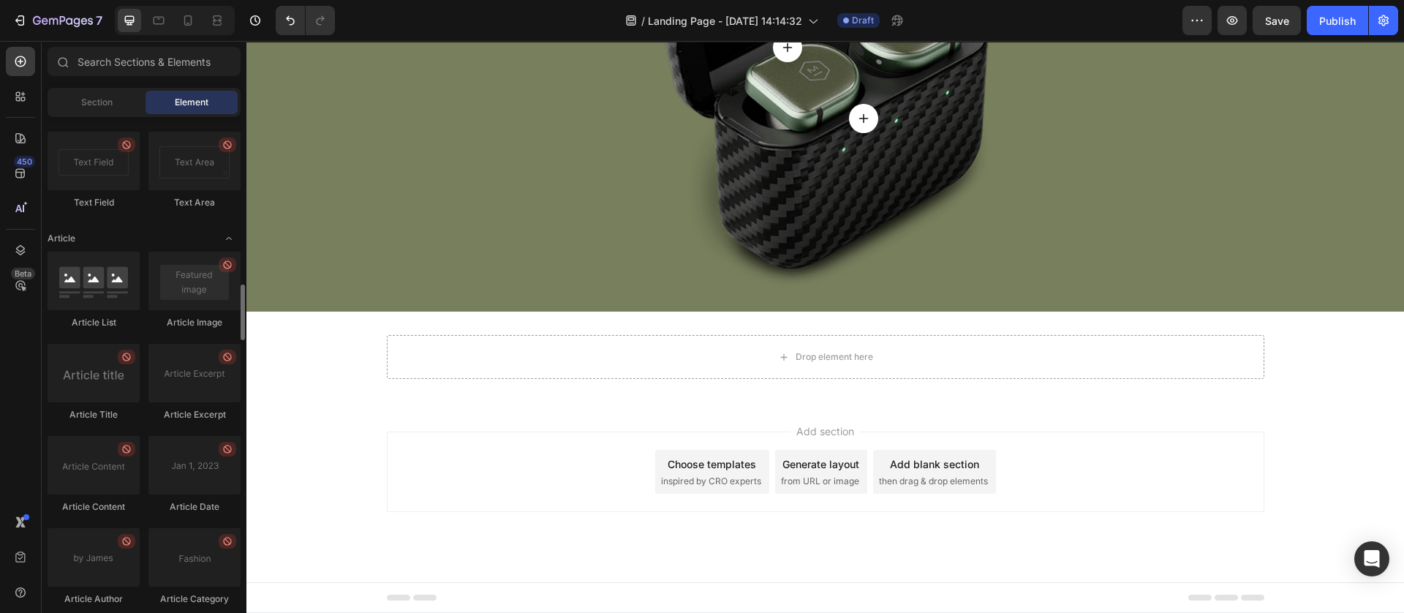
scroll to position [3840, 0]
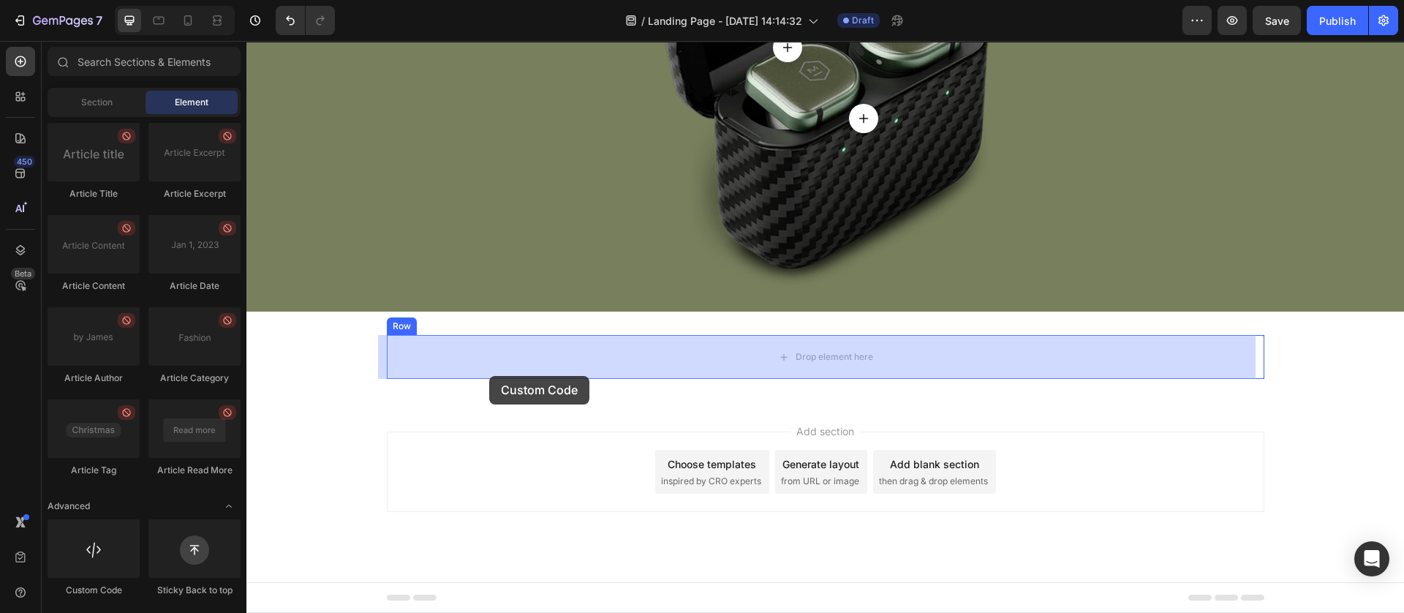
drag, startPoint x: 351, startPoint y: 591, endPoint x: 489, endPoint y: 384, distance: 249.4
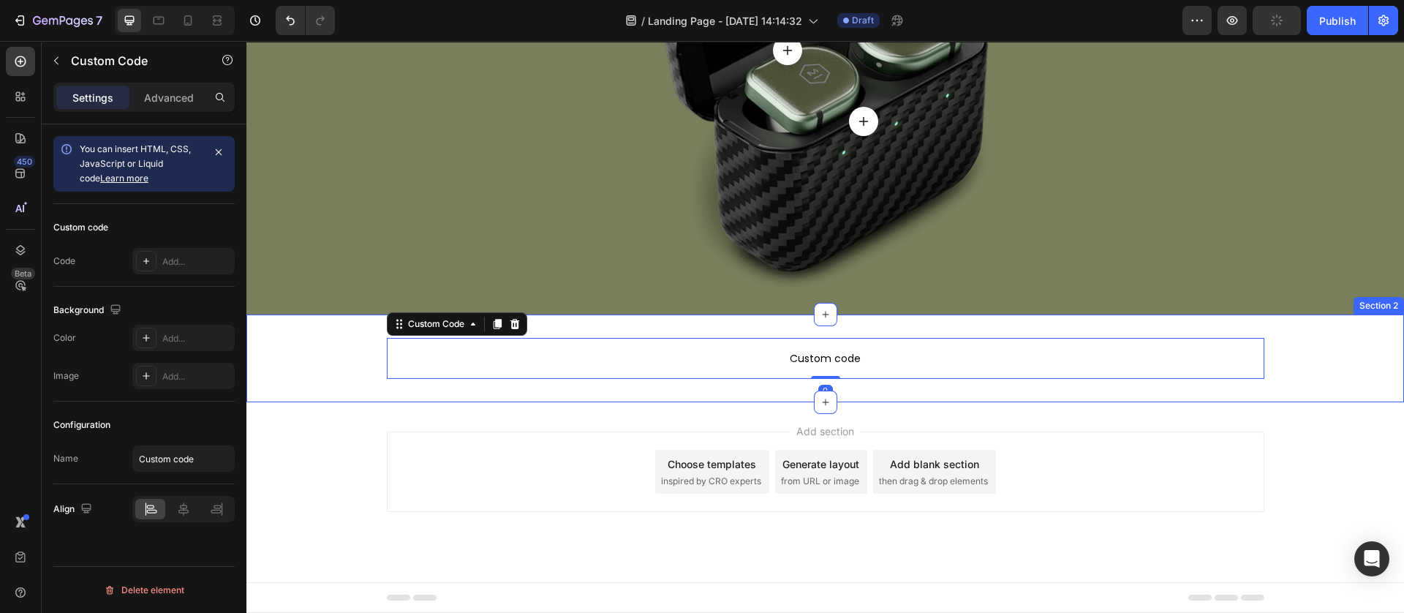
scroll to position [195, 0]
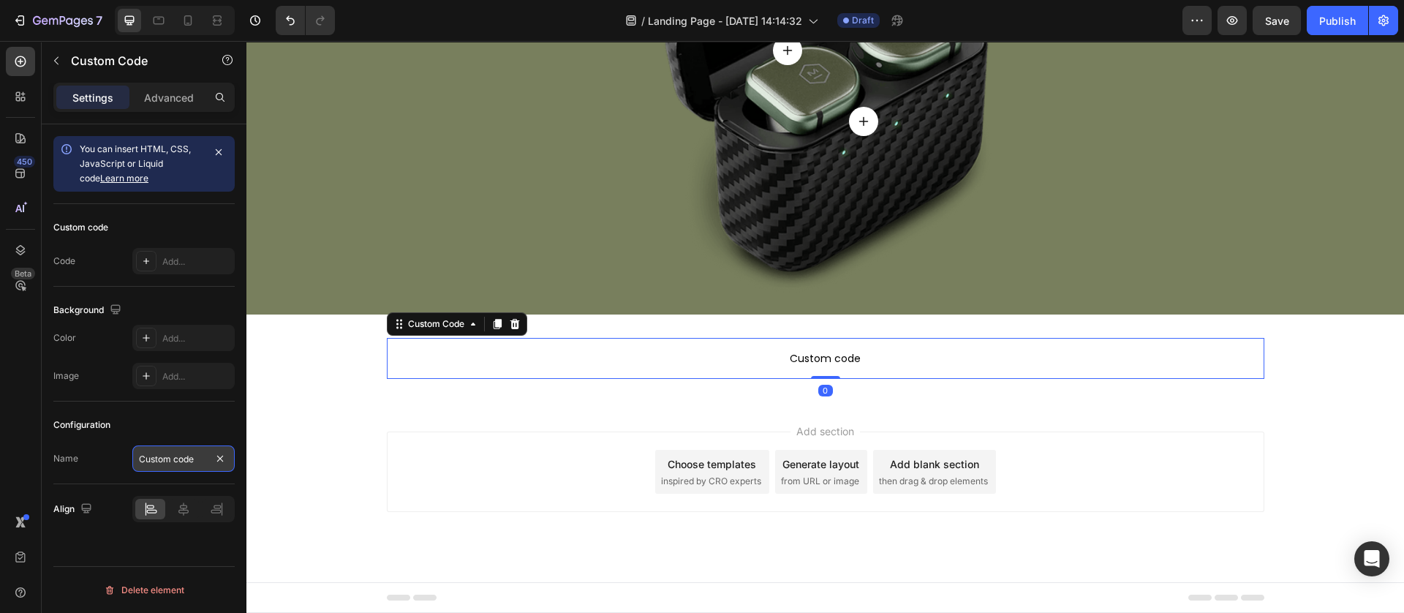
click at [170, 463] on input "Custom code" at bounding box center [183, 458] width 102 height 26
click at [143, 253] on div at bounding box center [146, 261] width 20 height 20
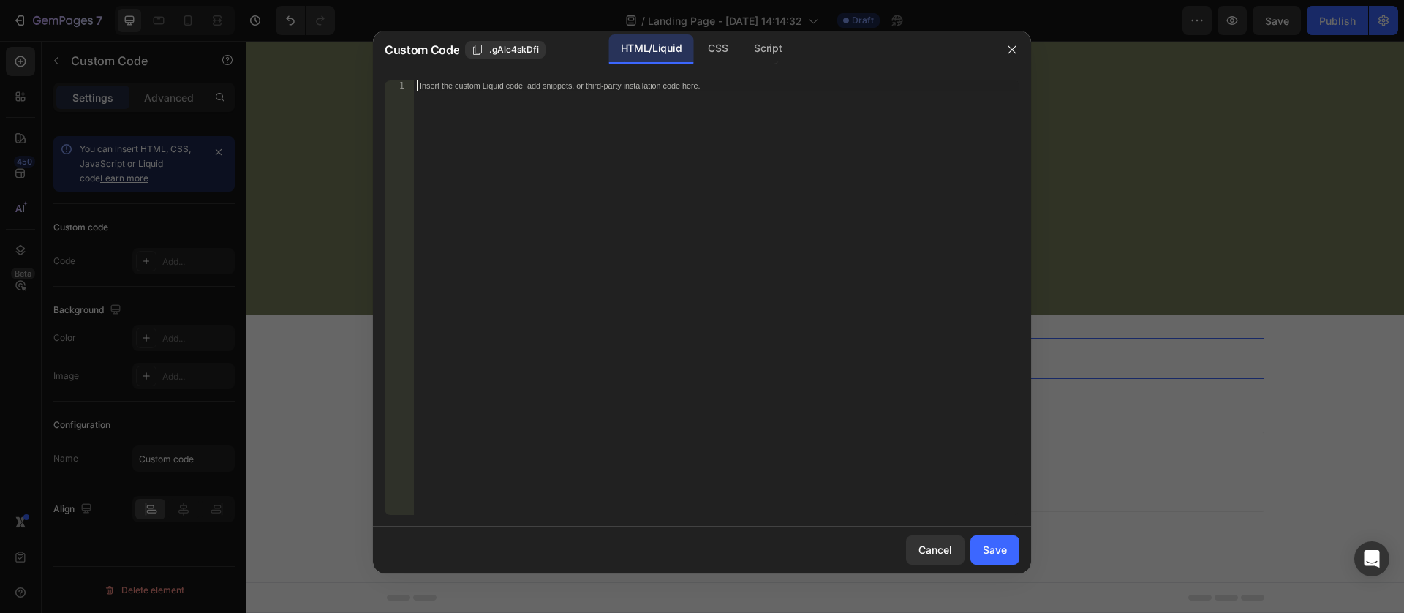
click at [467, 112] on div "Insert the custom Liquid code, add snippets, or third-party installation code h…" at bounding box center [716, 307] width 605 height 455
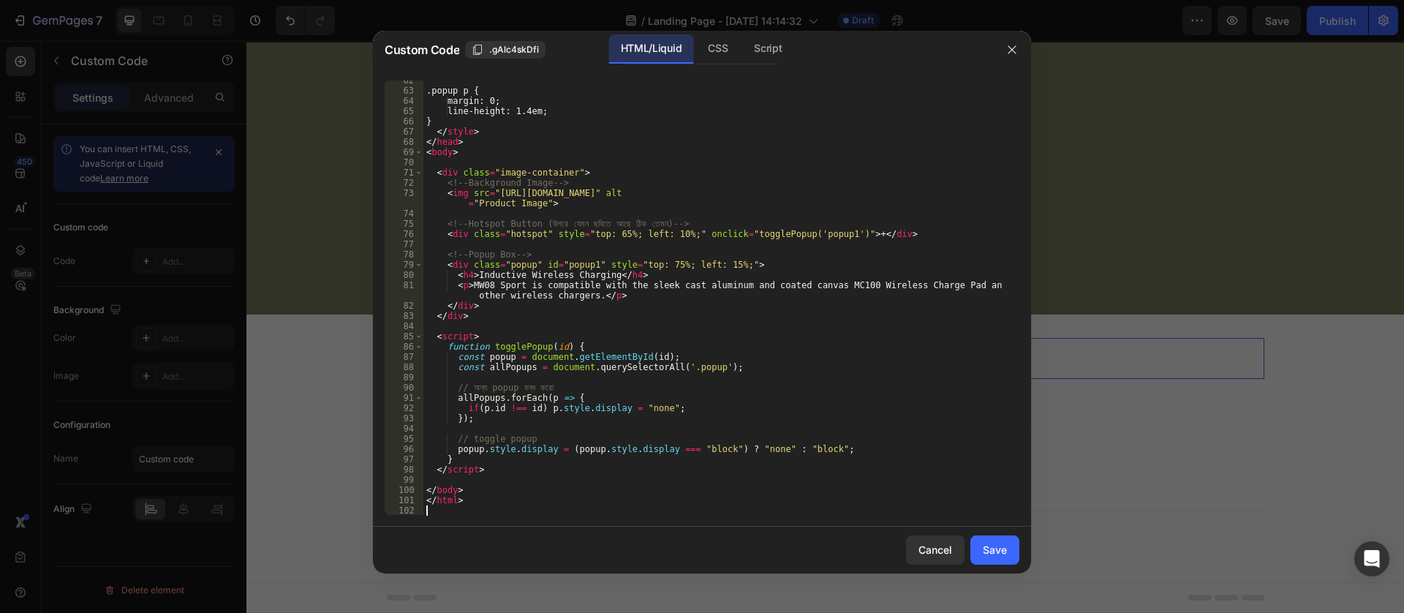
scroll to position [629, 0]
click at [975, 548] on button "Save" at bounding box center [994, 549] width 49 height 29
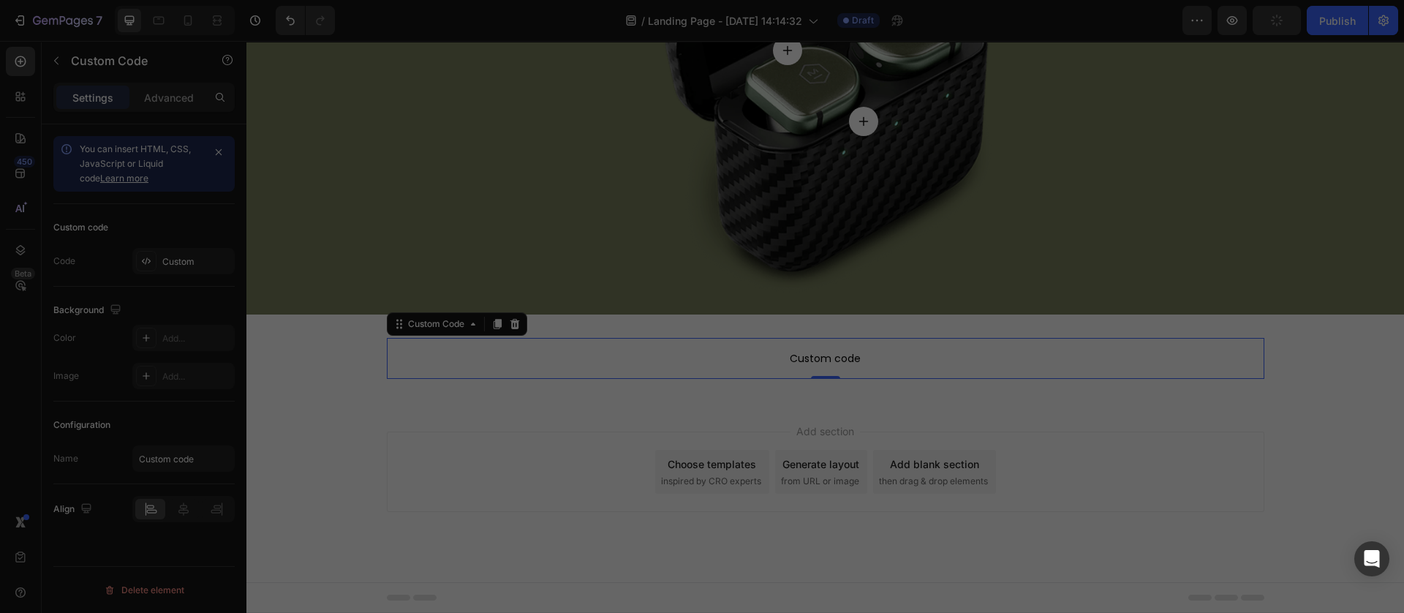
scroll to position [193, 0]
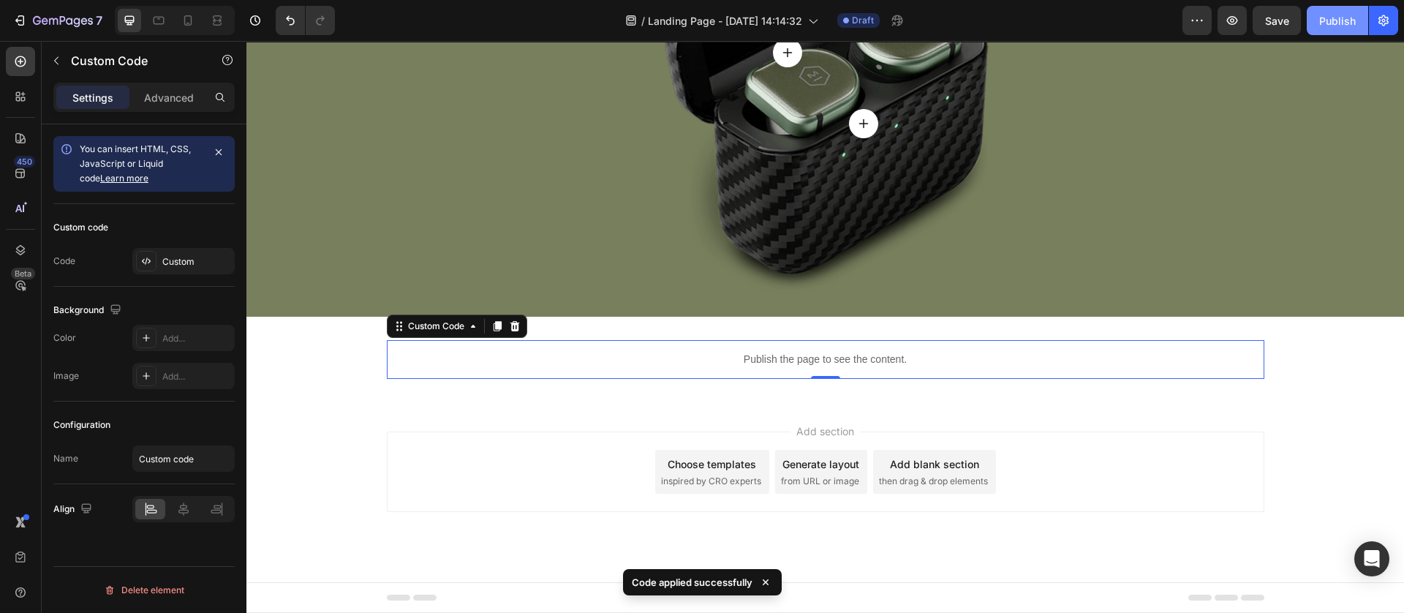
click at [1334, 13] on div "Publish" at bounding box center [1337, 20] width 37 height 15
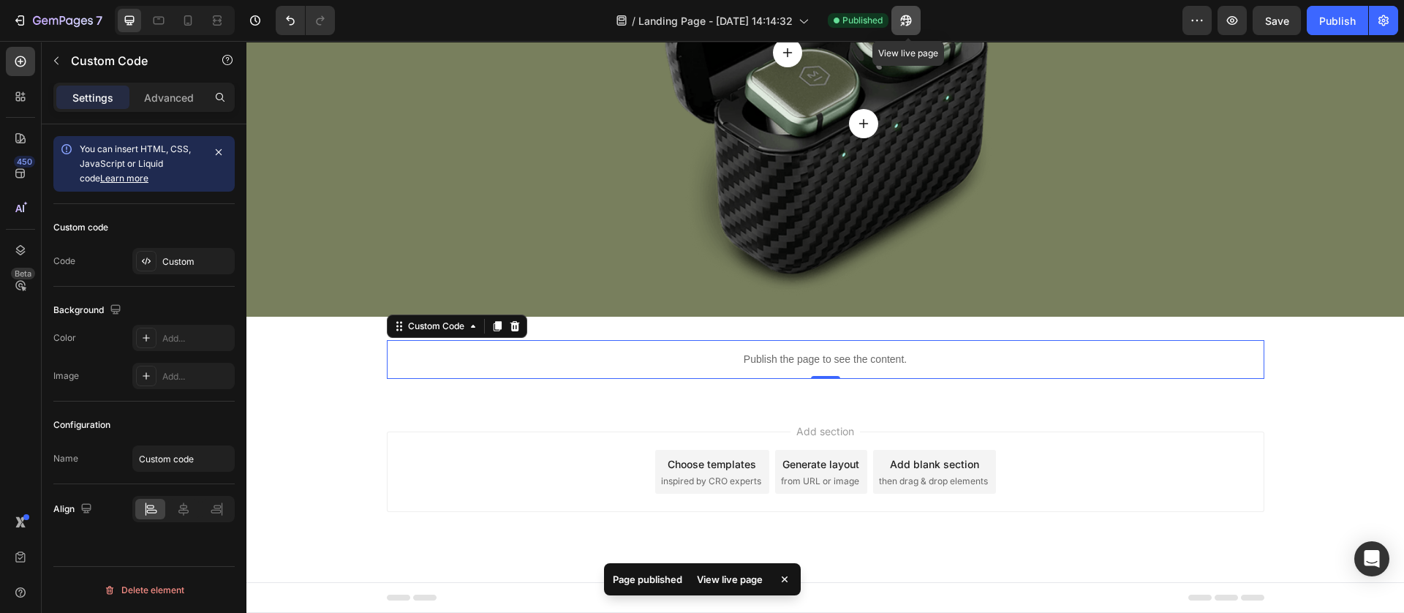
click at [904, 22] on icon "button" at bounding box center [903, 24] width 4 height 4
click at [907, 20] on icon "button" at bounding box center [905, 20] width 15 height 15
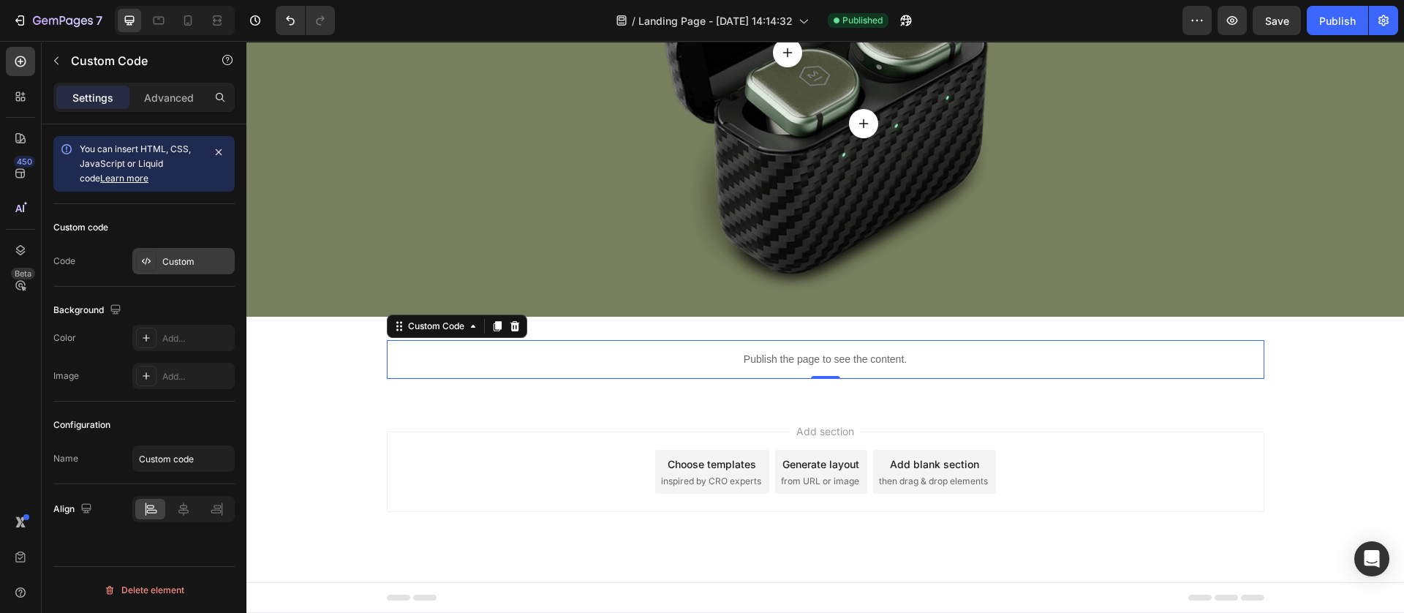
click at [183, 267] on div "Custom" at bounding box center [196, 261] width 69 height 13
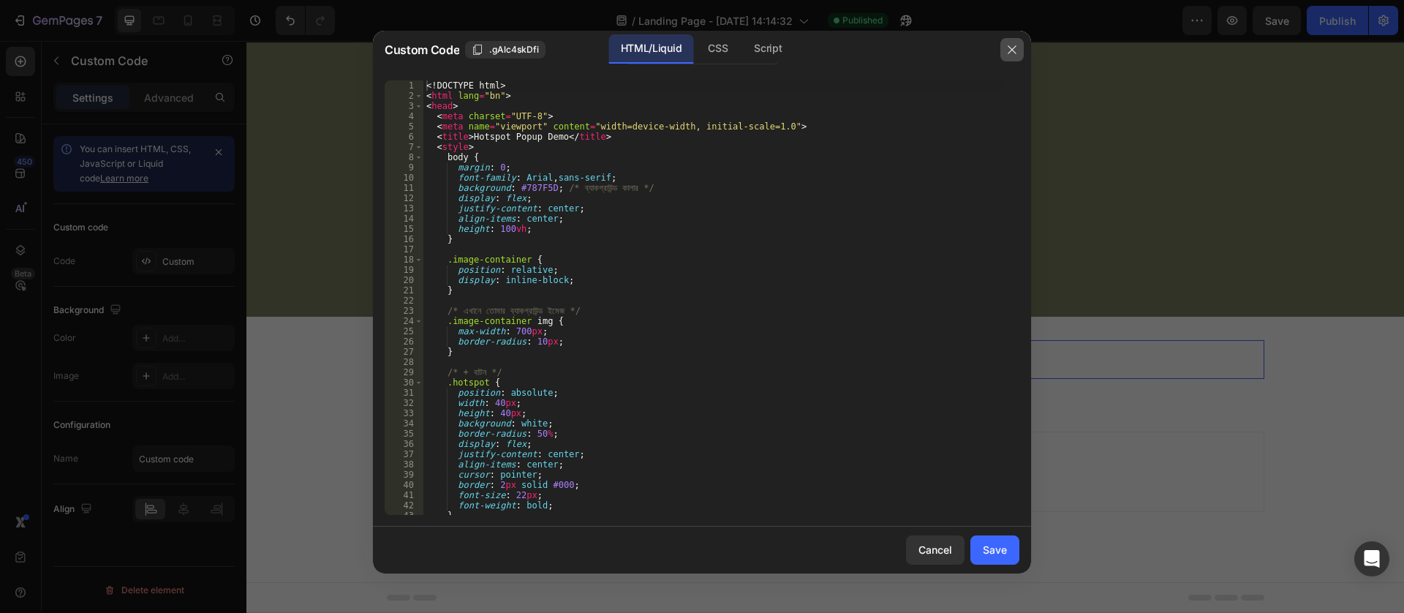
click at [1013, 44] on icon "button" at bounding box center [1012, 50] width 12 height 12
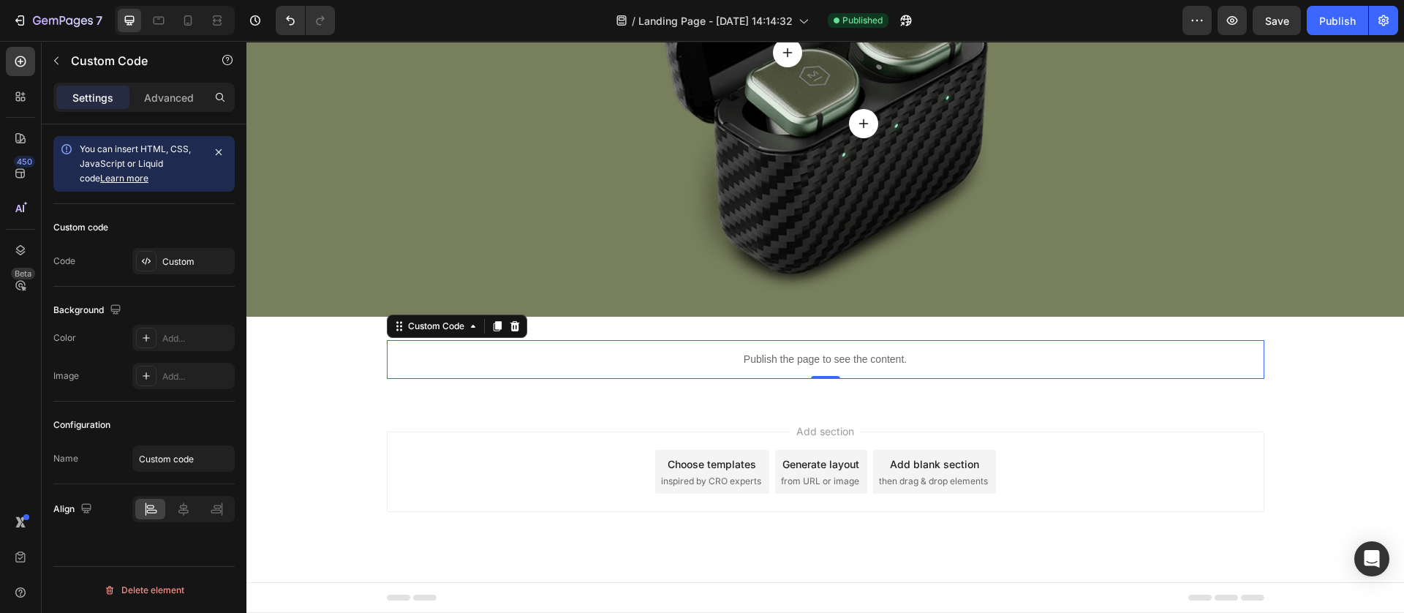
click at [538, 368] on div "Publish the page to see the content." at bounding box center [825, 359] width 877 height 39
click at [309, 344] on div "Publish the page to see the content. Custom Code 0 Row" at bounding box center [824, 359] width 1157 height 39
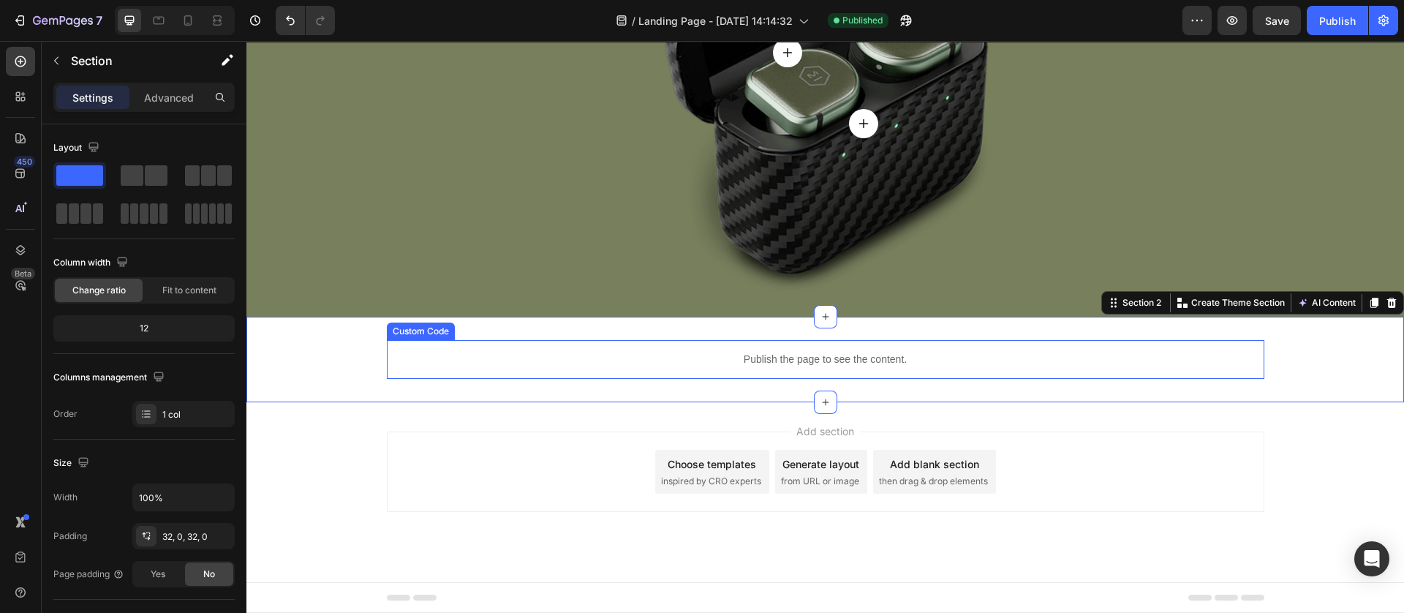
click at [427, 352] on p "Publish the page to see the content." at bounding box center [825, 359] width 877 height 15
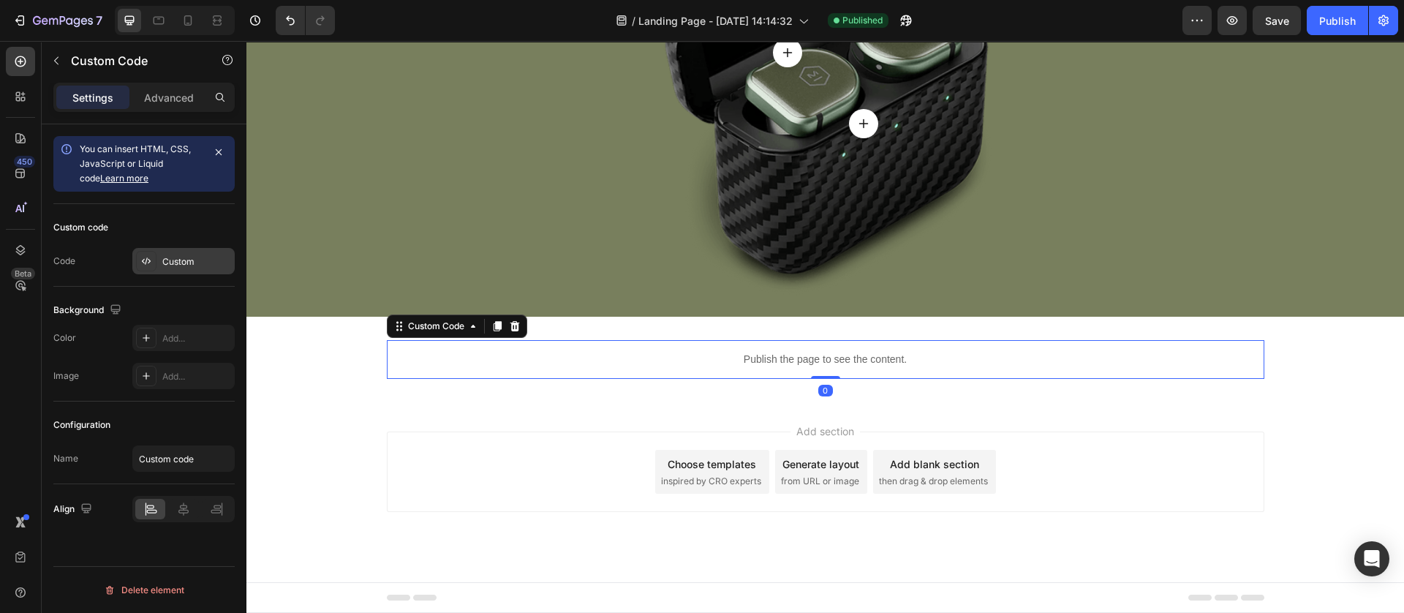
click at [164, 250] on div "Custom" at bounding box center [183, 261] width 102 height 26
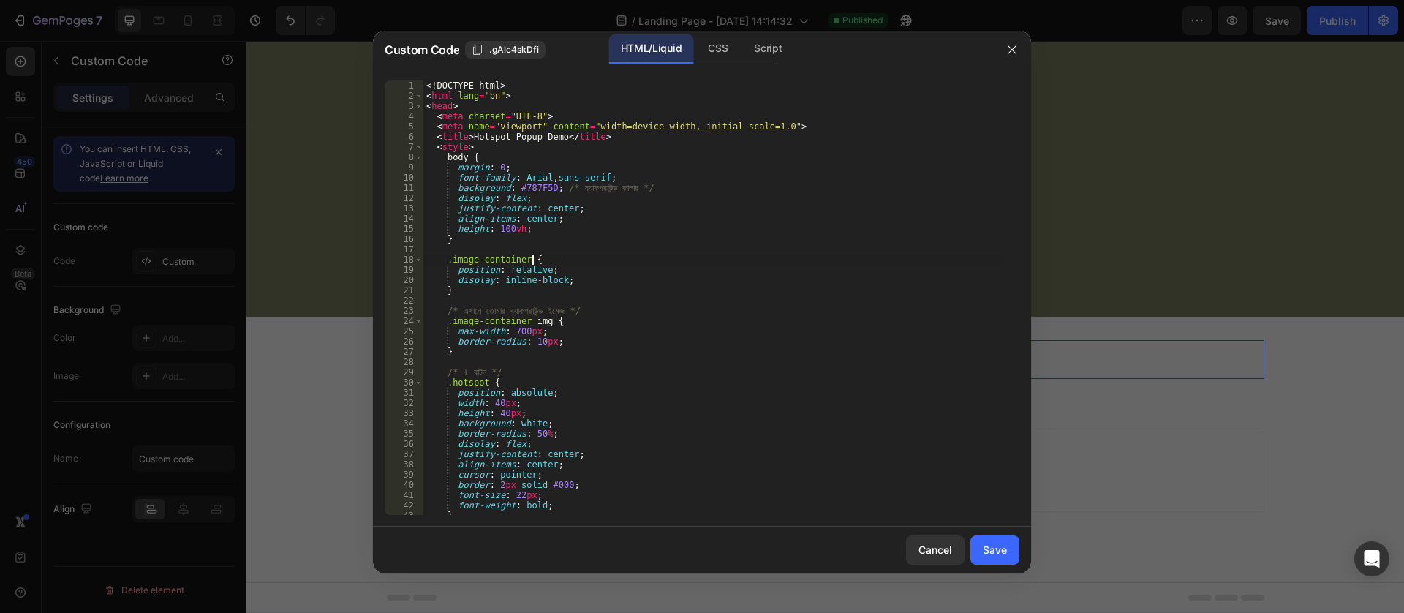
click at [537, 258] on div "<! DOCTYPE html > < html lang = "bn" > < head > < meta charset = "UTF-8" > < me…" at bounding box center [712, 307] width 579 height 455
type textarea "</html>"
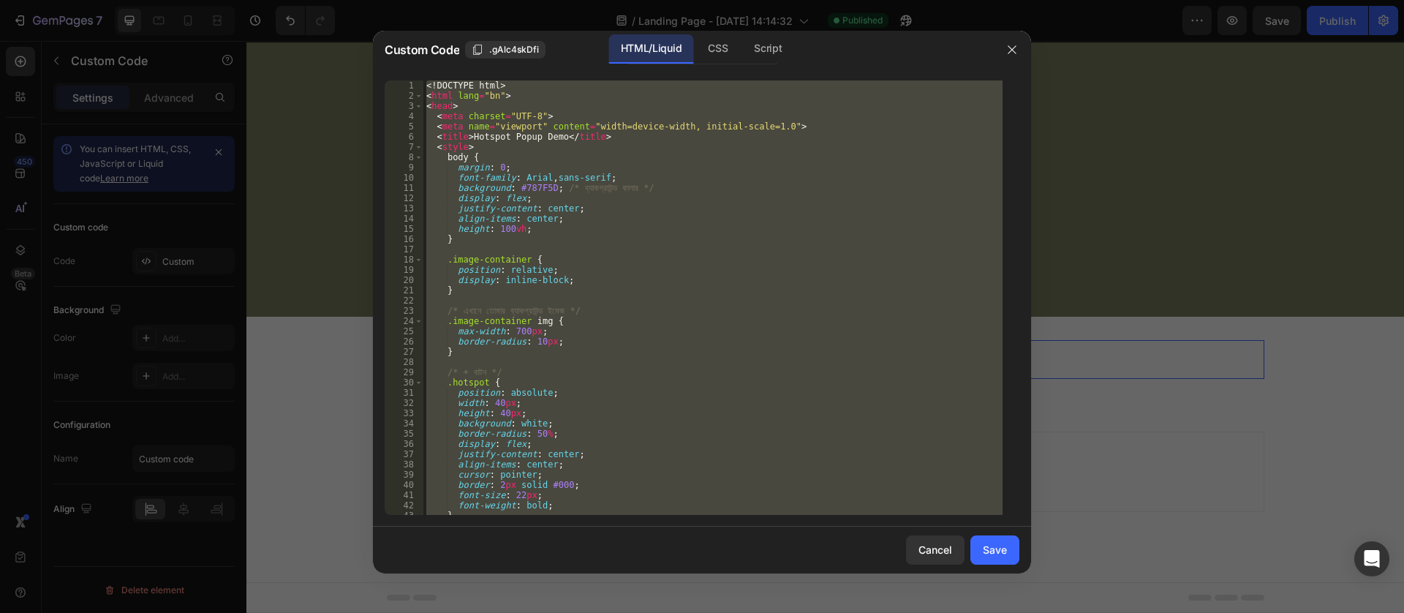
paste textarea
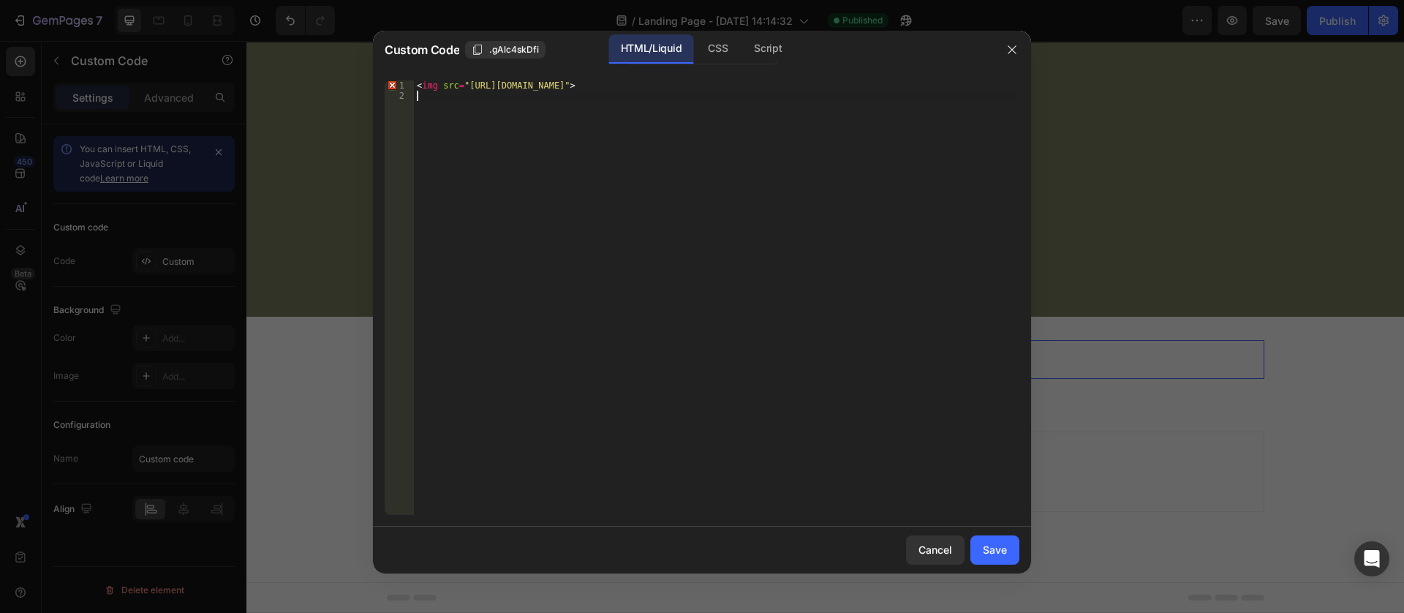
click at [648, 86] on div "< img src = "[URL][DOMAIN_NAME]" >" at bounding box center [716, 307] width 605 height 455
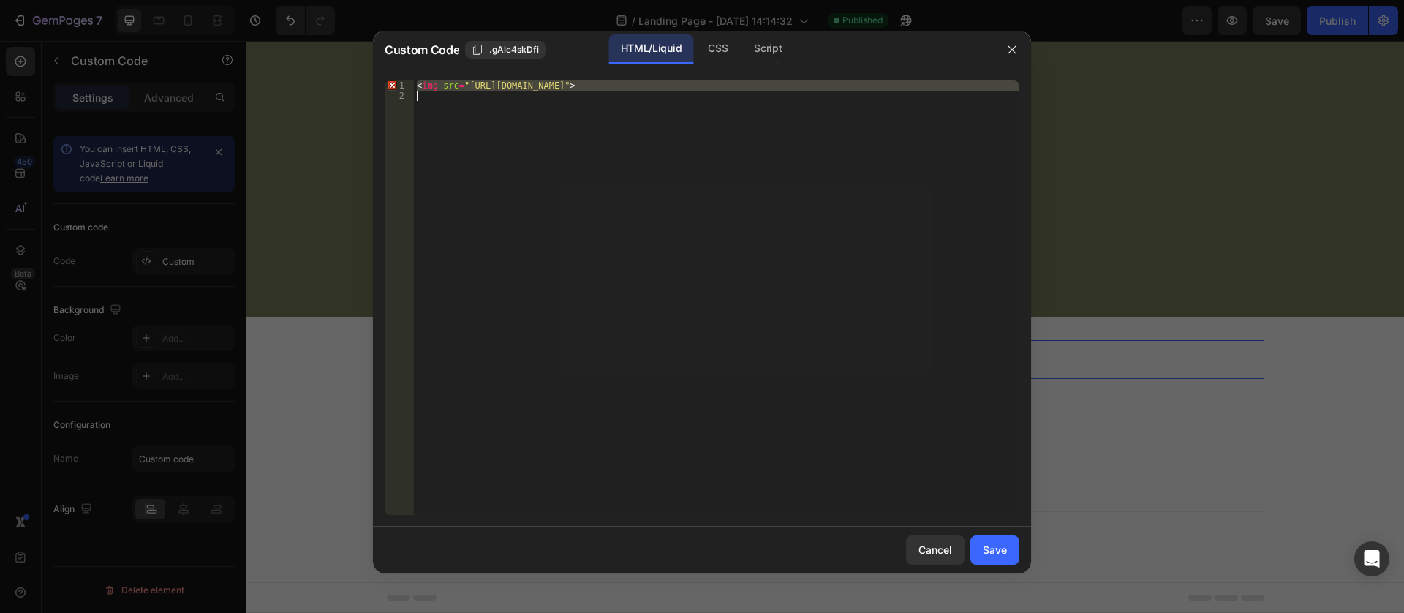
click at [647, 82] on div "< img src = "[URL][DOMAIN_NAME]" >" at bounding box center [716, 297] width 605 height 434
click at [647, 82] on div "< img src = "[URL][DOMAIN_NAME]" >" at bounding box center [716, 307] width 605 height 455
type textarea "<img src="[URL][DOMAIN_NAME]">"
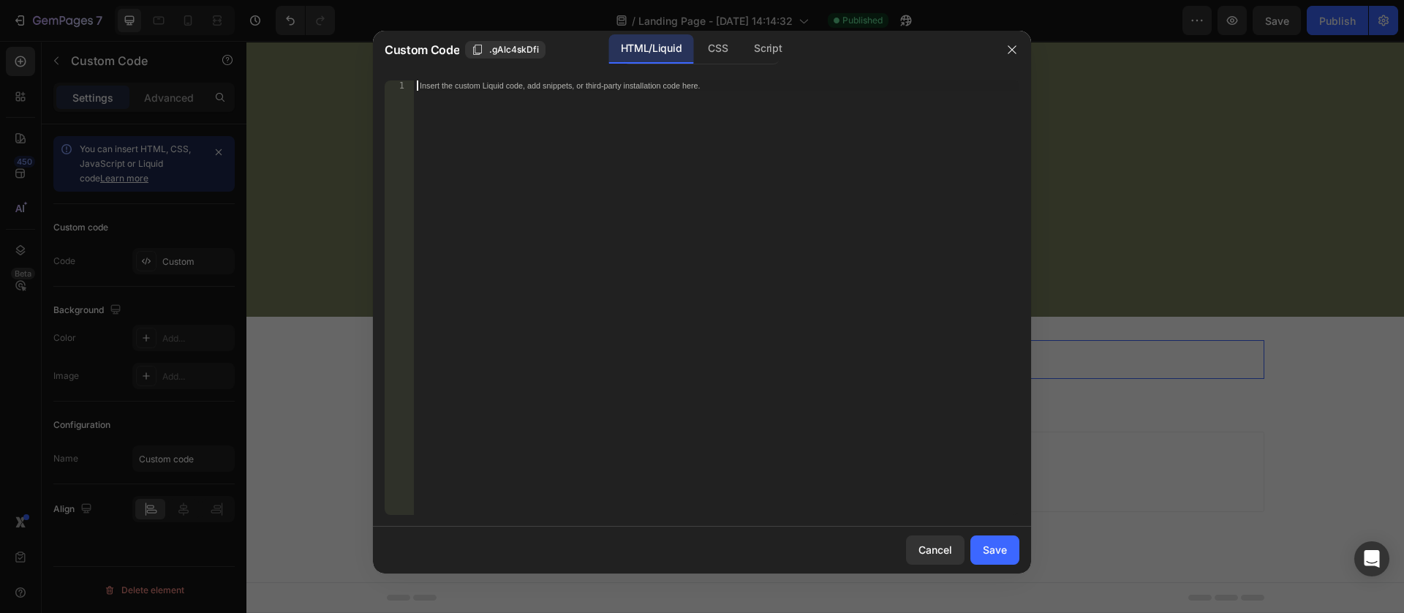
click at [599, 97] on div "Insert the custom Liquid code, add snippets, or third-party installation code h…" at bounding box center [716, 307] width 605 height 455
click at [526, 80] on div "Insert the custom Liquid code, add snippets, or third-party installation code h…" at bounding box center [716, 297] width 605 height 434
click at [527, 80] on div "Insert the custom Liquid code, add snippets, or third-party installation code h…" at bounding box center [716, 297] width 605 height 434
drag, startPoint x: 527, startPoint y: 79, endPoint x: 752, endPoint y: 86, distance: 225.3
click at [529, 80] on div "Insert the custom Liquid code, add snippets, or third-party installation code h…" at bounding box center [716, 297] width 605 height 434
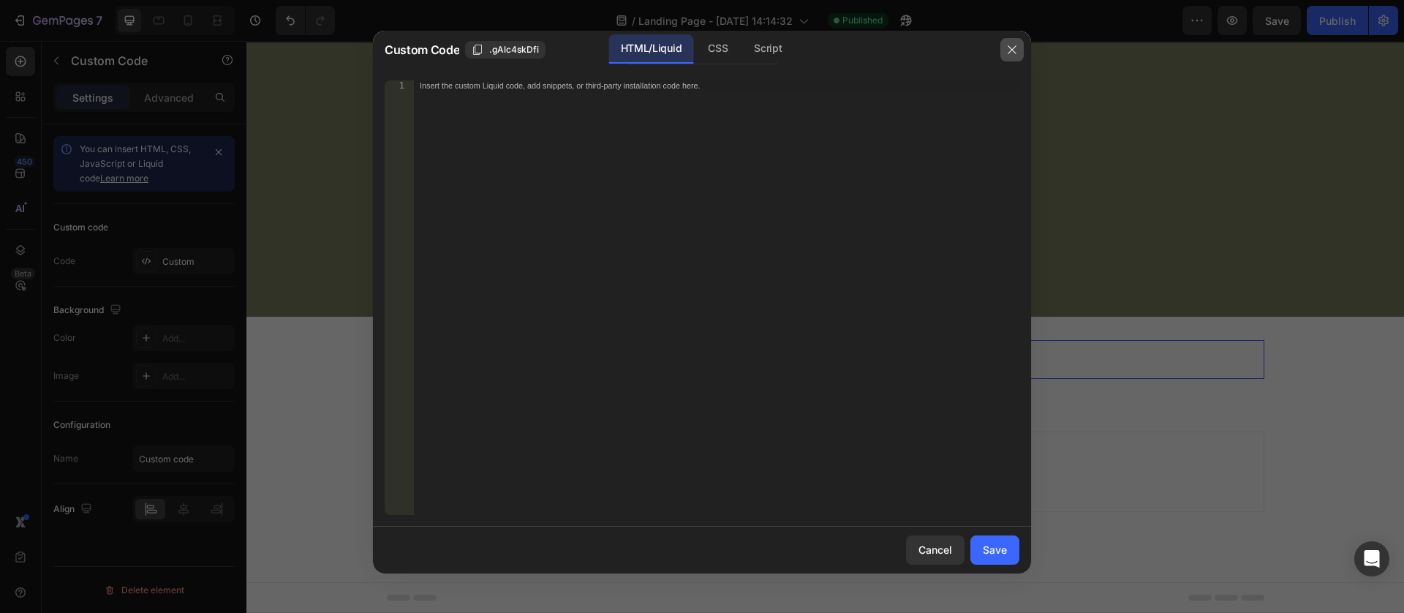
click at [1002, 48] on button "button" at bounding box center [1011, 49] width 23 height 23
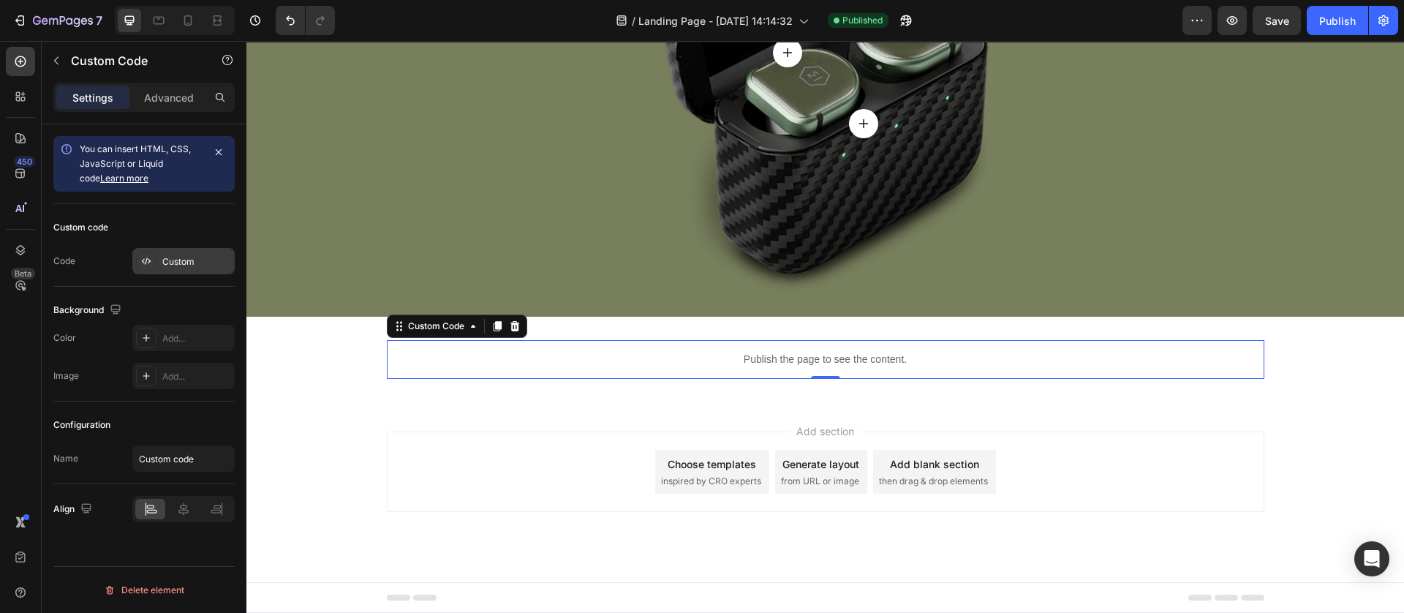
click at [187, 263] on div "Custom" at bounding box center [196, 261] width 69 height 13
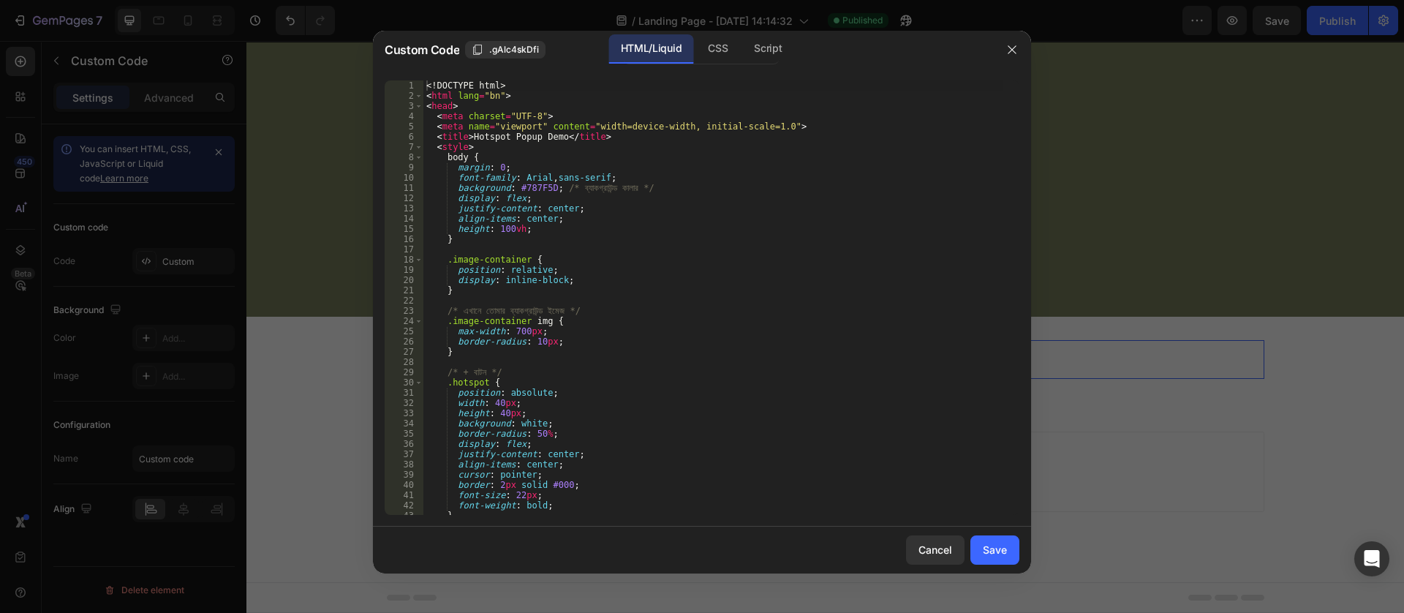
click at [514, 158] on div "<! DOCTYPE html > < html lang = "bn" > < head > < meta charset = "UTF-8" > < me…" at bounding box center [712, 307] width 579 height 455
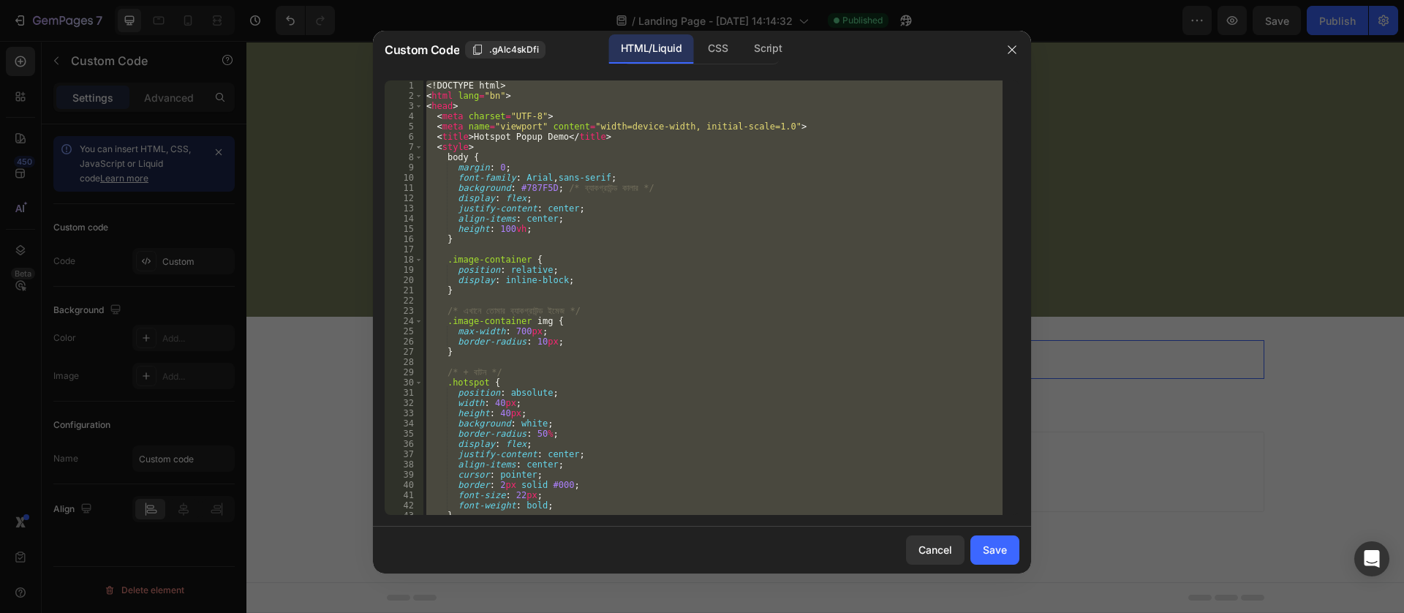
paste textarea
type textarea "</html>"
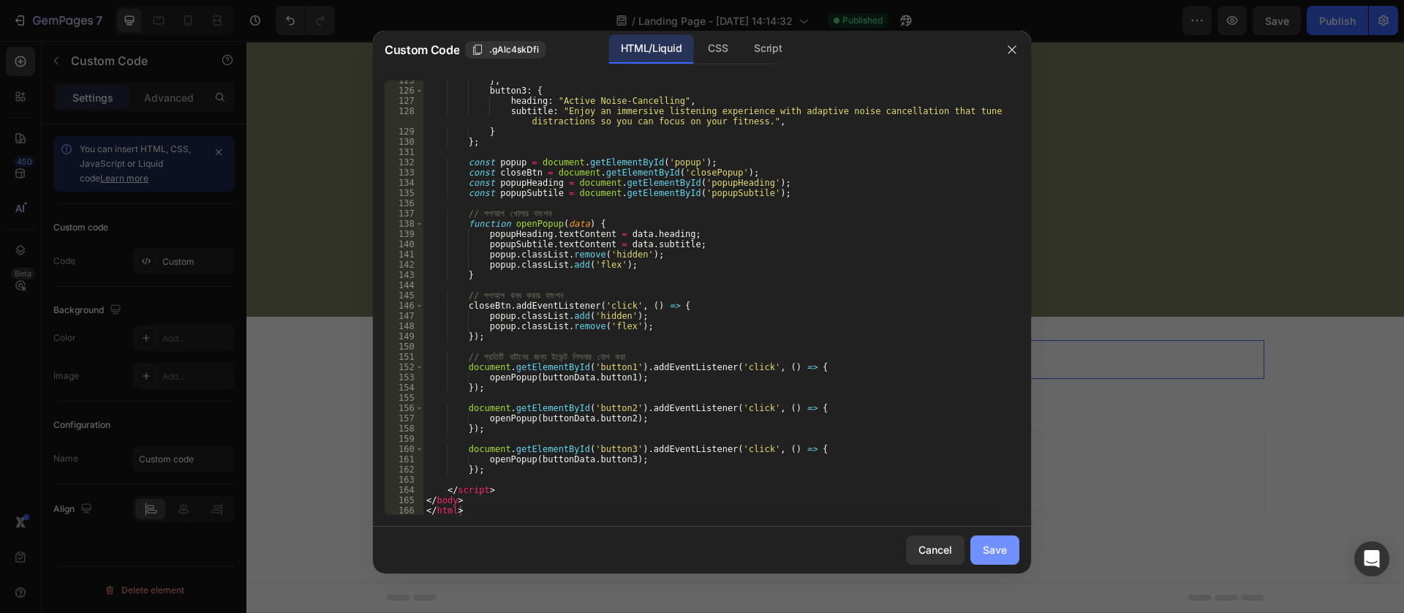
click at [1002, 555] on div "Save" at bounding box center [995, 549] width 24 height 15
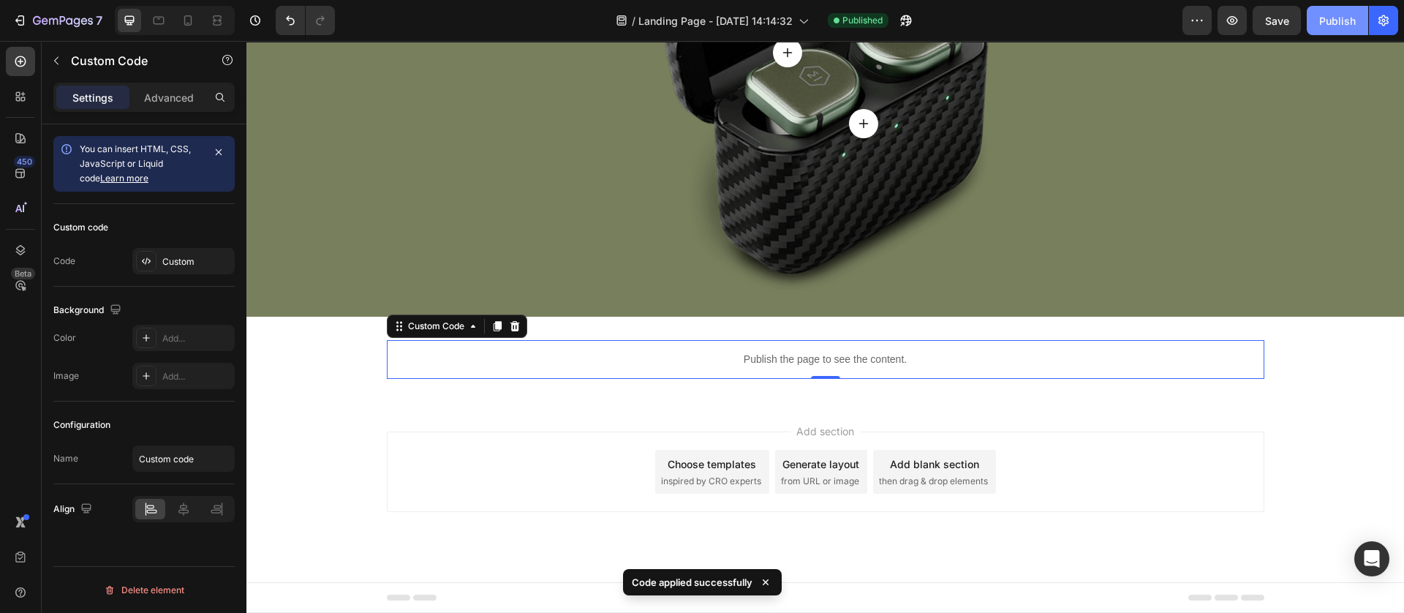
click at [1312, 19] on button "Publish" at bounding box center [1336, 20] width 61 height 29
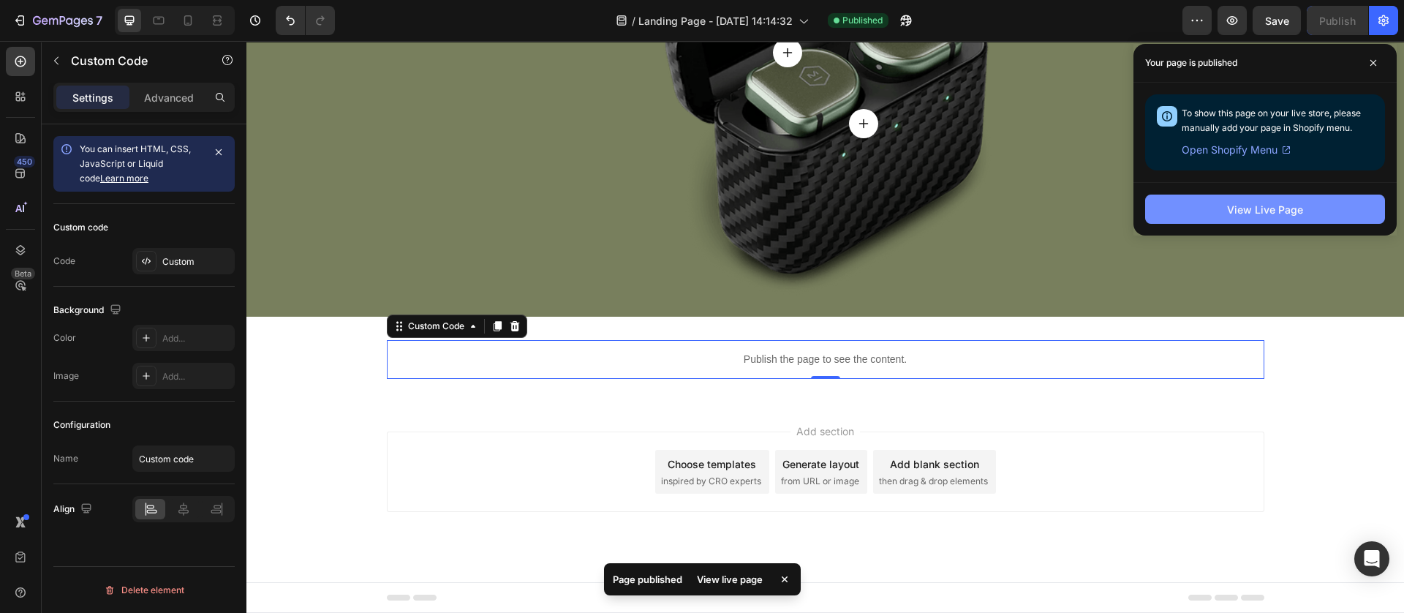
click at [1253, 200] on button "View Live Page" at bounding box center [1265, 208] width 240 height 29
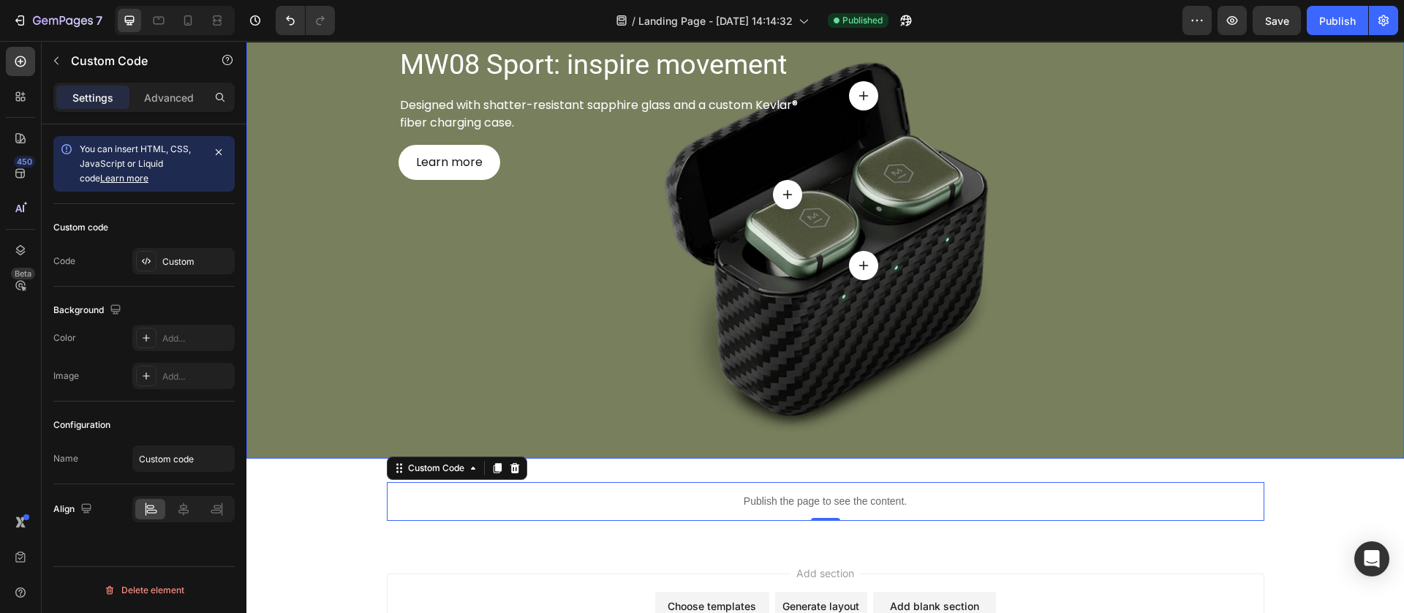
scroll to position [0, 0]
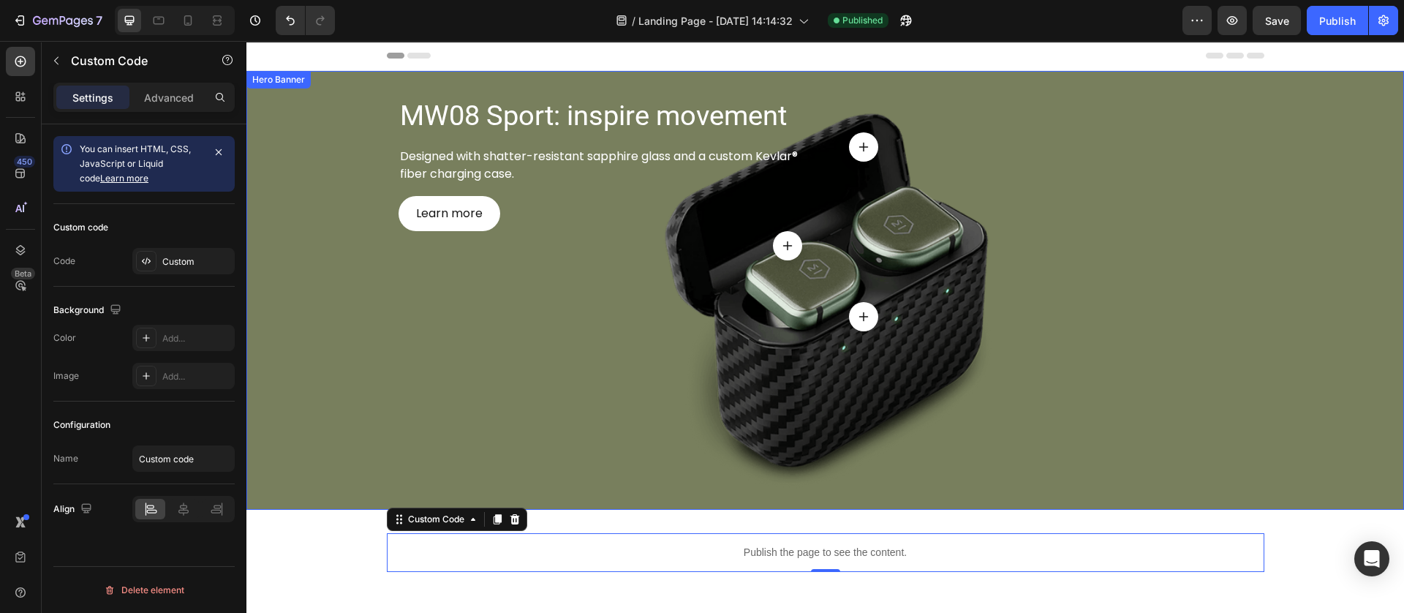
click at [387, 324] on div "MW08 Sport: inspire movement Heading Designed with shatter-resistant sapphire g…" at bounding box center [825, 202] width 877 height 263
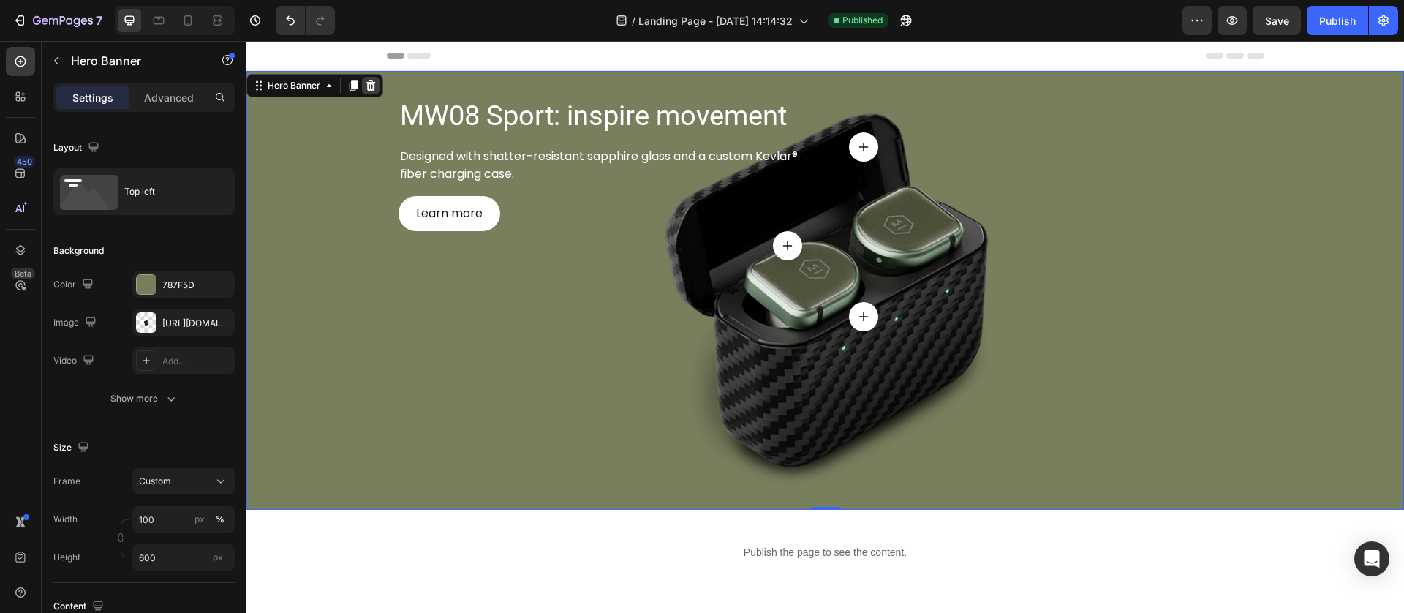
click at [363, 91] on div at bounding box center [371, 86] width 18 height 18
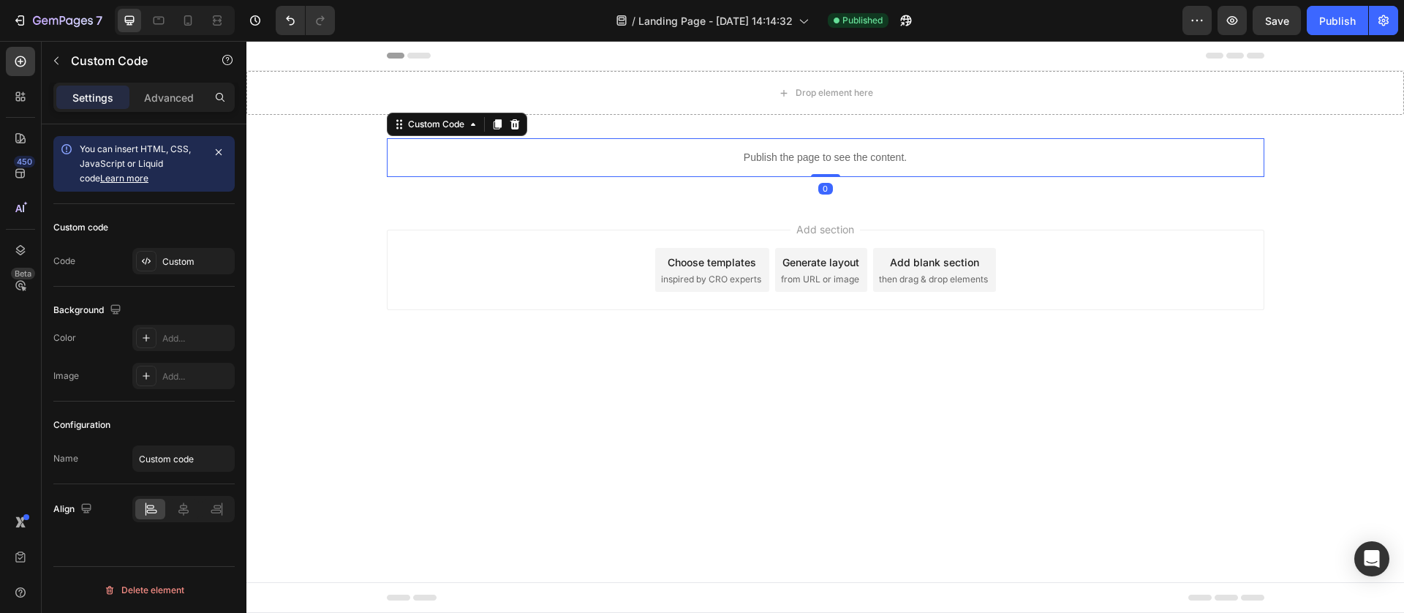
click at [344, 87] on div "Drop element here" at bounding box center [824, 93] width 1157 height 44
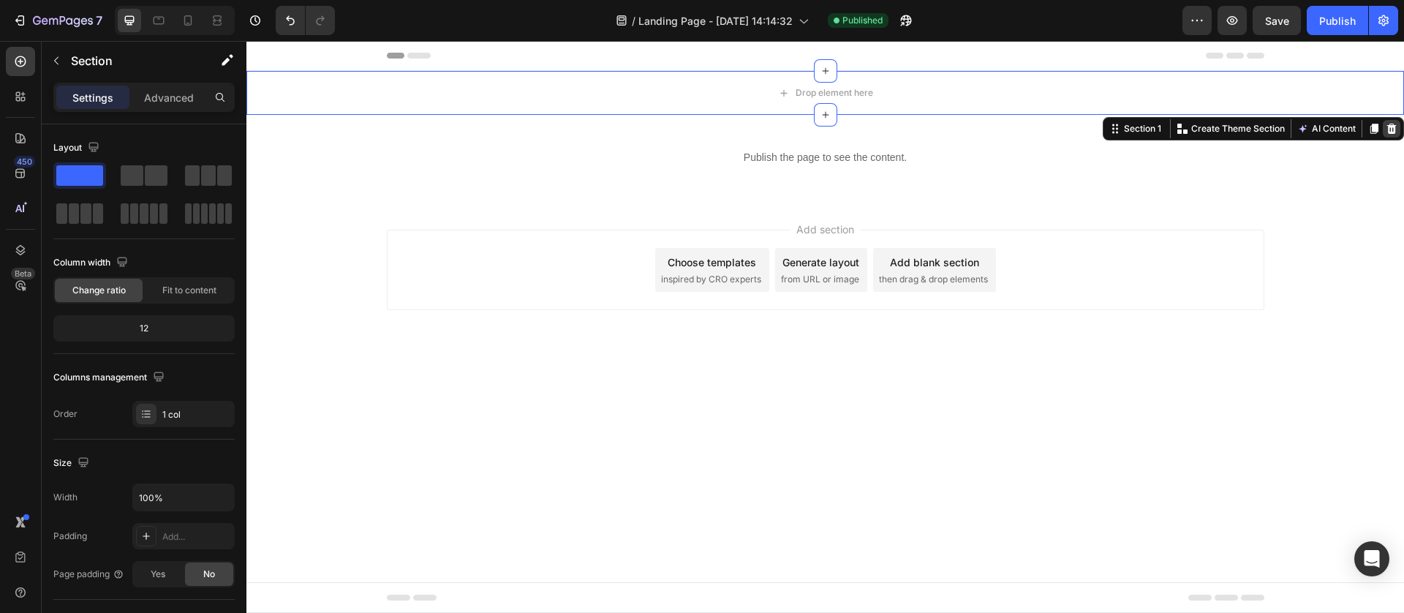
click at [1385, 130] on icon at bounding box center [1391, 129] width 12 height 12
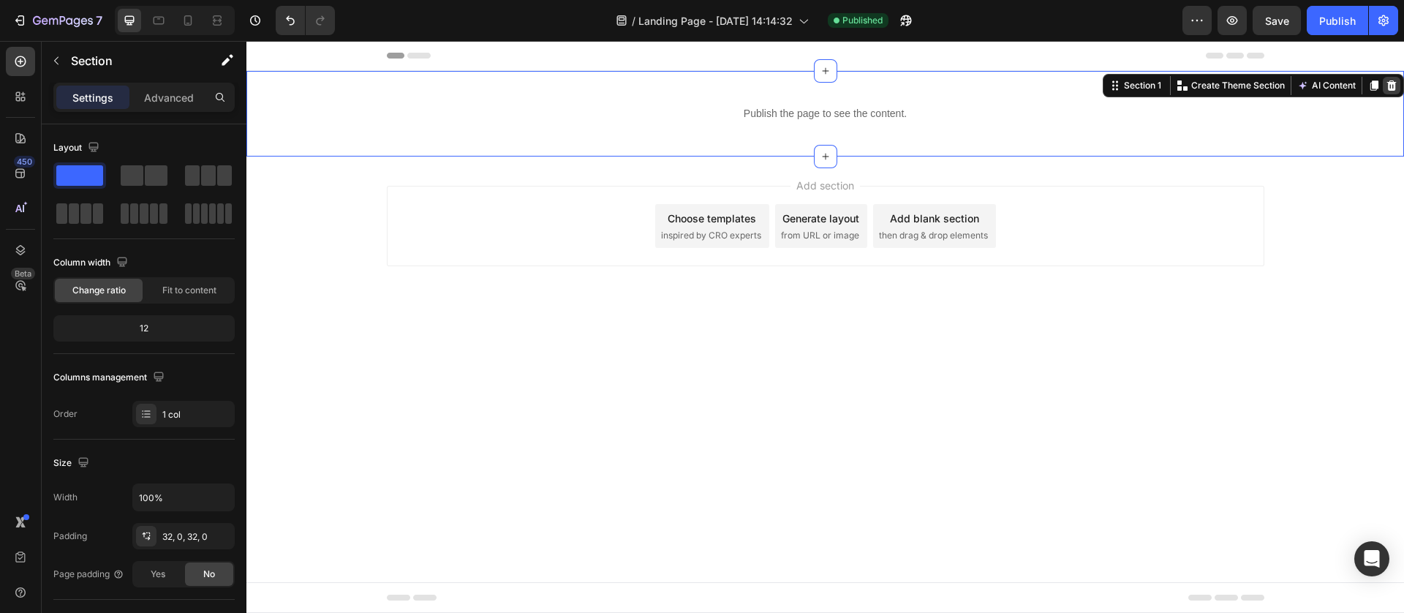
click at [1397, 83] on div at bounding box center [1391, 86] width 18 height 18
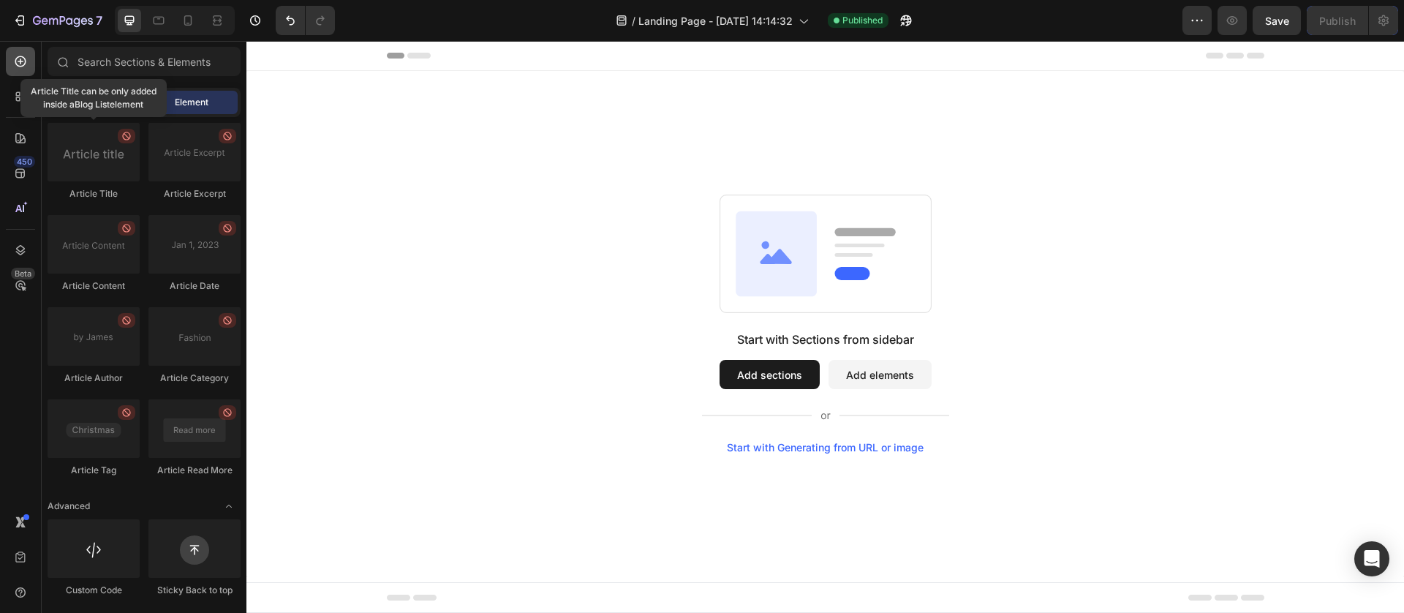
click at [24, 65] on icon at bounding box center [20, 61] width 15 height 15
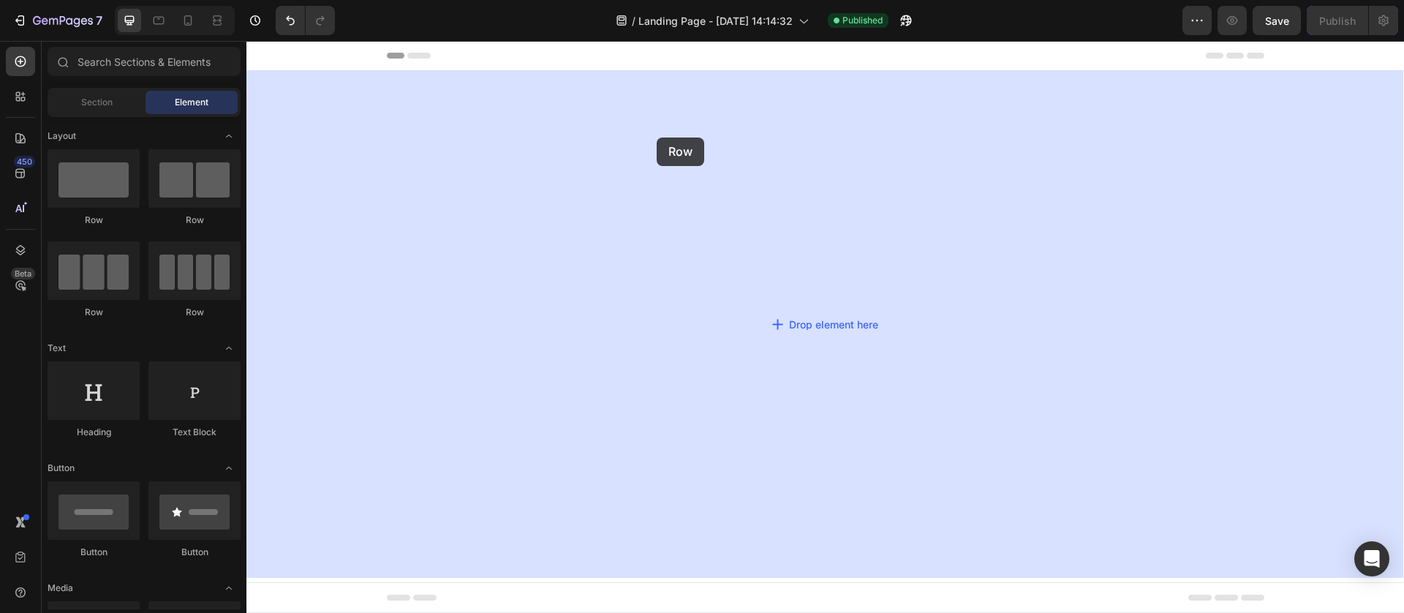
drag, startPoint x: 333, startPoint y: 238, endPoint x: 656, endPoint y: 137, distance: 339.0
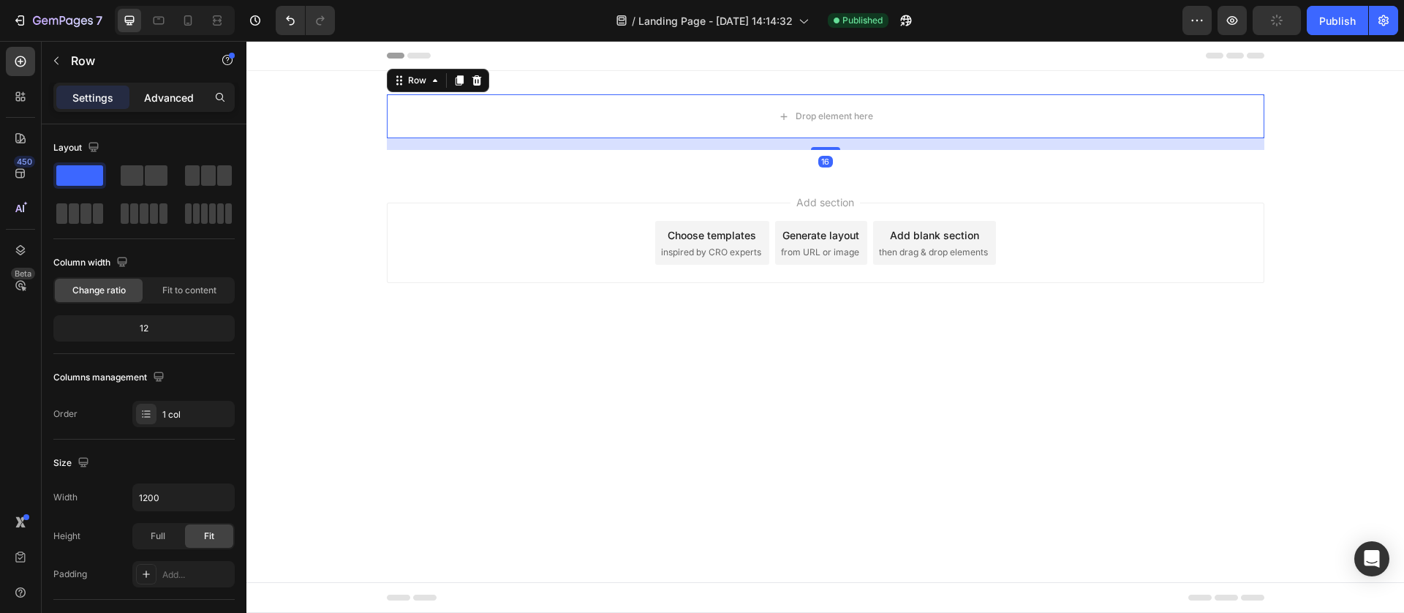
click at [175, 103] on p "Advanced" at bounding box center [169, 97] width 50 height 15
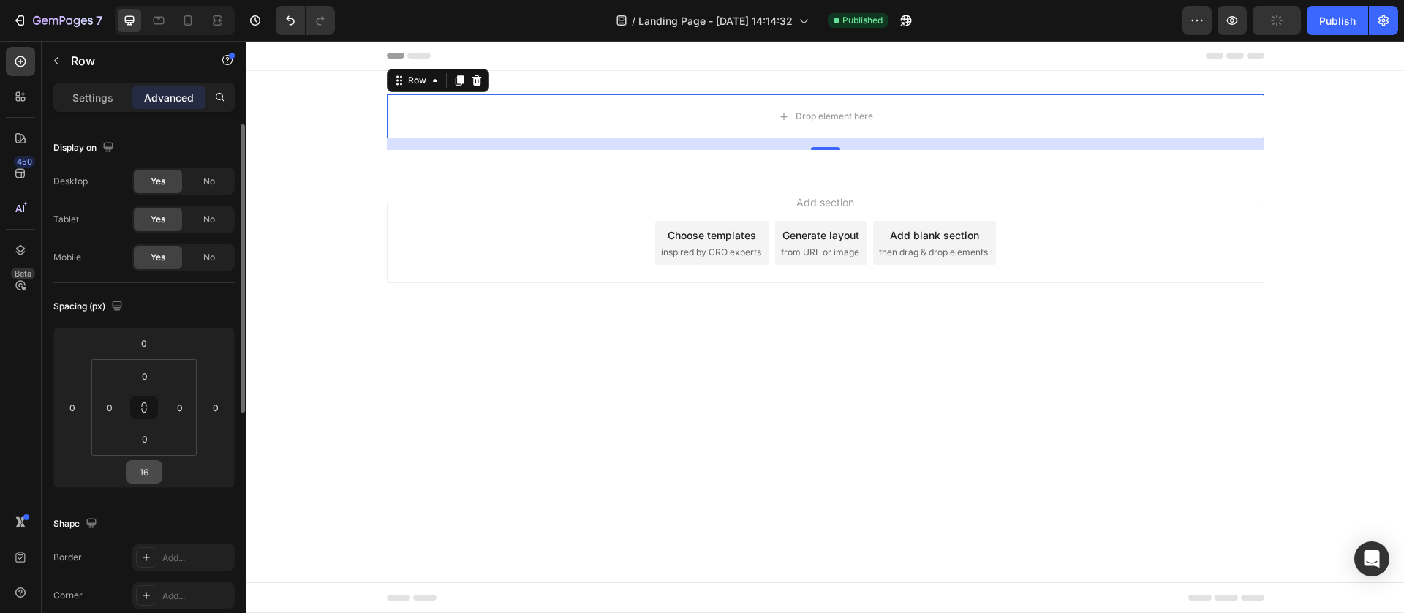
click at [139, 469] on input "16" at bounding box center [143, 472] width 29 height 22
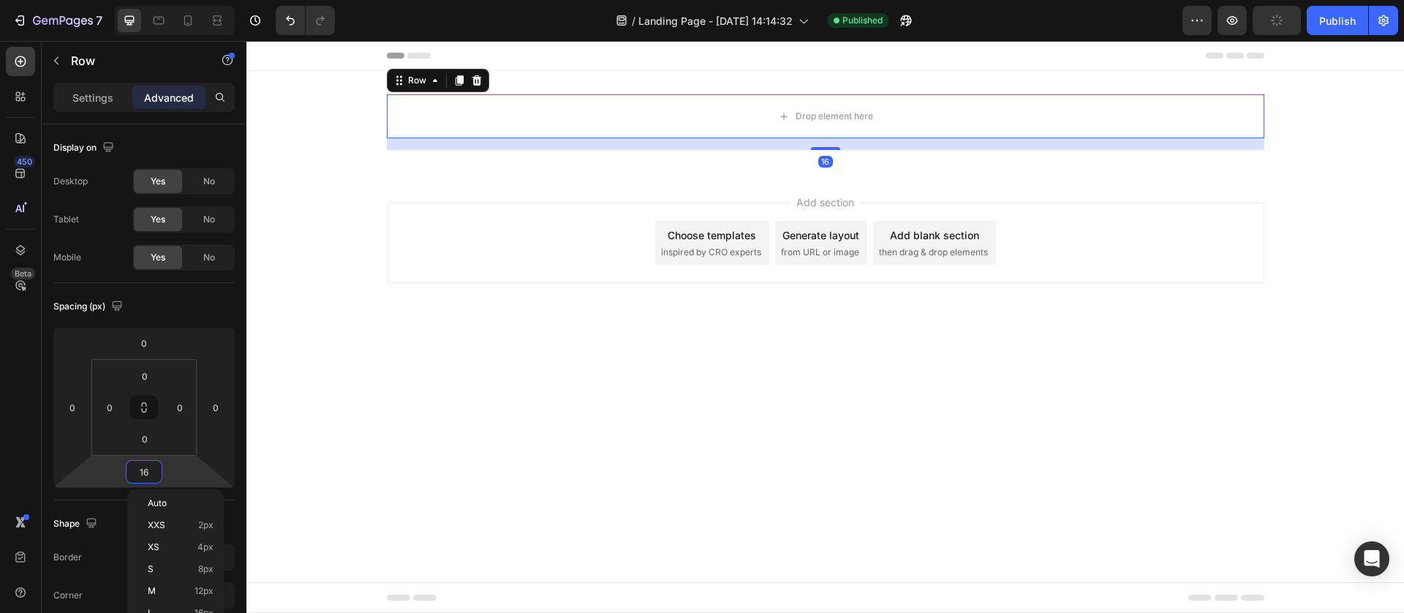
type input "0"
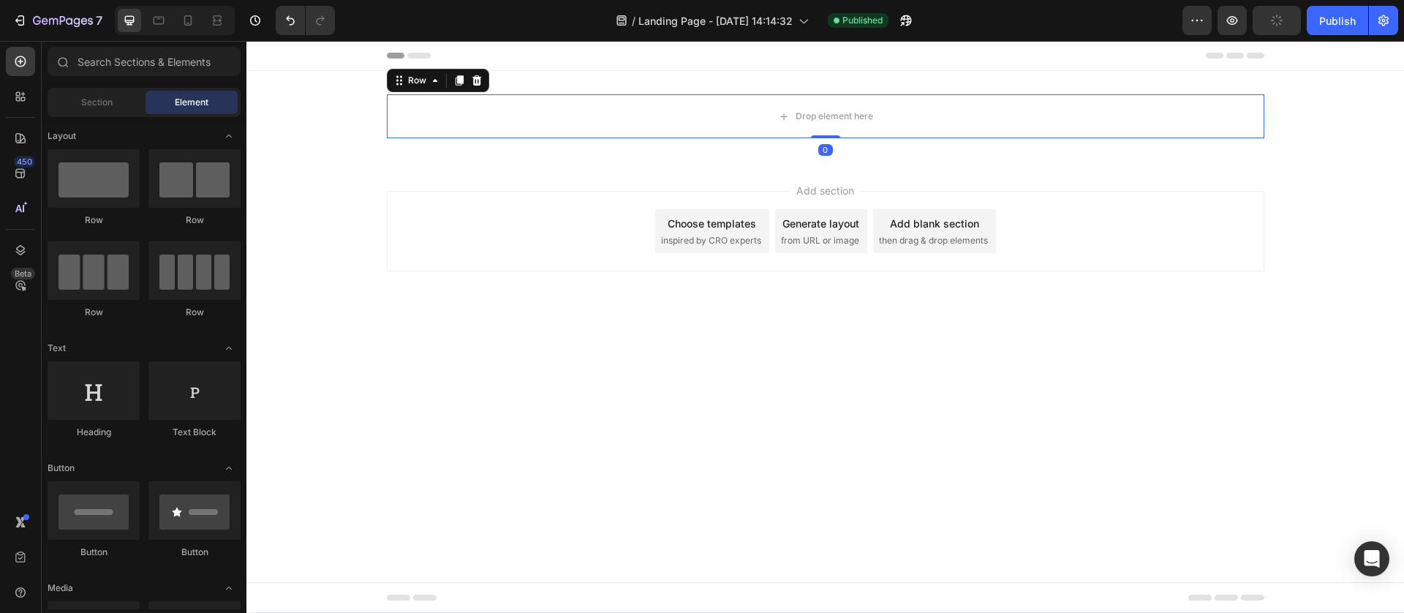
drag, startPoint x: 358, startPoint y: 397, endPoint x: 532, endPoint y: 159, distance: 294.5
click at [363, 390] on body "Header Drop element here Row 0 Section 1 Root Start with Sections from sidebar …" at bounding box center [824, 327] width 1157 height 572
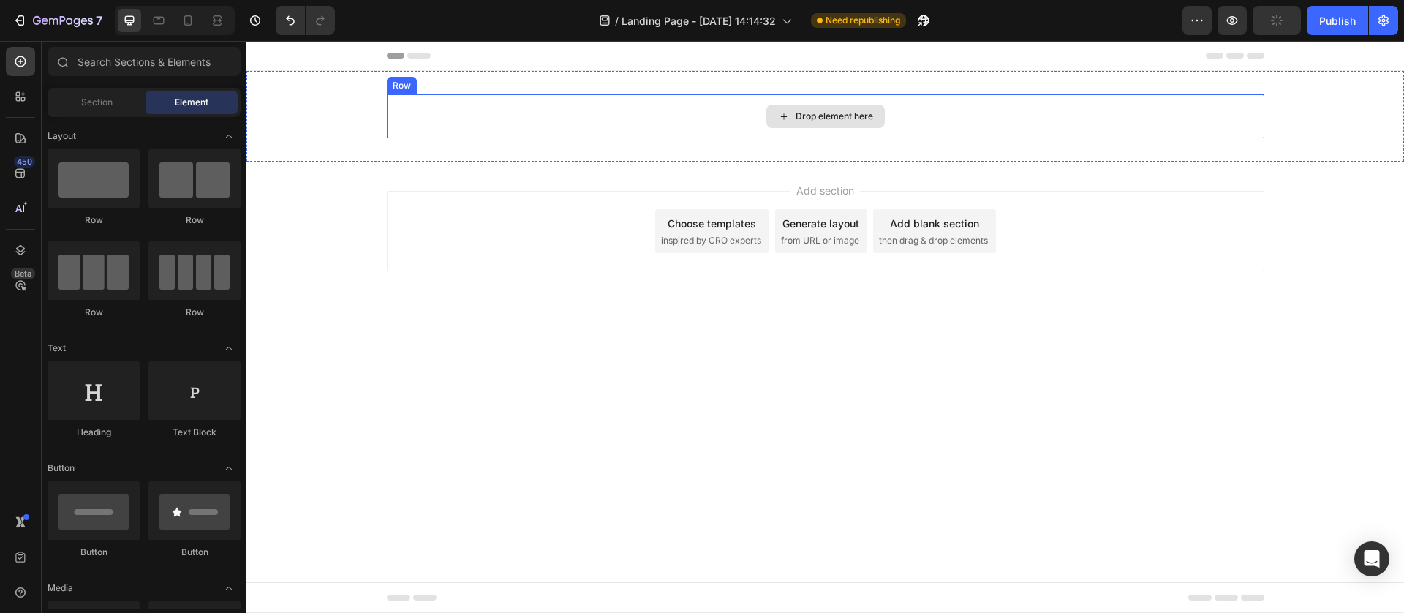
drag, startPoint x: 520, startPoint y: 103, endPoint x: 257, endPoint y: 121, distance: 263.8
click at [519, 103] on div "Drop element here" at bounding box center [825, 116] width 877 height 44
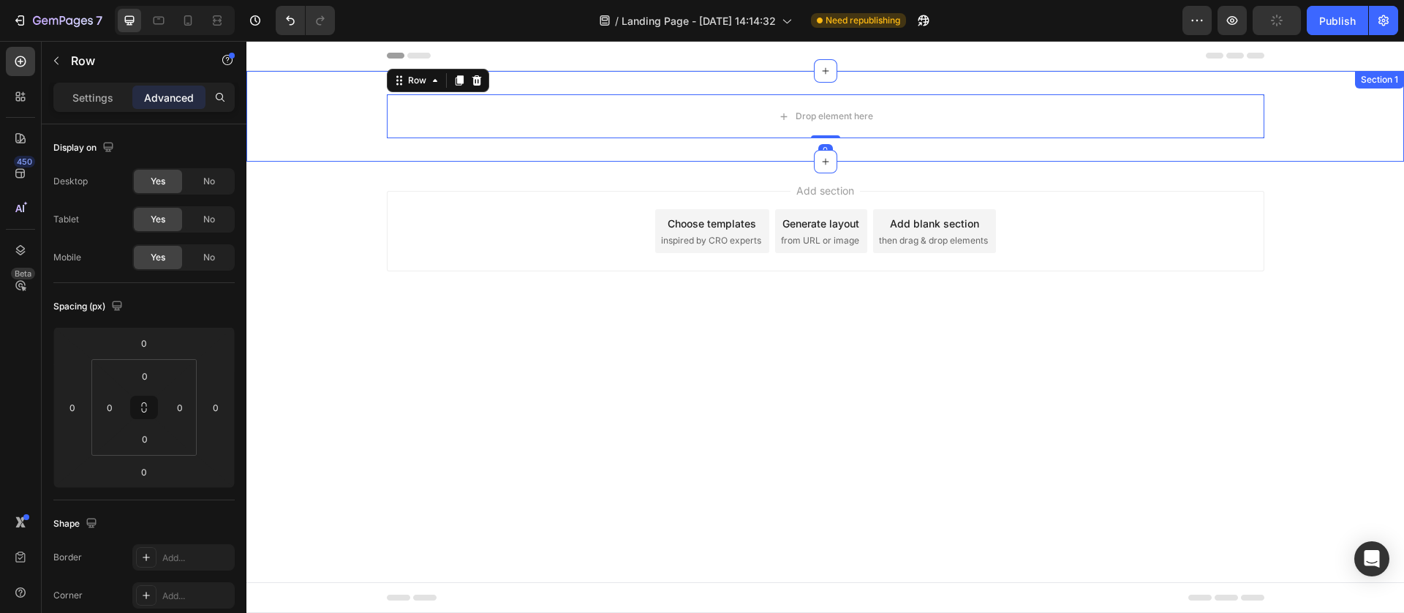
click at [257, 121] on div "Drop element here Row 0" at bounding box center [824, 116] width 1157 height 44
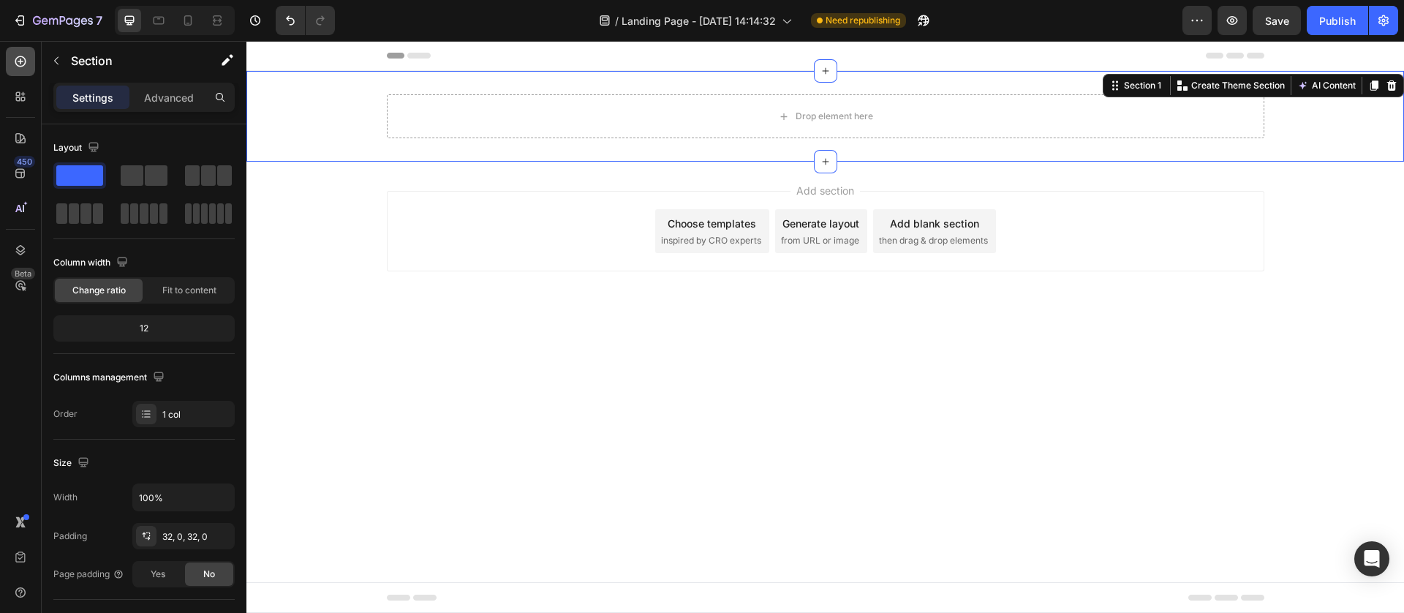
click at [16, 65] on icon at bounding box center [20, 61] width 15 height 15
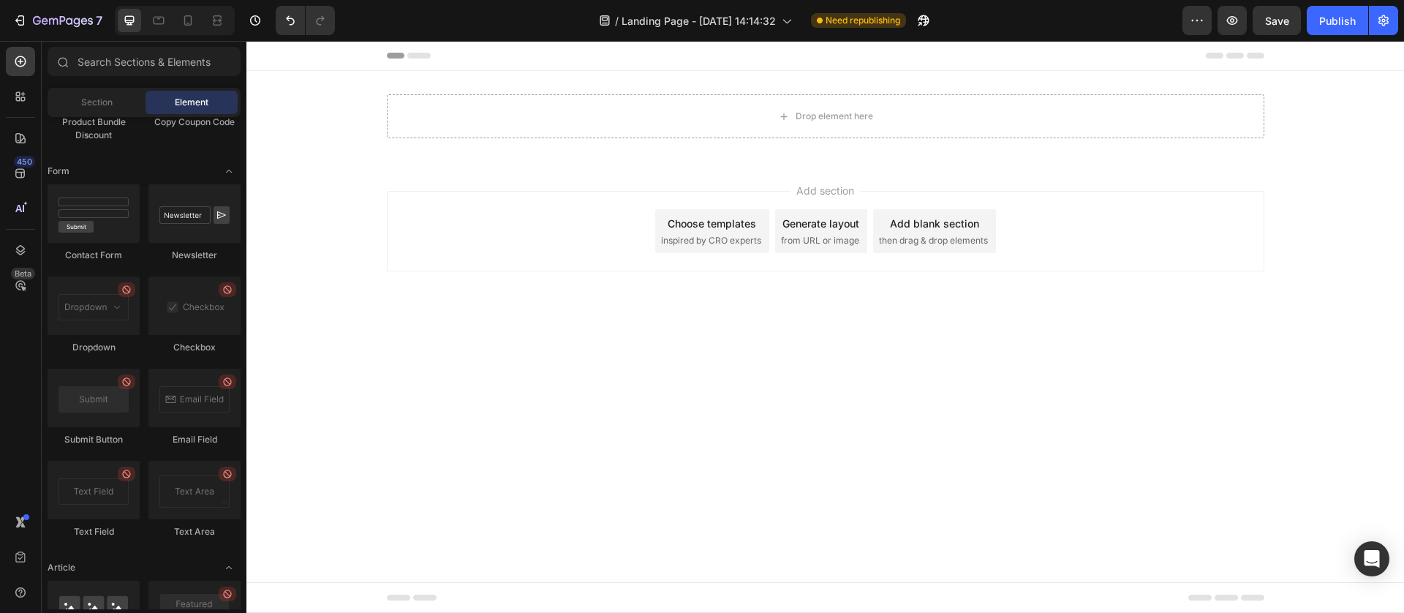
scroll to position [3840, 0]
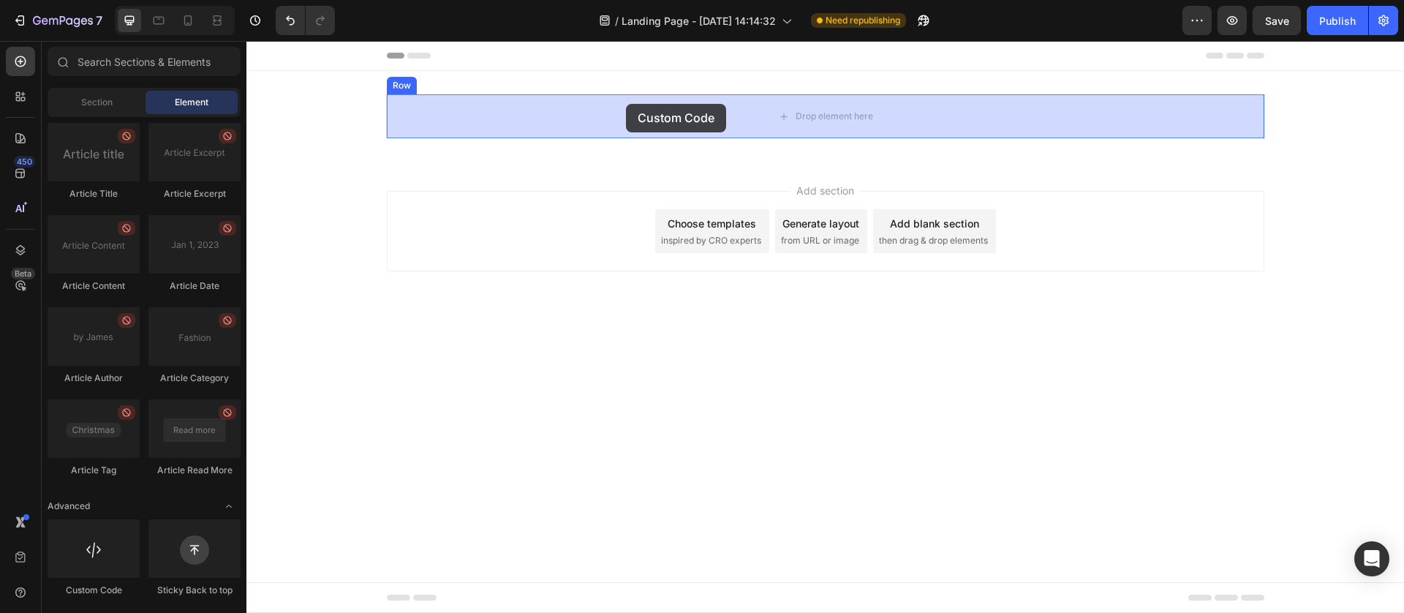
drag, startPoint x: 355, startPoint y: 588, endPoint x: 625, endPoint y: 105, distance: 553.8
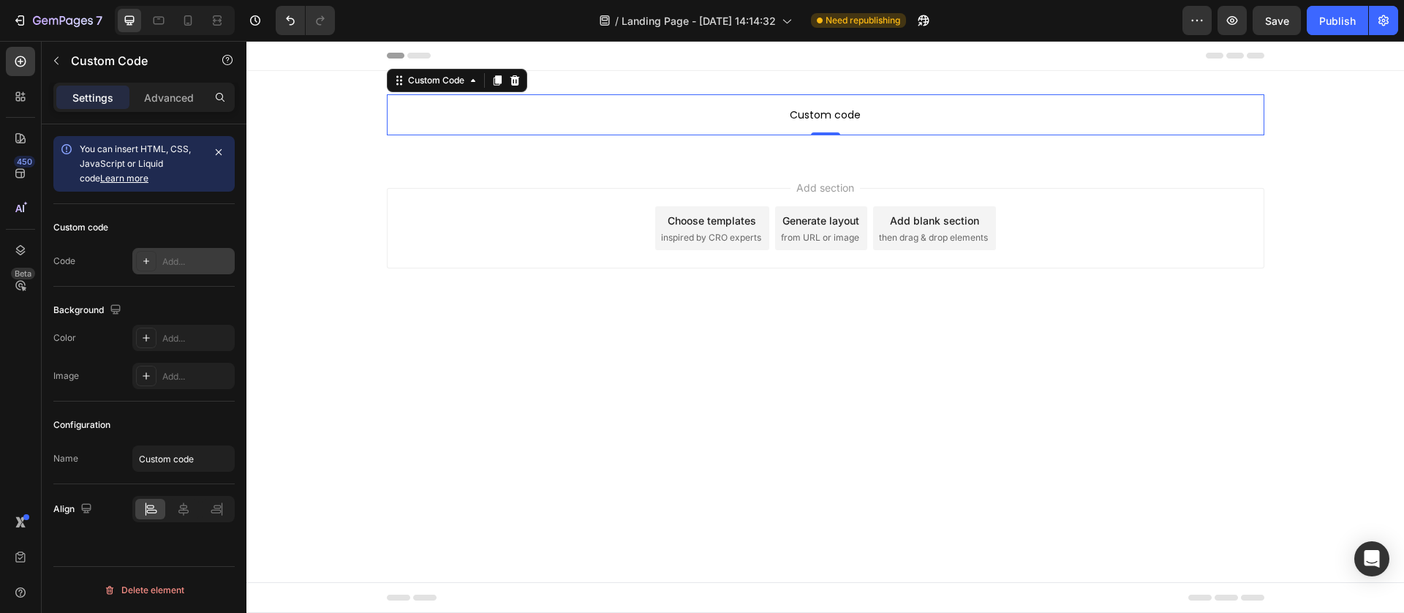
click at [143, 256] on icon at bounding box center [146, 261] width 12 height 12
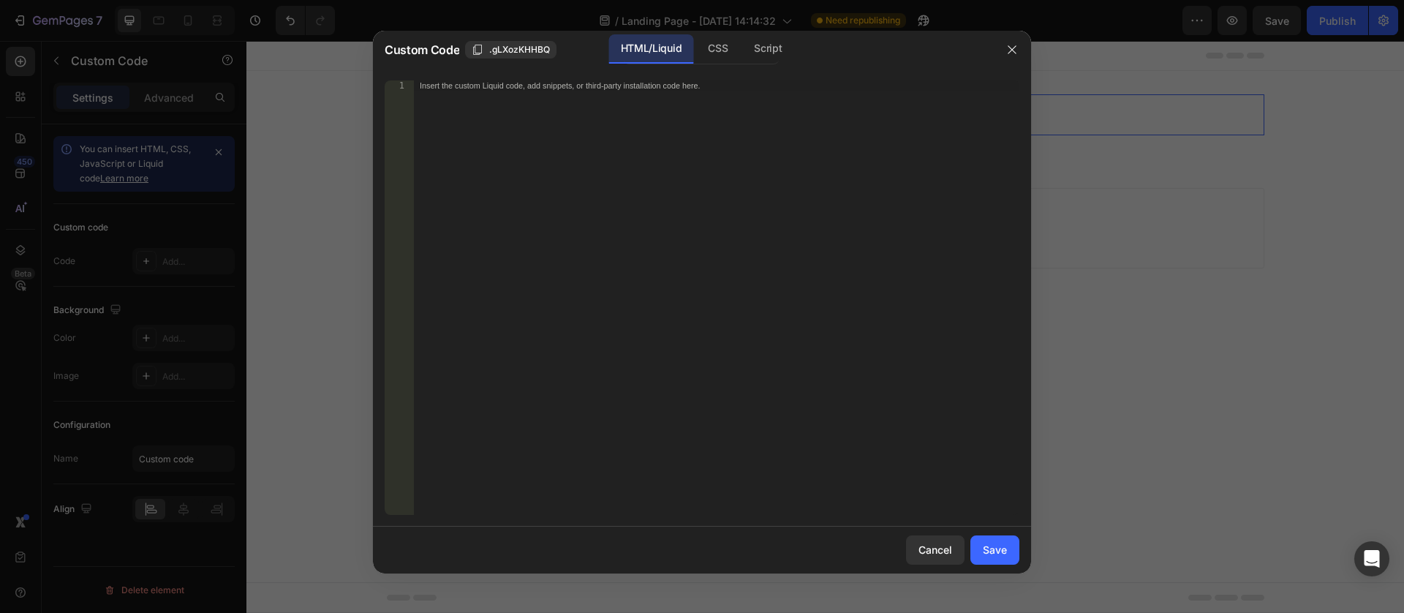
click at [462, 140] on div "Insert the custom Liquid code, add snippets, or third-party installation code h…" at bounding box center [716, 307] width 605 height 455
paste textarea "</html>"
type textarea "</html>"
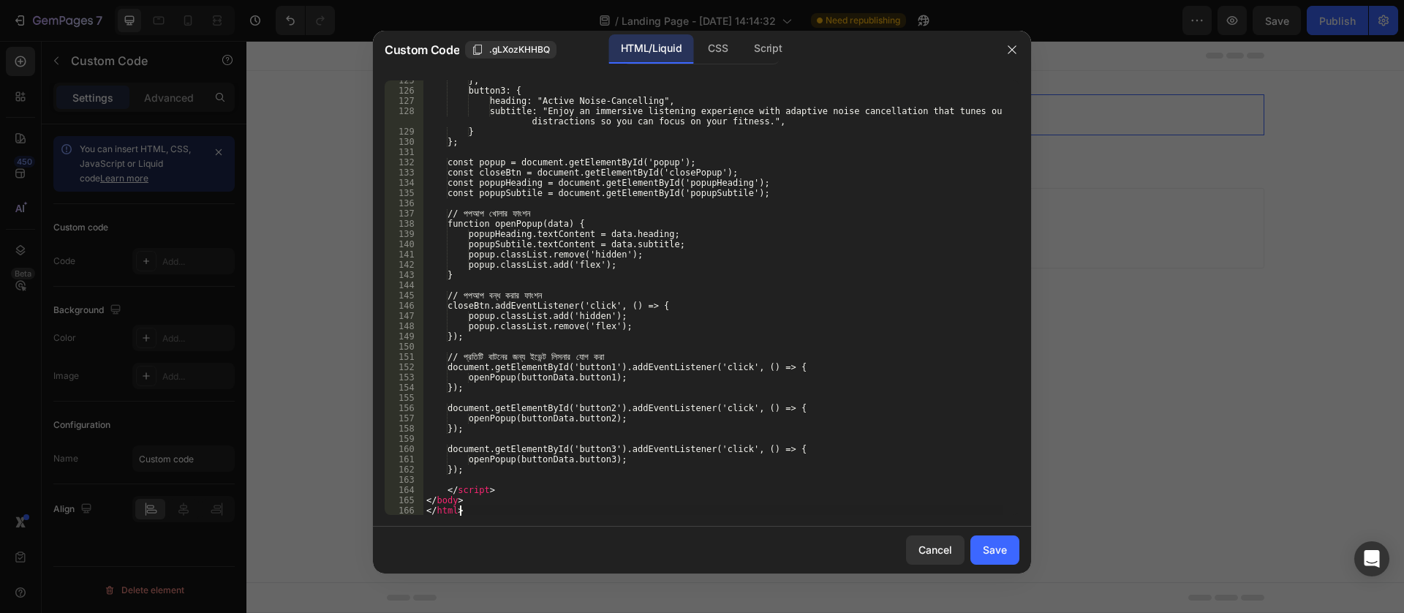
scroll to position [1345, 0]
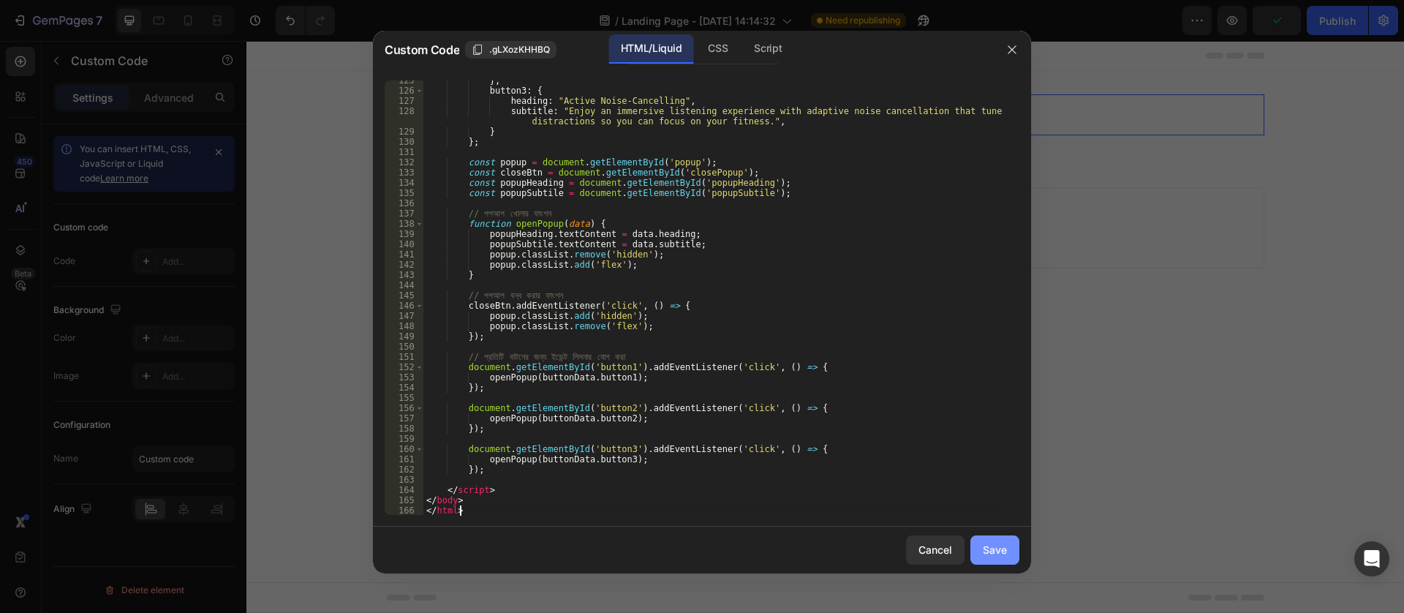
click at [1001, 556] on div "Save" at bounding box center [995, 549] width 24 height 15
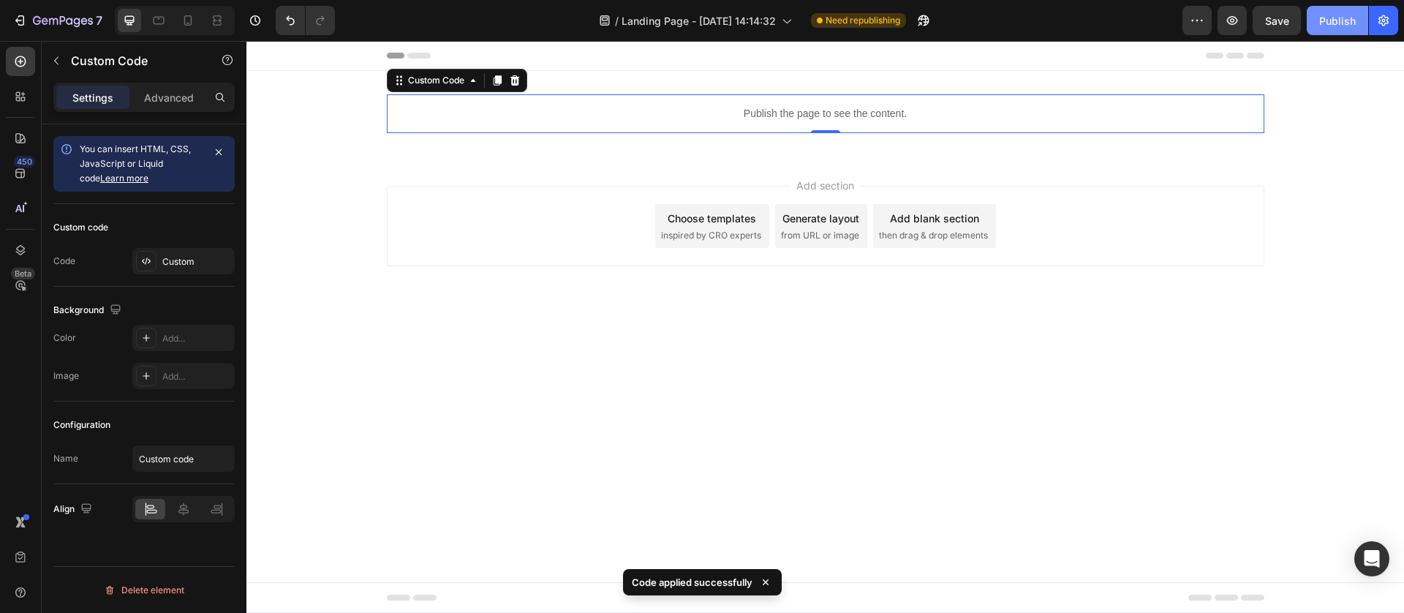
drag, startPoint x: 1343, startPoint y: 7, endPoint x: 598, endPoint y: 99, distance: 750.5
click at [1343, 7] on button "Publish" at bounding box center [1336, 20] width 61 height 29
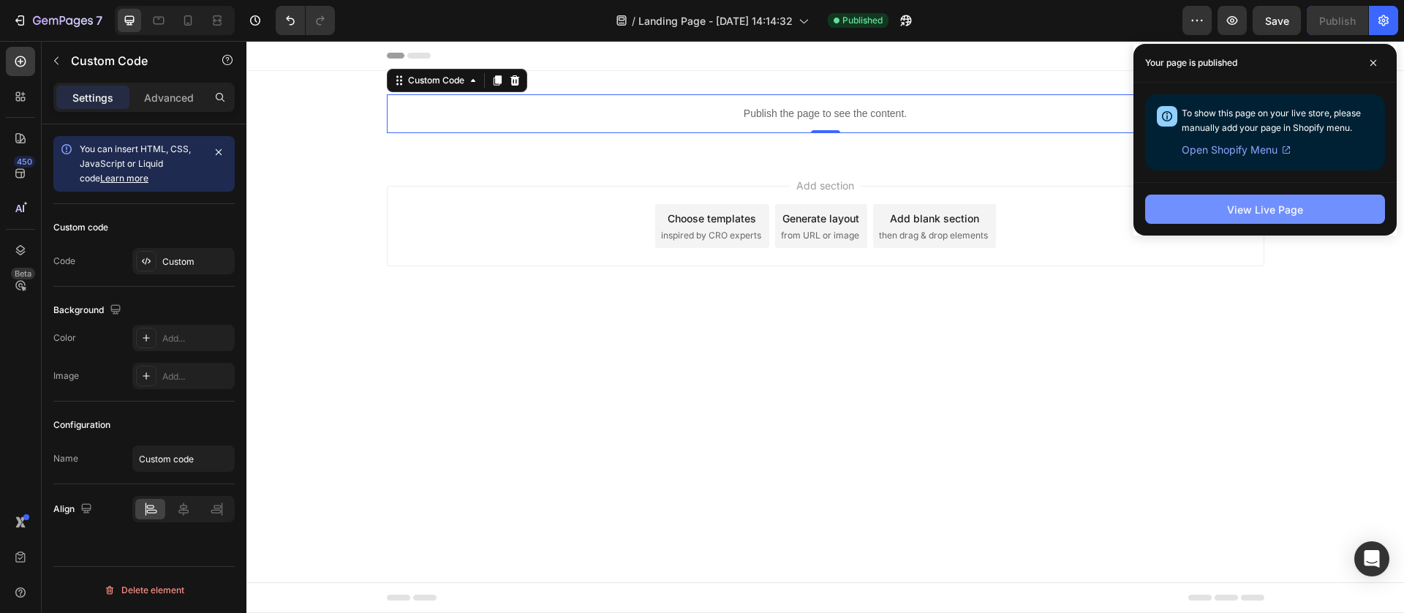
click at [1245, 221] on button "View Live Page" at bounding box center [1265, 208] width 240 height 29
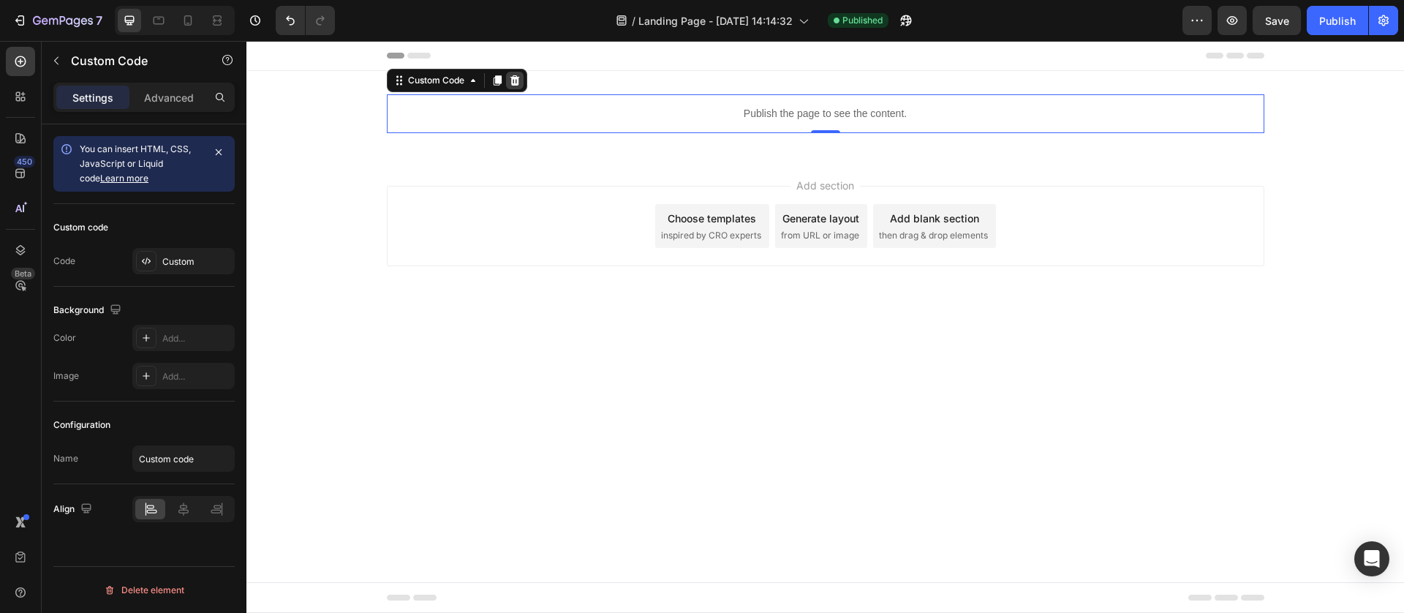
click at [518, 85] on icon at bounding box center [515, 80] width 10 height 10
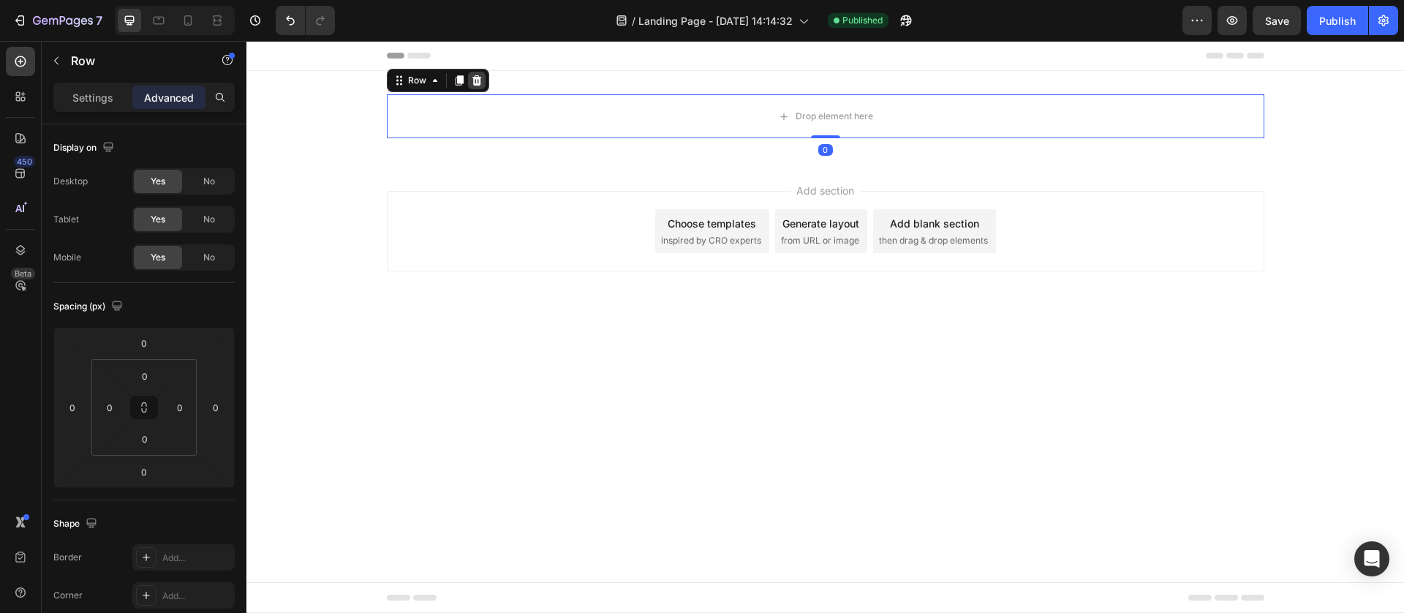
click at [475, 78] on icon at bounding box center [477, 80] width 10 height 10
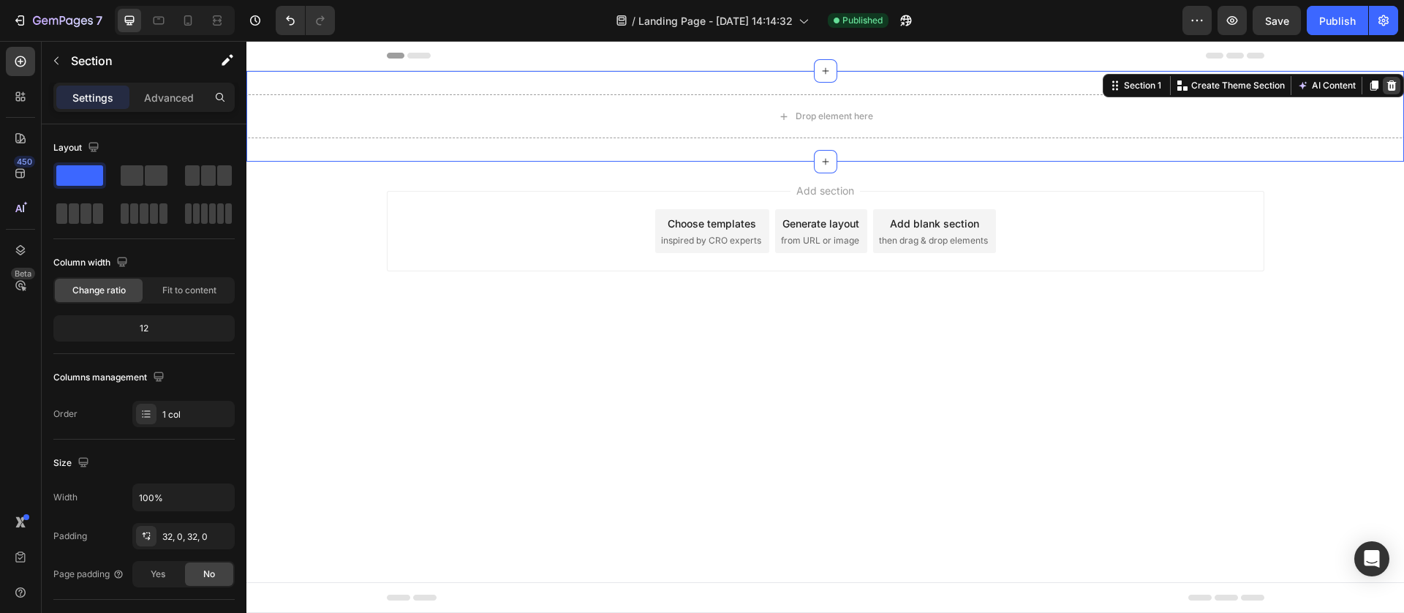
click at [1393, 81] on icon at bounding box center [1391, 86] width 12 height 12
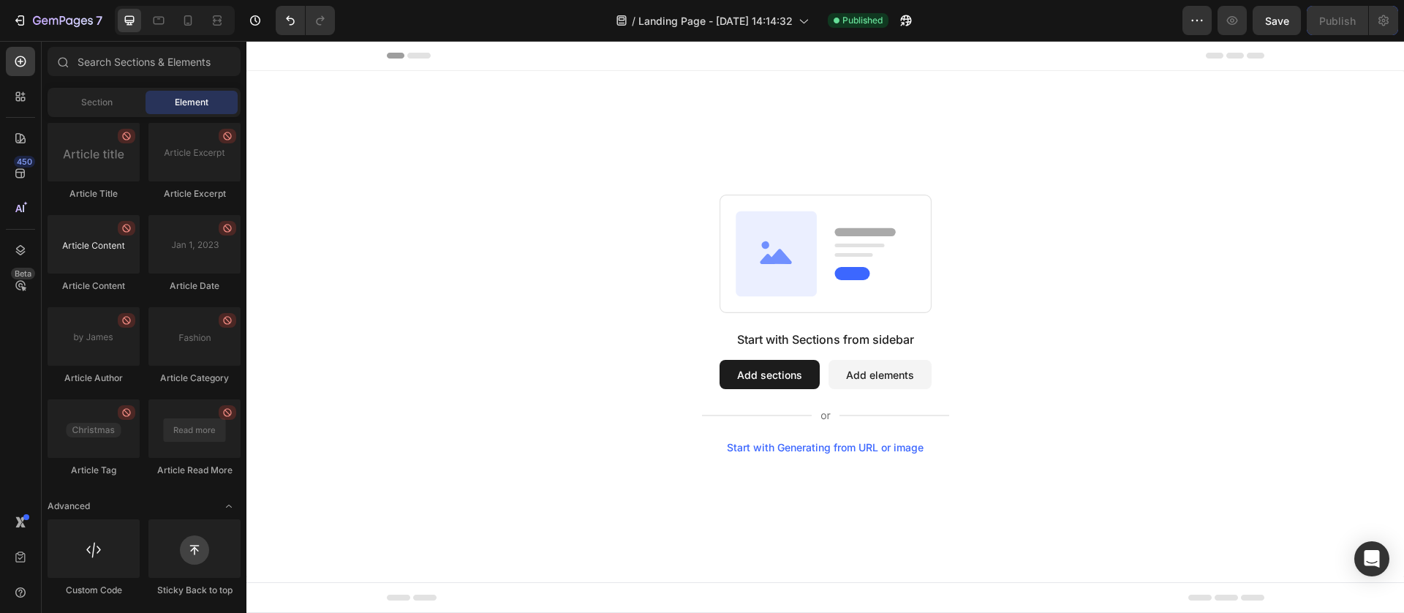
drag, startPoint x: 23, startPoint y: 69, endPoint x: 63, endPoint y: 243, distance: 178.6
click at [23, 72] on div at bounding box center [20, 61] width 29 height 29
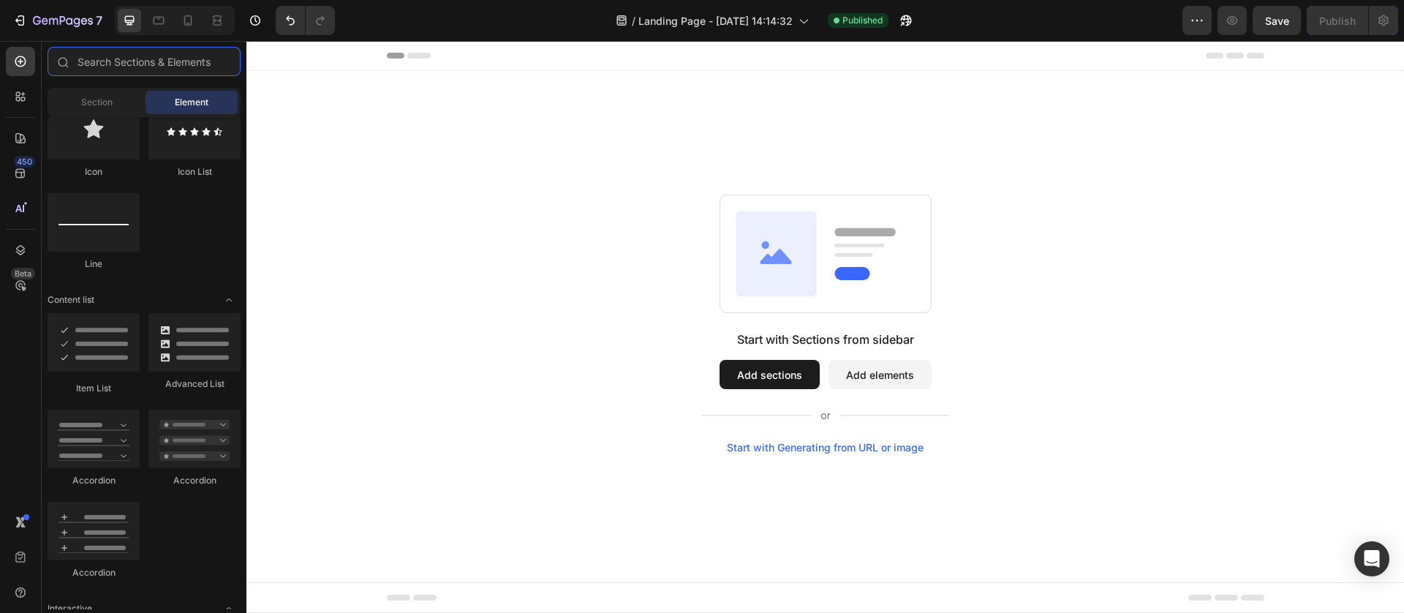
scroll to position [221, 0]
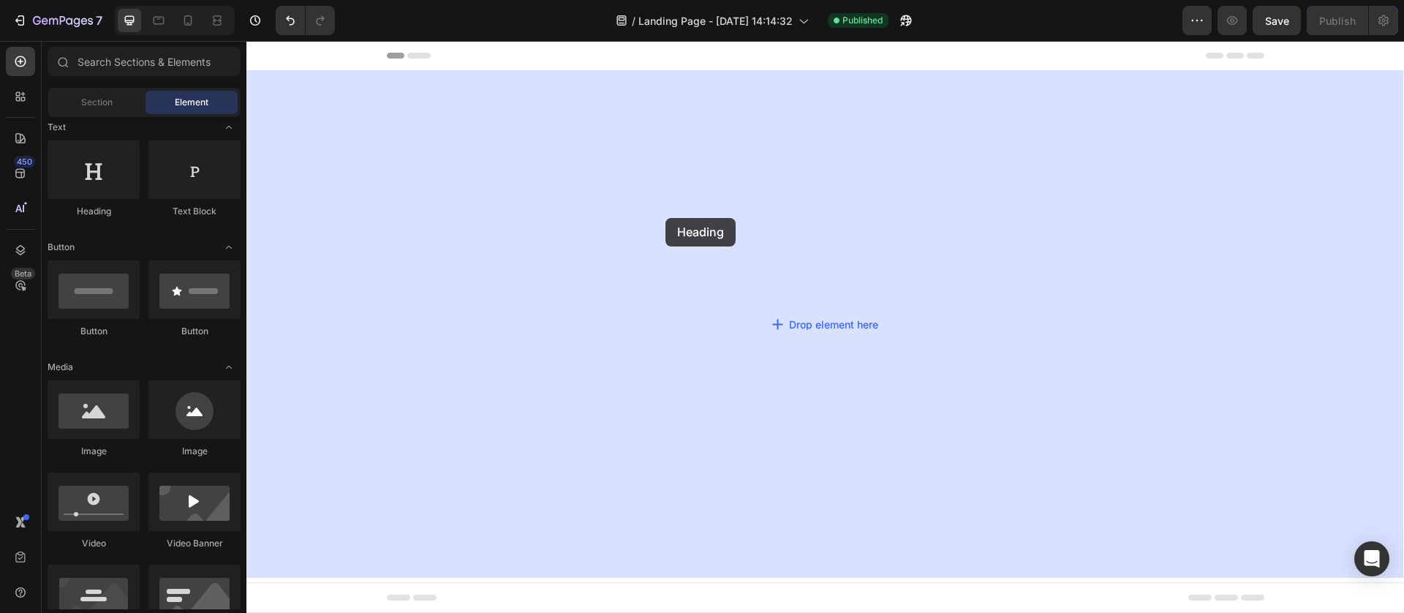
drag, startPoint x: 351, startPoint y: 219, endPoint x: 665, endPoint y: 217, distance: 314.4
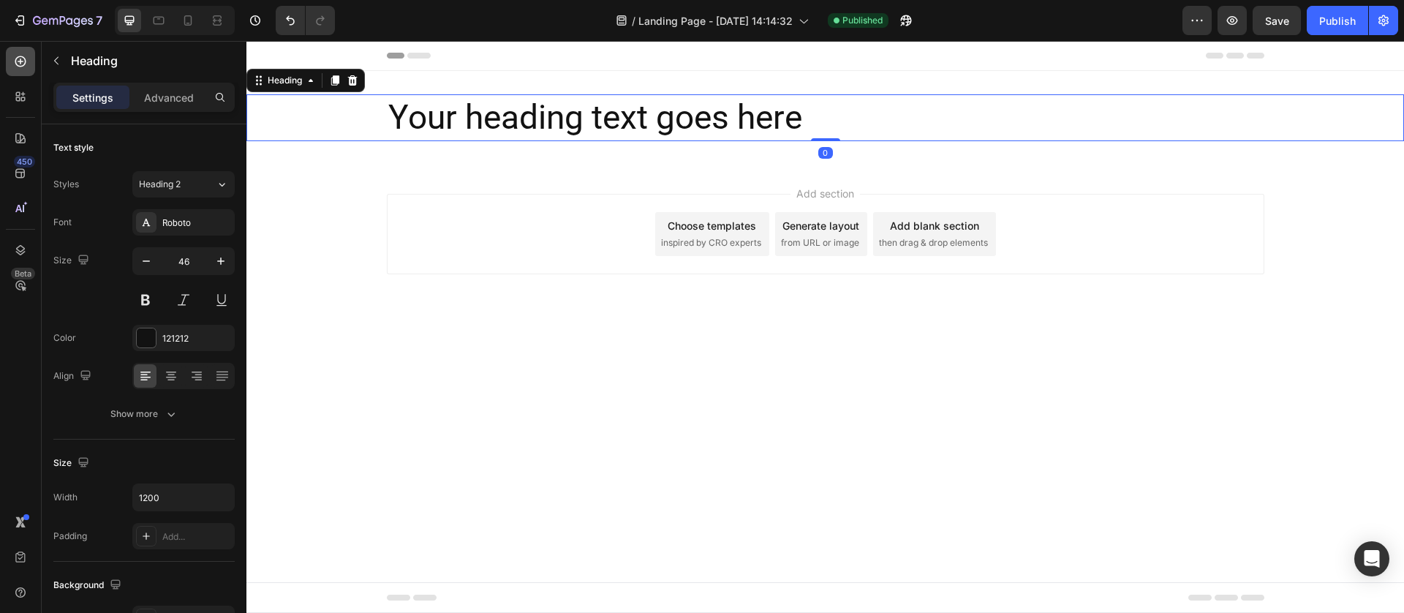
click at [24, 57] on icon at bounding box center [20, 61] width 15 height 15
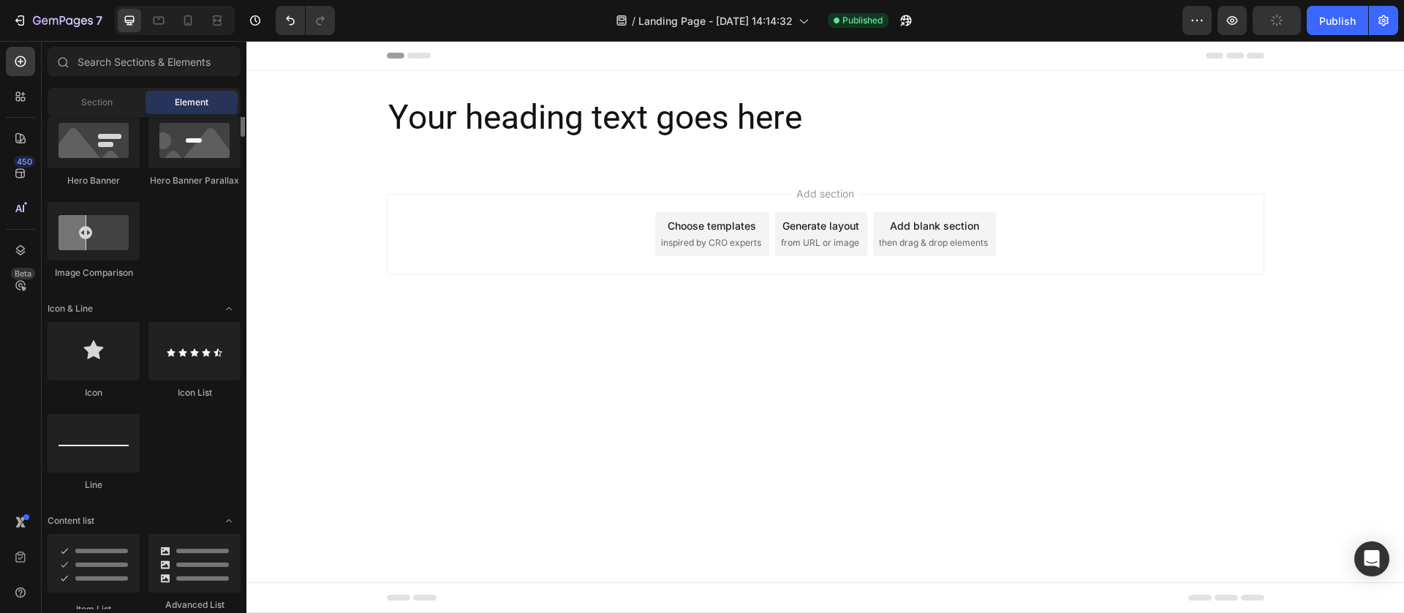
scroll to position [548, 0]
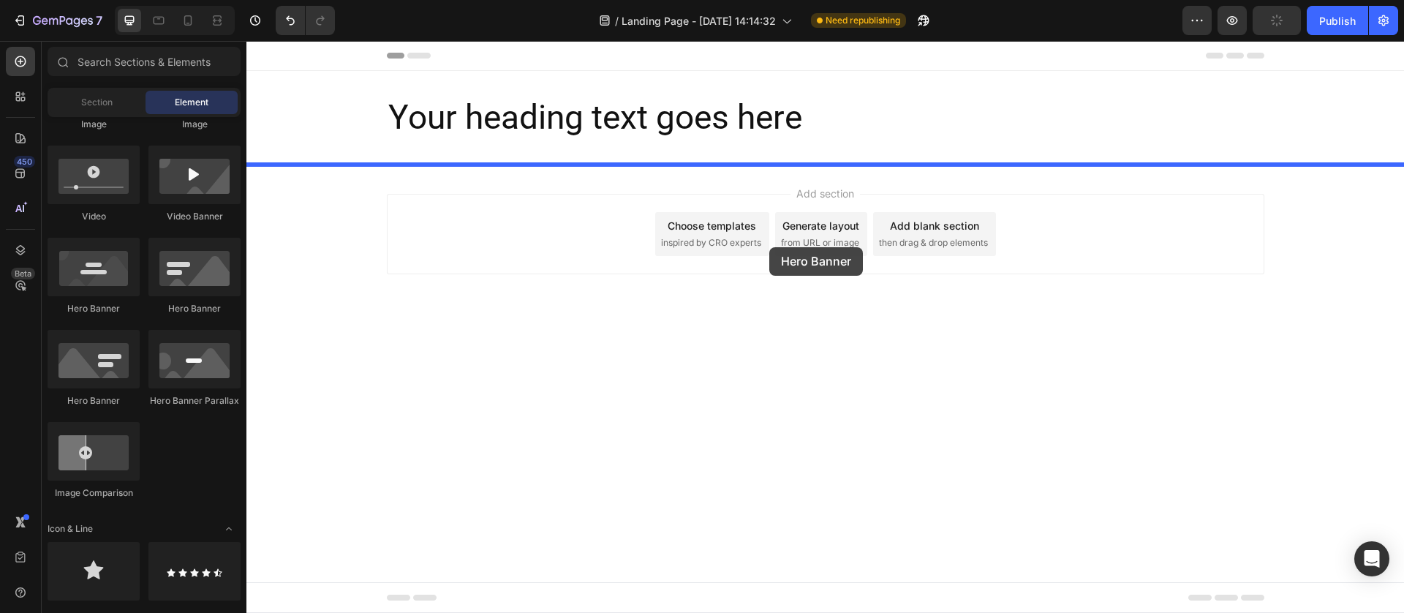
drag, startPoint x: 341, startPoint y: 330, endPoint x: 765, endPoint y: 232, distance: 435.2
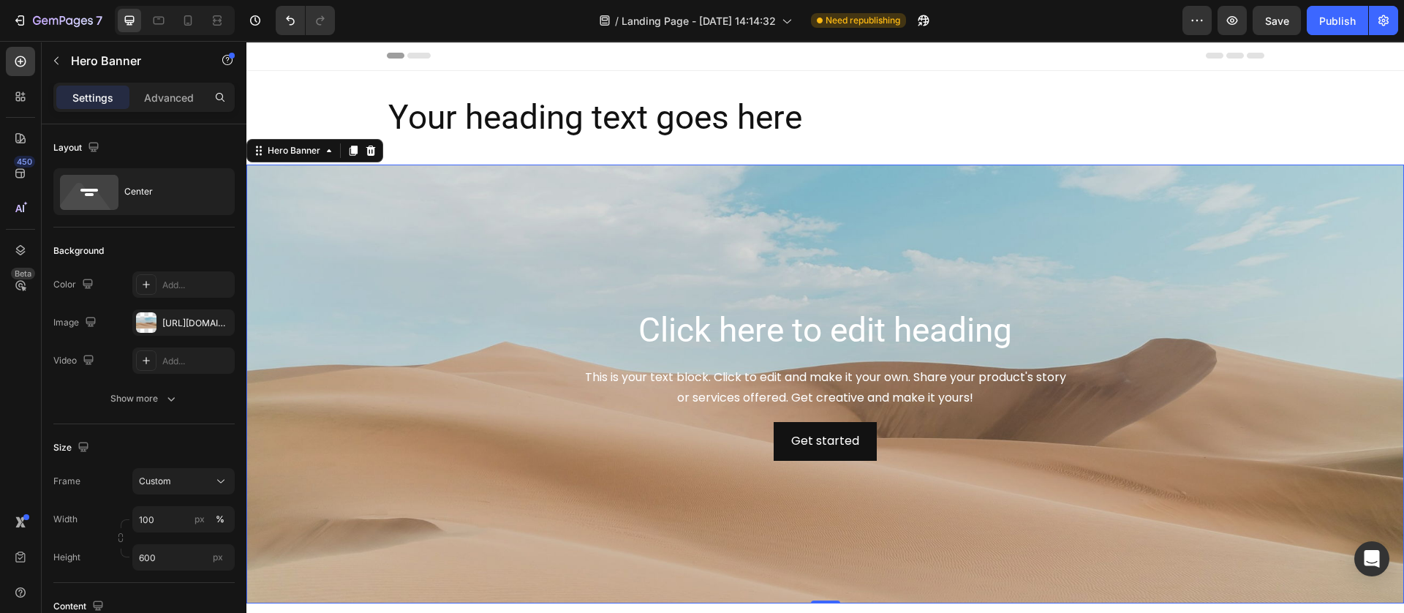
click at [1324, 37] on div "7 Version history / Landing Page - [DATE] 14:14:32 Need republishing Preview Sa…" at bounding box center [702, 21] width 1404 height 42
click at [1328, 23] on div "Publish" at bounding box center [1337, 20] width 37 height 15
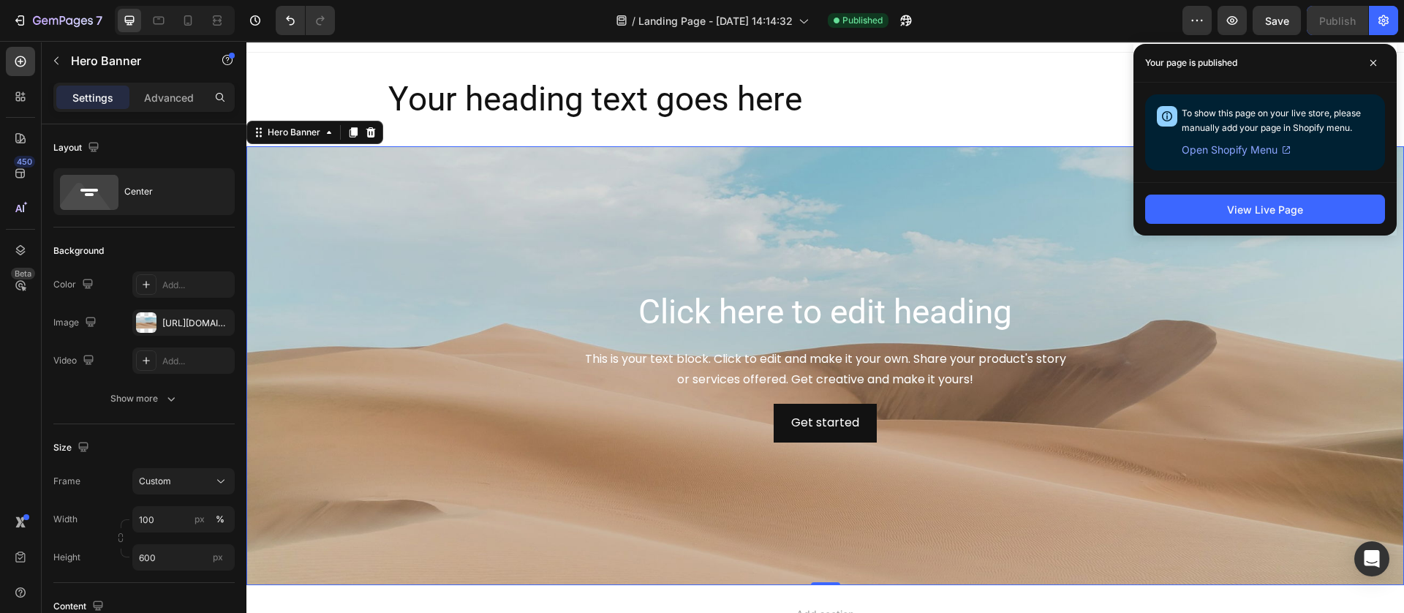
scroll to position [0, 0]
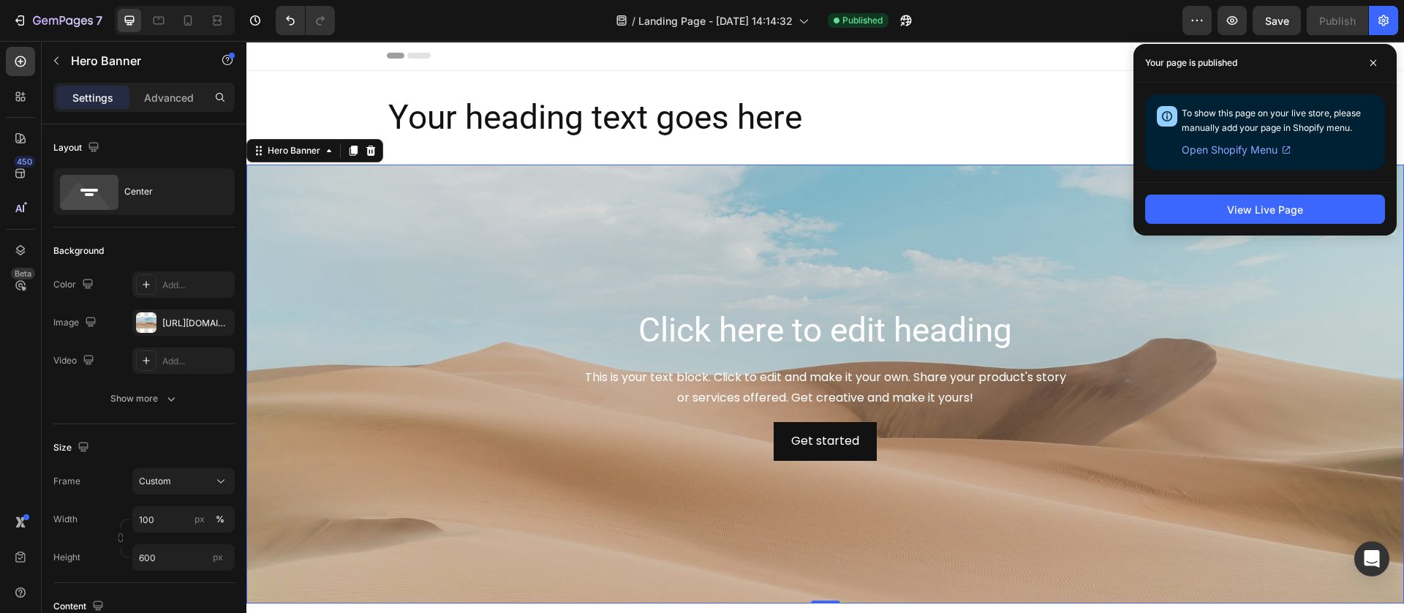
click at [422, 228] on div "Background Image" at bounding box center [824, 383] width 1157 height 439
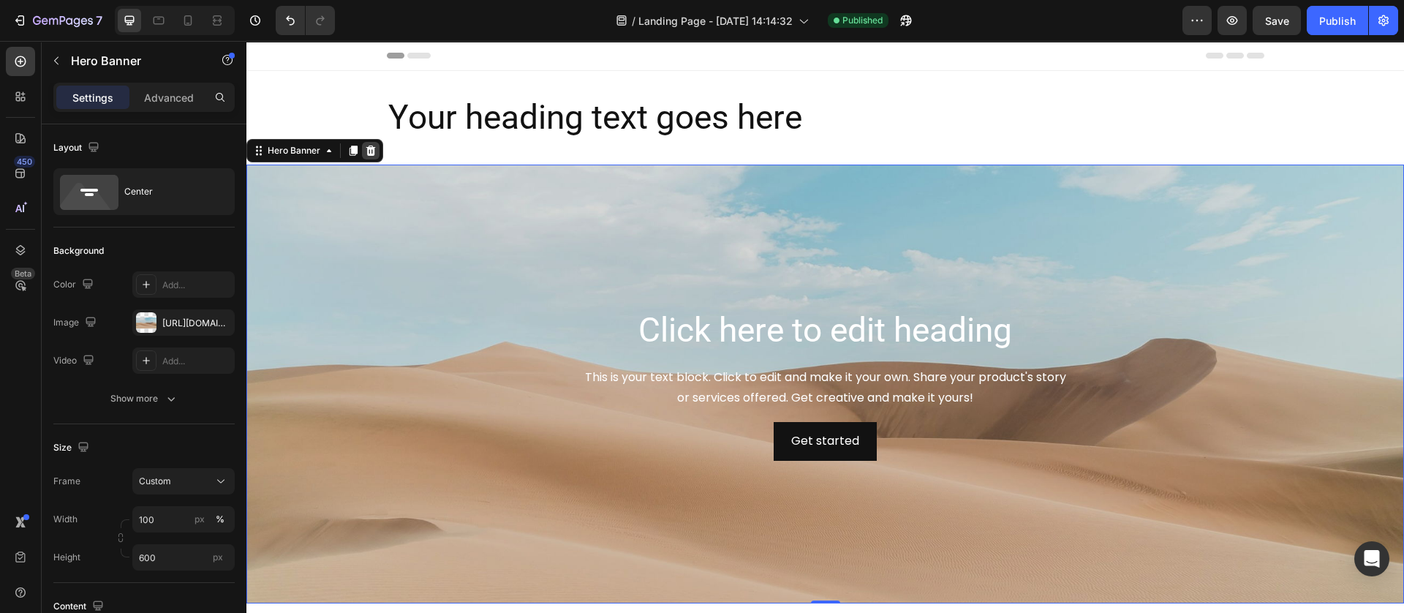
click at [374, 148] on icon at bounding box center [371, 150] width 10 height 10
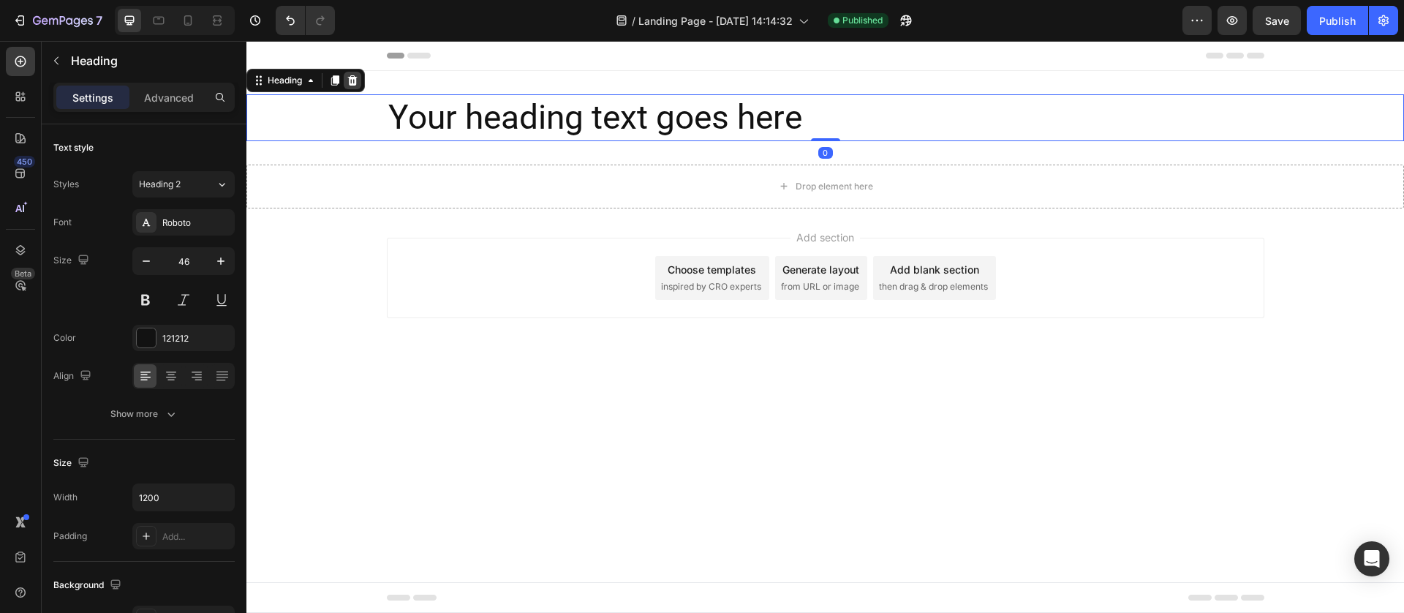
click at [353, 78] on icon at bounding box center [353, 80] width 10 height 10
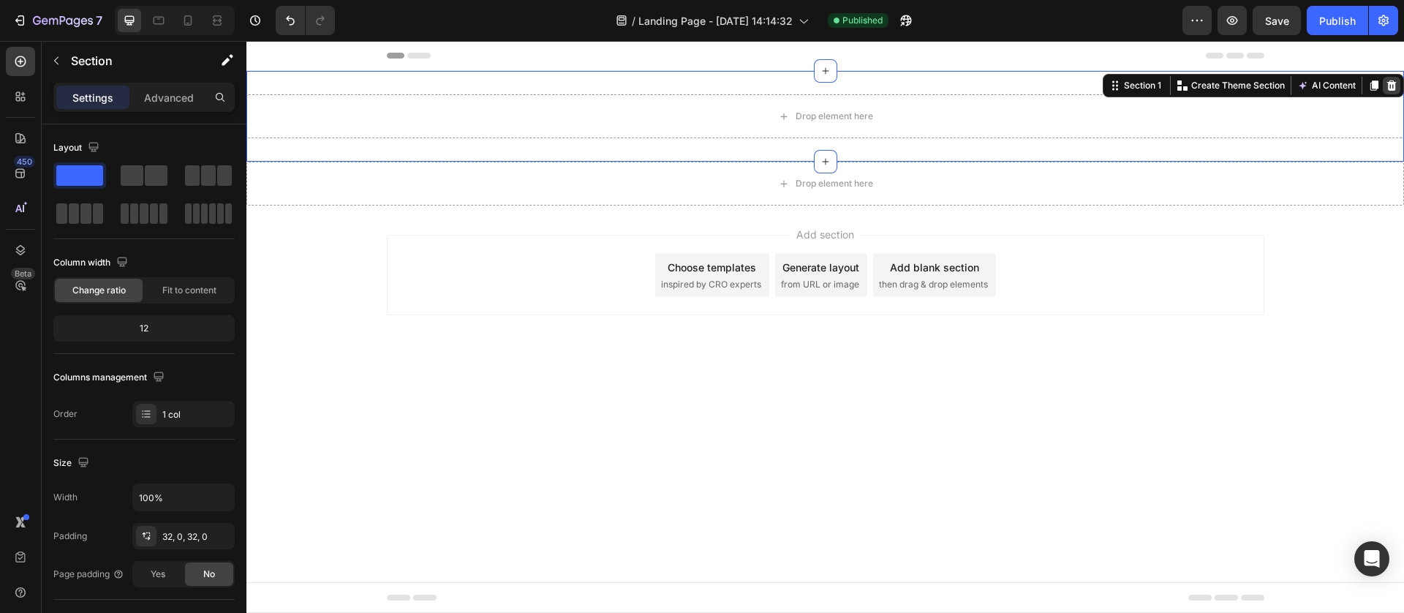
click at [1399, 91] on div at bounding box center [1391, 86] width 18 height 18
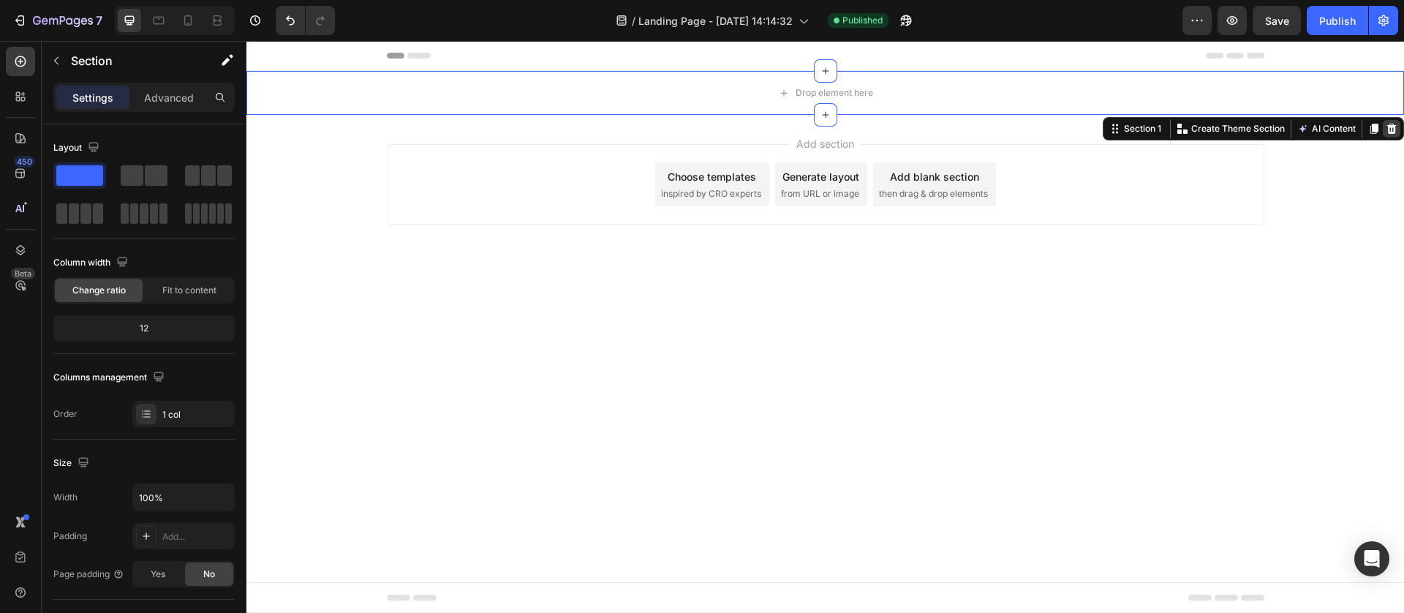
click at [1392, 135] on div at bounding box center [1391, 129] width 18 height 18
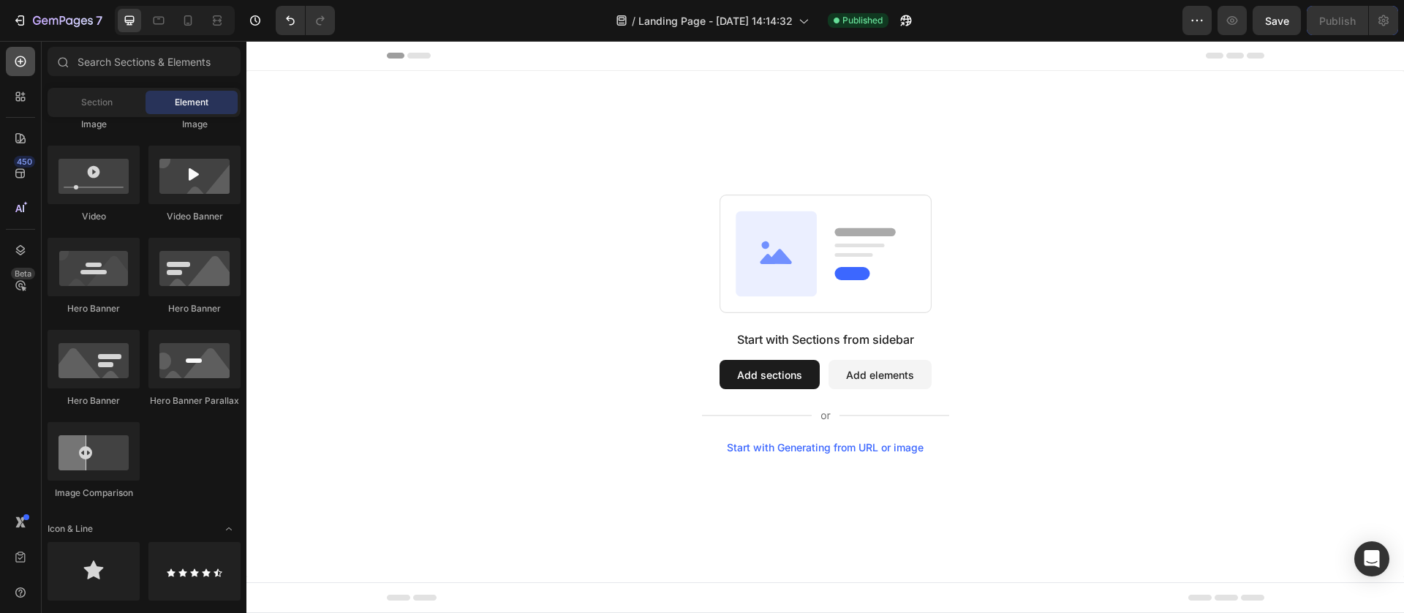
click at [19, 61] on icon at bounding box center [20, 61] width 11 height 11
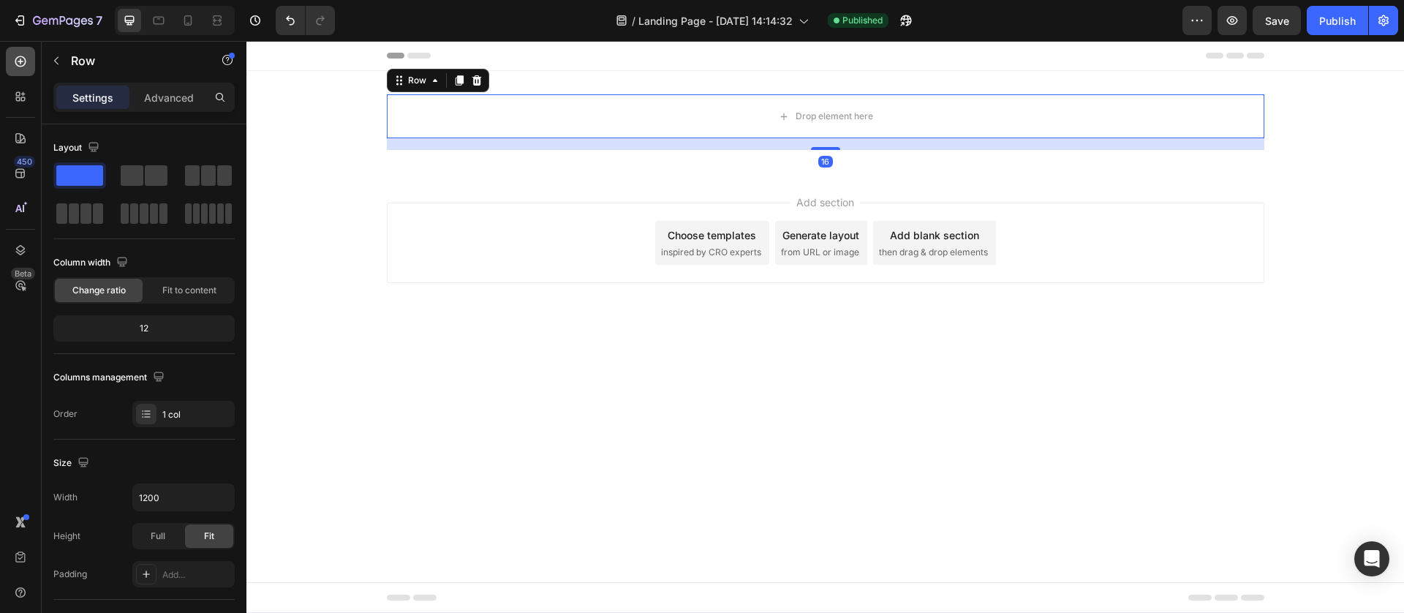
click at [23, 61] on icon at bounding box center [20, 61] width 11 height 11
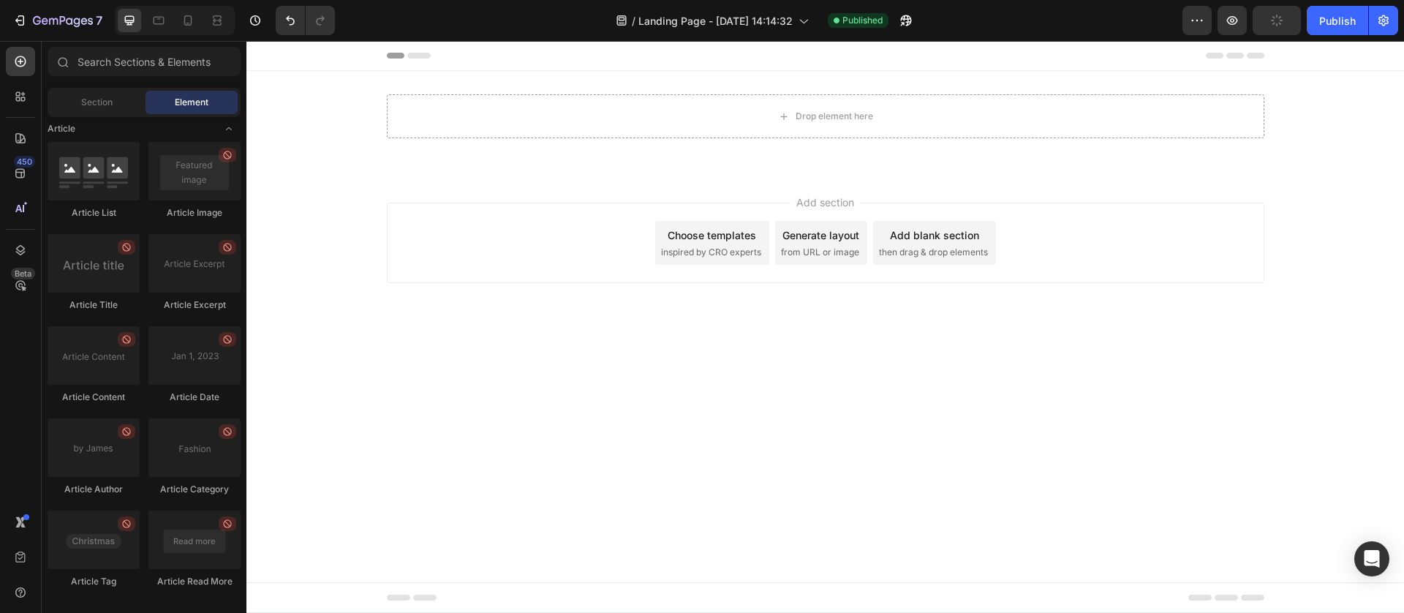
scroll to position [3840, 0]
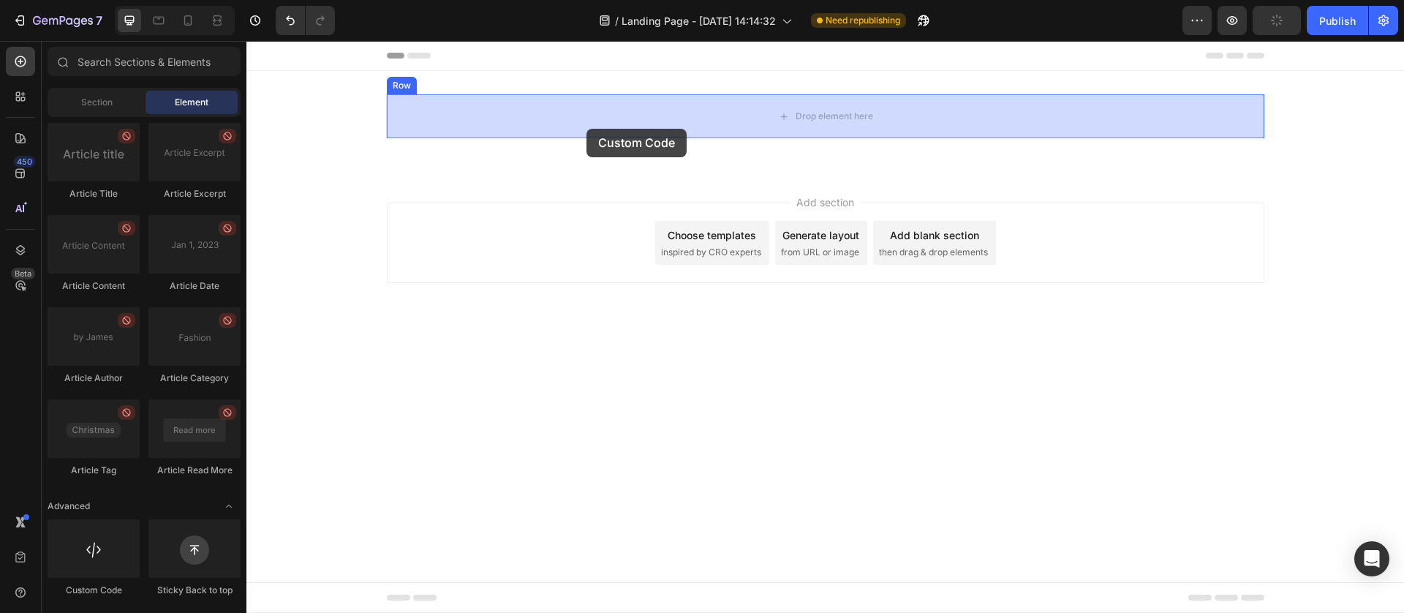
drag, startPoint x: 359, startPoint y: 598, endPoint x: 586, endPoint y: 129, distance: 521.5
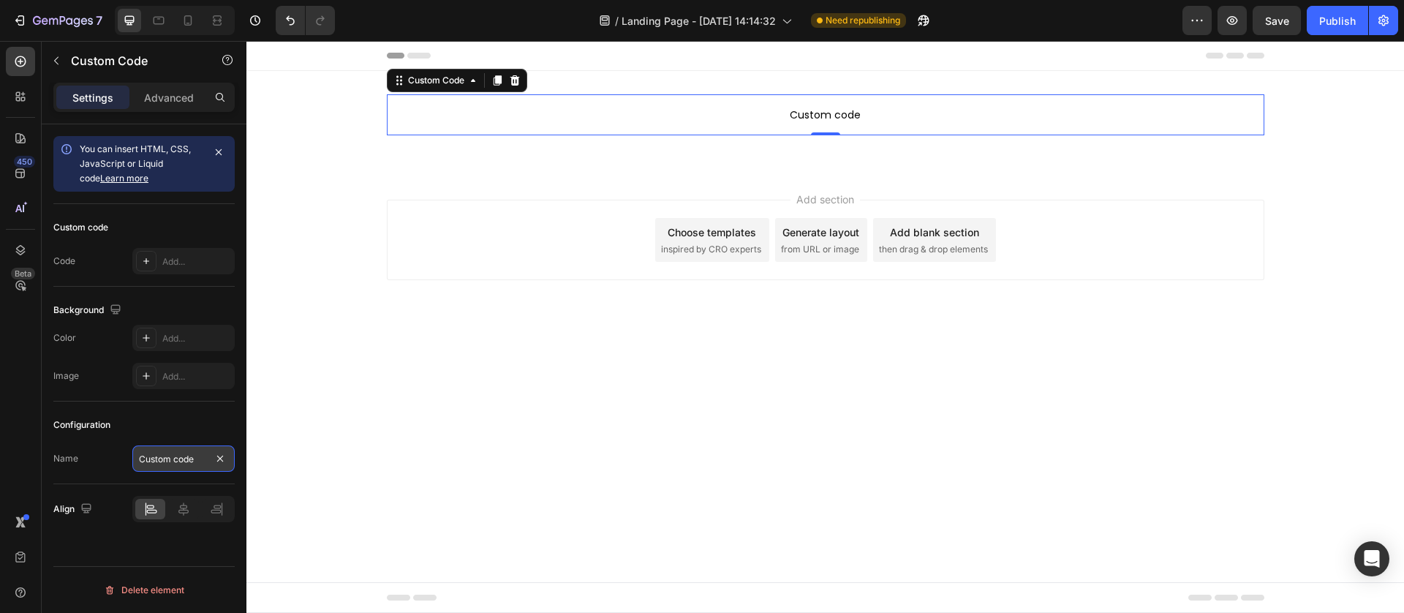
click at [176, 460] on input "Custom code" at bounding box center [183, 458] width 102 height 26
click at [156, 462] on input "text" at bounding box center [183, 458] width 102 height 26
click at [86, 436] on div "Configuration" at bounding box center [143, 424] width 181 height 23
click at [146, 262] on icon at bounding box center [146, 261] width 6 height 6
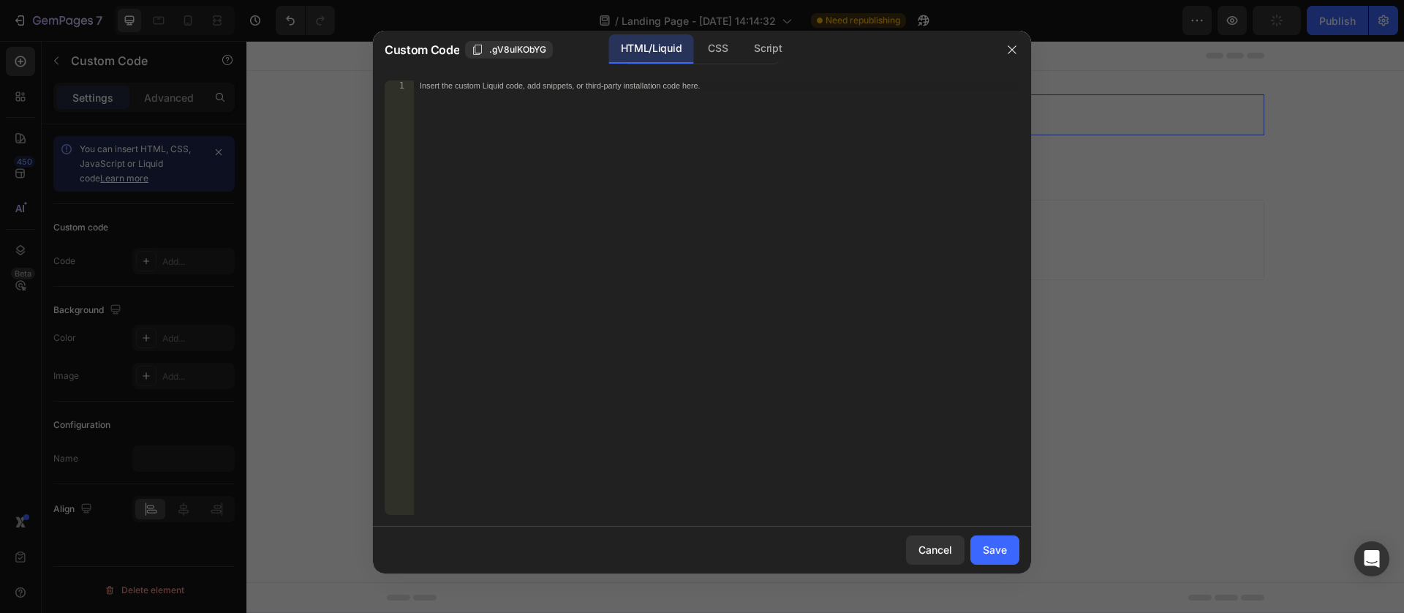
click at [469, 78] on div "1 Insert the custom Liquid code, add snippets, or third-party installation code…" at bounding box center [702, 298] width 658 height 458
click at [450, 90] on div "Insert the custom Liquid code, add snippets, or third-party installation code h…" at bounding box center [686, 86] width 533 height 10
click at [493, 86] on div "Insert the custom Liquid code, add snippets, or third-party installation code h…" at bounding box center [686, 86] width 533 height 10
paste textarea "</html>"
type textarea "</html>"
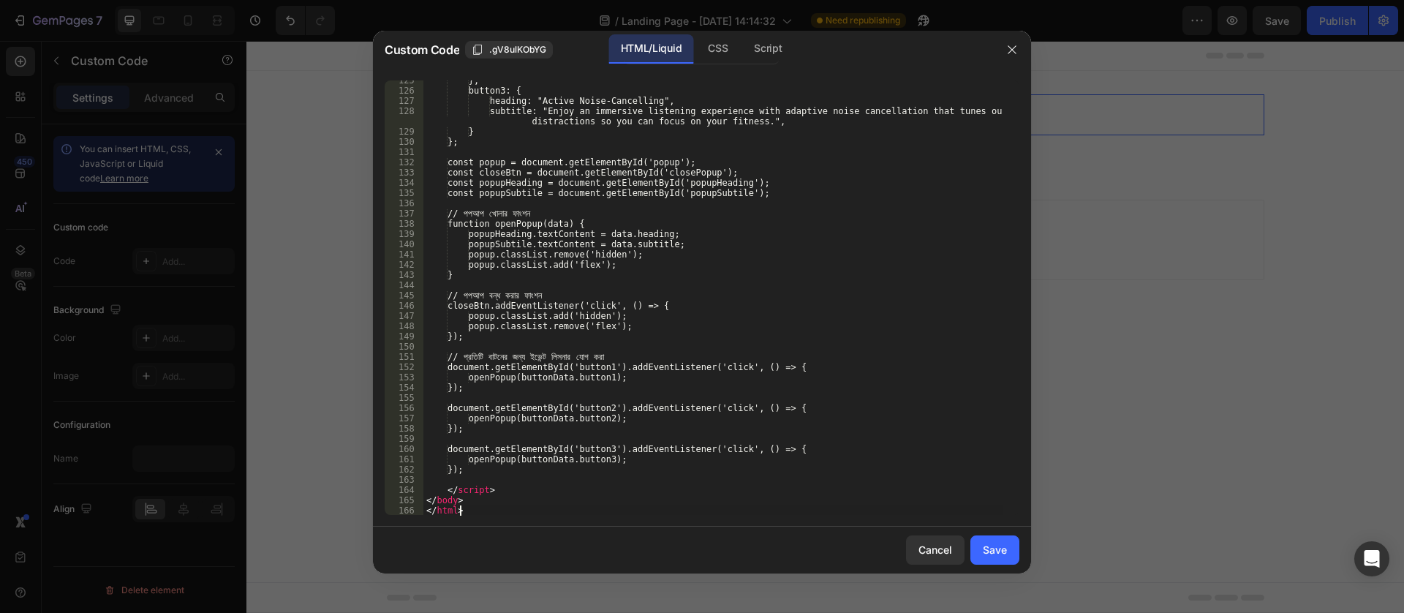
scroll to position [1345, 0]
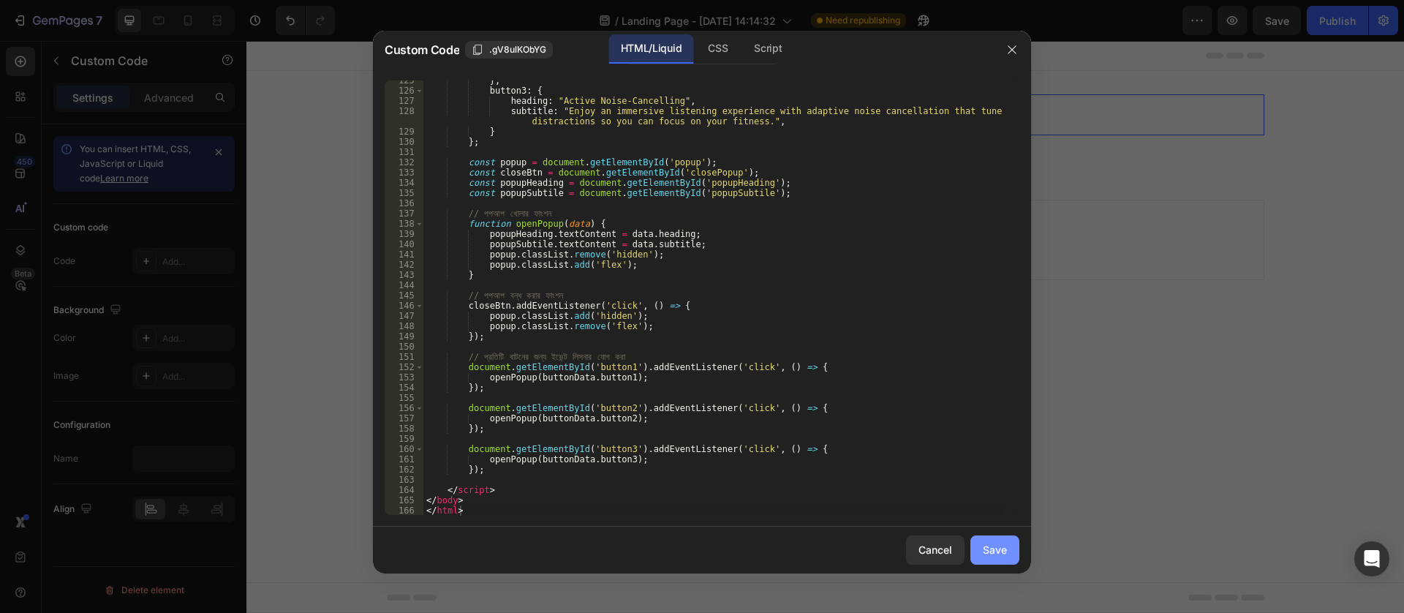
click at [1003, 559] on button "Save" at bounding box center [994, 549] width 49 height 29
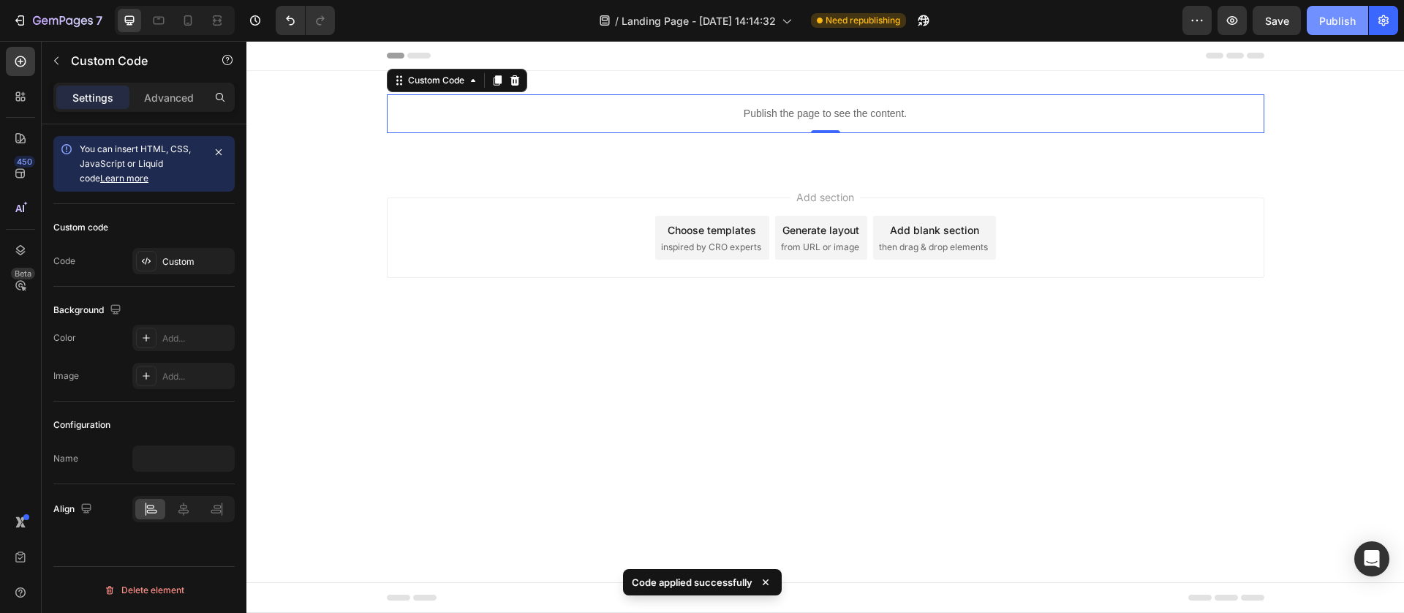
click at [1352, 9] on button "Publish" at bounding box center [1336, 20] width 61 height 29
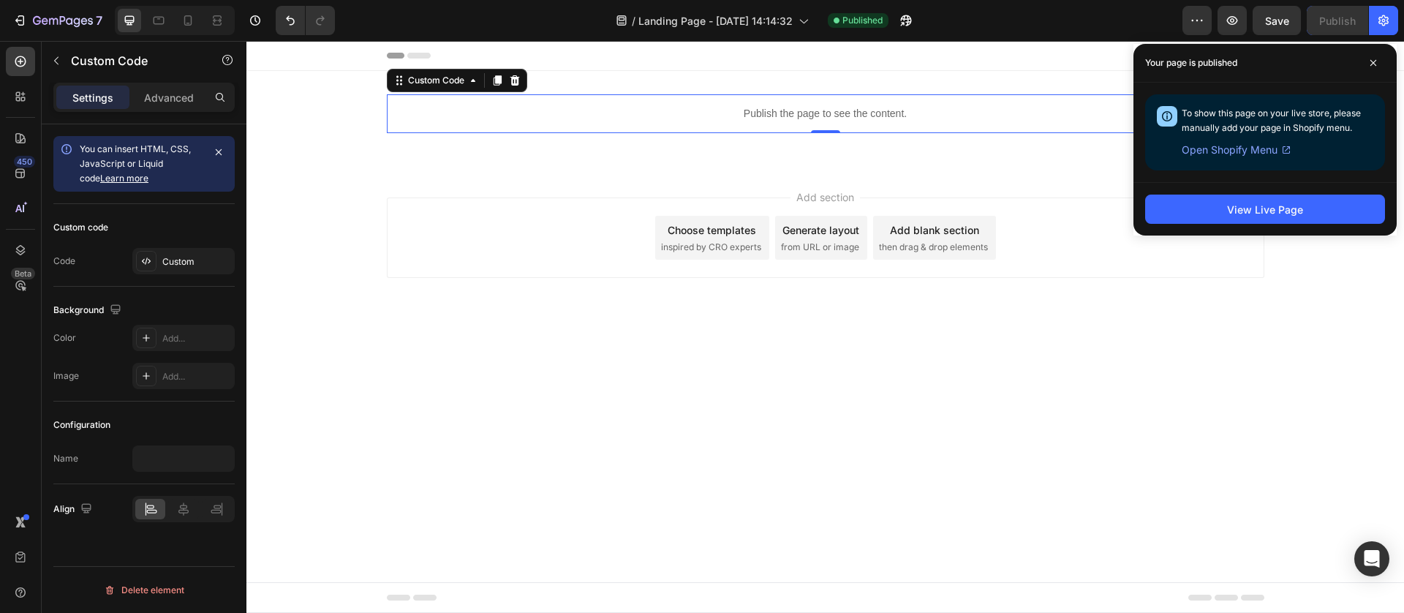
drag, startPoint x: 703, startPoint y: 107, endPoint x: 556, endPoint y: 101, distance: 147.8
click at [703, 107] on p "Publish the page to see the content." at bounding box center [825, 113] width 877 height 15
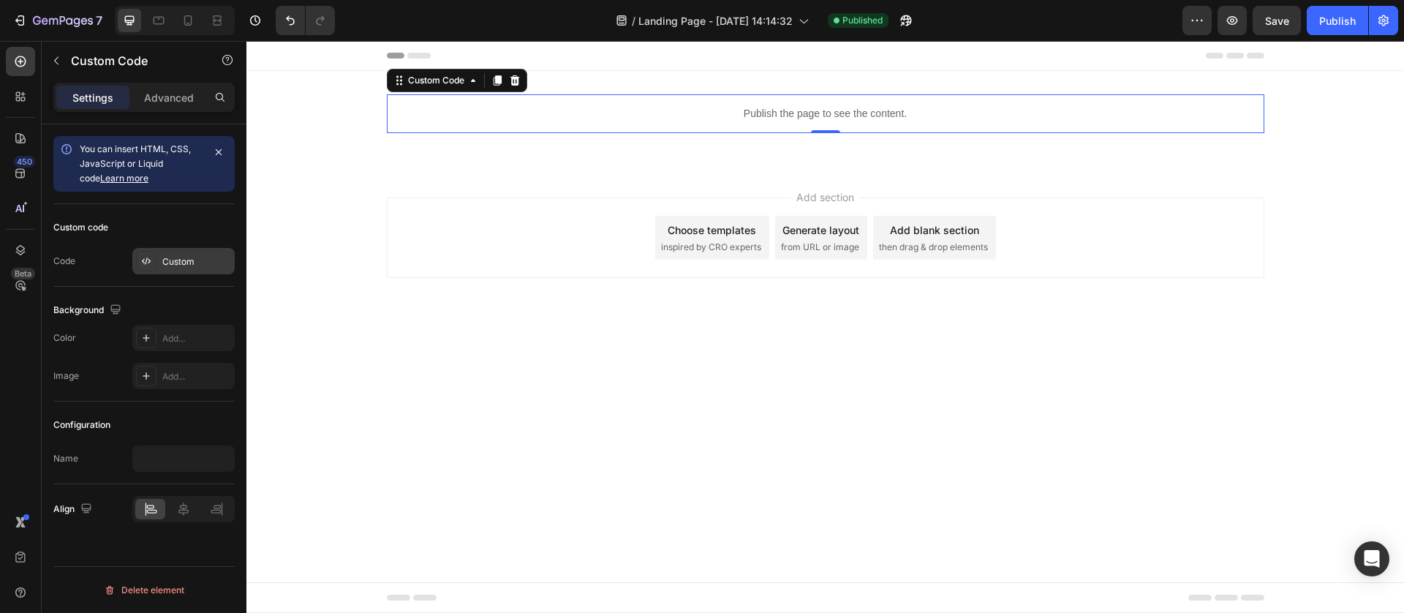
click at [173, 262] on div "Custom" at bounding box center [196, 261] width 69 height 13
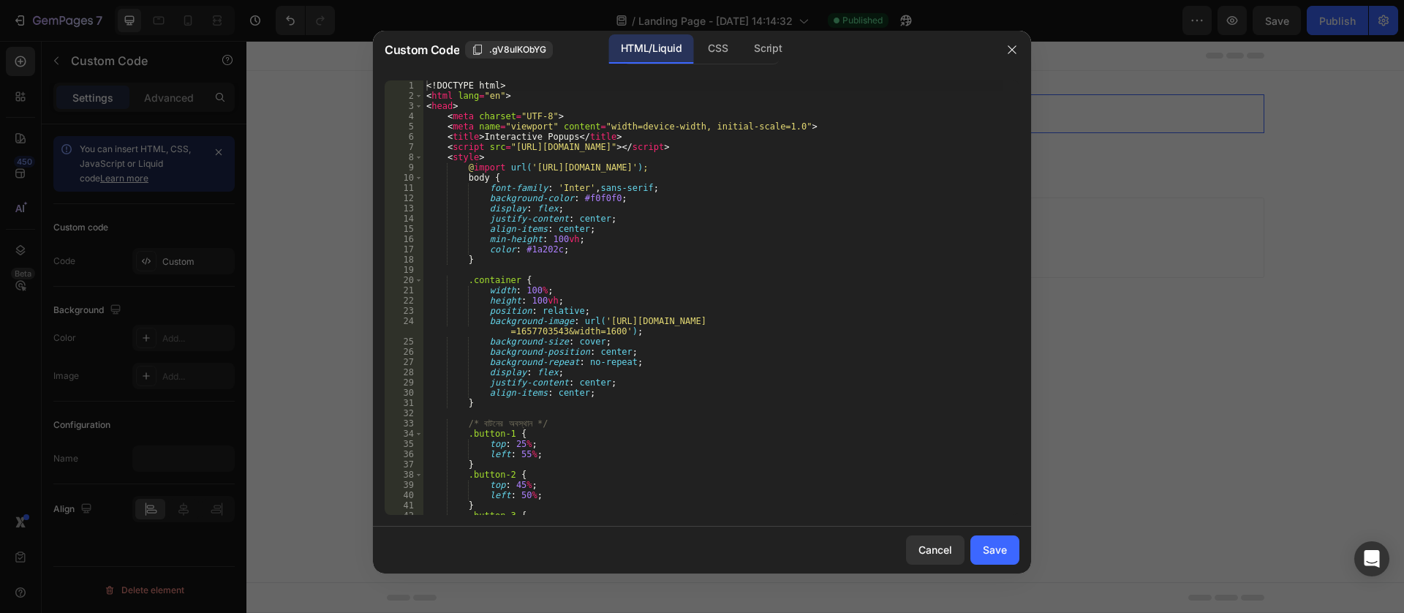
click at [524, 224] on div "<! DOCTYPE html > < html lang = "en" > < head > < meta charset = "UTF-8" > < me…" at bounding box center [712, 307] width 579 height 455
type textarea "</body> </html>"
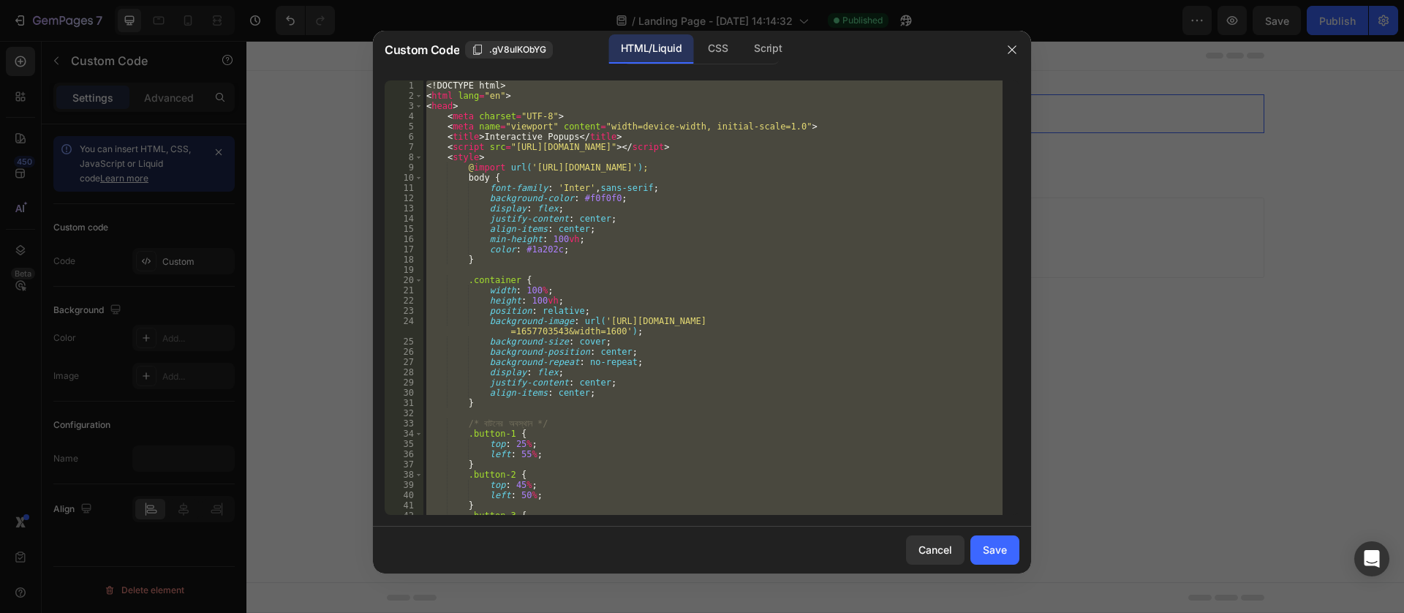
paste textarea
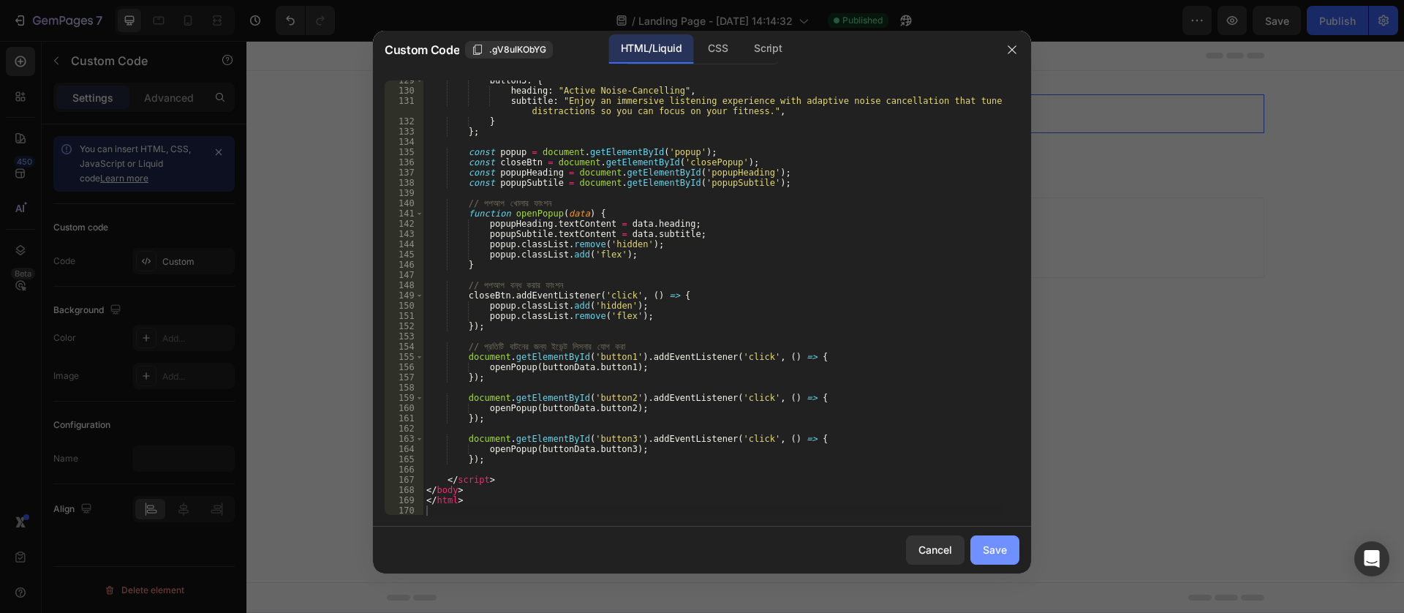
click at [1001, 541] on button "Save" at bounding box center [994, 549] width 49 height 29
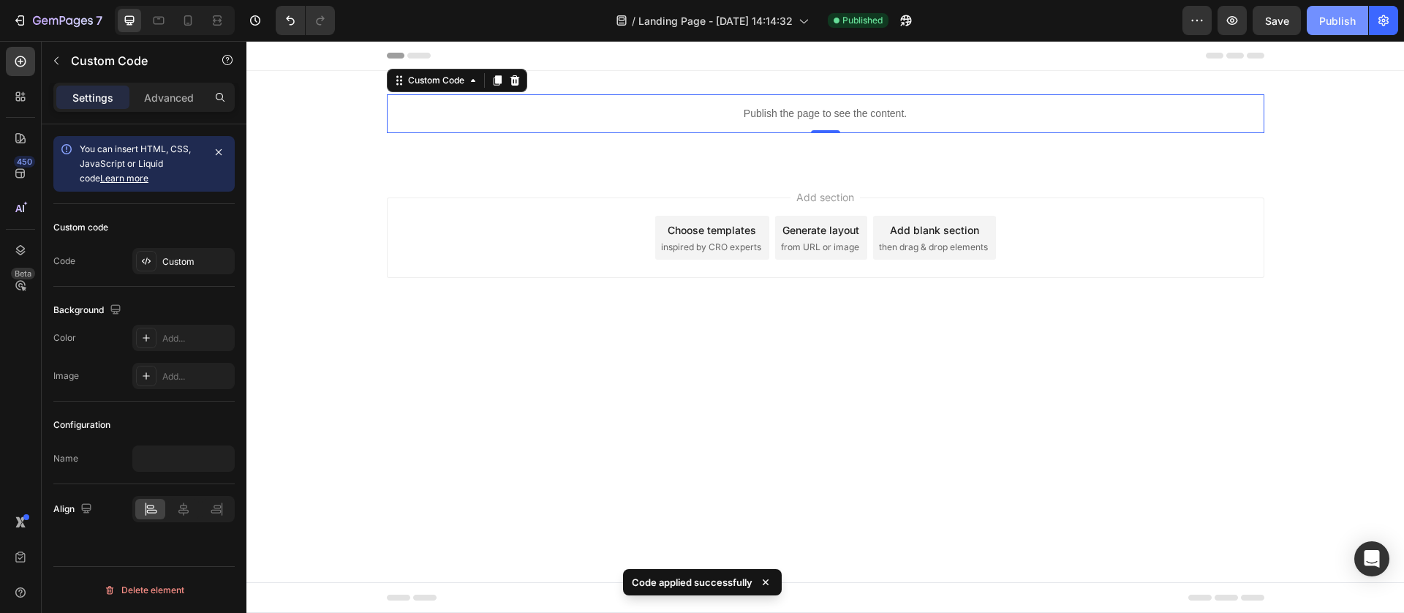
drag, startPoint x: 1352, startPoint y: 13, endPoint x: 1343, endPoint y: 8, distance: 10.8
click at [1352, 13] on div "Publish" at bounding box center [1337, 20] width 37 height 15
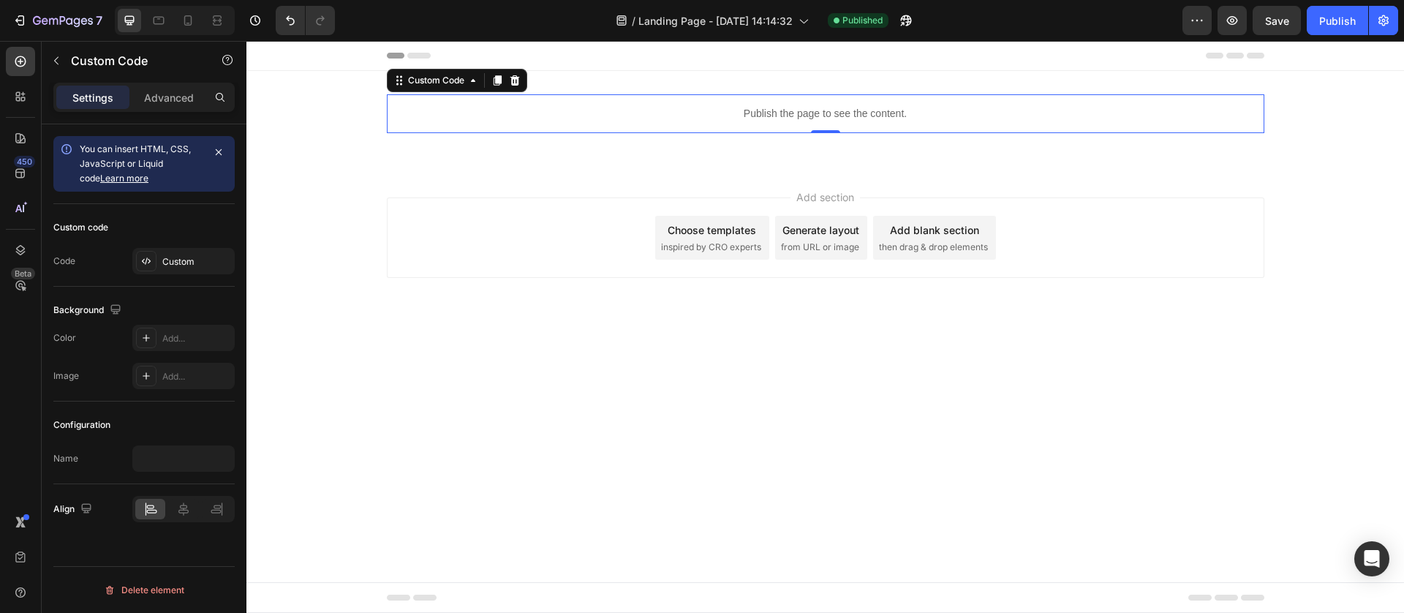
click at [782, 121] on p "Publish the page to see the content." at bounding box center [825, 113] width 877 height 15
click at [178, 266] on div "Custom" at bounding box center [196, 261] width 69 height 13
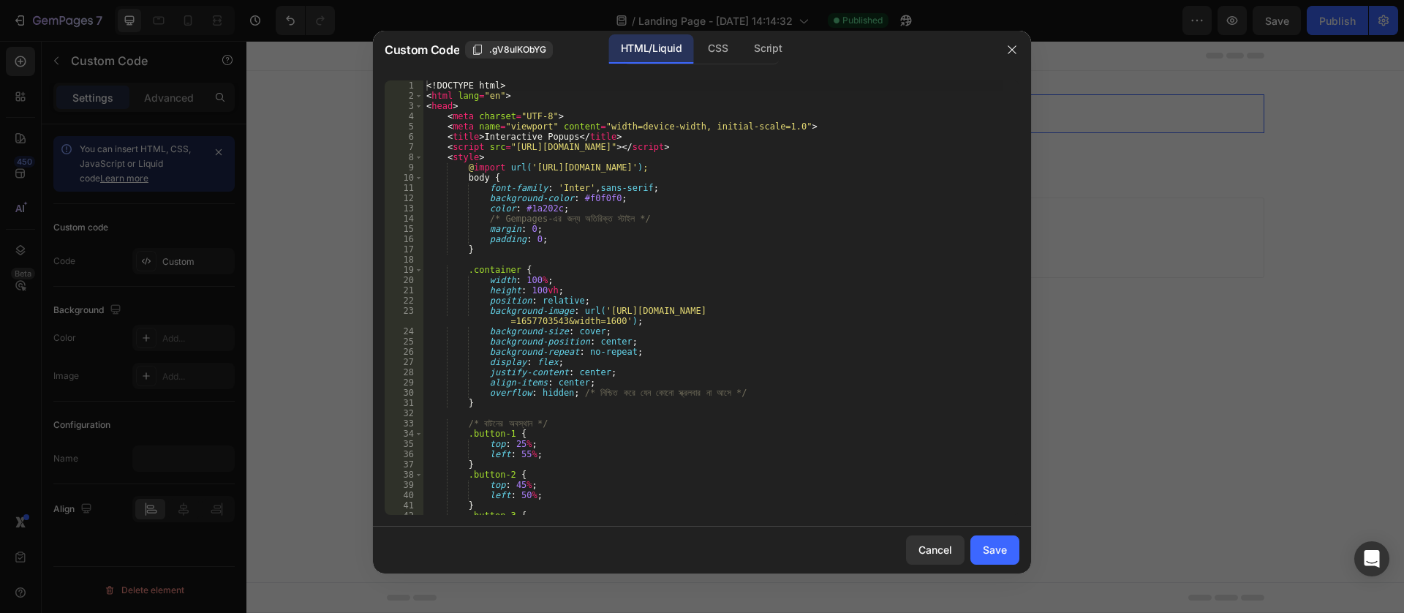
click at [549, 278] on div "<! DOCTYPE html > < html lang = "en" > < head > < meta charset = "UTF-8" > < me…" at bounding box center [712, 307] width 579 height 455
type textarea "</html>"
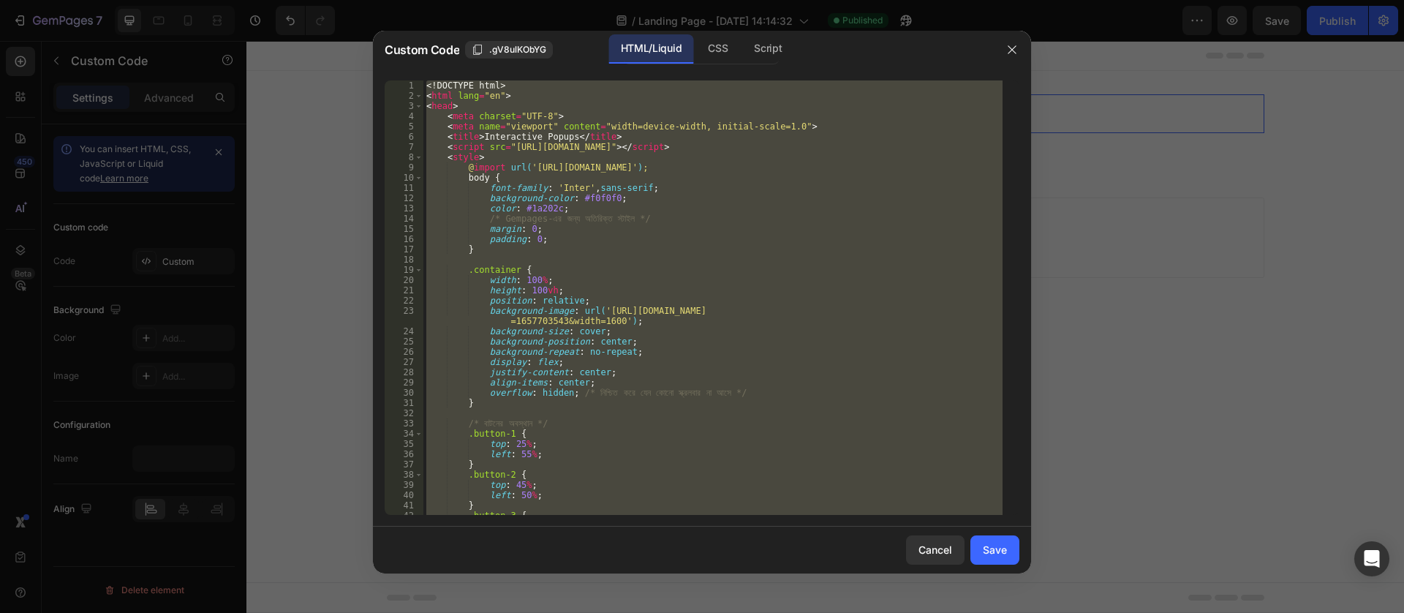
paste textarea
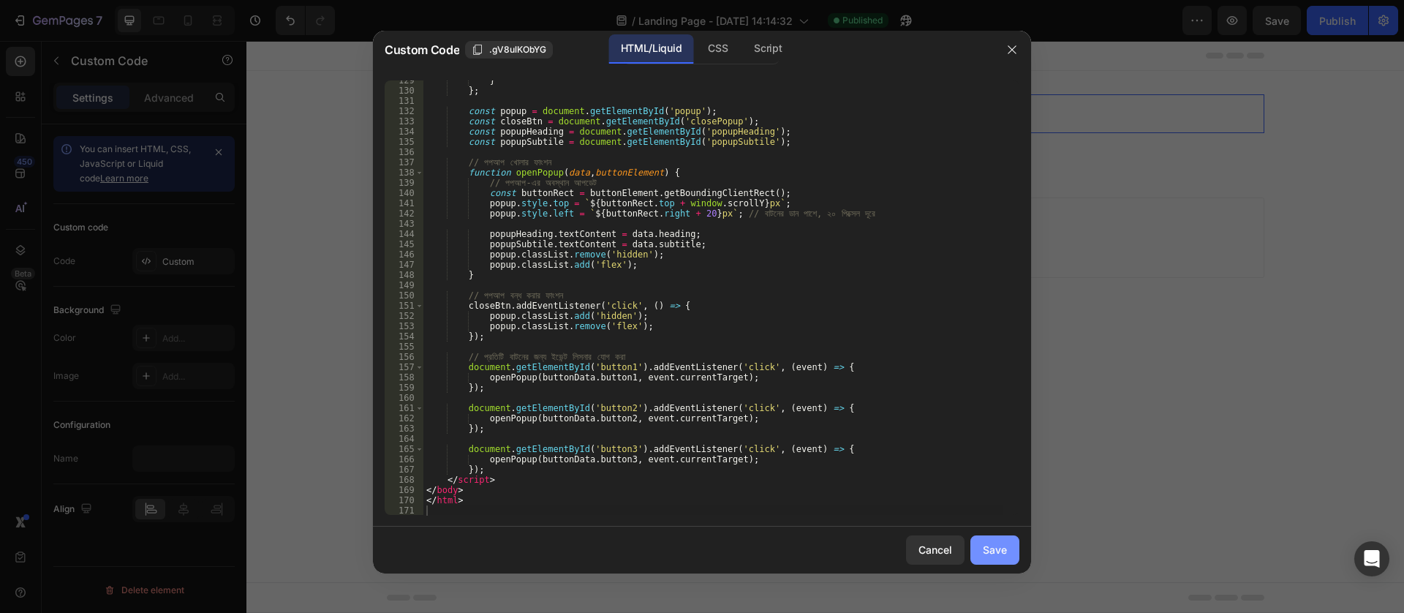
drag, startPoint x: 973, startPoint y: 550, endPoint x: 734, endPoint y: 486, distance: 247.6
click at [975, 550] on button "Save" at bounding box center [994, 549] width 49 height 29
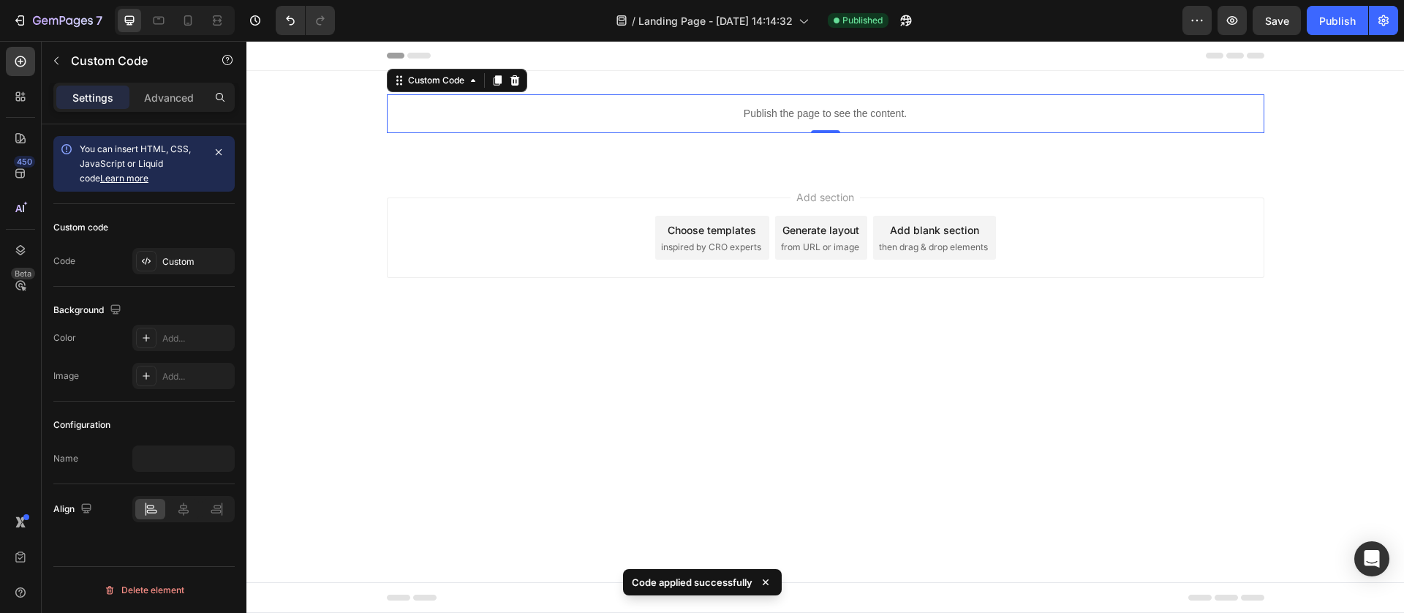
click at [1336, 3] on div "7 Version history / Landing Page - [DATE] 14:14:32 Published Preview Save Publi…" at bounding box center [702, 21] width 1404 height 42
click at [1342, 13] on div "Publish" at bounding box center [1337, 20] width 37 height 15
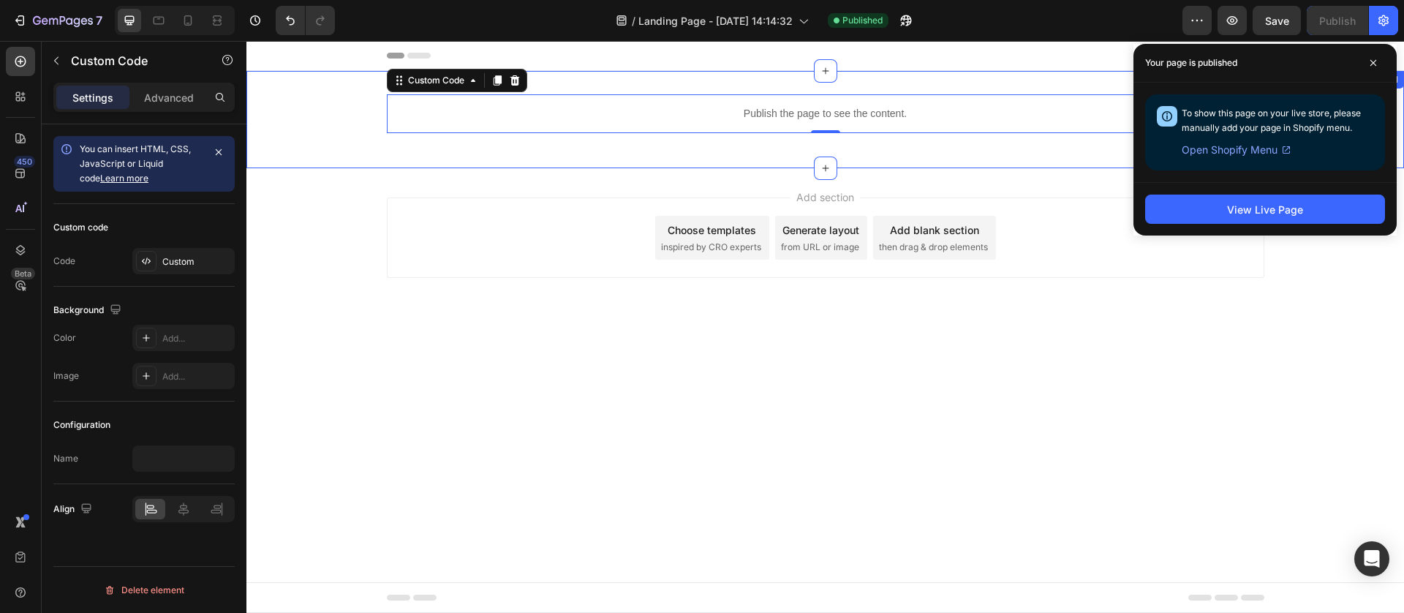
click at [336, 97] on div "Publish the page to see the content. Custom Code 0 Row" at bounding box center [824, 119] width 1157 height 50
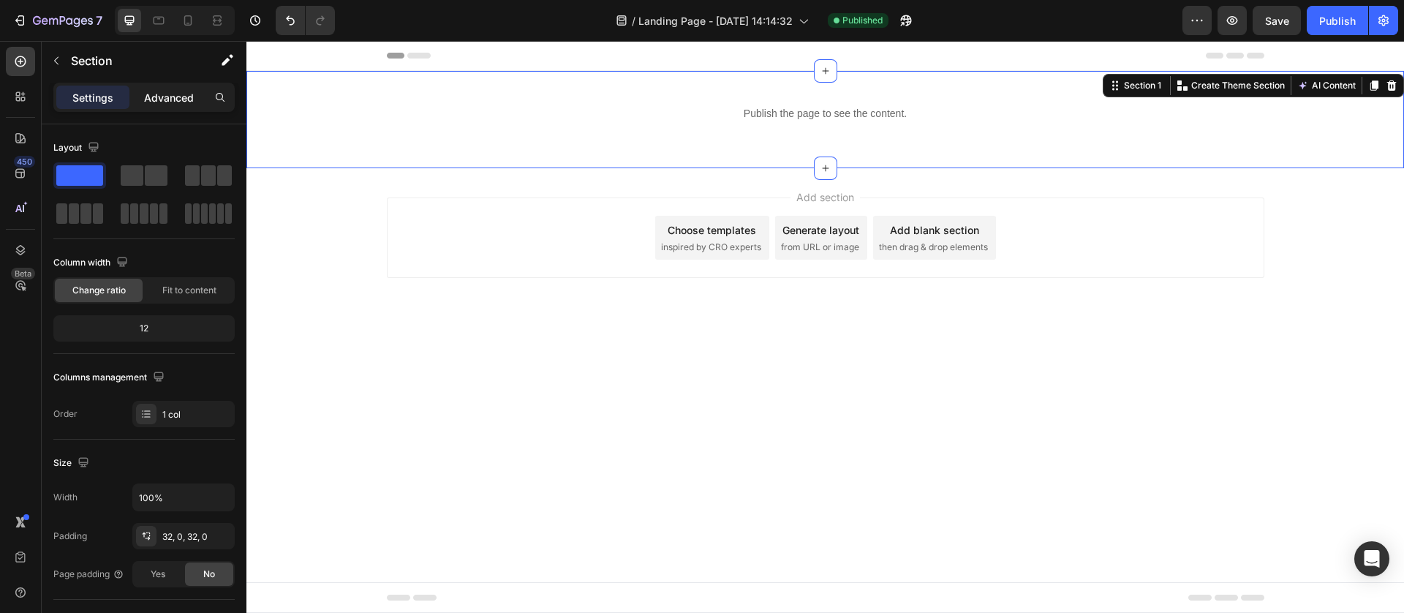
click at [167, 90] on p "Advanced" at bounding box center [169, 97] width 50 height 15
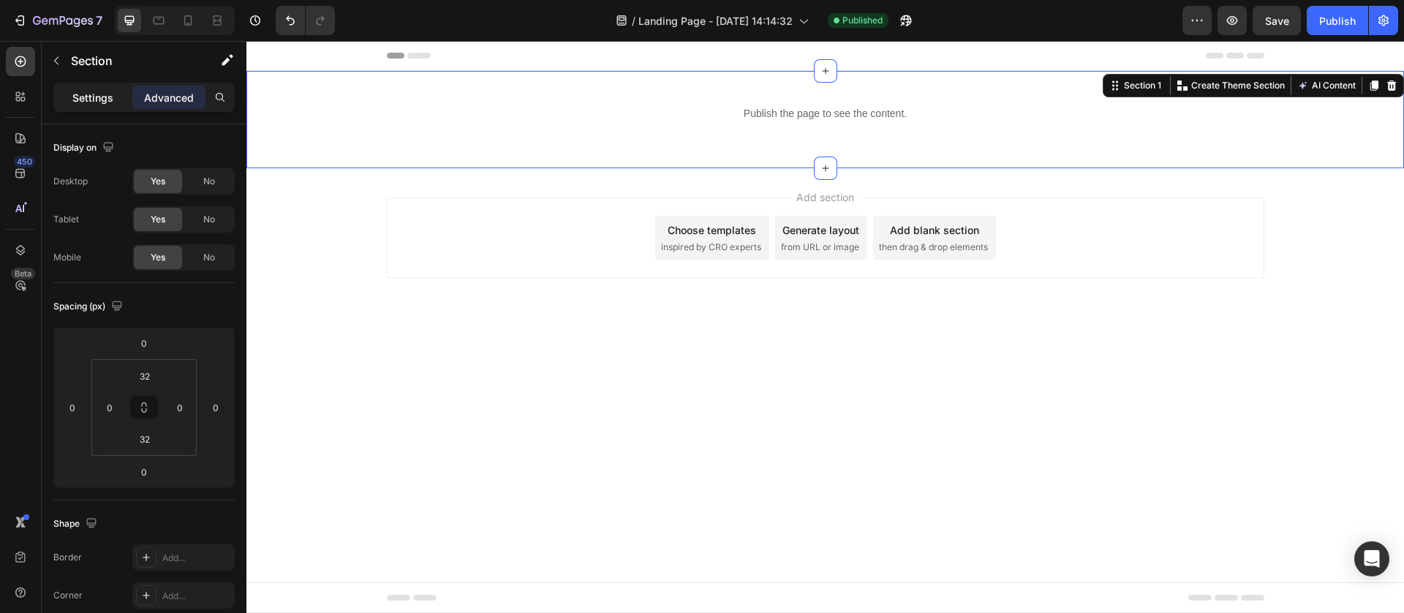
click at [86, 94] on p "Settings" at bounding box center [92, 97] width 41 height 15
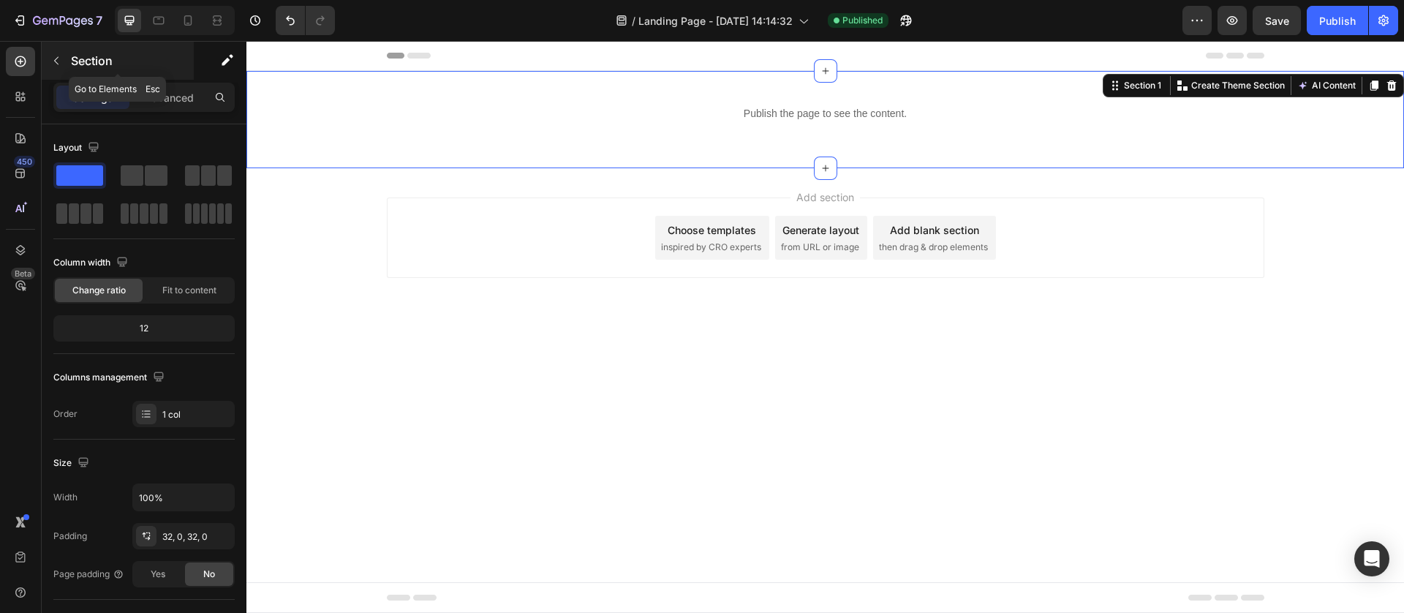
click at [48, 61] on button "button" at bounding box center [56, 60] width 23 height 23
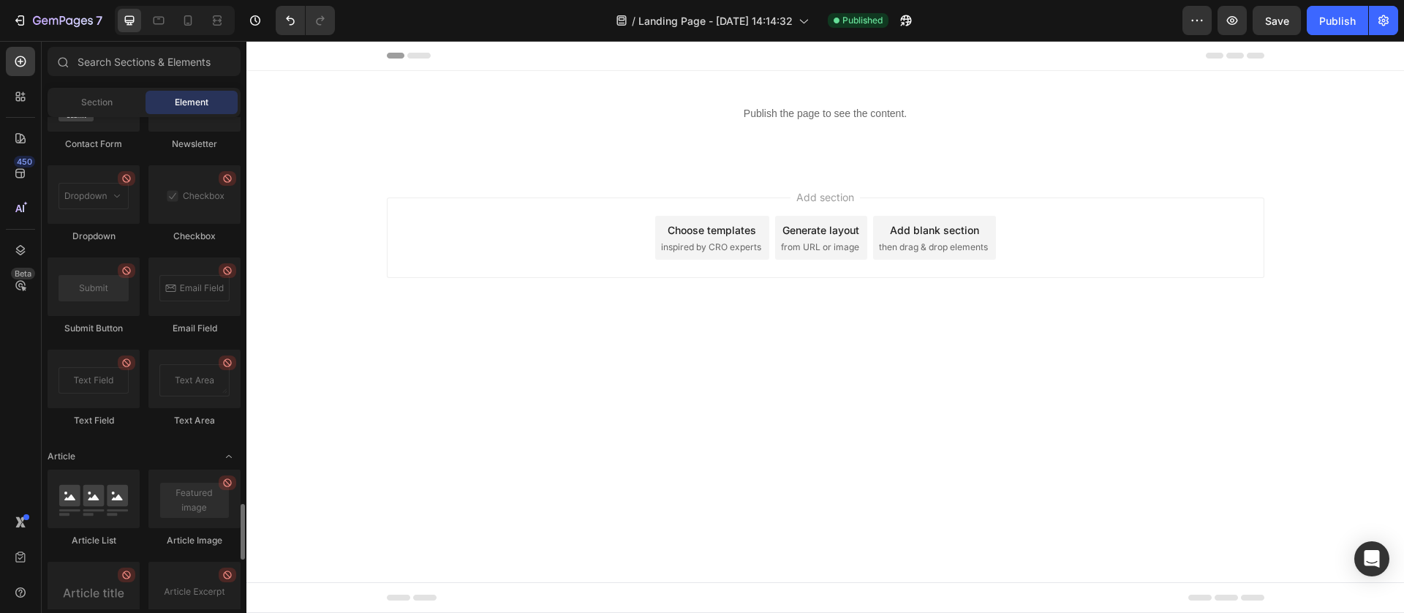
scroll to position [2962, 0]
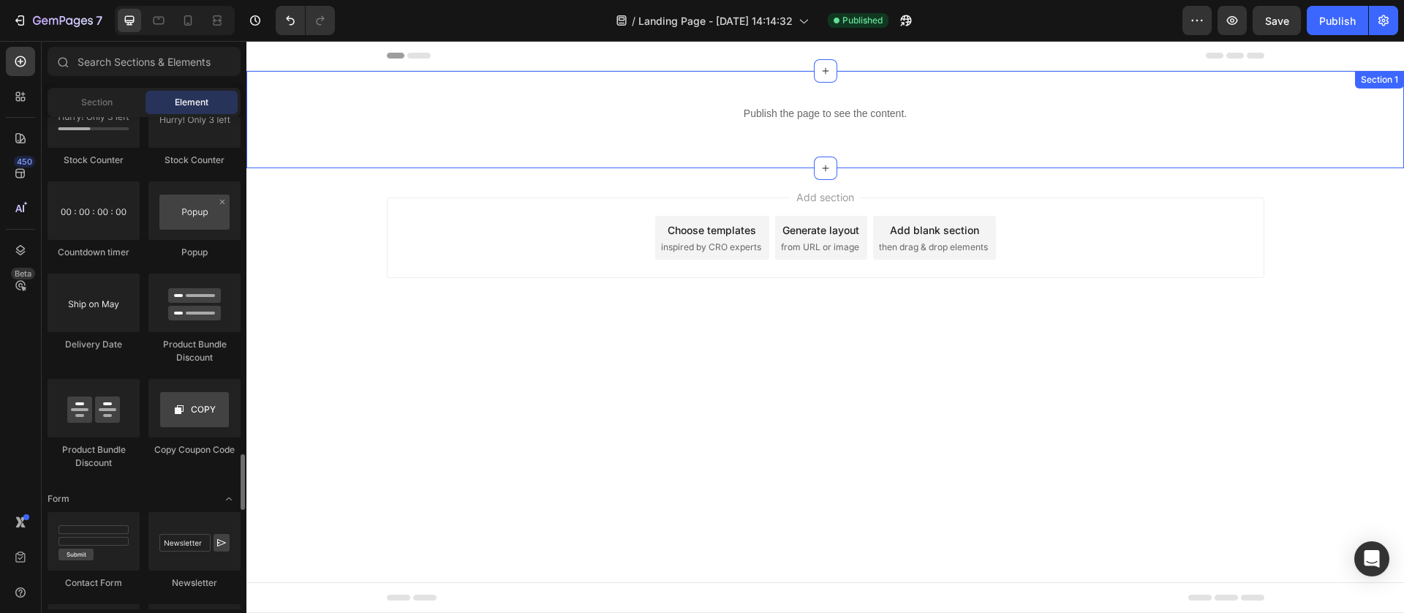
click at [320, 148] on div "Publish the page to see the content. Custom Code Row Section 1" at bounding box center [824, 119] width 1157 height 97
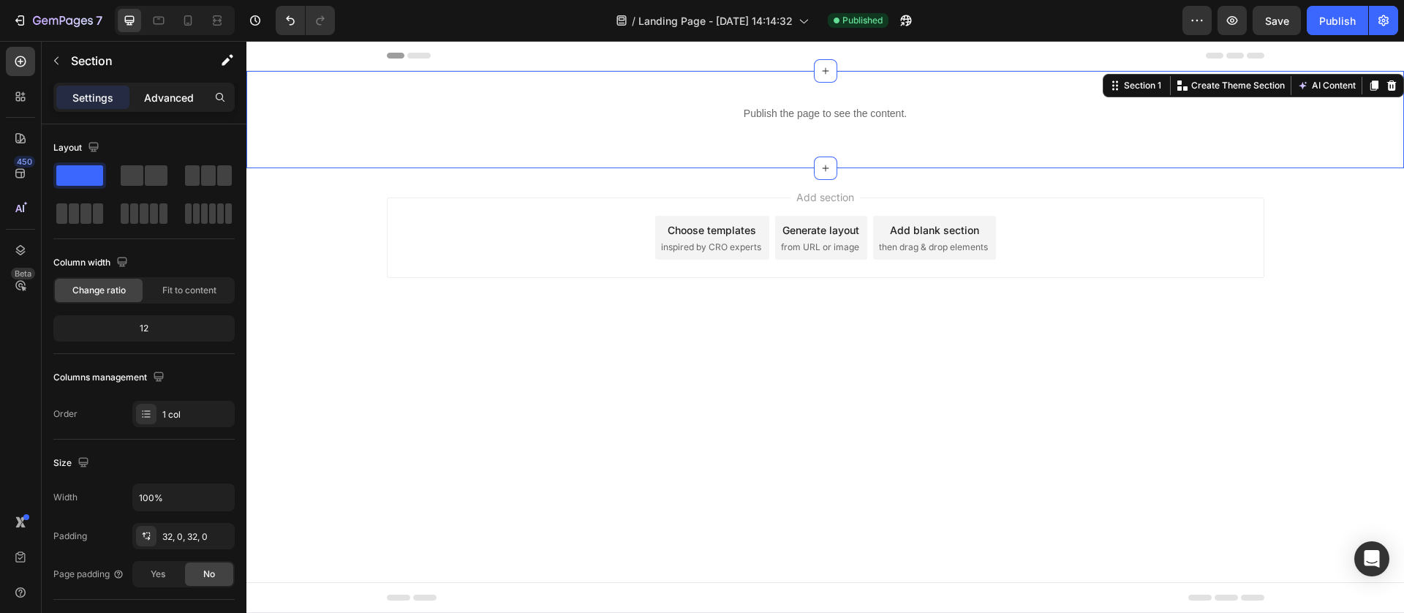
click at [176, 98] on p "Advanced" at bounding box center [169, 97] width 50 height 15
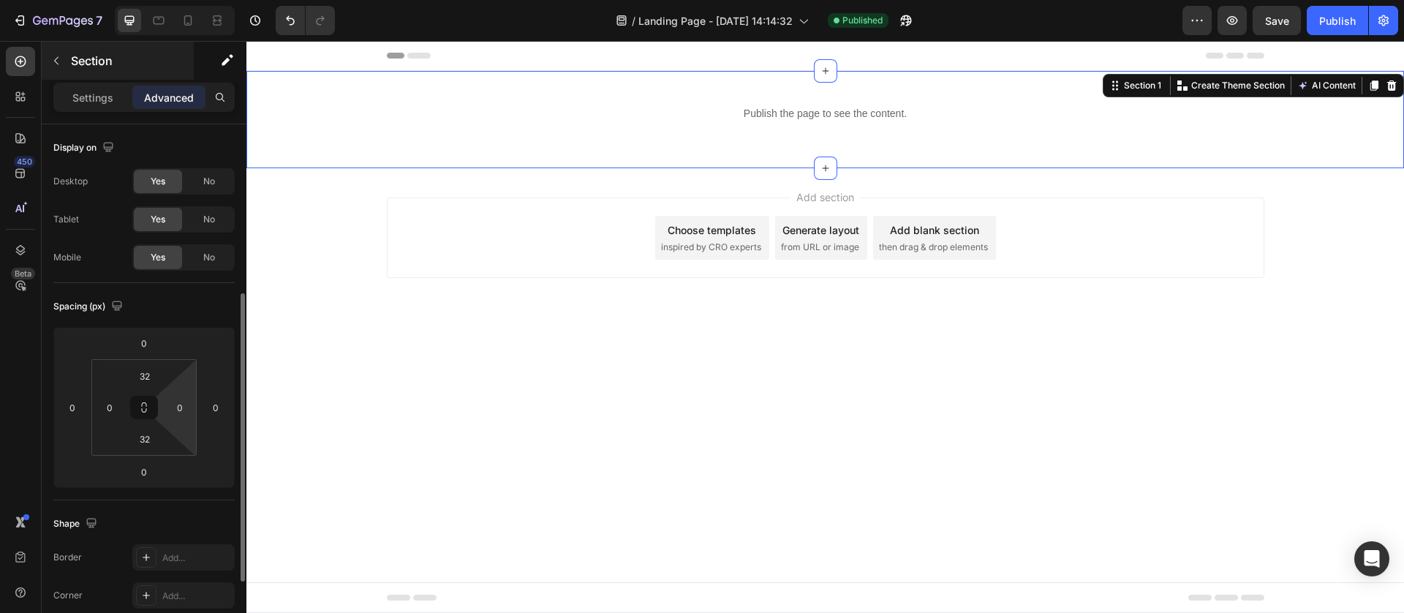
scroll to position [110, 0]
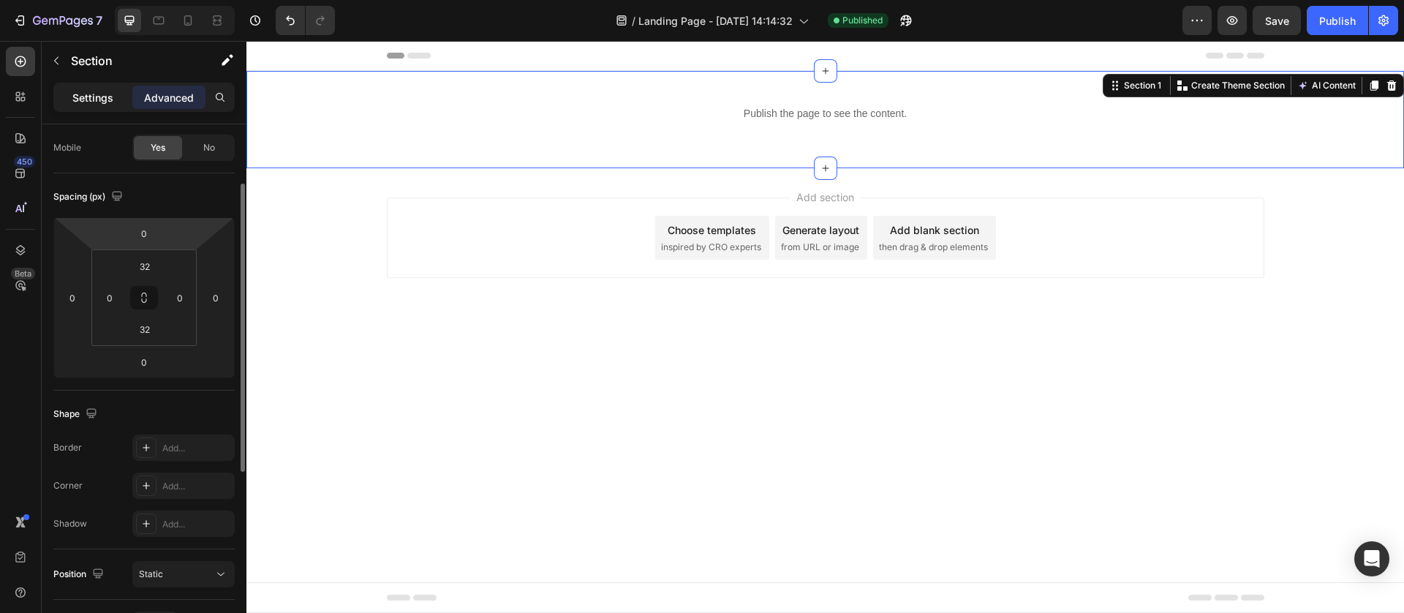
click at [91, 94] on p "Settings" at bounding box center [92, 97] width 41 height 15
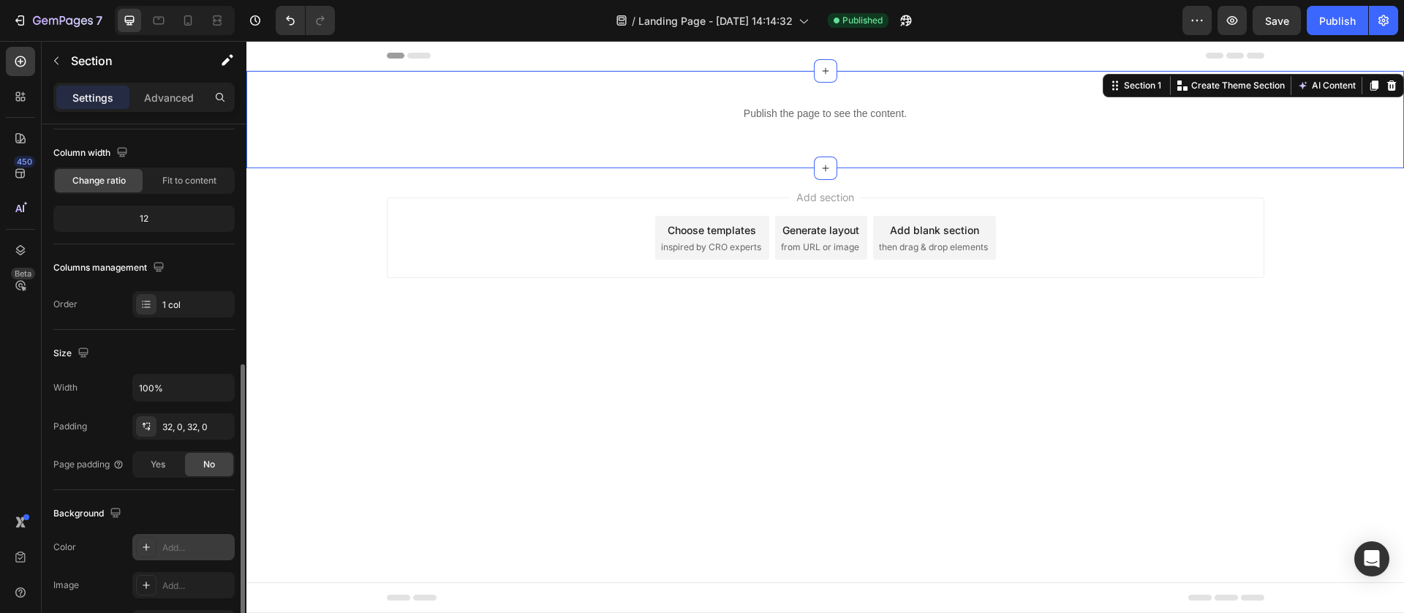
scroll to position [328, 0]
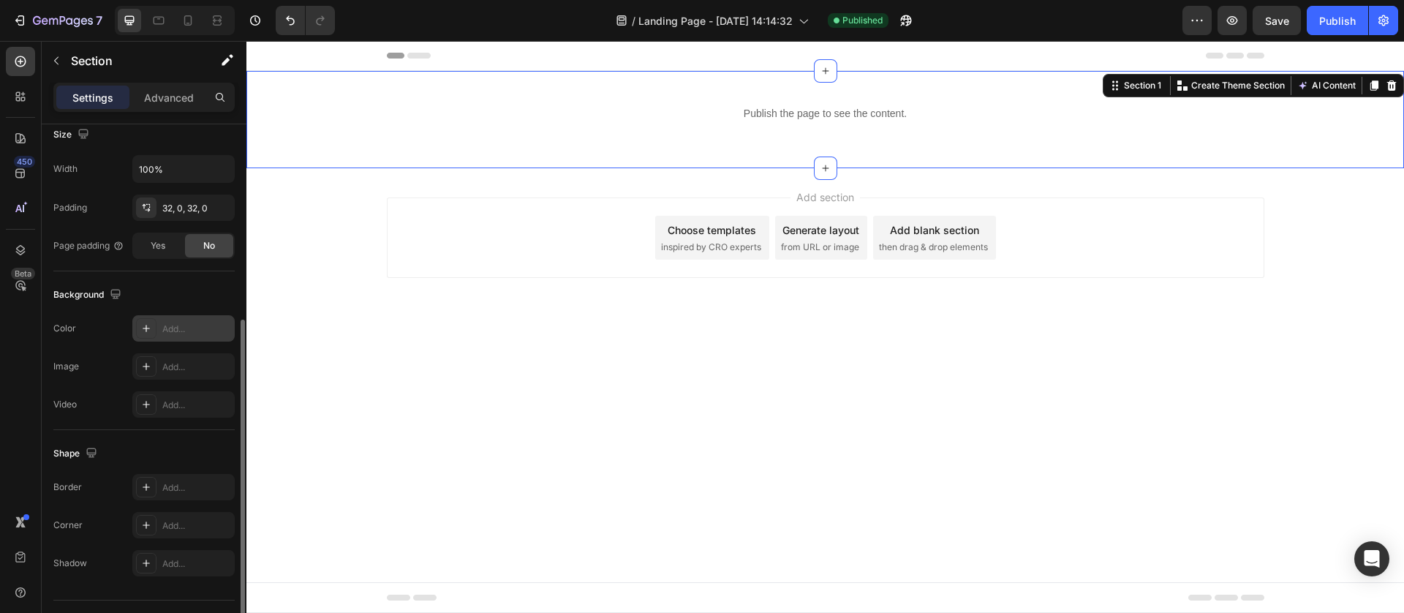
click at [148, 332] on icon at bounding box center [146, 328] width 12 height 12
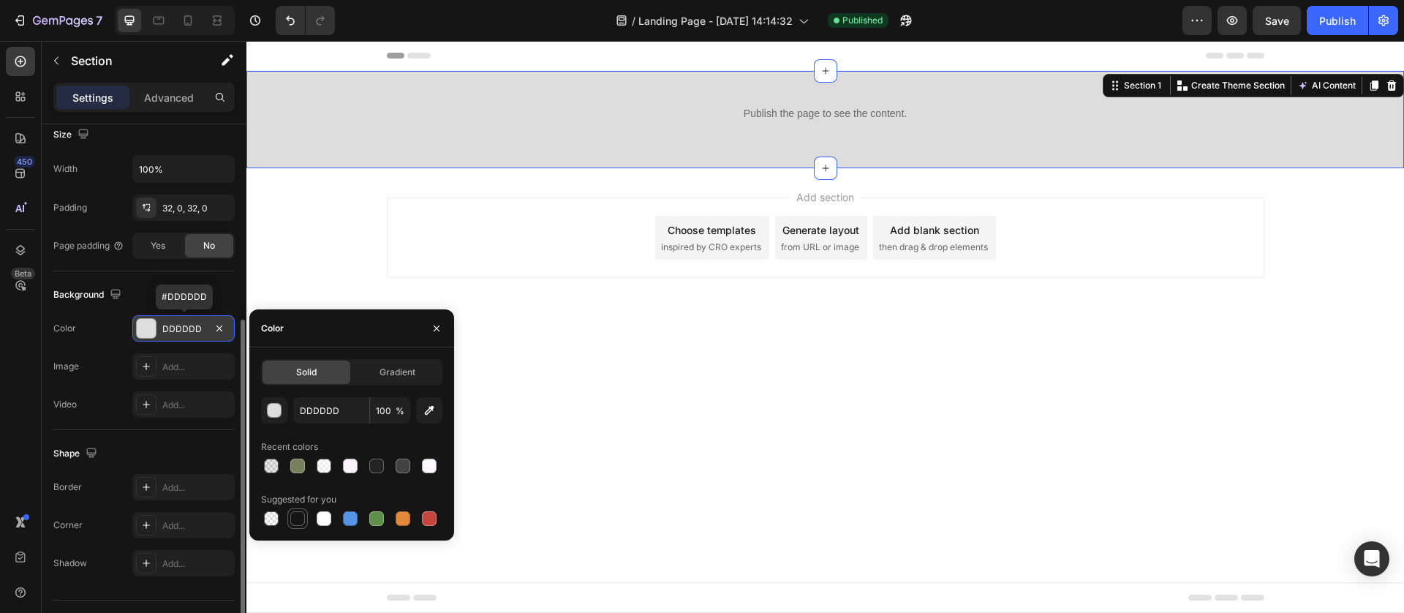
click at [287, 515] on div at bounding box center [297, 518] width 20 height 20
type input "151515"
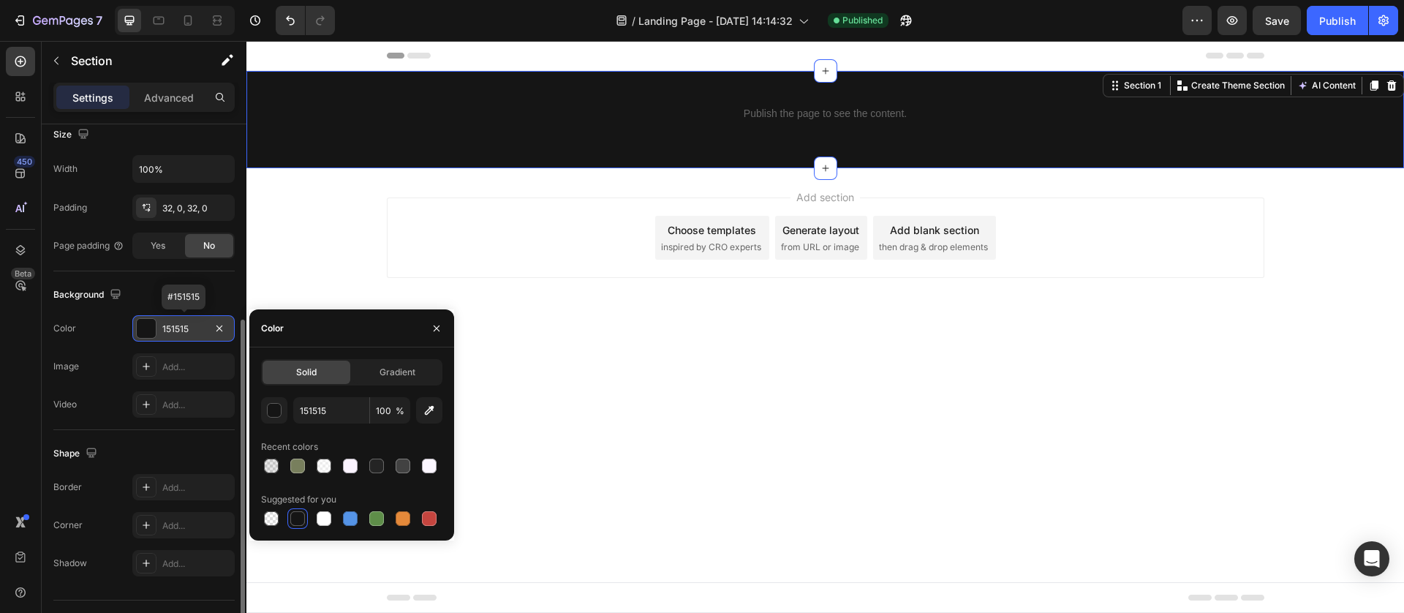
drag, startPoint x: 811, startPoint y: 384, endPoint x: 893, endPoint y: 370, distance: 82.3
click at [819, 381] on body "Header Publish the page to see the content. Custom Code Row Section 1 You can c…" at bounding box center [824, 327] width 1157 height 572
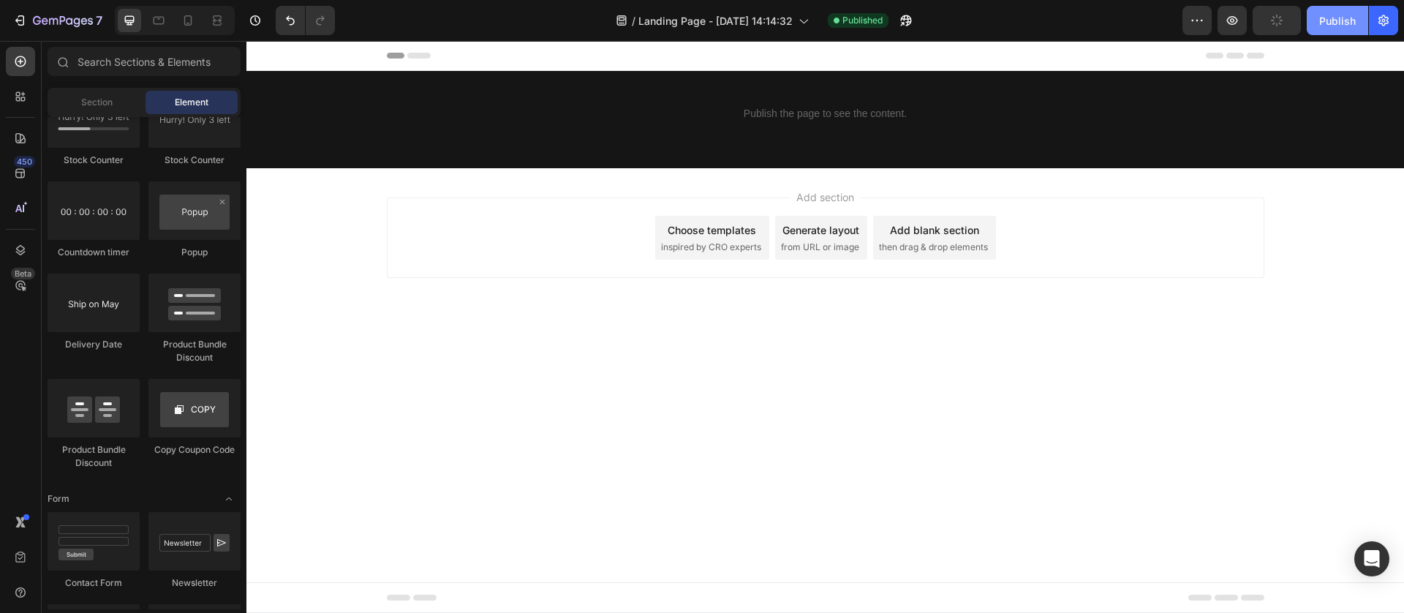
click at [1333, 21] on div "Publish" at bounding box center [1337, 20] width 37 height 15
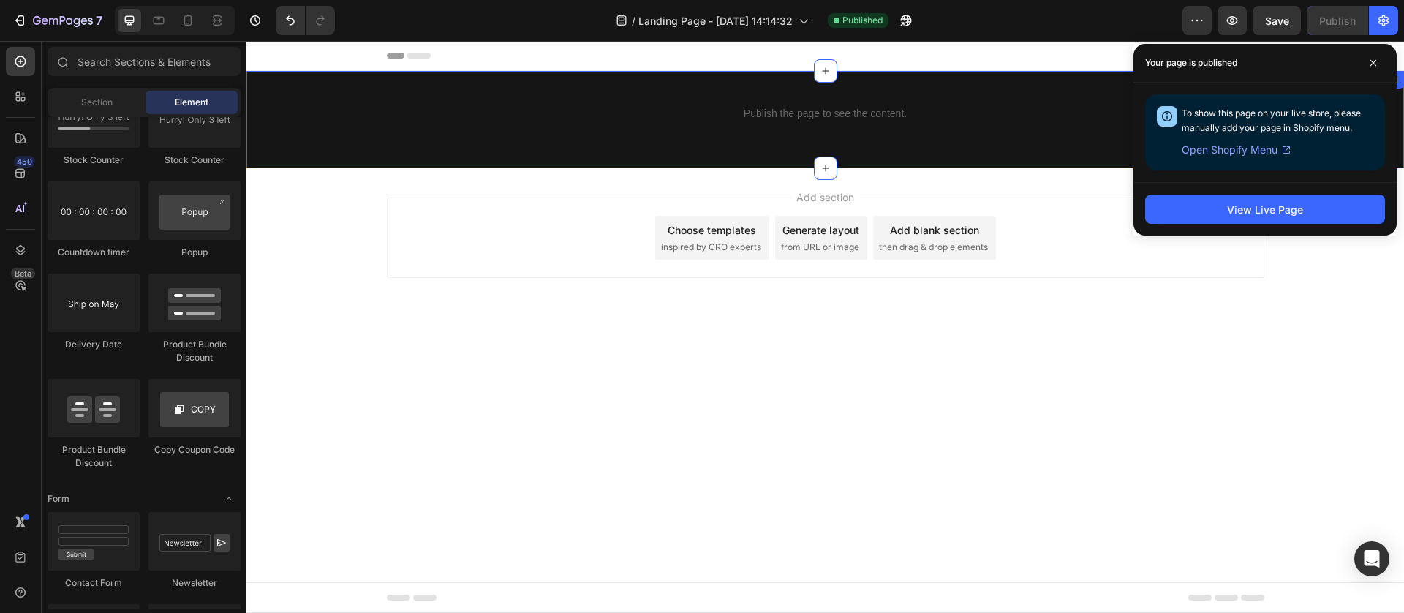
click at [746, 165] on div "Publish the page to see the content. Custom Code Row Section 1" at bounding box center [824, 119] width 1157 height 97
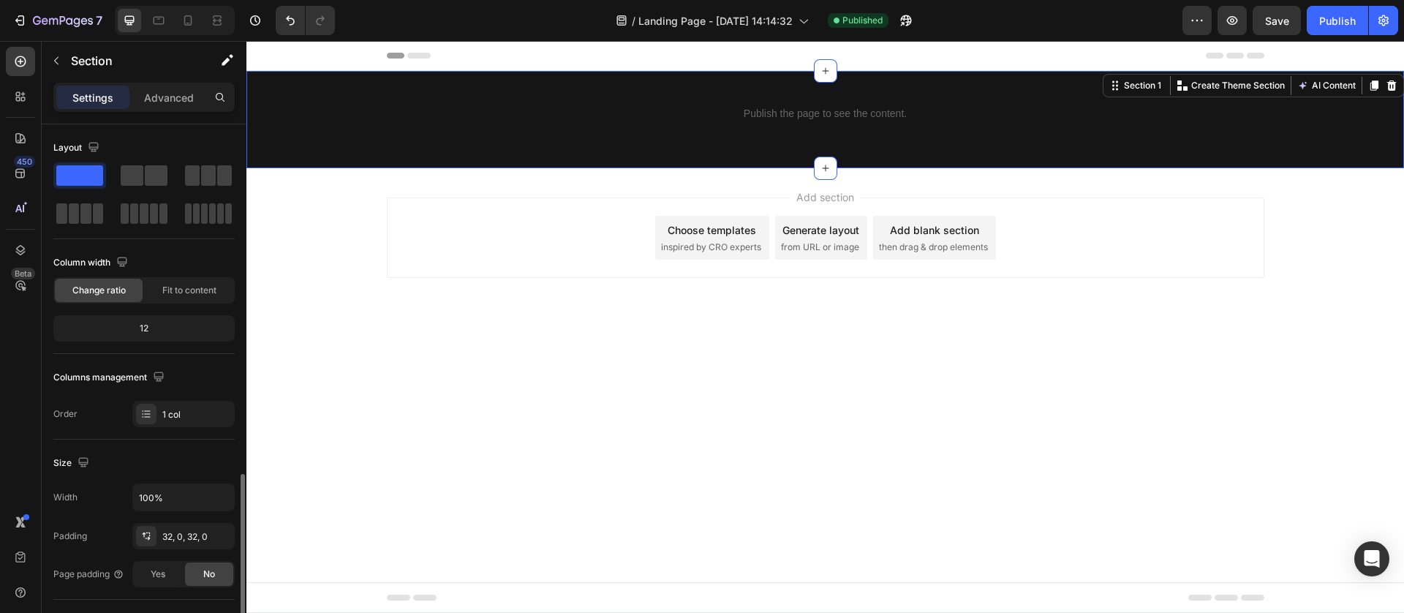
scroll to position [362, 0]
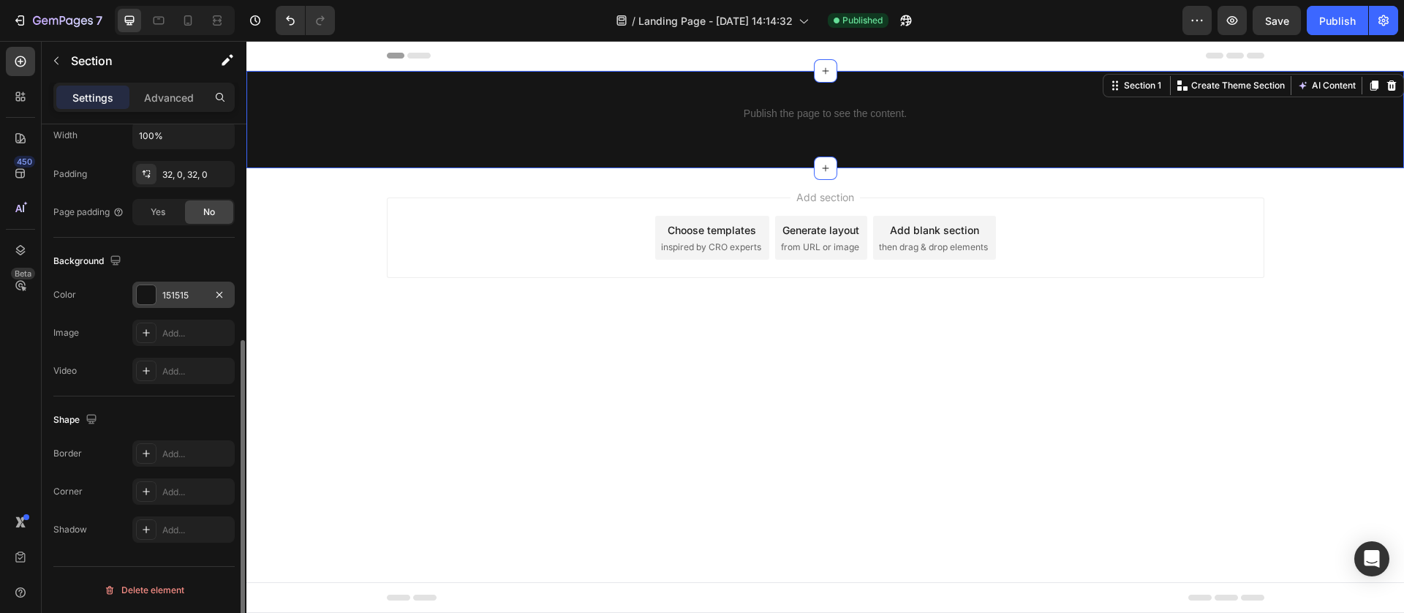
click at [148, 294] on div at bounding box center [146, 294] width 19 height 19
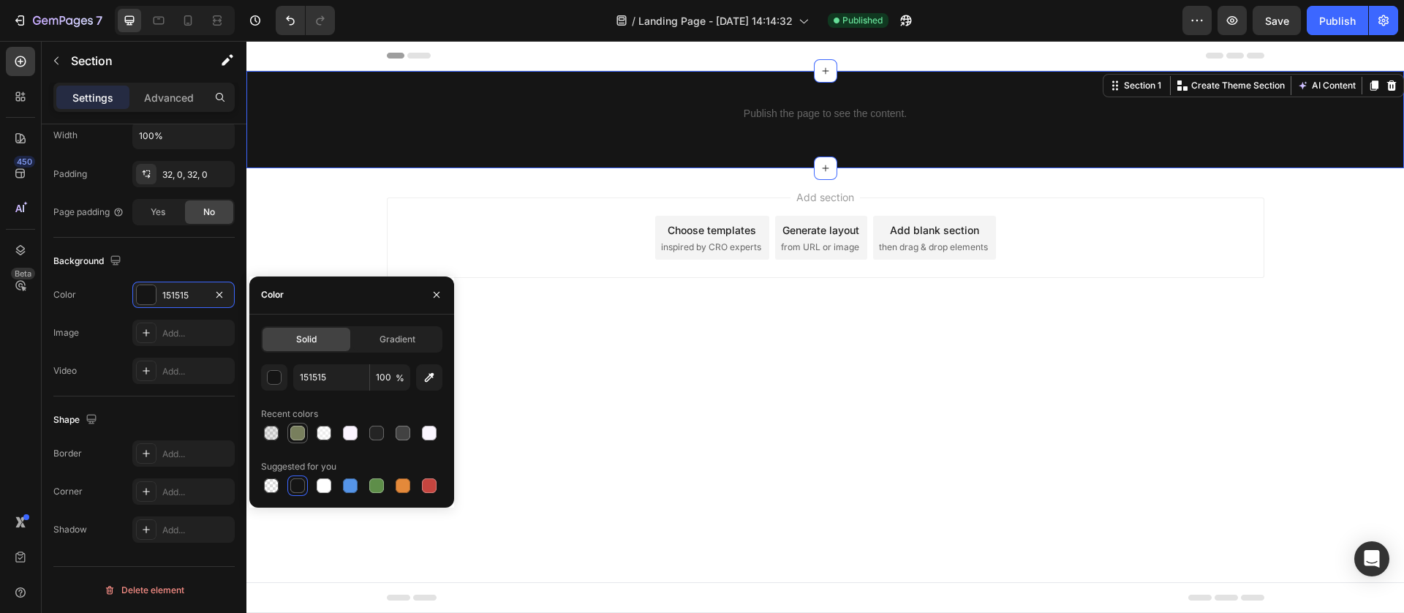
click at [300, 428] on div at bounding box center [297, 432] width 15 height 15
type input "787F5D"
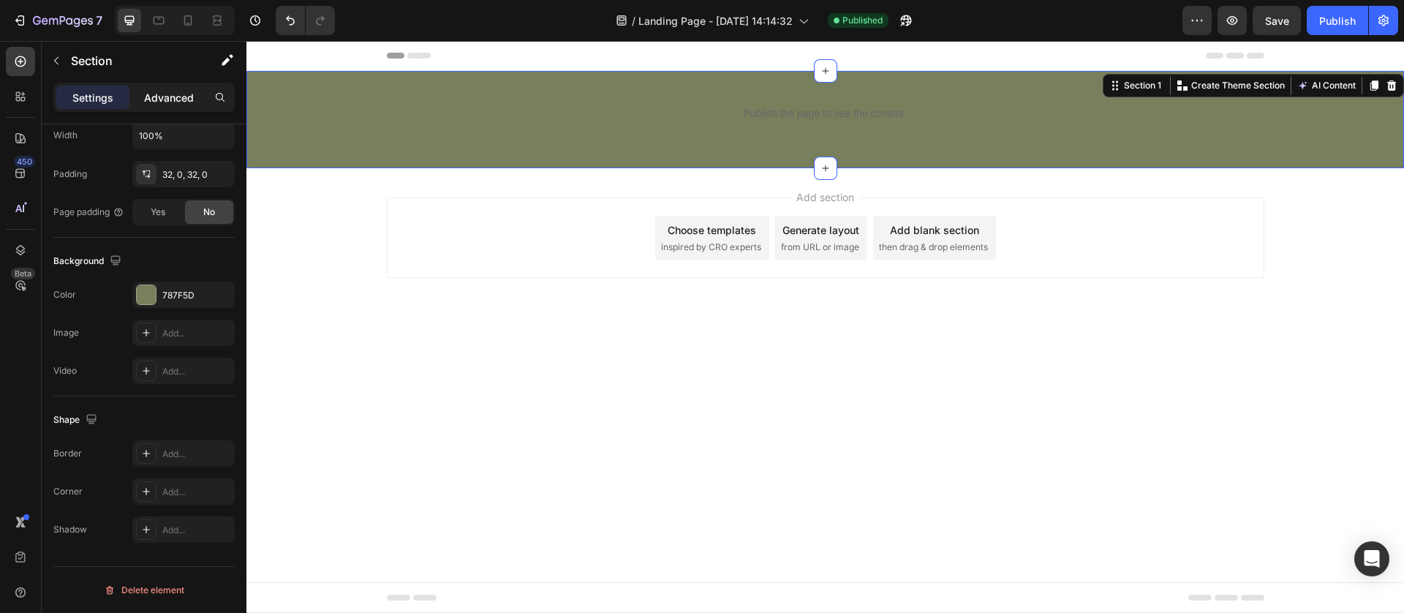
click at [170, 94] on p "Advanced" at bounding box center [169, 97] width 50 height 15
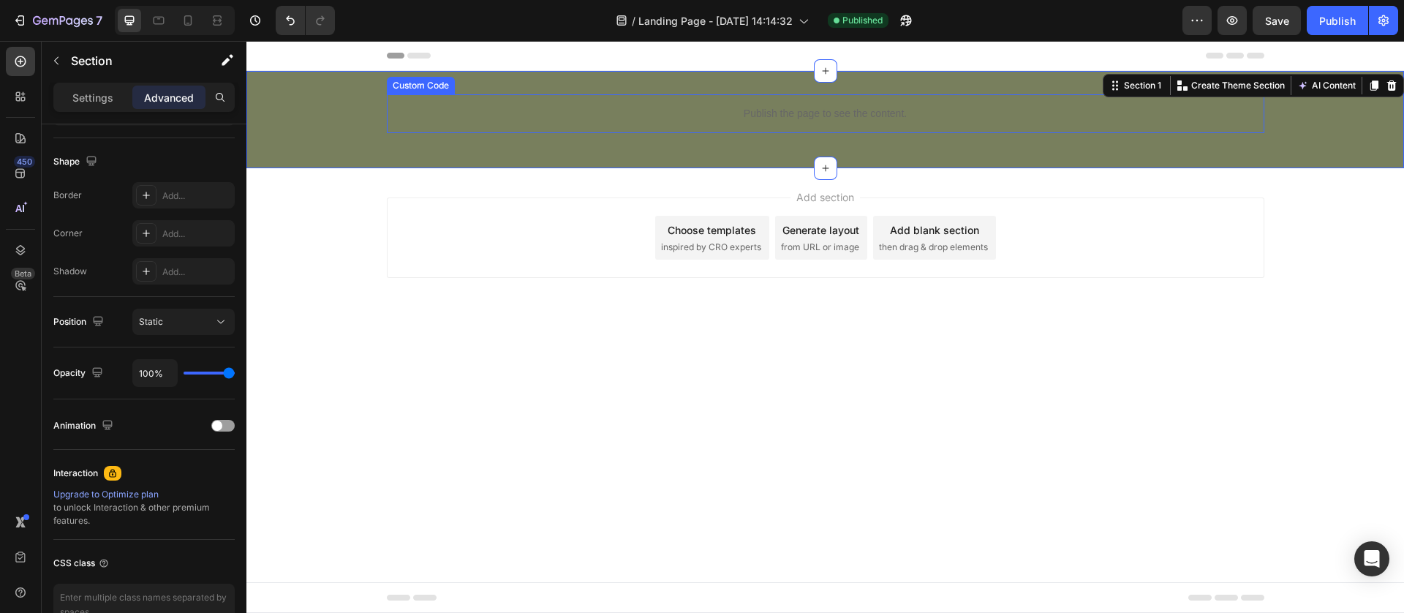
click at [804, 121] on div "Publish the page to see the content." at bounding box center [825, 113] width 877 height 39
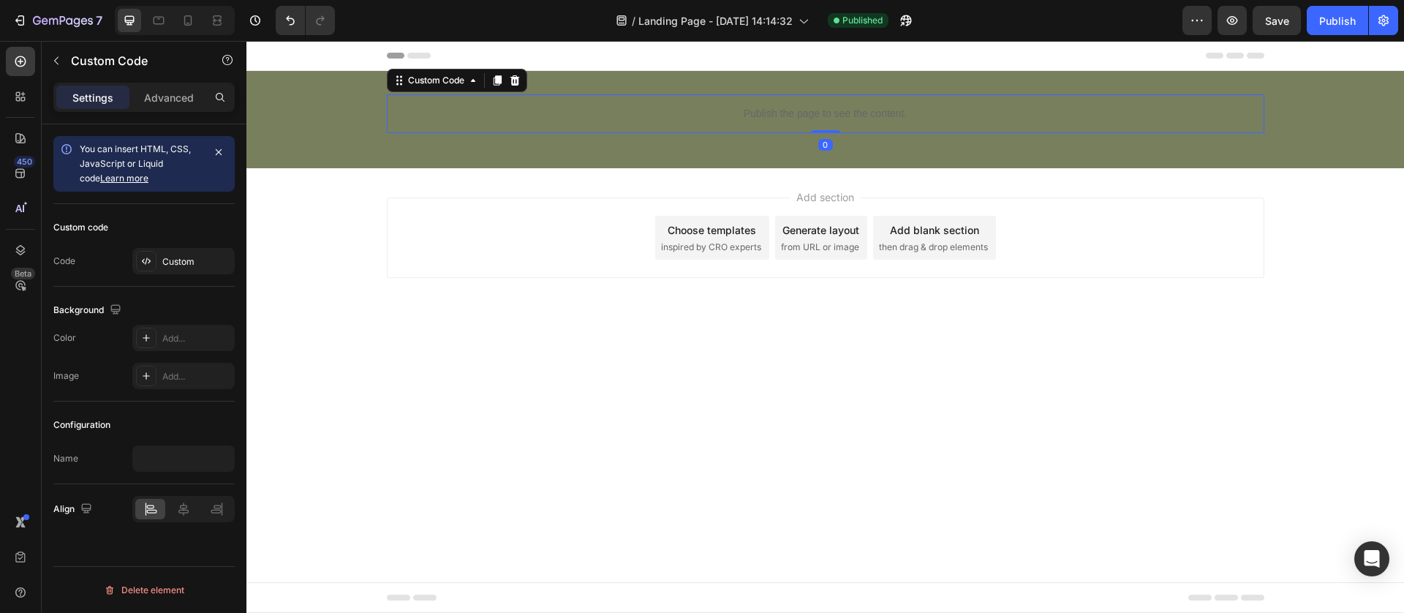
scroll to position [0, 0]
click at [148, 259] on icon at bounding box center [149, 261] width 3 height 4
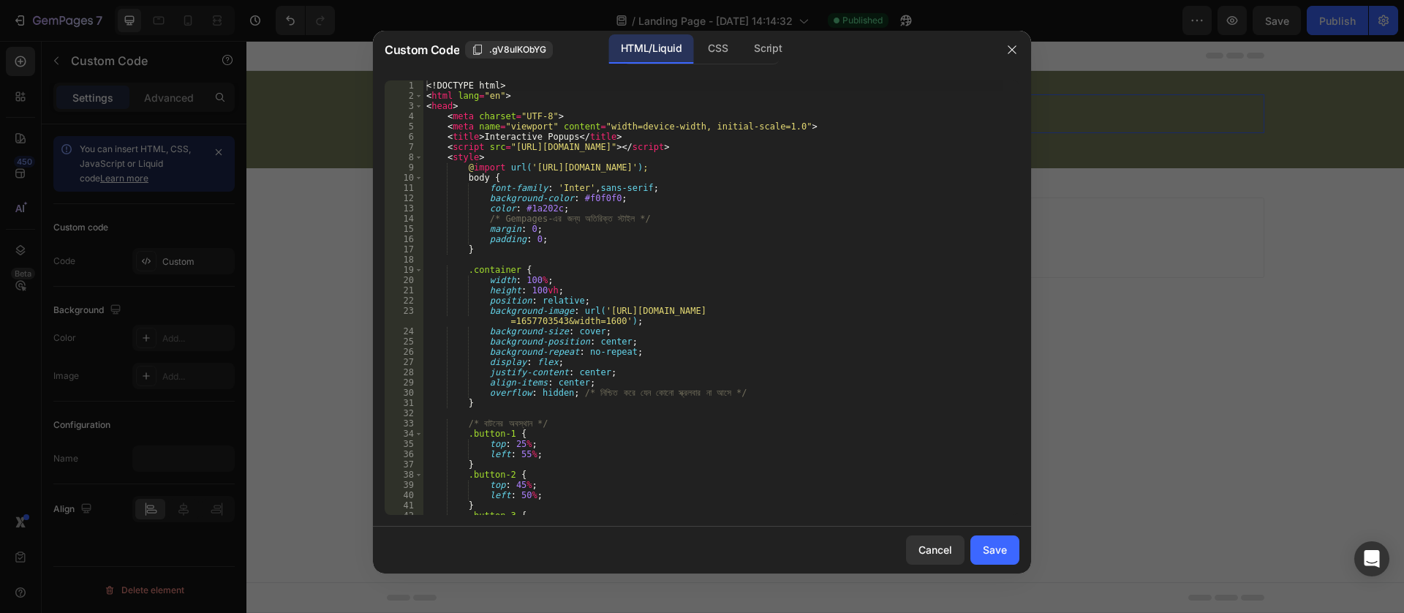
click at [521, 303] on div "<! DOCTYPE html > < html lang = "en" > < head > < meta charset = "UTF-8" > < me…" at bounding box center [712, 307] width 579 height 455
type textarea "</html>"
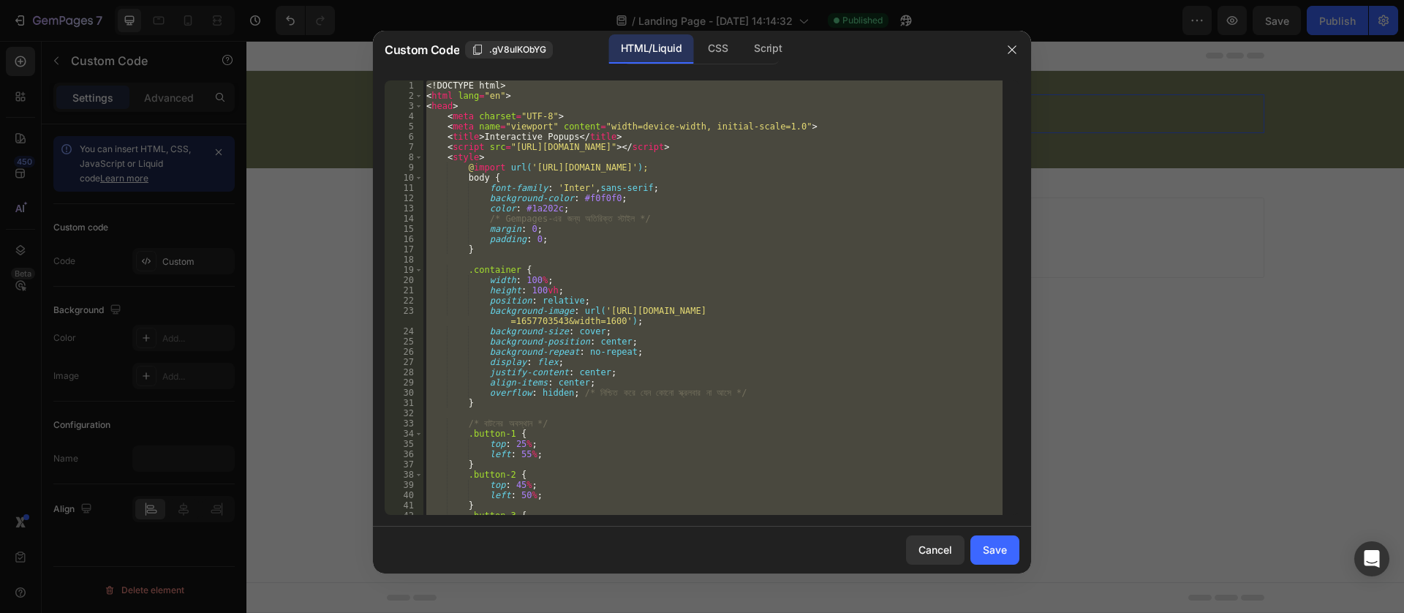
paste textarea
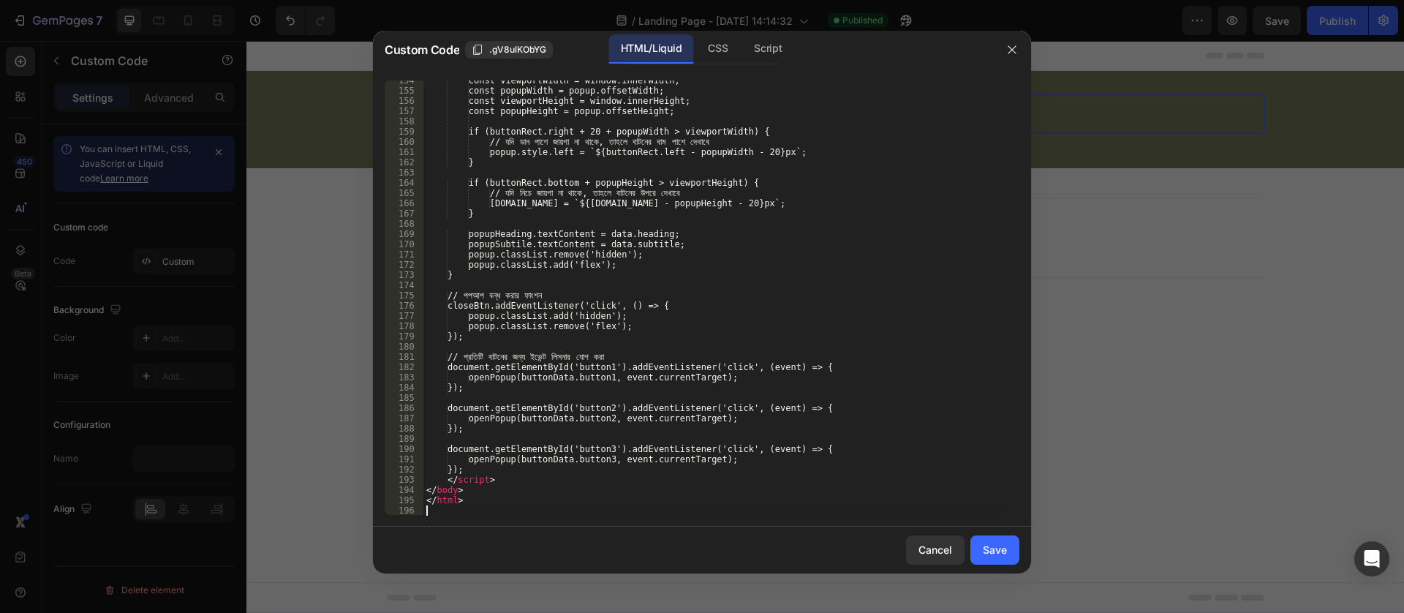
scroll to position [1652, 0]
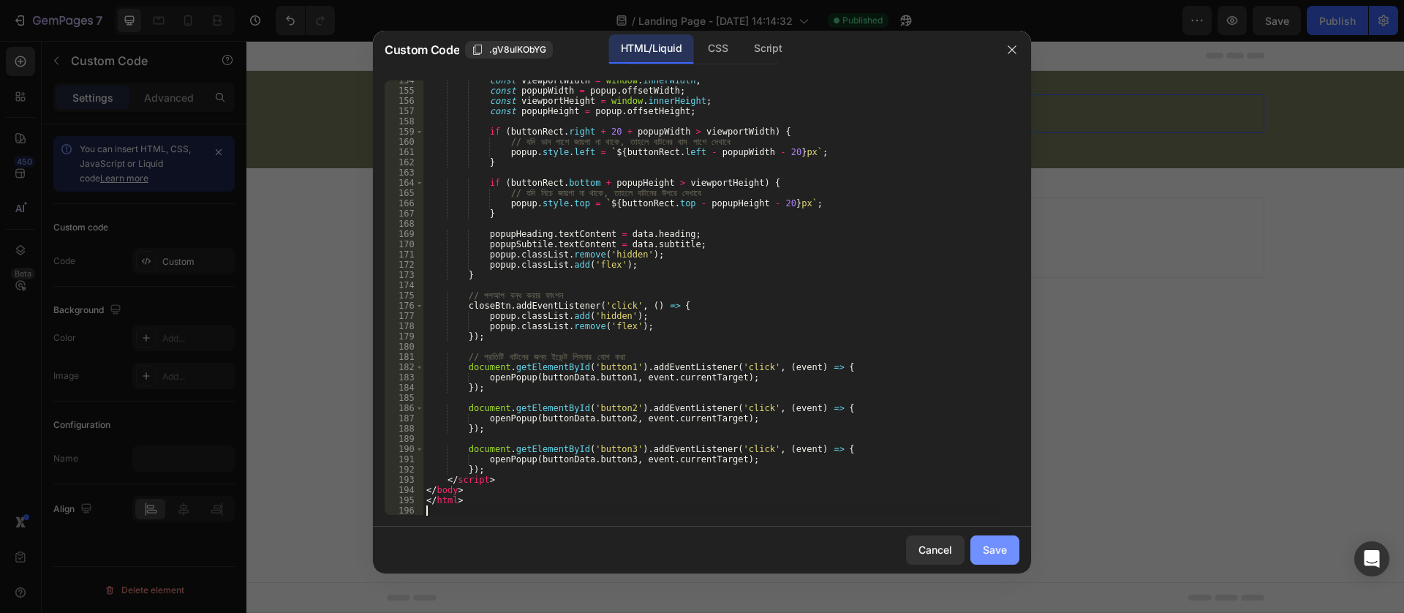
click at [997, 550] on div "Save" at bounding box center [995, 549] width 24 height 15
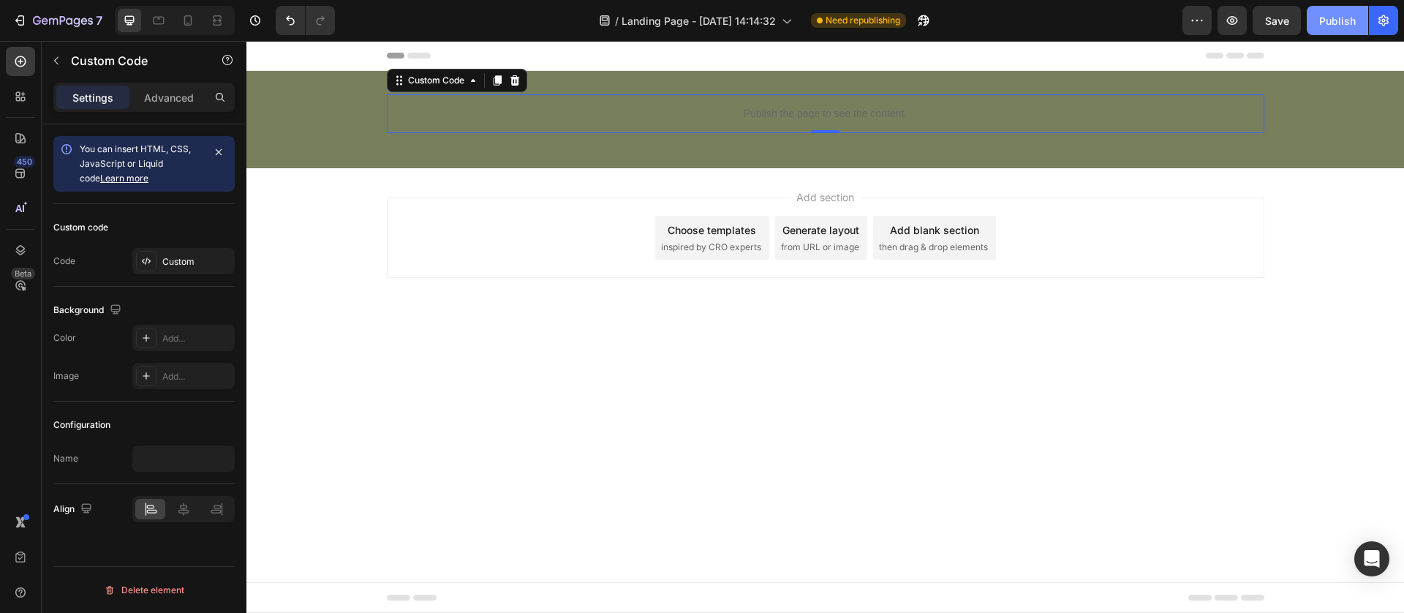
click at [1339, 9] on button "Publish" at bounding box center [1336, 20] width 61 height 29
click at [170, 254] on div "Custom" at bounding box center [183, 261] width 102 height 26
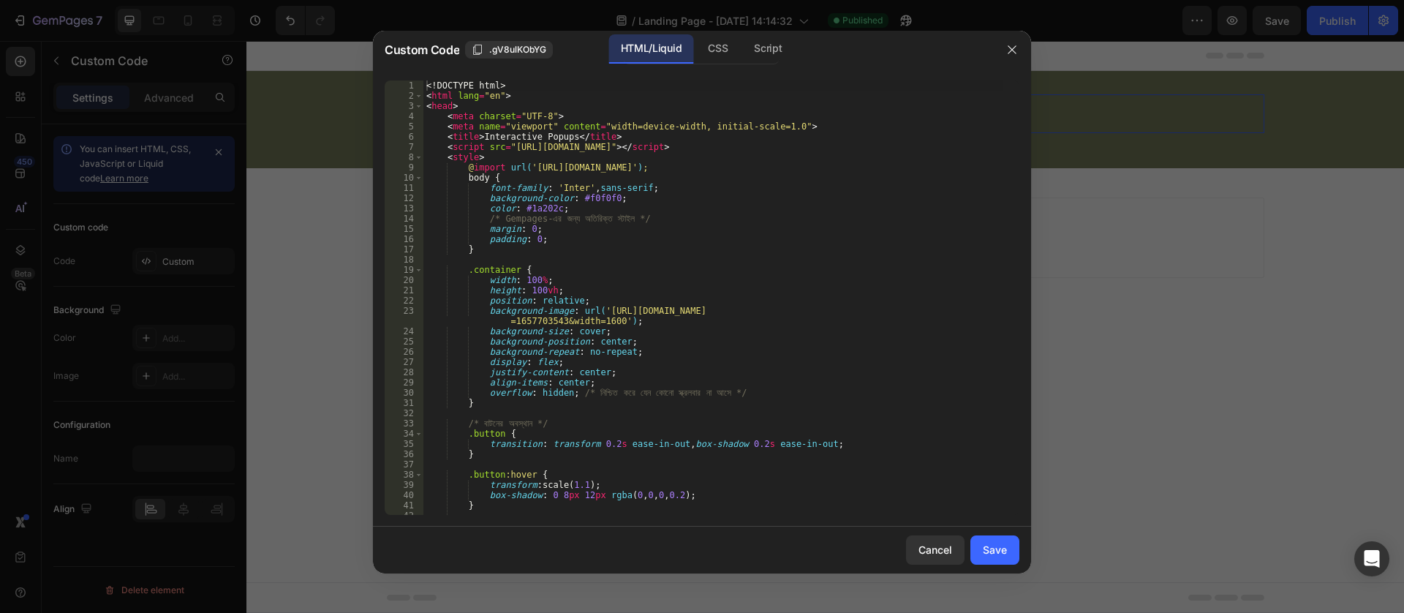
click at [635, 269] on div "<! DOCTYPE html > < html lang = "en" > < head > < meta charset = "UTF-8" > < me…" at bounding box center [712, 307] width 579 height 455
type textarea "</html>"
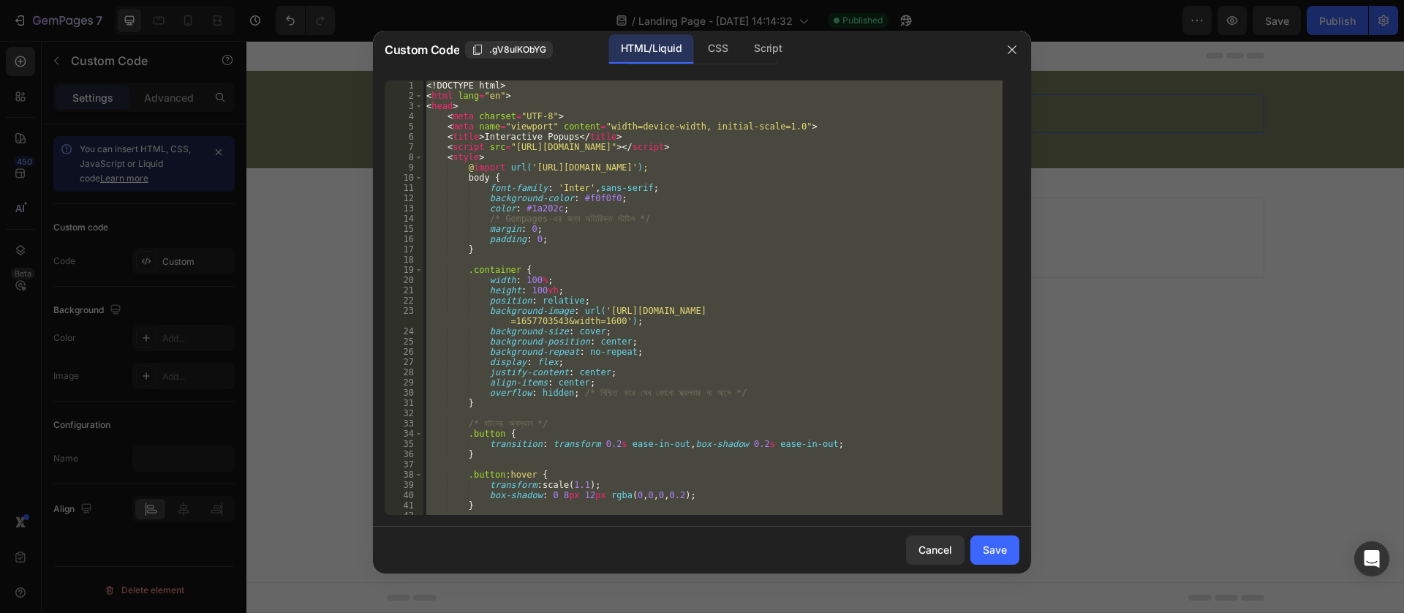
paste textarea
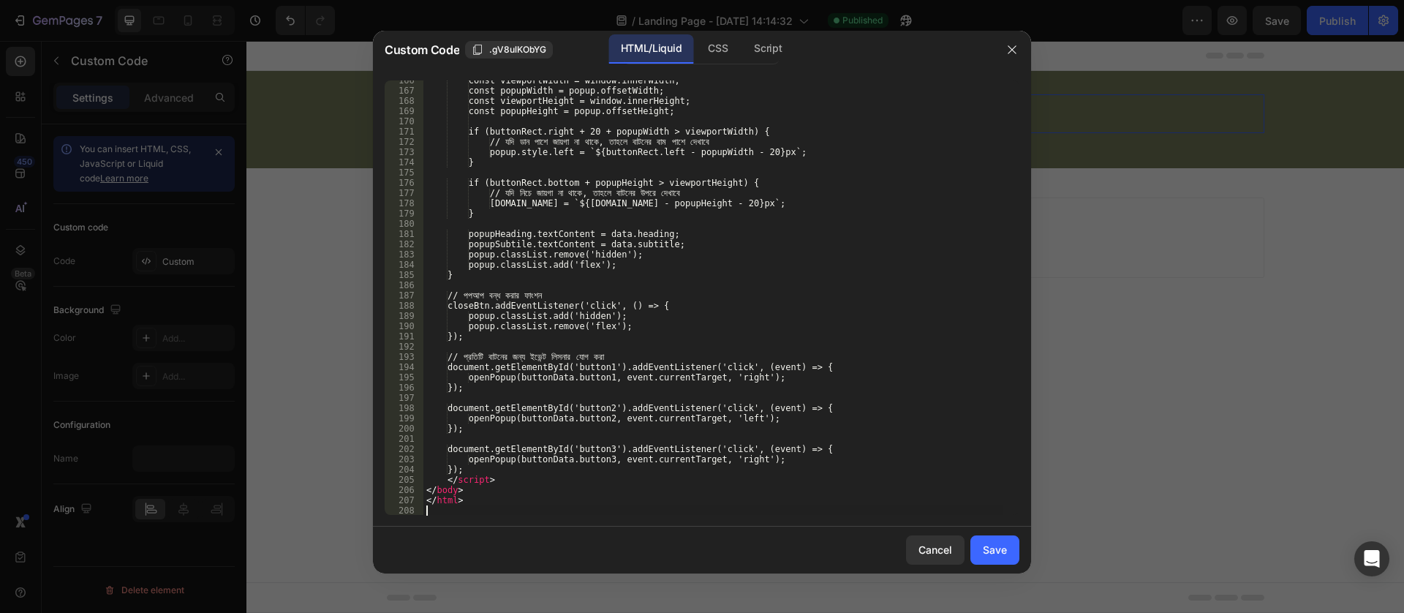
scroll to position [1775, 0]
drag, startPoint x: 998, startPoint y: 547, endPoint x: 507, endPoint y: 440, distance: 502.7
click at [999, 547] on div "Save" at bounding box center [995, 549] width 24 height 15
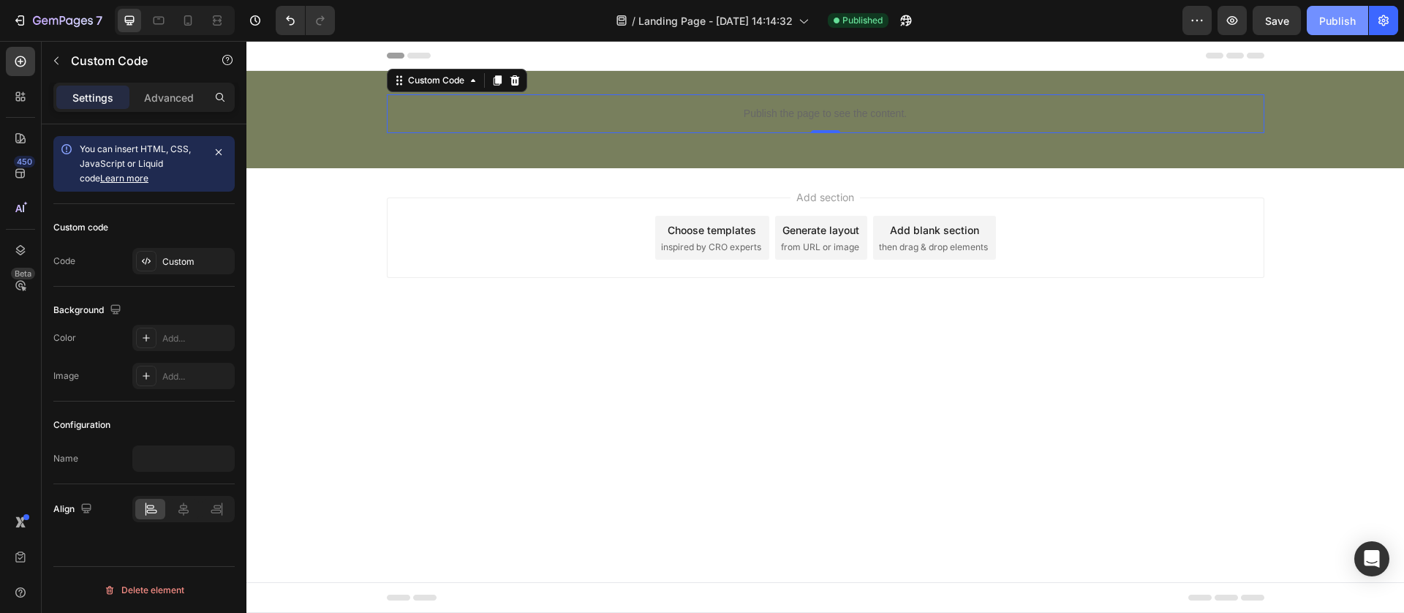
click at [1337, 21] on div "Publish" at bounding box center [1337, 20] width 37 height 15
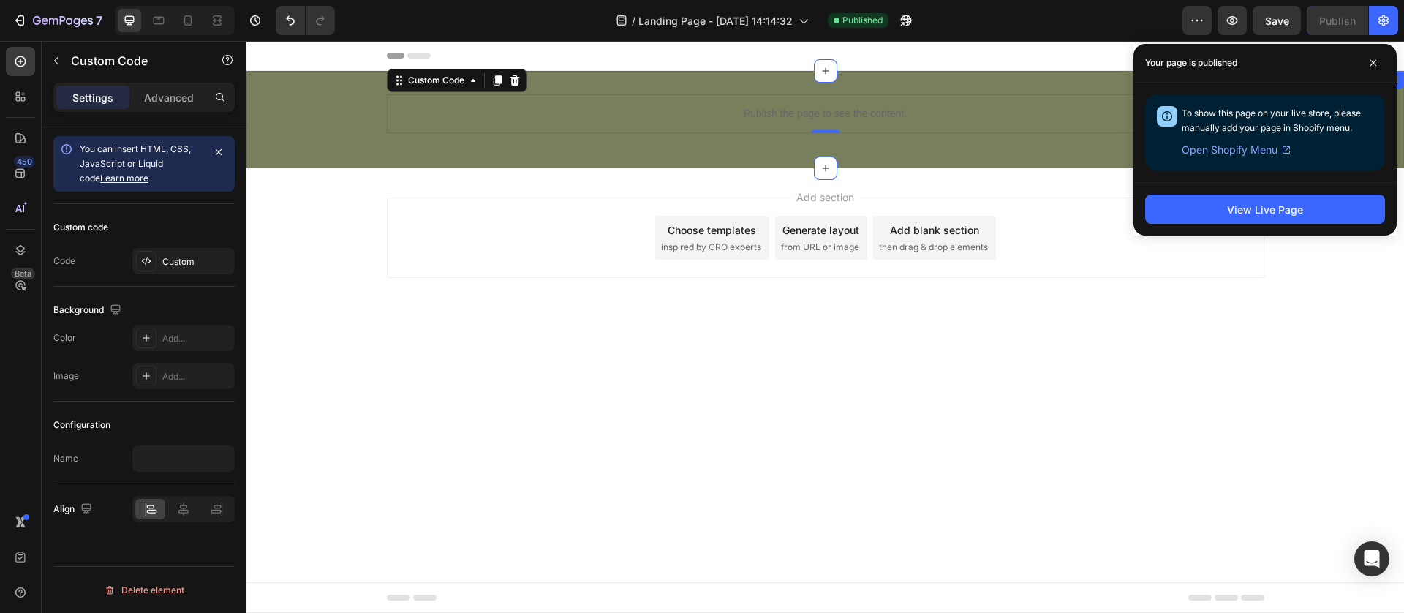
click at [660, 113] on p "Publish the page to see the content." at bounding box center [825, 113] width 877 height 15
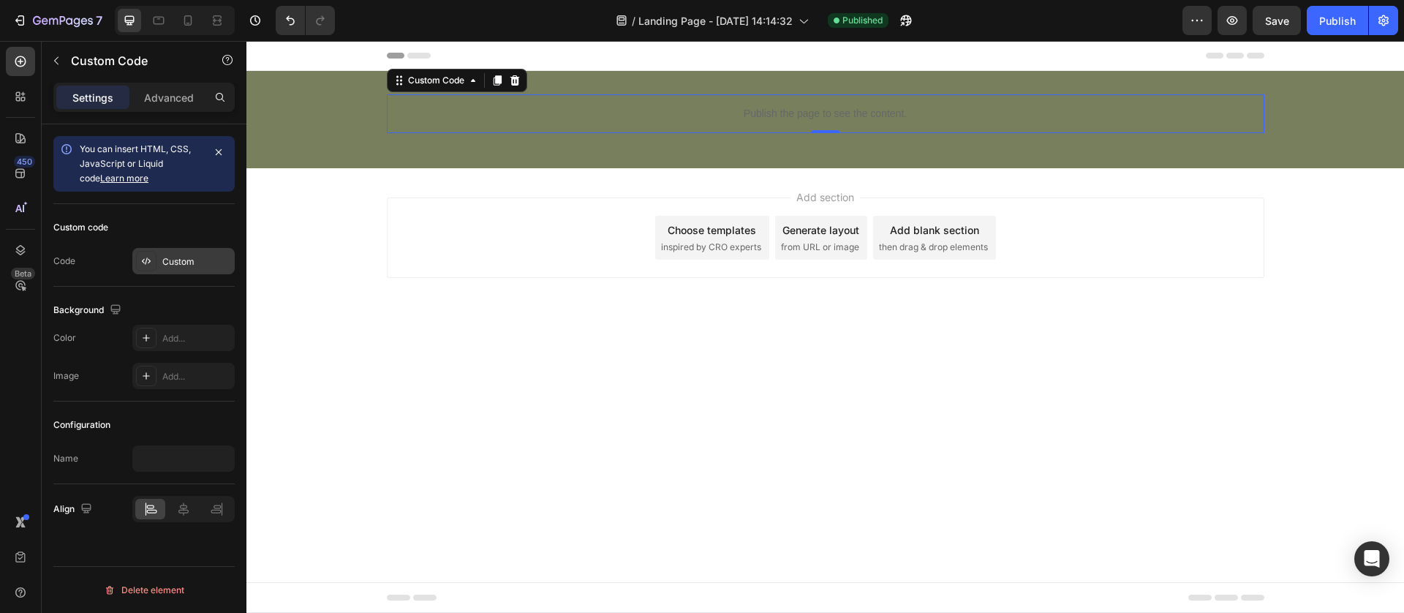
click at [204, 260] on div "Custom" at bounding box center [196, 261] width 69 height 13
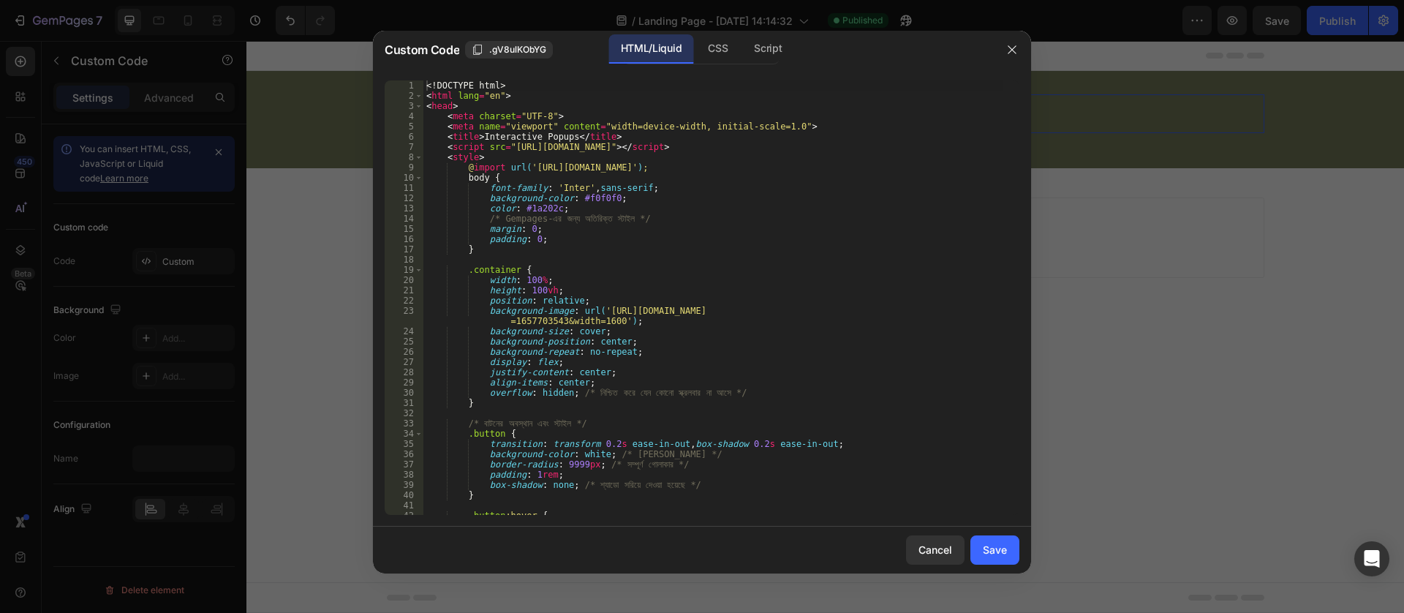
click at [514, 256] on div "<! DOCTYPE html > < html lang = "en" > < head > < meta charset = "UTF-8" > < me…" at bounding box center [712, 307] width 579 height 455
click at [564, 368] on div "<! DOCTYPE html > < html lang = "en" > < head > < meta charset = "UTF-8" > < me…" at bounding box center [712, 307] width 579 height 455
type textarea "</html>"
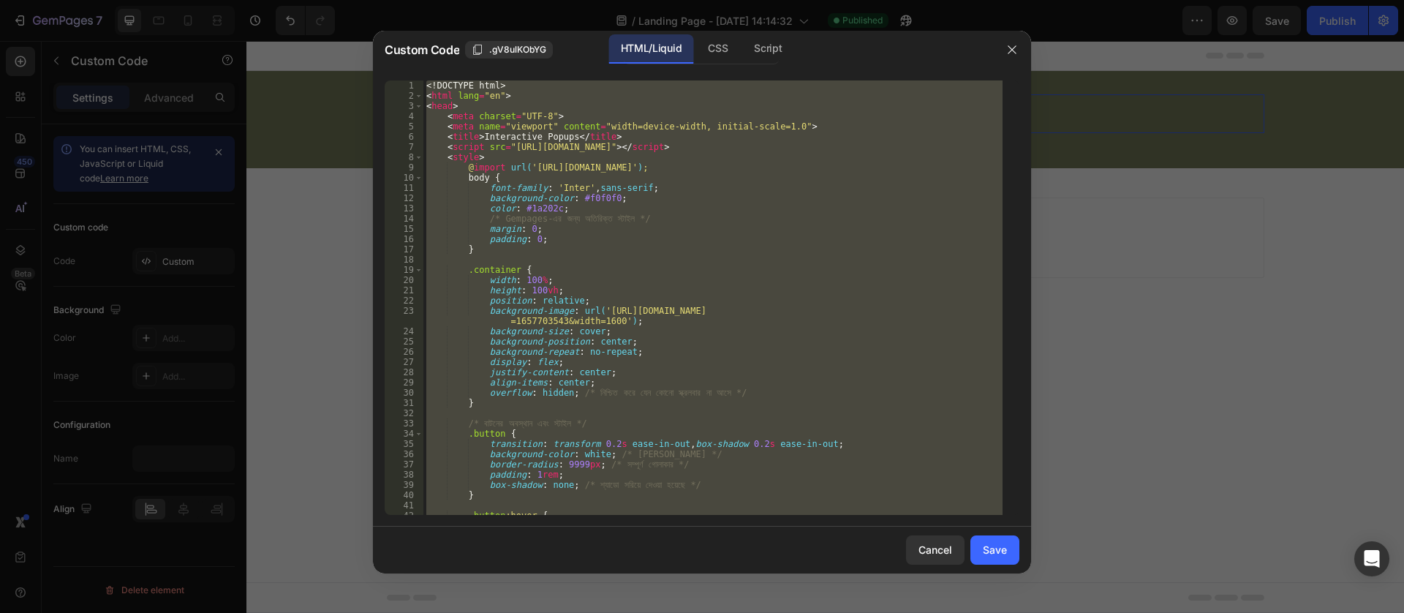
paste textarea
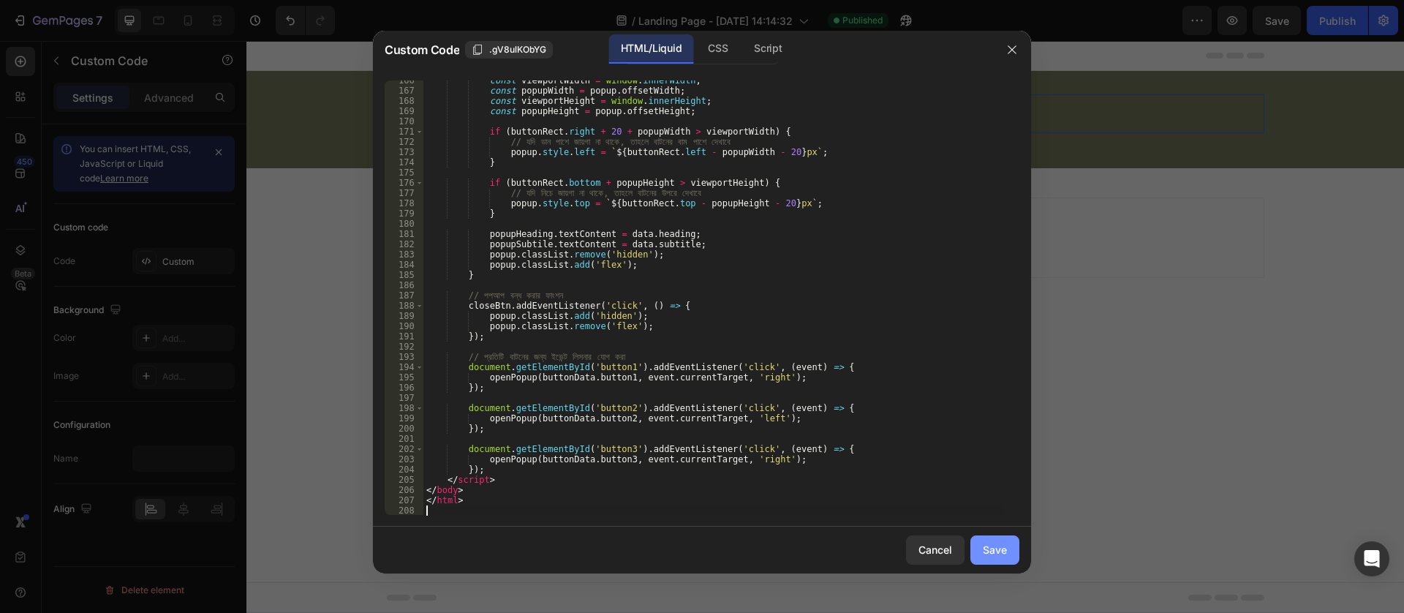
click at [999, 551] on div "Save" at bounding box center [995, 549] width 24 height 15
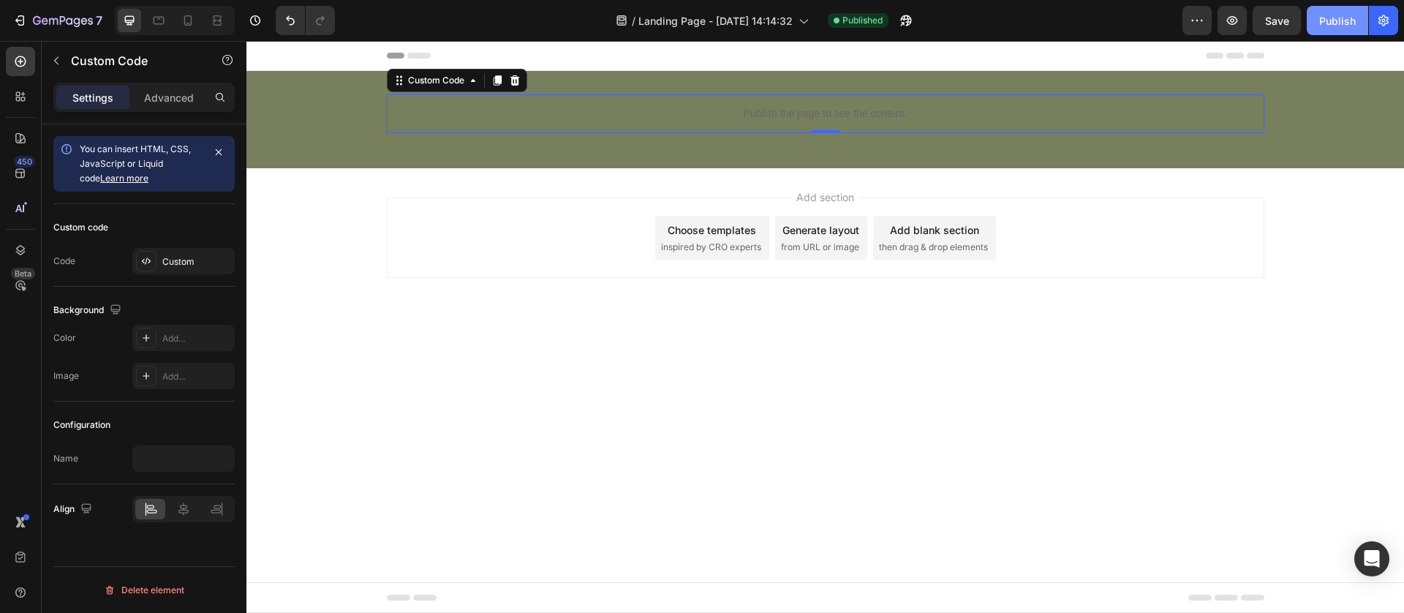
click at [1319, 13] on div "Publish" at bounding box center [1337, 20] width 37 height 15
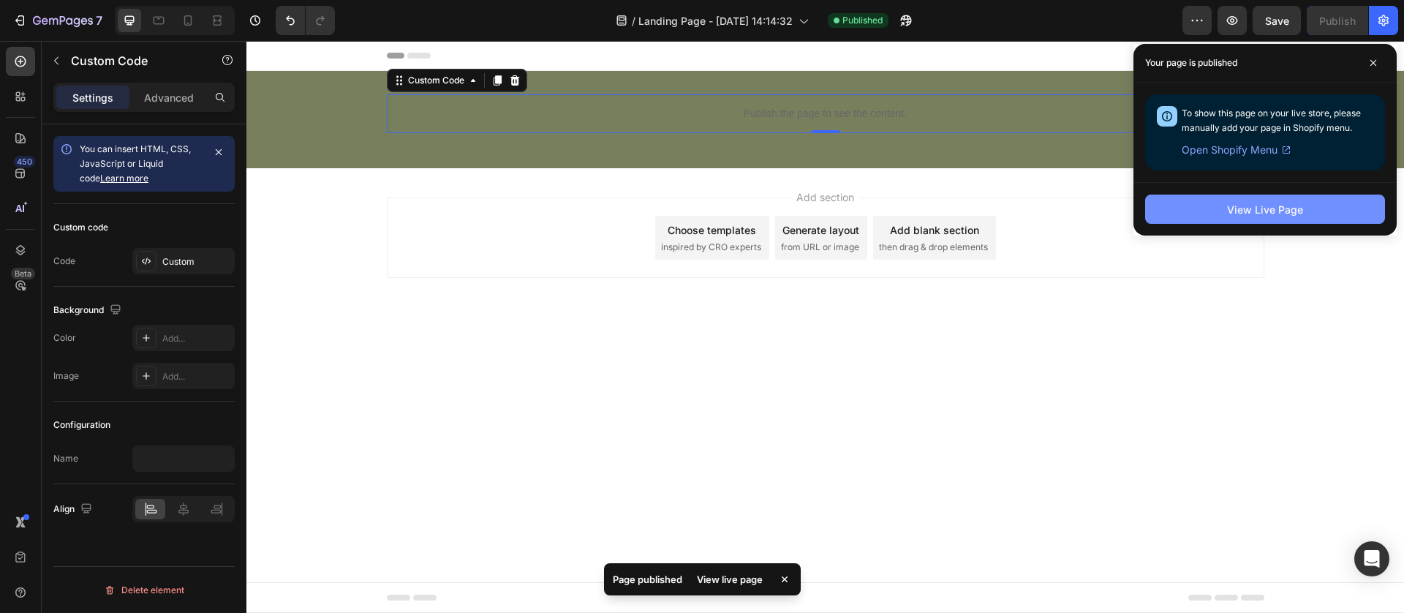
click at [1194, 215] on button "View Live Page" at bounding box center [1265, 208] width 240 height 29
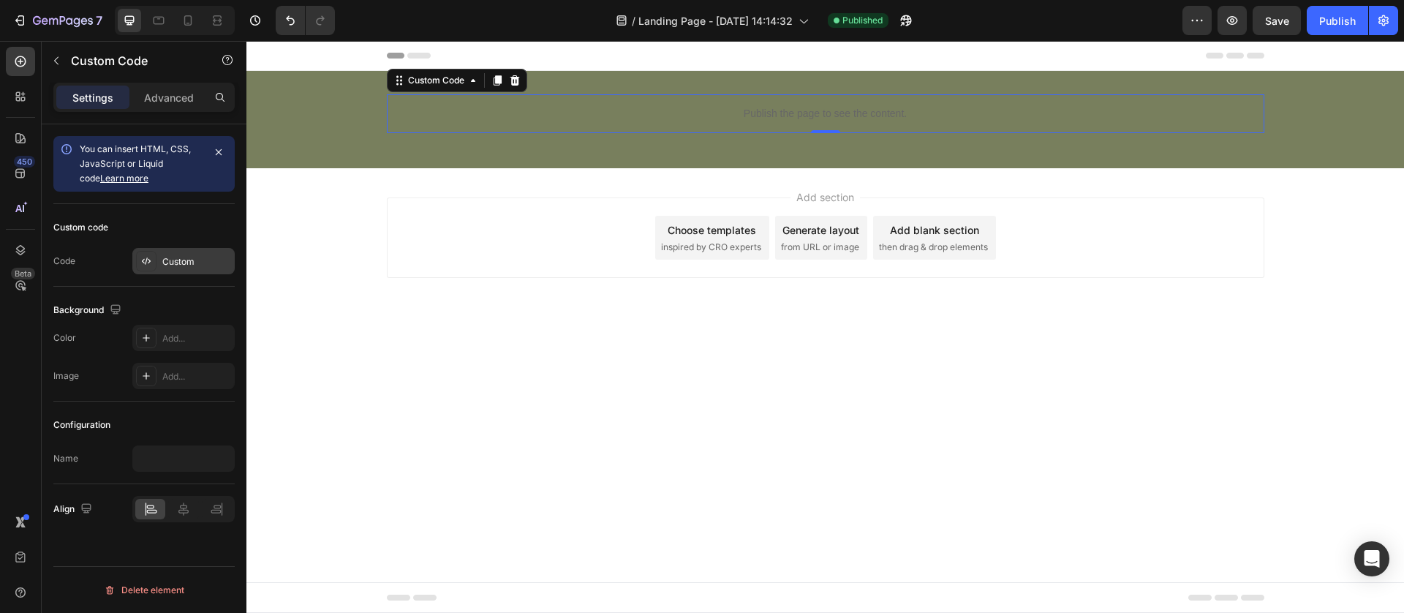
click at [170, 262] on div "Custom" at bounding box center [196, 261] width 69 height 13
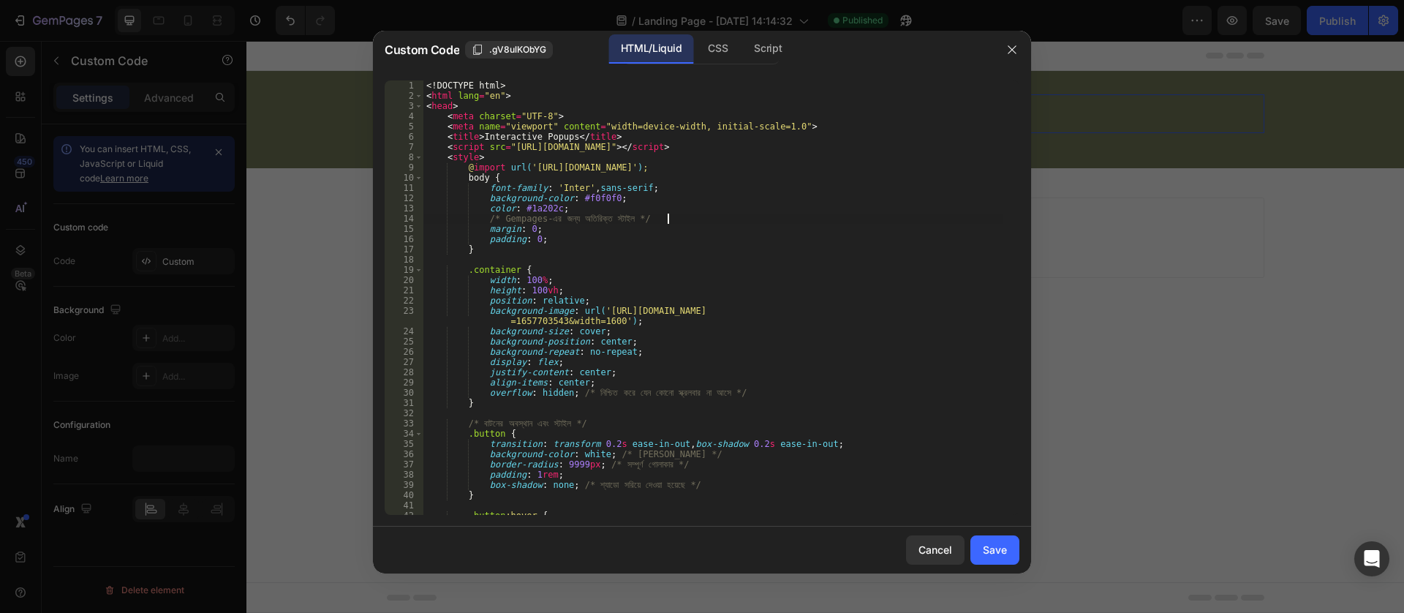
click at [711, 213] on div "<! DOCTYPE html > < html lang = "en" > < head > < meta charset = "UTF-8" > < me…" at bounding box center [712, 307] width 579 height 455
type textarea "</html>"
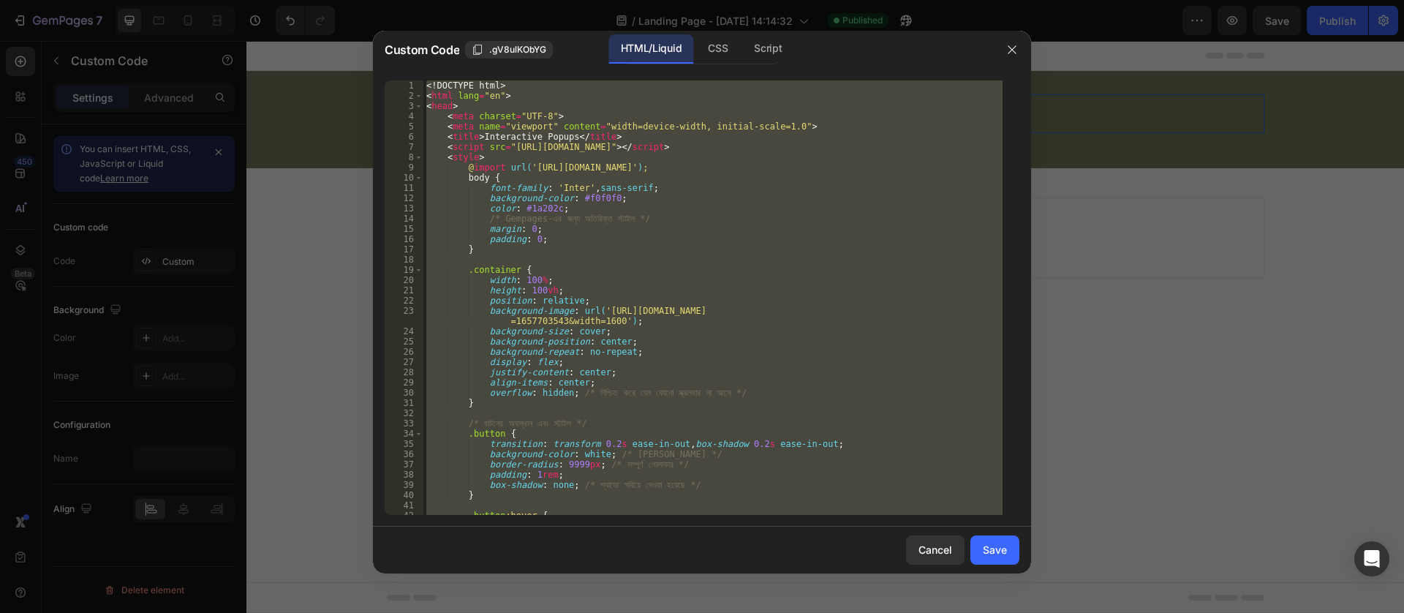
paste textarea
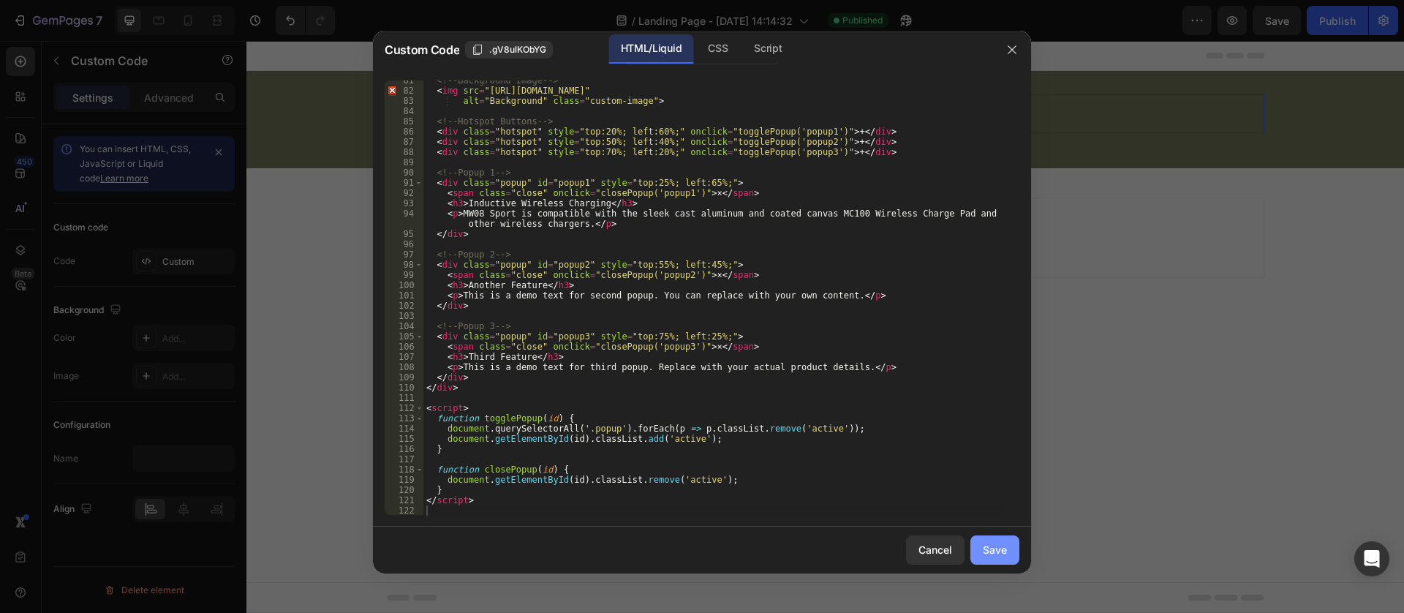
drag, startPoint x: 999, startPoint y: 556, endPoint x: 994, endPoint y: 542, distance: 15.1
click at [1002, 554] on div "Save" at bounding box center [995, 549] width 24 height 15
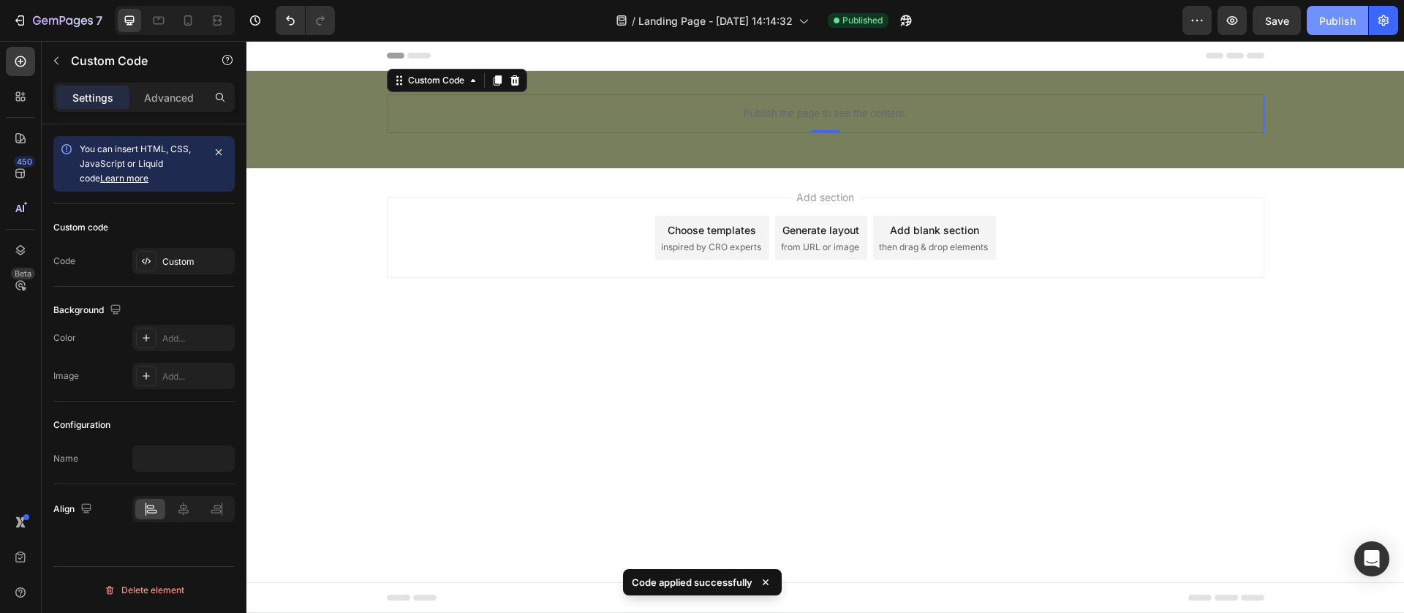
click at [1350, 13] on div "Publish" at bounding box center [1337, 20] width 37 height 15
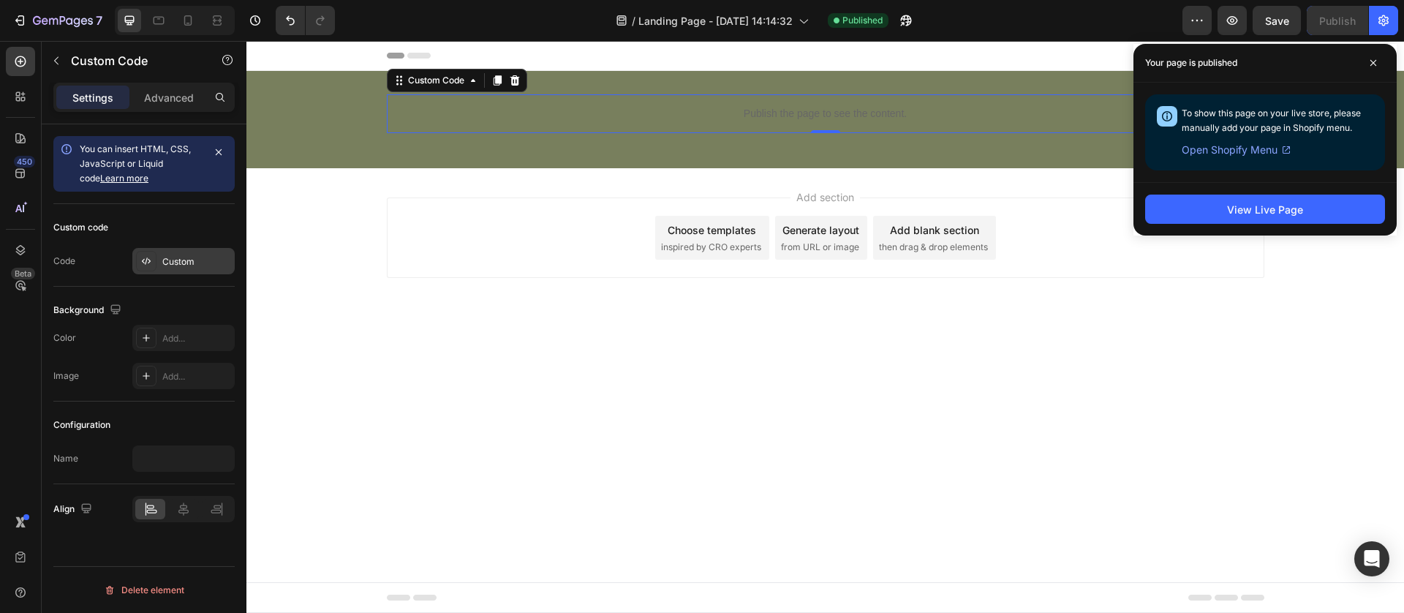
click at [162, 259] on div "Custom" at bounding box center [196, 261] width 69 height 13
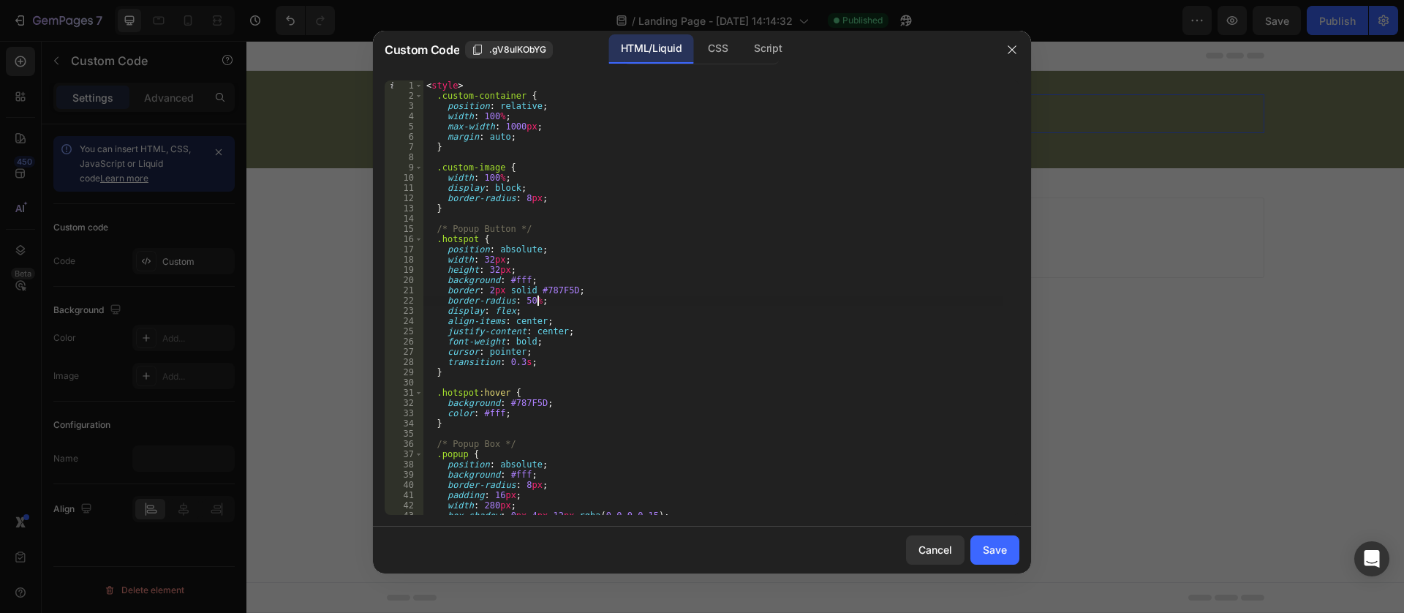
click at [584, 301] on div "< style > .custom-container { position : relative ; width : 100 % ; max-width :…" at bounding box center [712, 307] width 579 height 455
type textarea "</script>"
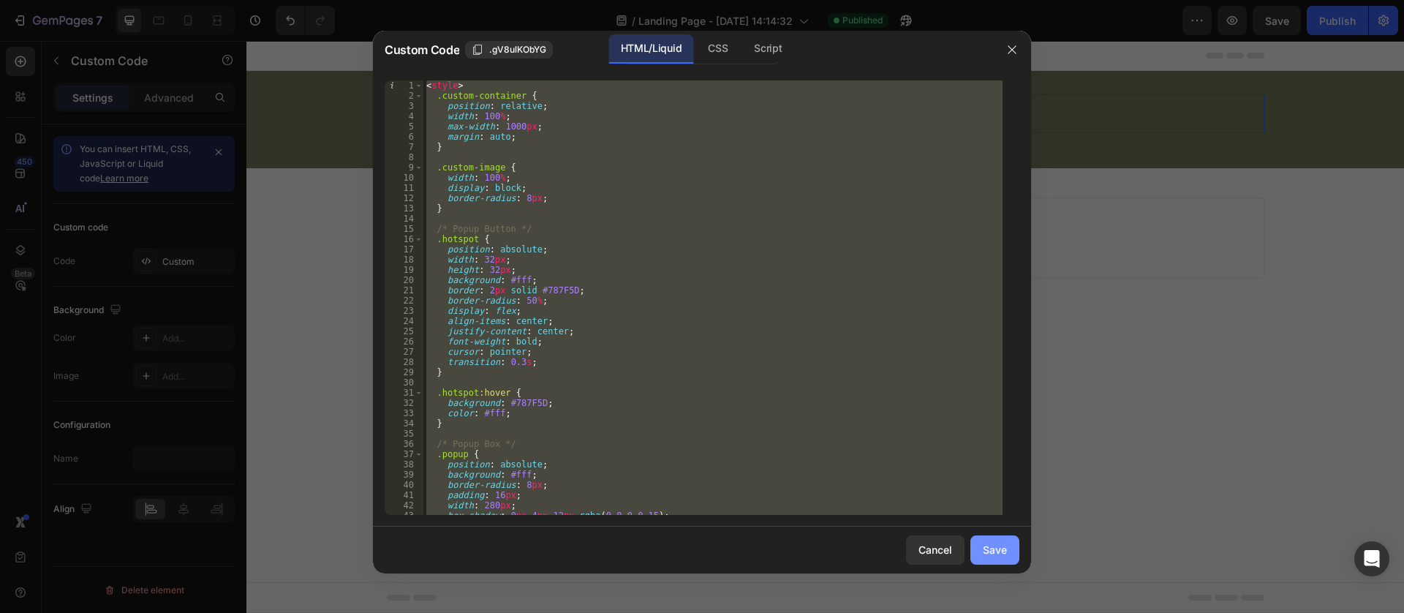
click at [1002, 550] on div "Save" at bounding box center [995, 549] width 24 height 15
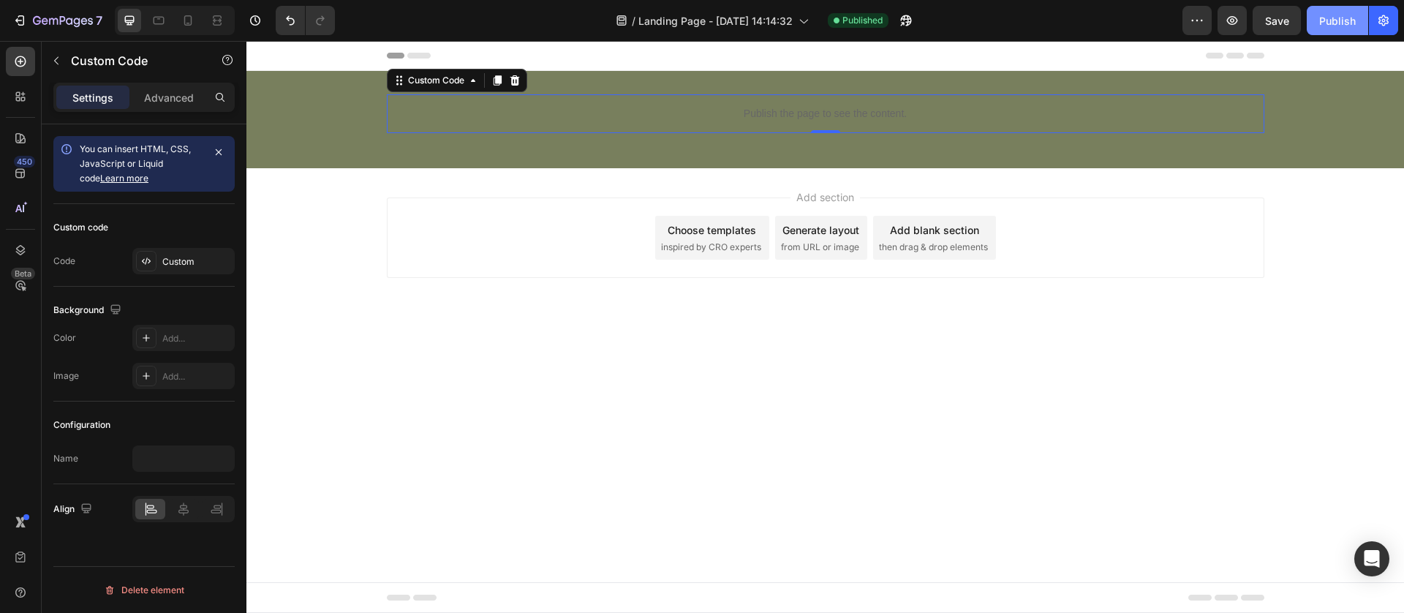
click at [1335, 7] on button "Publish" at bounding box center [1336, 20] width 61 height 29
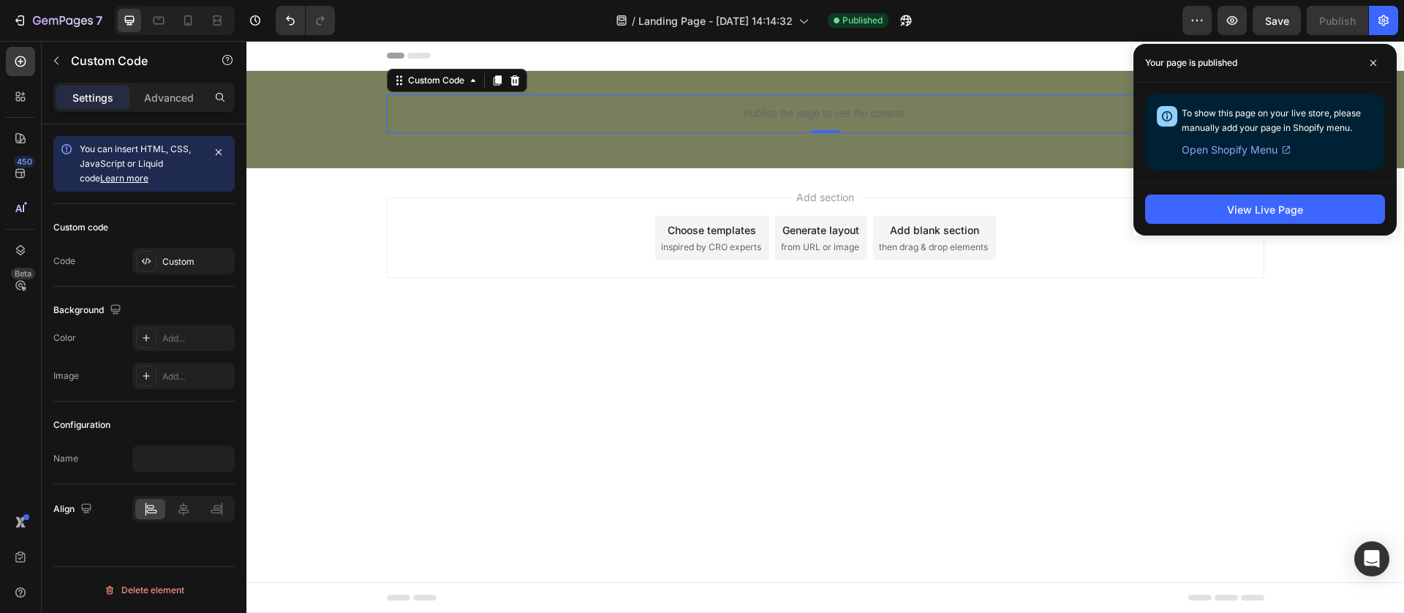
click at [779, 116] on p "Publish the page to see the content." at bounding box center [825, 113] width 877 height 15
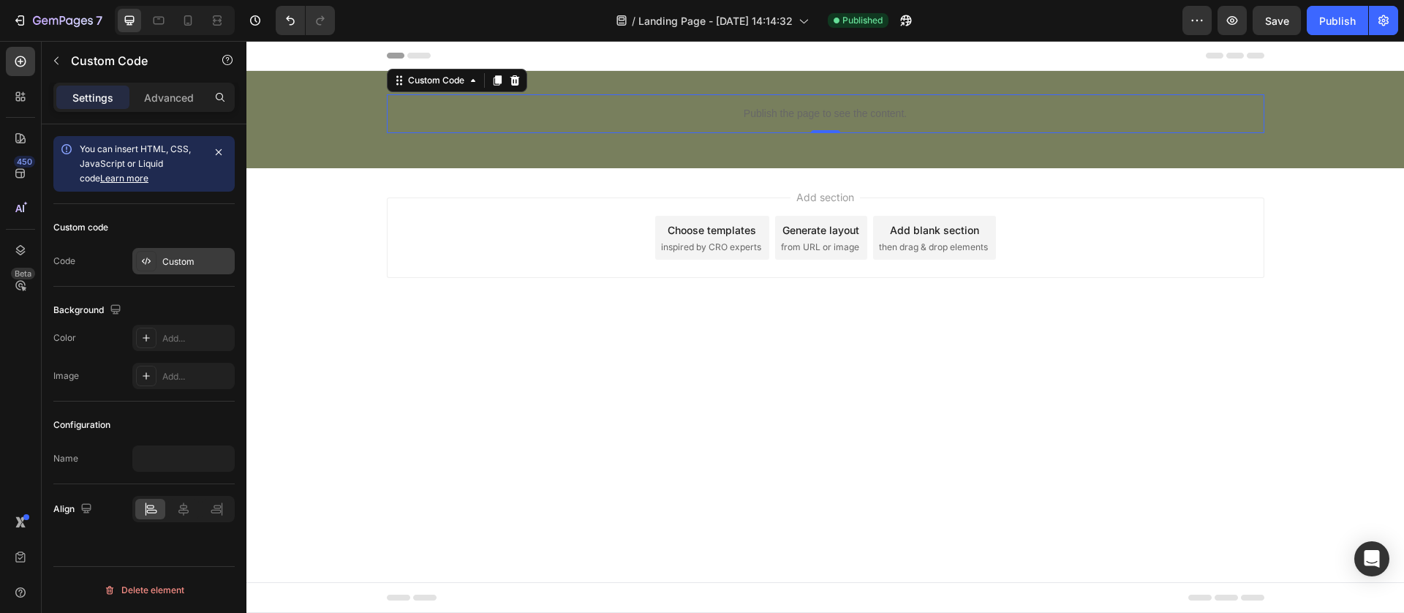
click at [173, 265] on div "Custom" at bounding box center [196, 261] width 69 height 13
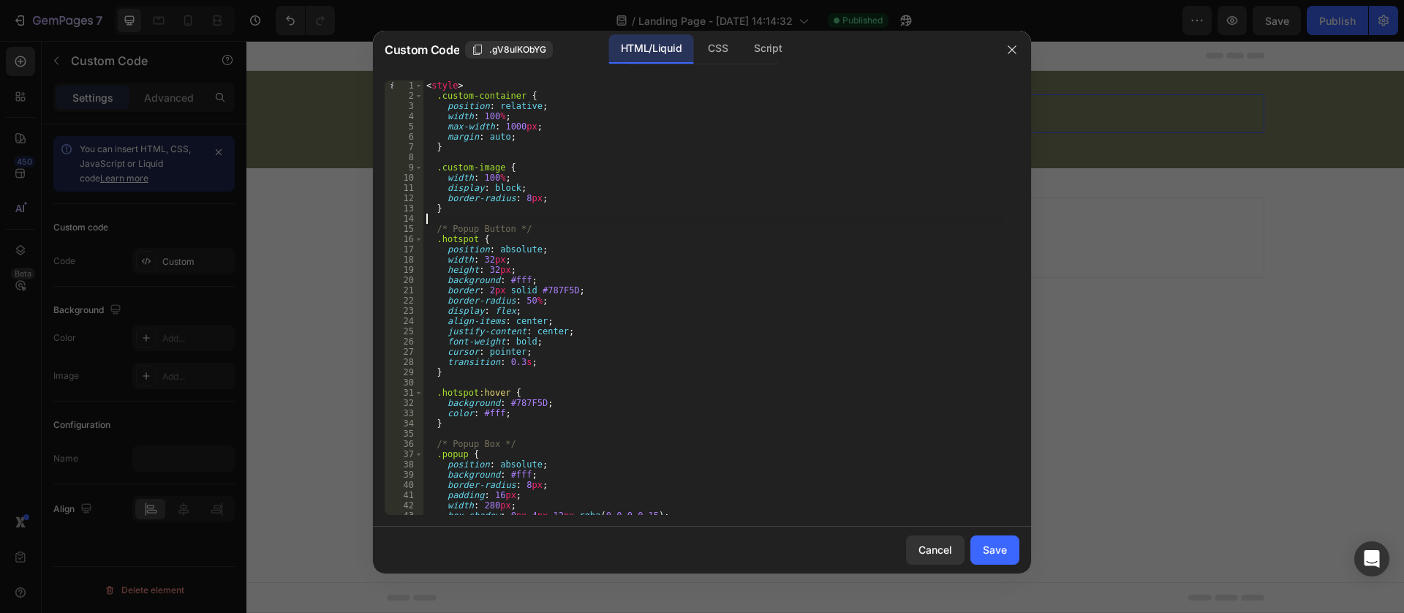
click at [621, 223] on div "< style > .custom-container { position : relative ; width : 100 % ; max-width :…" at bounding box center [712, 307] width 579 height 455
type textarea "</script>"
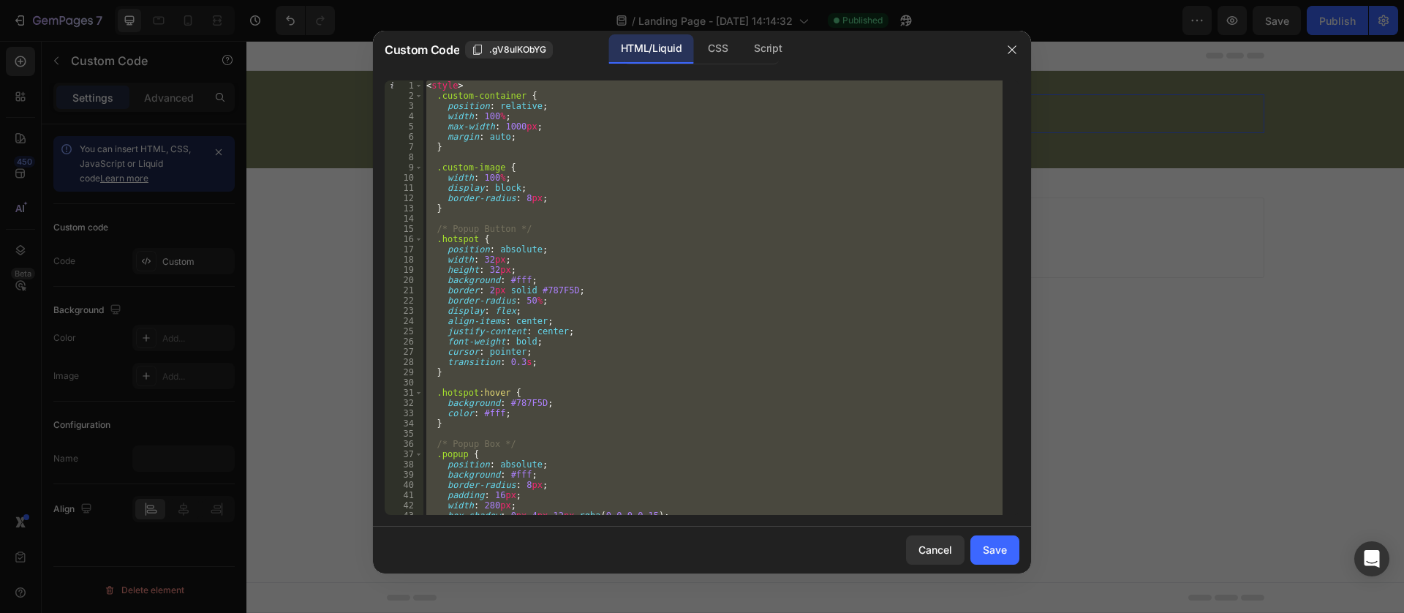
paste textarea
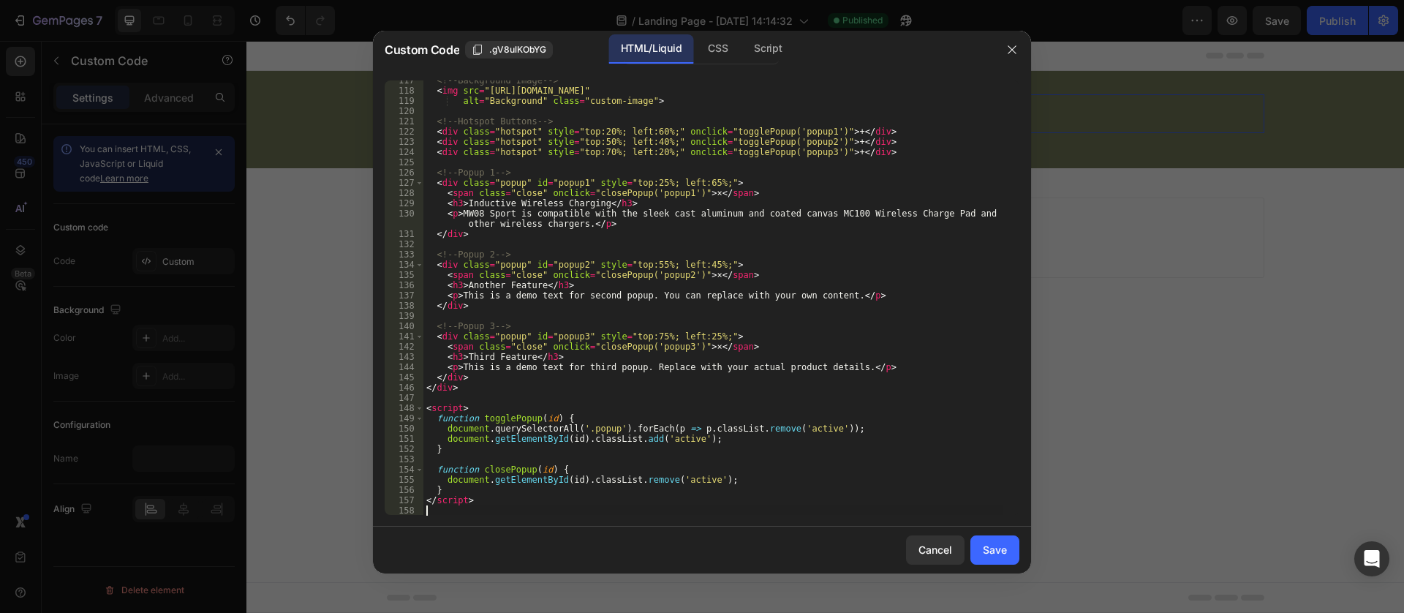
scroll to position [1192, 0]
click at [996, 544] on div "Save" at bounding box center [995, 549] width 24 height 15
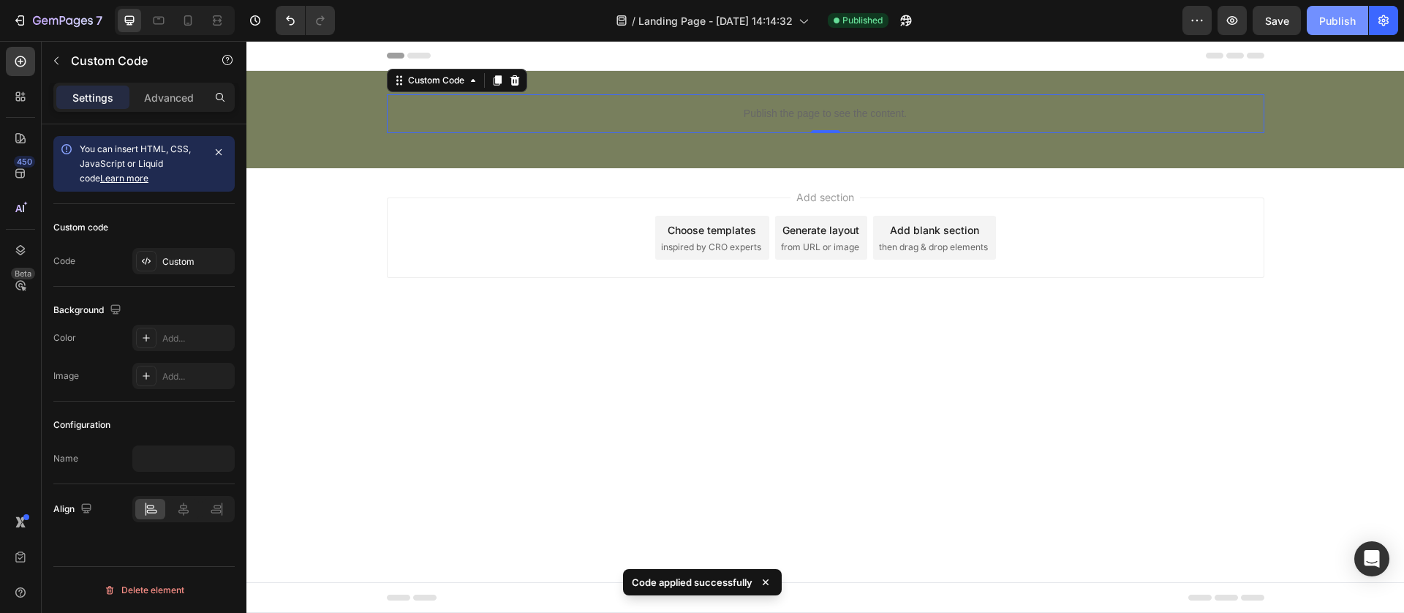
click at [1337, 13] on div "Publish" at bounding box center [1337, 20] width 37 height 15
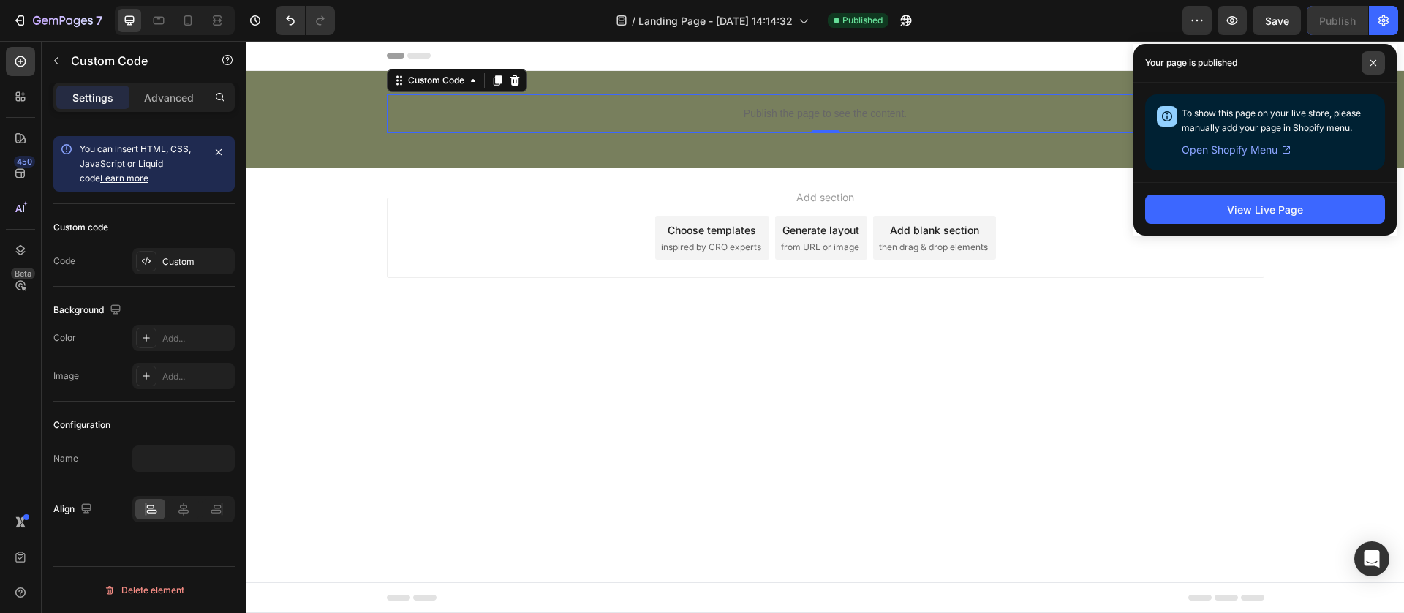
click at [1370, 57] on span at bounding box center [1372, 62] width 23 height 23
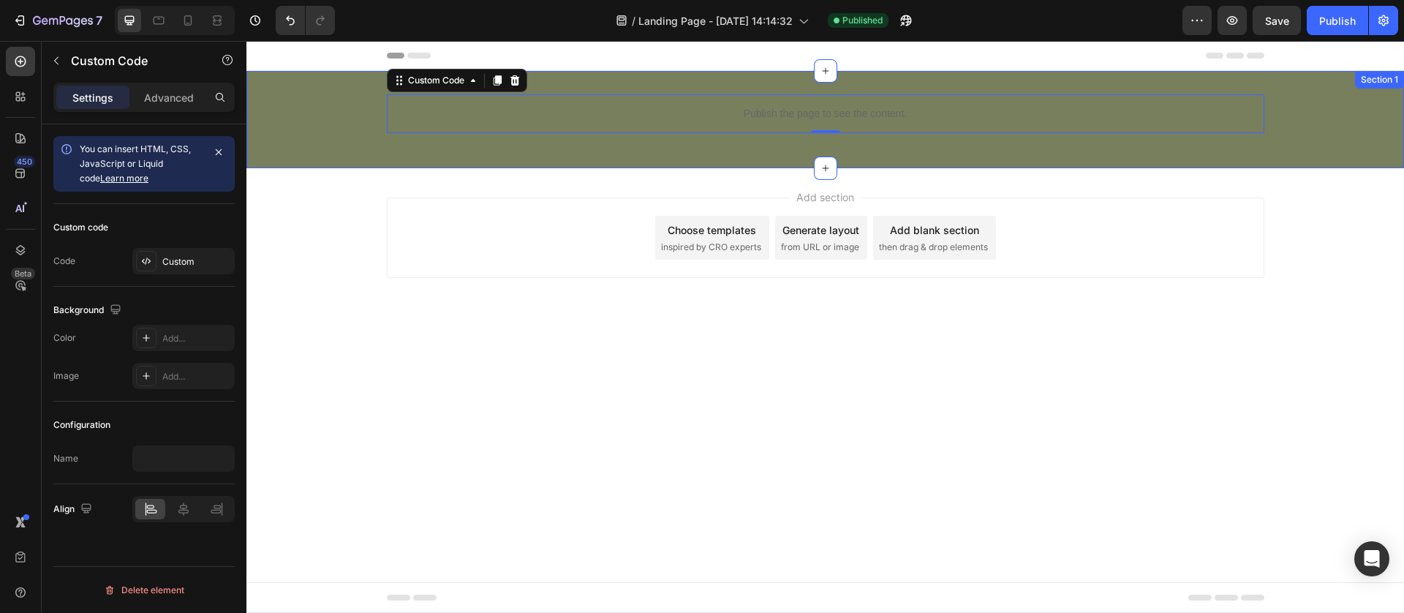
click at [681, 137] on div "Publish the page to see the content. Custom Code 0 Row" at bounding box center [824, 119] width 1157 height 50
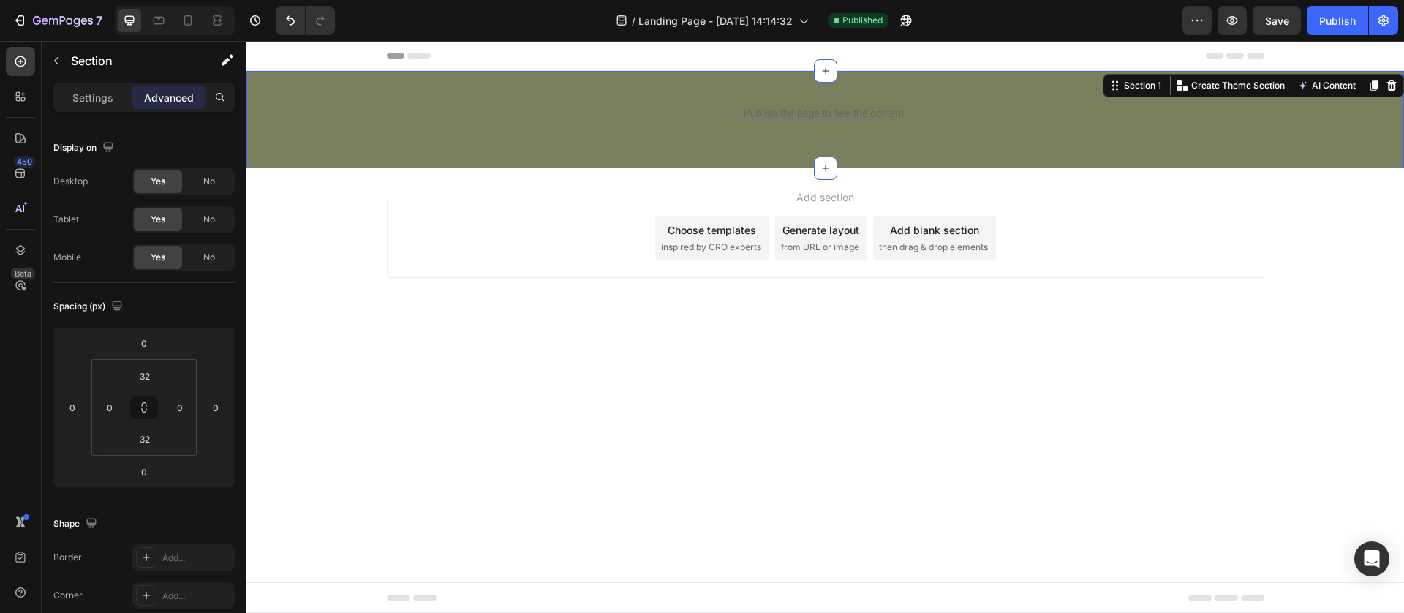
click at [540, 121] on div "Publish the page to see the content." at bounding box center [825, 113] width 877 height 39
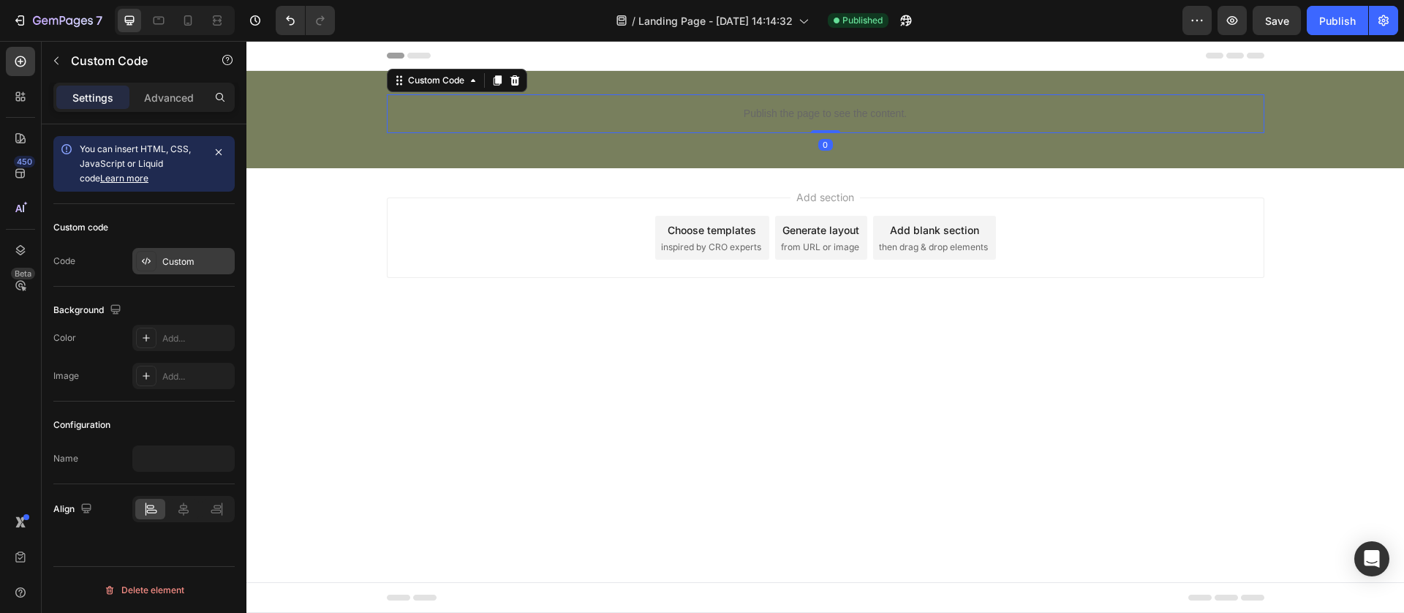
click at [174, 262] on div "Custom" at bounding box center [196, 261] width 69 height 13
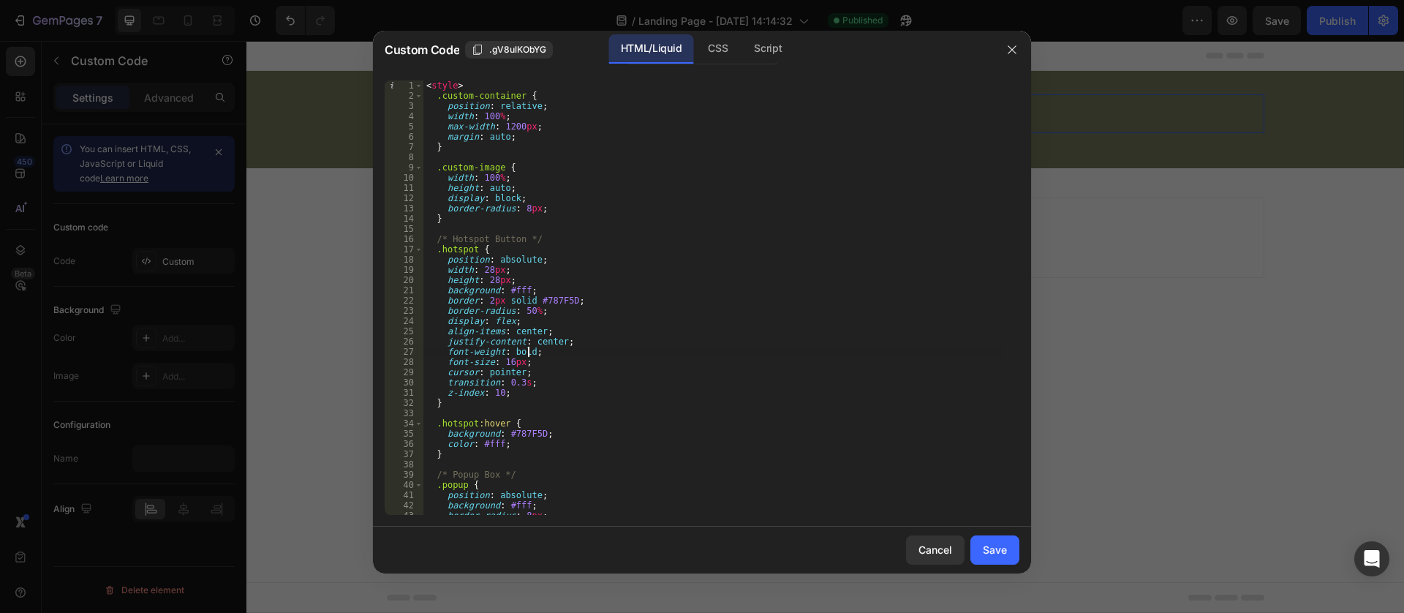
click at [529, 354] on div "< style > .custom-container { position : relative ; width : 100 % ; max-width :…" at bounding box center [712, 307] width 579 height 455
type textarea "</script>"
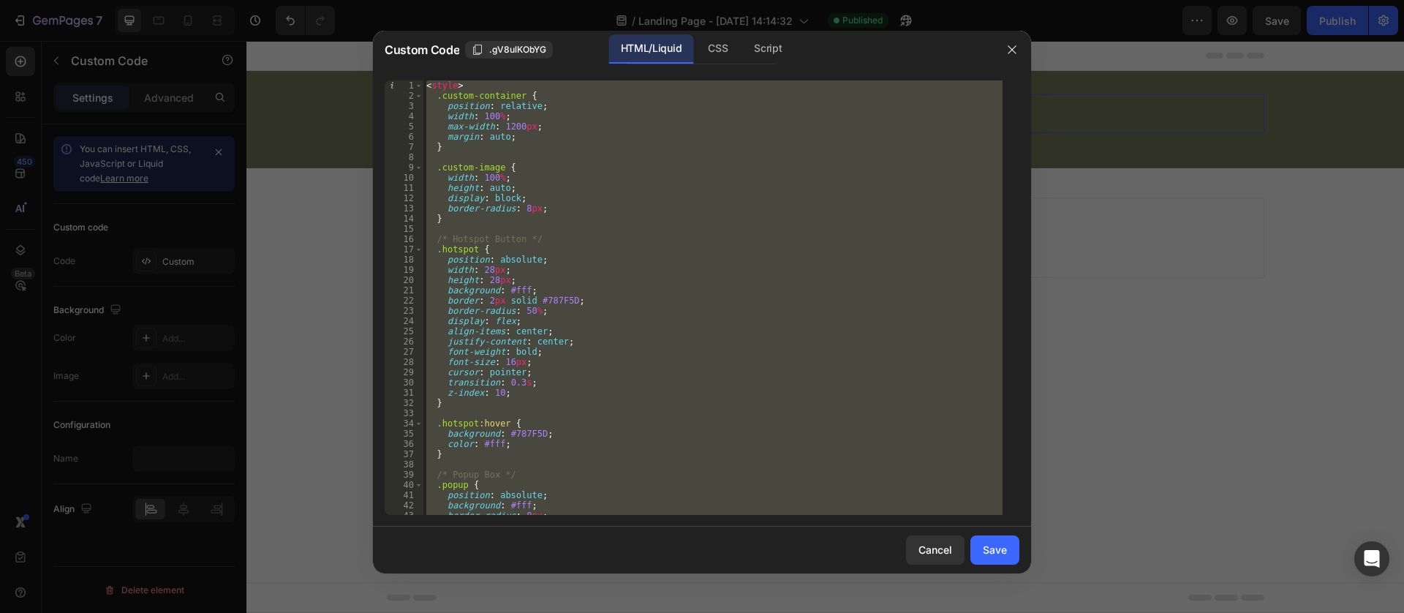
paste textarea
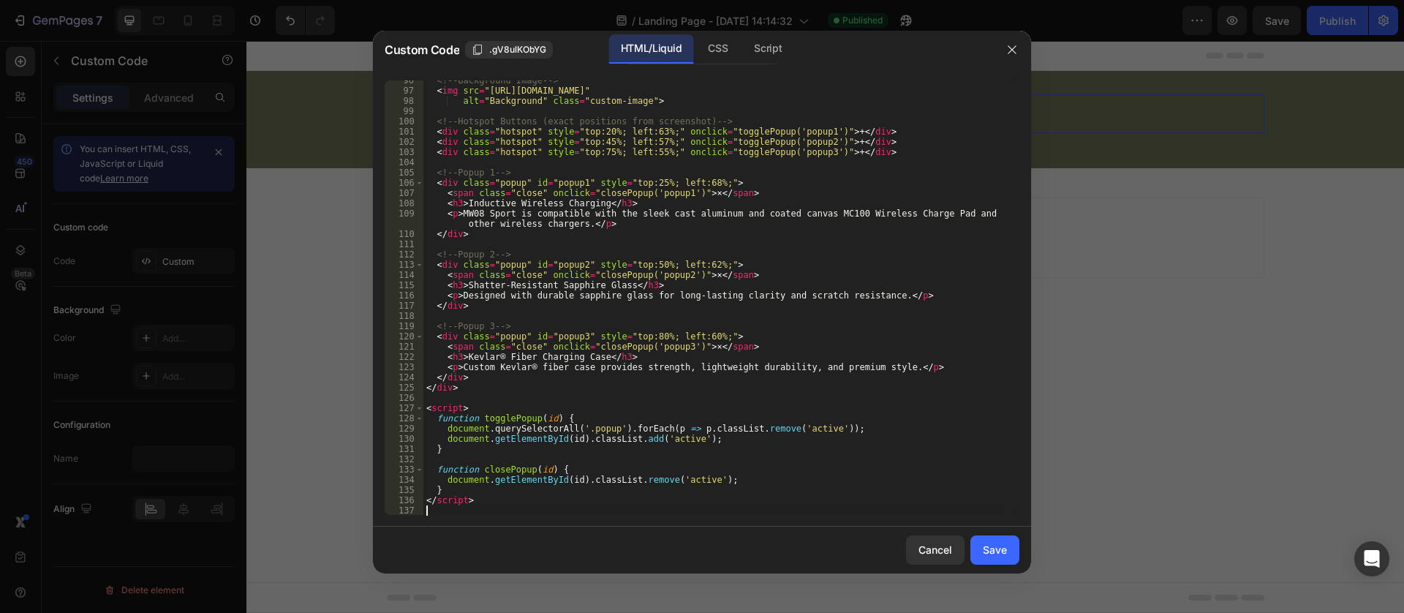
scroll to position [977, 0]
click at [1004, 555] on div "Save" at bounding box center [995, 549] width 24 height 15
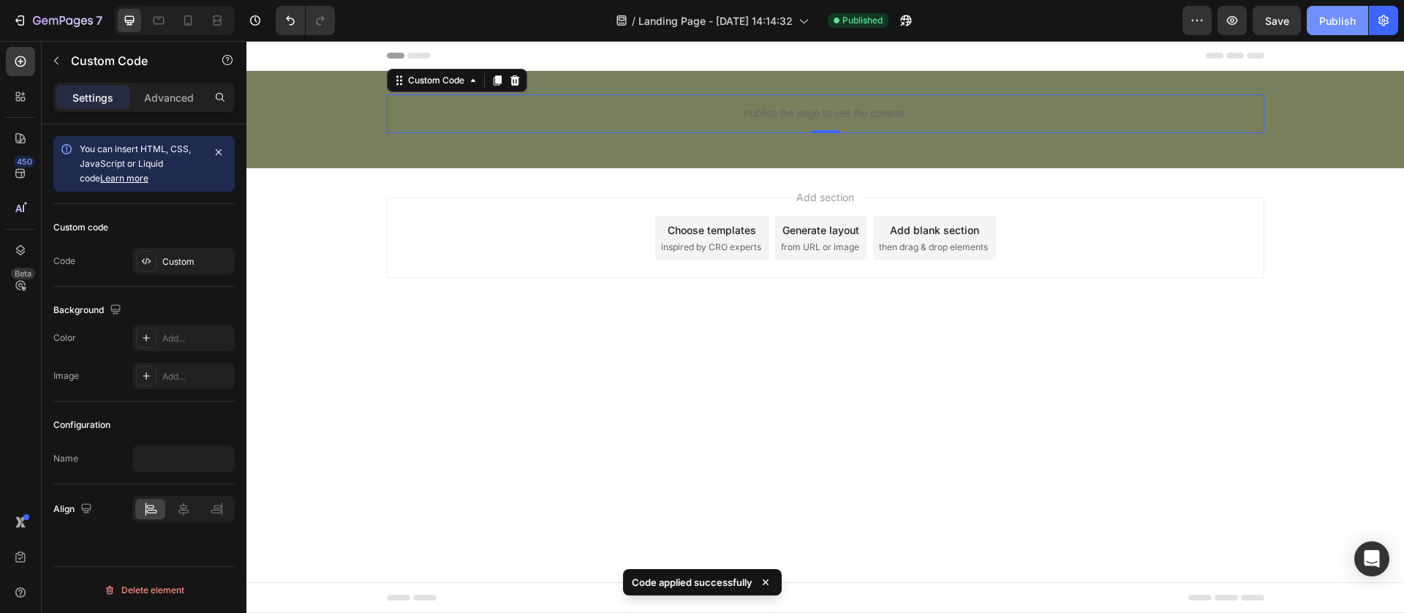
click at [1349, 15] on div "Publish" at bounding box center [1337, 20] width 37 height 15
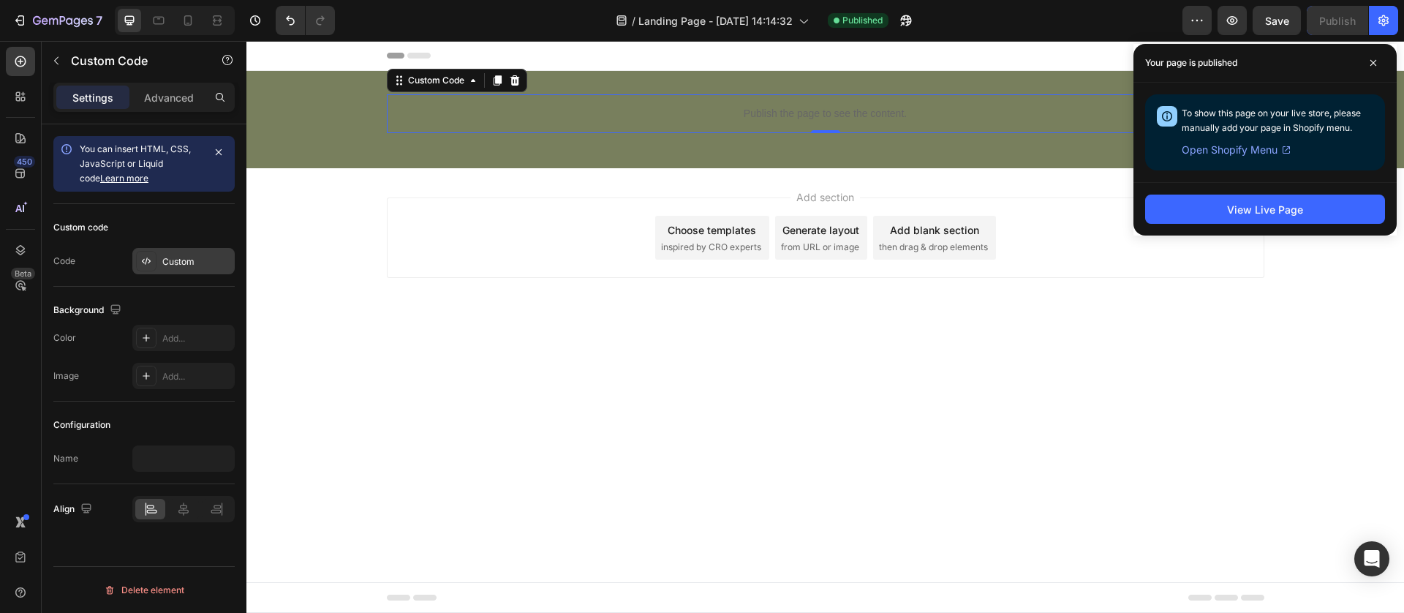
click at [188, 254] on div "Custom" at bounding box center [183, 261] width 102 height 26
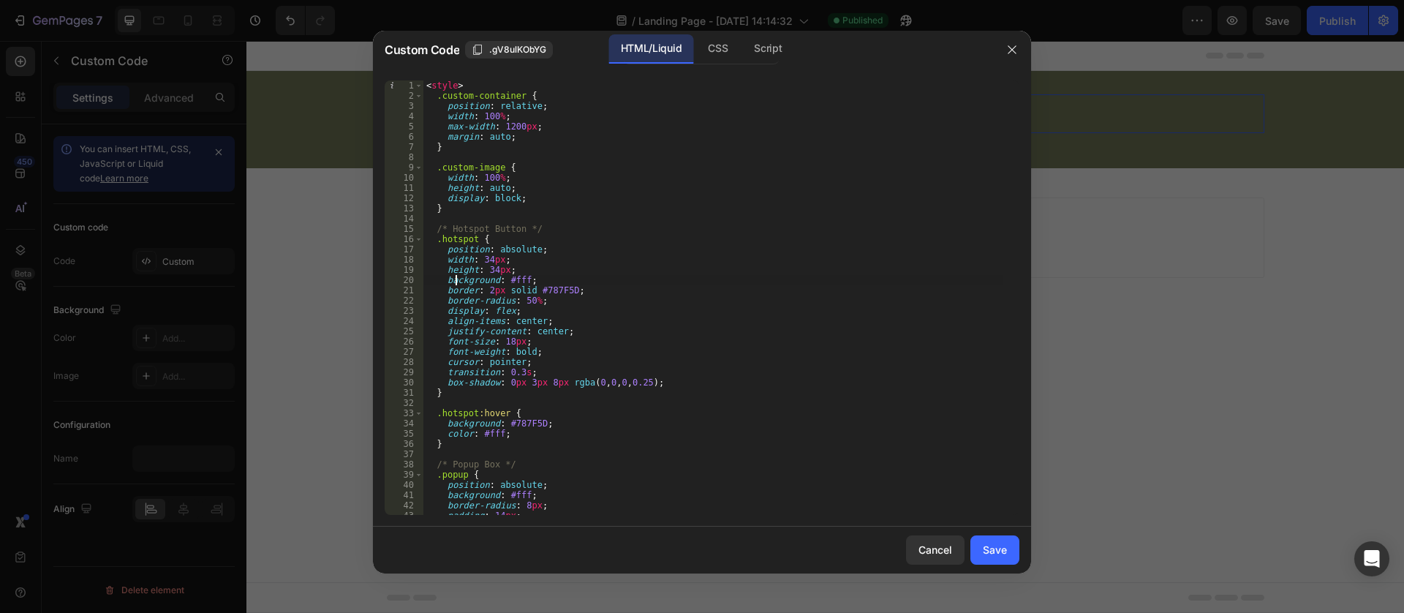
click at [455, 282] on div "< style > .custom-container { position : relative ; width : 100 % ; max-width :…" at bounding box center [712, 307] width 579 height 455
type textarea "</script>"
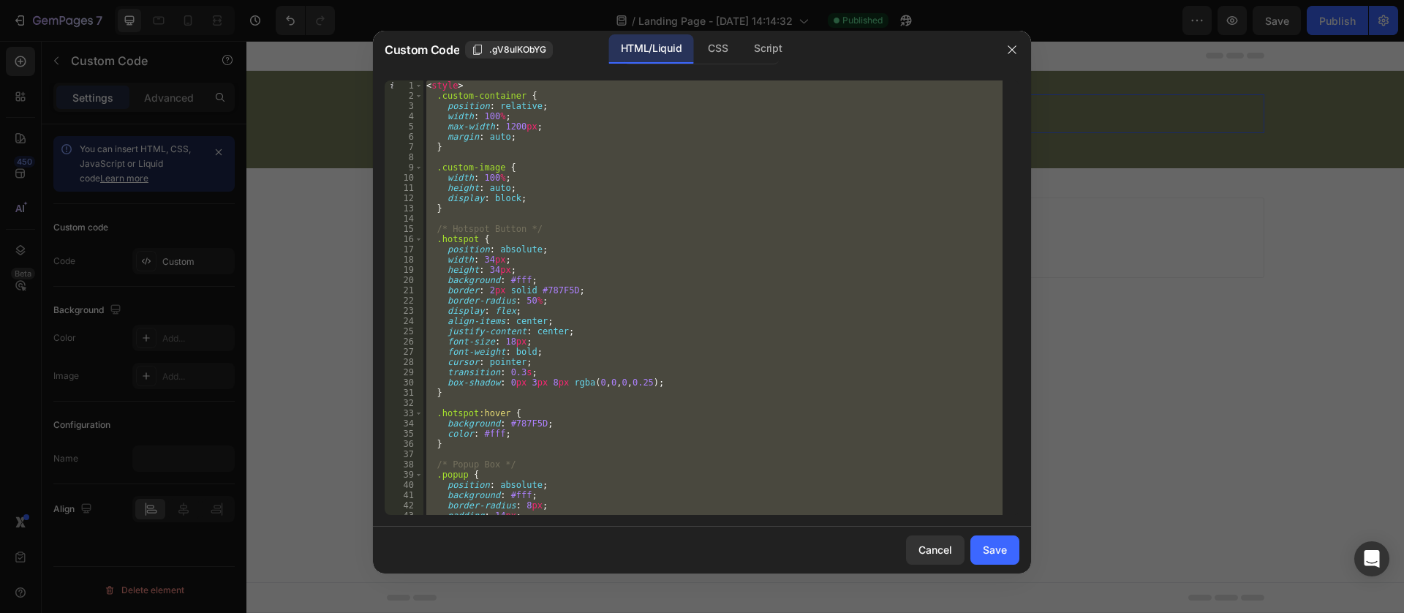
paste textarea
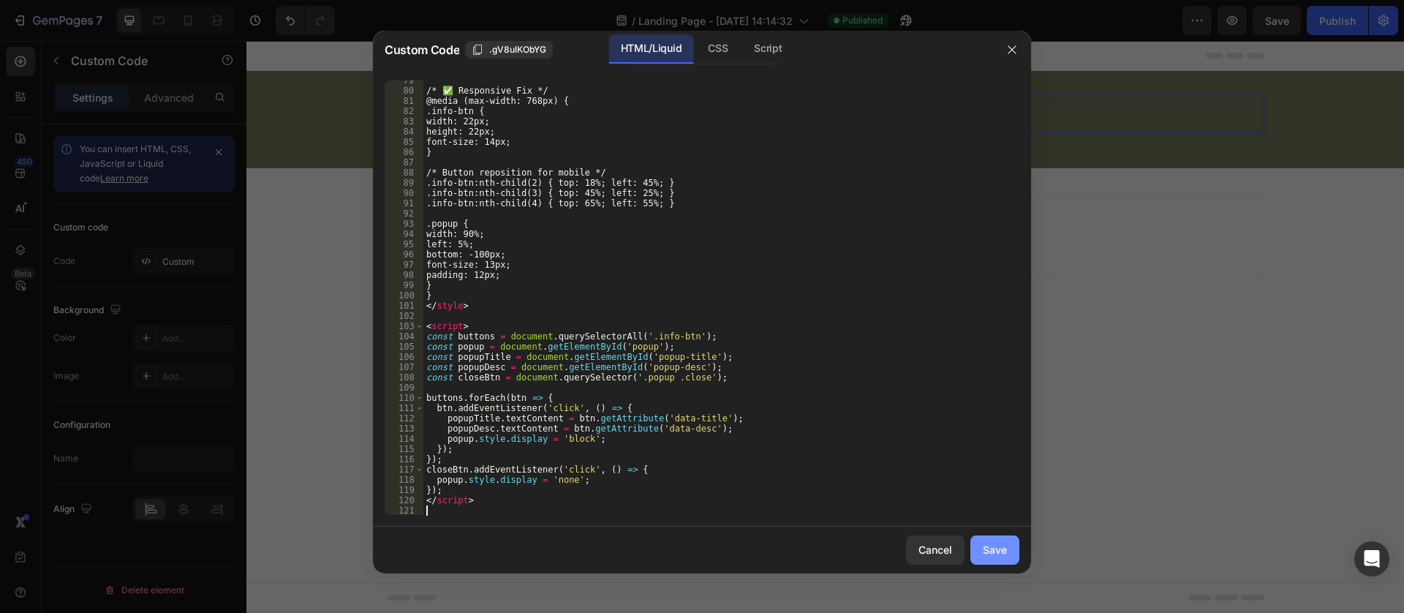
scroll to position [854, 0]
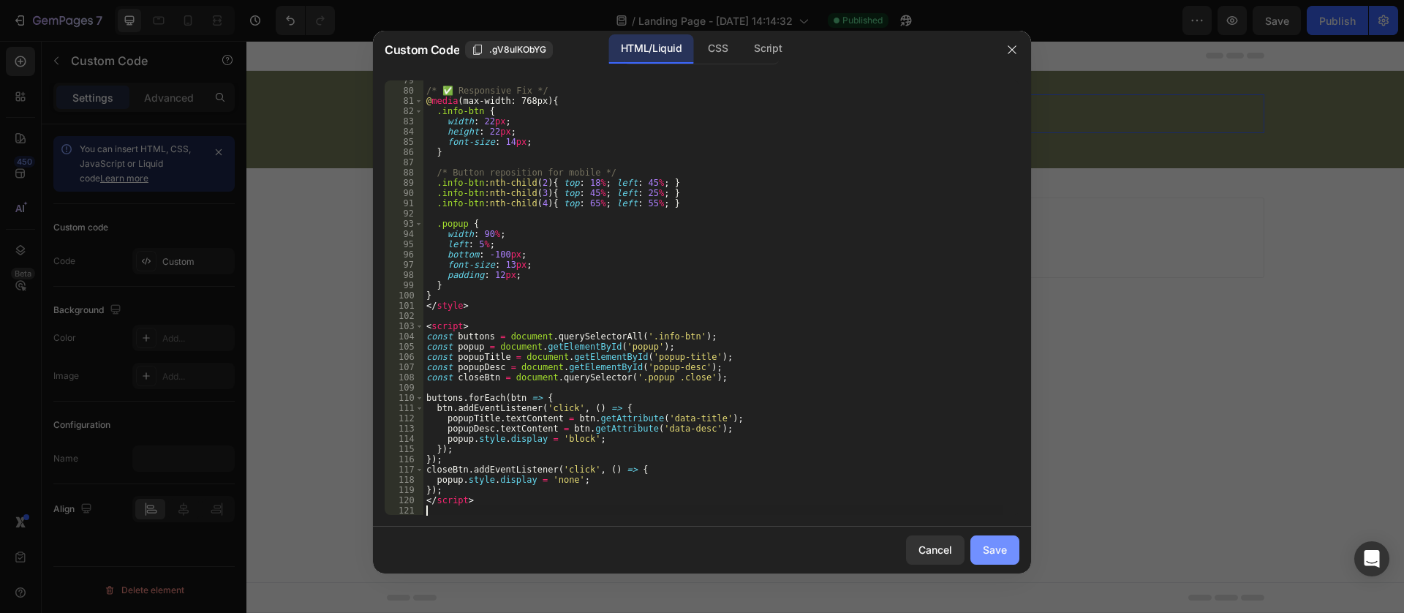
click at [996, 559] on button "Save" at bounding box center [994, 549] width 49 height 29
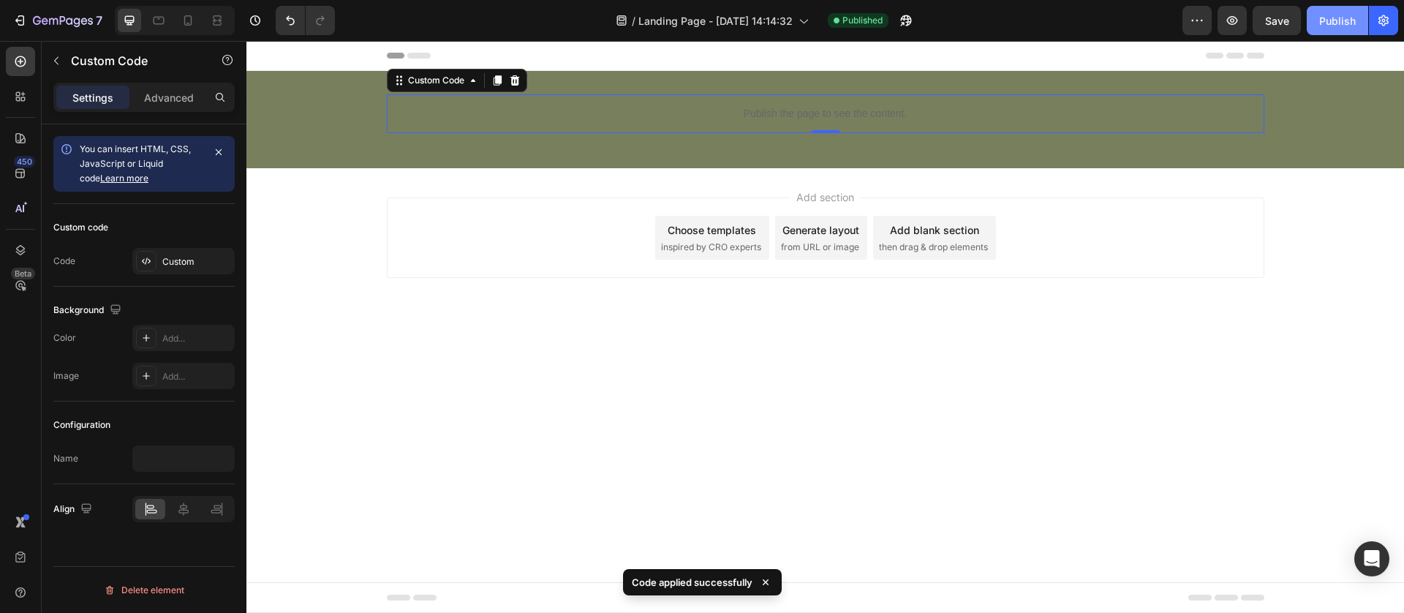
click at [1328, 29] on button "Publish" at bounding box center [1336, 20] width 61 height 29
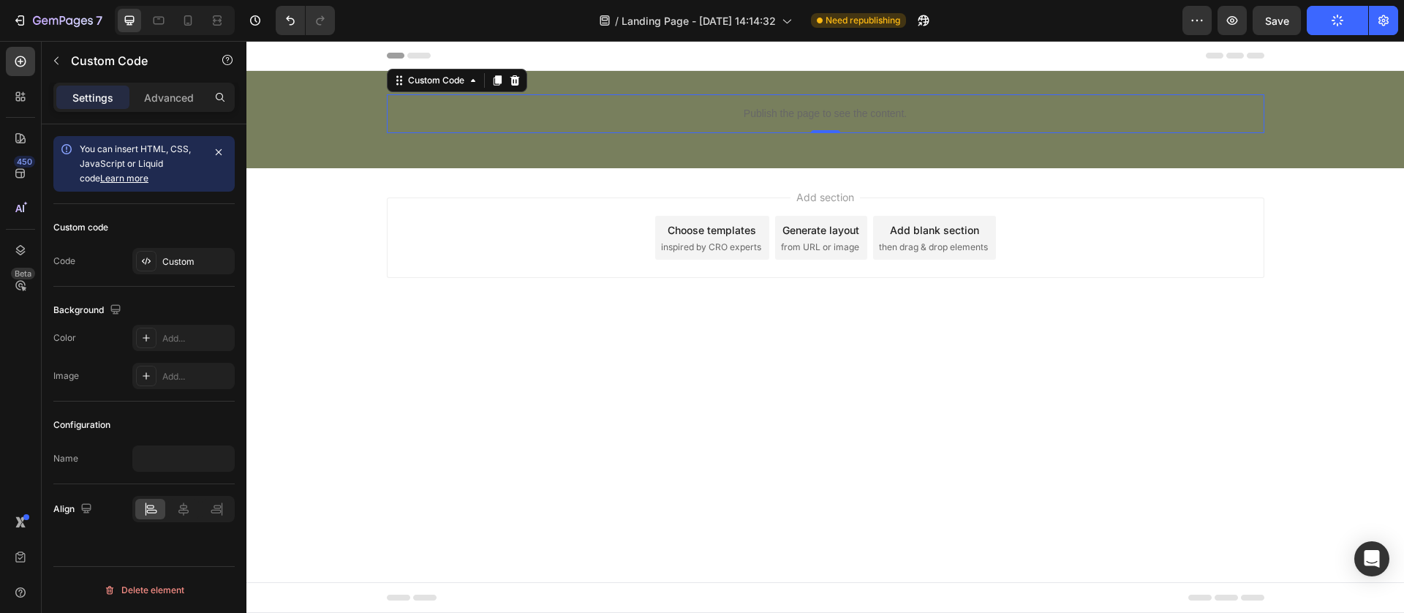
drag, startPoint x: 275, startPoint y: 47, endPoint x: 887, endPoint y: 354, distance: 684.6
click at [887, 354] on body "Header Publish the page to see the content. Custom Code 0 Row Section 1 Root St…" at bounding box center [824, 327] width 1157 height 572
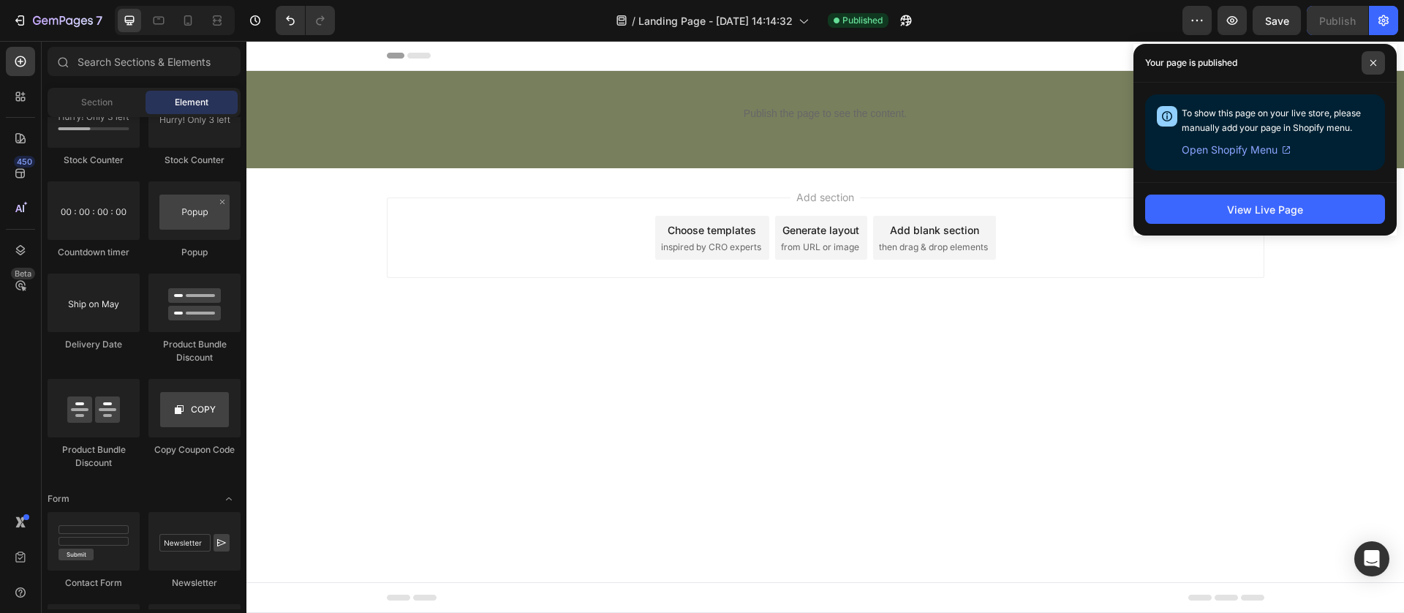
click at [1369, 61] on icon at bounding box center [1372, 62] width 7 height 7
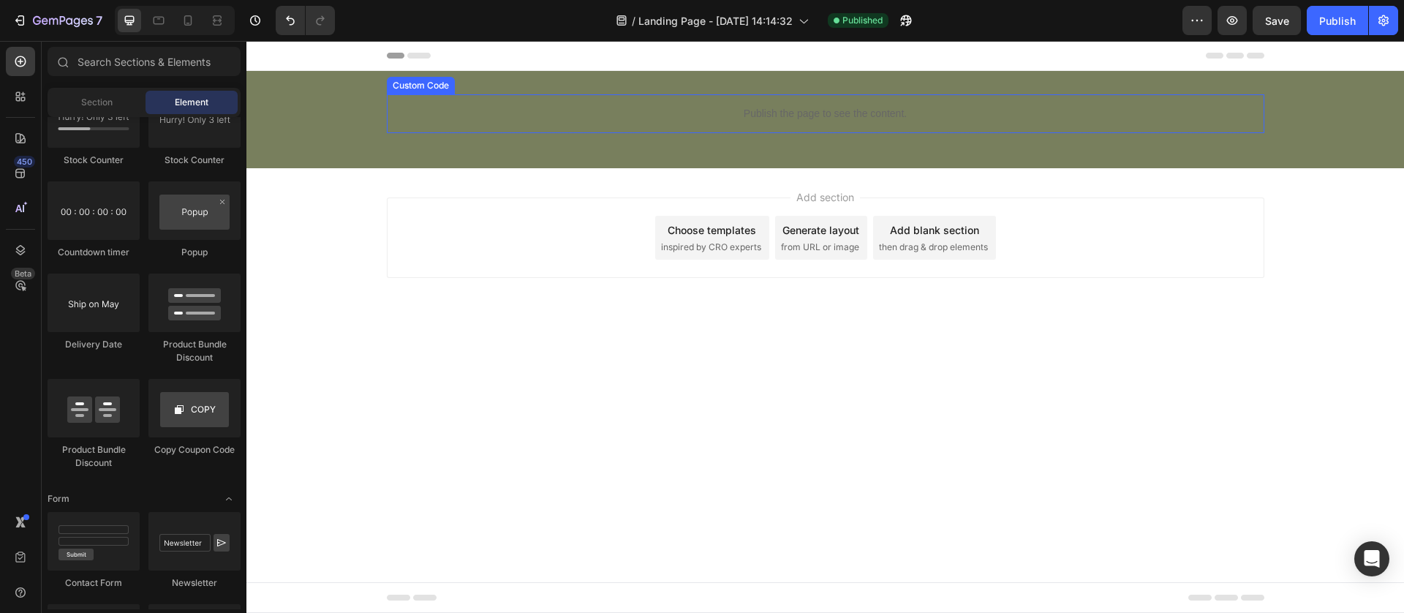
click at [785, 117] on p "Publish the page to see the content." at bounding box center [825, 113] width 877 height 15
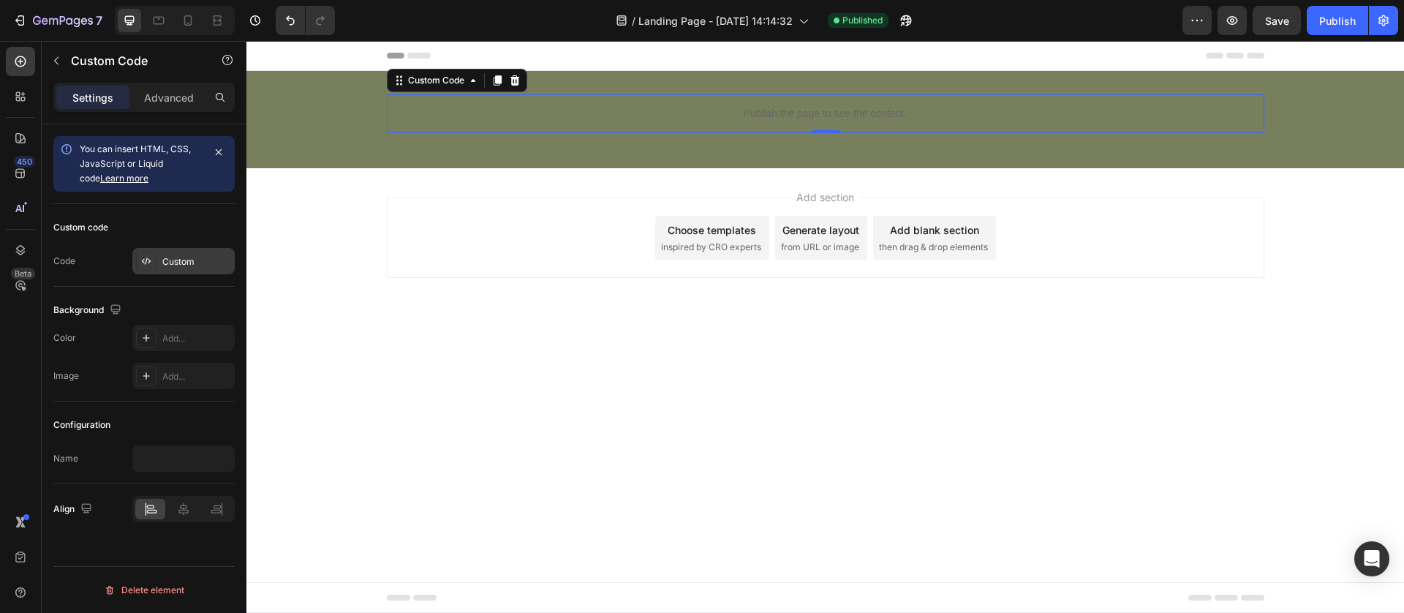
click at [166, 265] on div "Custom" at bounding box center [196, 261] width 69 height 13
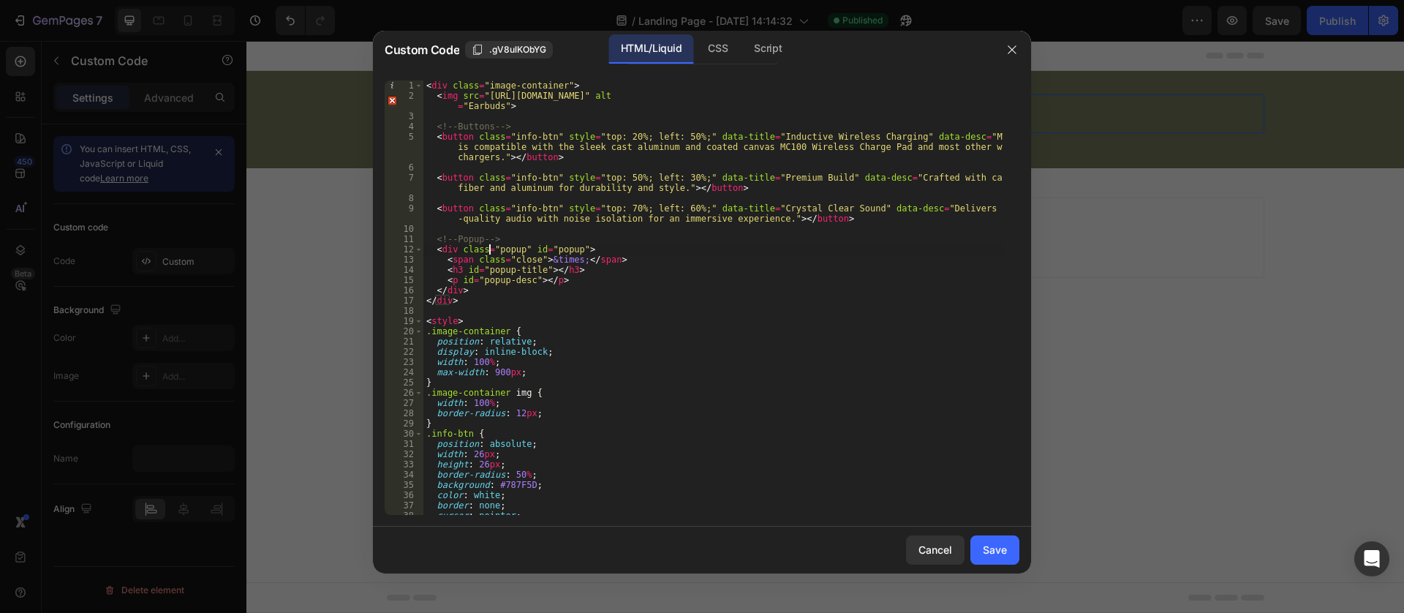
click at [490, 250] on div "< div class = "image-container" > < img src = "[URL][DOMAIN_NAME]" alt = "Earbu…" at bounding box center [712, 307] width 579 height 455
type textarea "</script>"
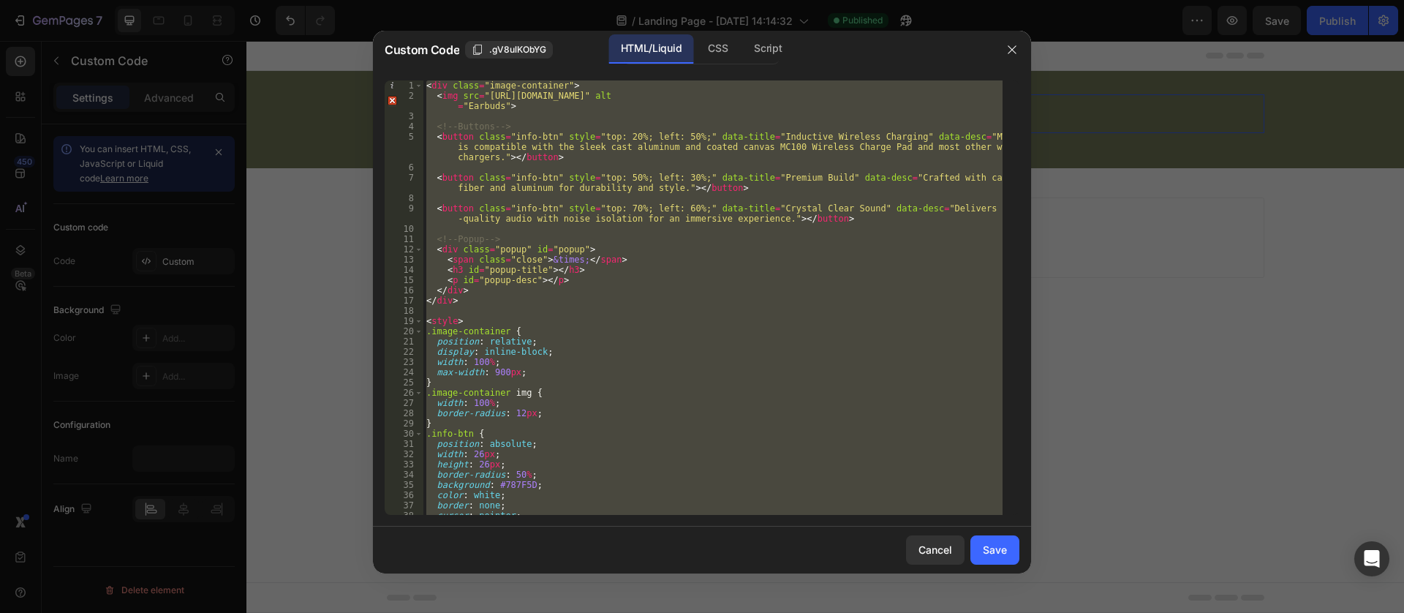
paste textarea
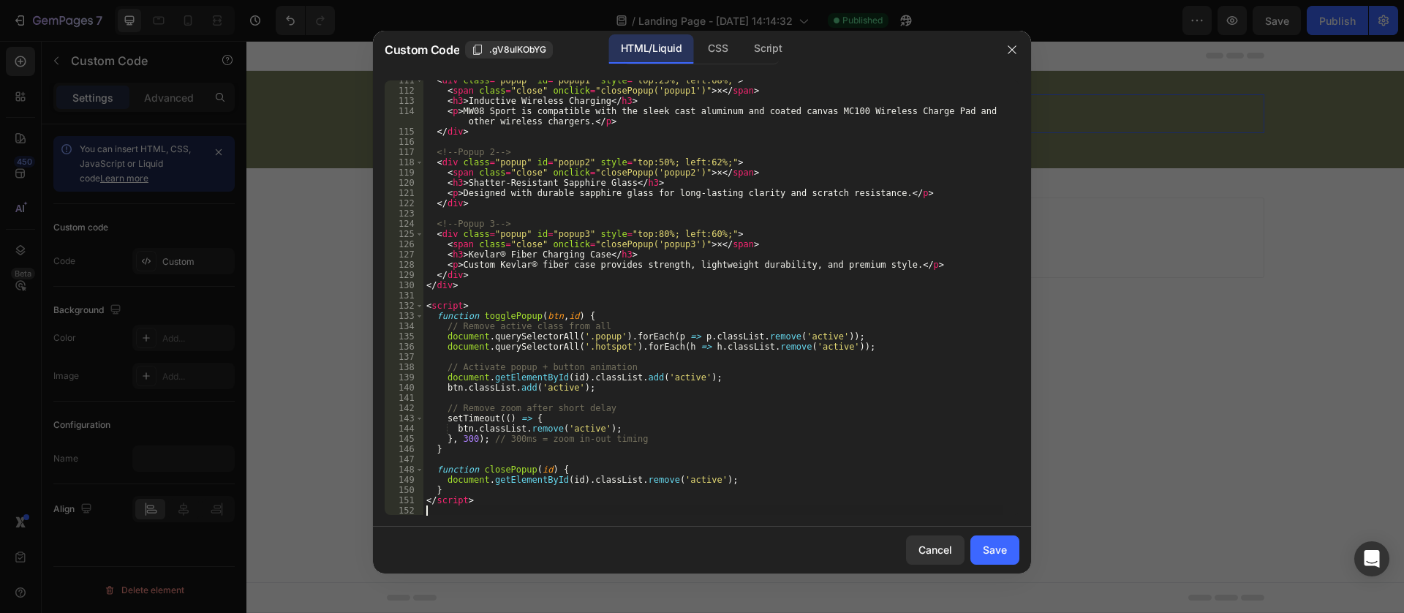
scroll to position [1130, 0]
click at [999, 552] on div "Save" at bounding box center [995, 549] width 24 height 15
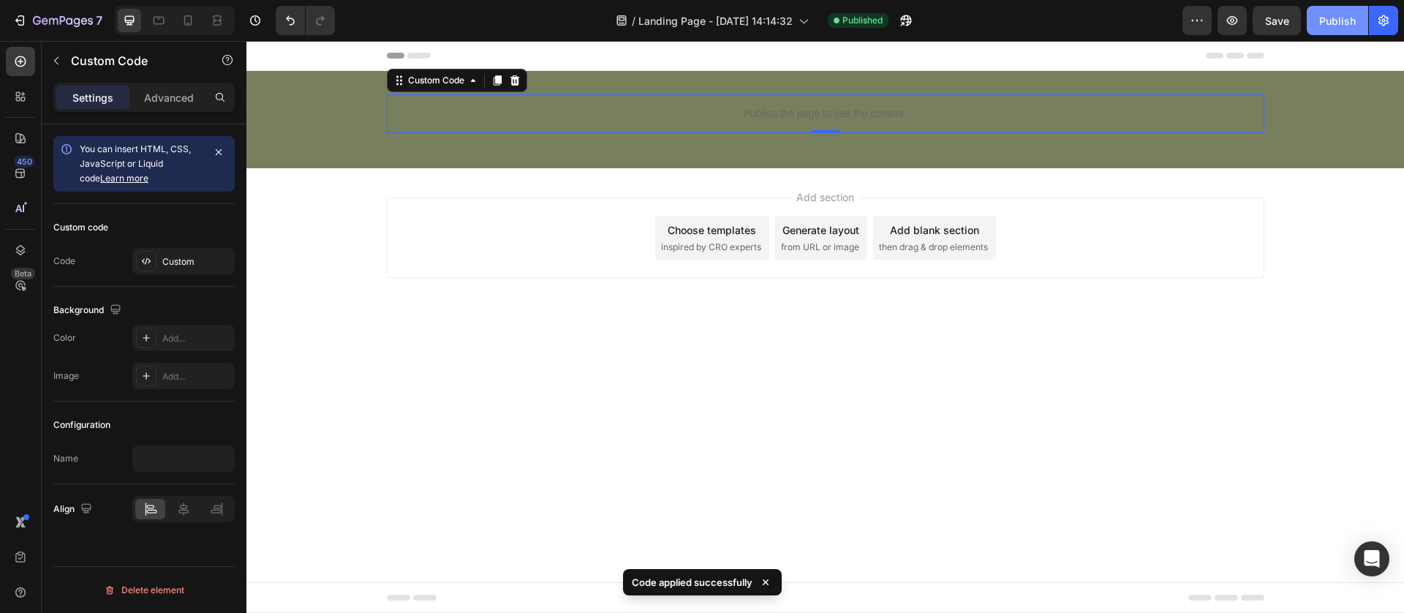
click at [1352, 9] on button "Publish" at bounding box center [1336, 20] width 61 height 29
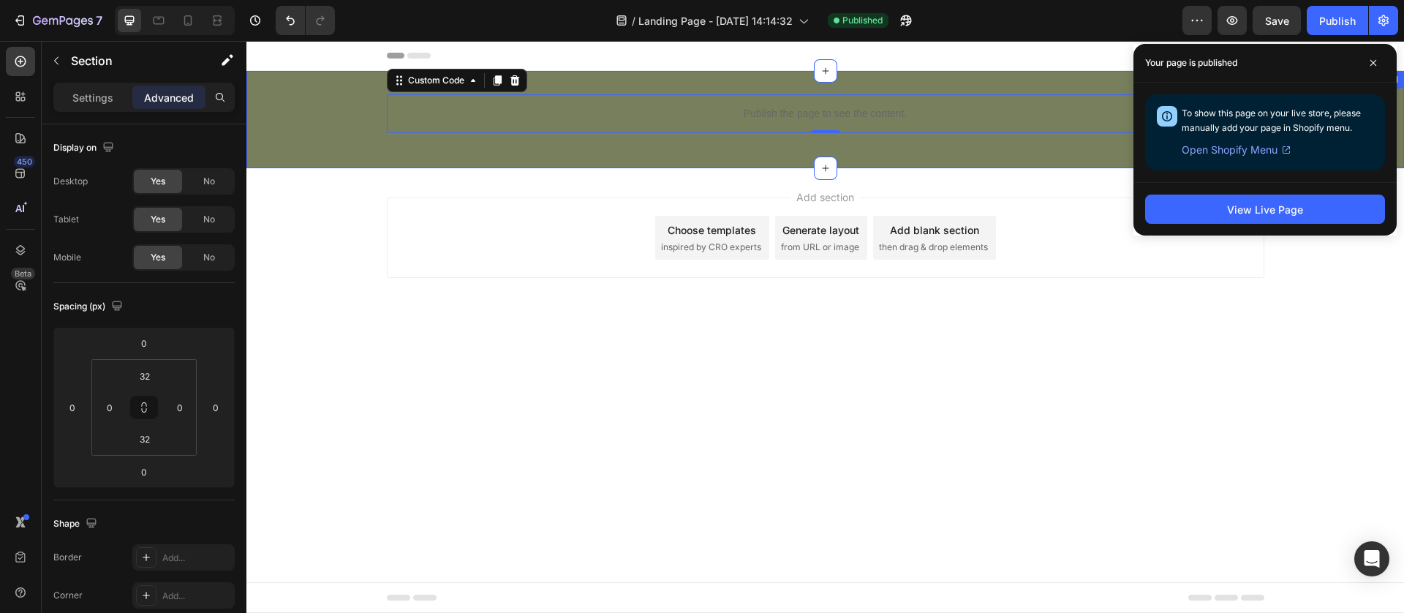
click at [290, 132] on div "Publish the page to see the content. Custom Code 0 Row" at bounding box center [824, 119] width 1157 height 50
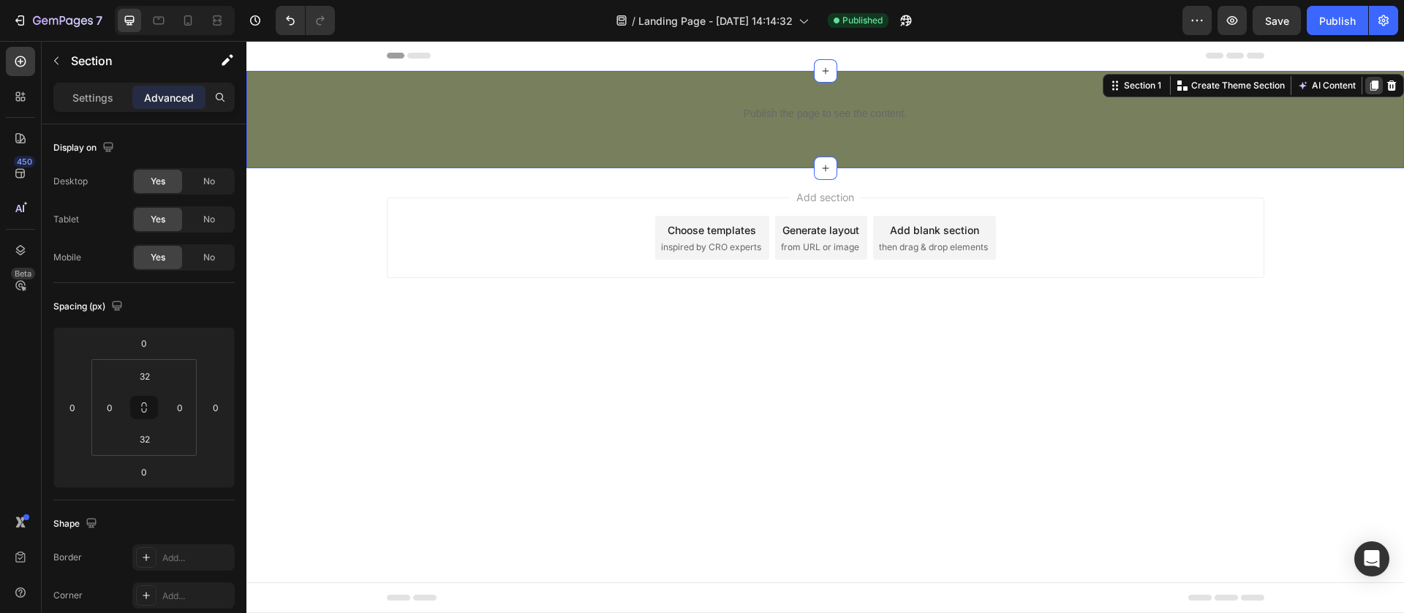
click at [1377, 80] on icon at bounding box center [1374, 86] width 12 height 12
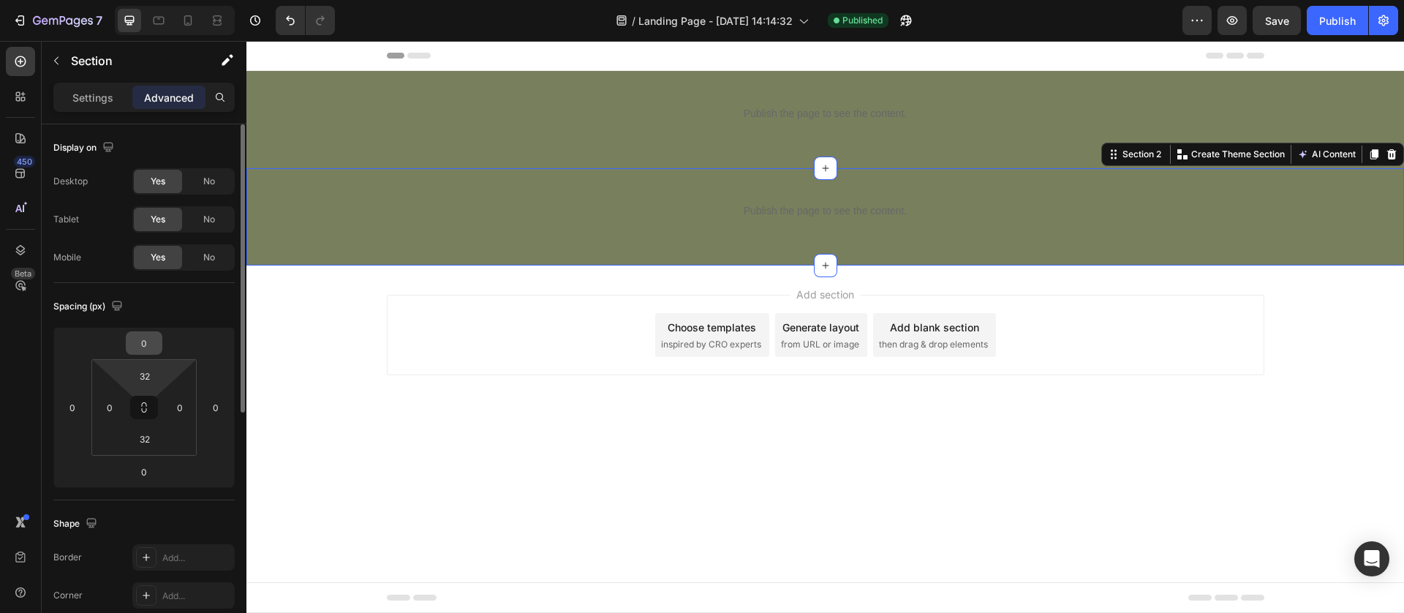
click at [141, 0] on html "7 Version history / Landing Page - [DATE] 14:14:32 Published Preview Save Publi…" at bounding box center [702, 0] width 1404 height 0
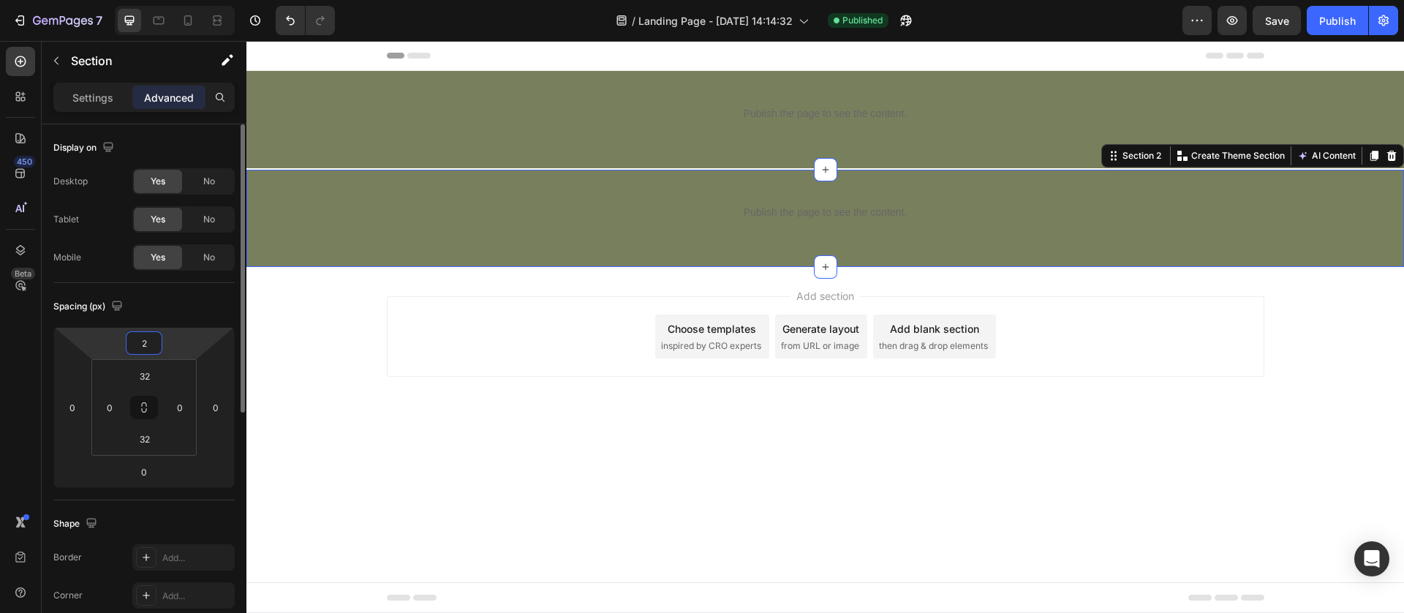
click at [143, 340] on input "2" at bounding box center [143, 343] width 29 height 22
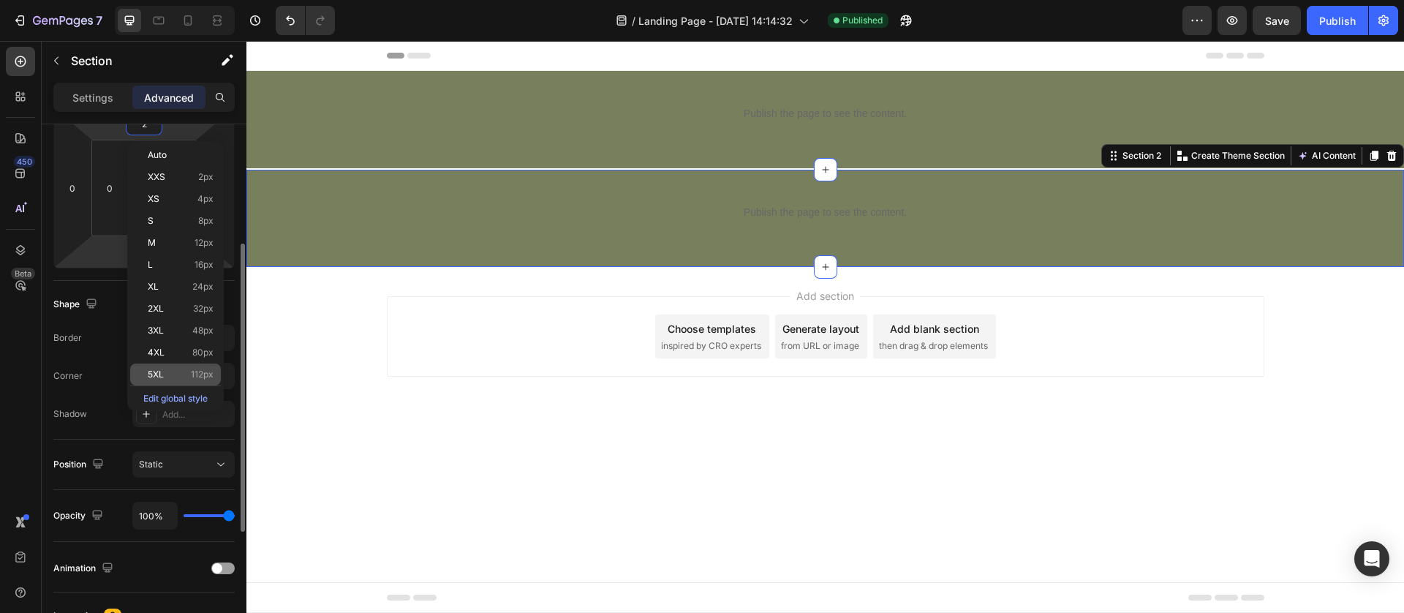
click at [183, 381] on div "5XL 112px" at bounding box center [175, 374] width 91 height 22
type input "112"
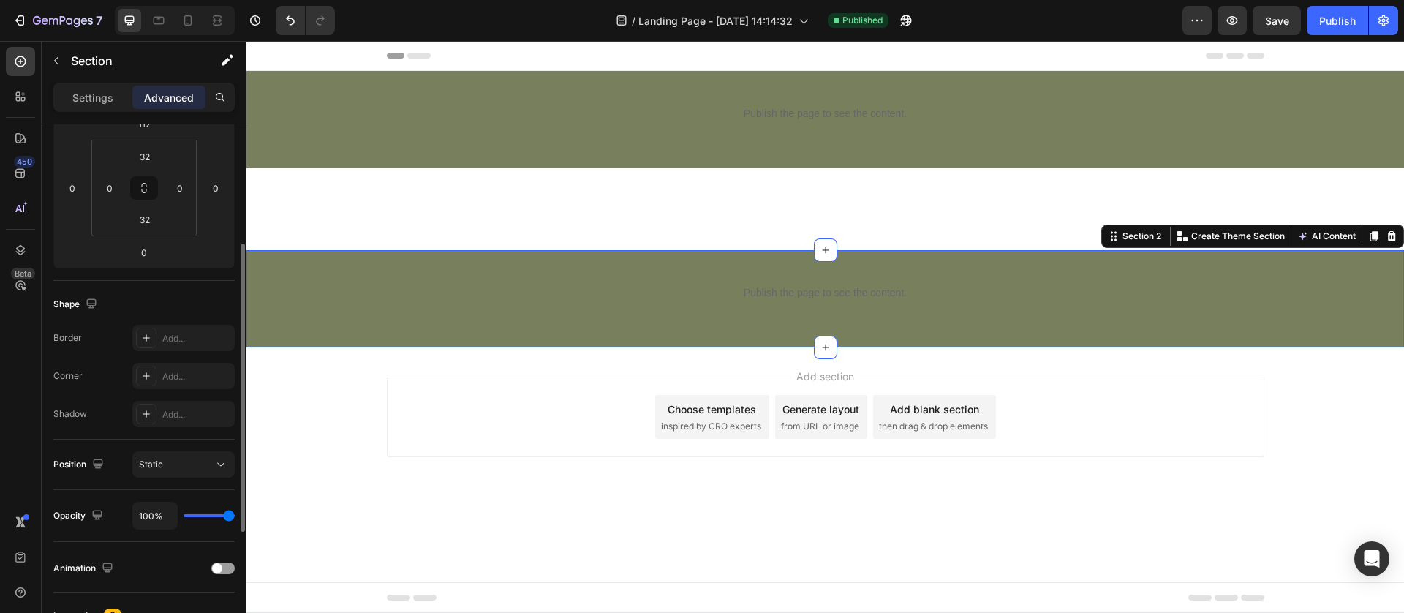
click at [529, 423] on div "Add section Choose templates inspired by CRO experts Generate layout from URL o…" at bounding box center [825, 416] width 877 height 80
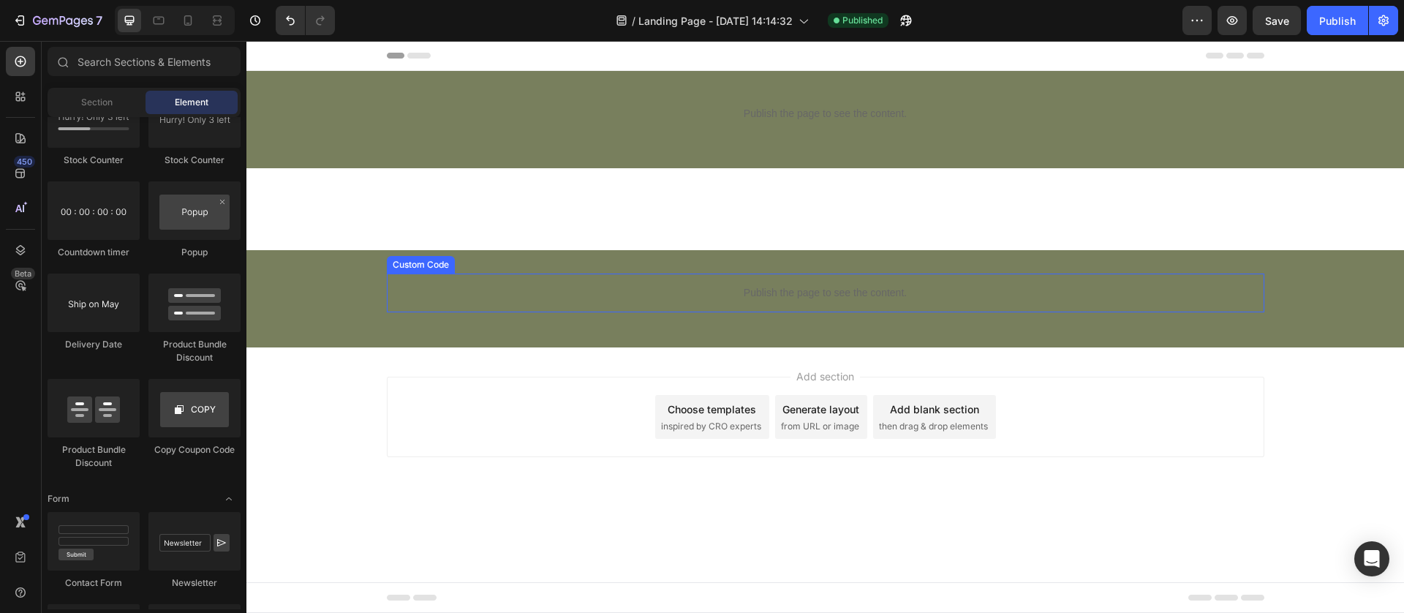
click at [513, 298] on p "Publish the page to see the content." at bounding box center [825, 292] width 877 height 15
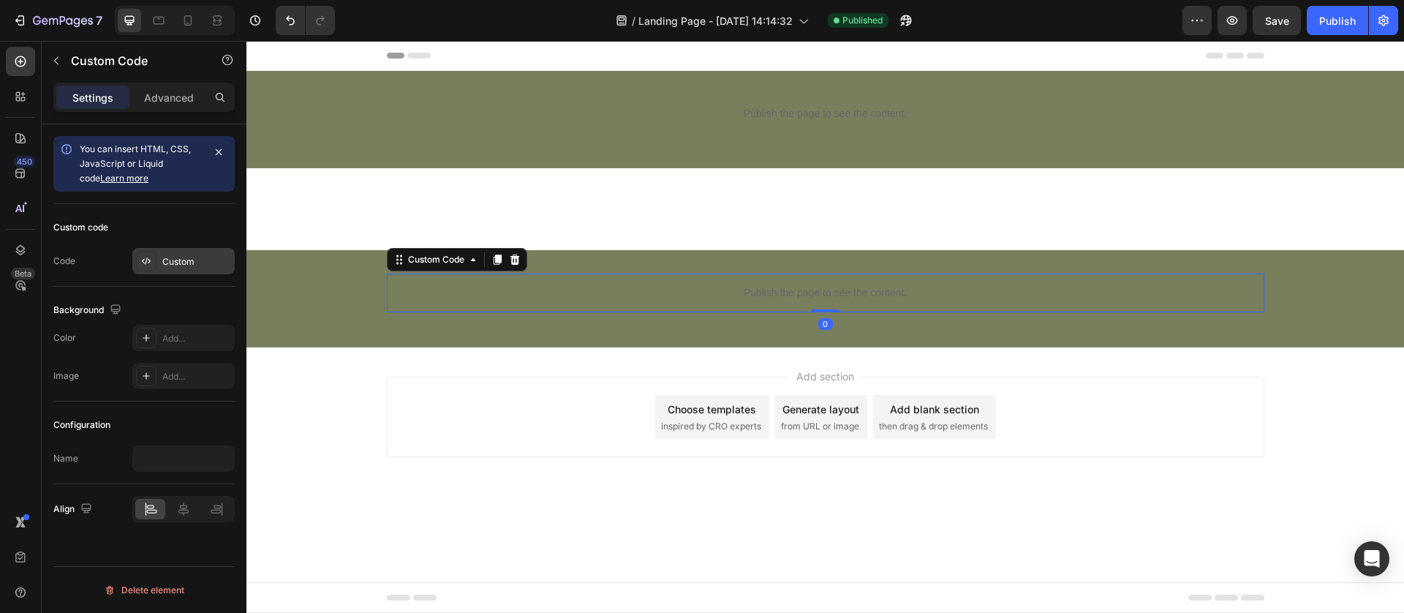
click at [181, 257] on div "Custom" at bounding box center [196, 261] width 69 height 13
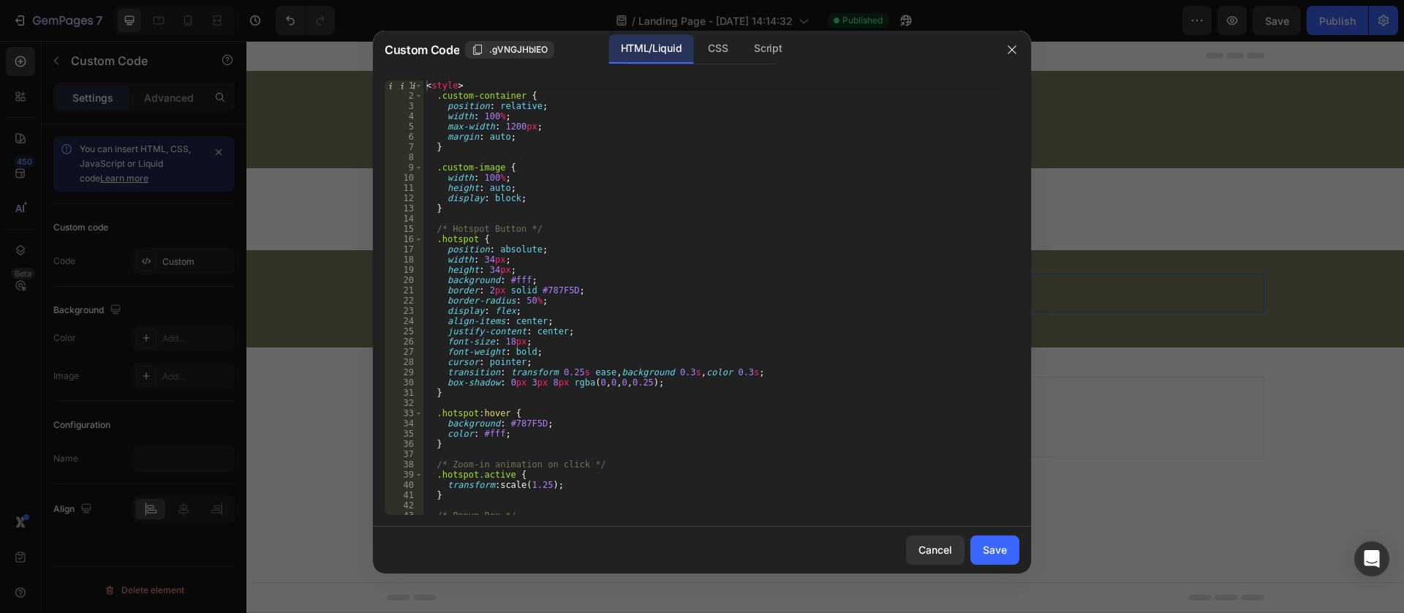
click at [550, 322] on div "< style > .custom-container { position : relative ; width : 100 % ; max-width :…" at bounding box center [712, 307] width 579 height 455
type textarea "</script>"
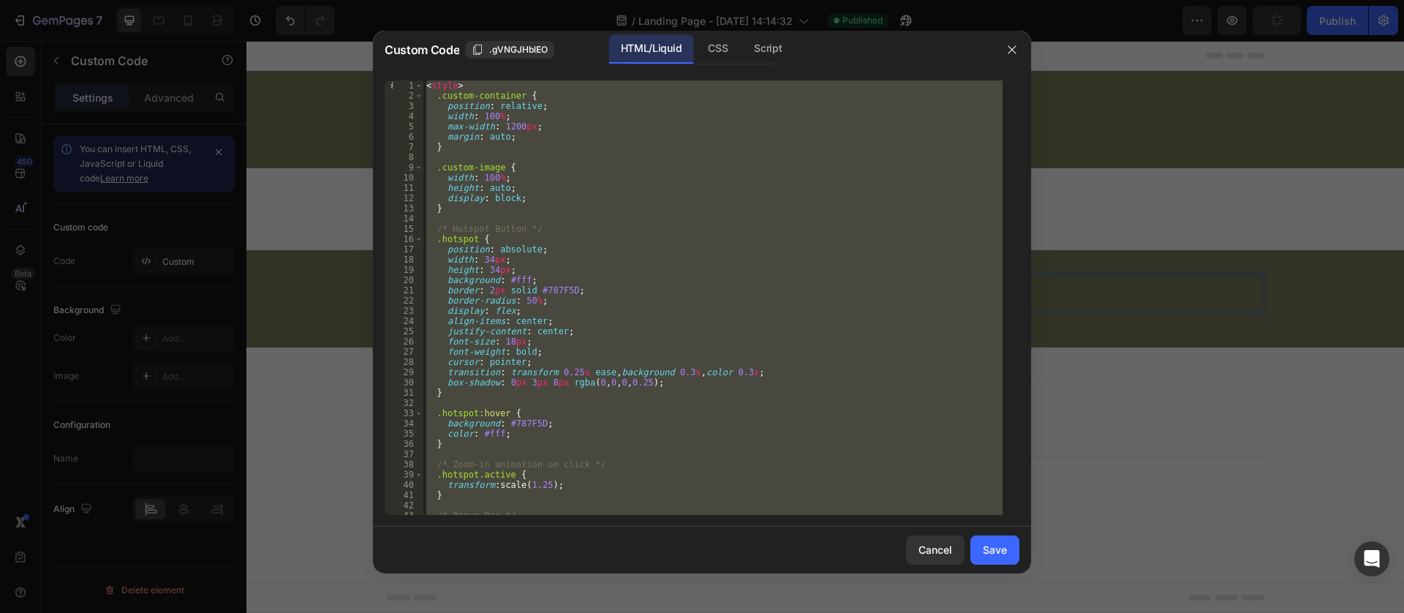
paste textarea
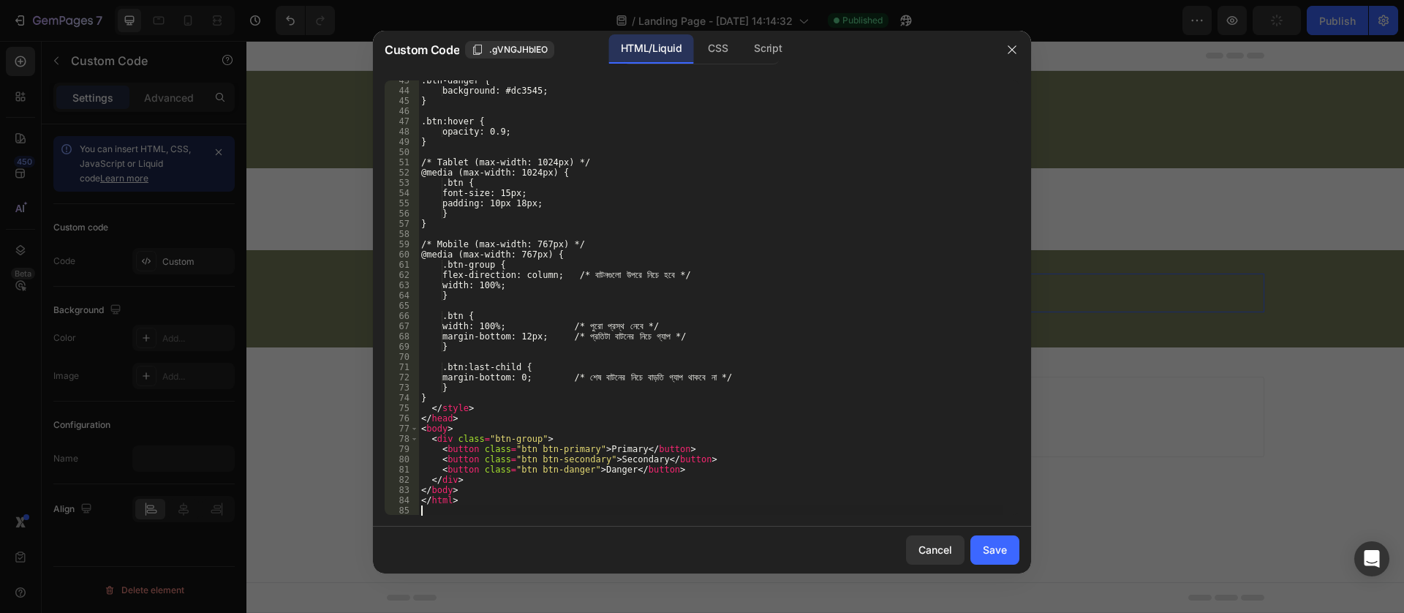
scroll to position [435, 0]
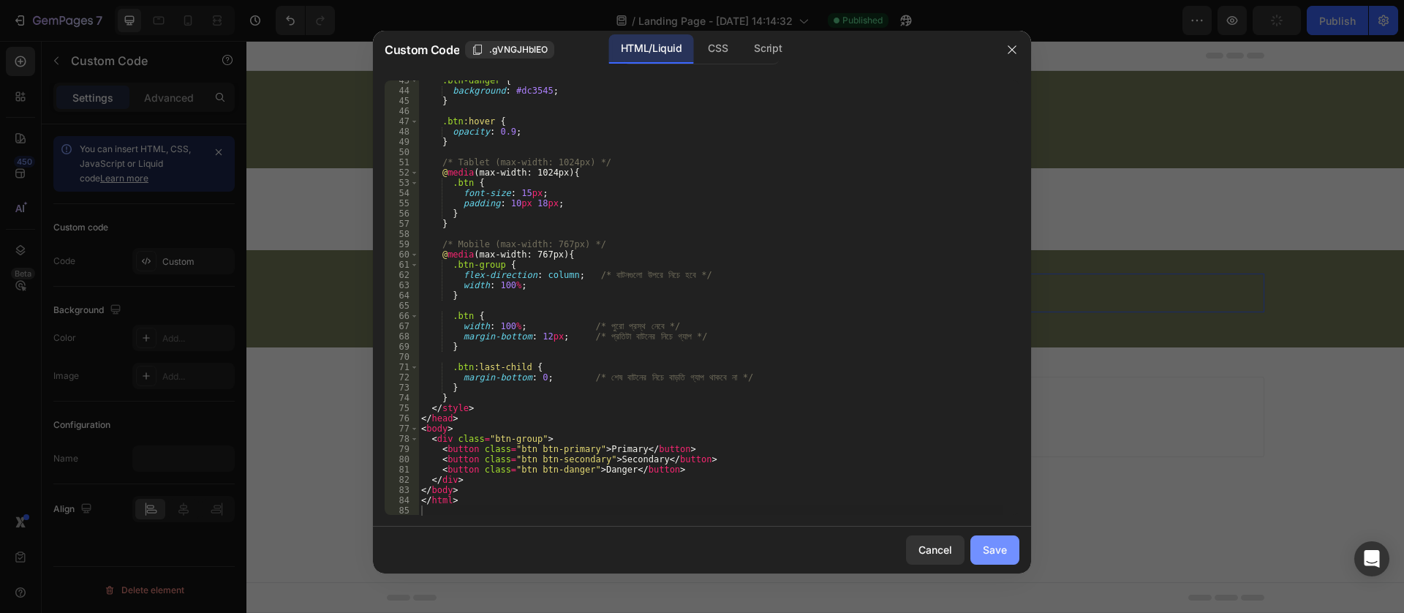
click at [986, 548] on div "Save" at bounding box center [995, 549] width 24 height 15
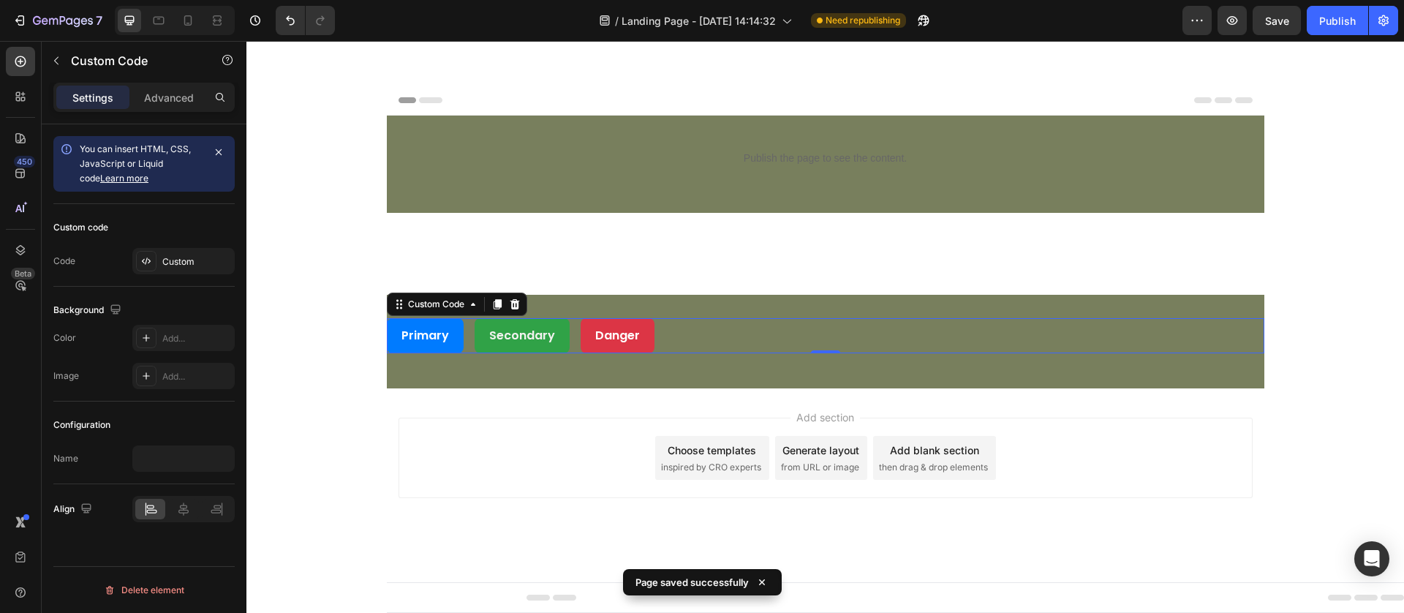
click at [511, 323] on button "Secondary" at bounding box center [521, 335] width 95 height 35
drag, startPoint x: 637, startPoint y: 333, endPoint x: 559, endPoint y: 344, distance: 78.4
click at [640, 335] on button "Danger" at bounding box center [617, 335] width 74 height 35
click at [415, 344] on button "Primary" at bounding box center [425, 335] width 77 height 35
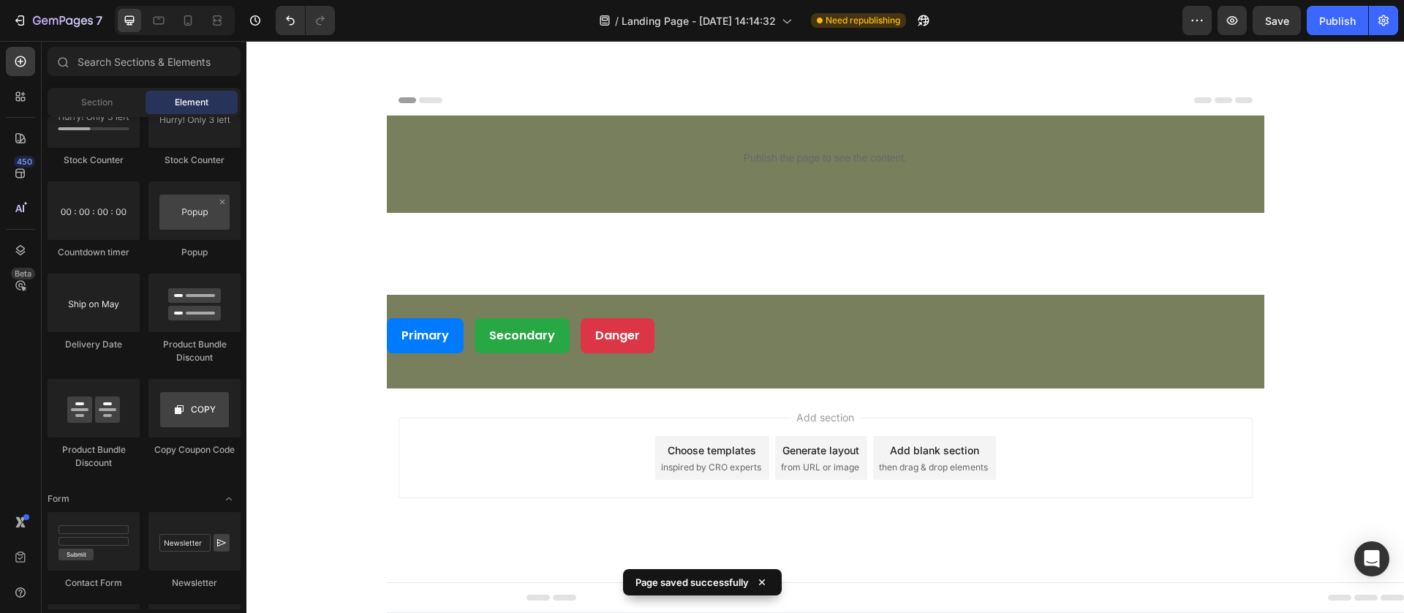
click at [466, 389] on div "Add section Choose templates inspired by CRO experts Generate layout from URL o…" at bounding box center [825, 478] width 877 height 180
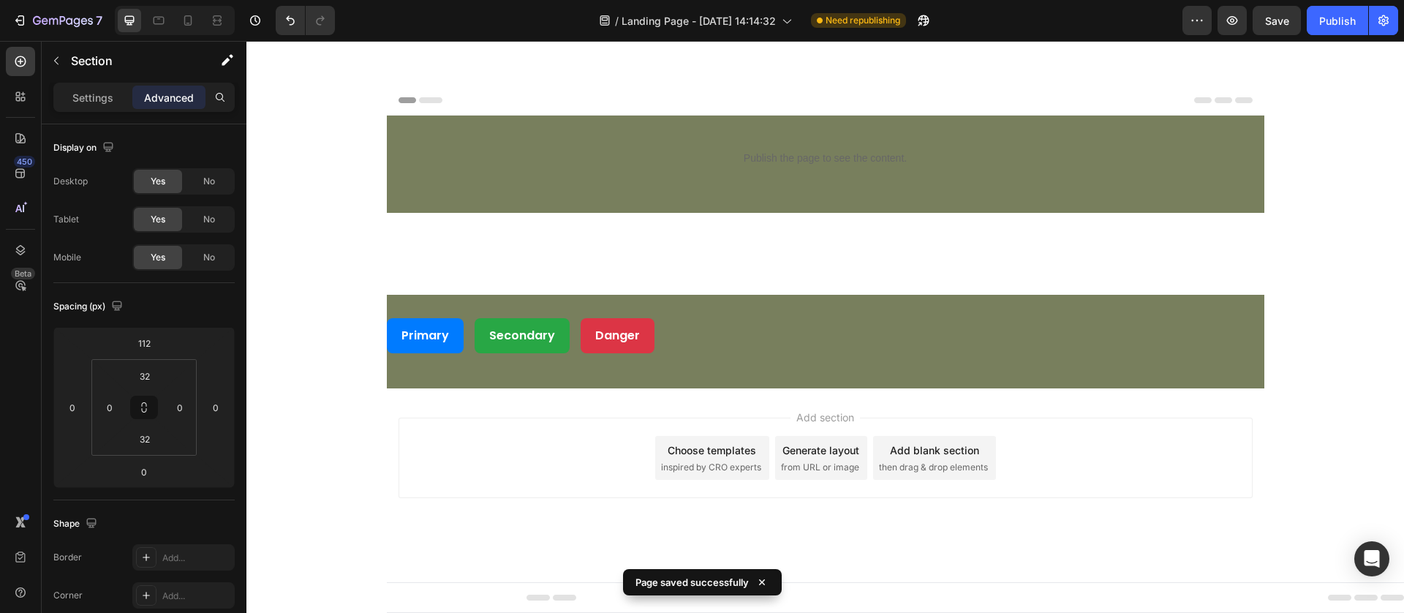
click at [294, 237] on body "Header Publish the page to see the content. Custom Code Row Section 1 Primary S…" at bounding box center [824, 327] width 1157 height 572
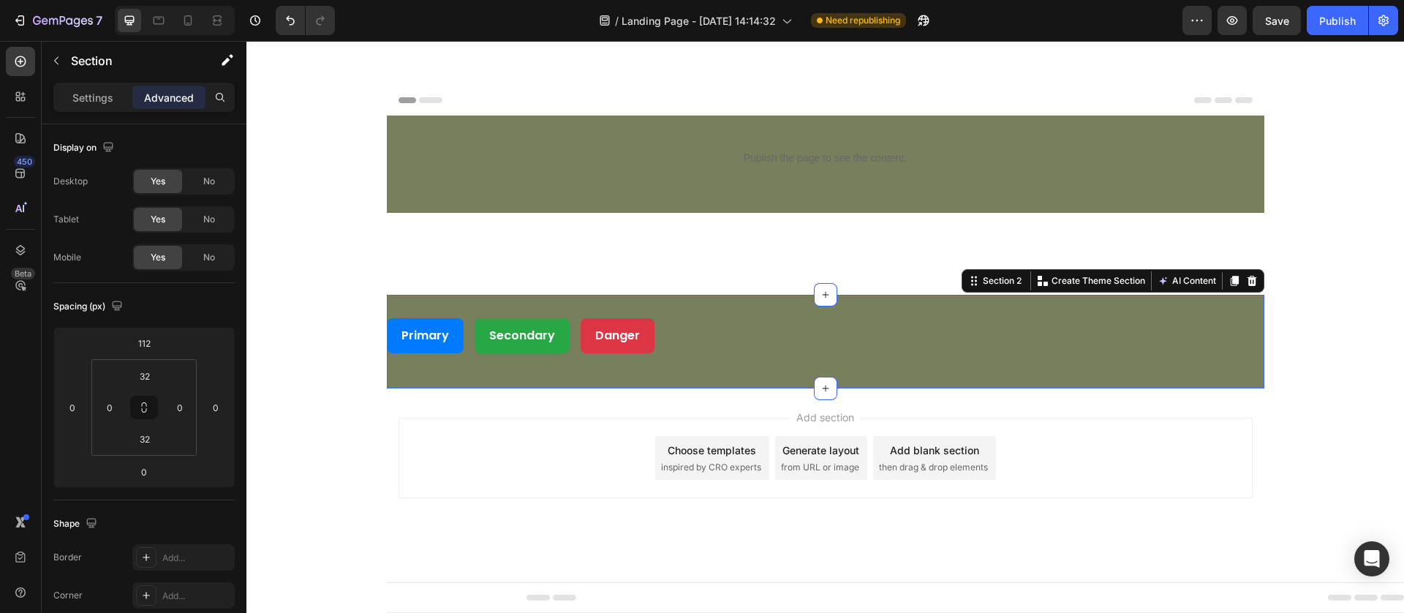
click at [415, 373] on div "Primary Secondary Danger Custom Code Row Section 2 You can create reusable sect…" at bounding box center [825, 342] width 877 height 94
click at [1257, 278] on div at bounding box center [1252, 281] width 18 height 18
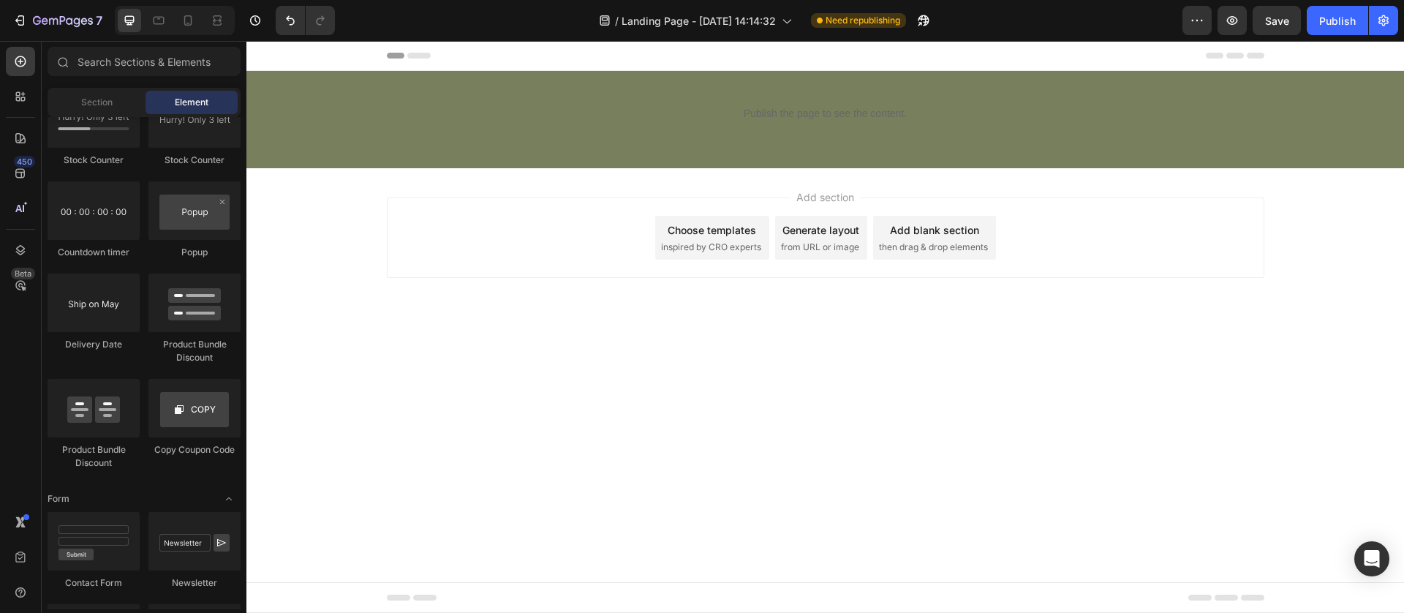
click at [345, 227] on div "Add section Choose templates inspired by CRO experts Generate layout from URL o…" at bounding box center [824, 258] width 1157 height 180
click at [410, 147] on div "Publish the page to see the content. Custom Code Row Section 1" at bounding box center [824, 119] width 1157 height 97
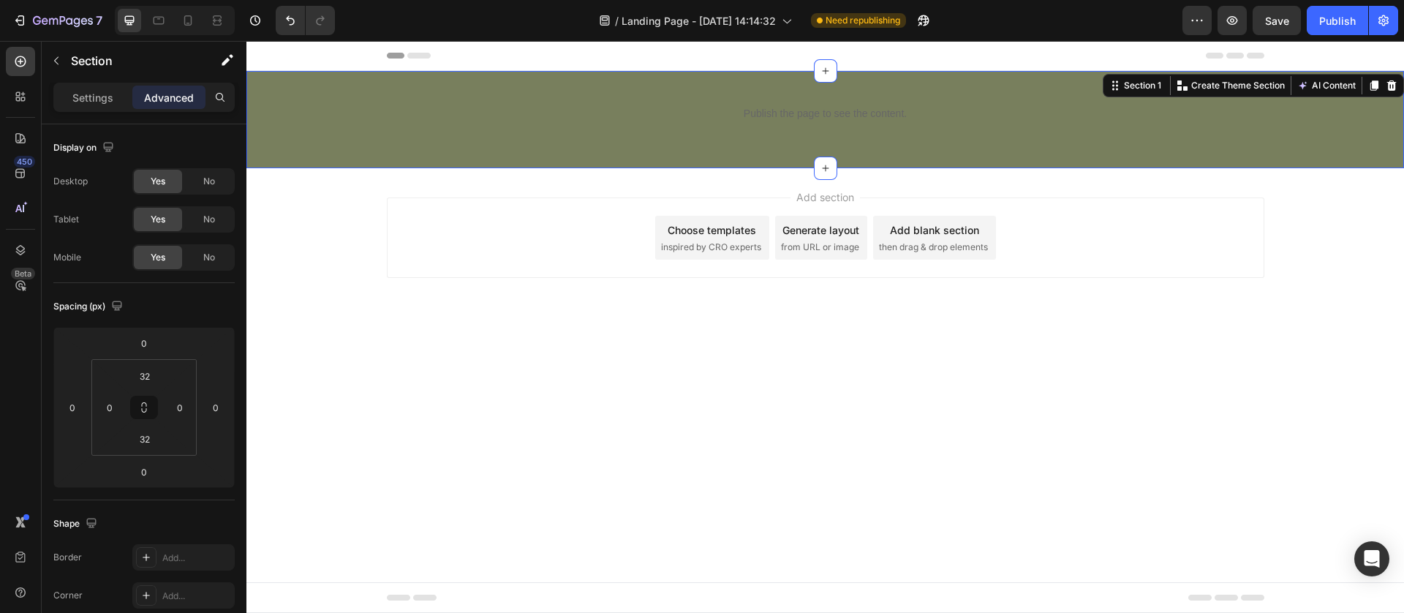
drag, startPoint x: 1371, startPoint y: 90, endPoint x: 1084, endPoint y: 315, distance: 364.5
click at [1371, 89] on icon at bounding box center [1374, 86] width 12 height 12
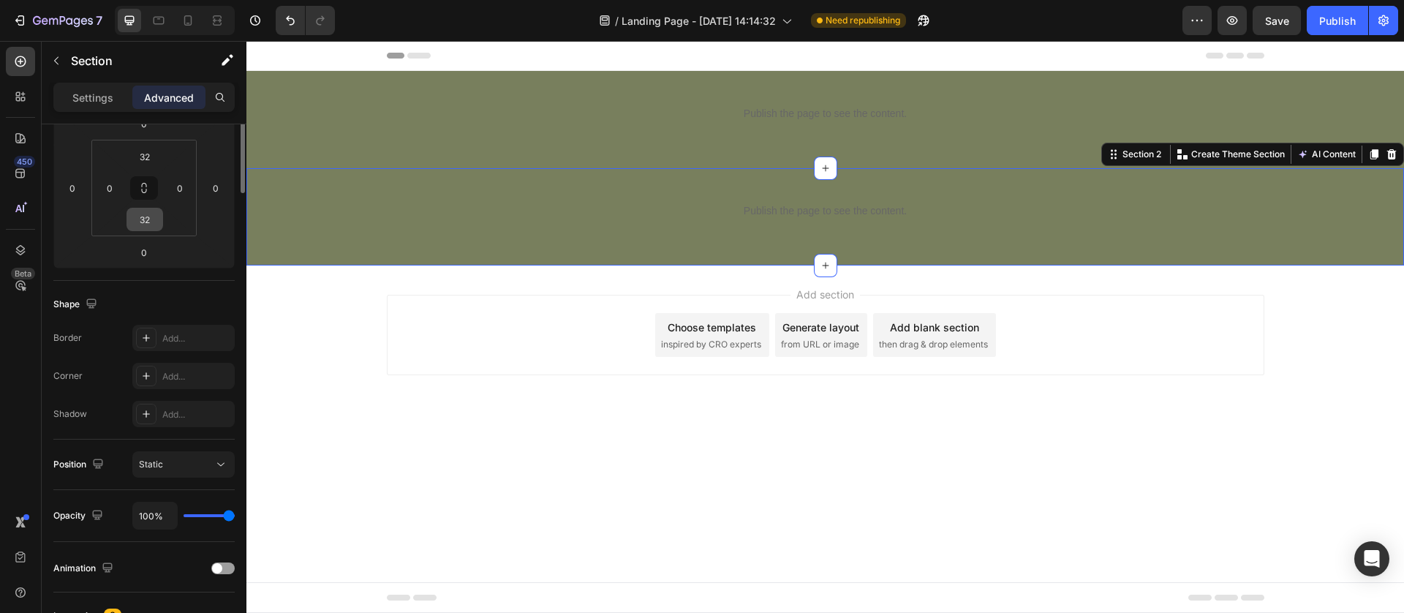
scroll to position [0, 0]
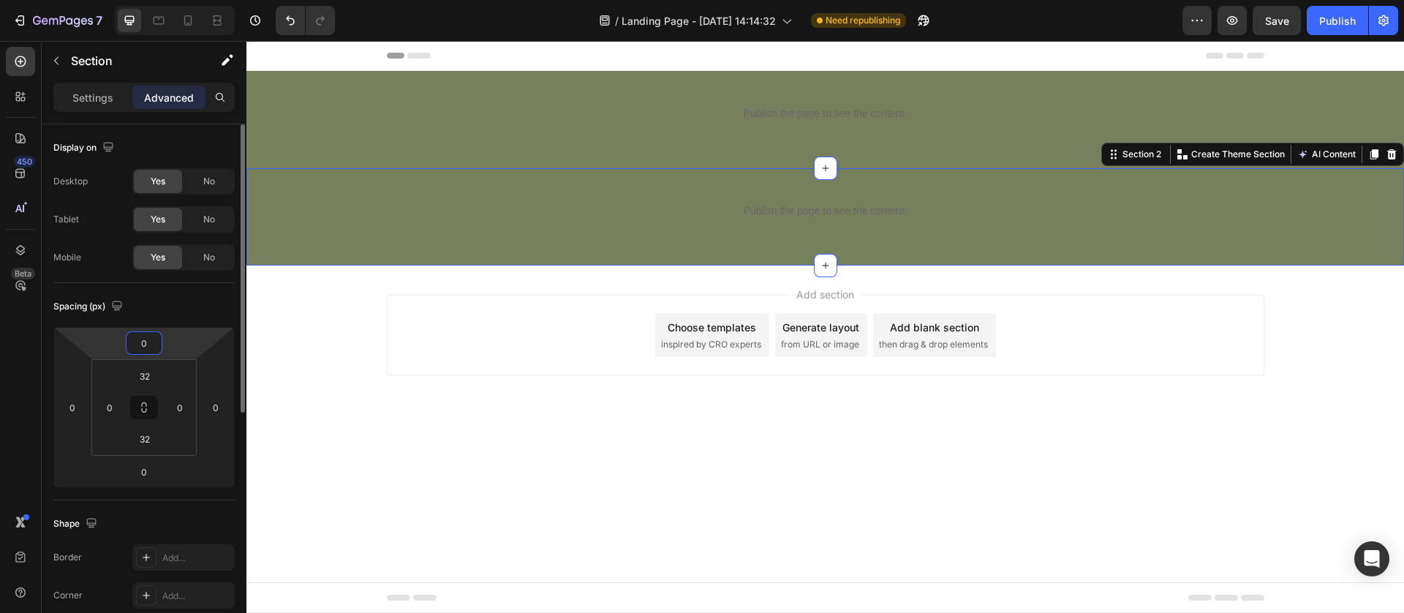
click at [143, 350] on input "0" at bounding box center [143, 343] width 29 height 22
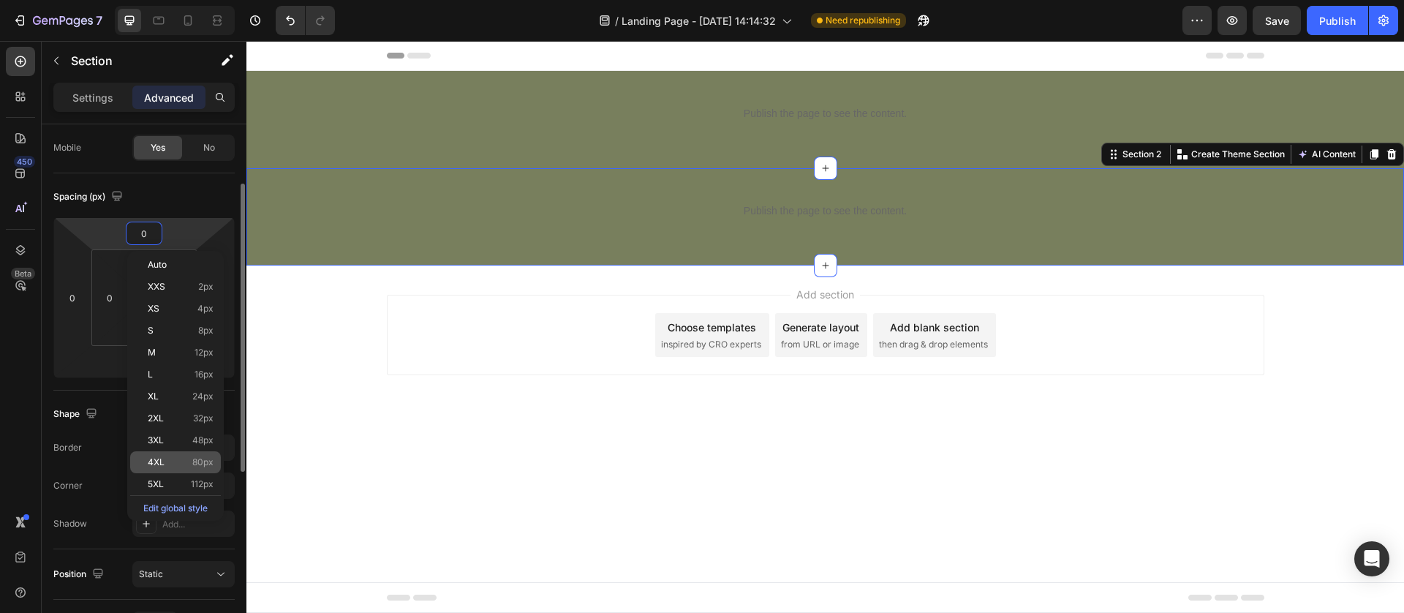
click at [157, 468] on div "4XL 80px" at bounding box center [175, 462] width 91 height 22
type input "80"
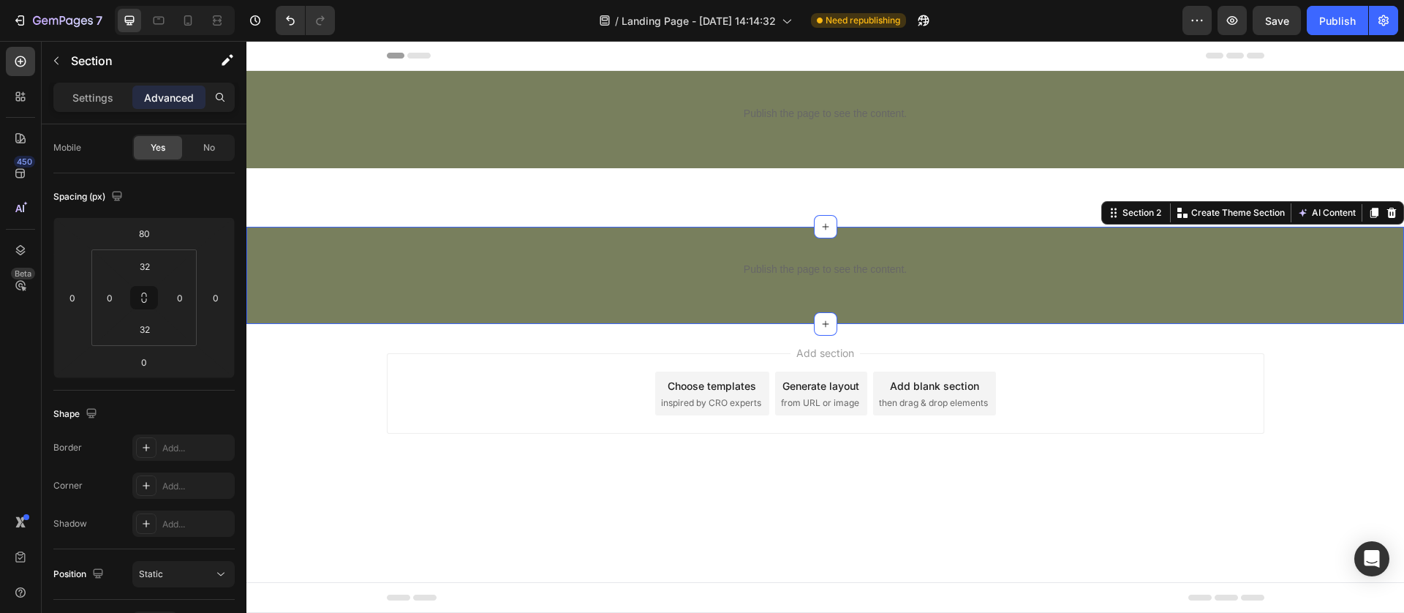
click at [703, 246] on div "Publish the page to see the content. Custom Code Row Section 2 You can create r…" at bounding box center [824, 275] width 1157 height 97
click at [99, 107] on div "Settings" at bounding box center [92, 97] width 73 height 23
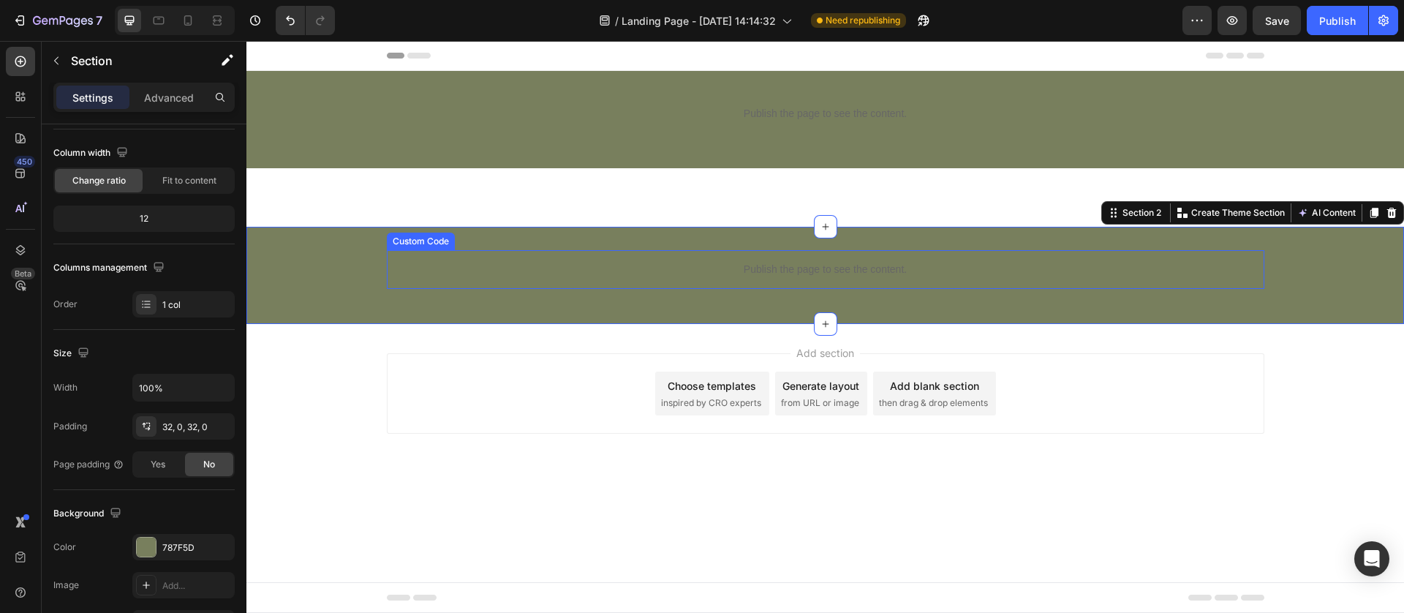
click at [542, 287] on div "Publish the page to see the content." at bounding box center [825, 269] width 877 height 39
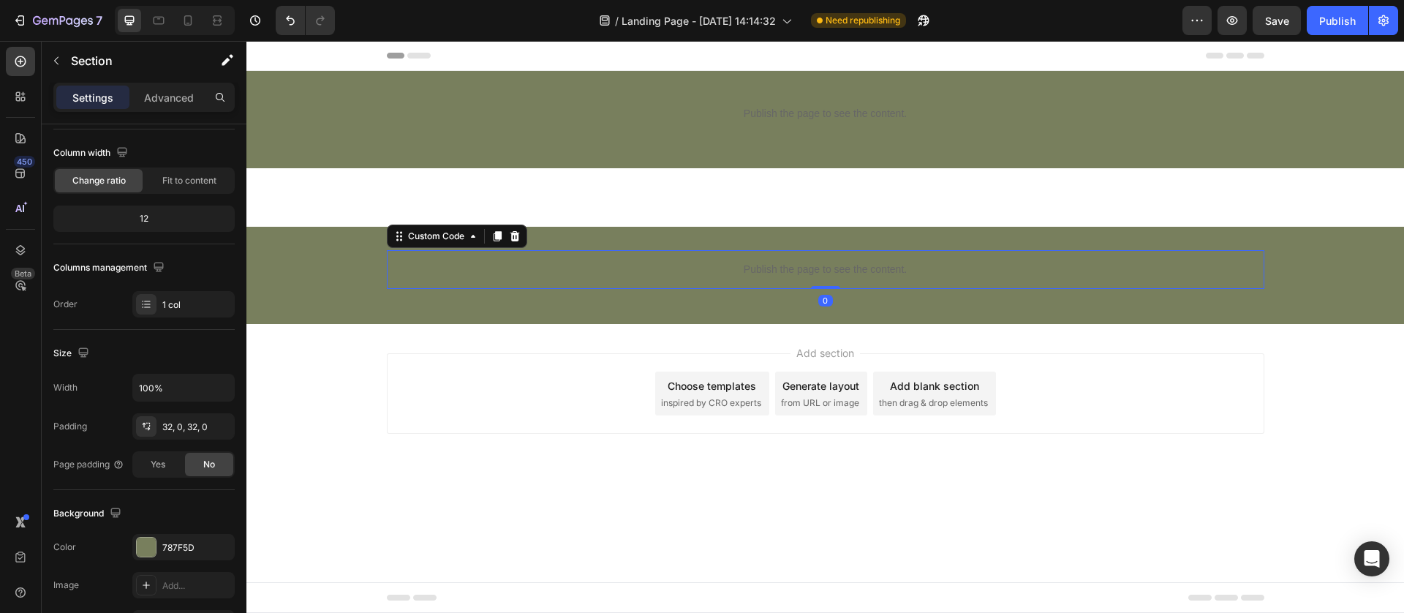
scroll to position [0, 0]
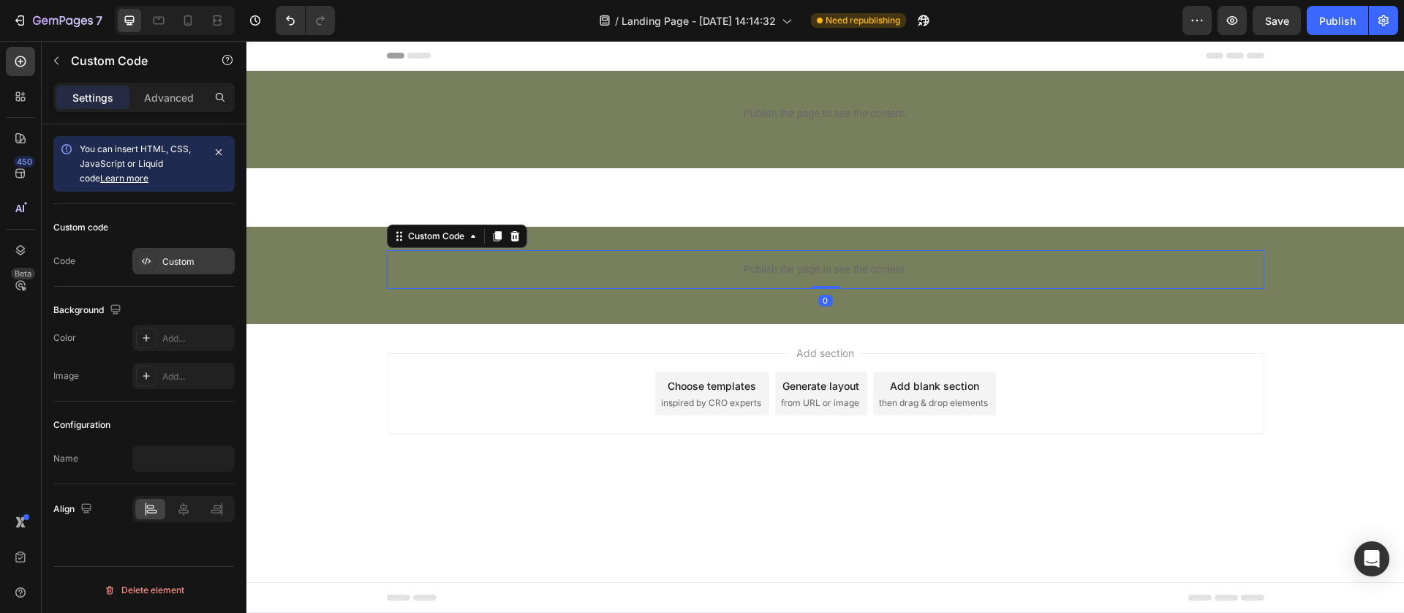
click at [179, 263] on div "Custom" at bounding box center [196, 261] width 69 height 13
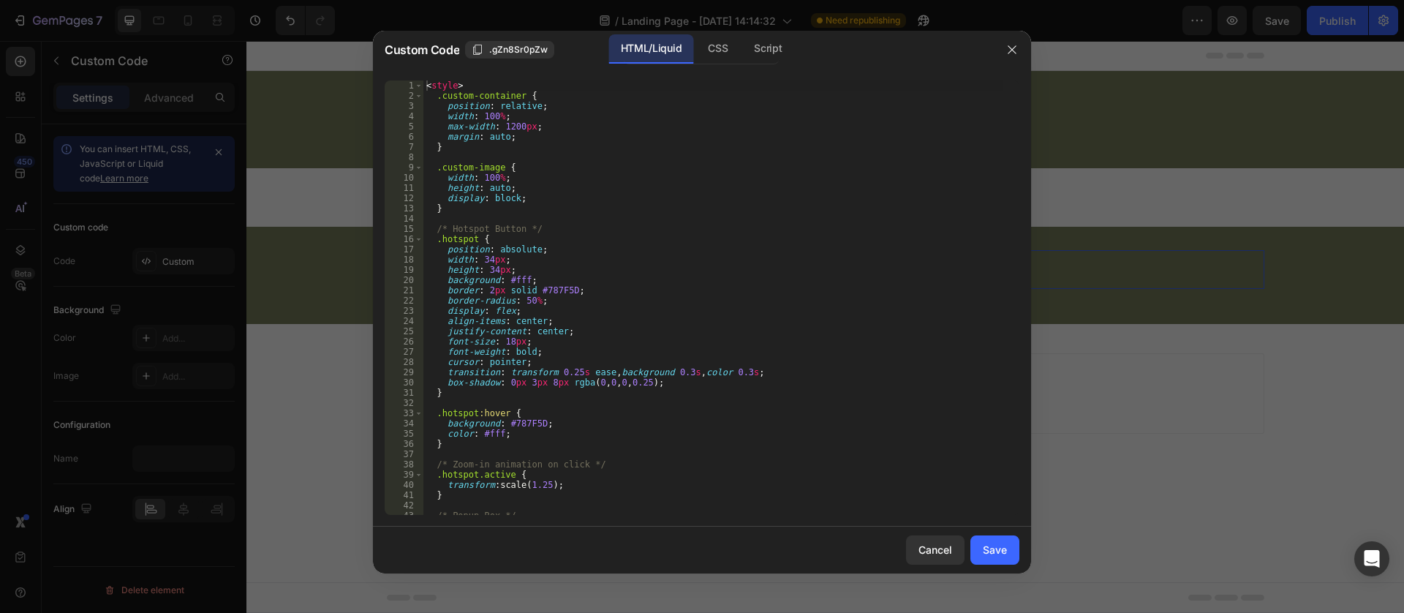
click at [569, 315] on div "< style > .custom-container { position : relative ; width : 100 % ; max-width :…" at bounding box center [712, 307] width 579 height 455
type textarea "</script>"
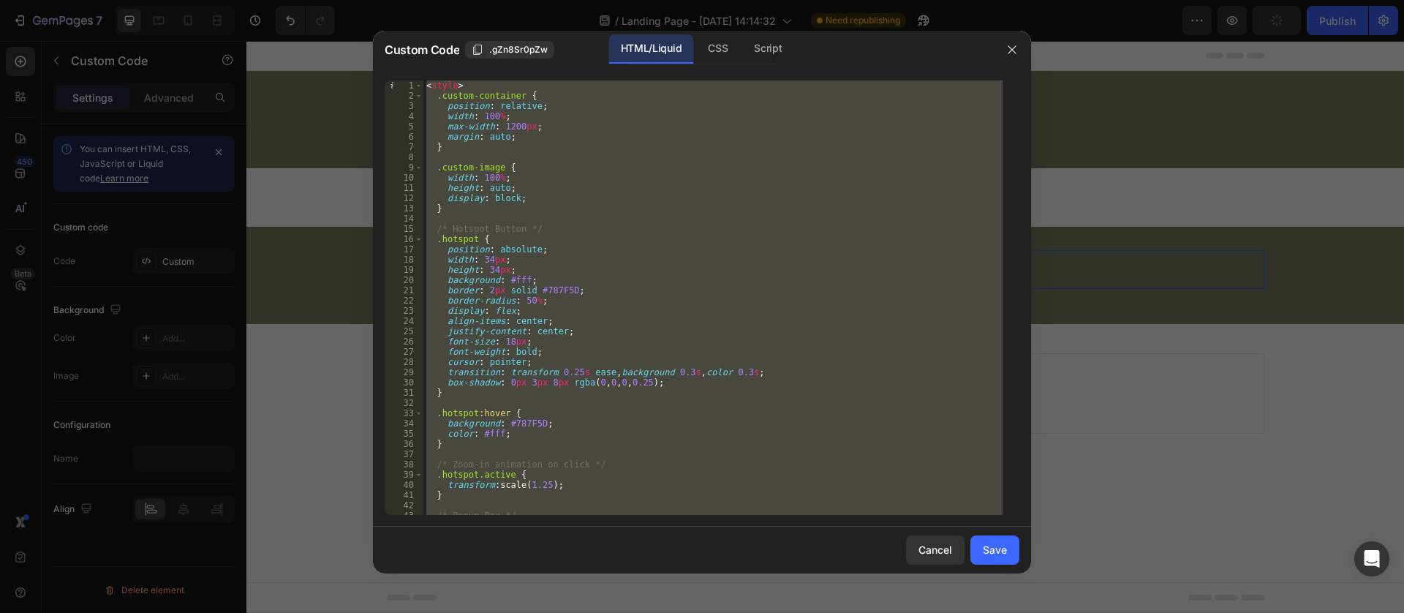
paste textarea
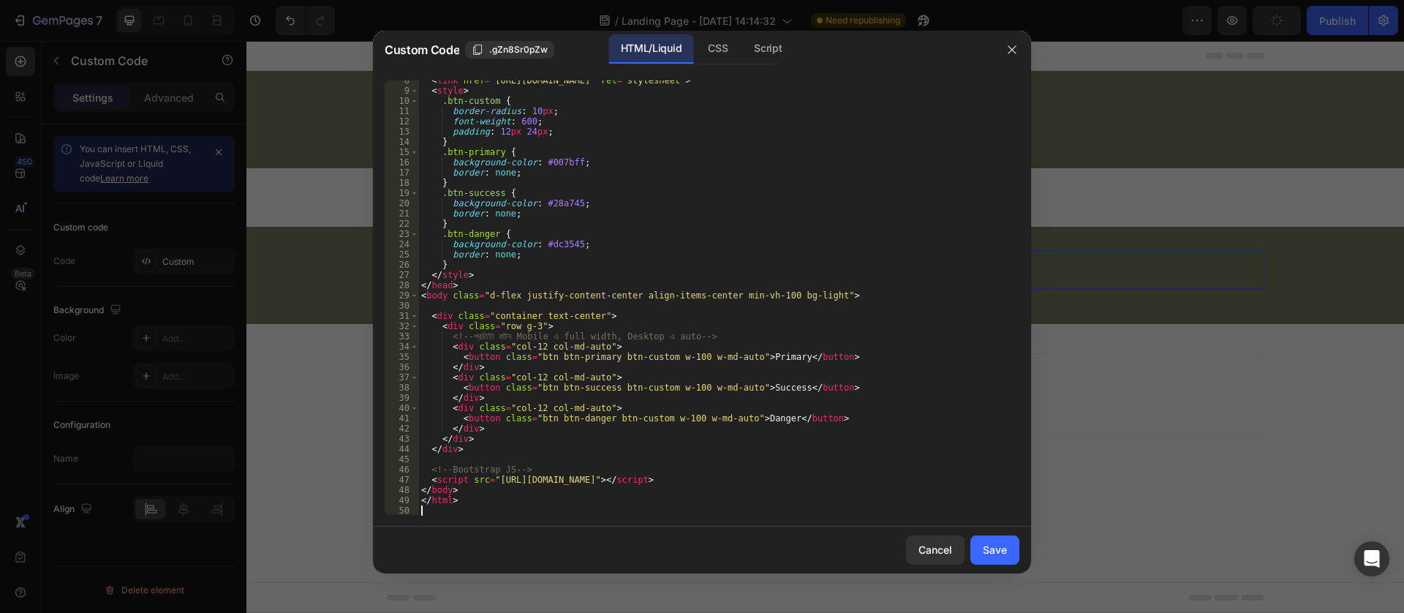
scroll to position [76, 0]
click at [1010, 555] on button "Save" at bounding box center [994, 549] width 49 height 29
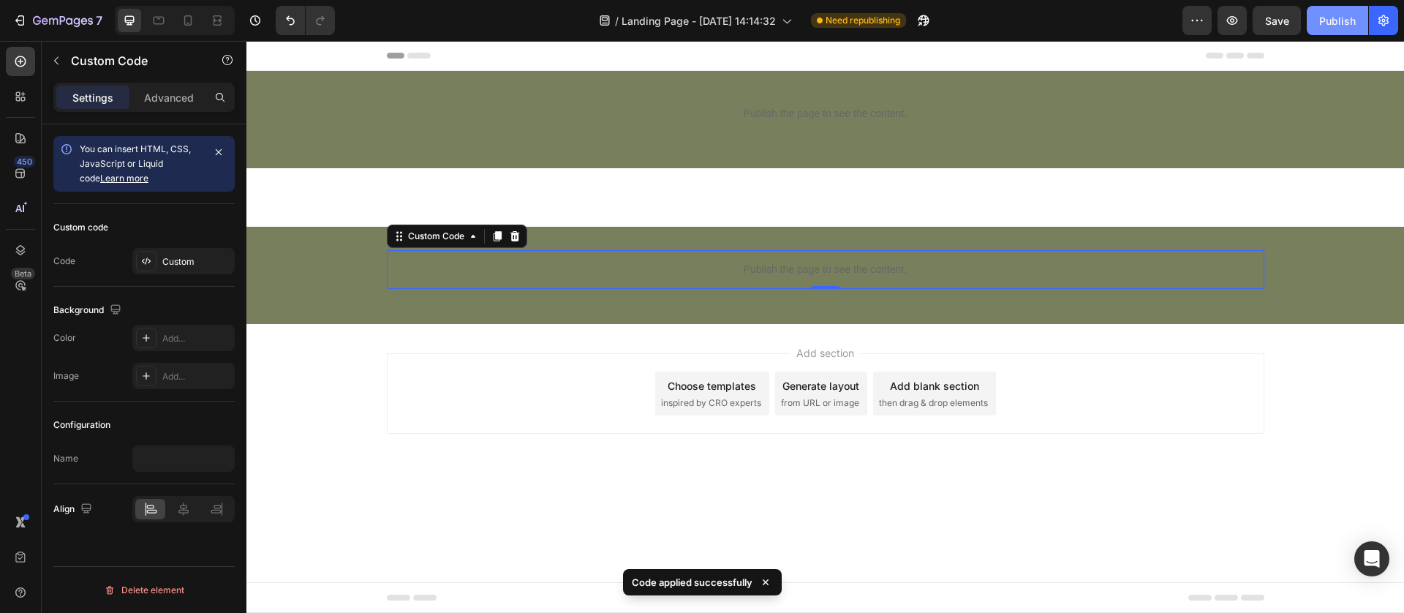
click at [1353, 20] on div "Publish" at bounding box center [1337, 20] width 37 height 15
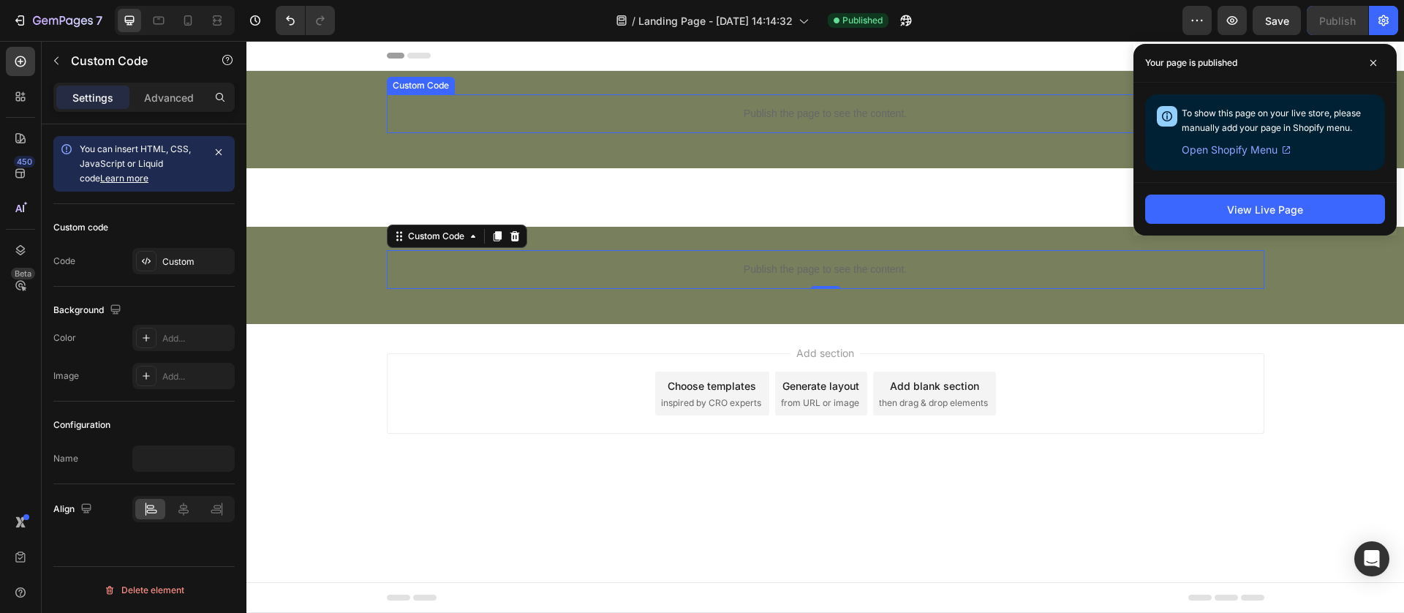
click at [594, 108] on p "Publish the page to see the content." at bounding box center [825, 113] width 877 height 15
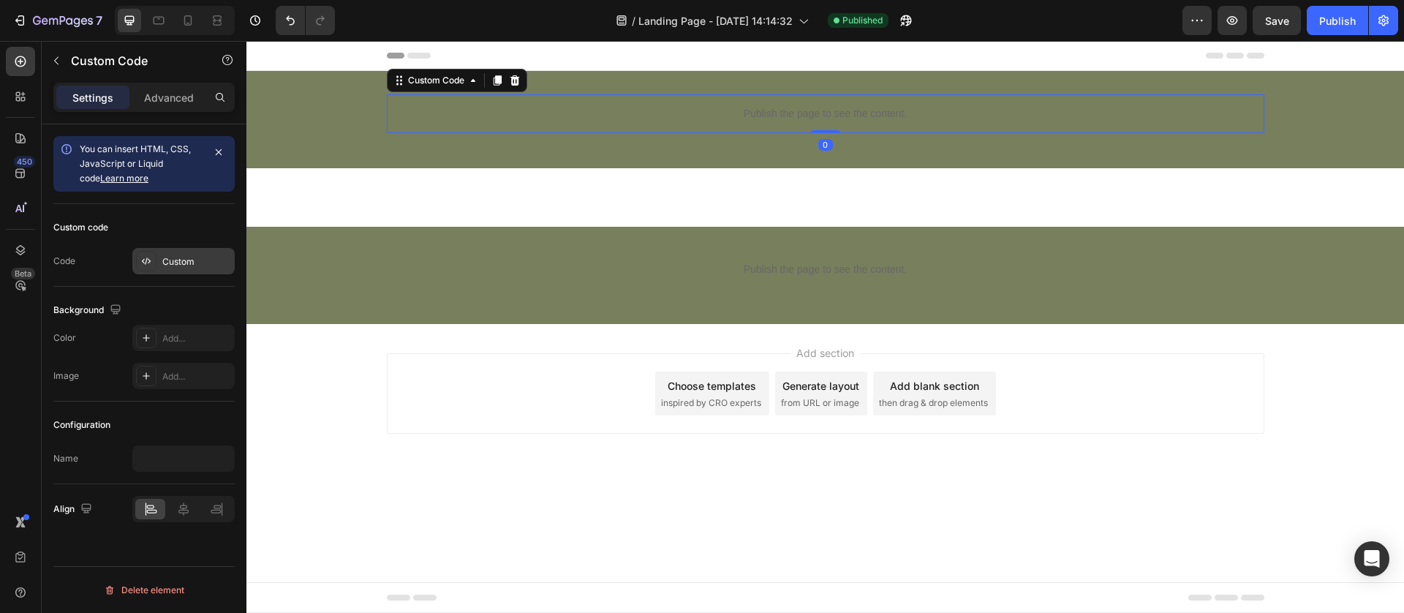
click at [164, 253] on div "Custom" at bounding box center [183, 261] width 102 height 26
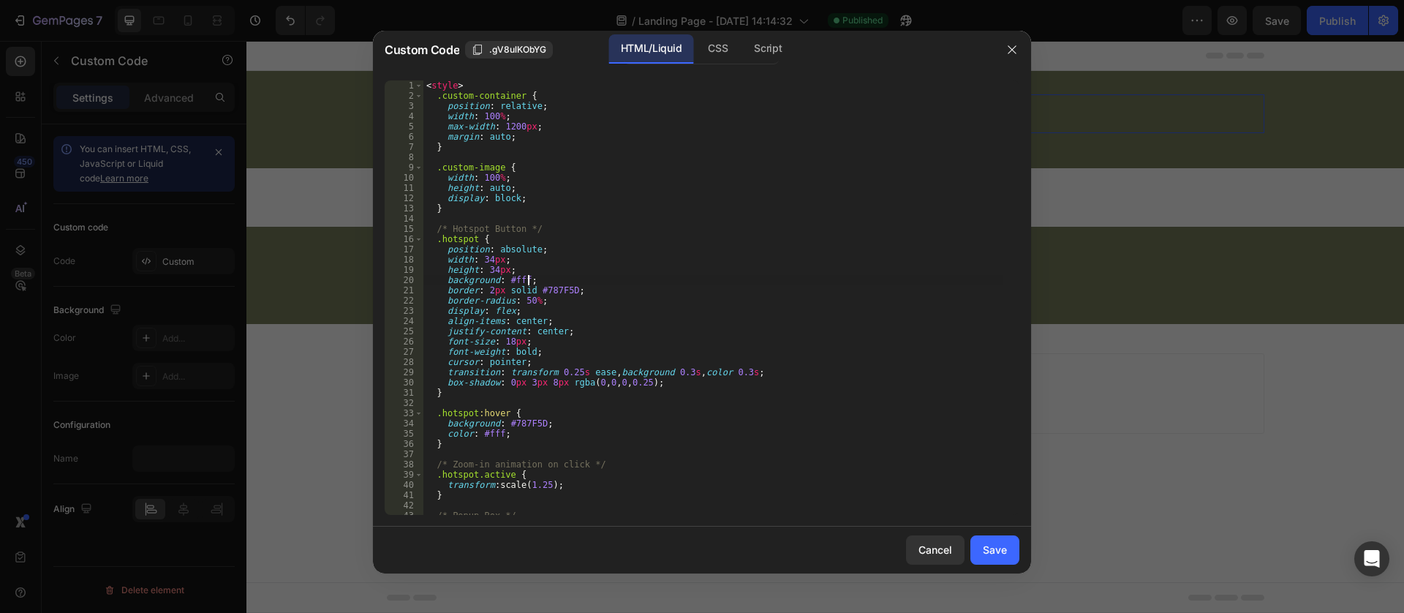
click at [533, 283] on div "< style > .custom-container { position : relative ; width : 100 % ; max-width :…" at bounding box center [712, 307] width 579 height 455
type textarea "</script>"
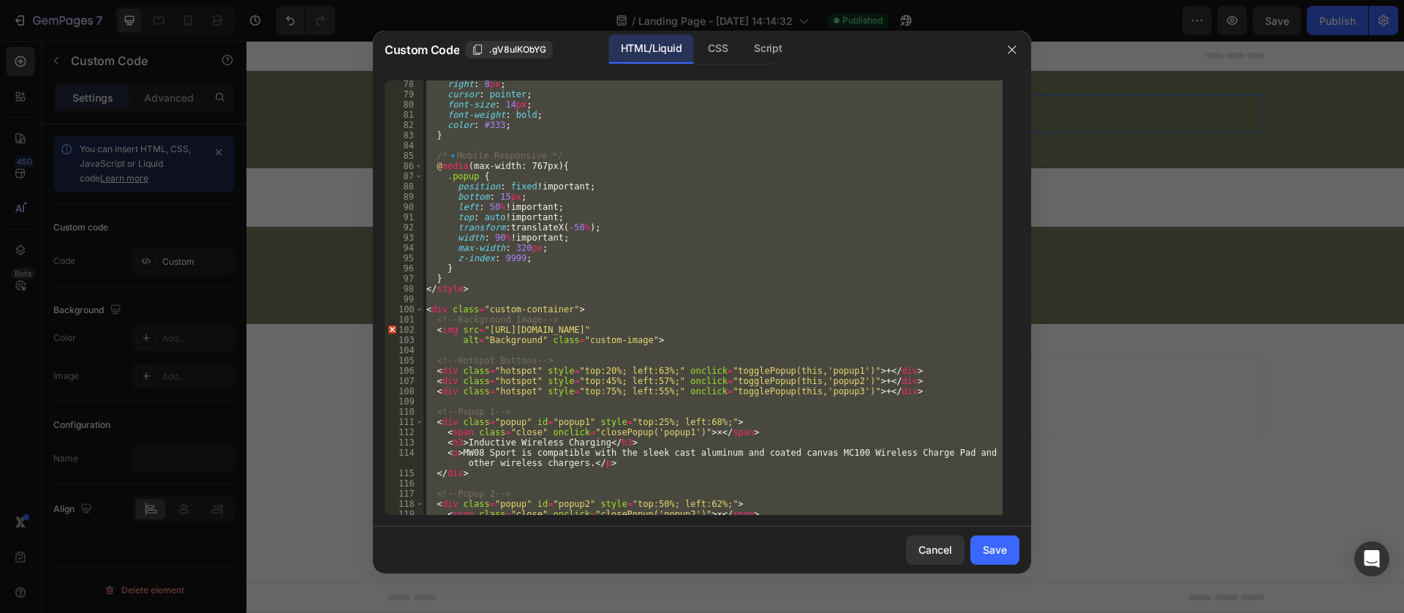
scroll to position [1130, 0]
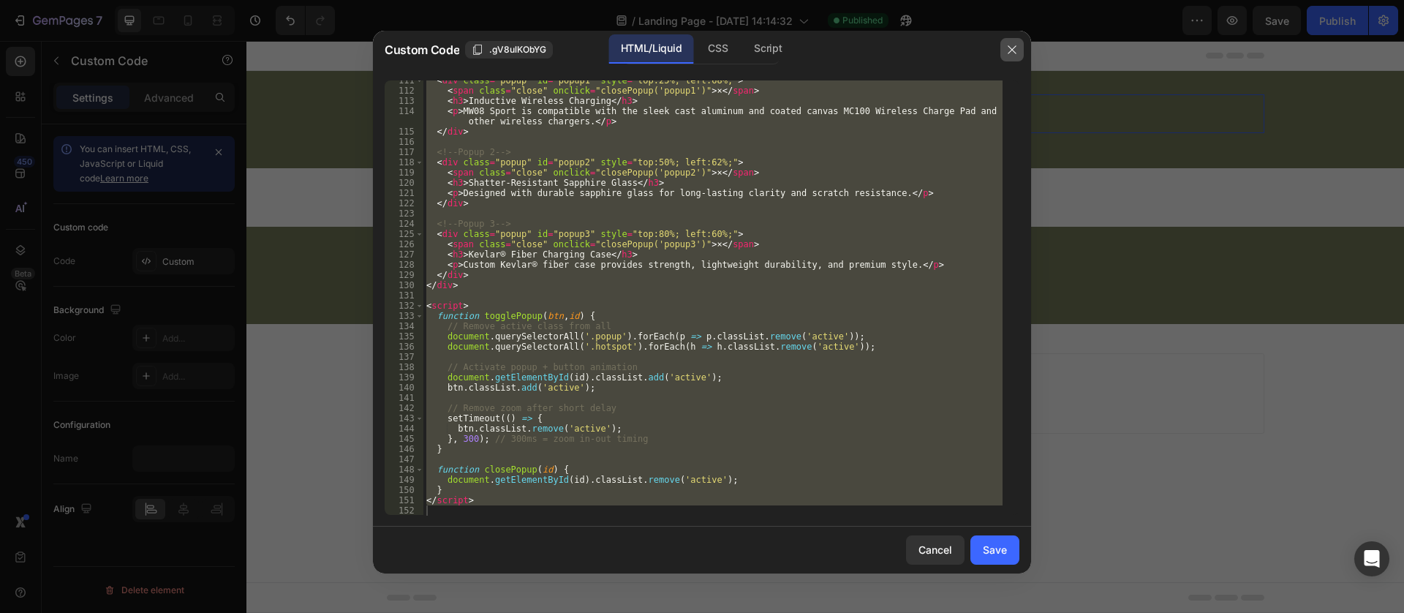
click at [1017, 42] on button "button" at bounding box center [1011, 49] width 23 height 23
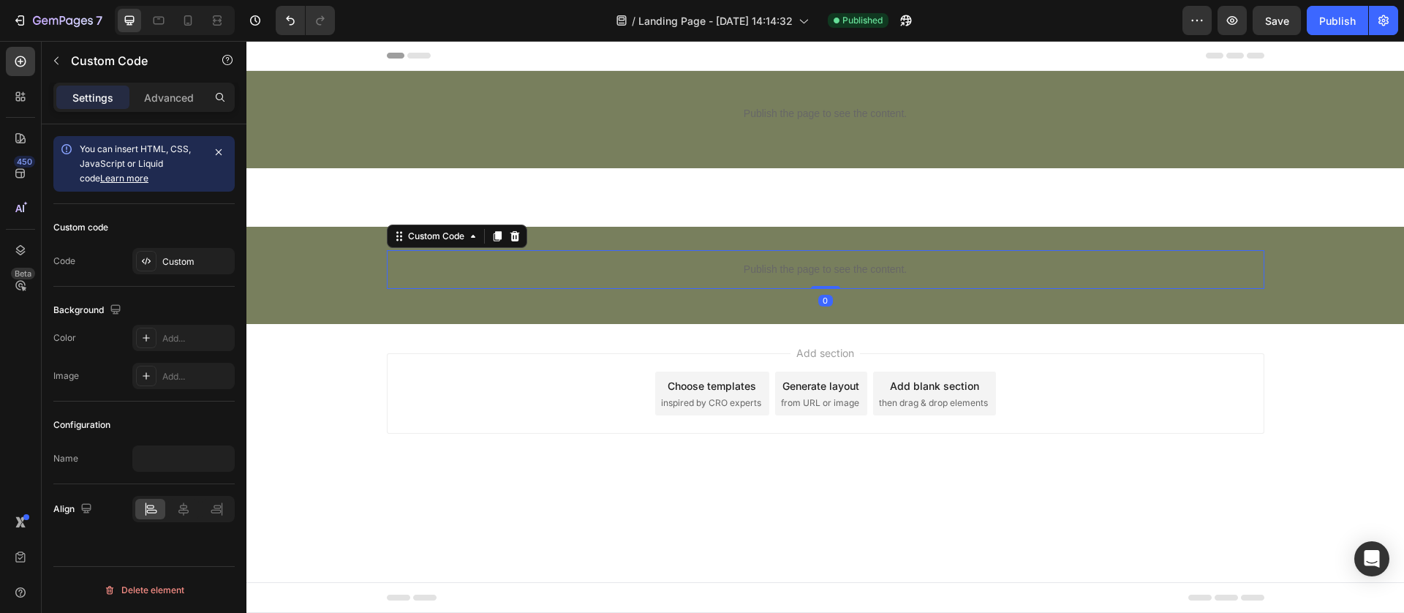
click at [563, 284] on div "Publish the page to see the content." at bounding box center [825, 269] width 877 height 39
click at [178, 262] on div "Custom" at bounding box center [196, 261] width 69 height 13
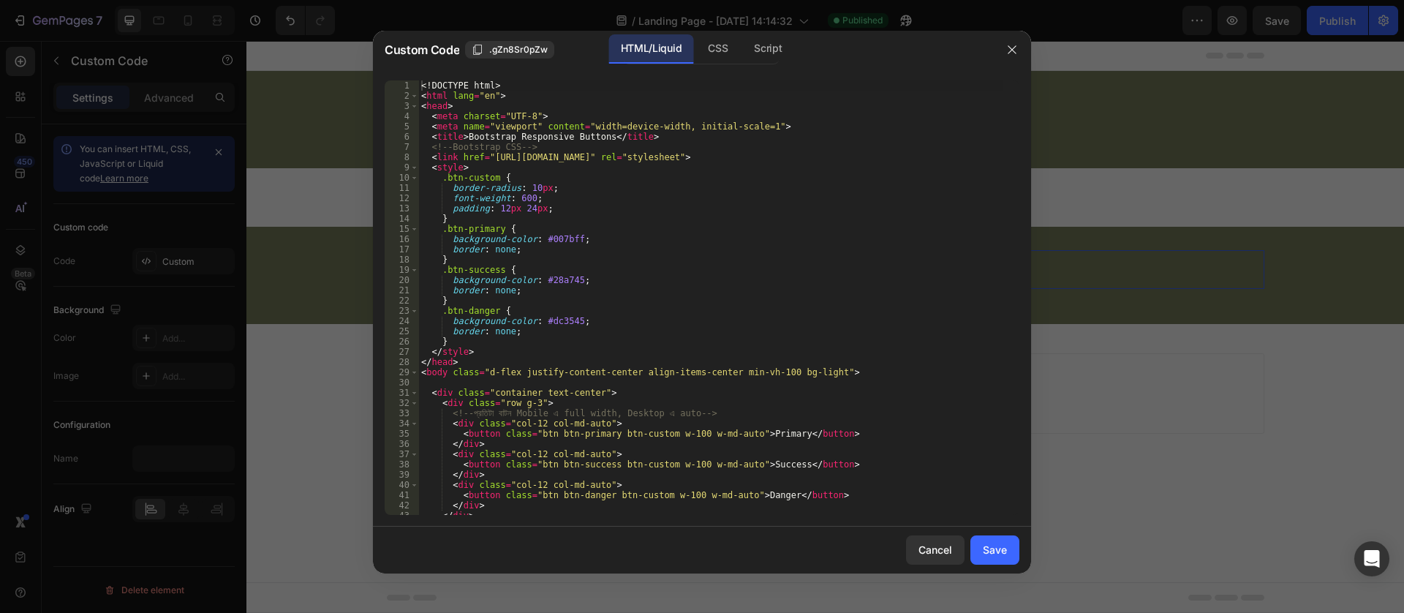
click at [505, 339] on div "<! DOCTYPE html > < html lang = "en" > < head > < meta charset = "UTF-8" > < me…" at bounding box center [710, 307] width 584 height 455
type textarea "</html>"
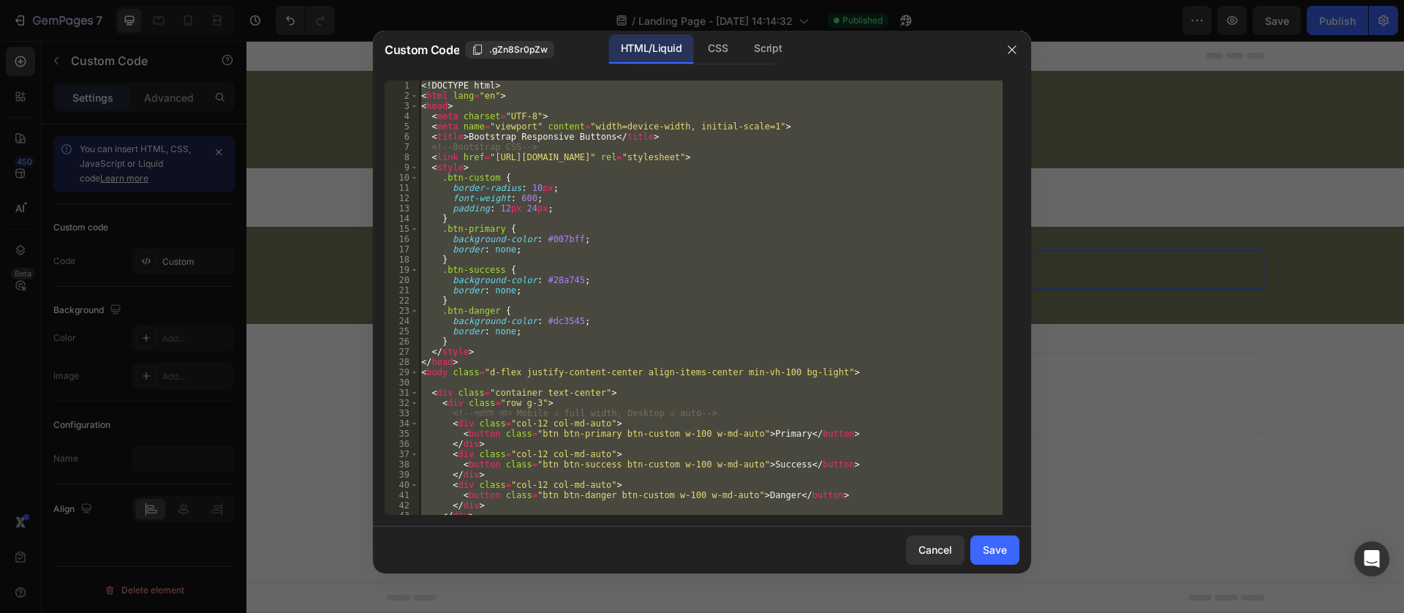
paste textarea
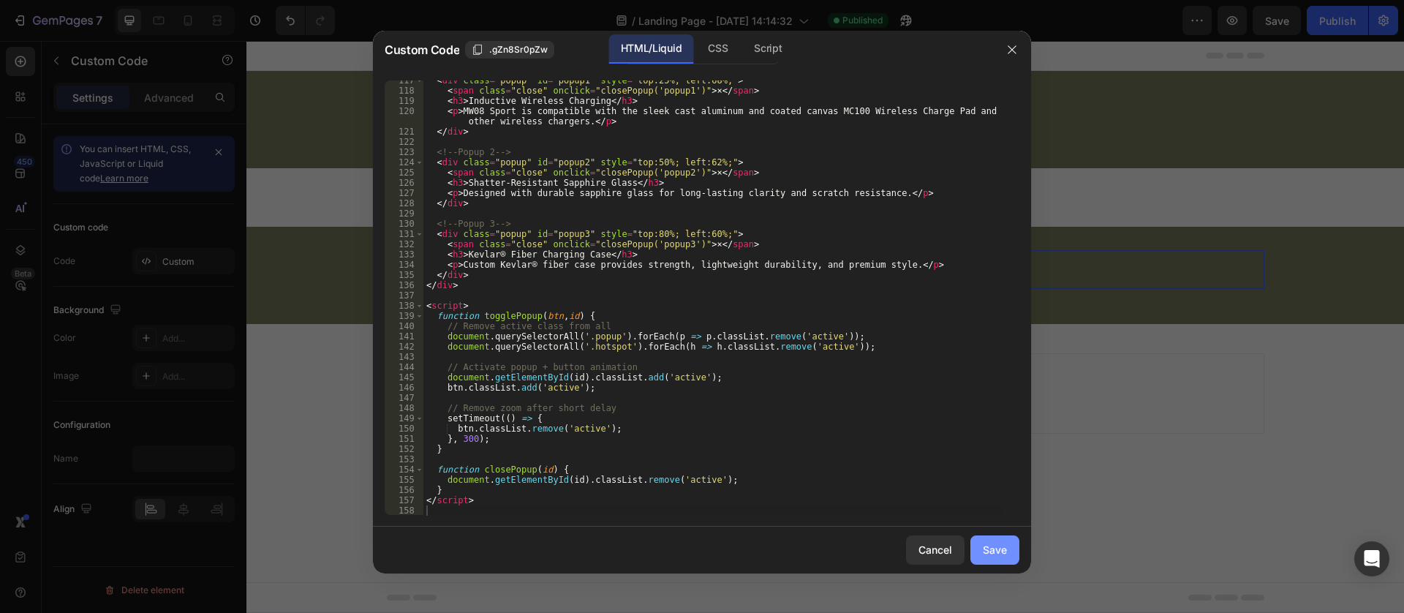
click at [994, 547] on div "Save" at bounding box center [995, 549] width 24 height 15
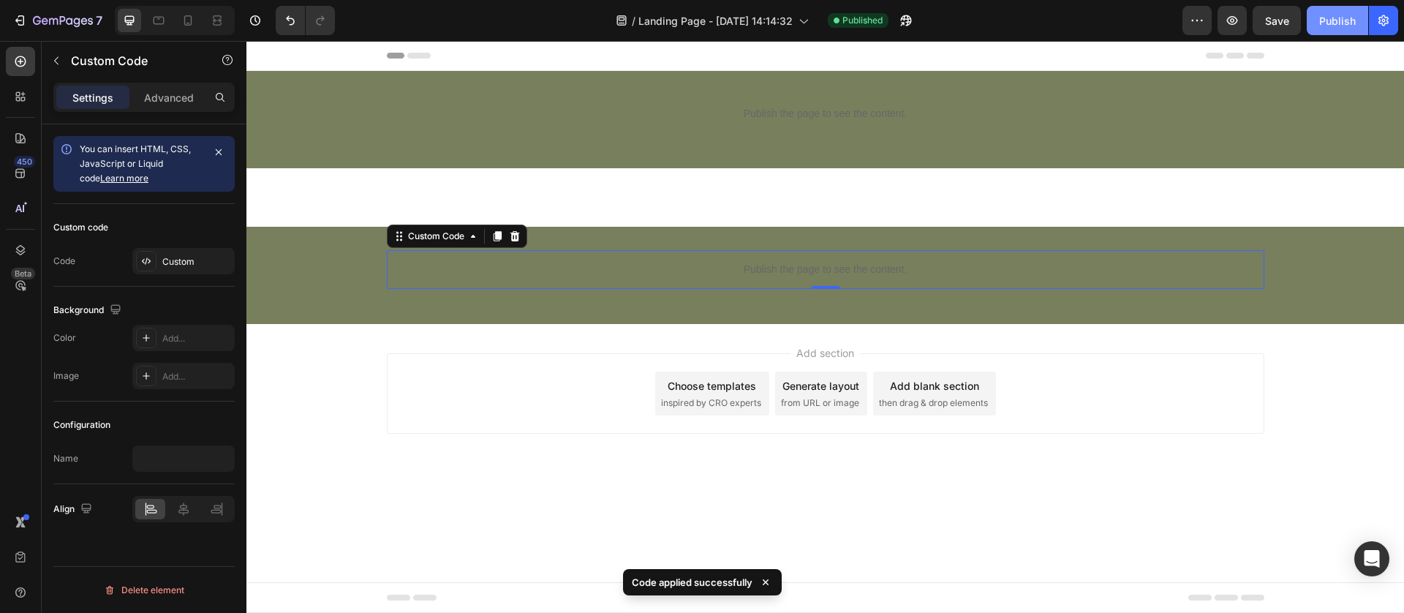
click at [1337, 11] on button "Publish" at bounding box center [1336, 20] width 61 height 29
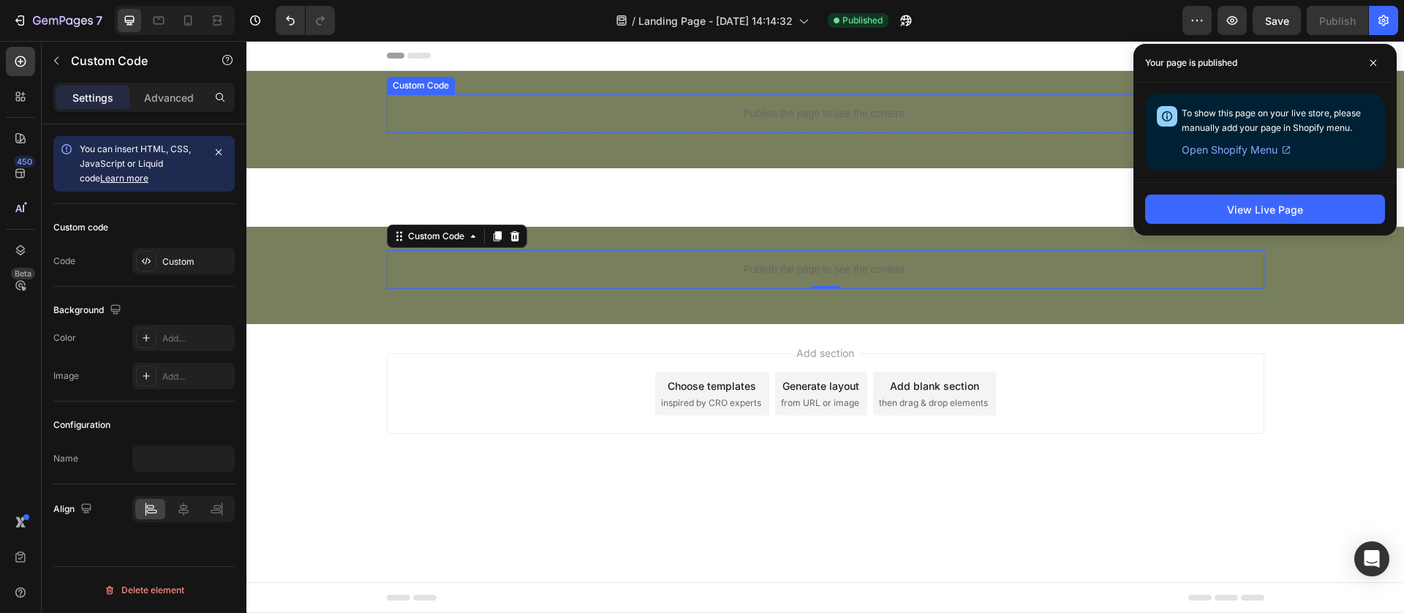
click at [589, 104] on div "Publish the page to see the content." at bounding box center [825, 113] width 877 height 39
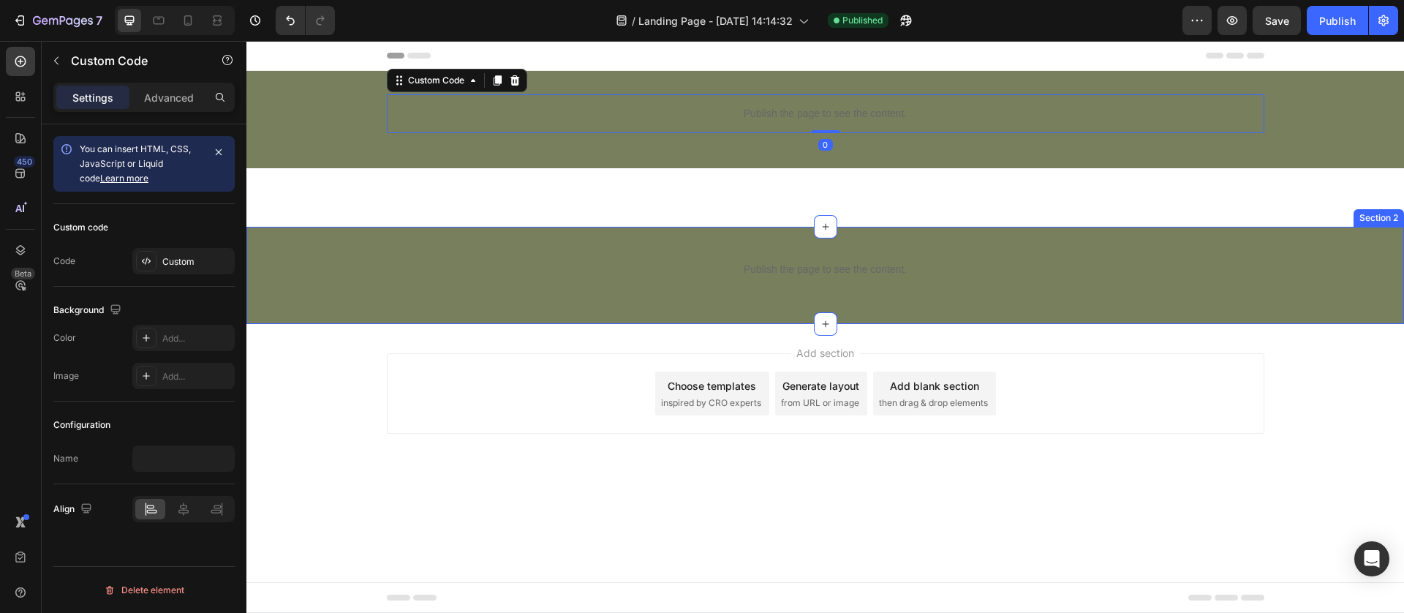
click at [287, 291] on div "Publish the page to see the content. Custom Code Row" at bounding box center [824, 275] width 1157 height 50
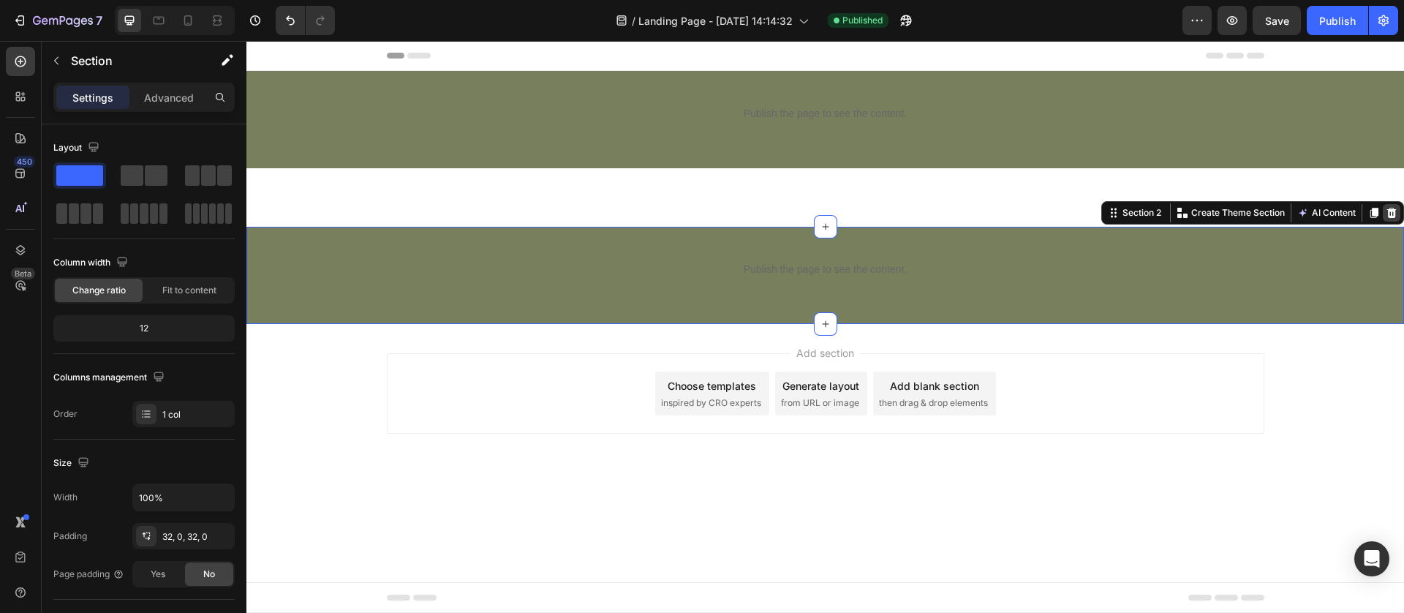
click at [1385, 210] on icon at bounding box center [1391, 213] width 12 height 12
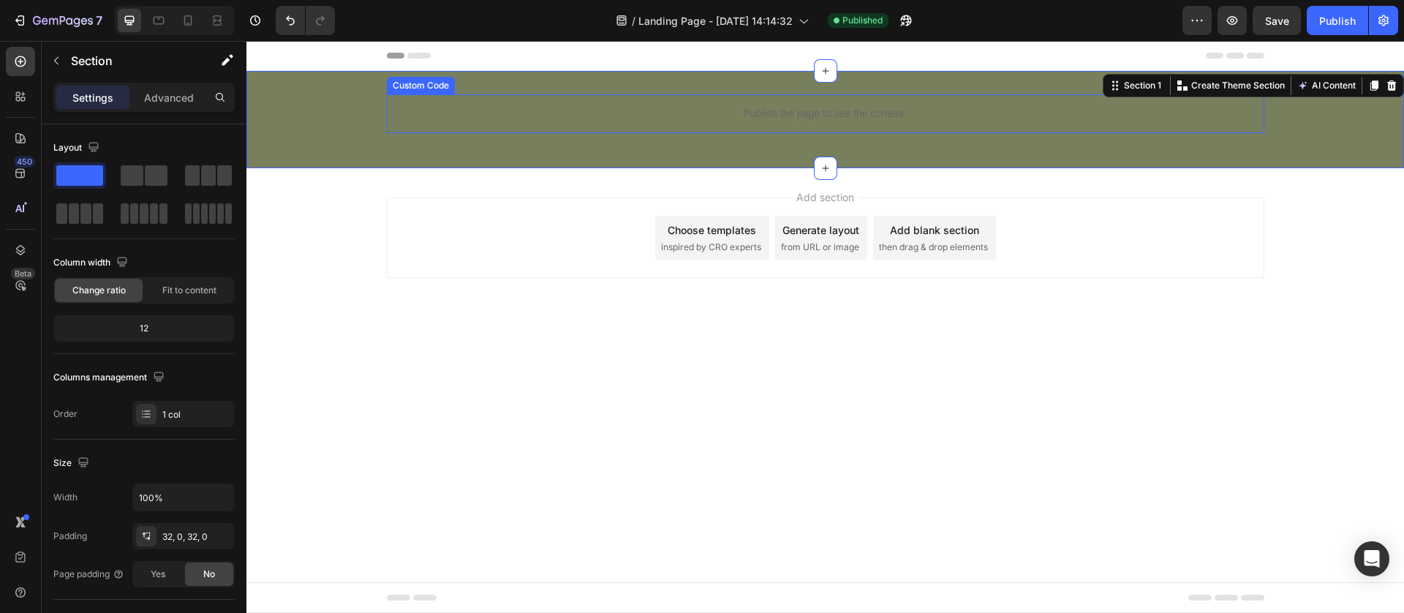
click at [572, 104] on div "Publish the page to see the content." at bounding box center [825, 113] width 877 height 39
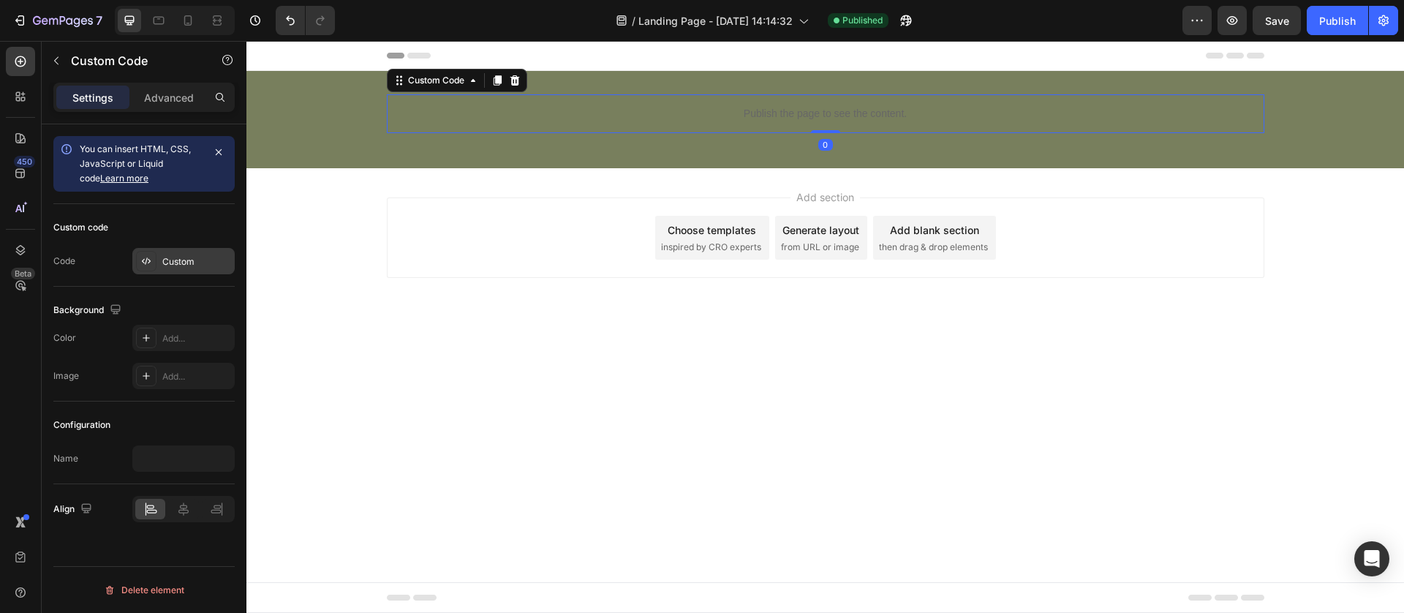
click at [181, 257] on div "Custom" at bounding box center [196, 261] width 69 height 13
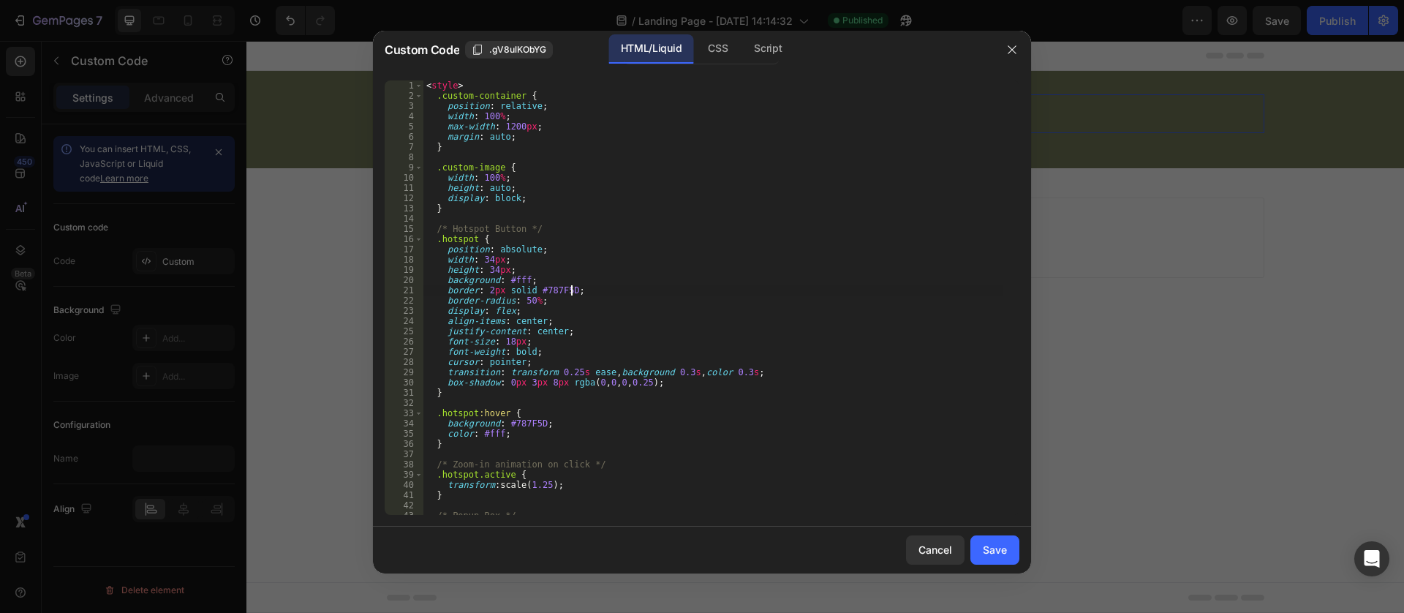
click at [577, 285] on div "< style > .custom-container { position : relative ; width : 100 % ; max-width :…" at bounding box center [712, 307] width 579 height 455
type textarea "</script>"
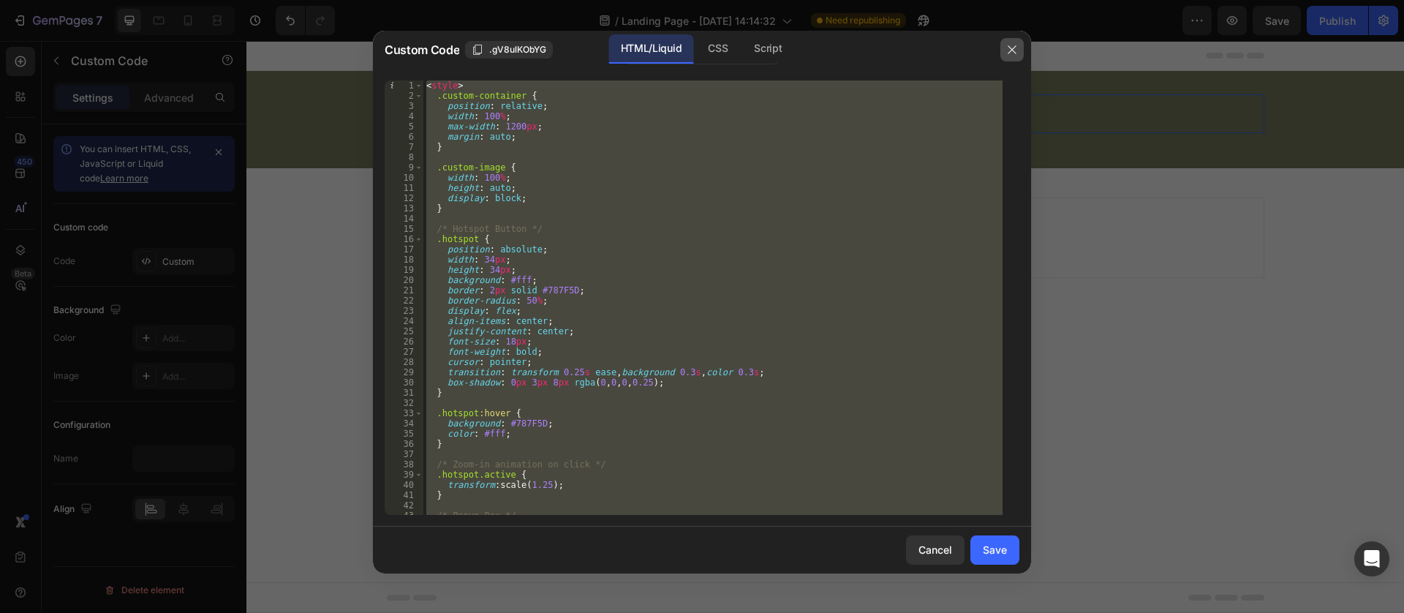
click at [1019, 42] on button "button" at bounding box center [1011, 49] width 23 height 23
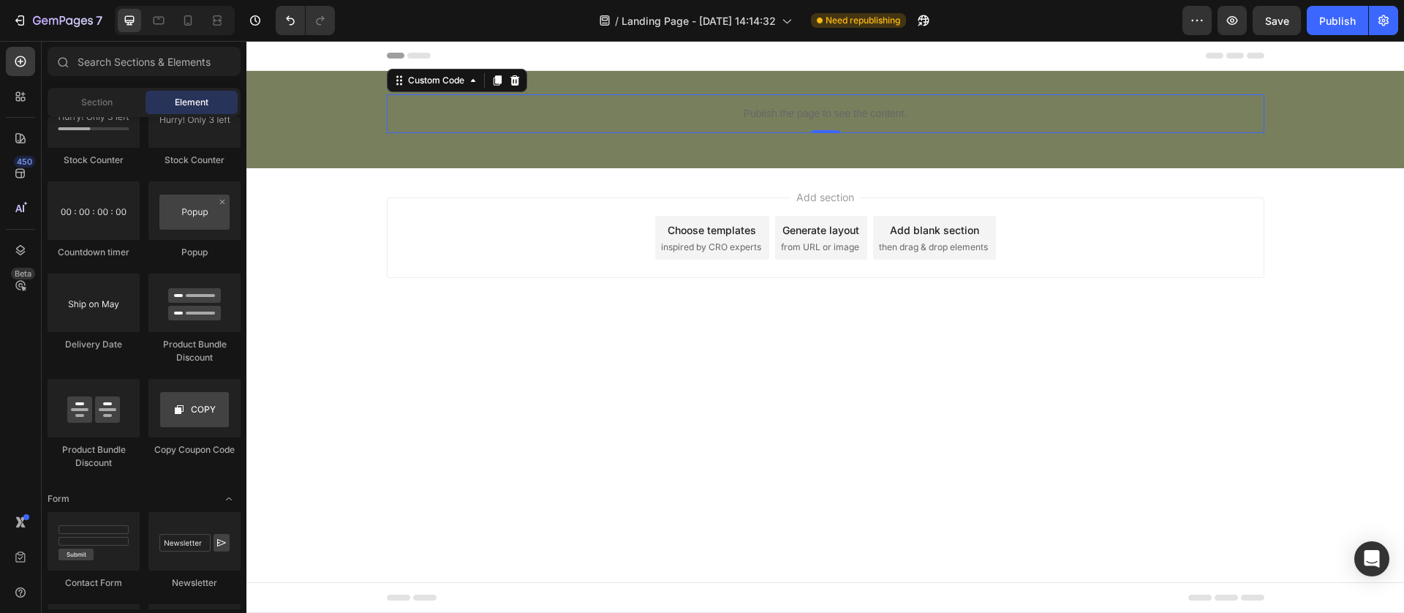
click at [405, 298] on div "Add section Choose templates inspired by CRO experts Generate layout from URL o…" at bounding box center [824, 258] width 1157 height 180
click at [13, 64] on icon at bounding box center [20, 61] width 15 height 15
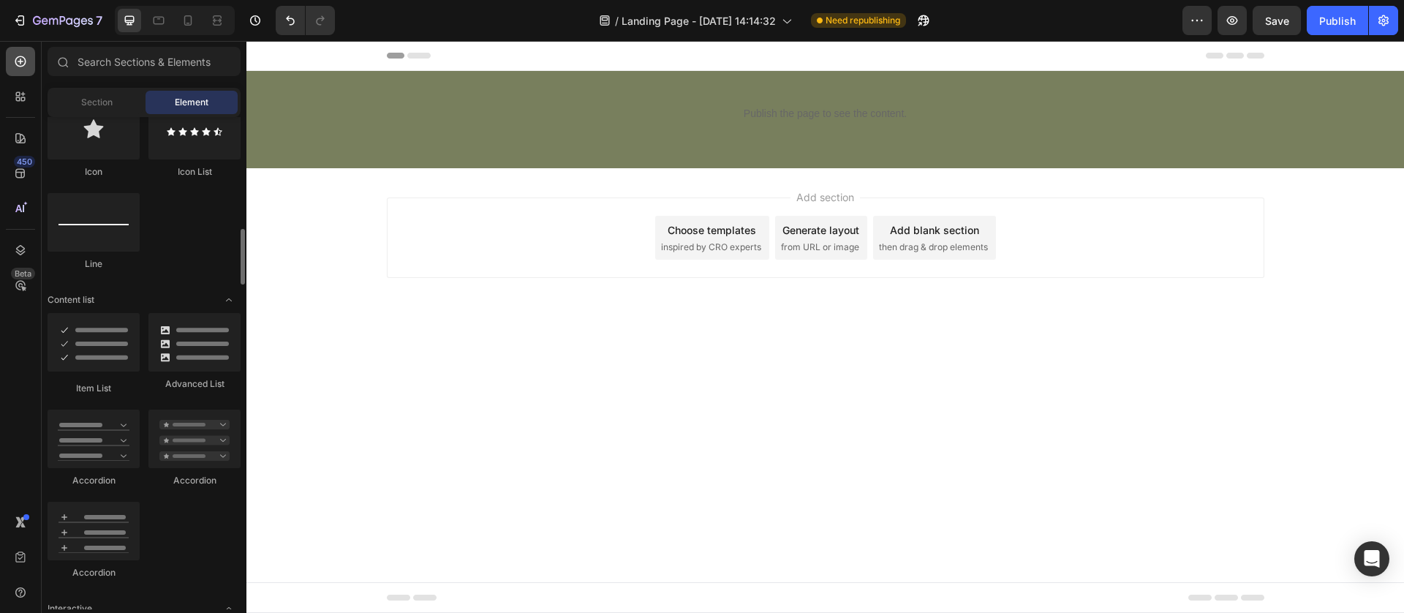
click at [20, 57] on icon at bounding box center [20, 61] width 15 height 15
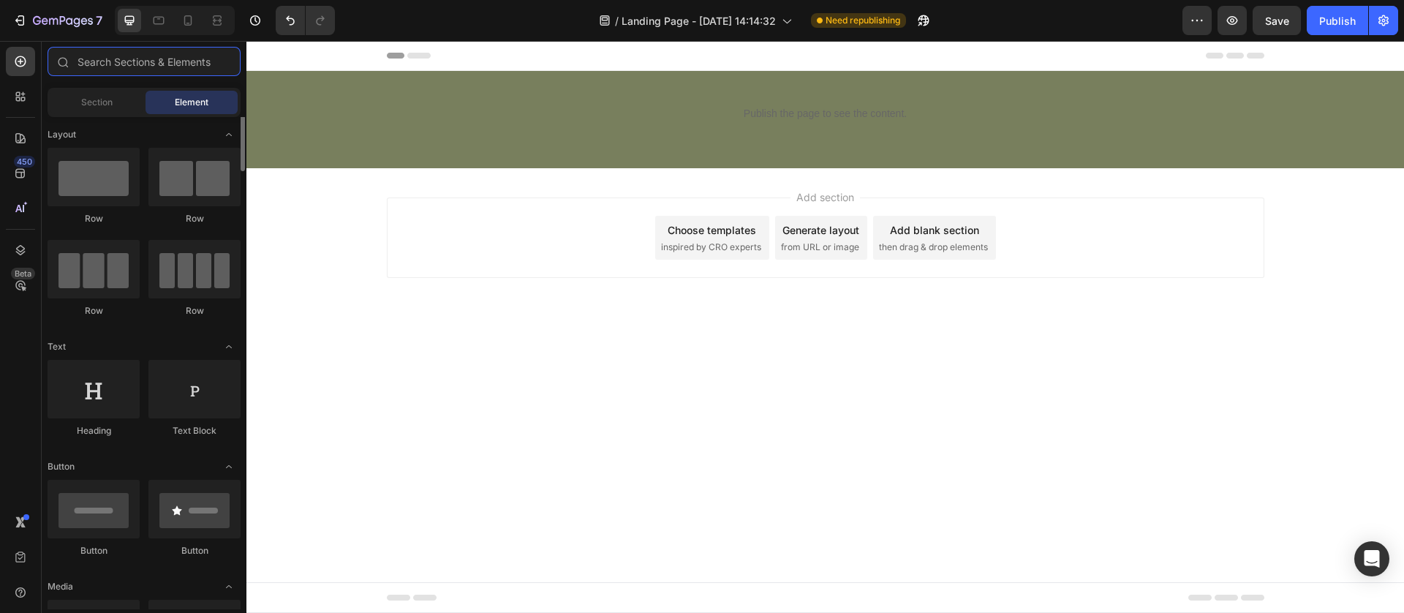
scroll to position [0, 0]
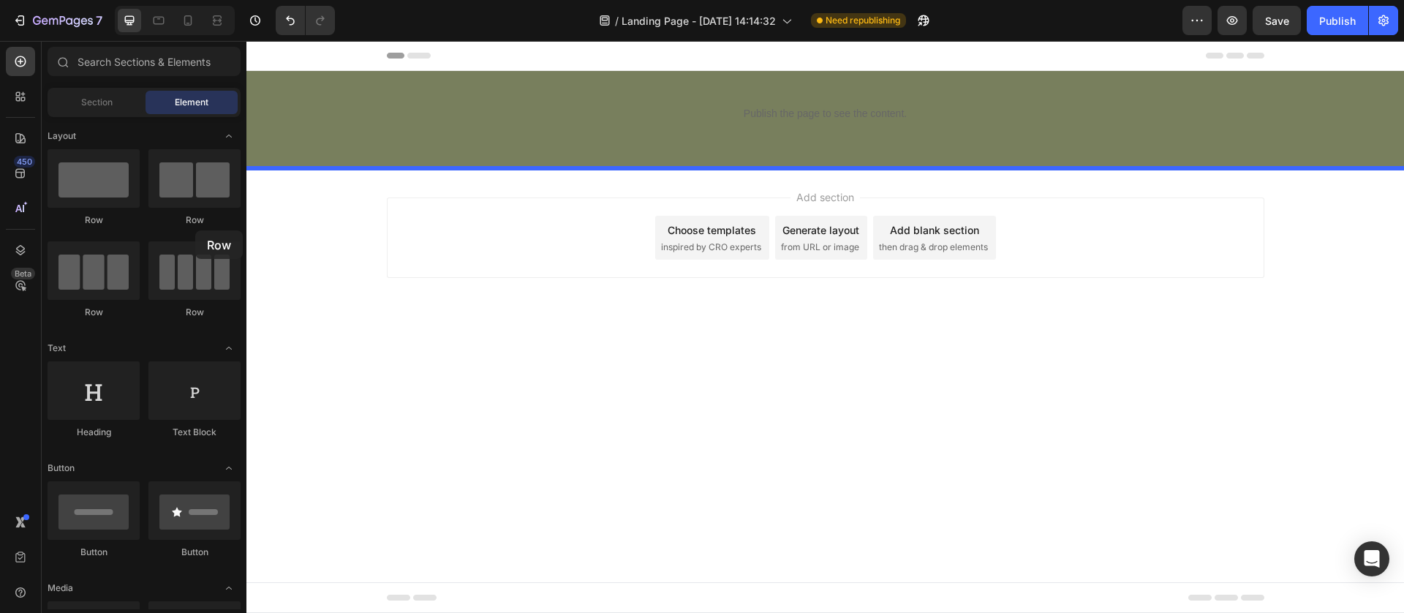
drag, startPoint x: 442, startPoint y: 271, endPoint x: 336, endPoint y: 328, distance: 119.7
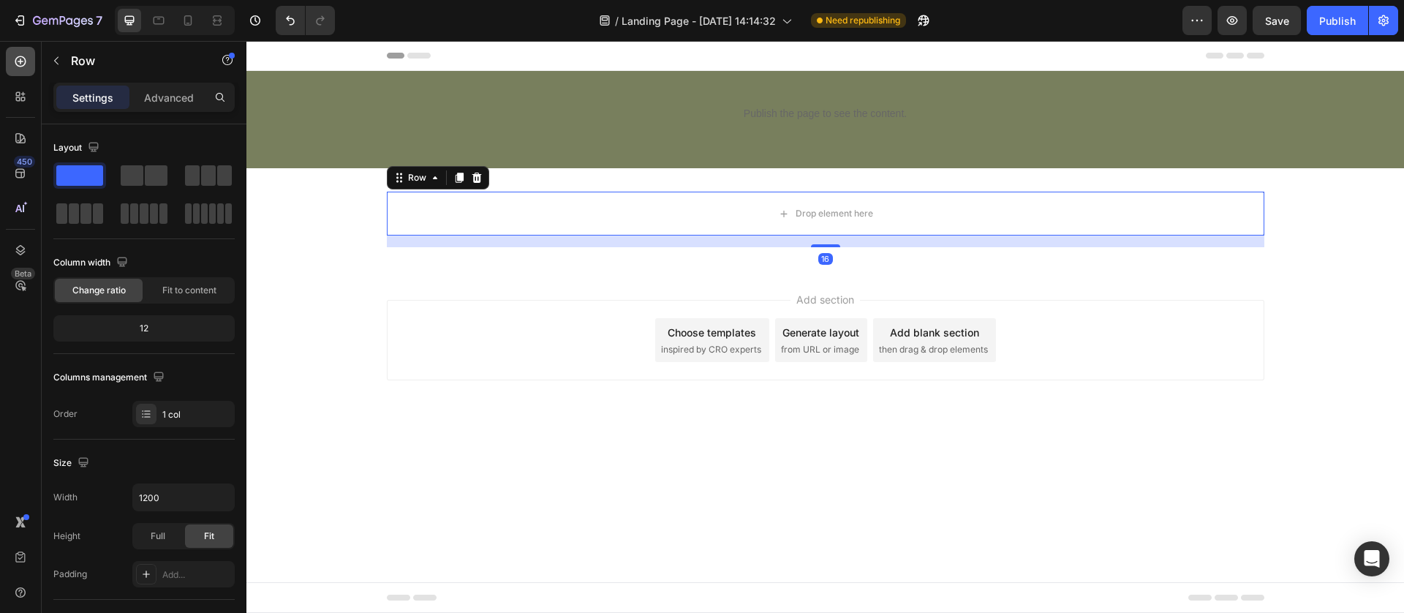
click at [12, 48] on div at bounding box center [20, 61] width 29 height 29
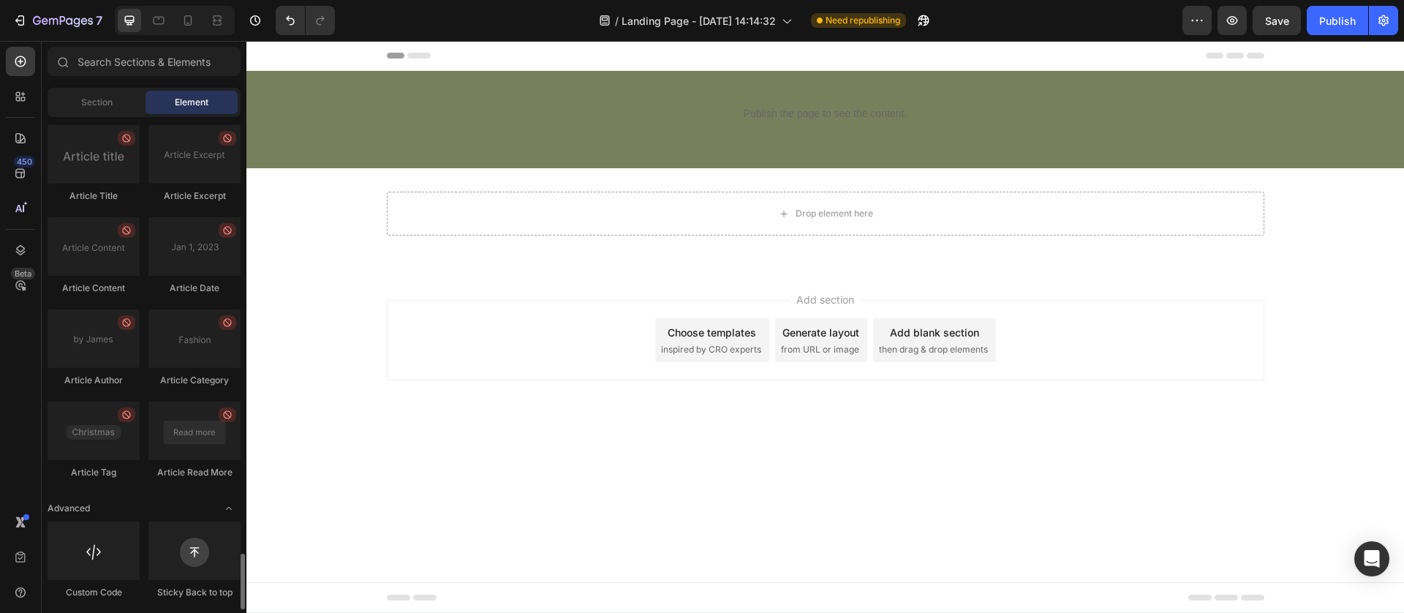
scroll to position [3840, 0]
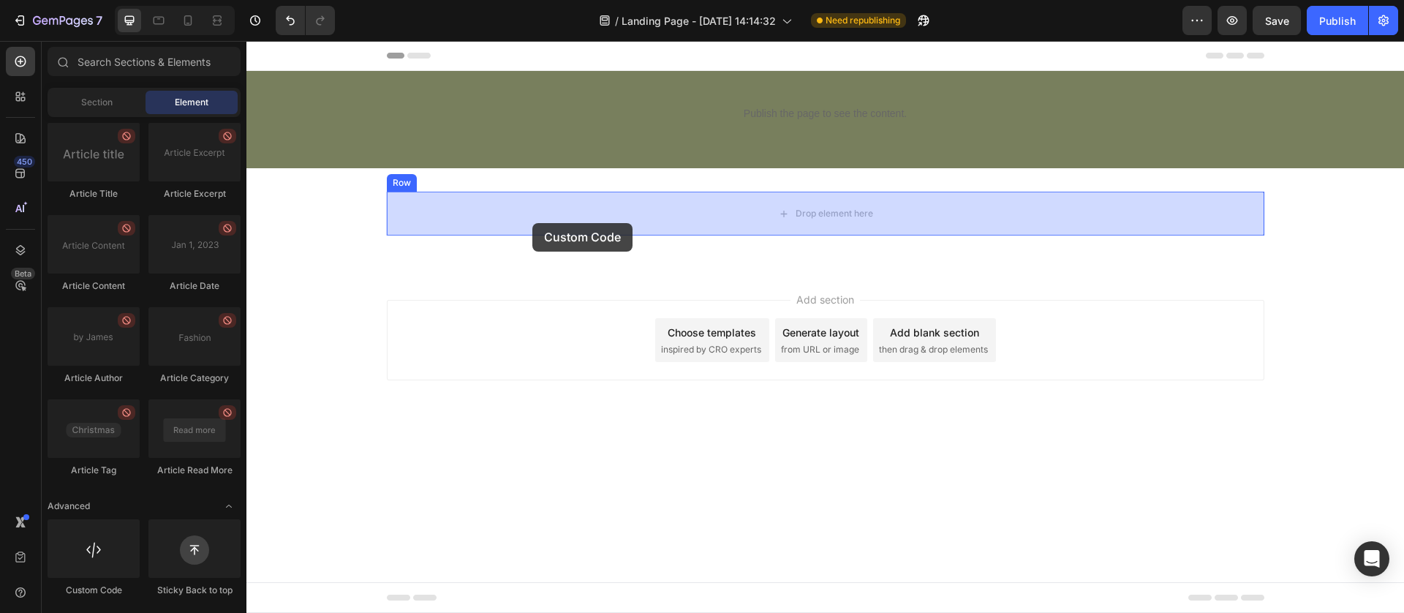
drag, startPoint x: 370, startPoint y: 591, endPoint x: 532, endPoint y: 223, distance: 402.6
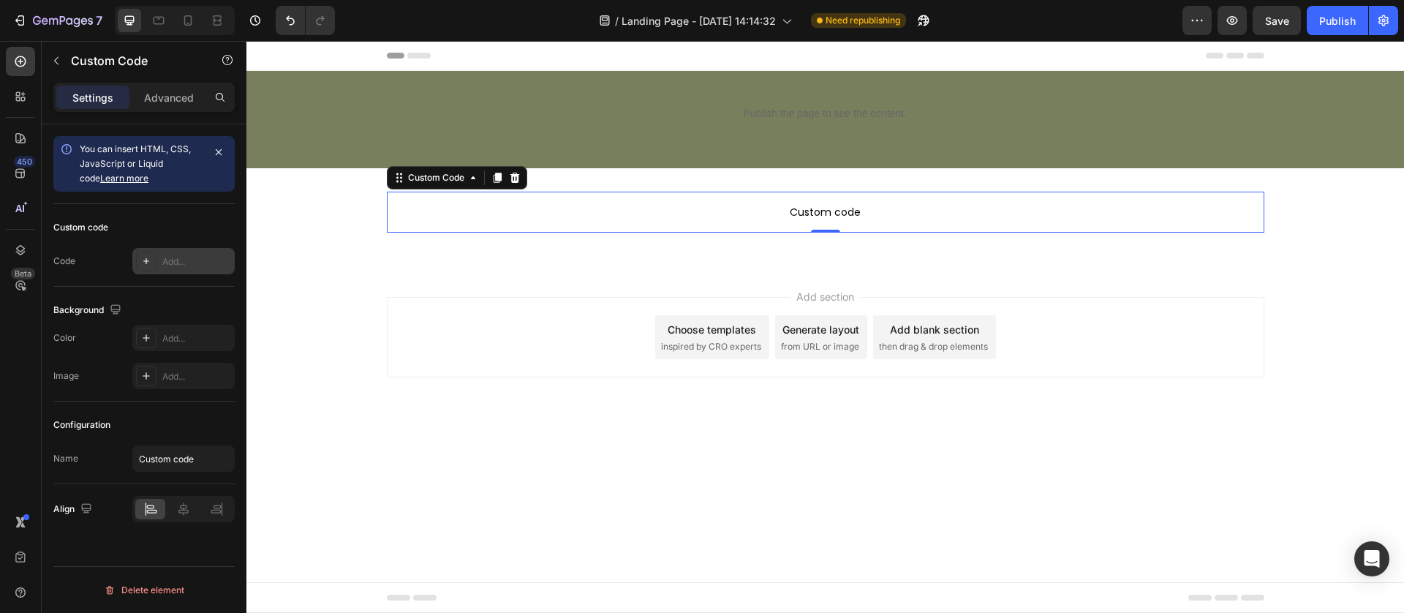
click at [153, 261] on div at bounding box center [146, 261] width 20 height 20
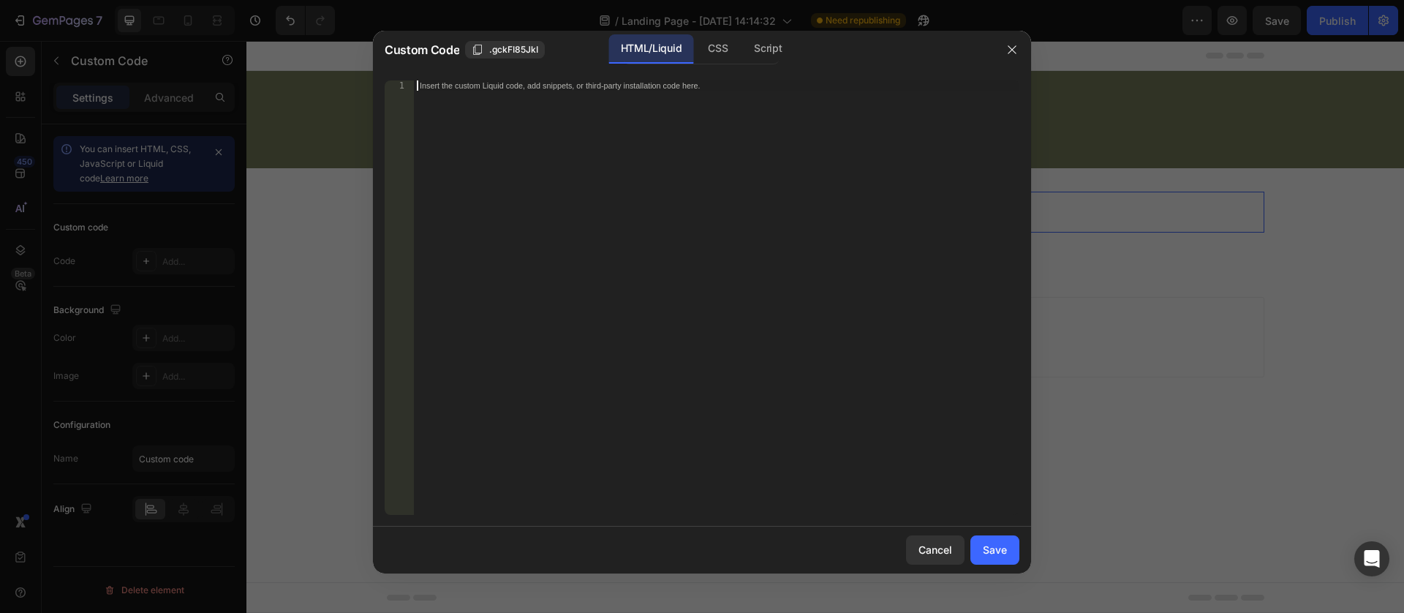
drag, startPoint x: 470, startPoint y: 240, endPoint x: 477, endPoint y: 146, distance: 93.8
click at [472, 238] on div "Insert the custom Liquid code, add snippets, or third-party installation code h…" at bounding box center [716, 307] width 605 height 455
paste textarea "</script>"
type textarea "</script>"
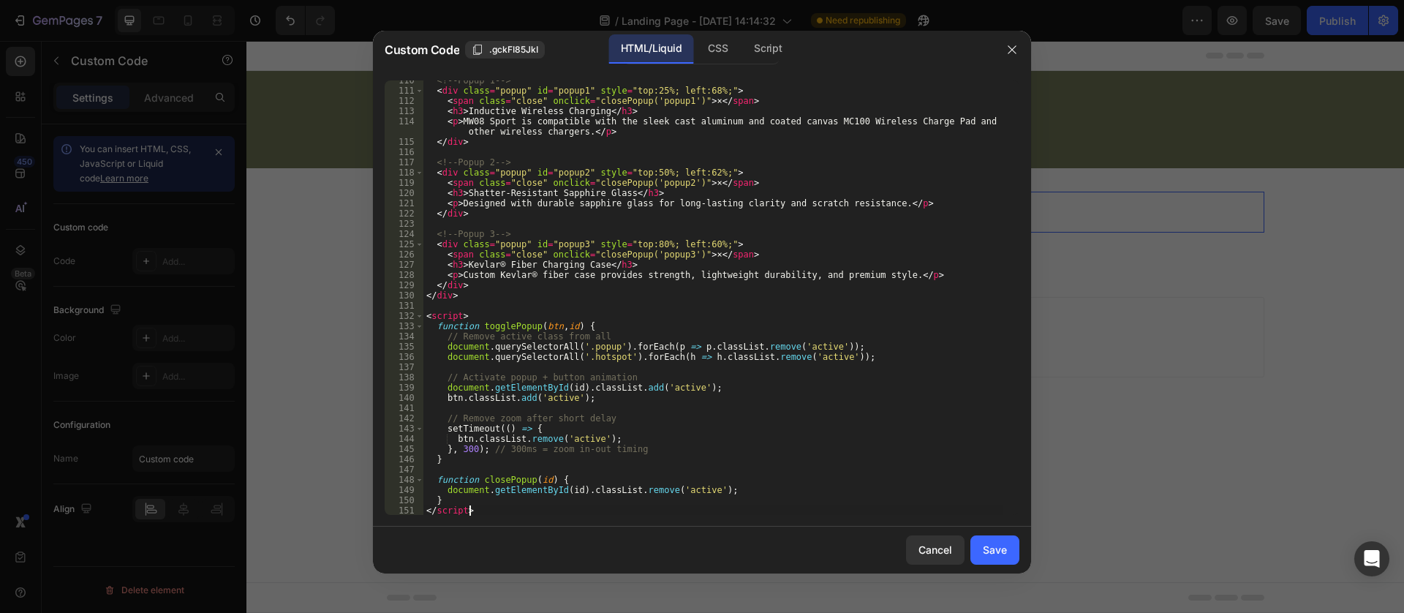
scroll to position [1120, 0]
click at [988, 564] on button "Save" at bounding box center [994, 549] width 49 height 29
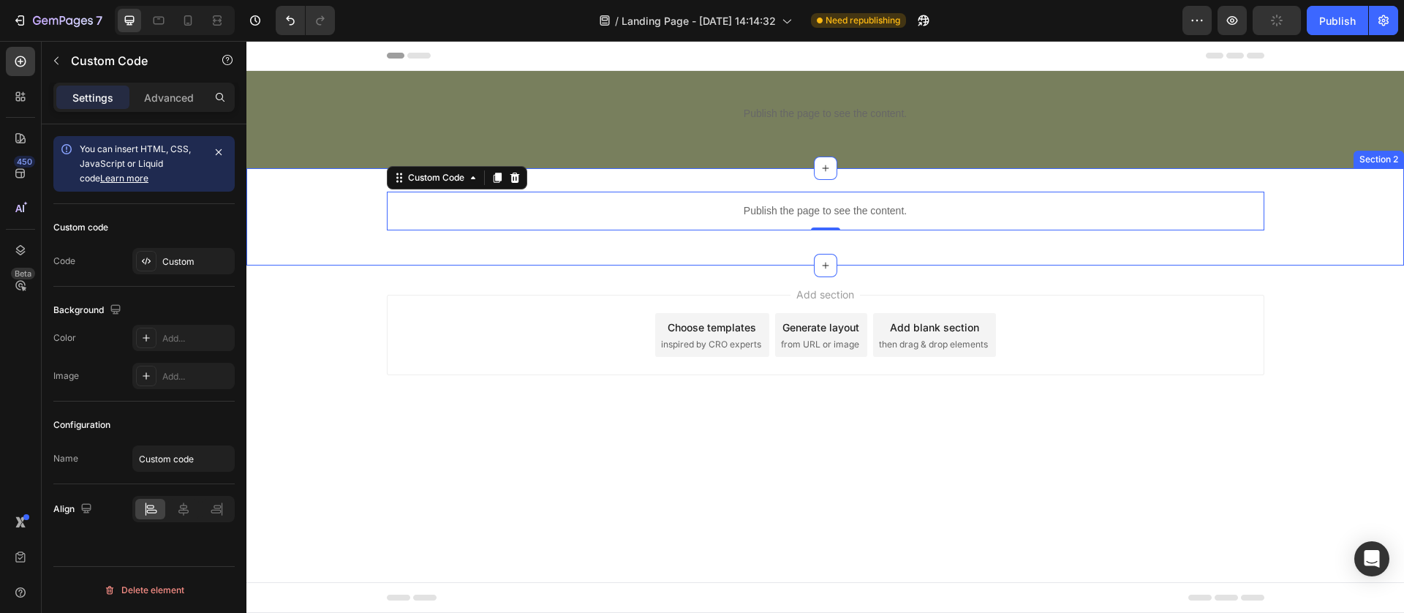
click at [340, 211] on div "Publish the page to see the content. Custom Code 0 Row" at bounding box center [824, 217] width 1157 height 50
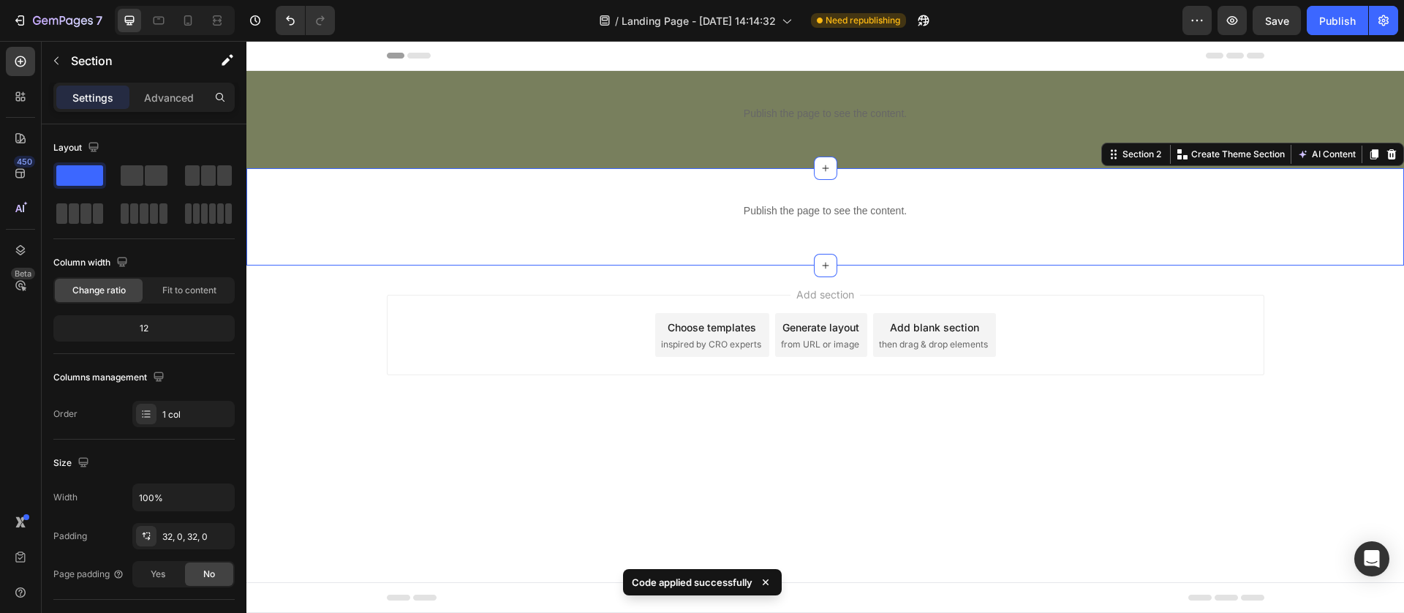
scroll to position [362, 0]
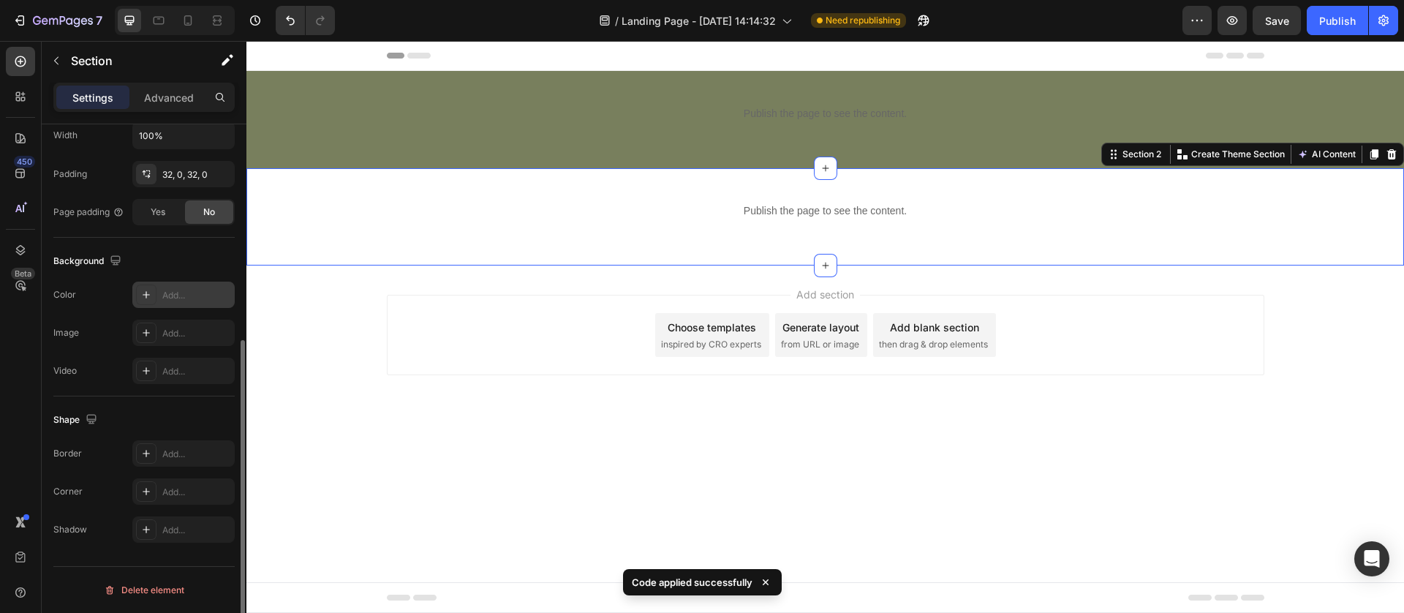
click at [138, 296] on div at bounding box center [146, 294] width 20 height 20
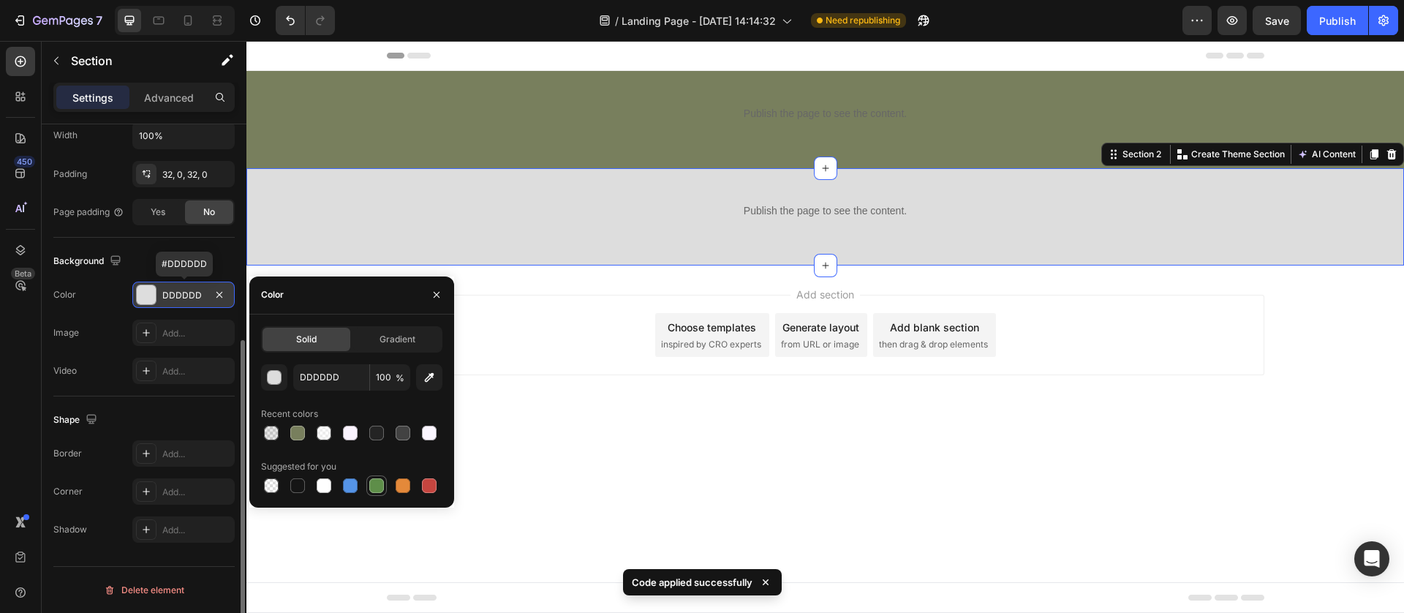
click at [372, 485] on div at bounding box center [376, 485] width 15 height 15
type input "5E8E49"
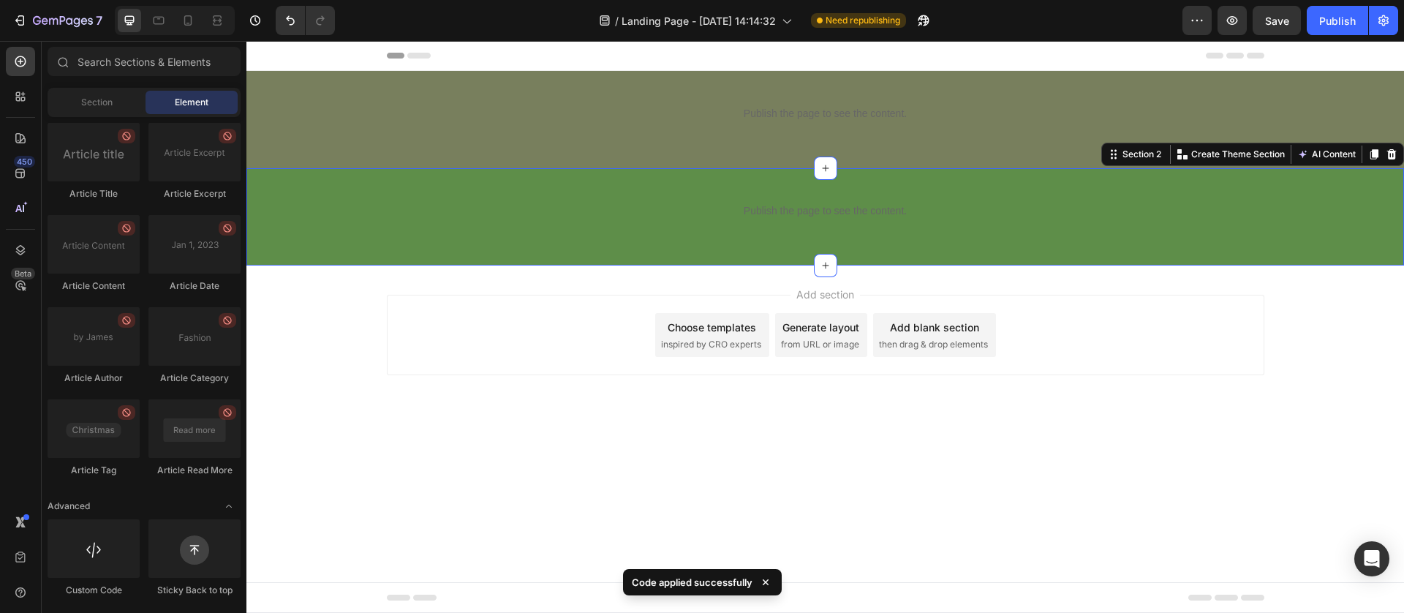
click at [655, 436] on div "Add section Choose templates inspired by CRO experts Generate layout from URL o…" at bounding box center [824, 355] width 1157 height 180
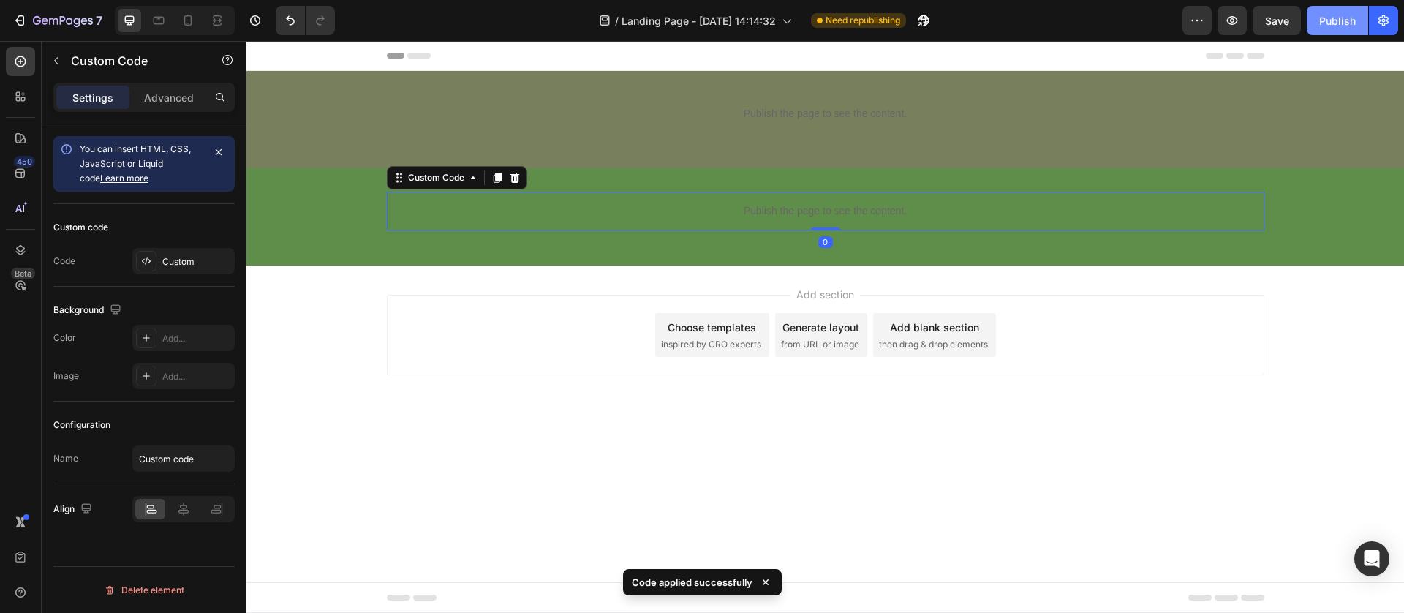
click at [1342, 13] on div "Publish" at bounding box center [1337, 20] width 37 height 15
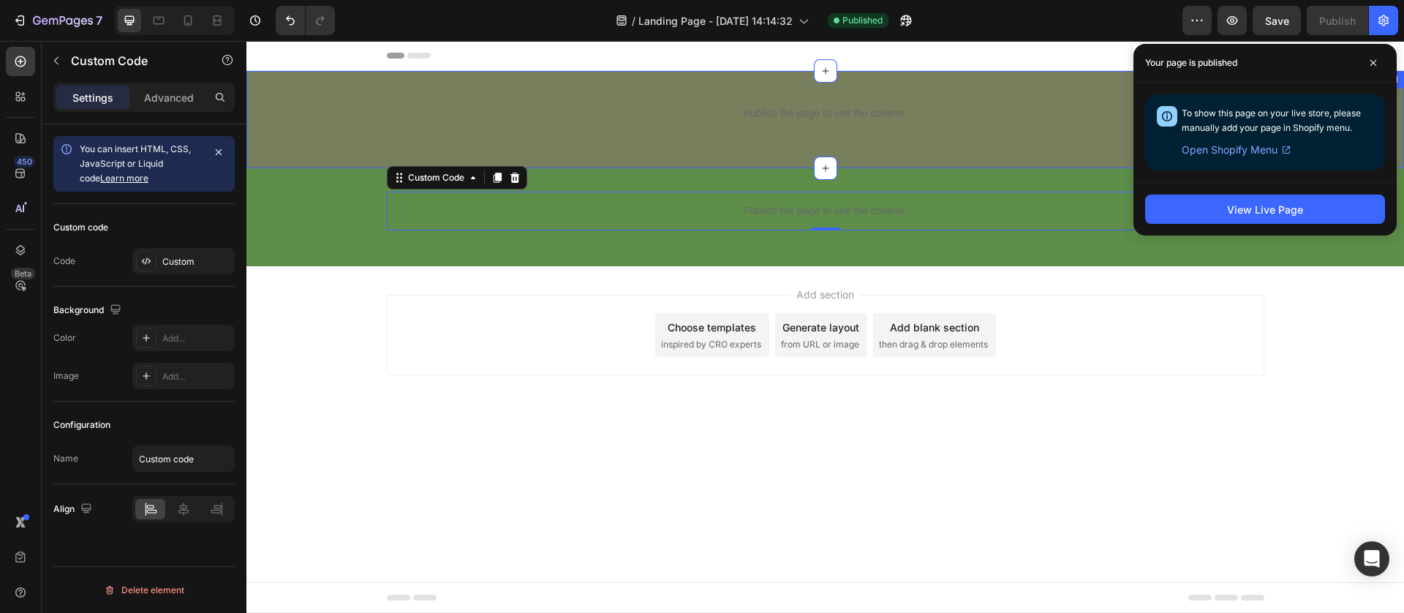
click at [318, 114] on div "Publish the page to see the content. Custom Code Row" at bounding box center [824, 119] width 1157 height 50
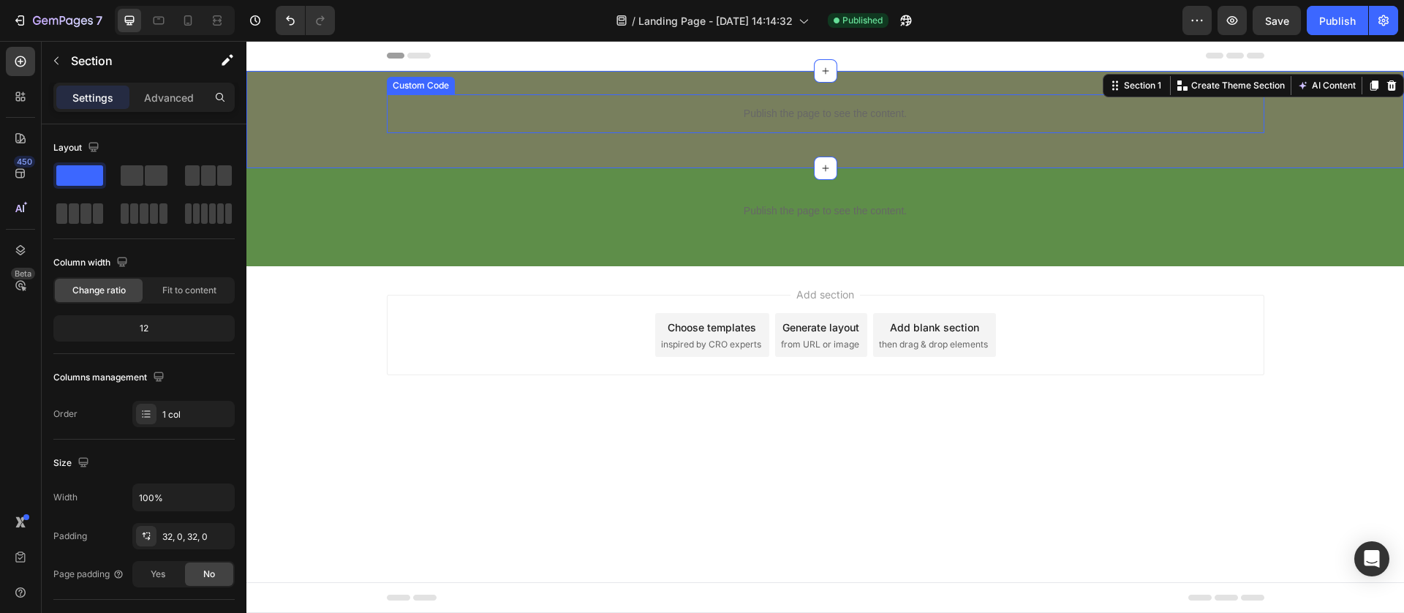
click at [428, 107] on p "Publish the page to see the content." at bounding box center [825, 113] width 877 height 15
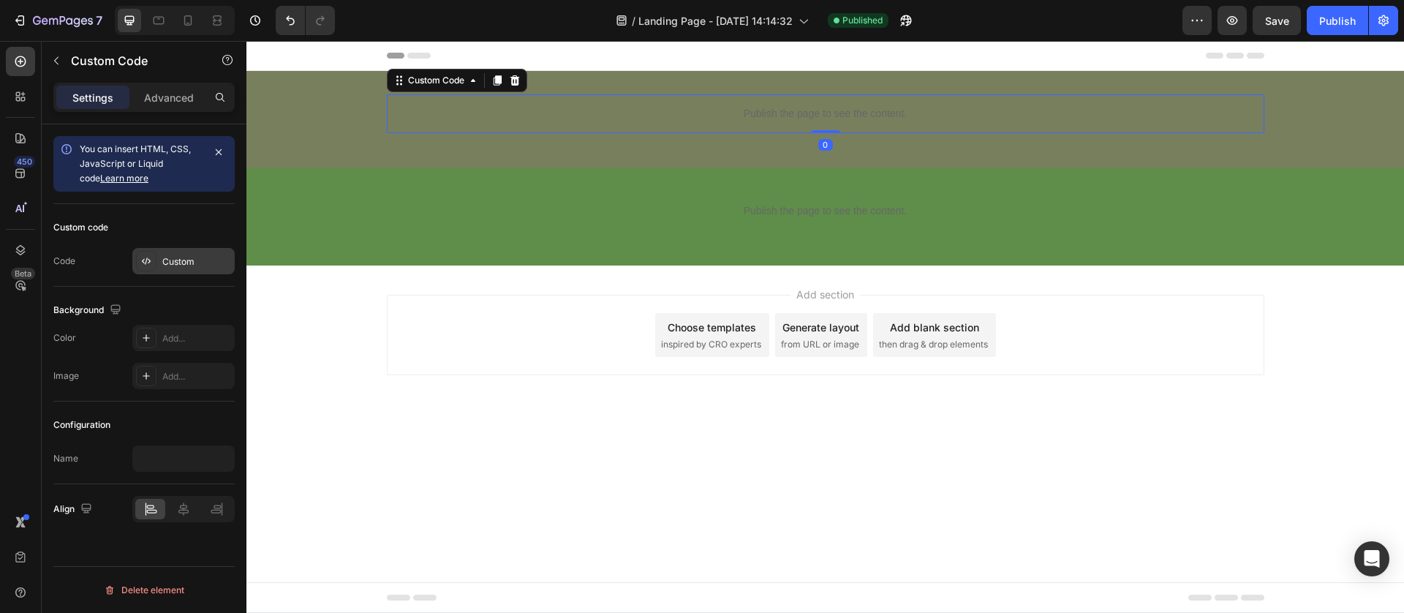
click at [167, 260] on div "Custom" at bounding box center [196, 261] width 69 height 13
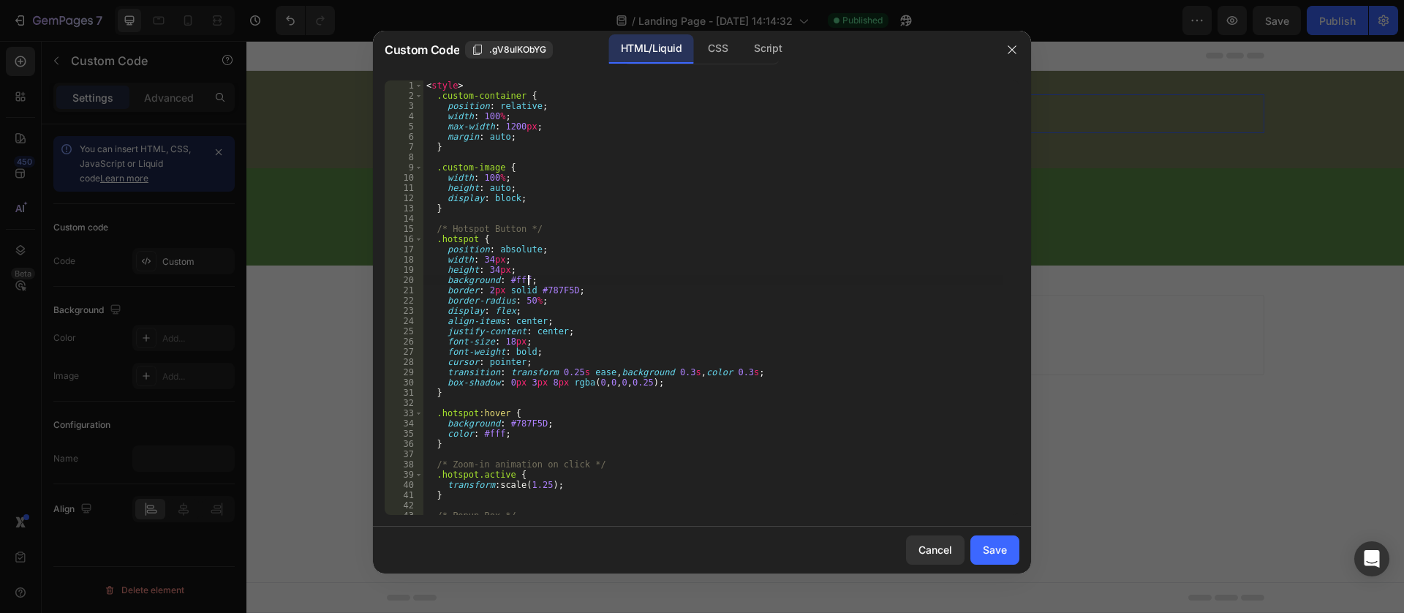
click at [536, 284] on div "< style > .custom-container { position : relative ; width : 100 % ; max-width :…" at bounding box center [712, 307] width 579 height 455
type textarea "</script>"
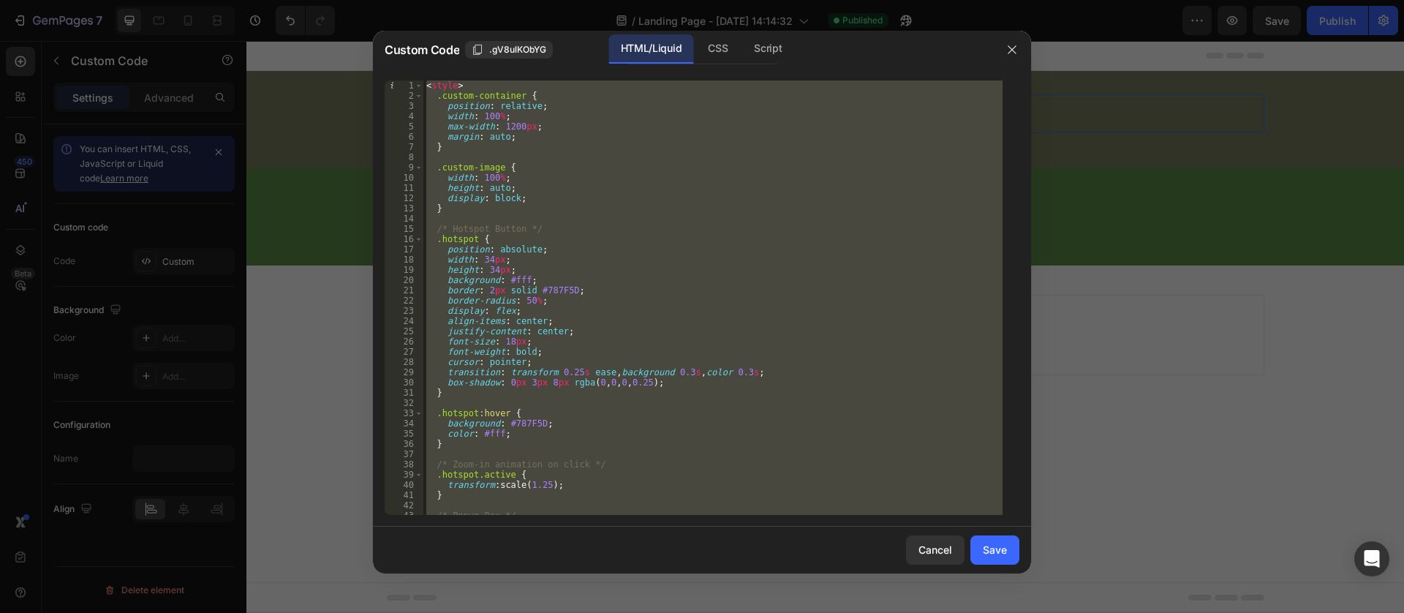
click at [997, 61] on div at bounding box center [1012, 50] width 38 height 38
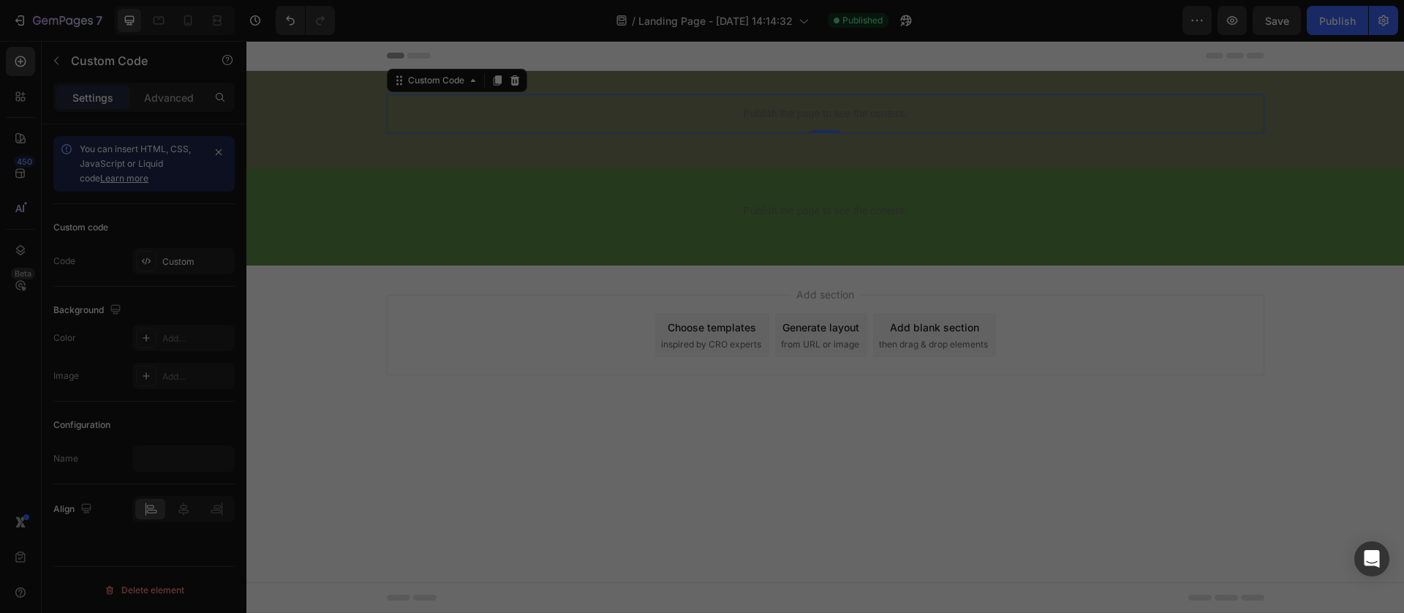
click at [1018, 53] on div "Header" at bounding box center [825, 55] width 877 height 29
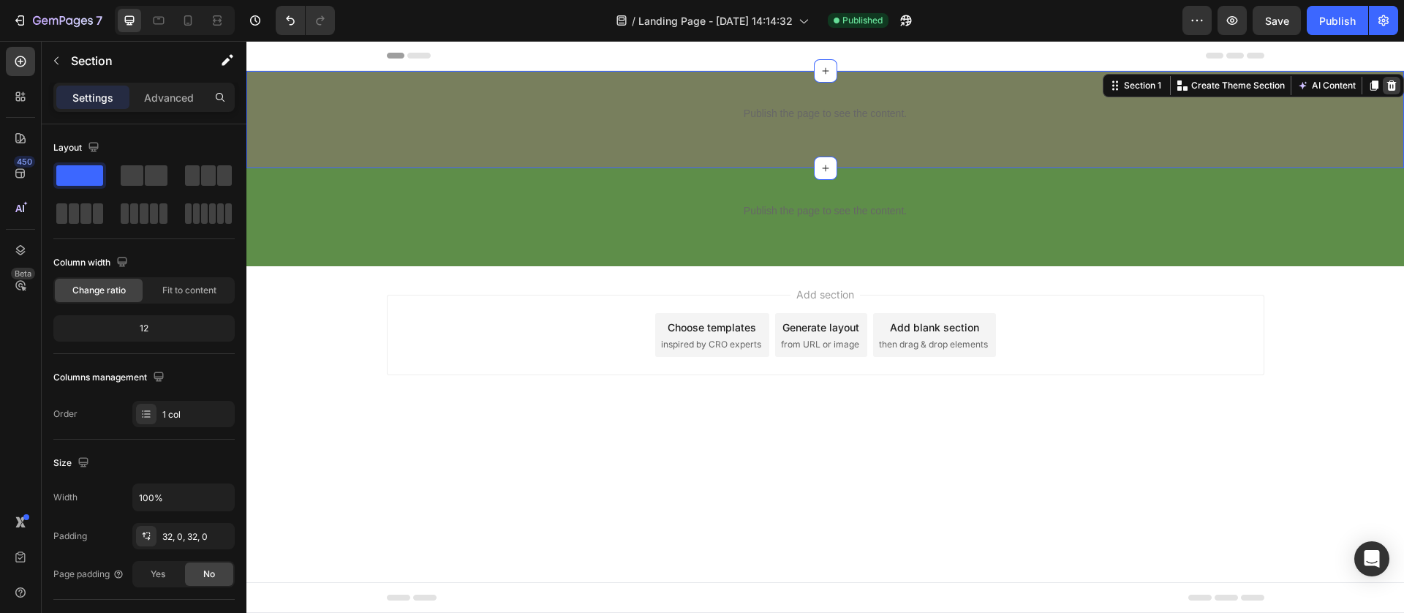
click at [1385, 87] on icon at bounding box center [1391, 86] width 12 height 12
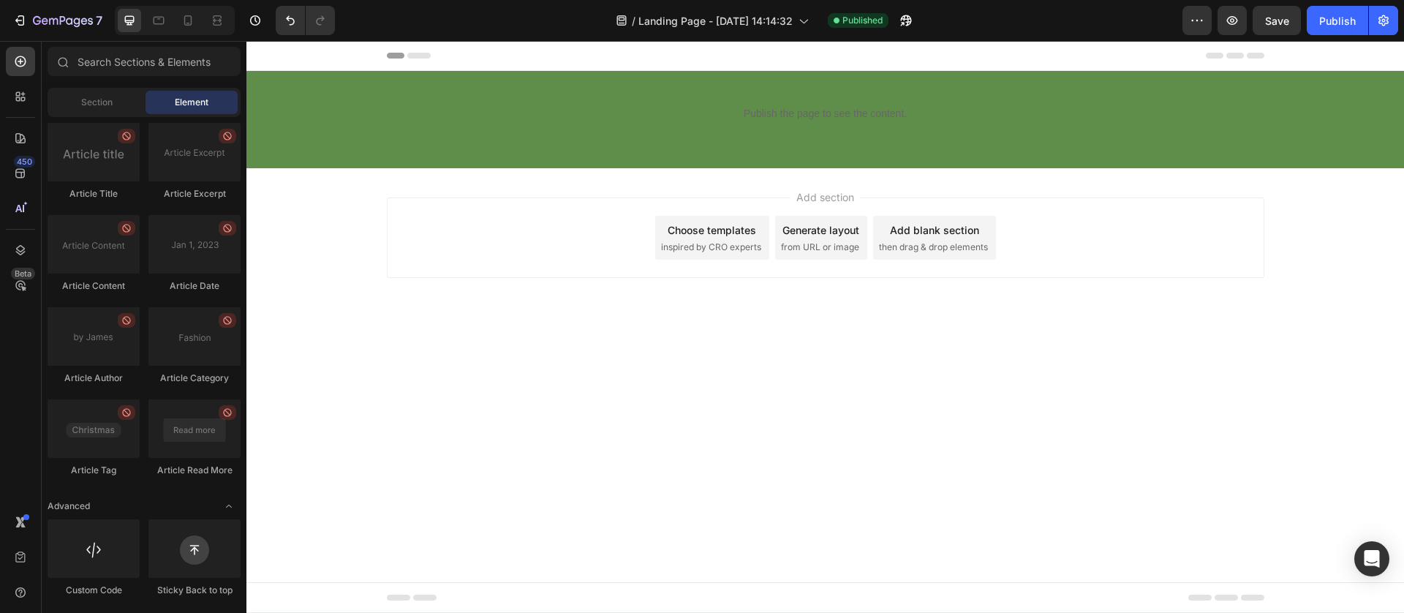
click at [426, 124] on div "Publish the page to see the content." at bounding box center [825, 113] width 877 height 39
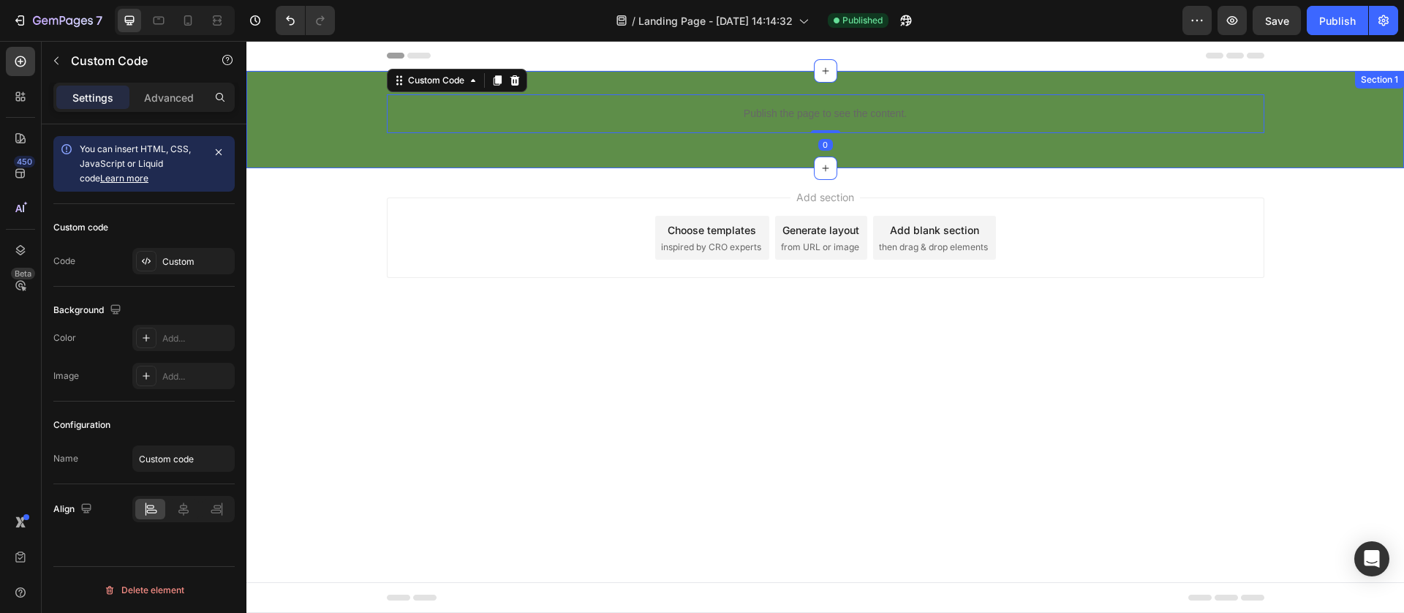
click at [292, 122] on div "Publish the page to see the content. Custom Code 0 Row" at bounding box center [824, 119] width 1157 height 50
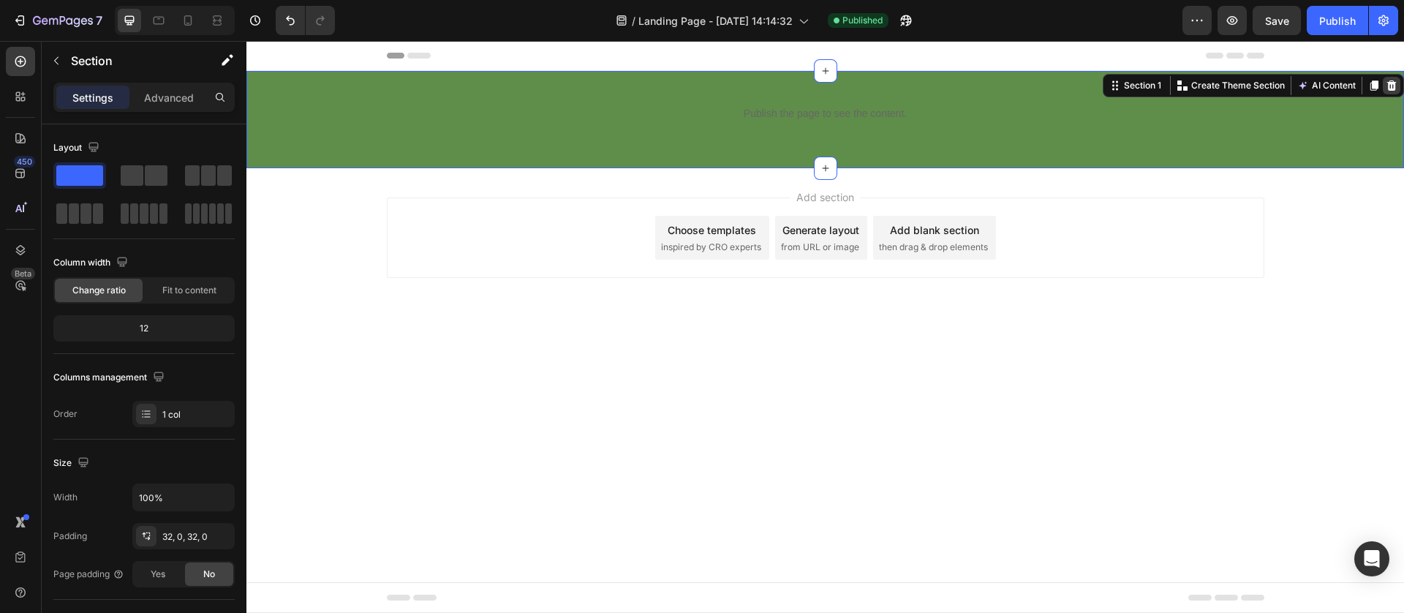
click at [1388, 86] on icon at bounding box center [1392, 85] width 10 height 10
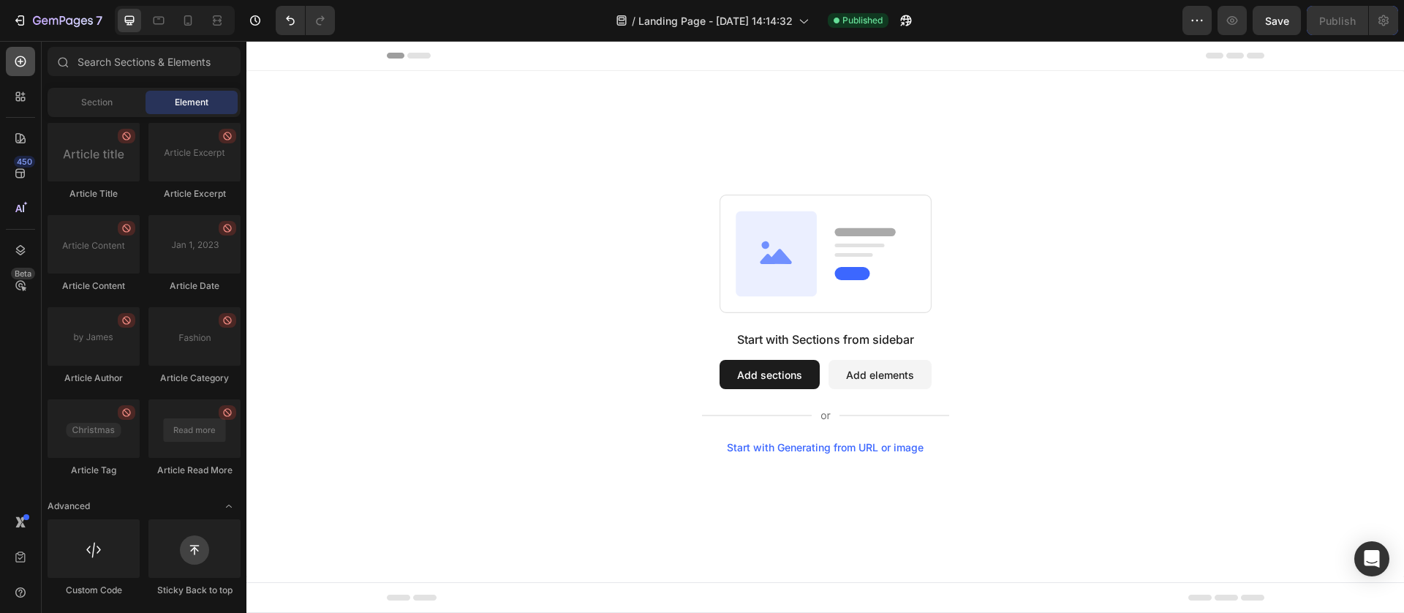
click at [17, 69] on div at bounding box center [20, 61] width 29 height 29
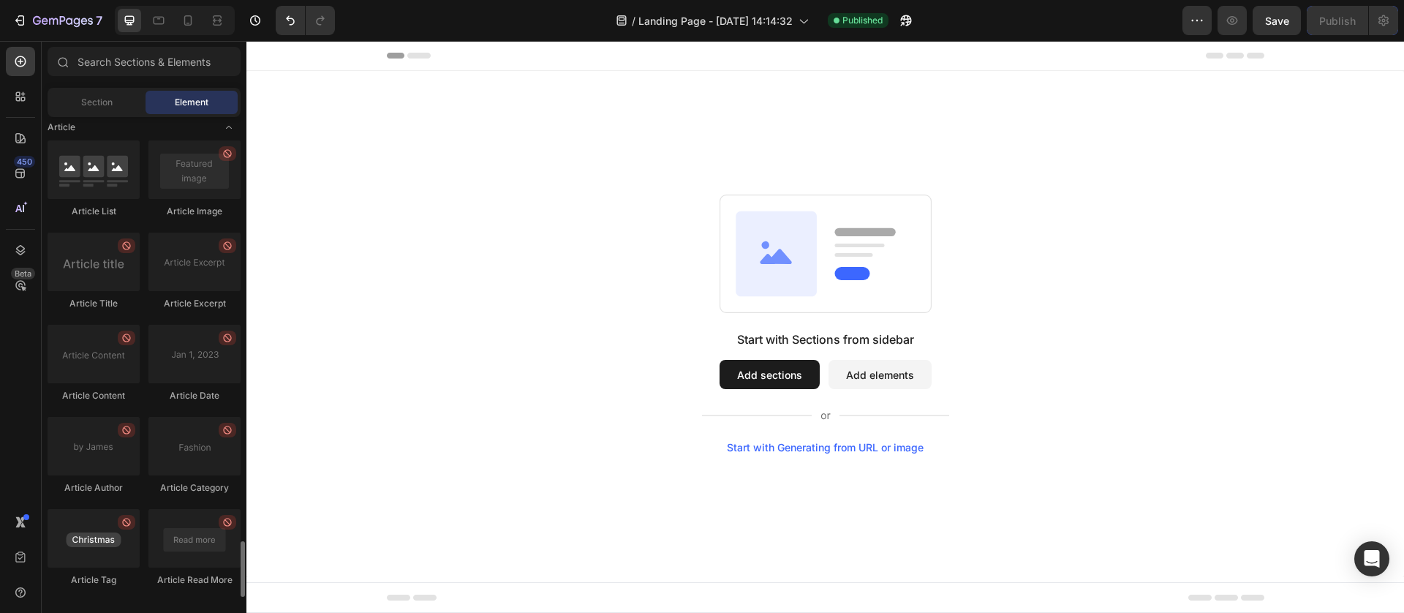
drag, startPoint x: 77, startPoint y: 556, endPoint x: 137, endPoint y: 523, distance: 68.4
click at [85, 557] on div at bounding box center [94, 538] width 92 height 58
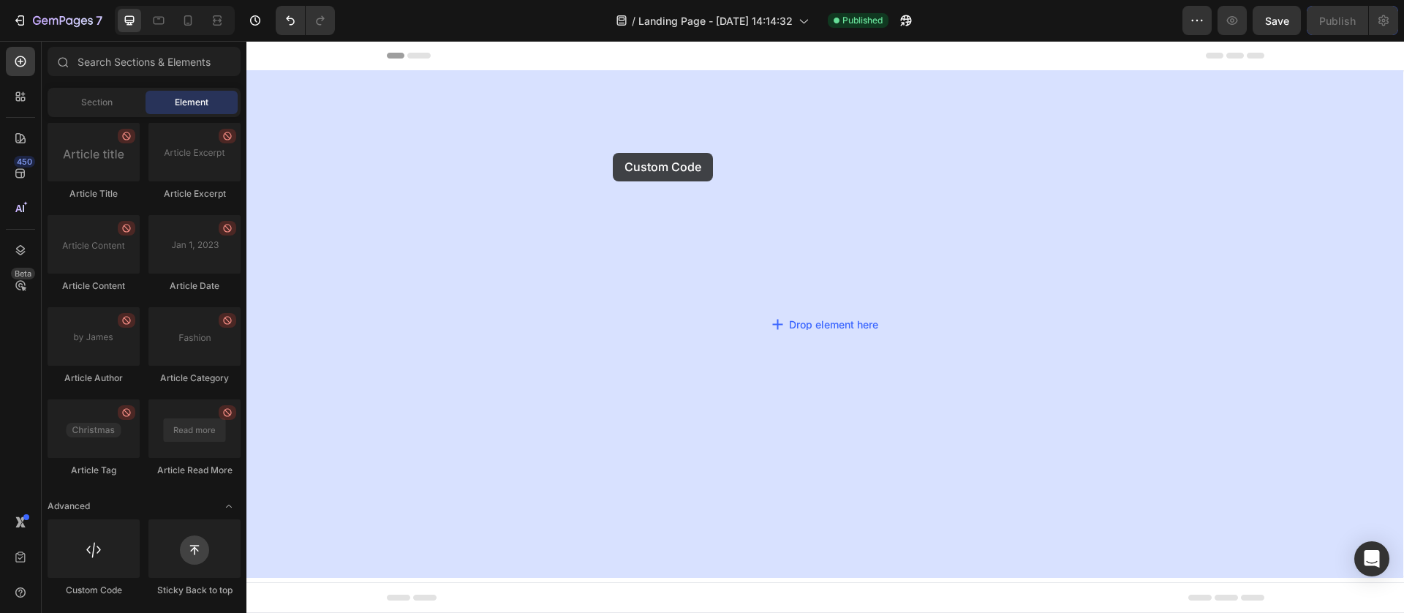
drag, startPoint x: 355, startPoint y: 596, endPoint x: 611, endPoint y: 148, distance: 515.8
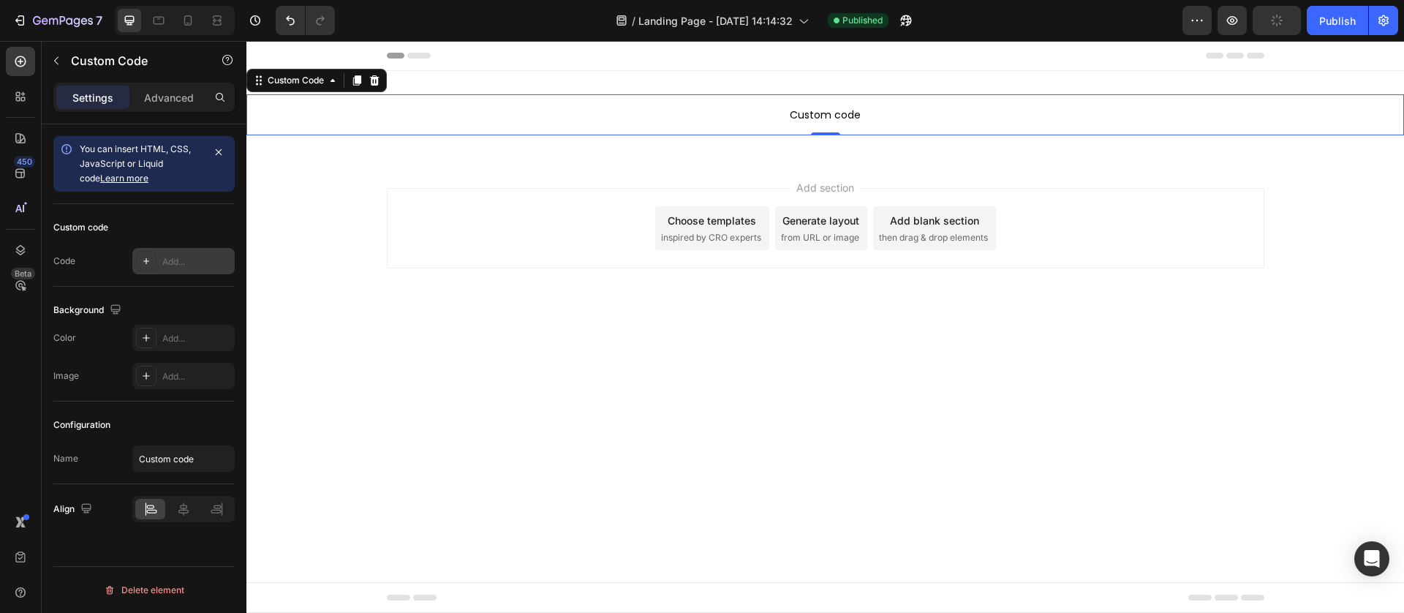
click at [178, 267] on div "Add..." at bounding box center [196, 261] width 69 height 13
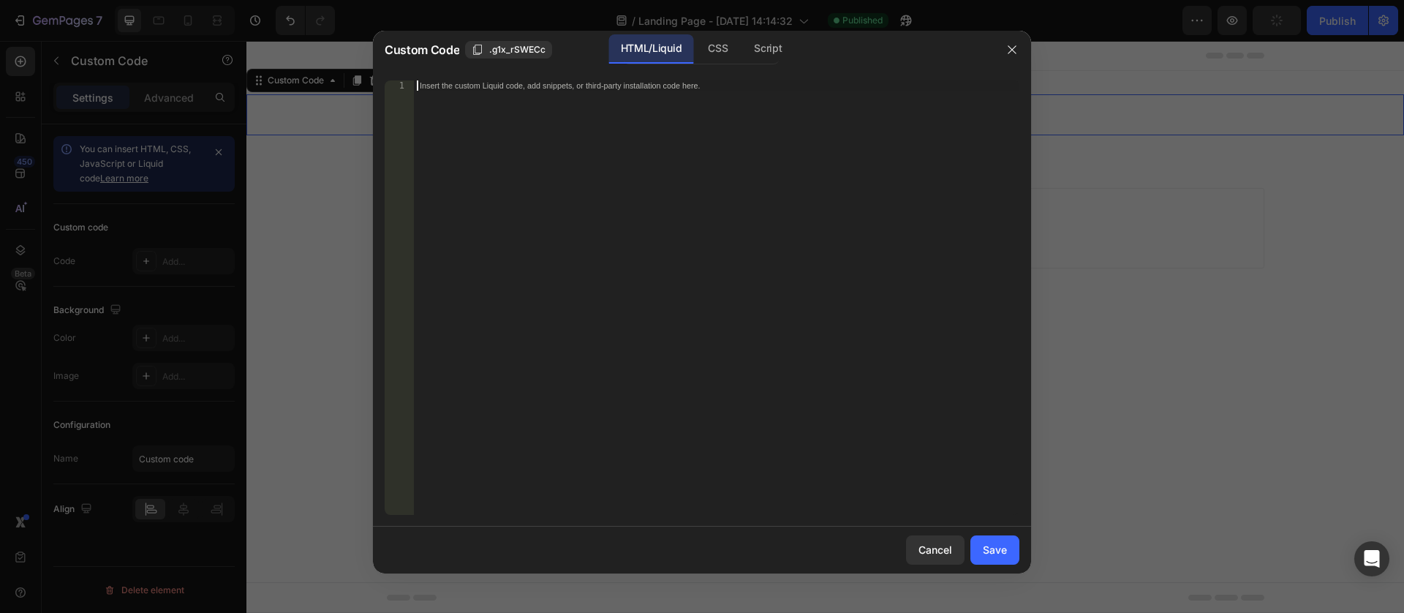
click at [476, 94] on div "Insert the custom Liquid code, add snippets, or third-party installation code h…" at bounding box center [716, 307] width 605 height 455
paste textarea "</script>"
type textarea "</script>"
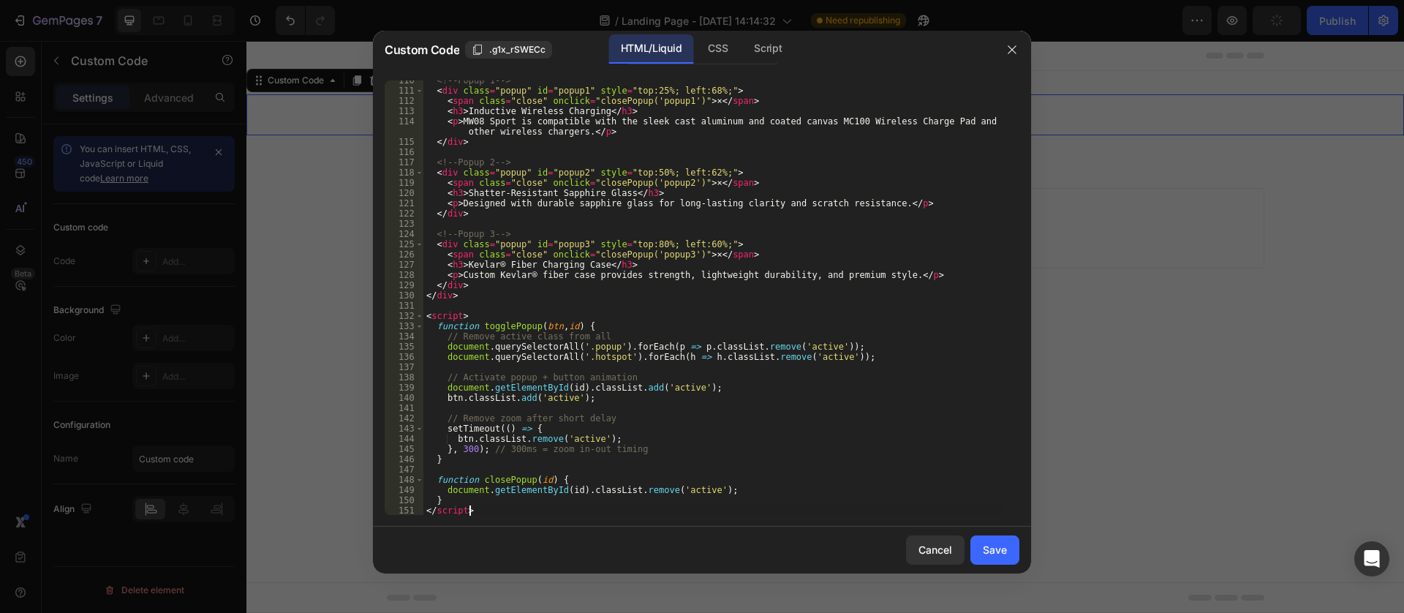
scroll to position [1120, 0]
click at [993, 545] on div "Save" at bounding box center [995, 549] width 24 height 15
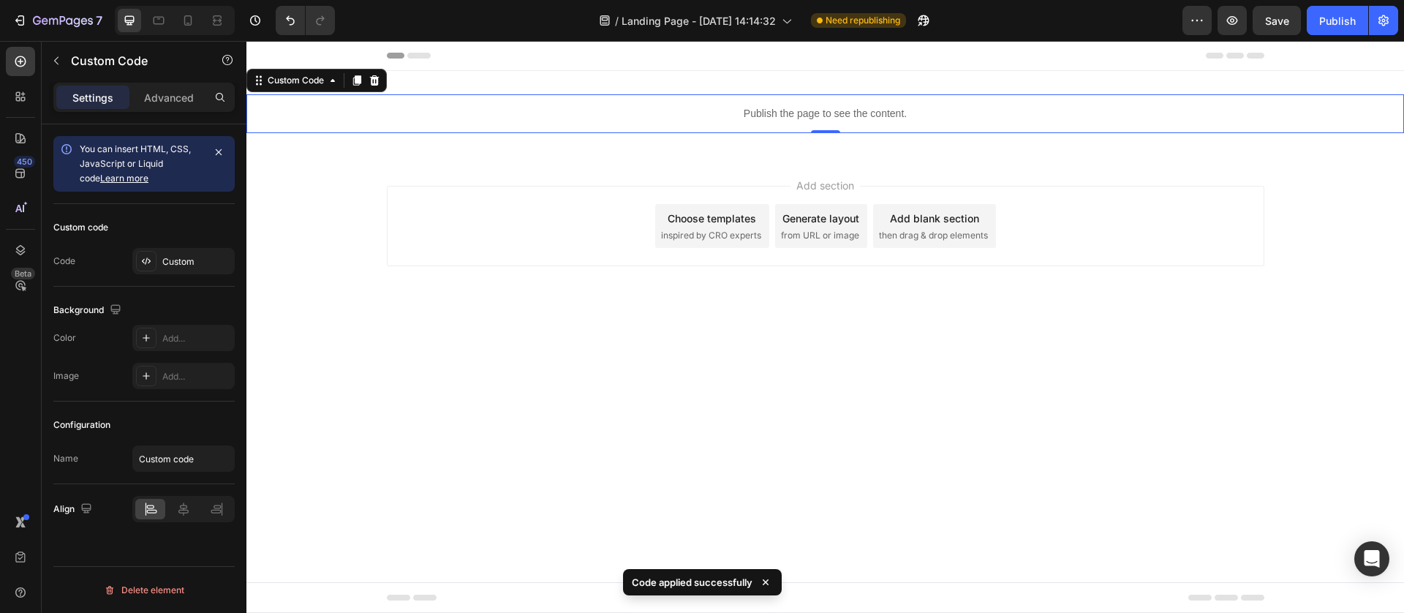
drag, startPoint x: 1331, startPoint y: 28, endPoint x: 1306, endPoint y: 33, distance: 25.4
click at [1333, 26] on div "Publish" at bounding box center [1337, 20] width 37 height 15
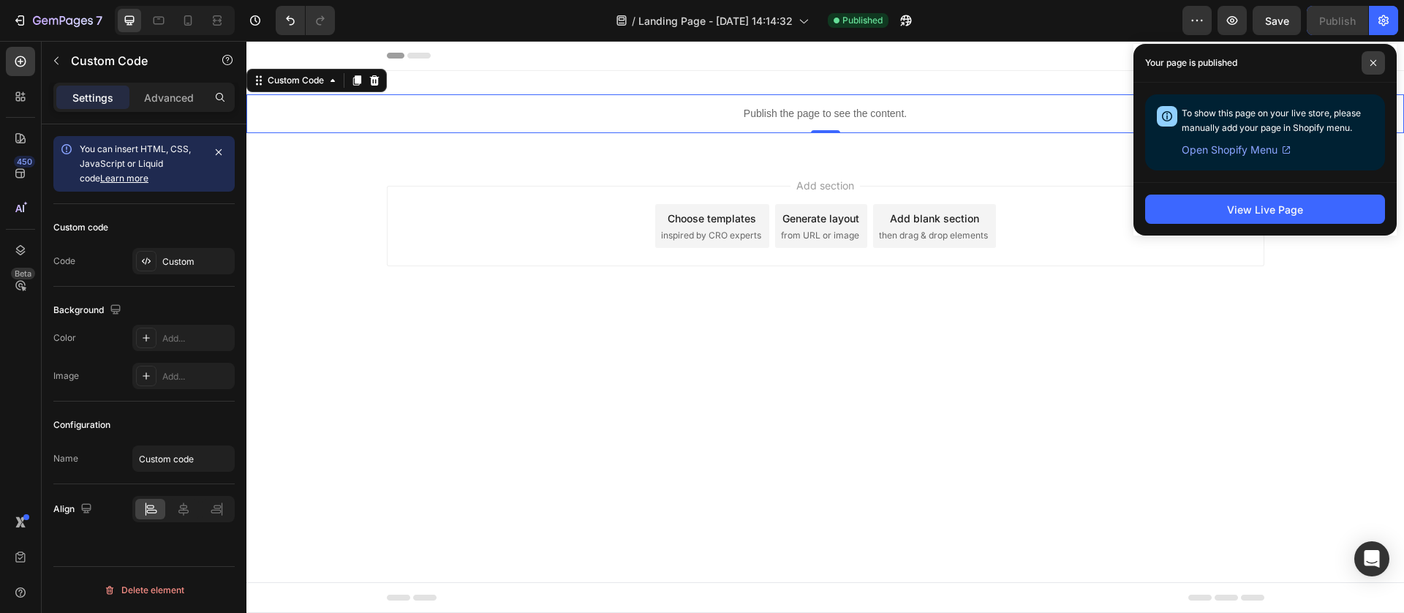
click at [1374, 56] on span at bounding box center [1372, 62] width 23 height 23
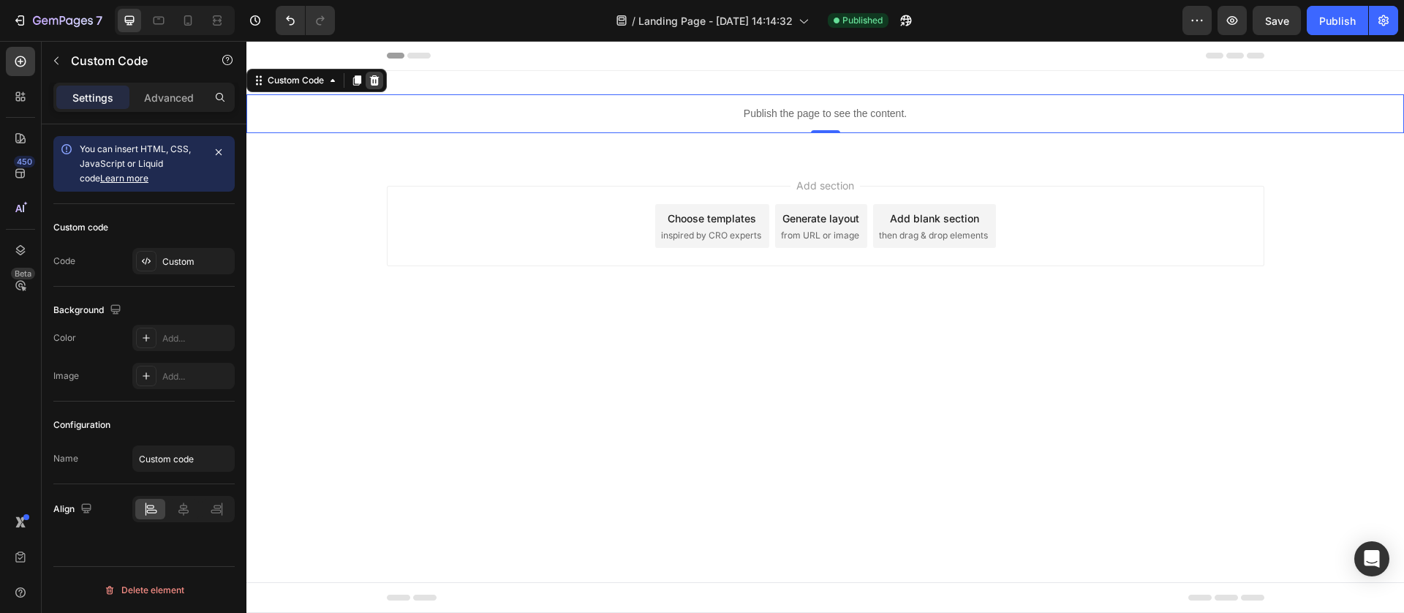
click at [380, 79] on icon at bounding box center [374, 81] width 12 height 12
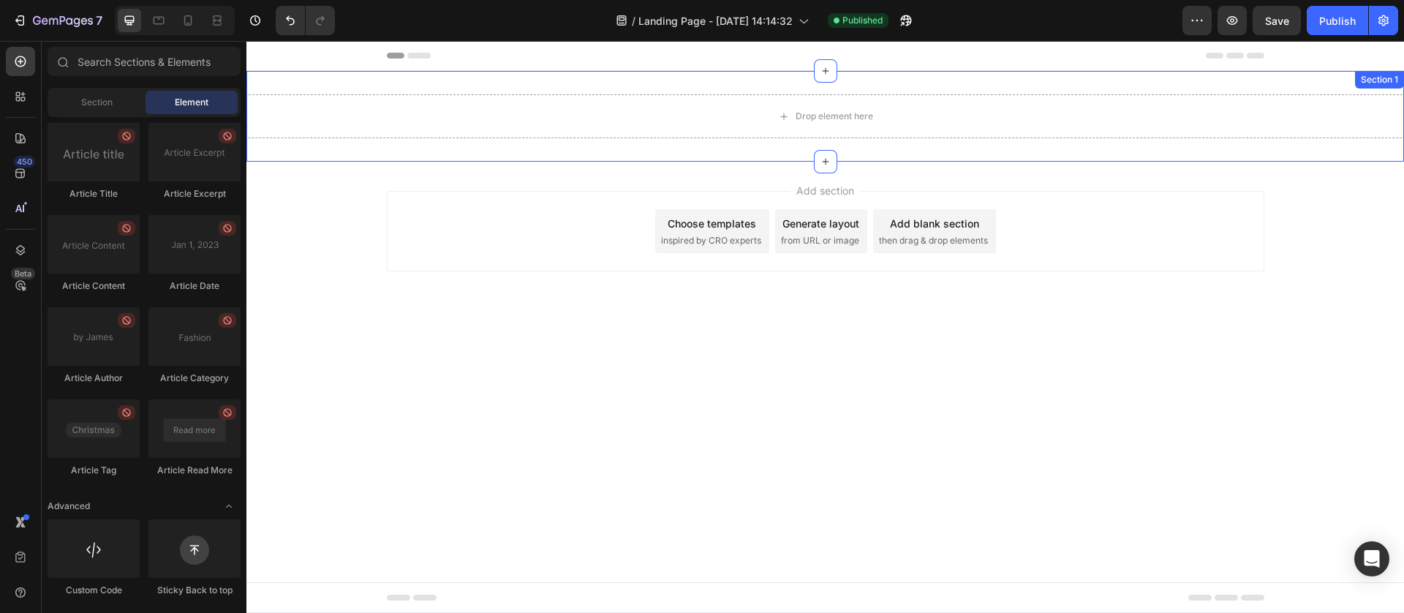
click at [424, 83] on div "Drop element here Section 1" at bounding box center [824, 116] width 1157 height 91
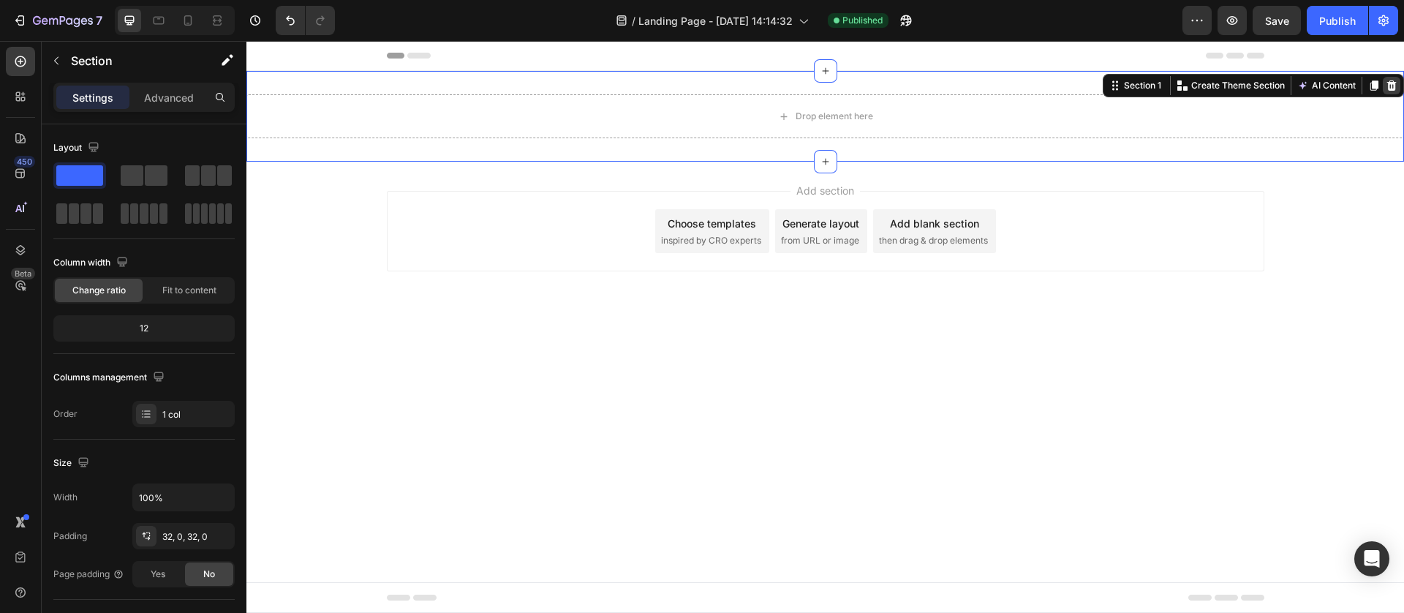
click at [1392, 85] on icon at bounding box center [1391, 86] width 12 height 12
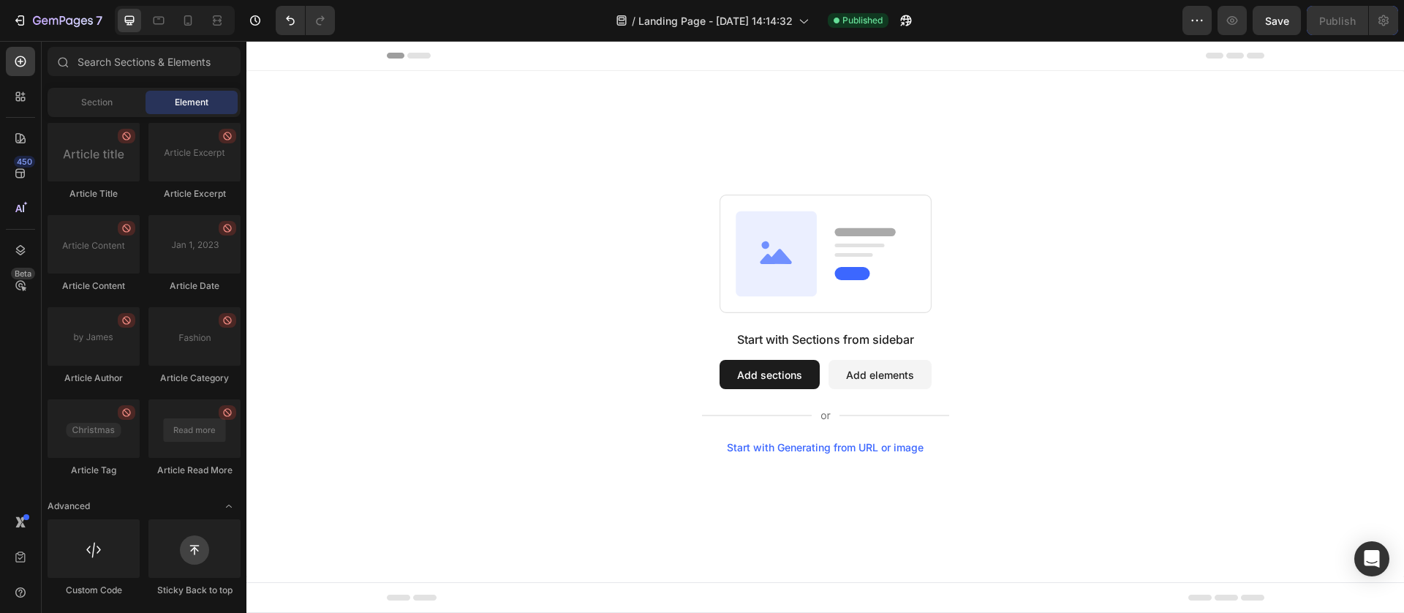
click at [605, 121] on div "Start with Sections from sidebar Add sections Add elements Start with Generatin…" at bounding box center [824, 324] width 1157 height 506
click at [29, 17] on div "7" at bounding box center [57, 21] width 90 height 18
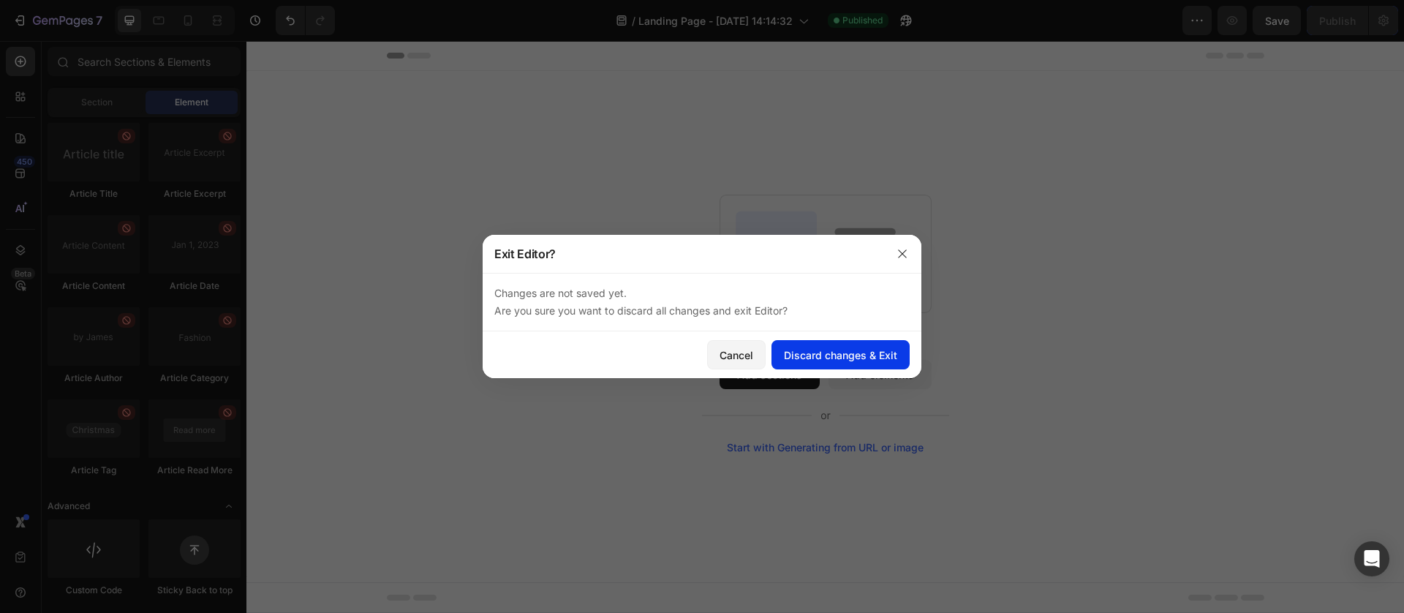
click at [862, 353] on div "Discard changes & Exit" at bounding box center [840, 354] width 113 height 15
